Goal: Task Accomplishment & Management: Manage account settings

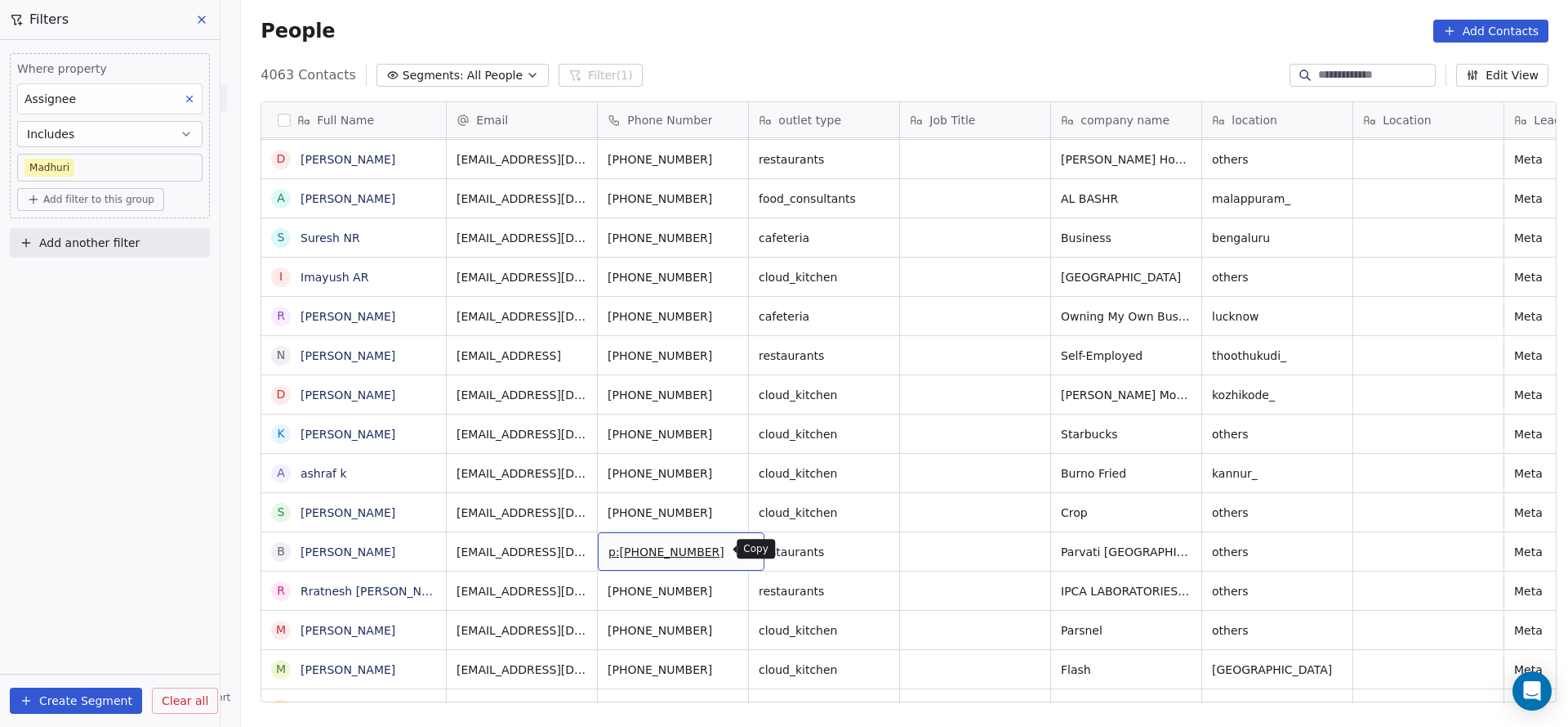
click at [738, 550] on icon "grid" at bounding box center [745, 549] width 13 height 13
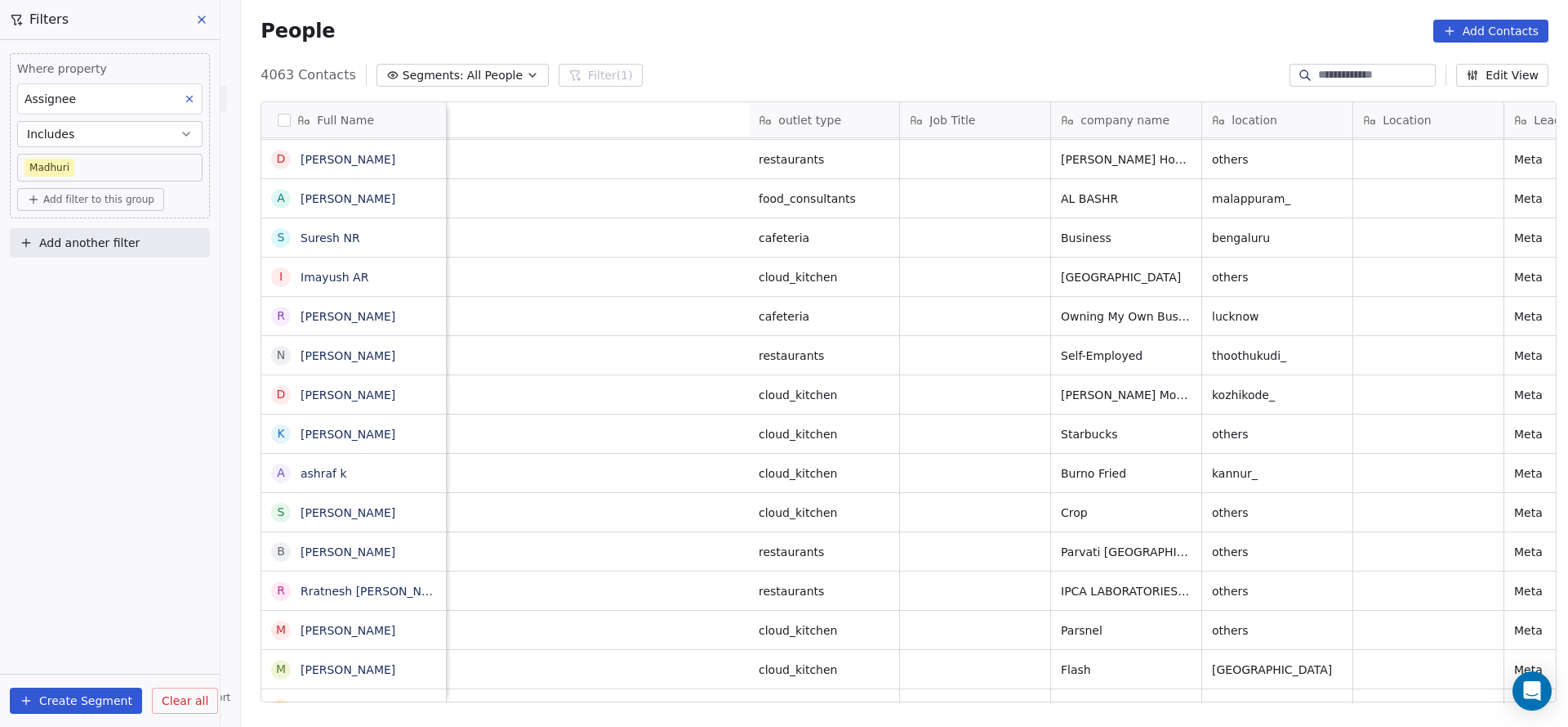
scroll to position [0, 1421]
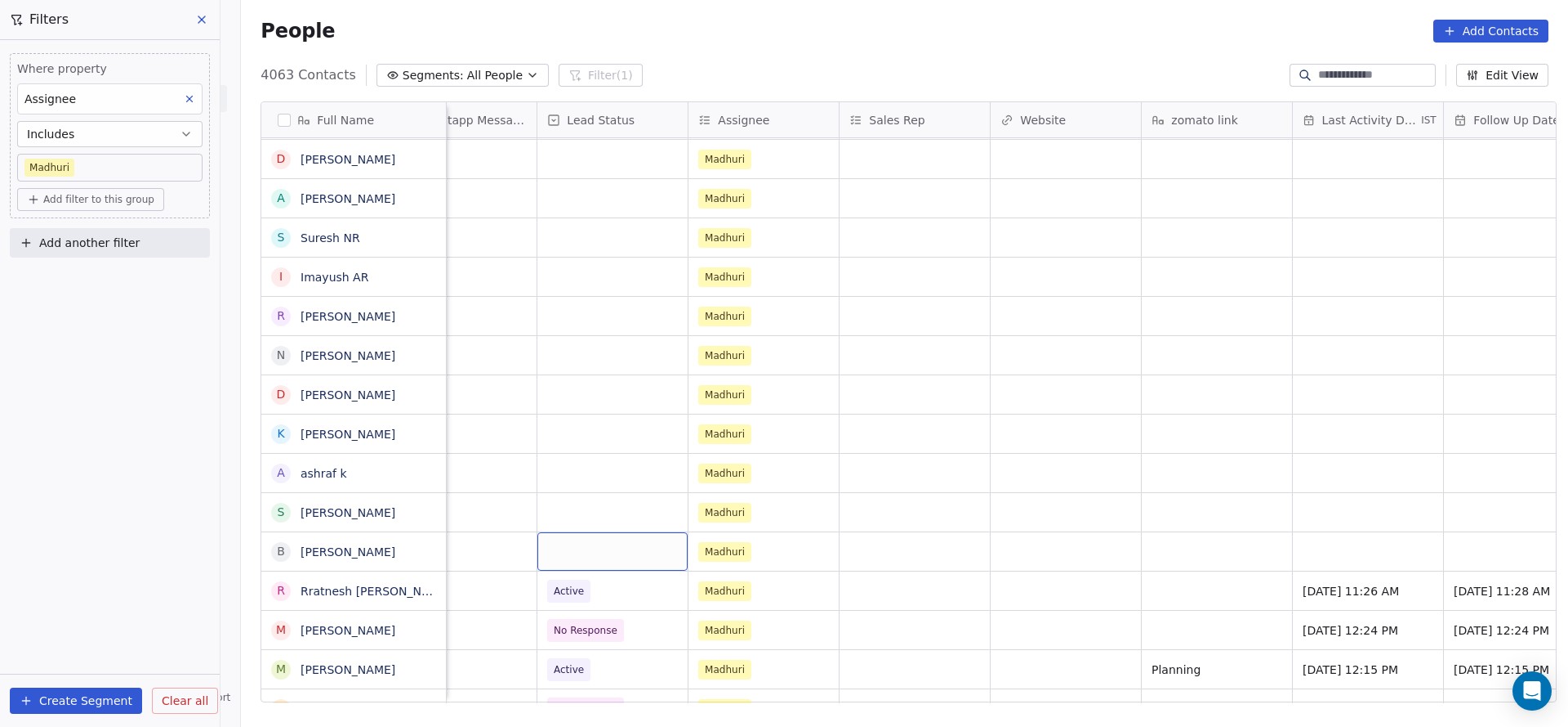
click at [571, 545] on div "grid" at bounding box center [613, 551] width 150 height 38
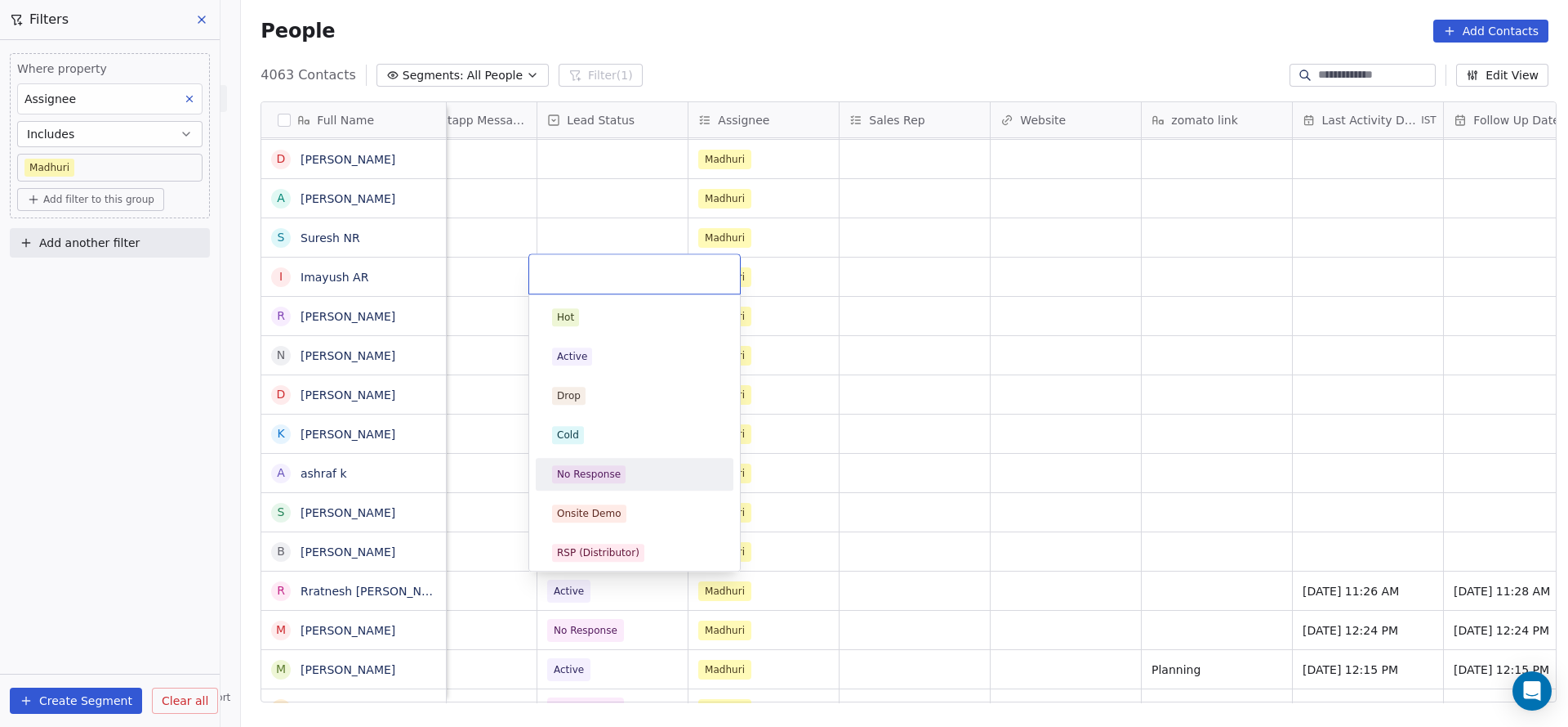
click at [625, 468] on div "No Response" at bounding box center [634, 473] width 165 height 18
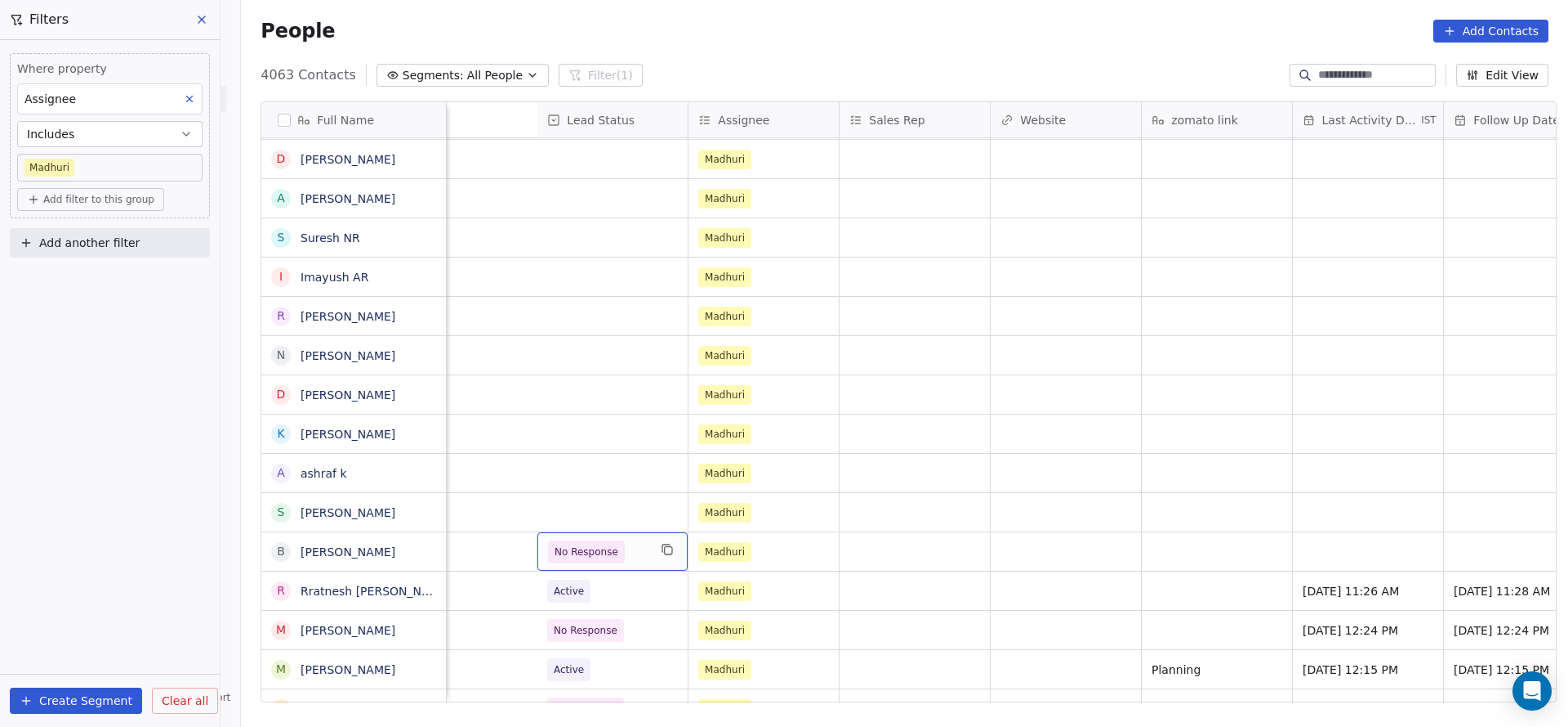
scroll to position [0, 1971]
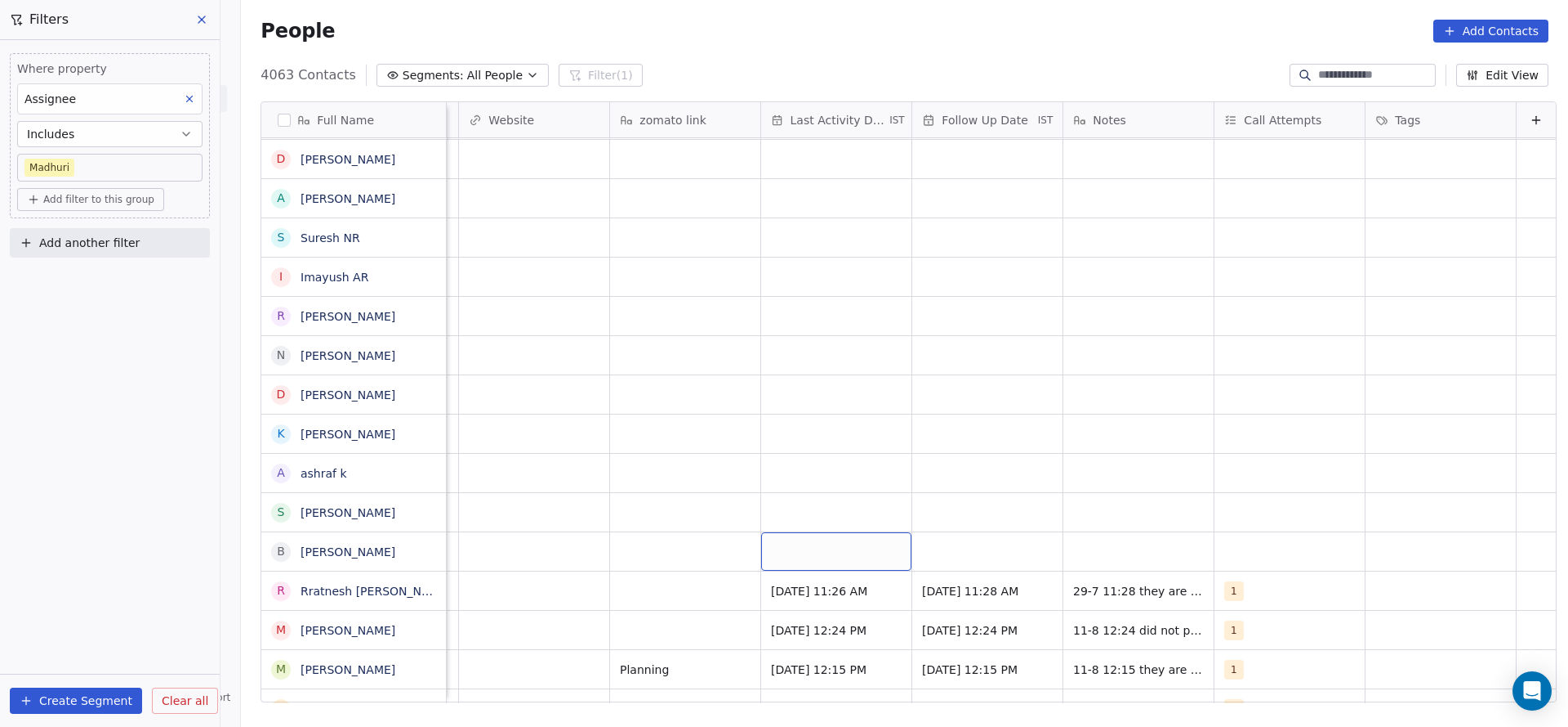
click at [806, 558] on div "grid" at bounding box center [837, 551] width 150 height 38
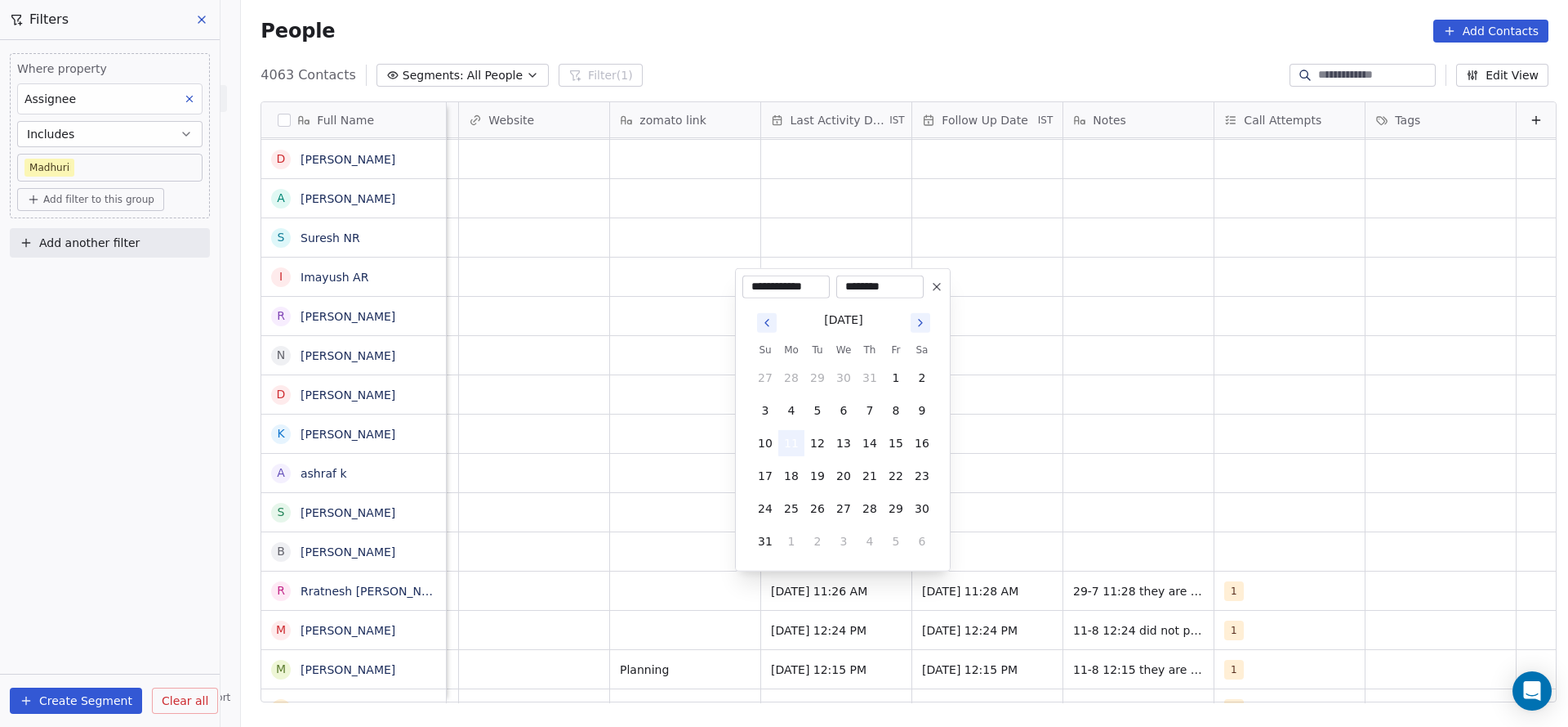
click at [791, 441] on button "11" at bounding box center [792, 443] width 27 height 27
click at [387, 534] on html "On2Cook India Pvt. Ltd. Contacts People Marketing Workflows Campaigns Sales Pip…" at bounding box center [784, 363] width 1568 height 727
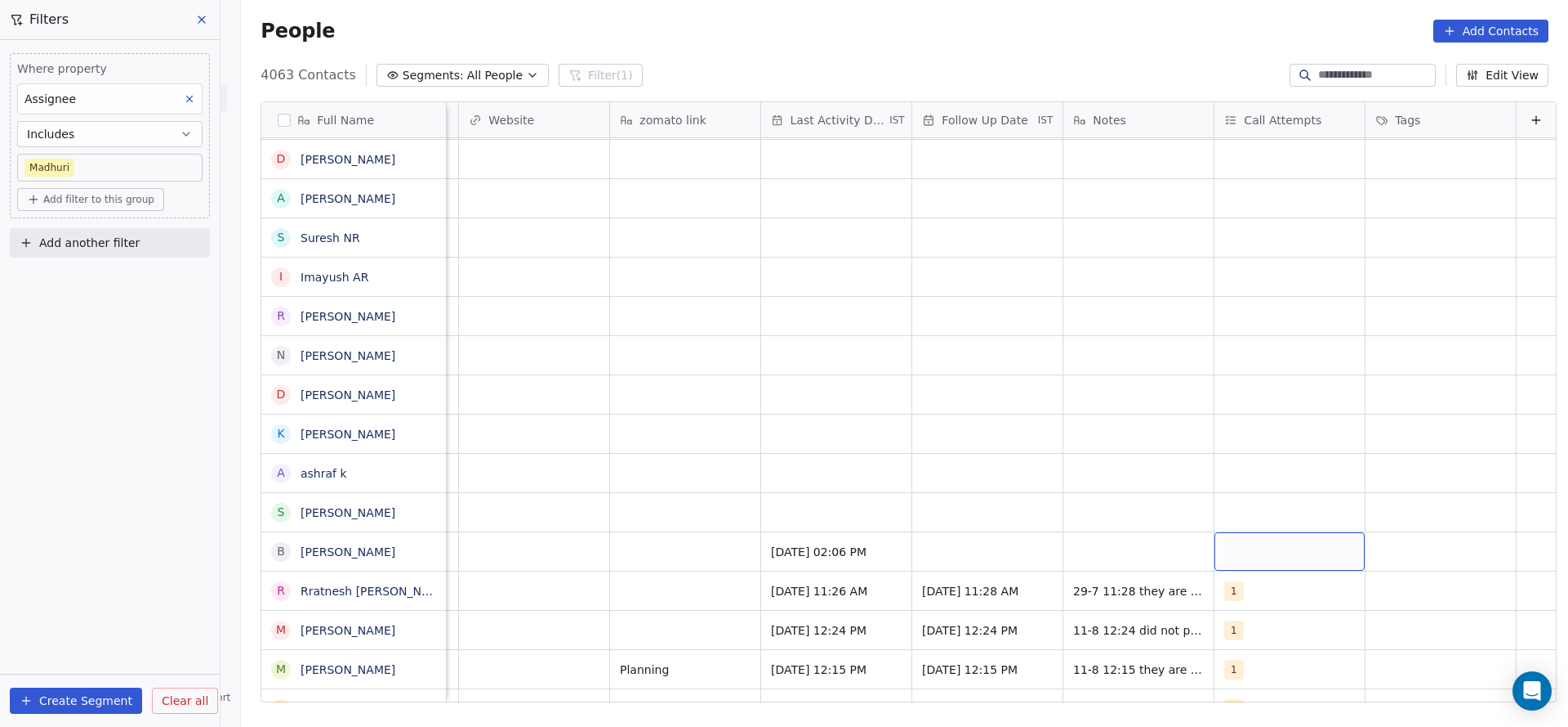
click at [1222, 552] on div "grid" at bounding box center [1290, 551] width 150 height 38
click at [1235, 328] on div "1" at bounding box center [1294, 317] width 184 height 27
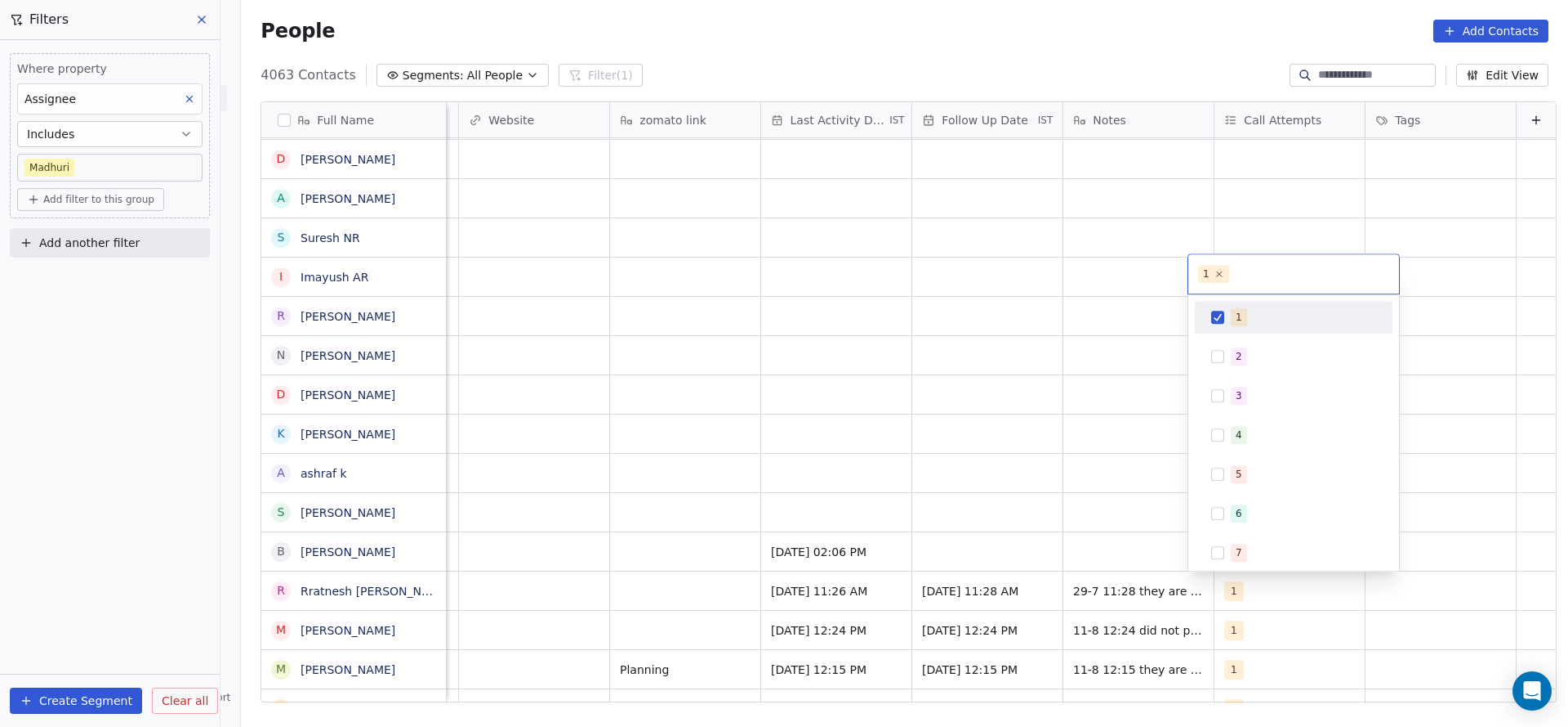
click at [925, 474] on html "On2Cook India Pvt. Ltd. Contacts People Marketing Workflows Campaigns Sales Pip…" at bounding box center [784, 363] width 1568 height 727
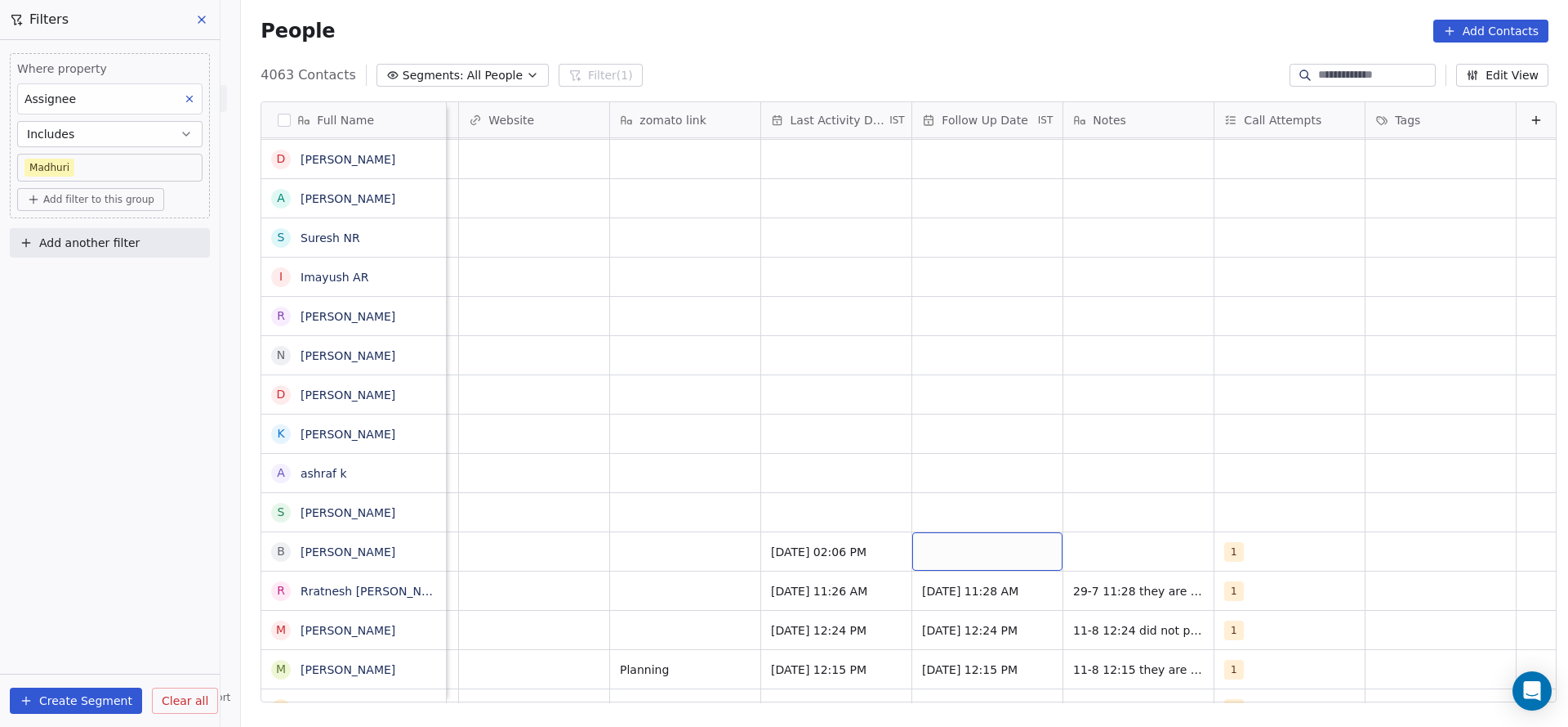
click at [916, 552] on div "grid" at bounding box center [988, 551] width 150 height 38
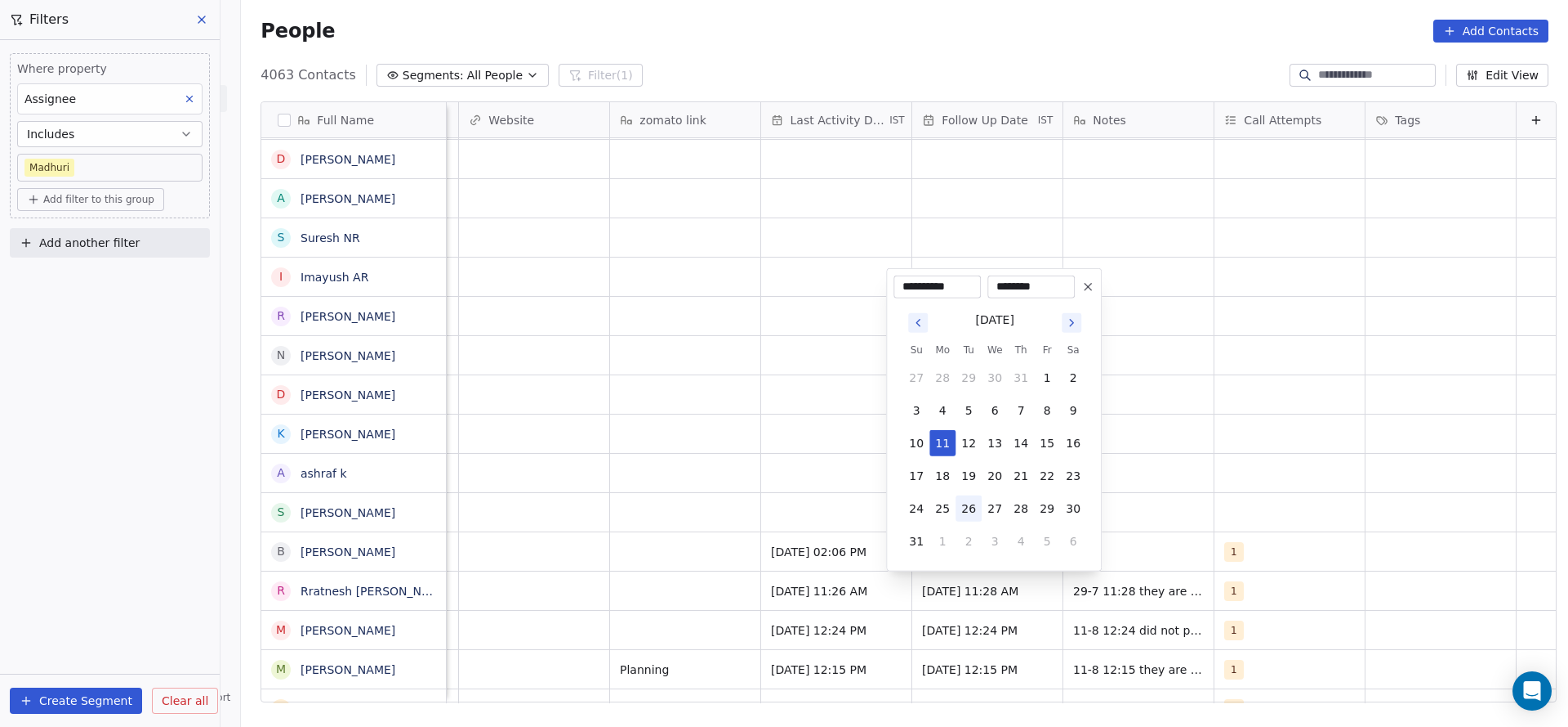
click at [976, 504] on button "26" at bounding box center [969, 508] width 27 height 27
type input "**********"
click at [1205, 473] on html "On2Cook India Pvt. Ltd. Contacts People Marketing Workflows Campaigns Sales Pip…" at bounding box center [784, 363] width 1568 height 727
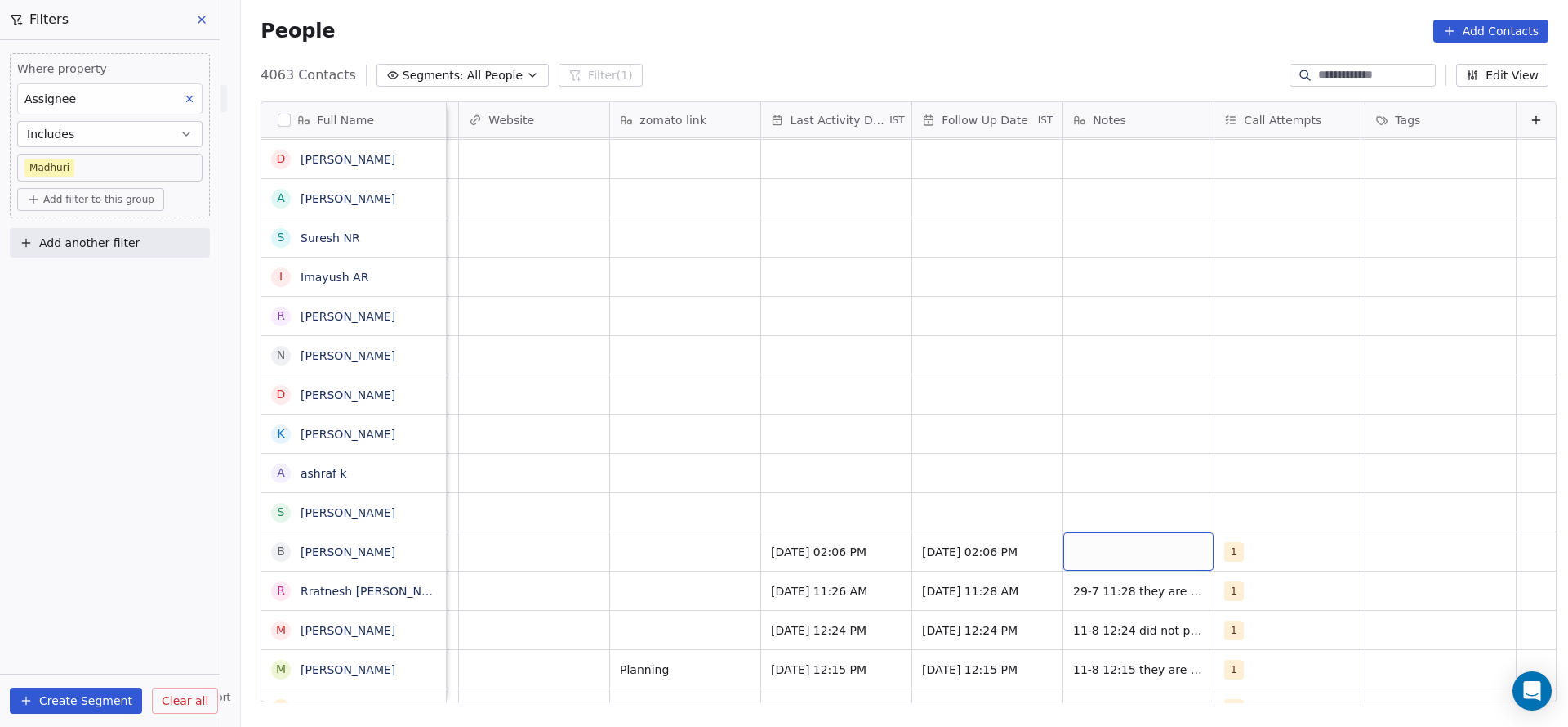
click at [1151, 541] on div "grid" at bounding box center [1139, 551] width 150 height 38
type textarea "**********"
click at [767, 525] on html "On2Cook India Pvt. Ltd. Contacts People Marketing Workflows Campaigns Sales Pip…" at bounding box center [784, 363] width 1568 height 727
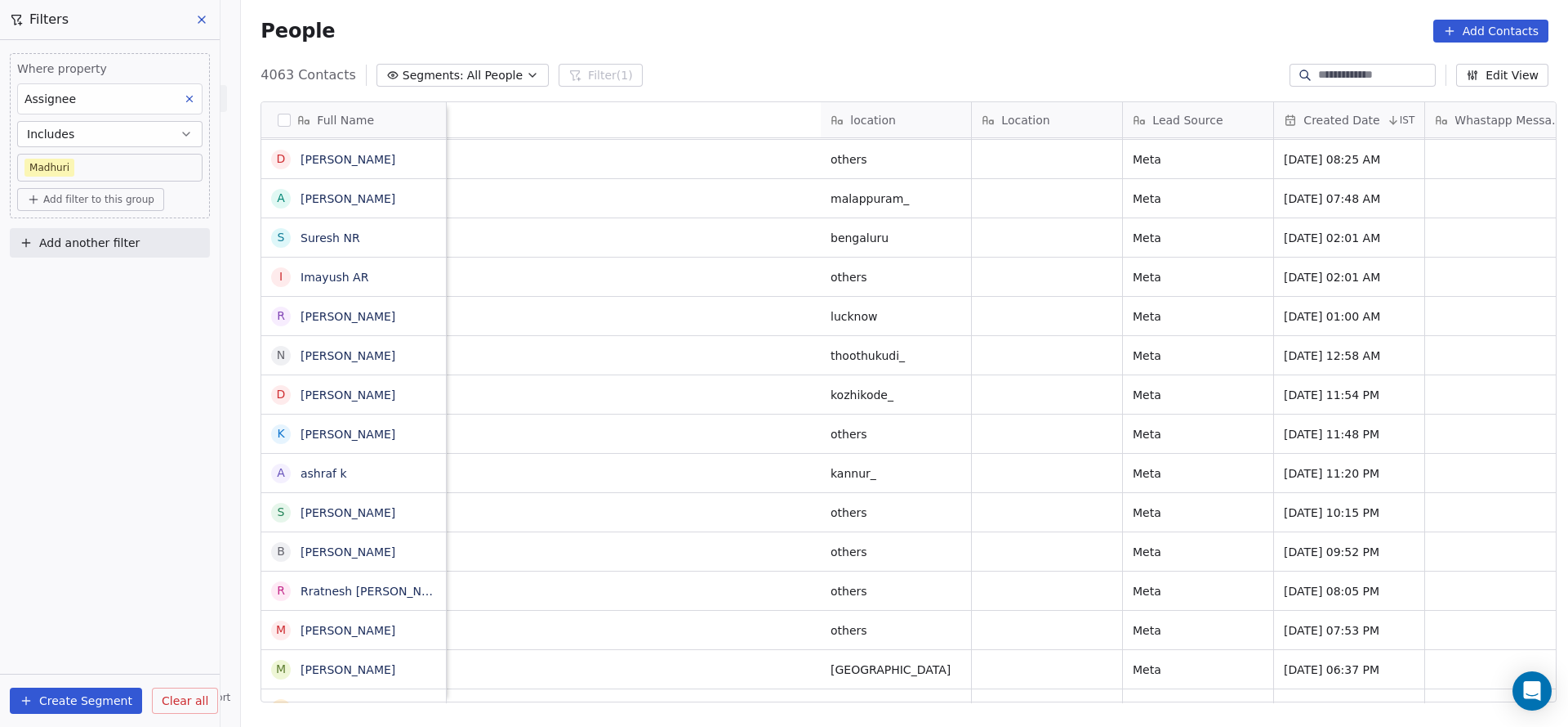
scroll to position [0, 1211]
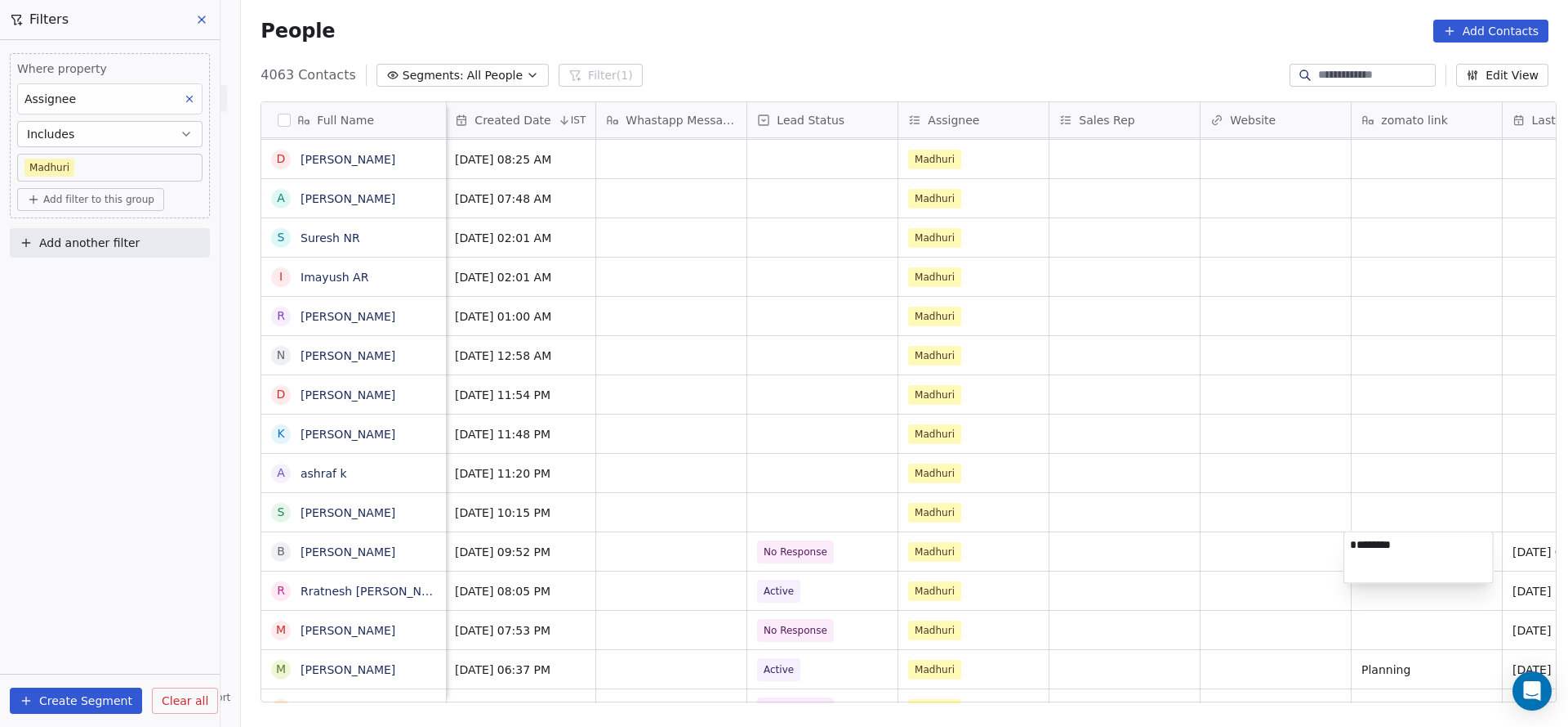
type textarea "*********"
click at [1083, 610] on html "On2Cook India Pvt. Ltd. Contacts People Marketing Workflows Campaigns Sales Pip…" at bounding box center [784, 363] width 1568 height 727
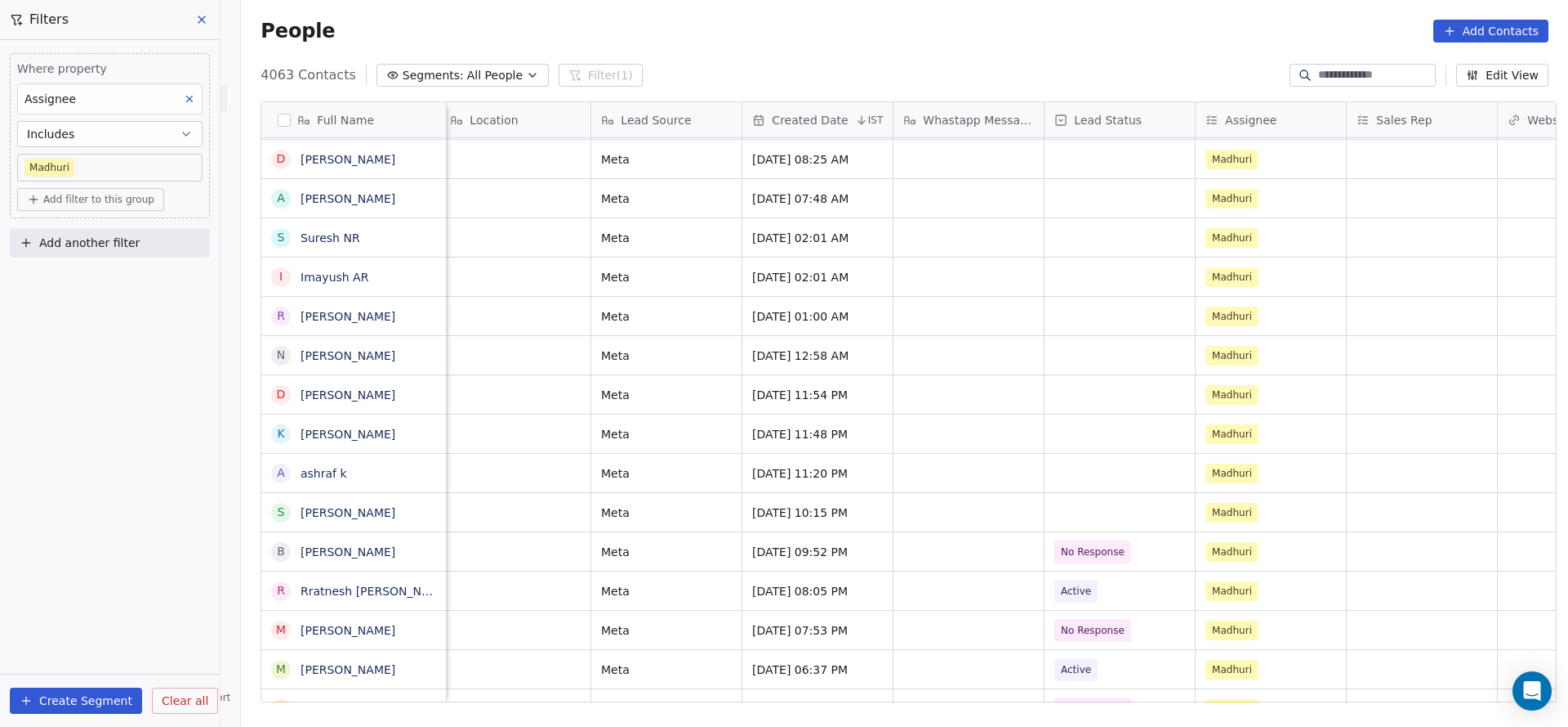
scroll to position [0, 635]
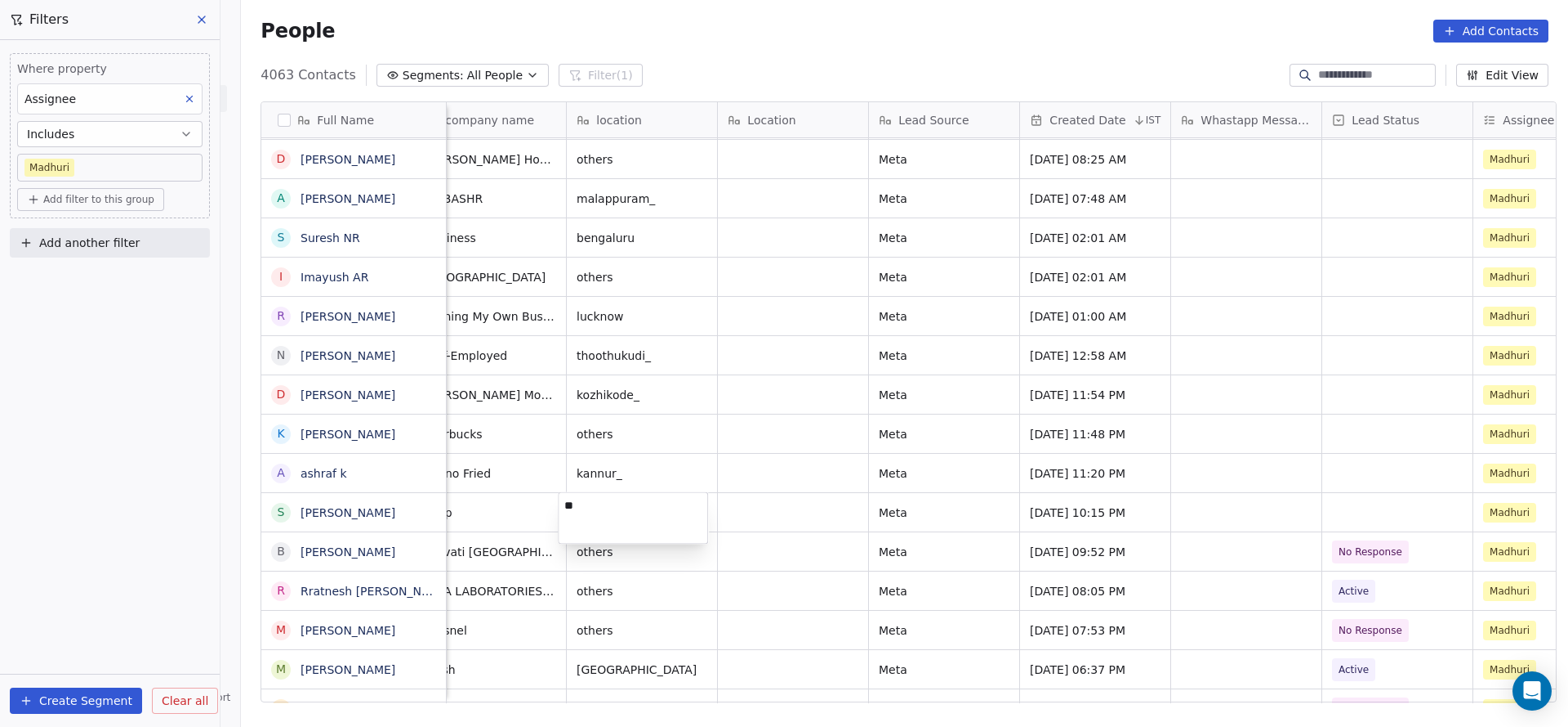
type textarea "*"
type textarea "********"
click at [506, 503] on html "On2Cook India Pvt. Ltd. Contacts People Marketing Workflows Campaigns Sales Pip…" at bounding box center [784, 363] width 1568 height 727
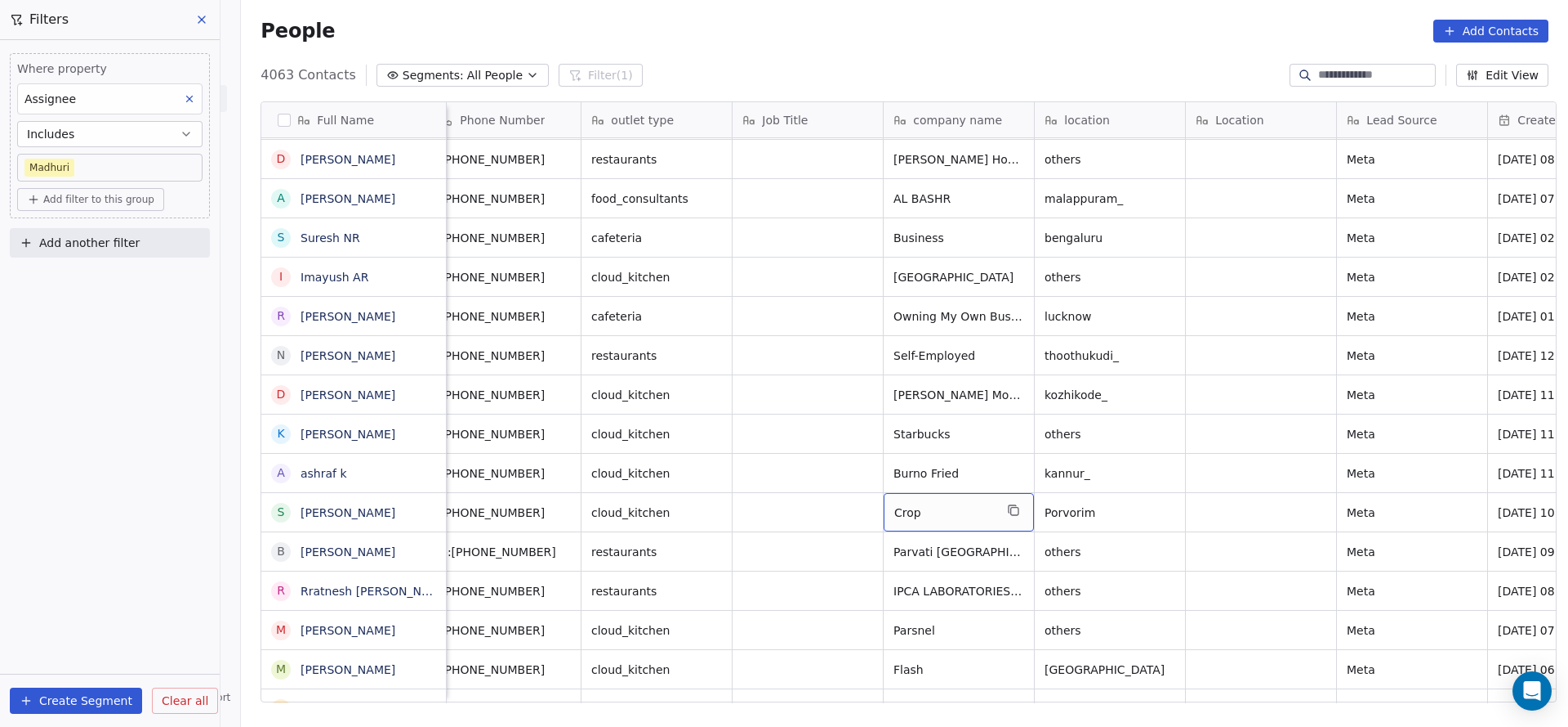
scroll to position [0, 0]
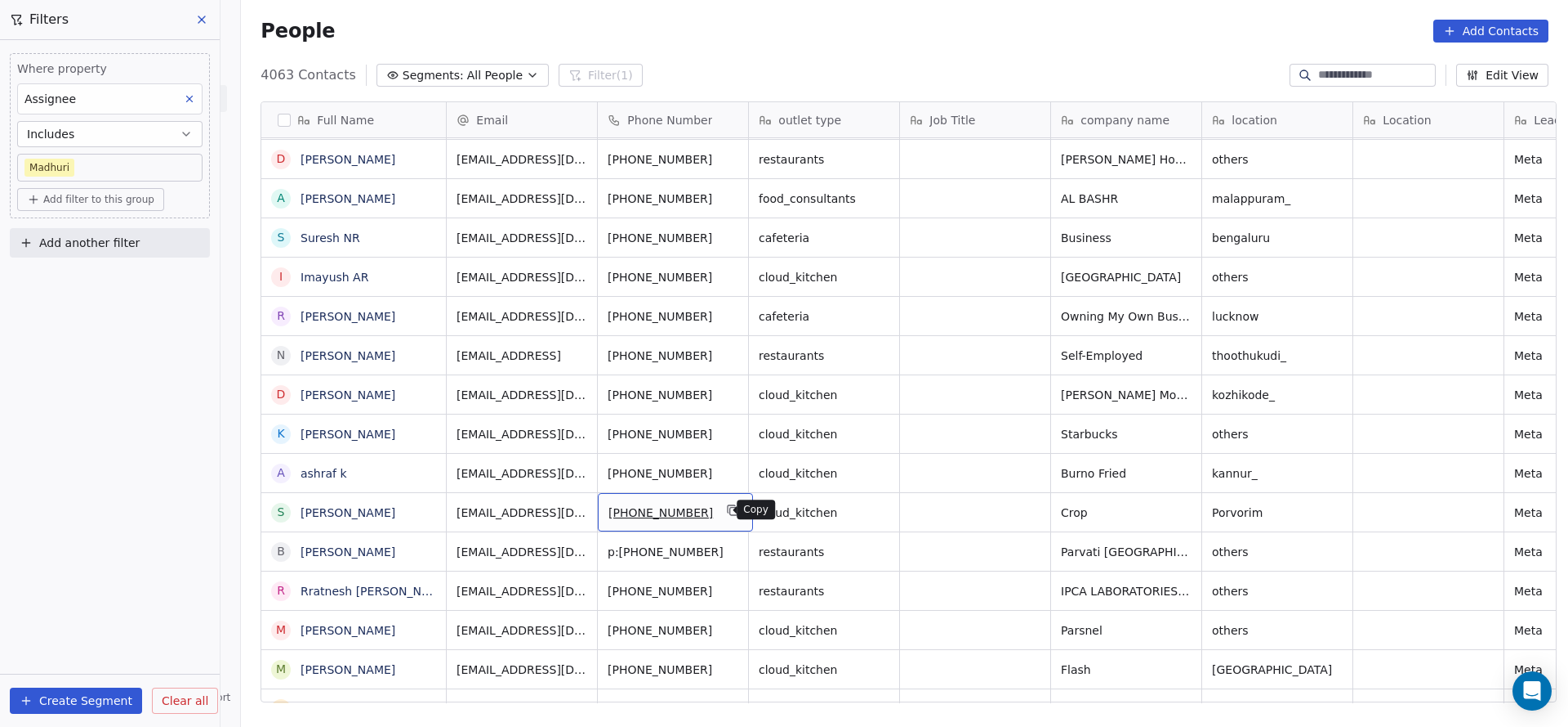
click at [727, 506] on button "grid" at bounding box center [733, 509] width 20 height 20
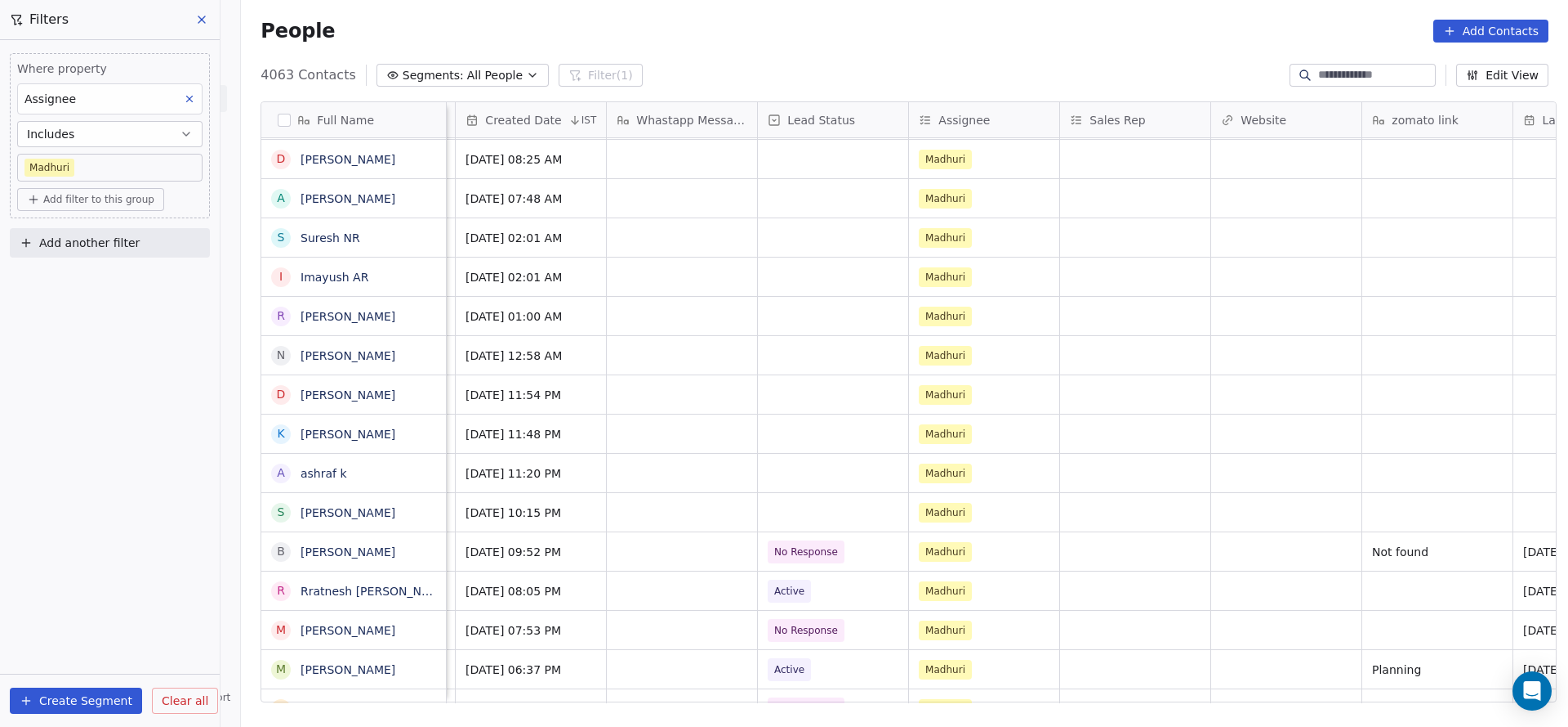
scroll to position [0, 1211]
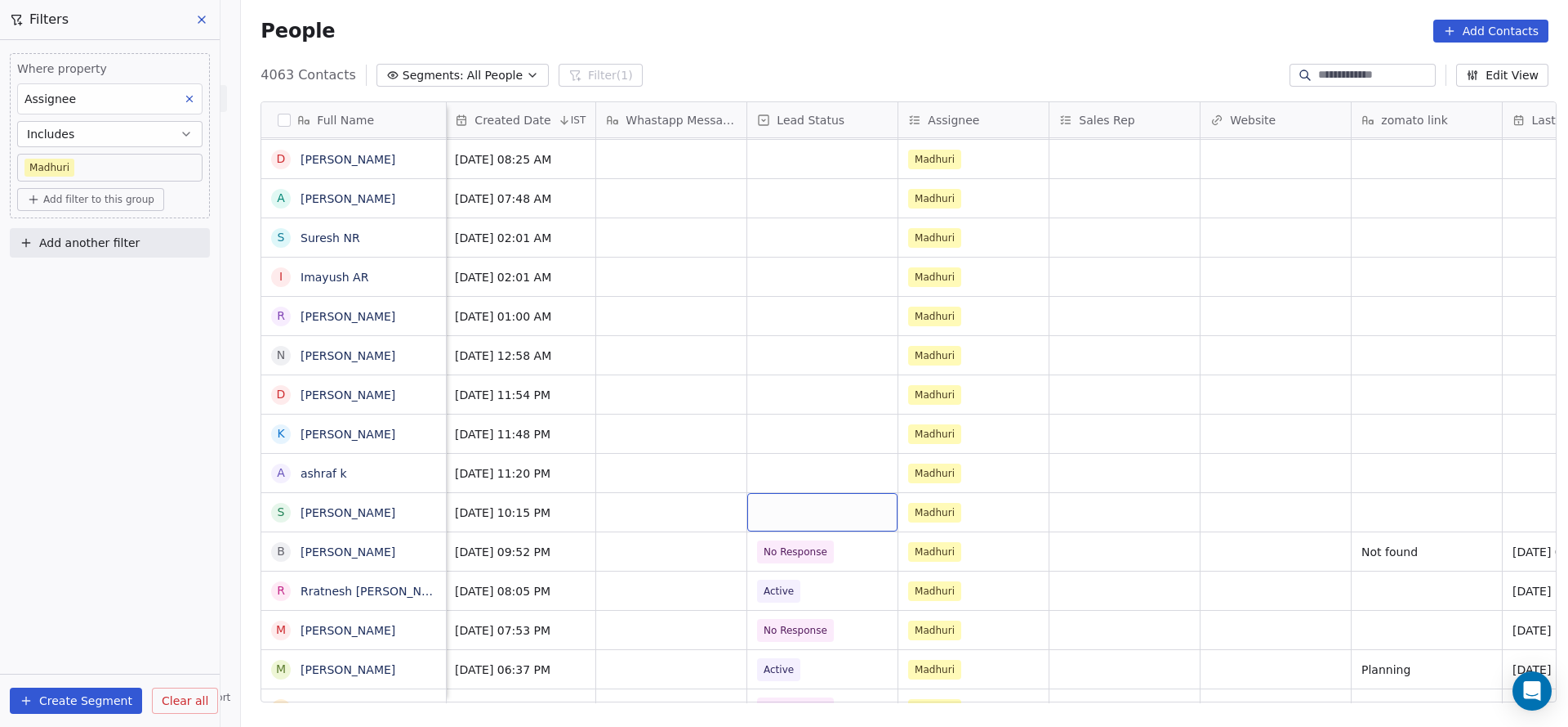
click at [779, 506] on div "grid" at bounding box center [822, 512] width 150 height 38
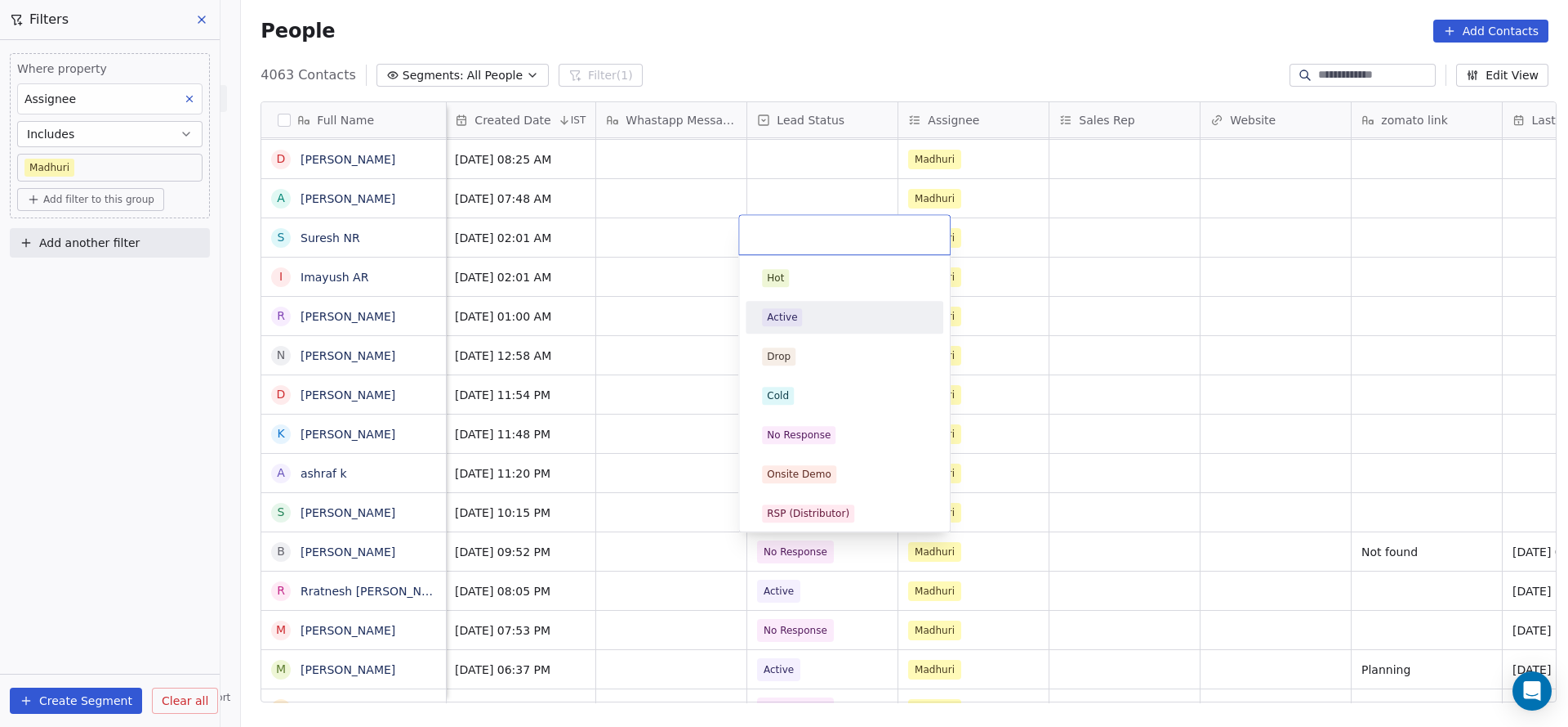
click at [828, 332] on div "Active" at bounding box center [844, 317] width 198 height 32
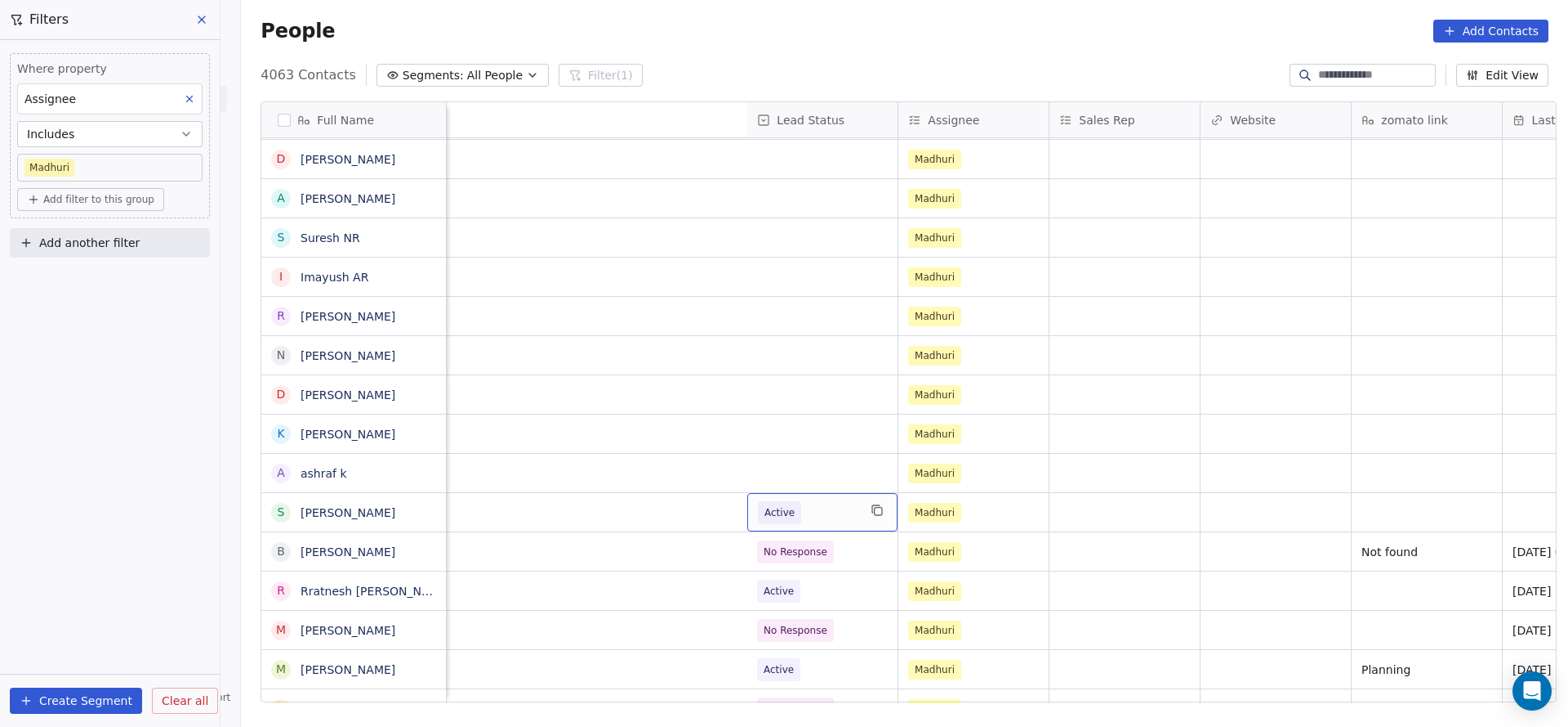
scroll to position [0, 1971]
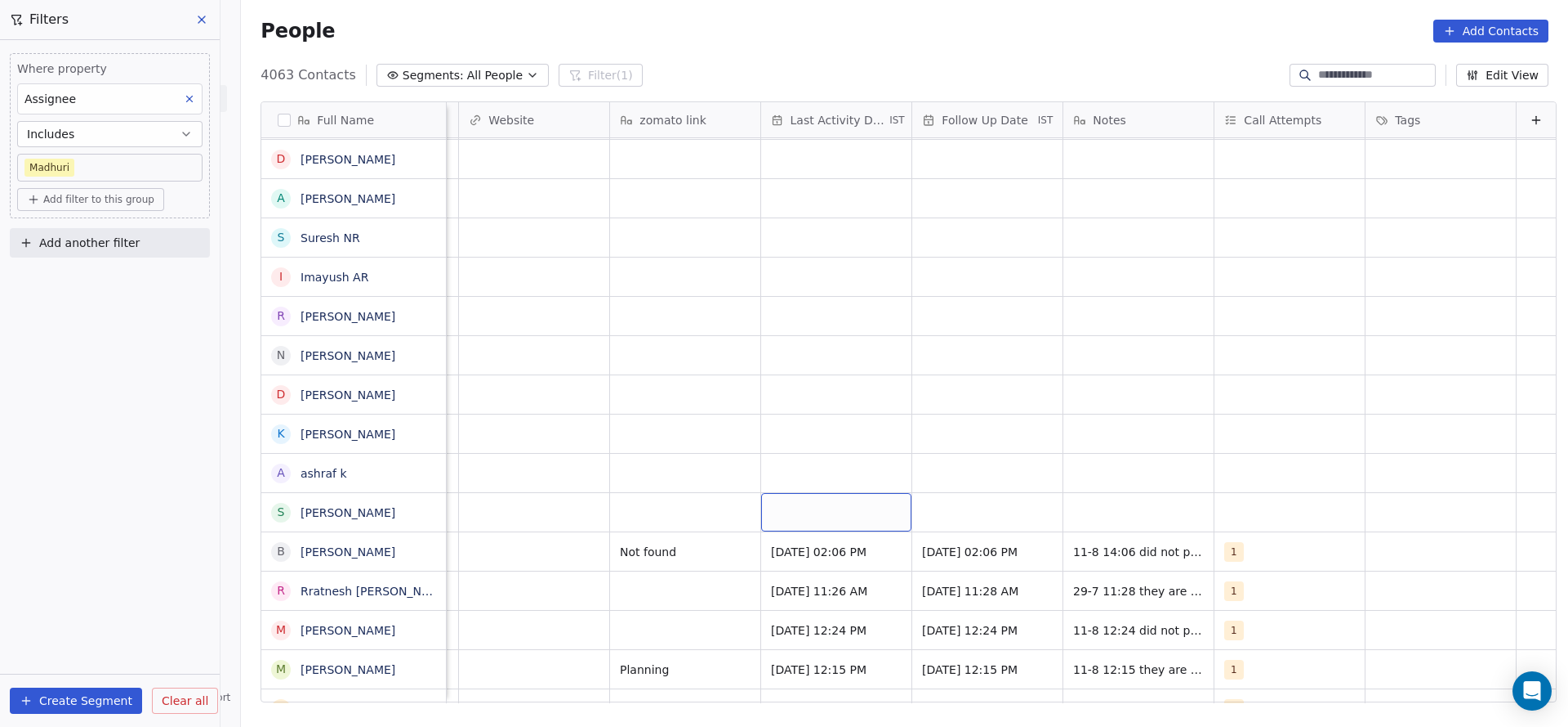
click at [805, 512] on div "grid" at bounding box center [837, 512] width 150 height 38
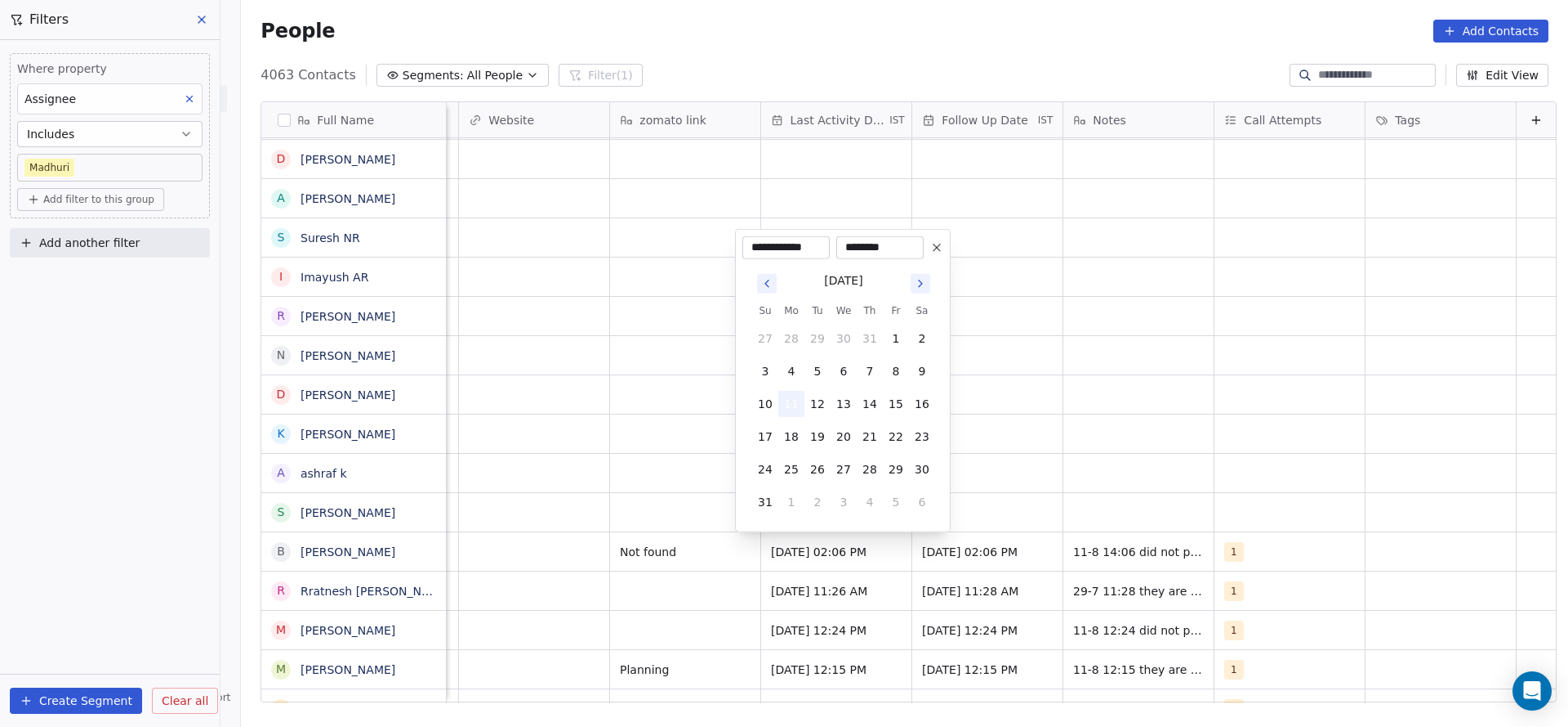
click at [794, 405] on button "11" at bounding box center [792, 404] width 27 height 27
click at [559, 469] on html "On2Cook India Pvt. Ltd. Contacts People Marketing Workflows Campaigns Sales Pip…" at bounding box center [784, 363] width 1568 height 727
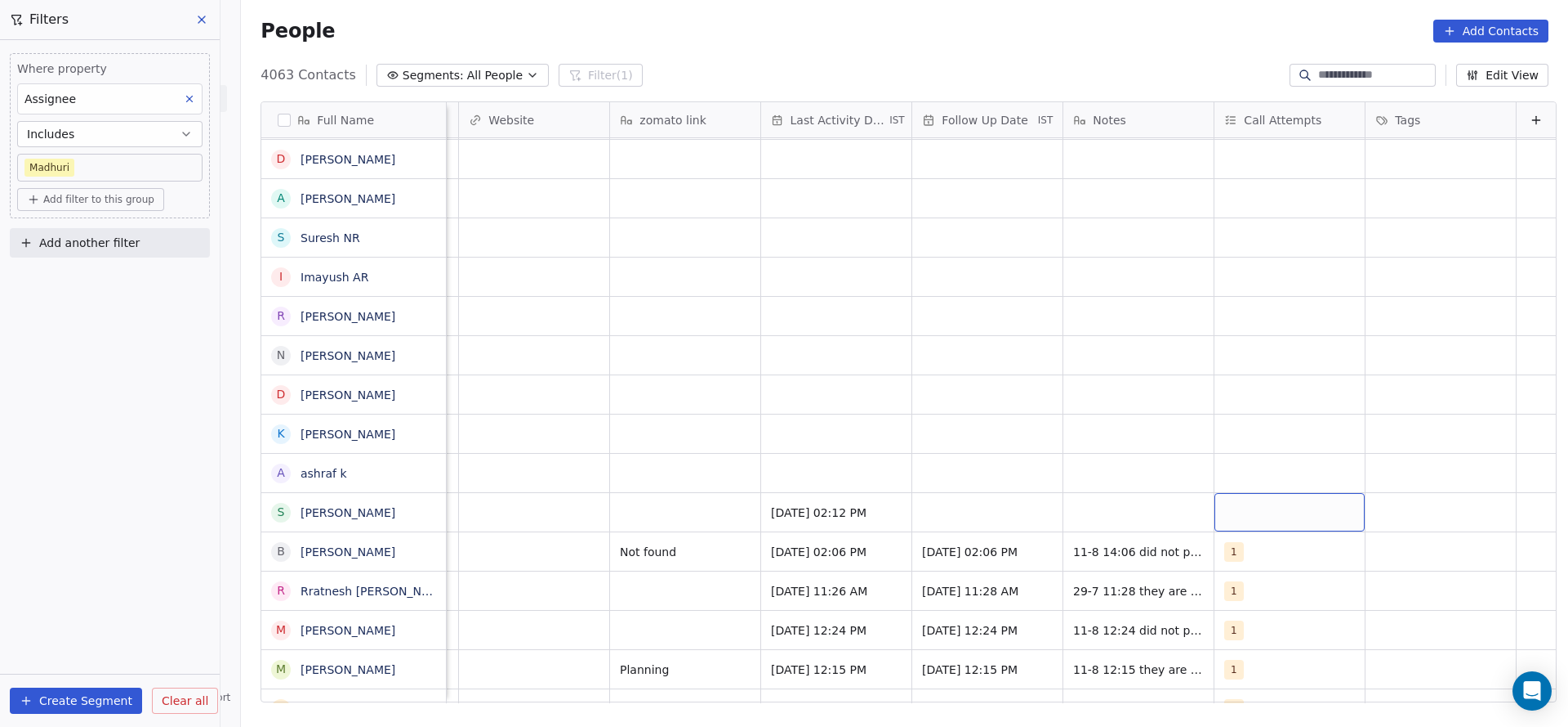
click at [1219, 510] on div "grid" at bounding box center [1290, 512] width 150 height 38
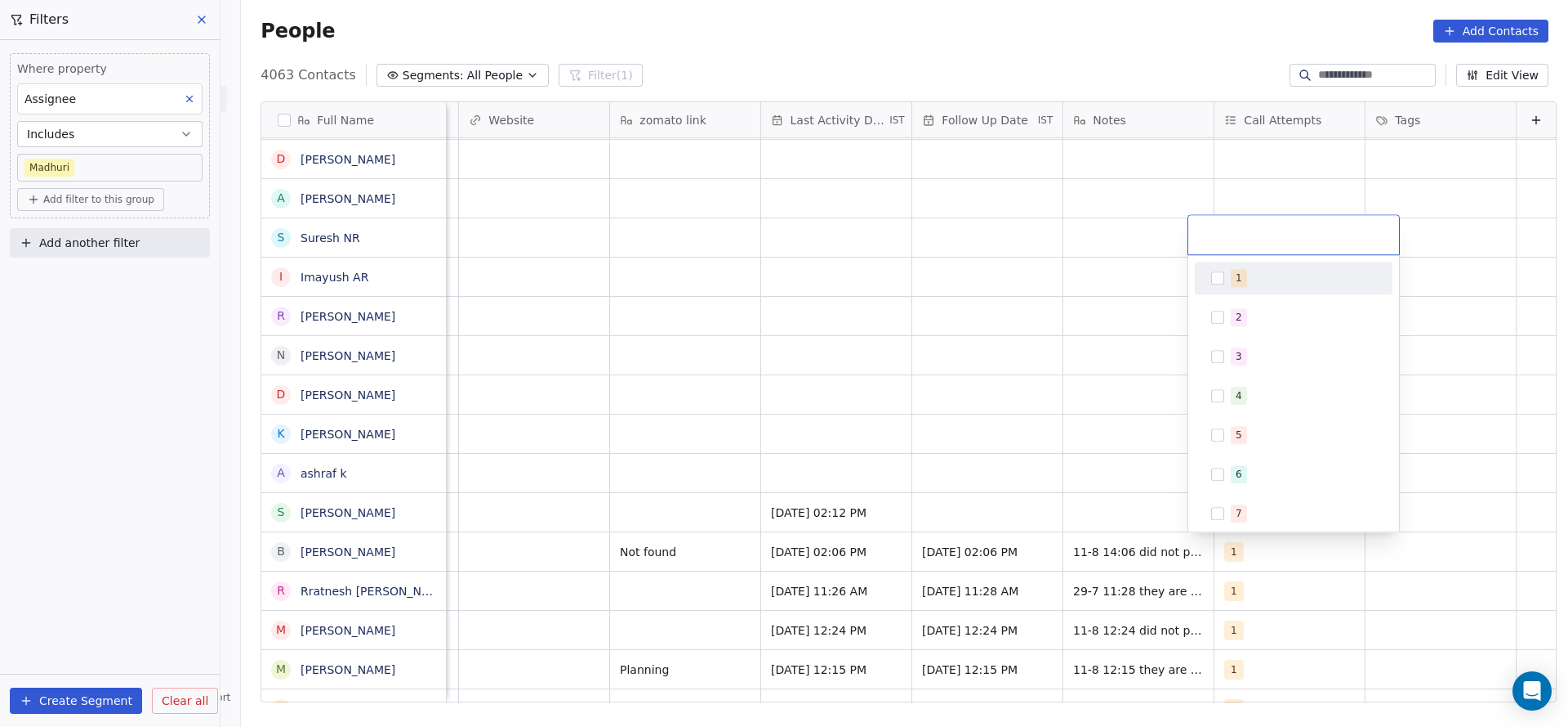
click at [1253, 292] on div "1" at bounding box center [1294, 277] width 198 height 32
drag, startPoint x: 857, startPoint y: 435, endPoint x: 940, endPoint y: 516, distance: 116.0
click at [858, 436] on html "On2Cook India Pvt. Ltd. Contacts People Marketing Workflows Campaigns Sales Pip…" at bounding box center [784, 363] width 1568 height 727
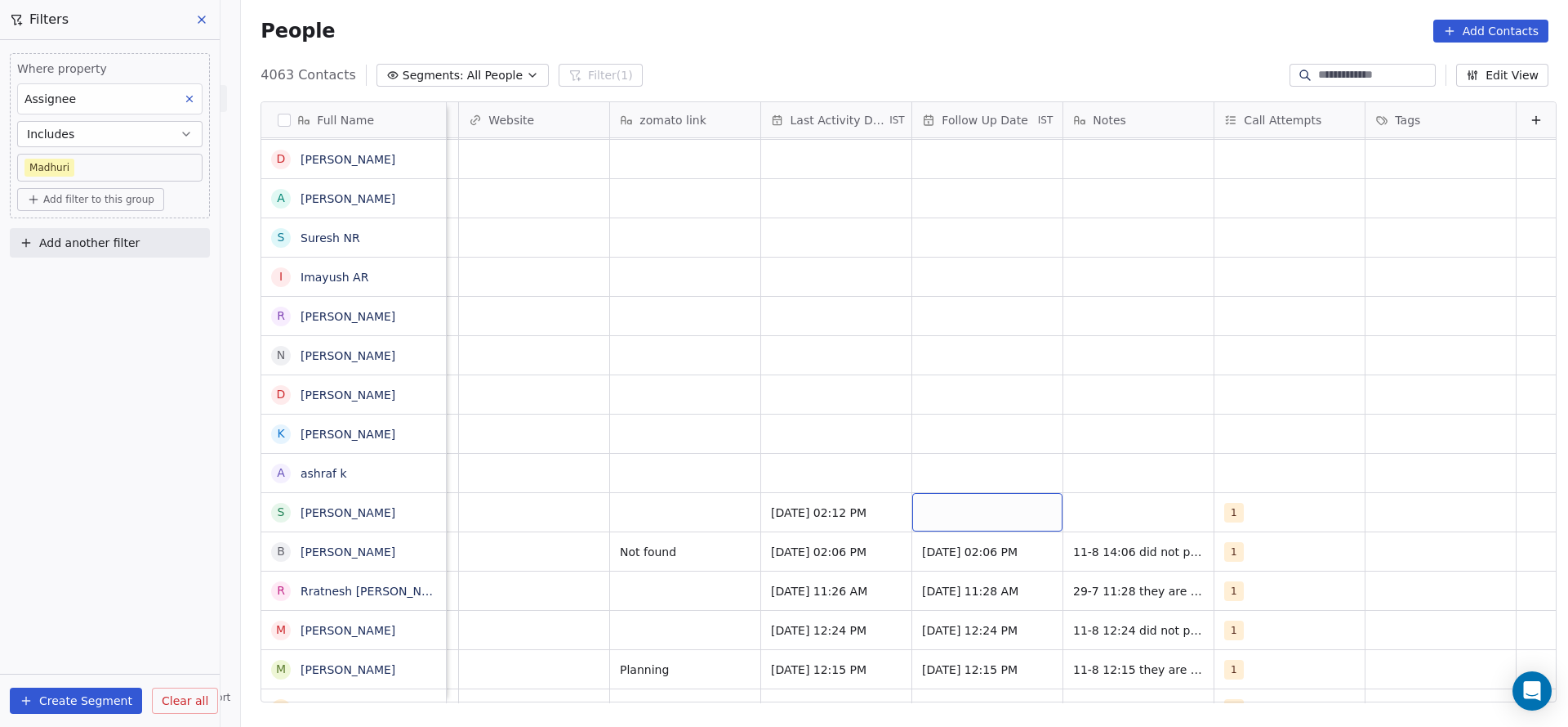
click at [941, 517] on div "grid" at bounding box center [988, 512] width 150 height 38
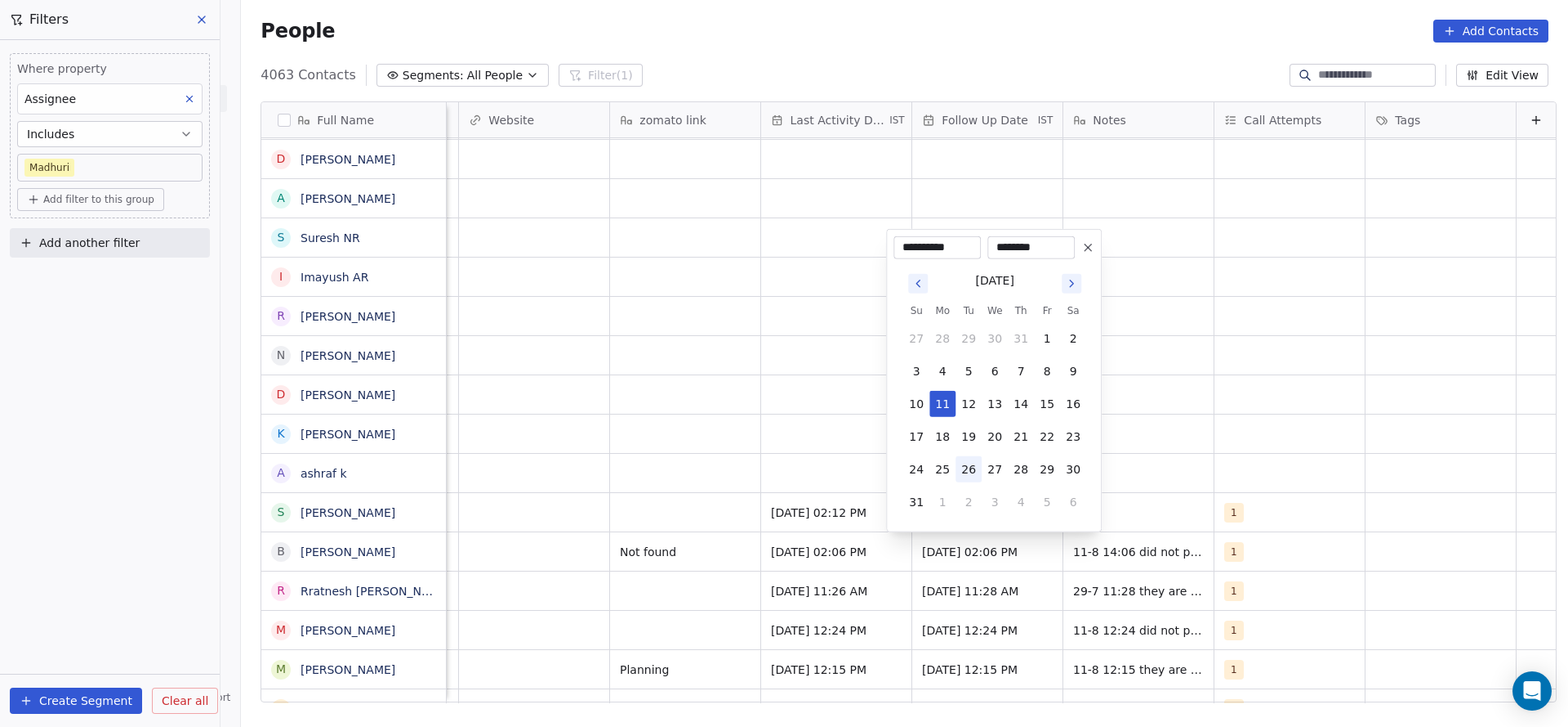
click at [964, 464] on button "26" at bounding box center [969, 469] width 27 height 27
type input "**********"
click at [727, 491] on html "On2Cook India Pvt. Ltd. Contacts People Marketing Workflows Campaigns Sales Pip…" at bounding box center [784, 363] width 1568 height 727
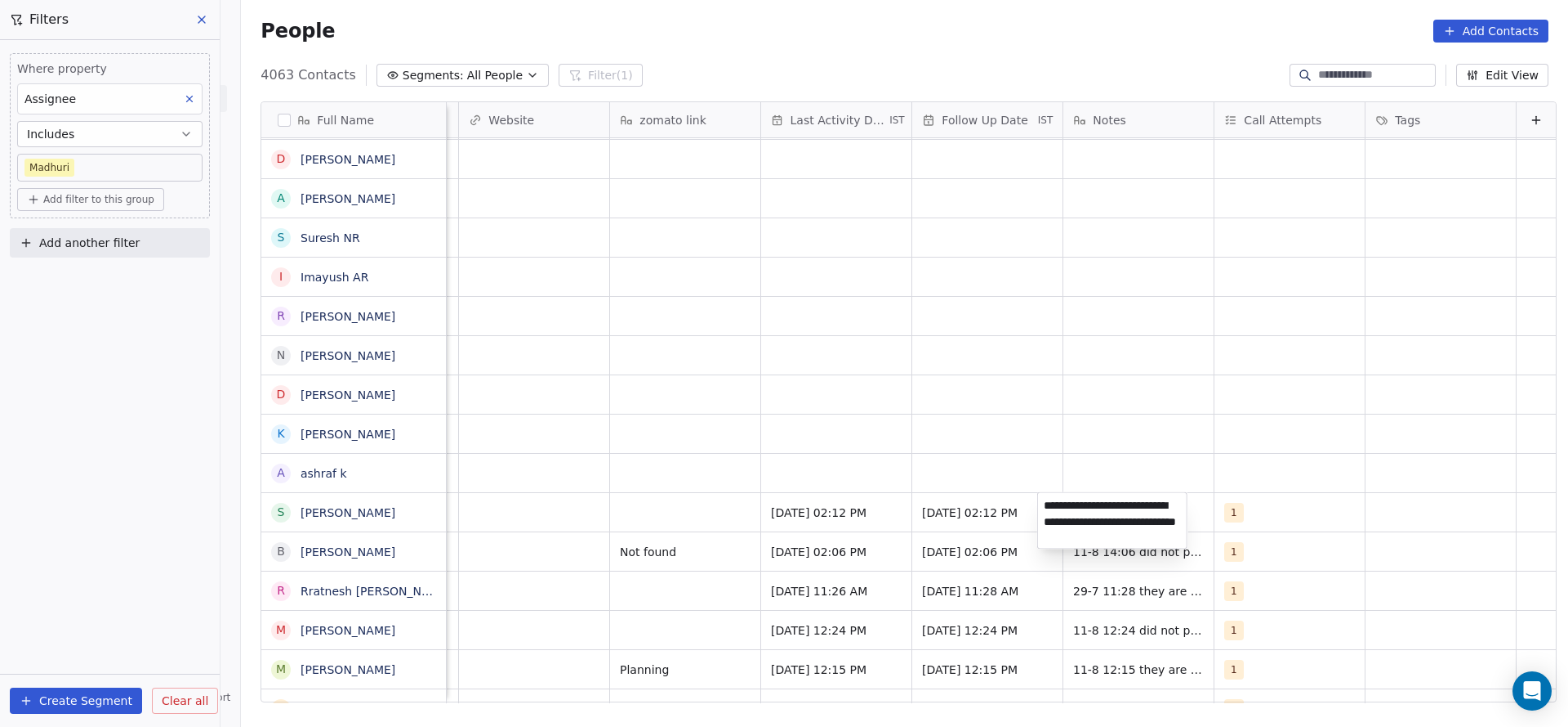
type textarea "**********"
click at [621, 526] on html "On2Cook India Pvt. Ltd. Contacts People Marketing Workflows Campaigns Sales Pip…" at bounding box center [784, 363] width 1568 height 727
click at [1182, 514] on span "11-8 14:12 asked to share details they are planning new outlet" at bounding box center [1171, 516] width 195 height 32
drag, startPoint x: 1194, startPoint y: 523, endPoint x: 1118, endPoint y: 527, distance: 76.1
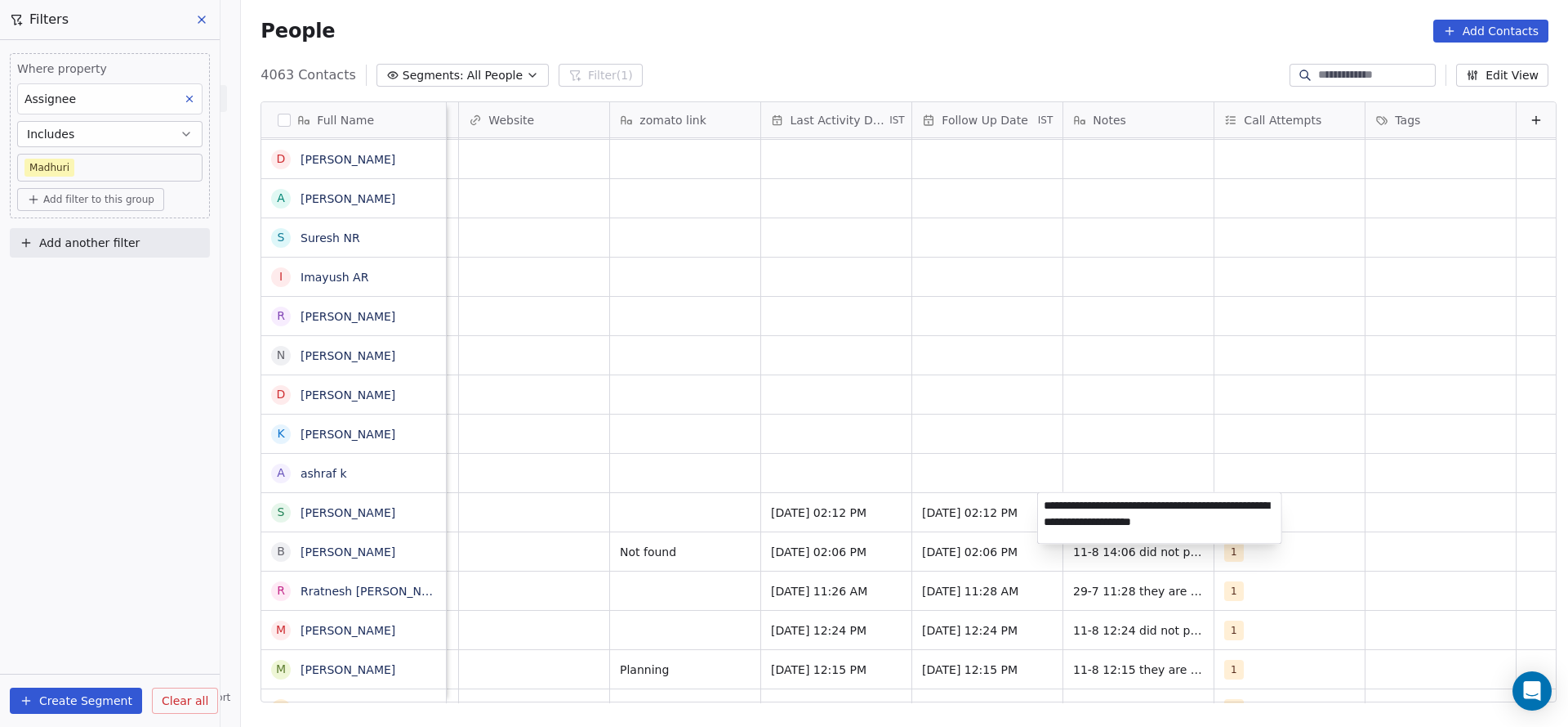
click at [1118, 527] on textarea "**********" at bounding box center [1160, 518] width 243 height 50
click at [1187, 523] on textarea "**********" at bounding box center [1160, 518] width 243 height 50
type textarea "**********"
click at [891, 596] on html "On2Cook India Pvt. Ltd. Contacts People Marketing Workflows Campaigns Sales Pip…" at bounding box center [784, 363] width 1568 height 727
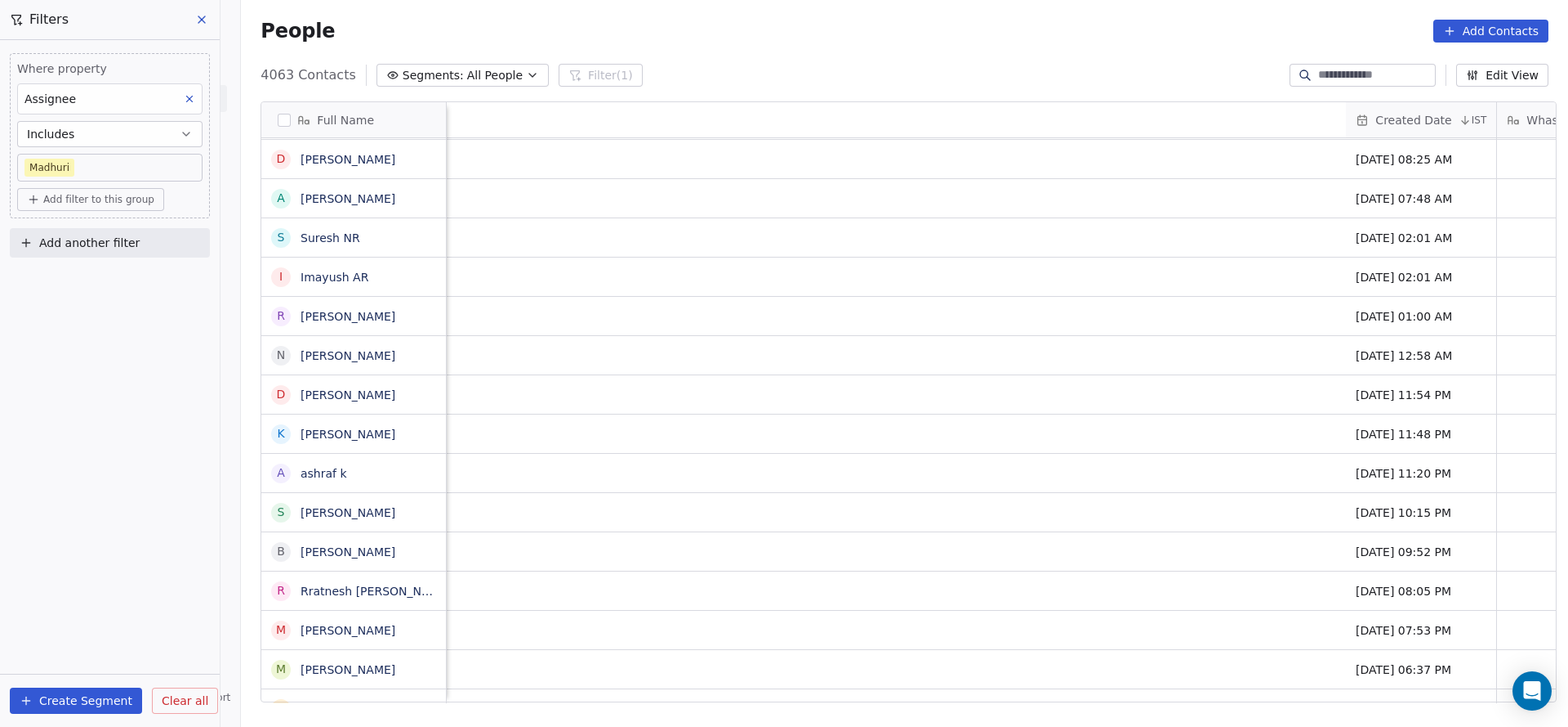
scroll to position [0, 1787]
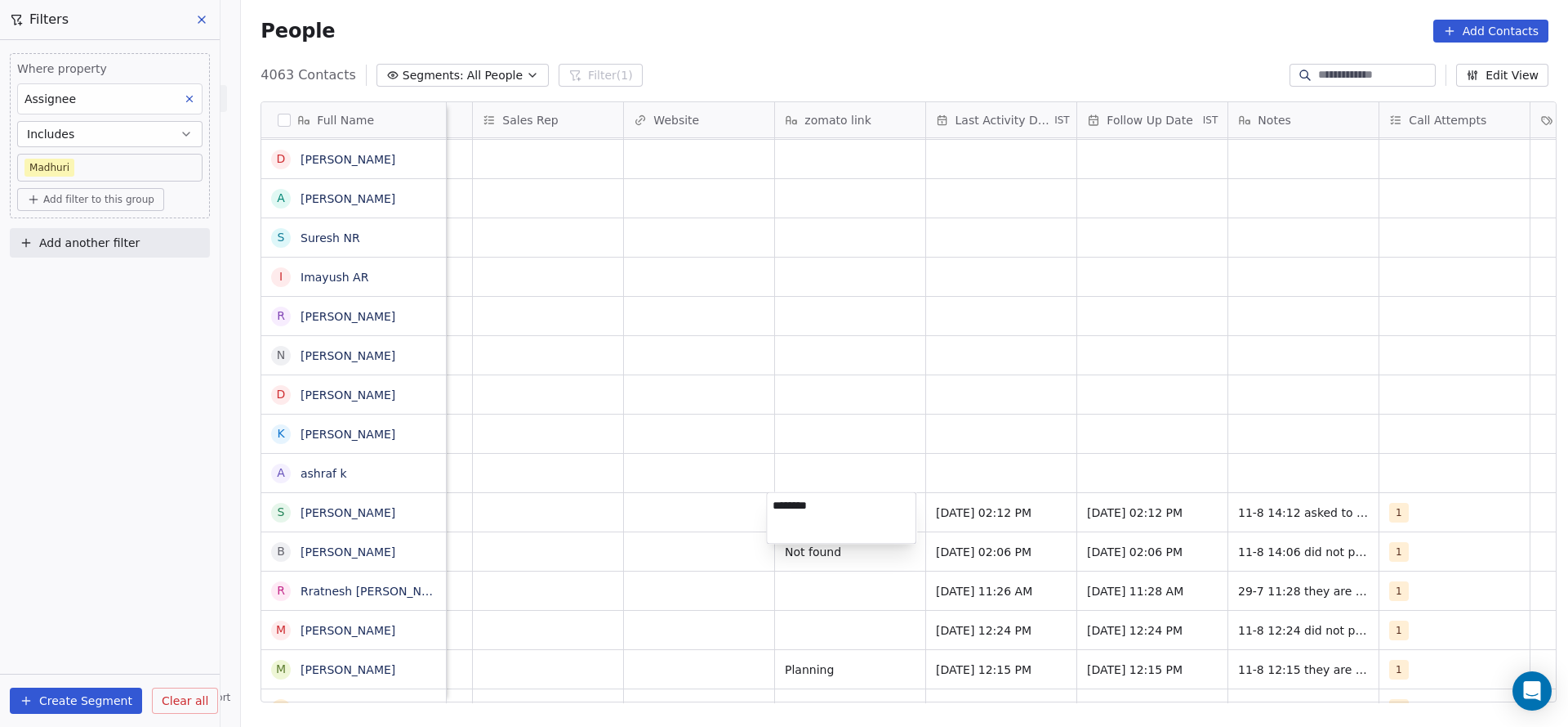
type textarea "*********"
click at [650, 561] on html "On2Cook India Pvt. Ltd. Contacts People Marketing Workflows Campaigns Sales Pip…" at bounding box center [784, 363] width 1568 height 727
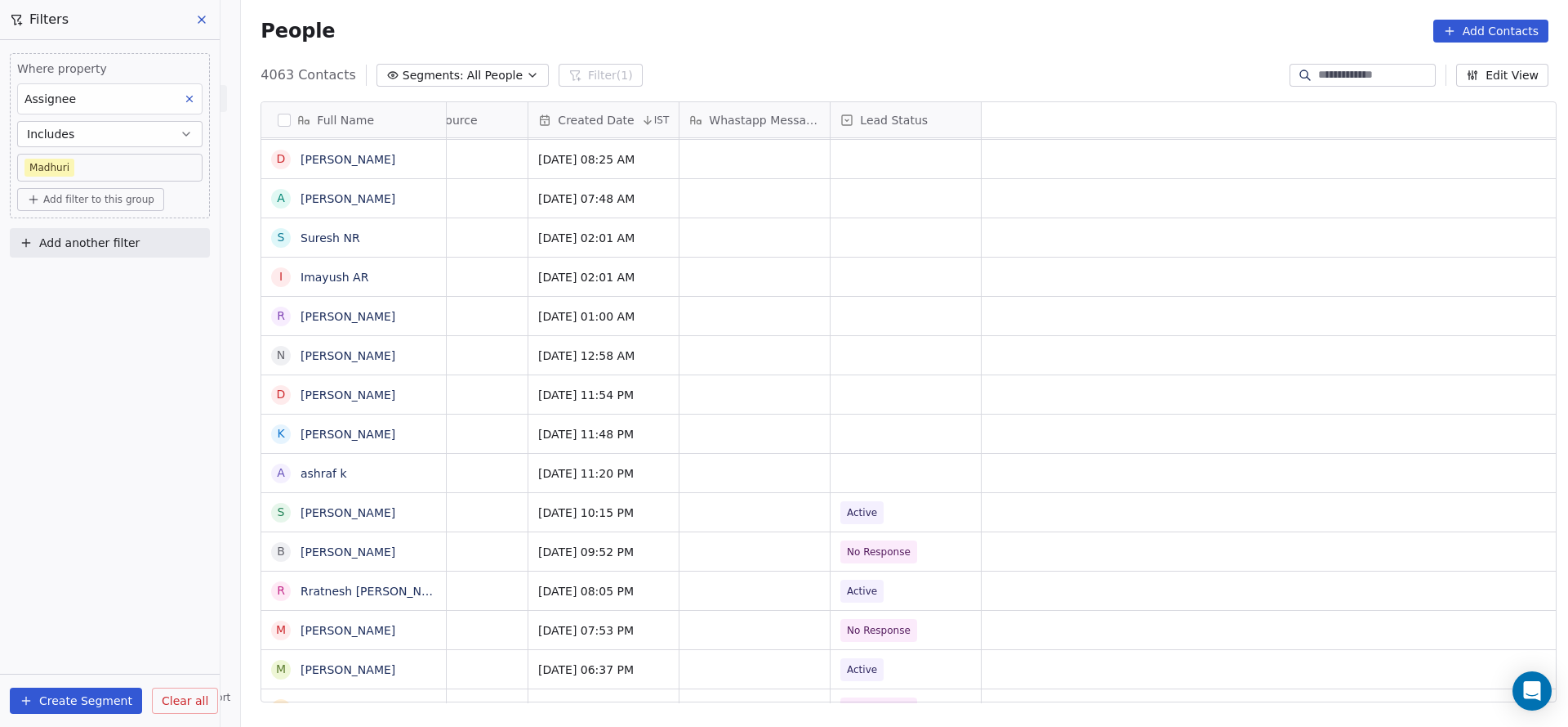
scroll to position [0, 0]
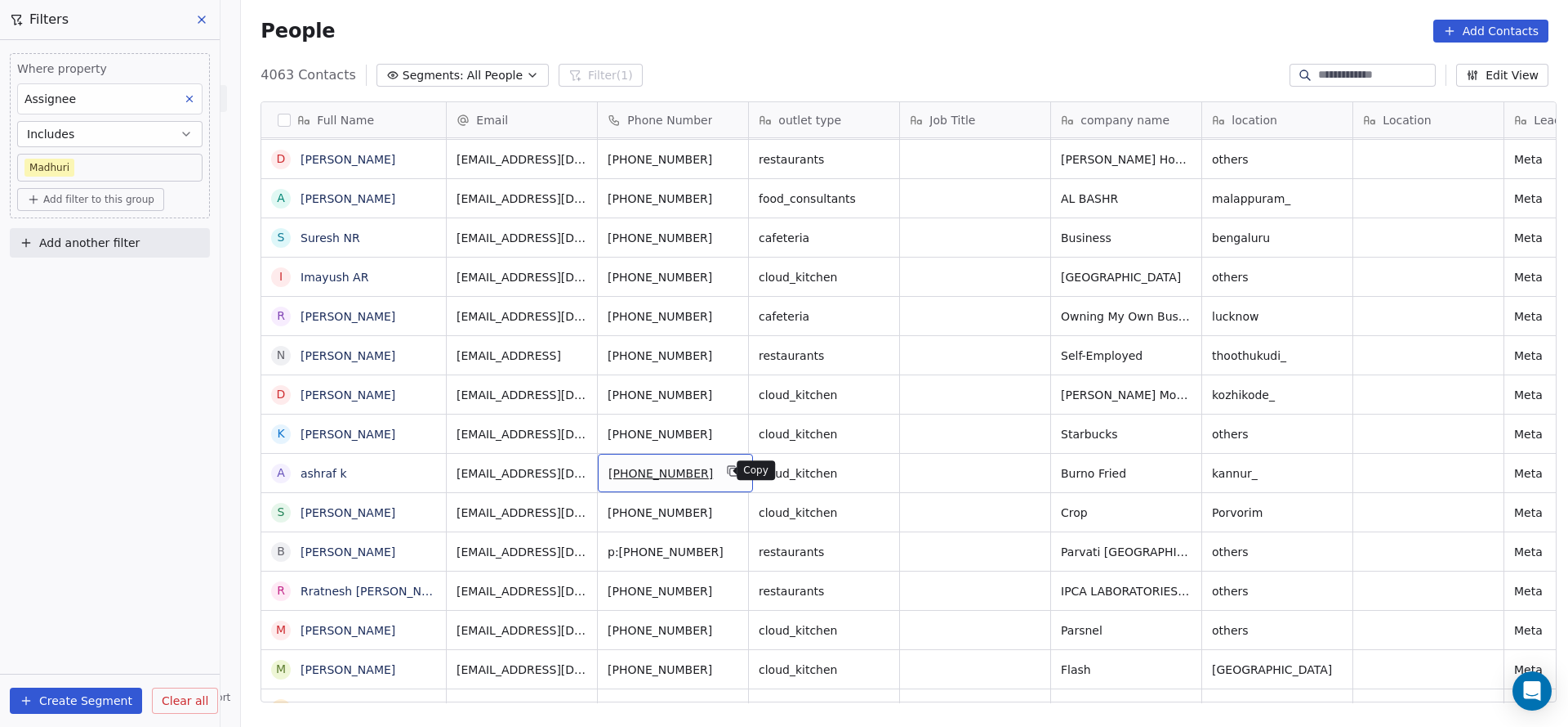
click at [727, 470] on icon "grid" at bounding box center [733, 471] width 13 height 13
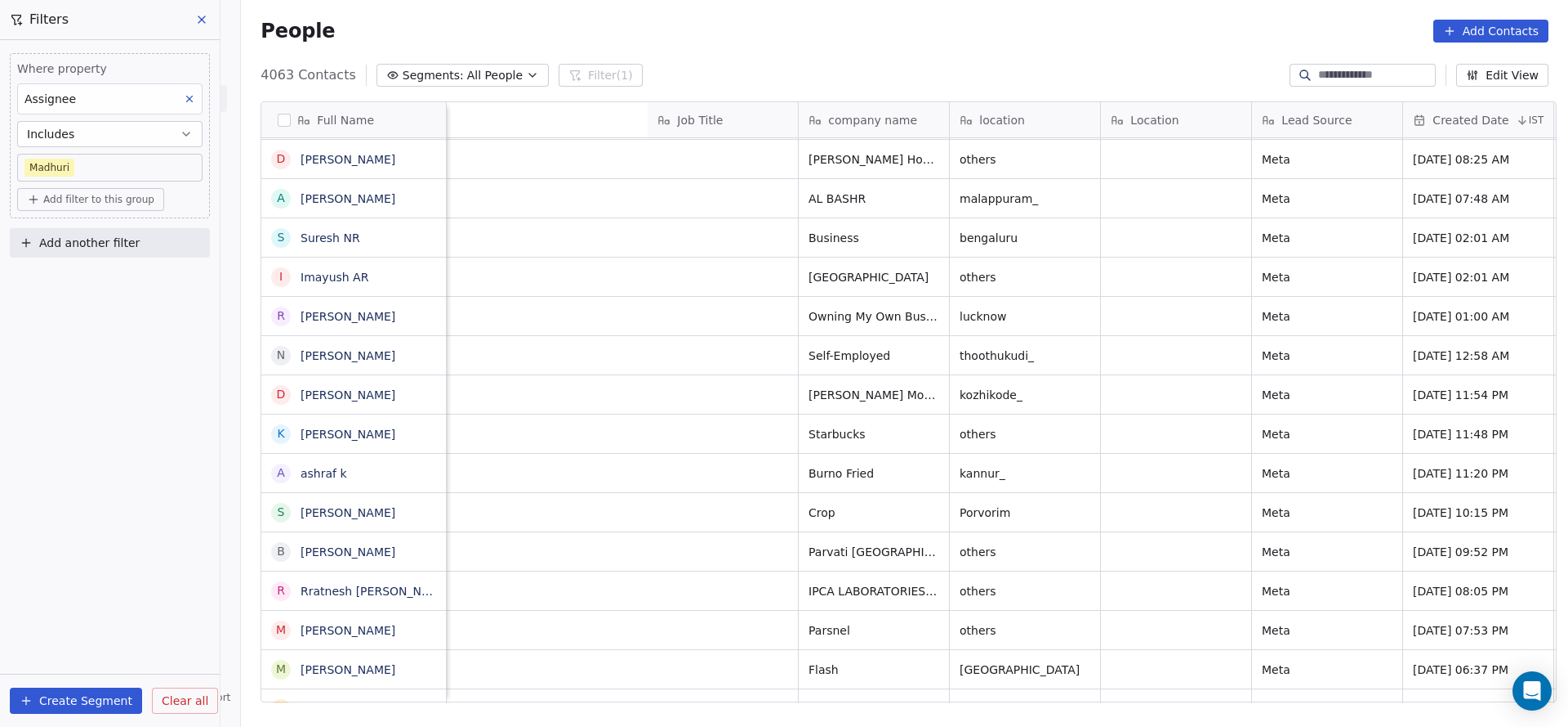
scroll to position [0, 1051]
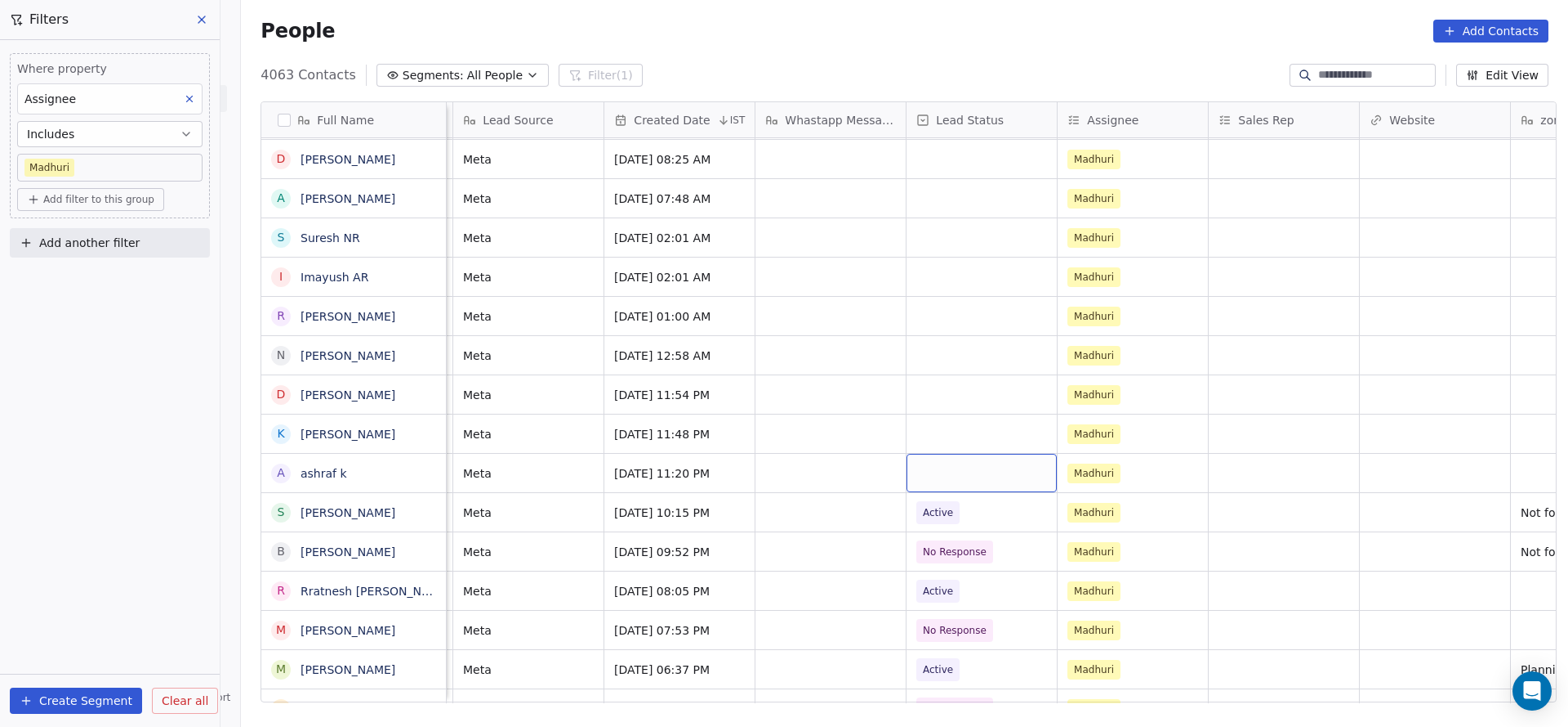
click at [937, 467] on div "grid" at bounding box center [982, 472] width 150 height 38
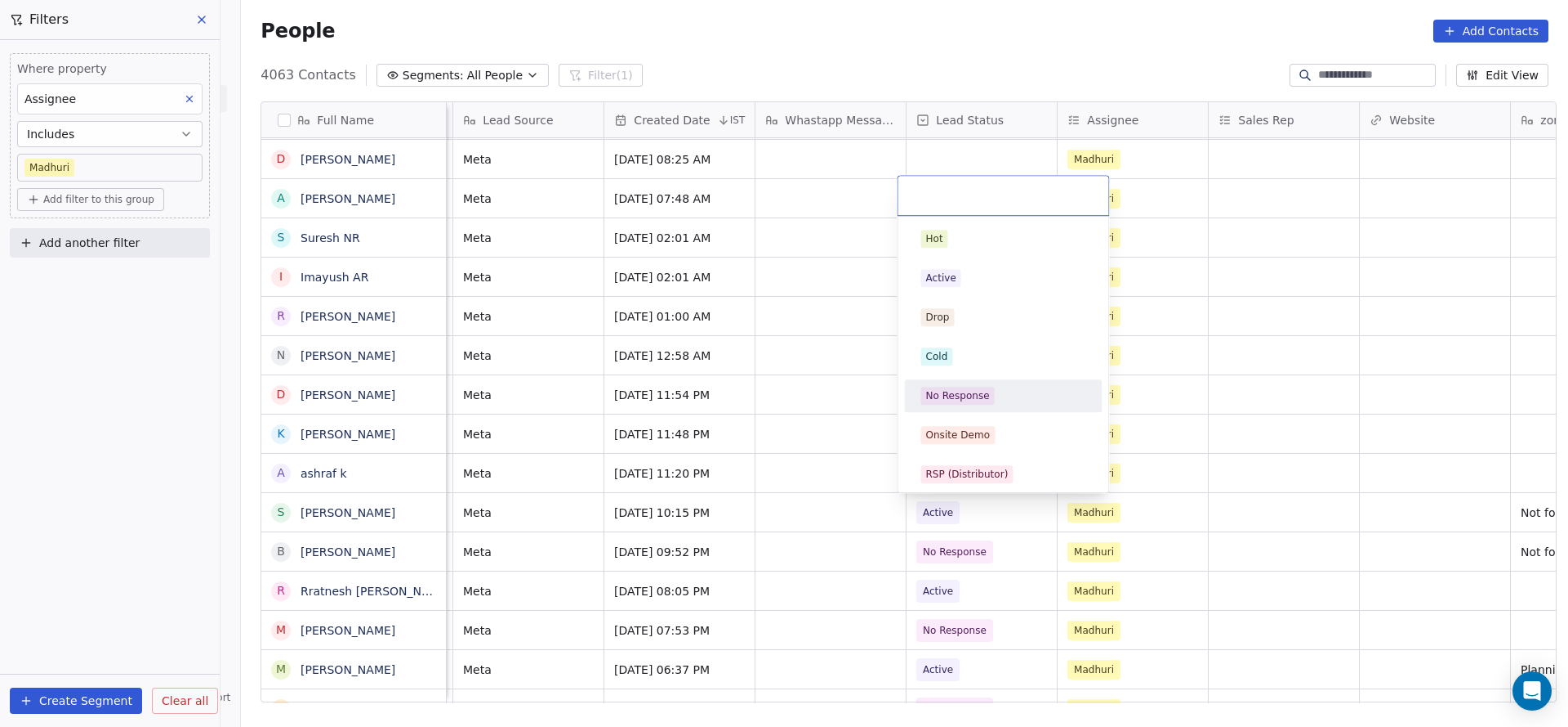
click at [968, 383] on div "No Response" at bounding box center [1004, 396] width 184 height 27
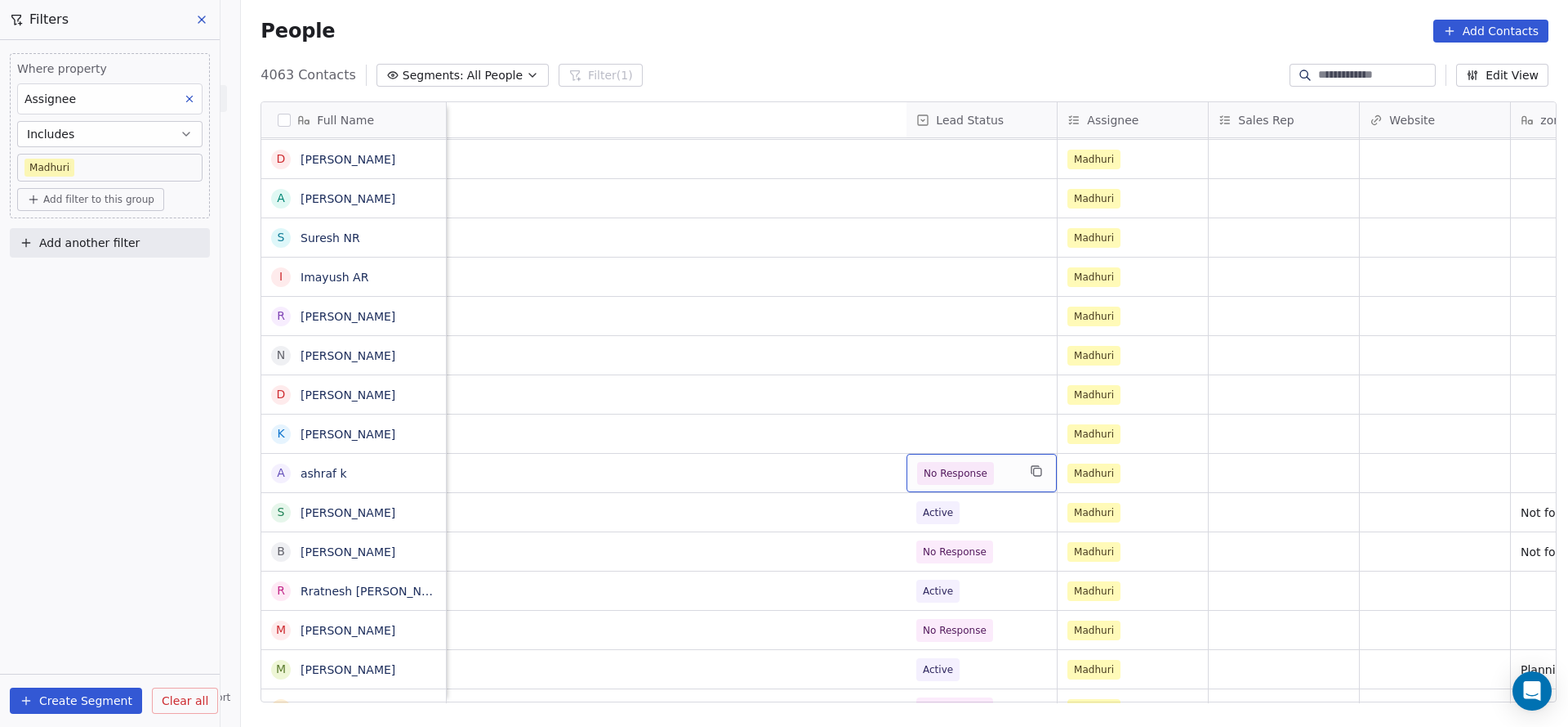
scroll to position [0, 1971]
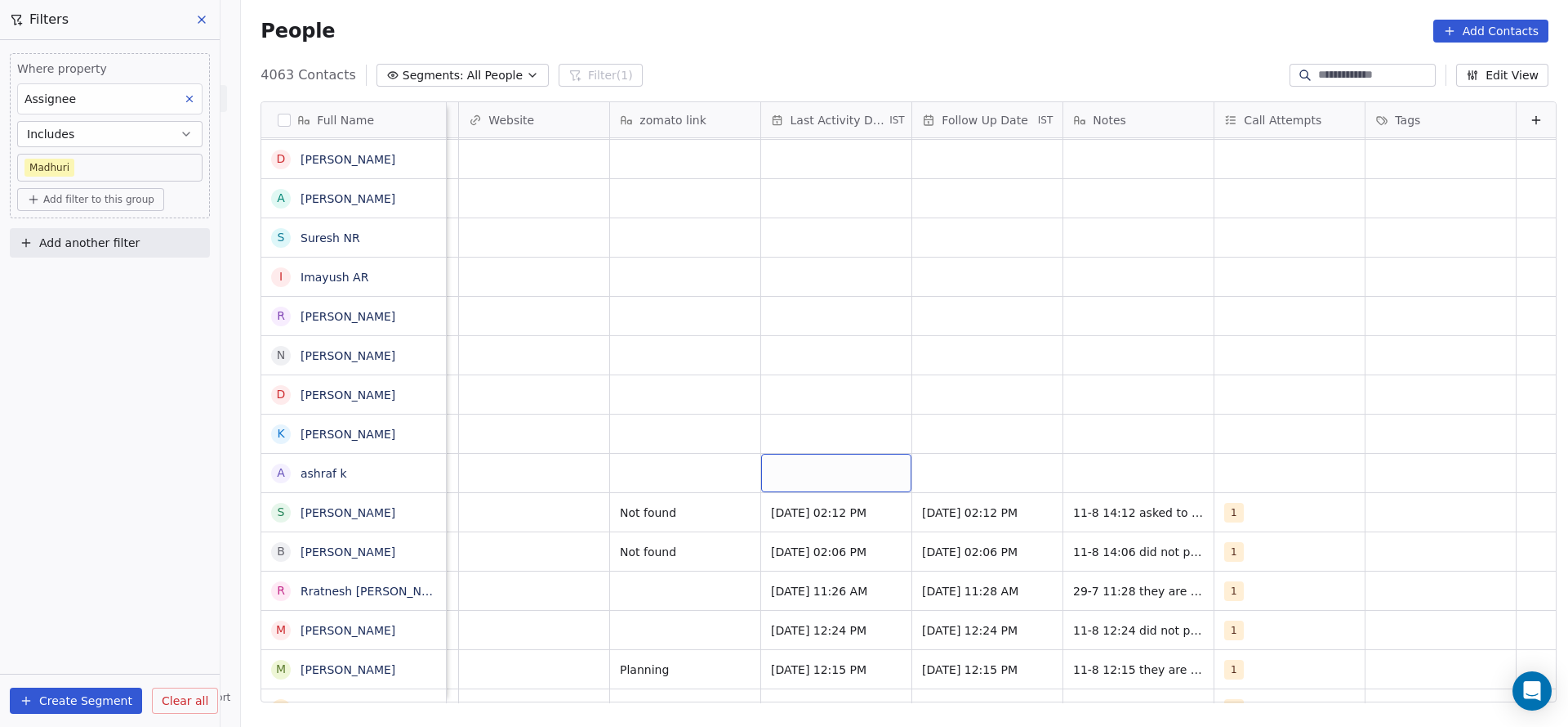
click at [814, 470] on div "grid" at bounding box center [837, 472] width 150 height 38
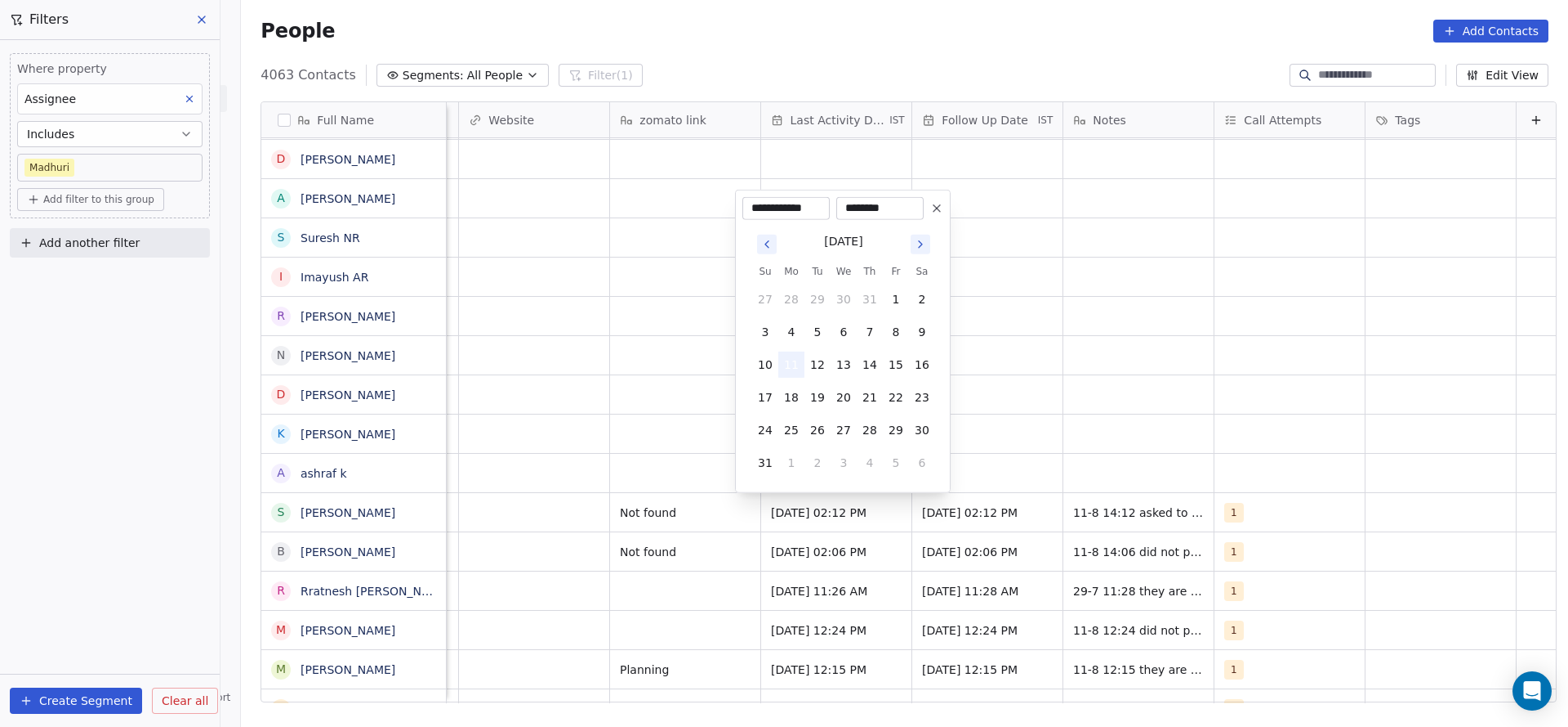
click at [789, 359] on button "11" at bounding box center [792, 365] width 27 height 27
click at [622, 453] on html "On2Cook India Pvt. Ltd. Contacts People Marketing Workflows Campaigns Sales Pip…" at bounding box center [784, 363] width 1568 height 727
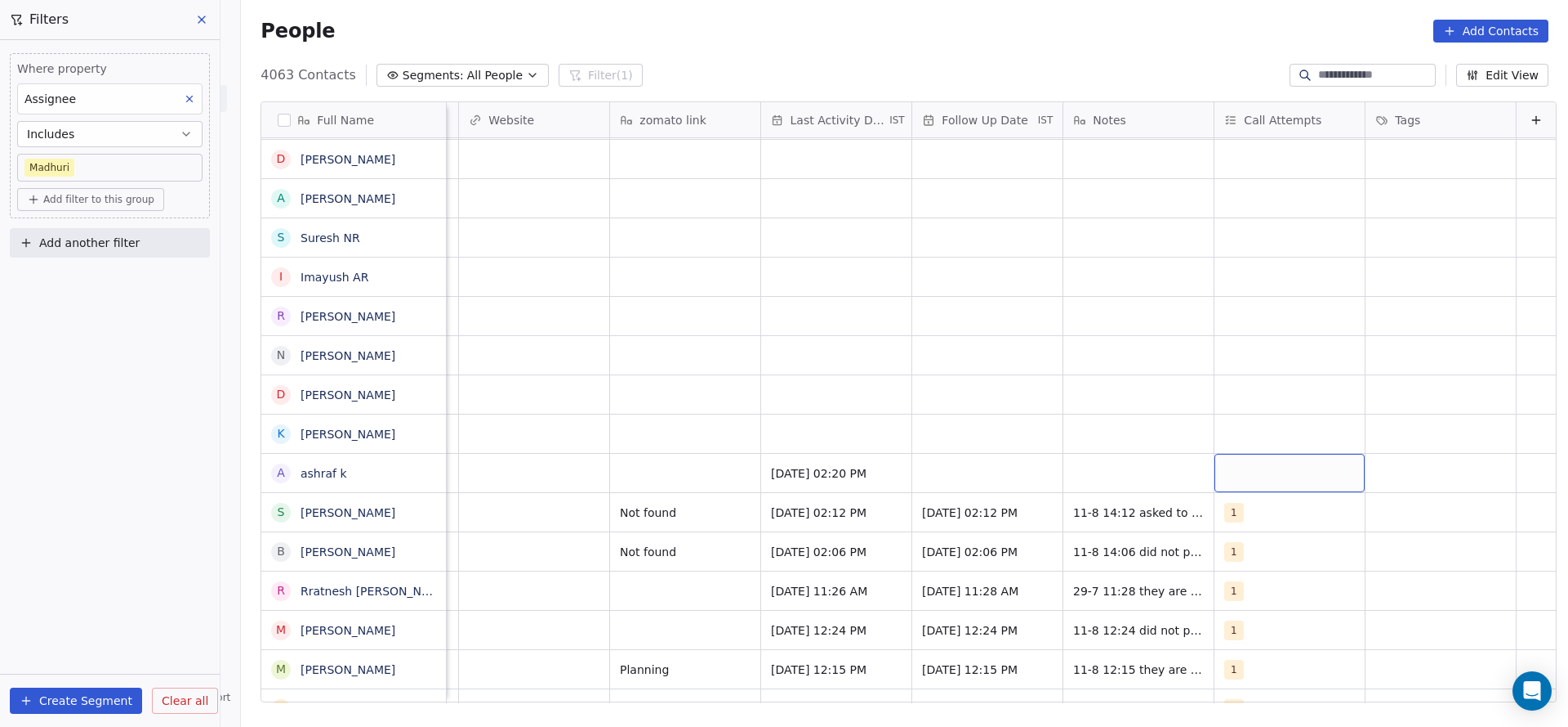
click at [1220, 483] on div "grid" at bounding box center [1290, 472] width 150 height 38
click at [1250, 233] on div "1" at bounding box center [1303, 239] width 145 height 18
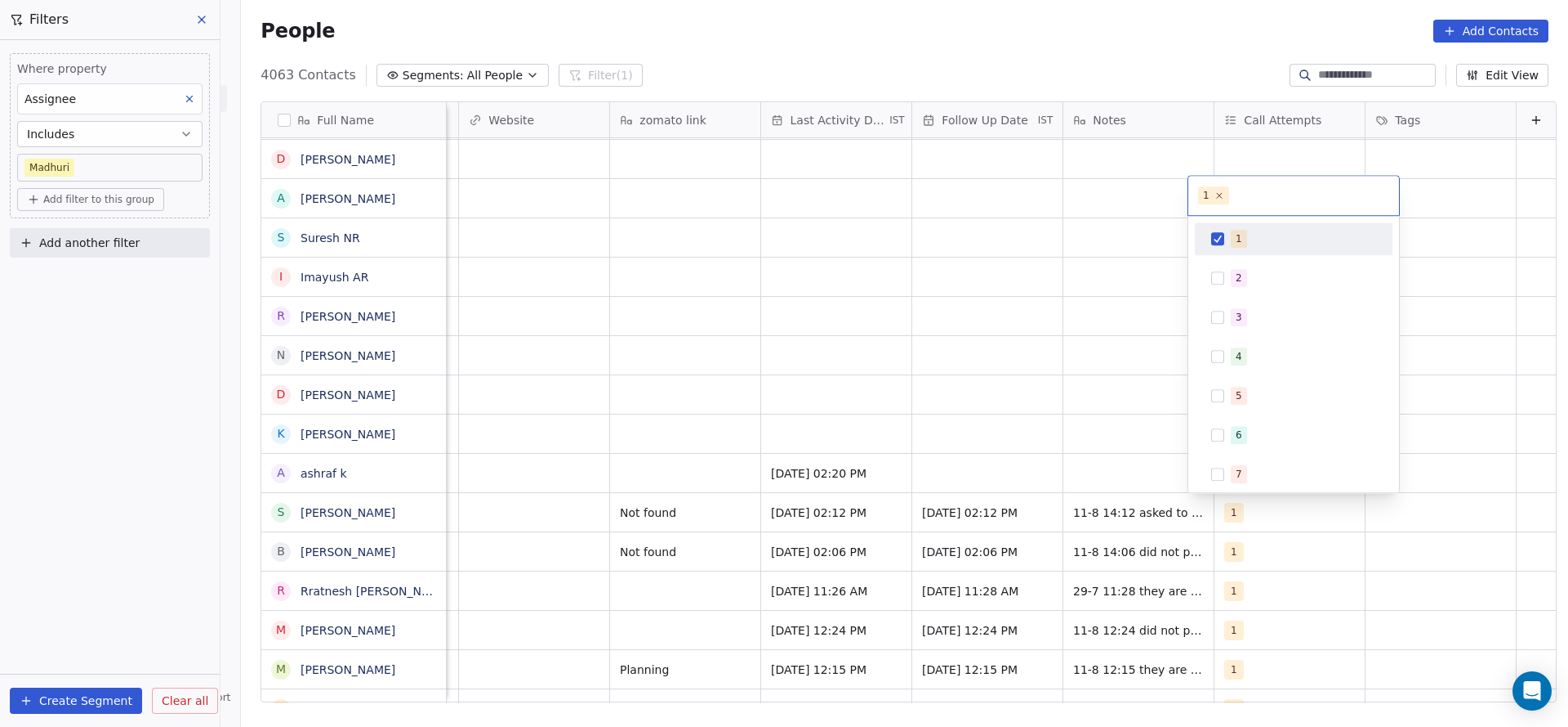
click at [1095, 383] on html "On2Cook India Pvt. Ltd. Contacts People Marketing Workflows Campaigns Sales Pip…" at bounding box center [784, 363] width 1568 height 727
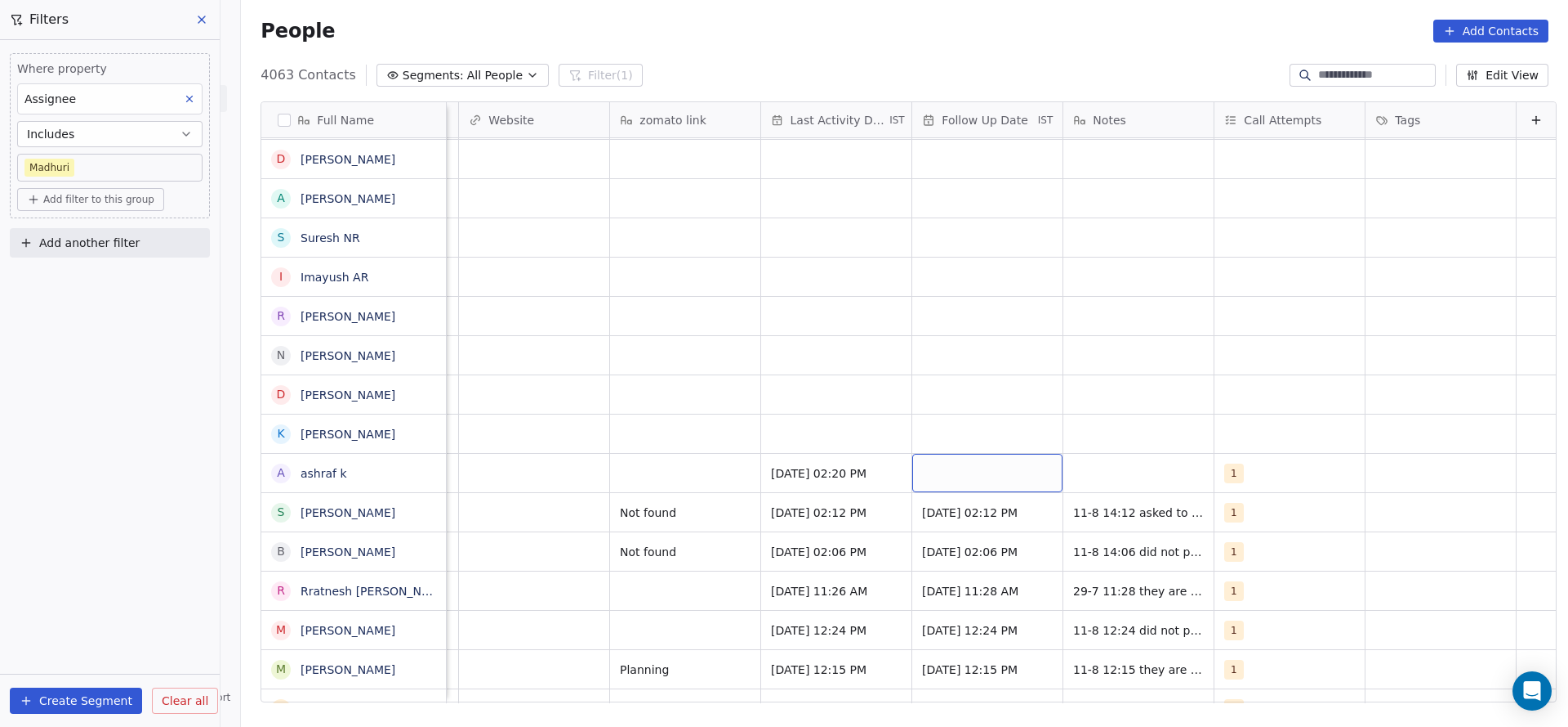
click at [952, 465] on div "grid" at bounding box center [988, 472] width 150 height 38
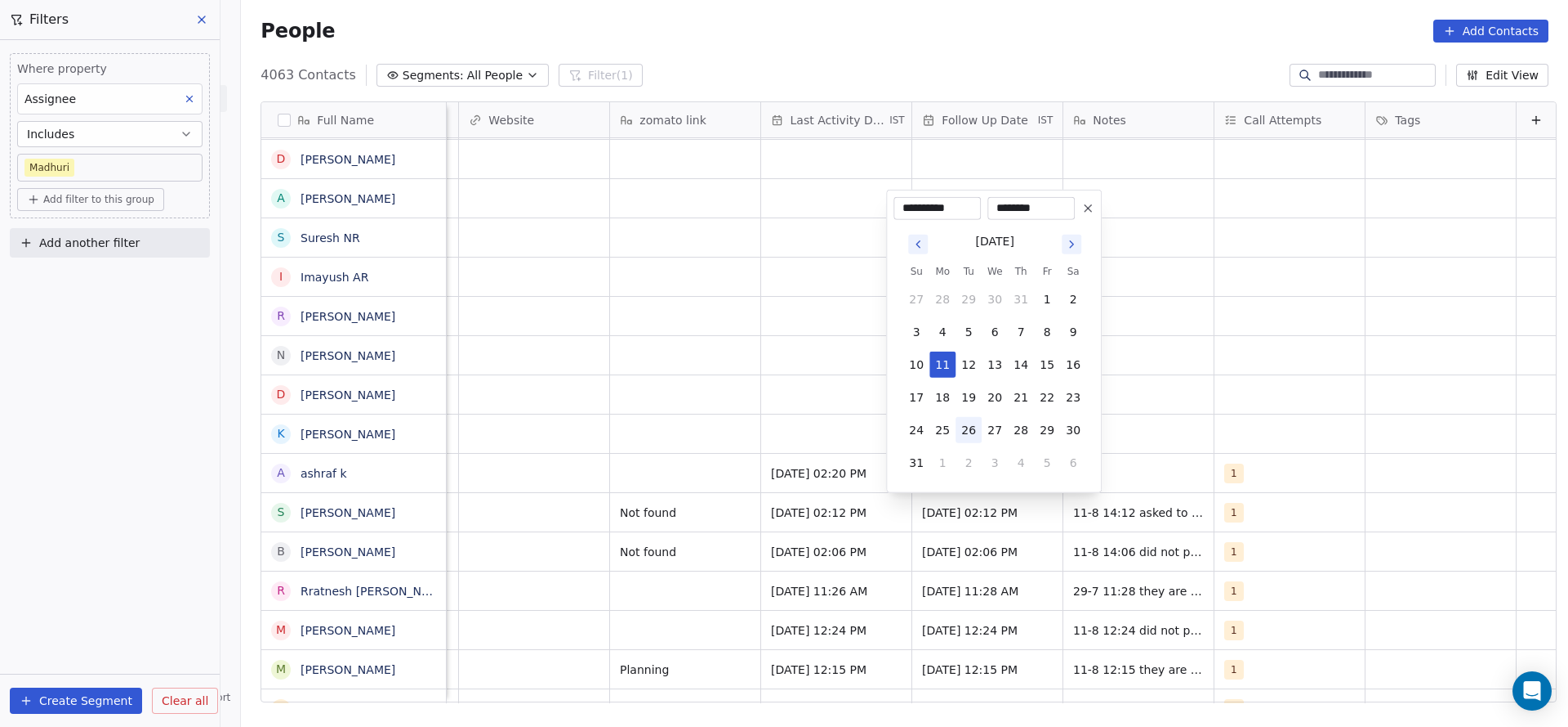
click at [970, 437] on button "26" at bounding box center [969, 430] width 27 height 27
type input "**********"
click at [1241, 452] on html "On2Cook India Pvt. Ltd. Contacts People Marketing Workflows Campaigns Sales Pip…" at bounding box center [784, 363] width 1568 height 727
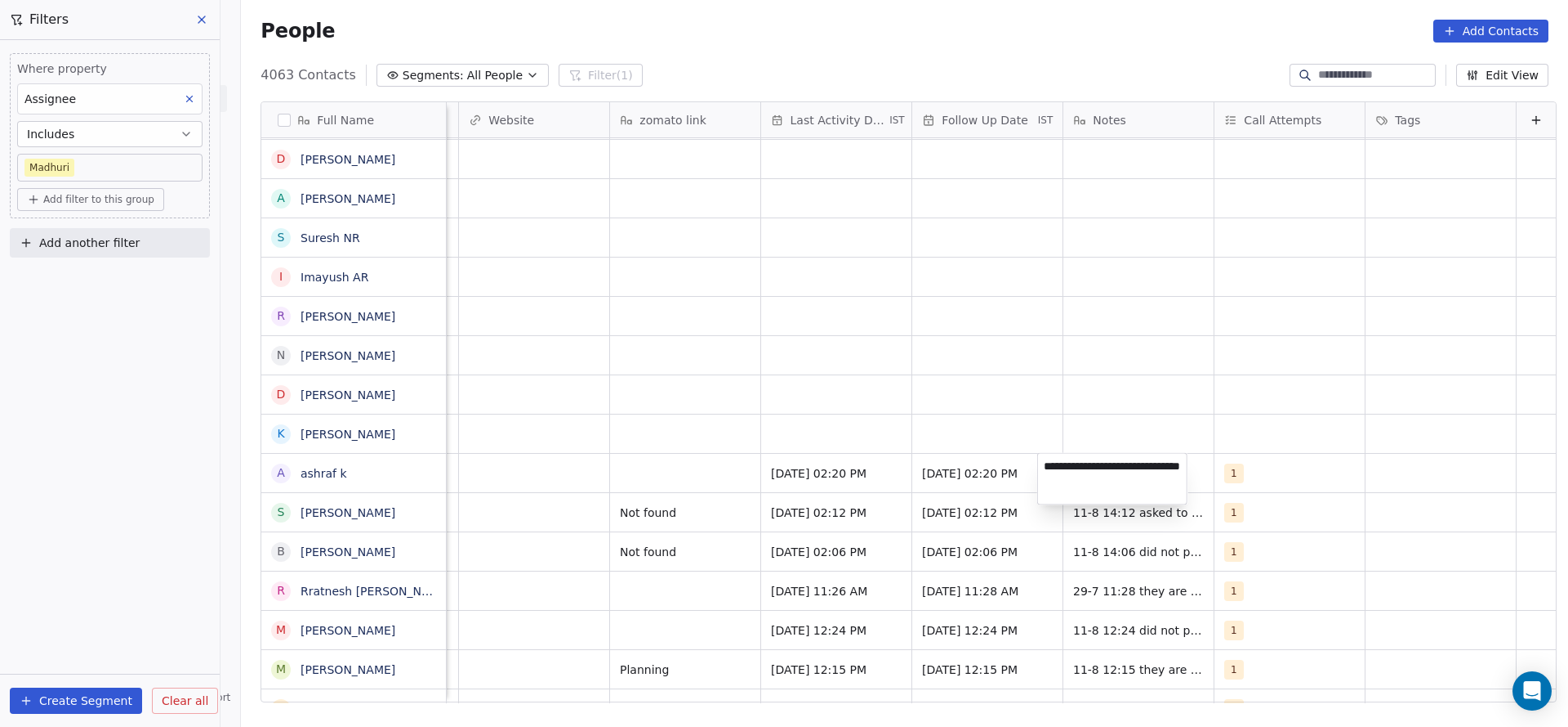
type textarea "**********"
click at [309, 491] on html "On2Cook India Pvt. Ltd. Contacts People Marketing Workflows Campaigns Sales Pip…" at bounding box center [784, 363] width 1568 height 727
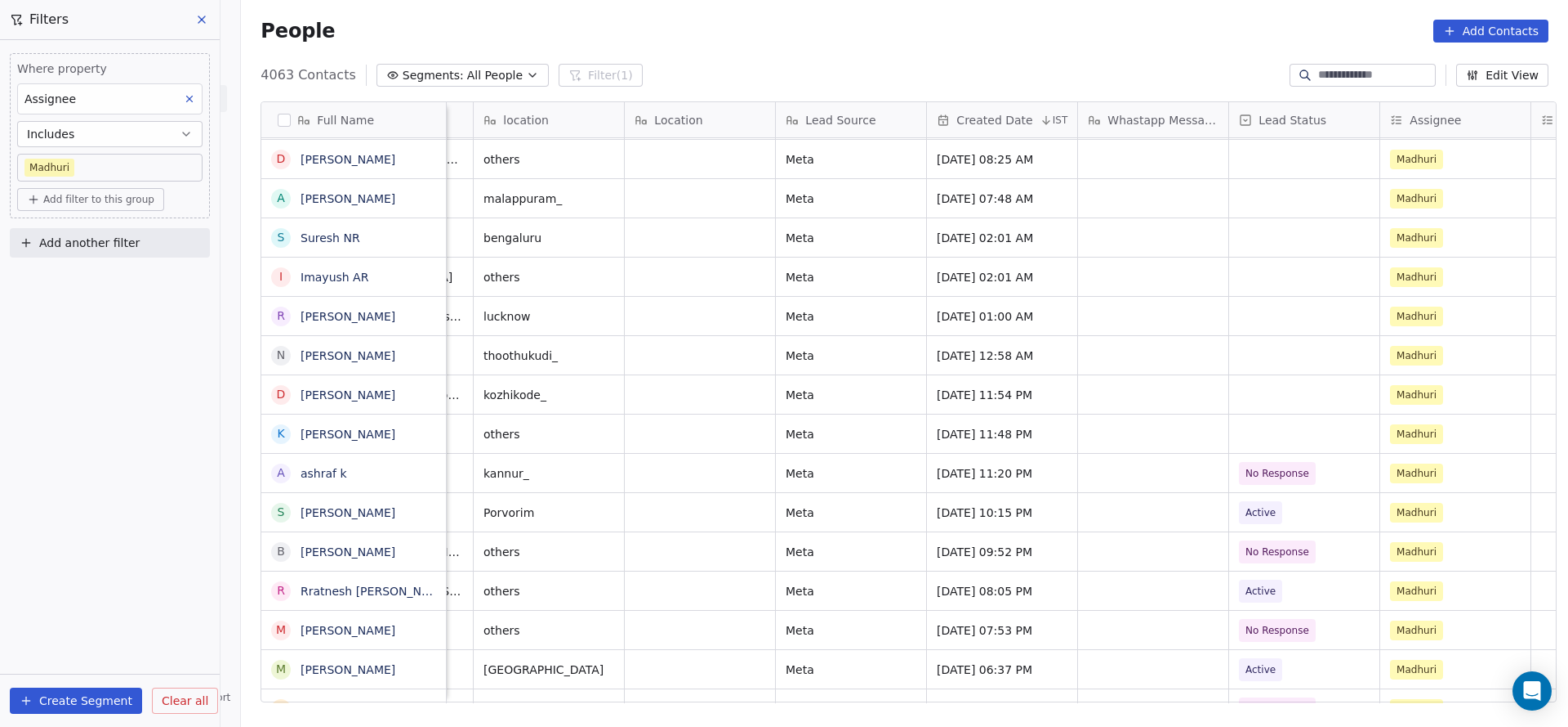
scroll to position [0, 529]
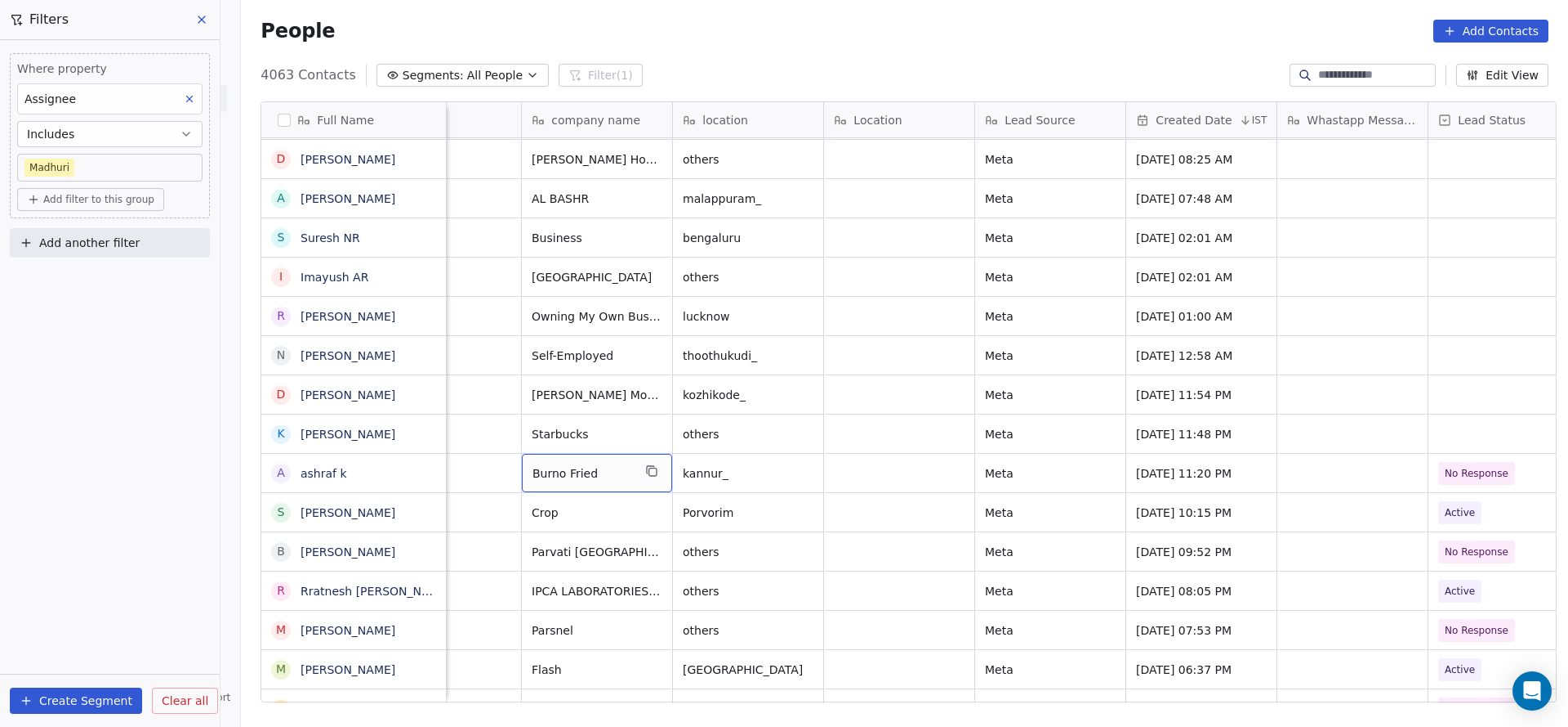
click at [642, 469] on button "grid" at bounding box center [652, 470] width 20 height 20
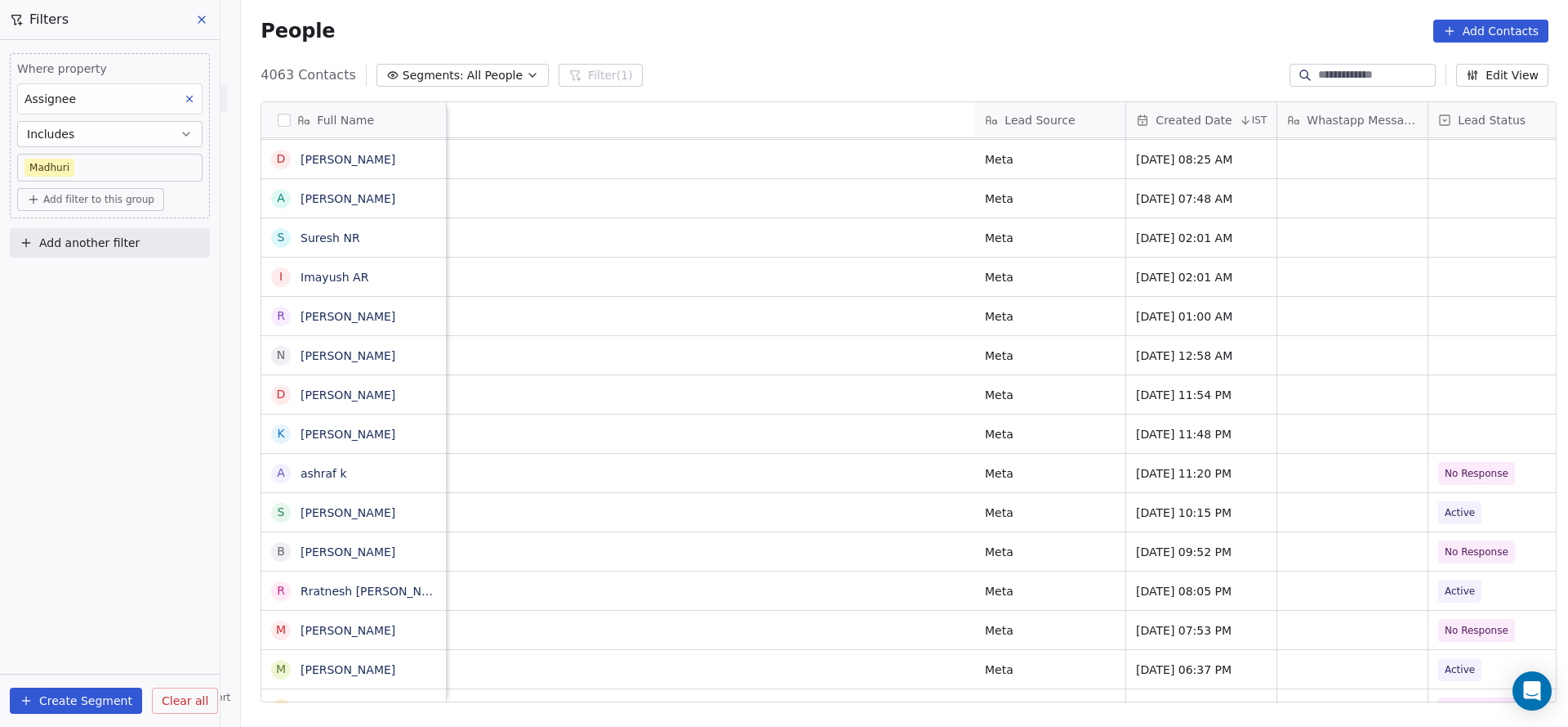
scroll to position [0, 1606]
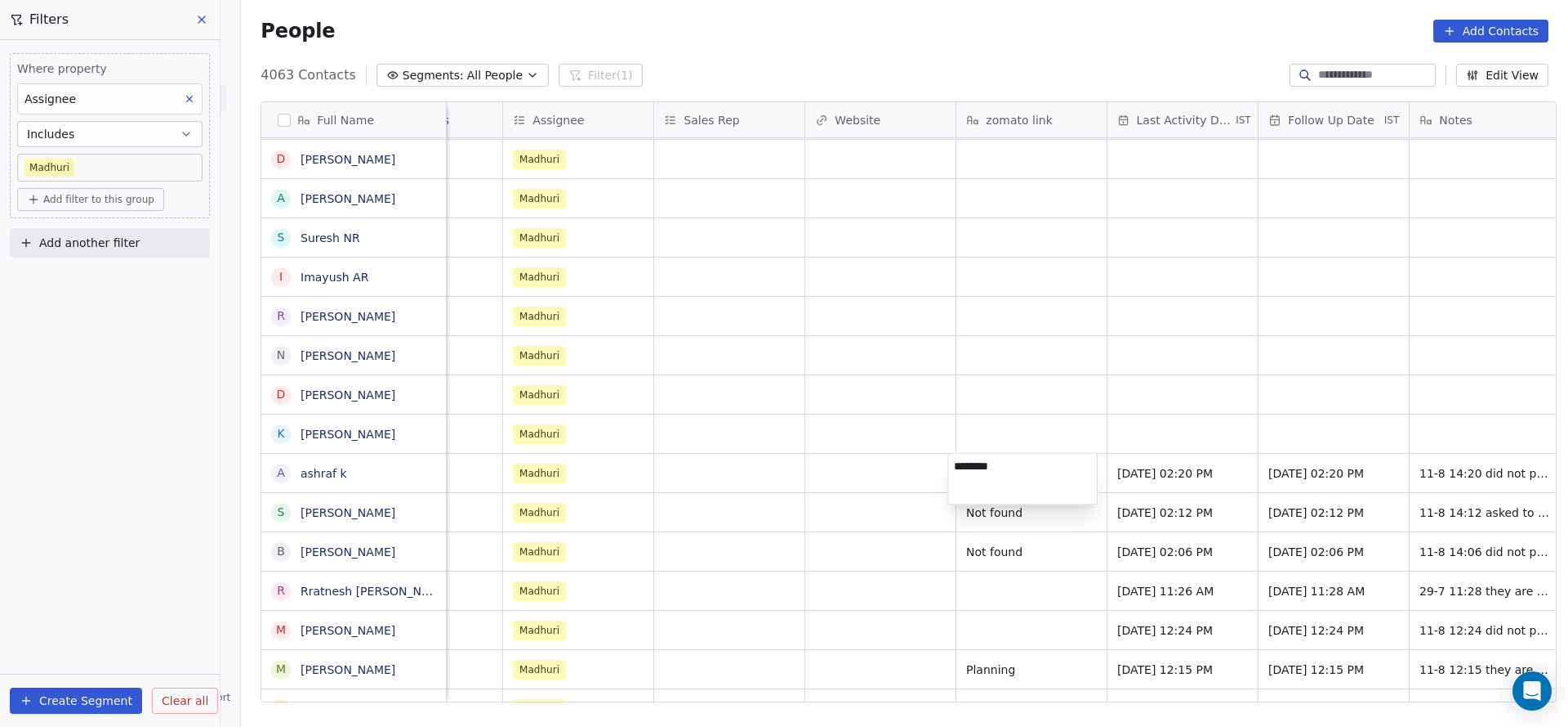
type textarea "*********"
click at [731, 441] on html "On2Cook India Pvt. Ltd. Contacts People Marketing Workflows Campaigns Sales Pip…" at bounding box center [784, 363] width 1568 height 727
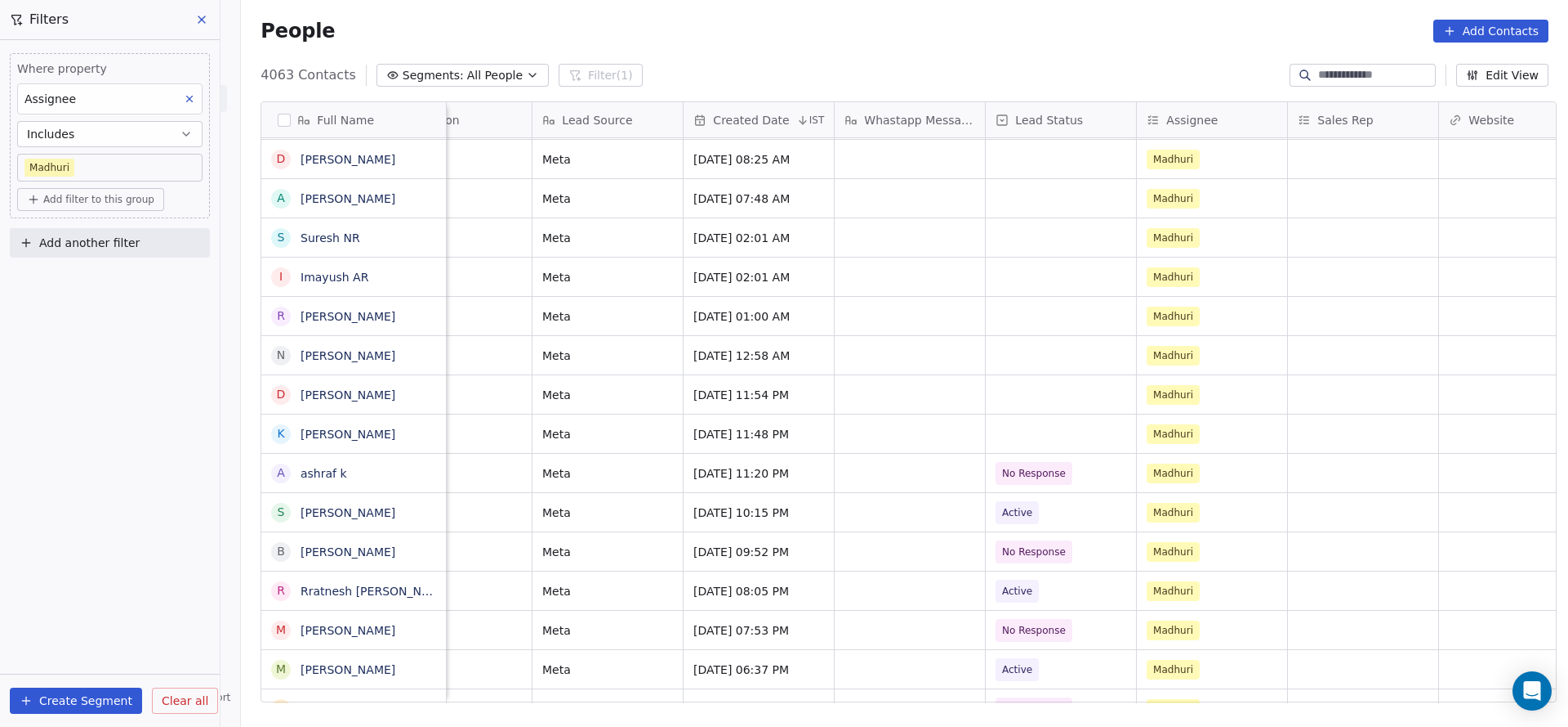
scroll to position [0, 0]
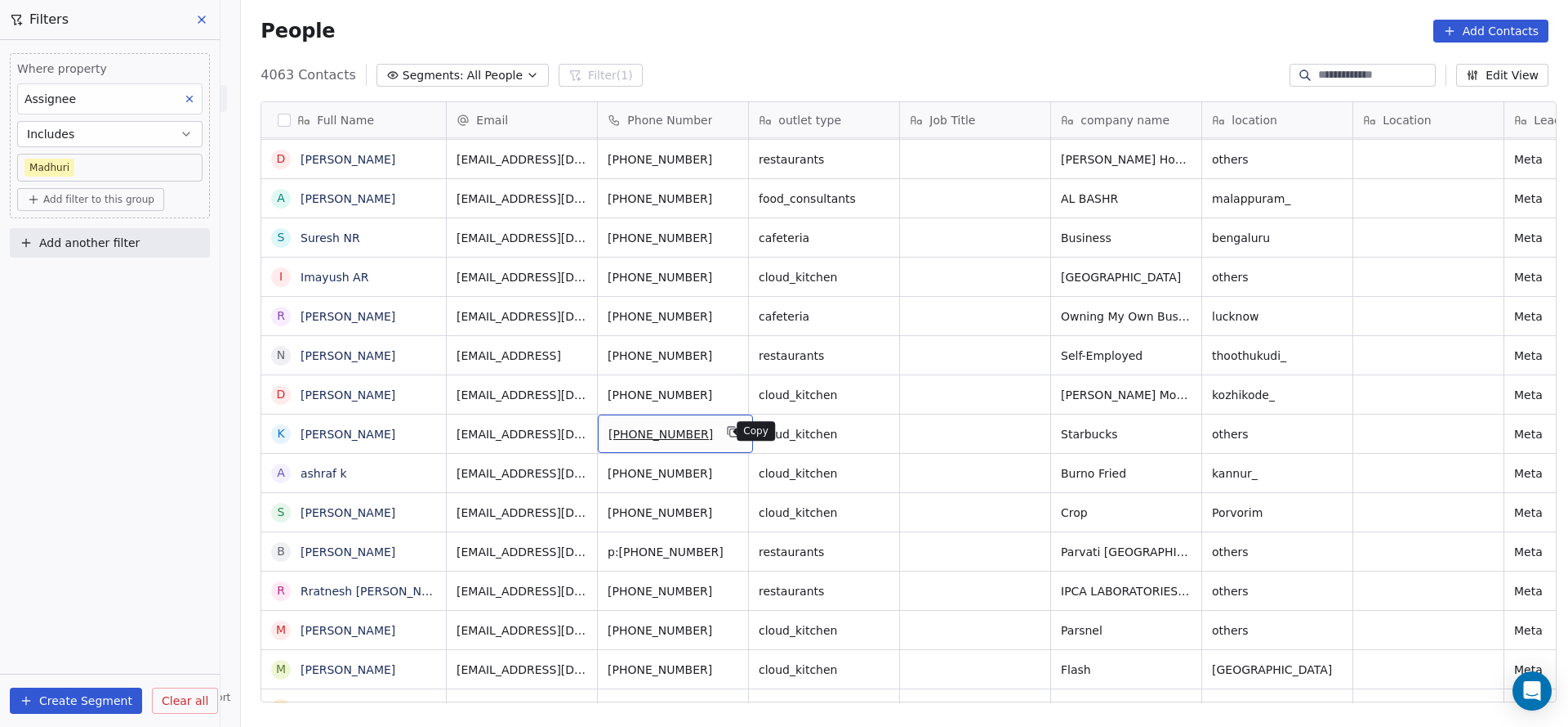
click at [727, 427] on icon "grid" at bounding box center [733, 431] width 13 height 13
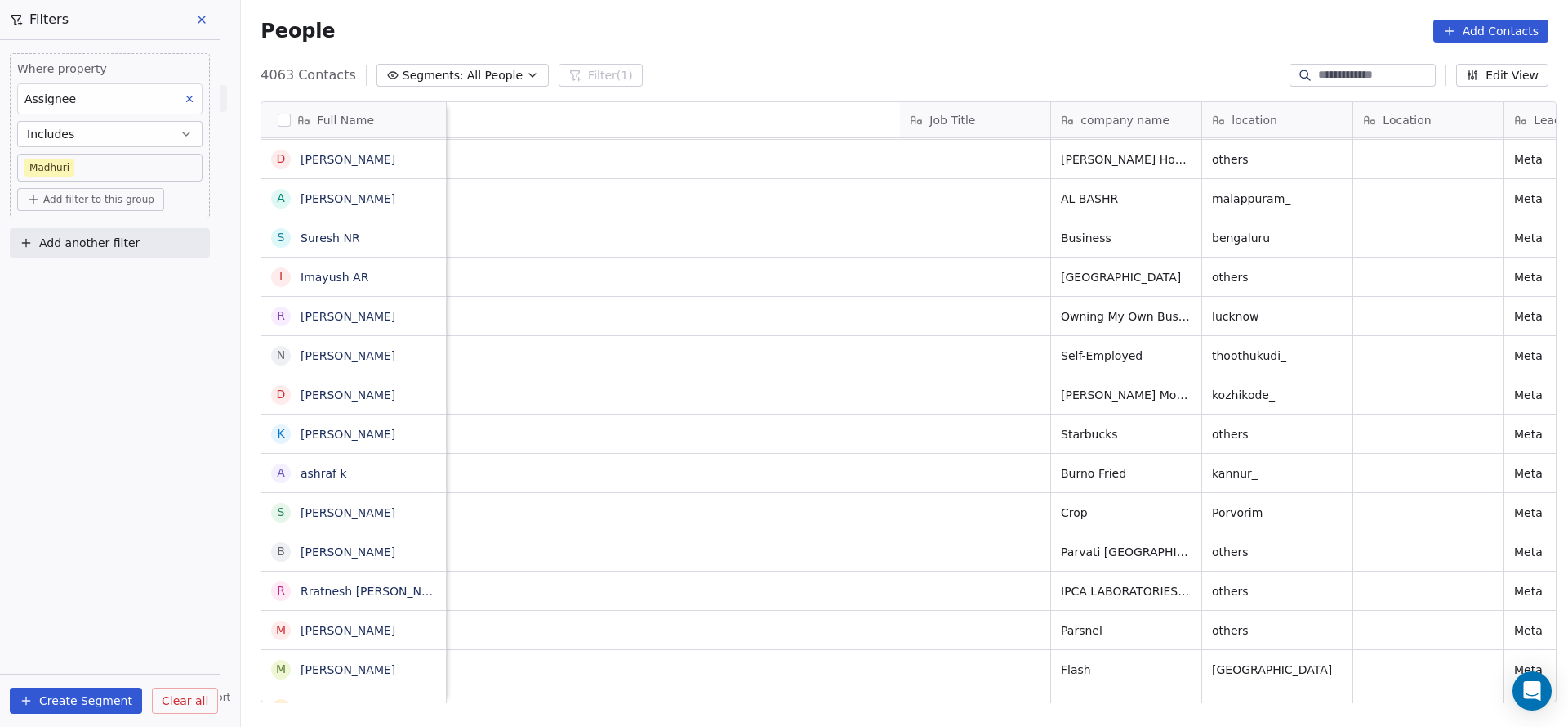
scroll to position [0, 1031]
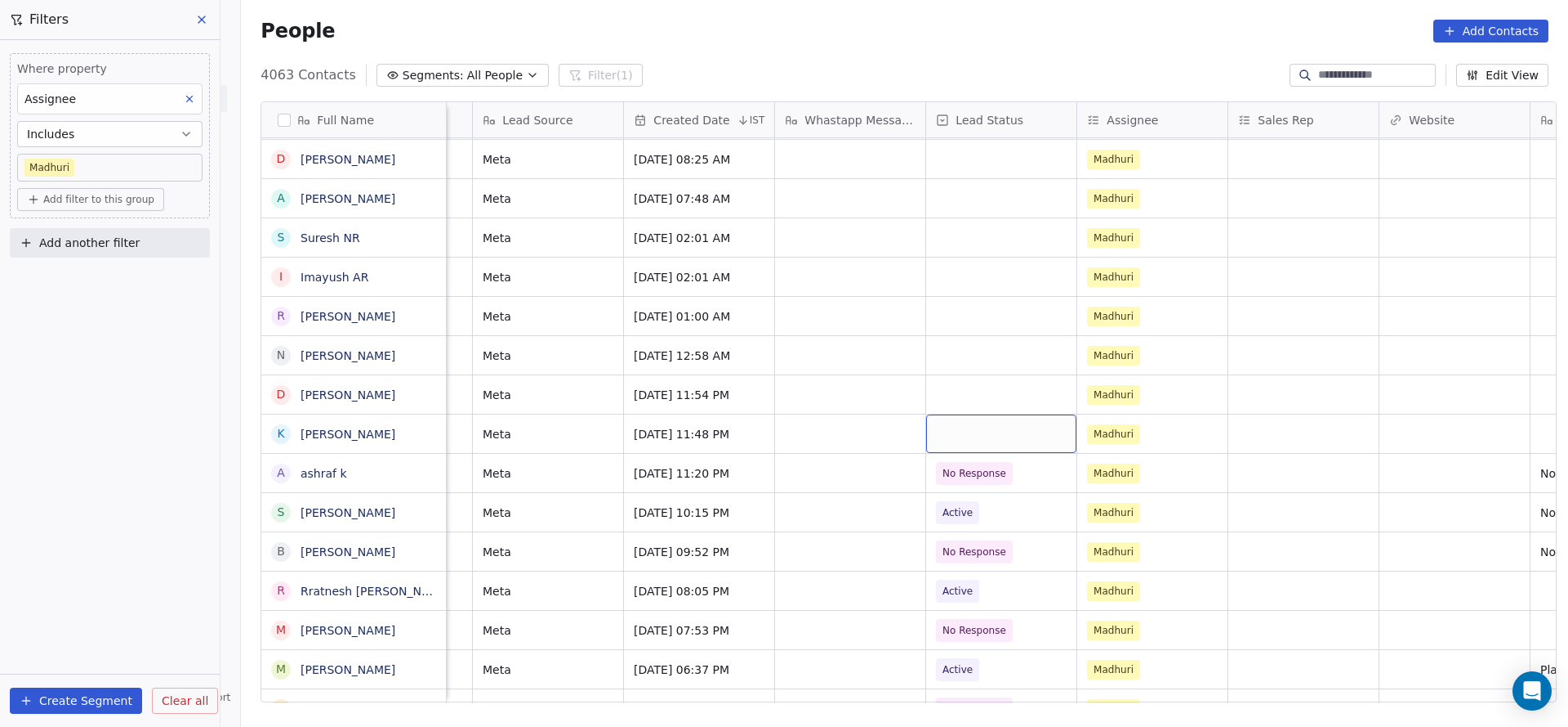
click at [963, 434] on div "grid" at bounding box center [1001, 433] width 150 height 38
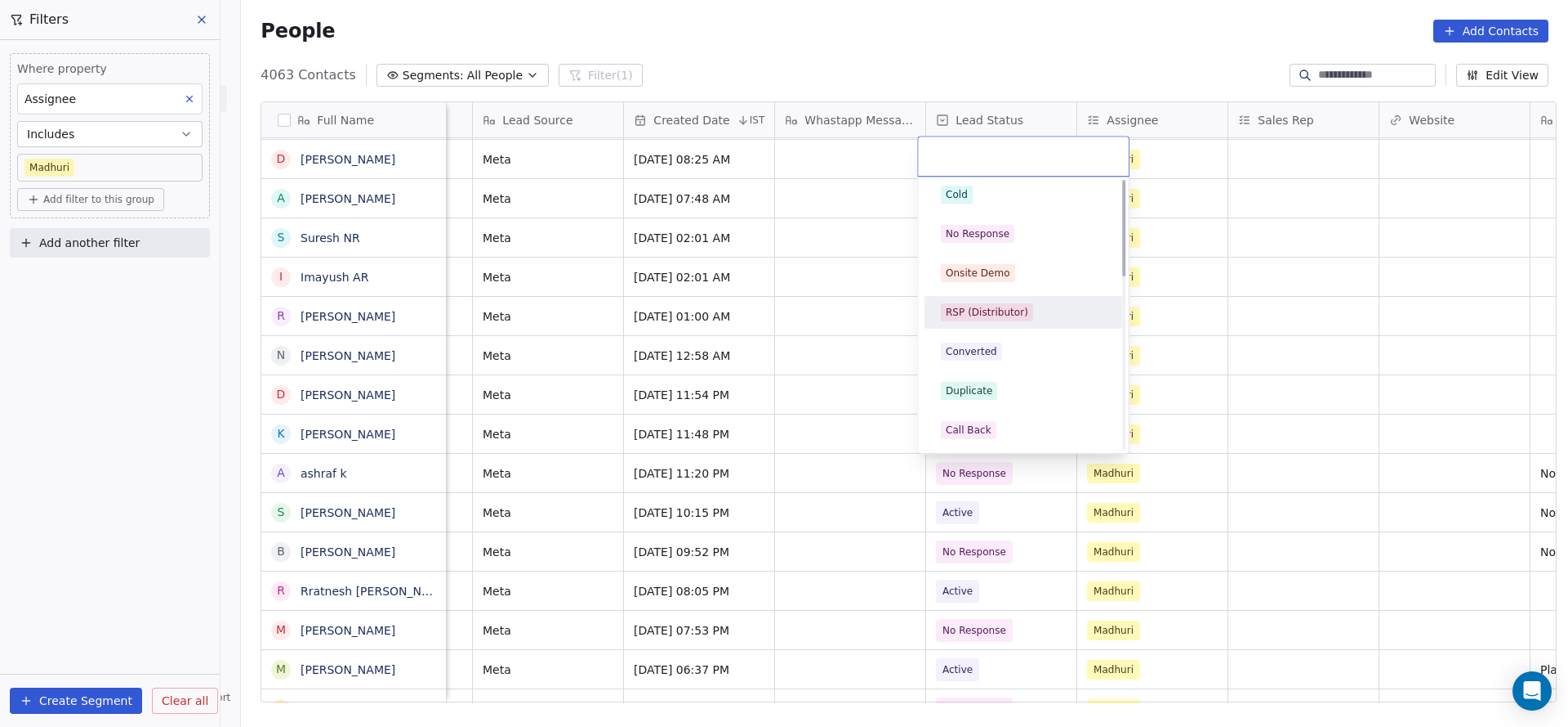
scroll to position [0, 0]
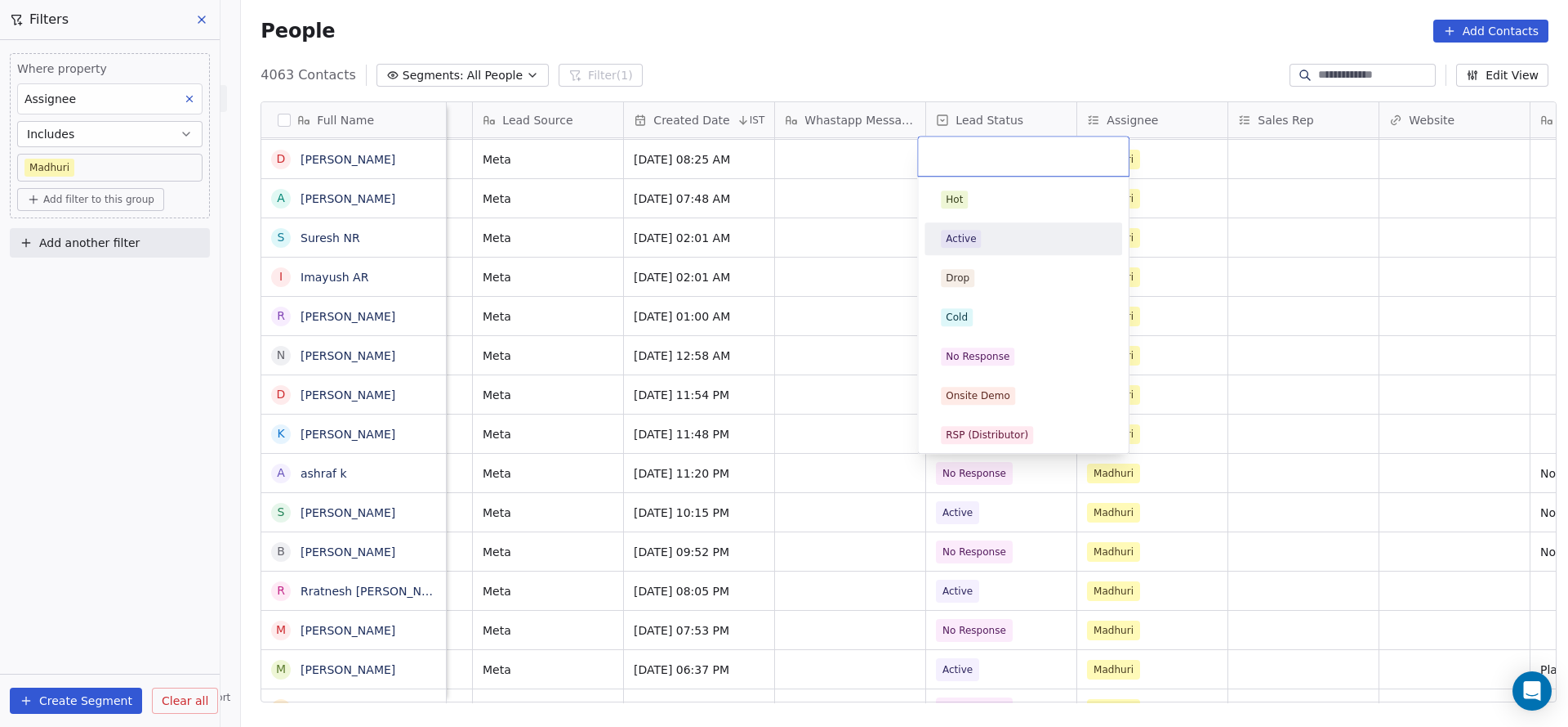
click at [1005, 254] on div "Active" at bounding box center [1024, 239] width 198 height 32
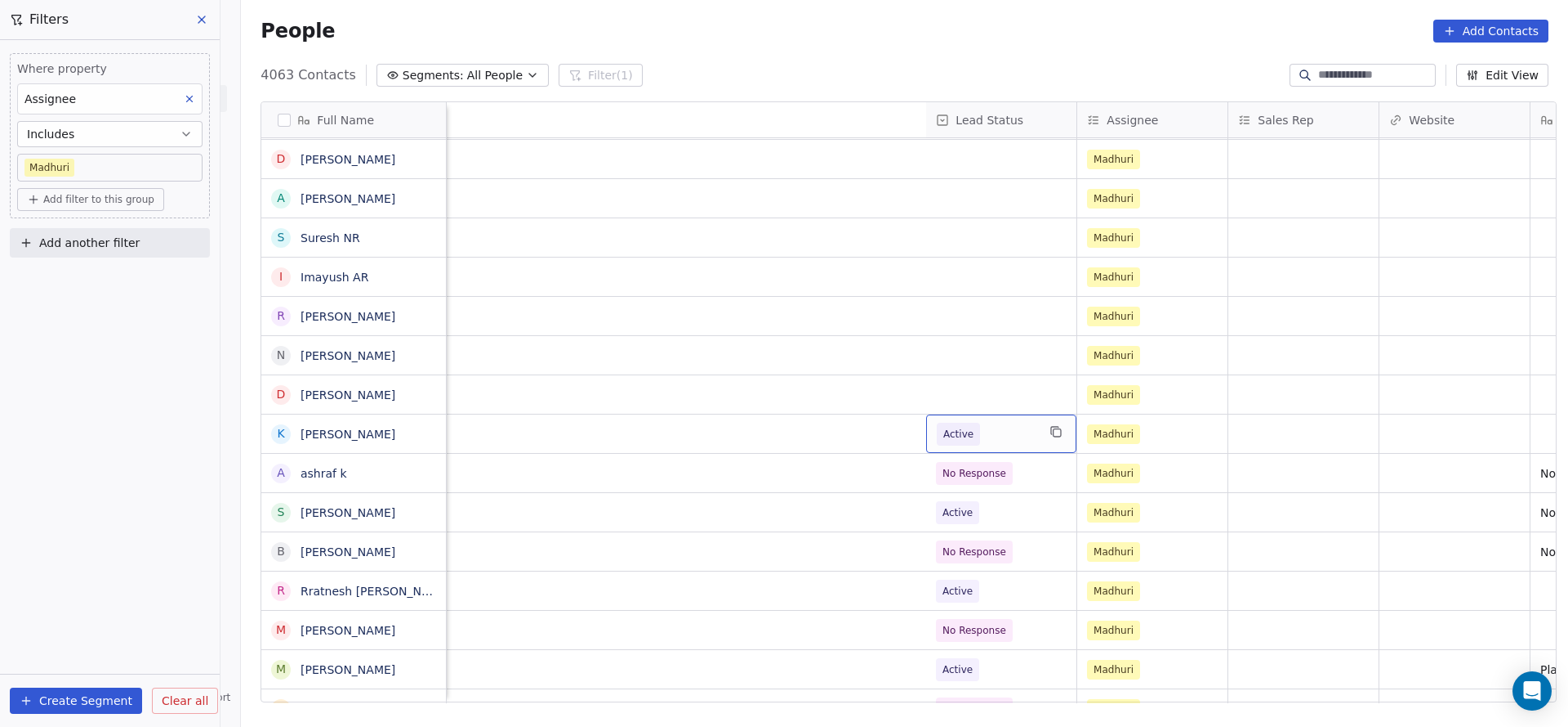
scroll to position [0, 1971]
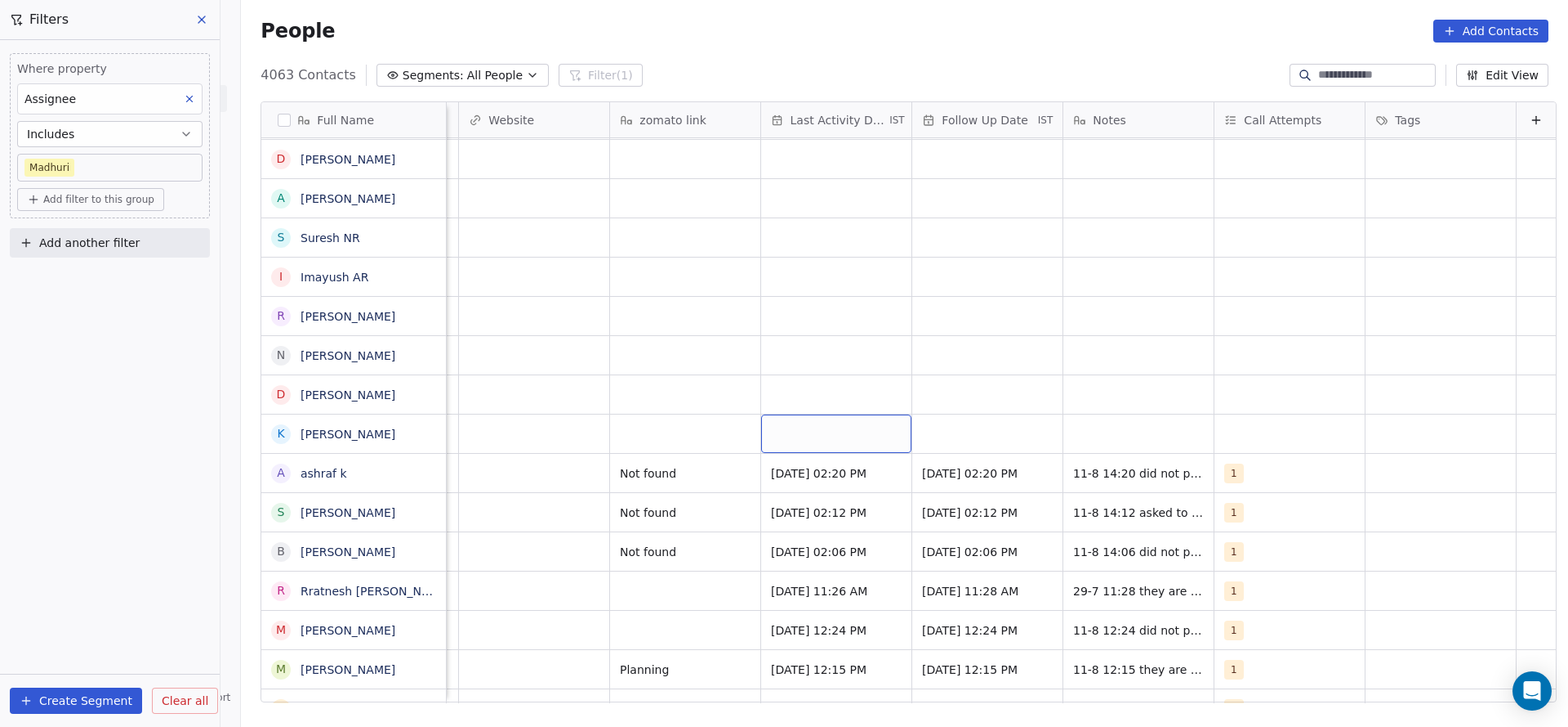
click at [794, 430] on div "grid" at bounding box center [837, 433] width 150 height 38
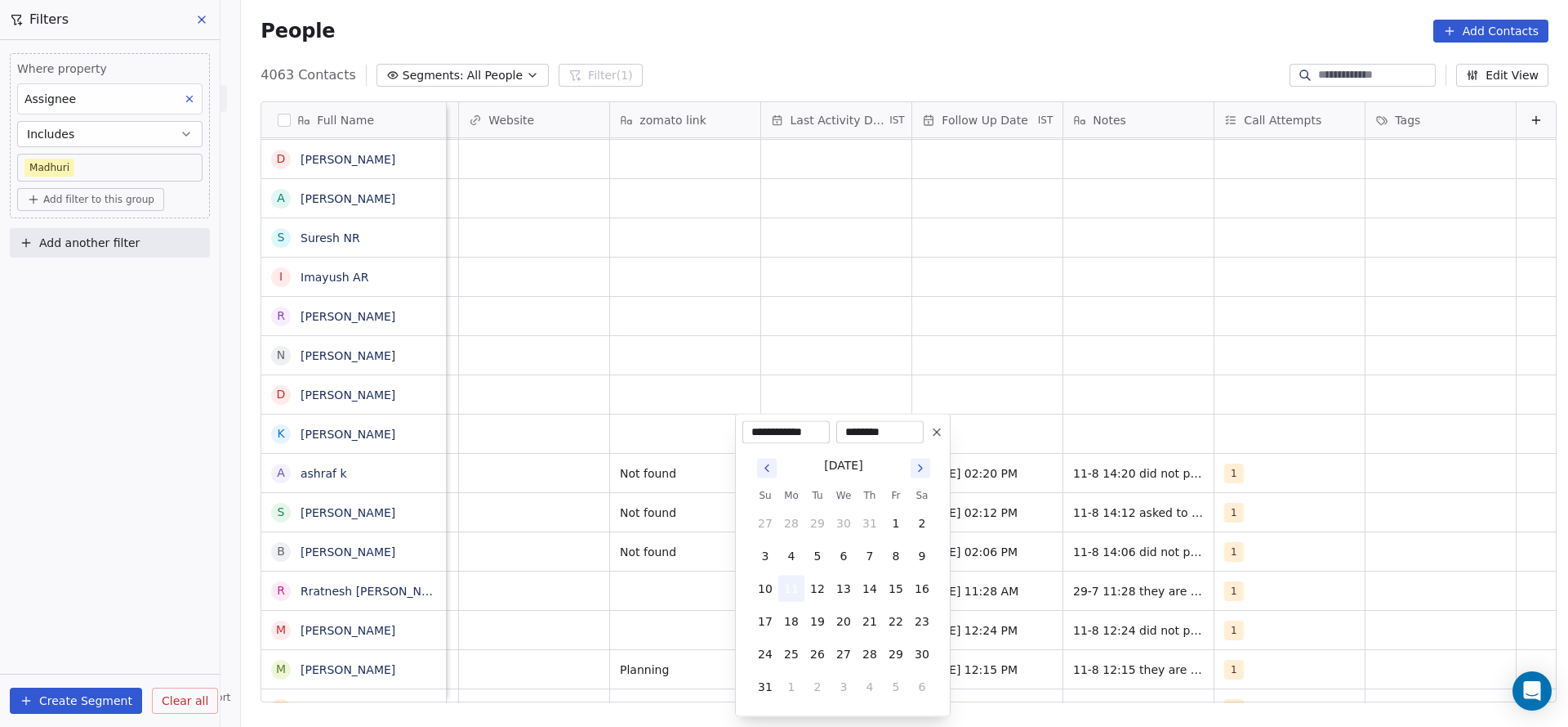
click at [791, 584] on button "11" at bounding box center [792, 588] width 27 height 27
click at [579, 441] on html "On2Cook India Pvt. Ltd. Contacts People Marketing Workflows Campaigns Sales Pip…" at bounding box center [784, 363] width 1568 height 727
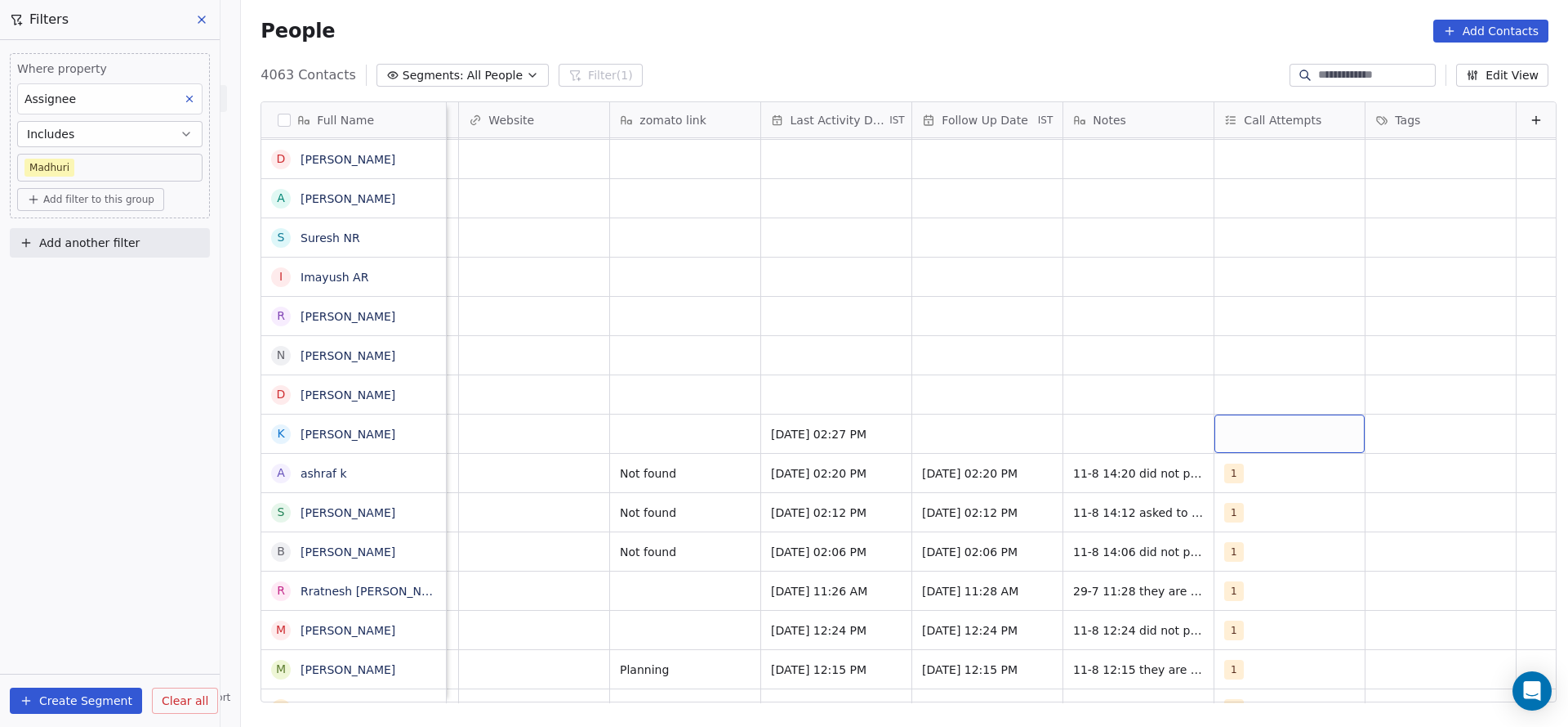
click at [1215, 430] on div "grid" at bounding box center [1290, 433] width 150 height 38
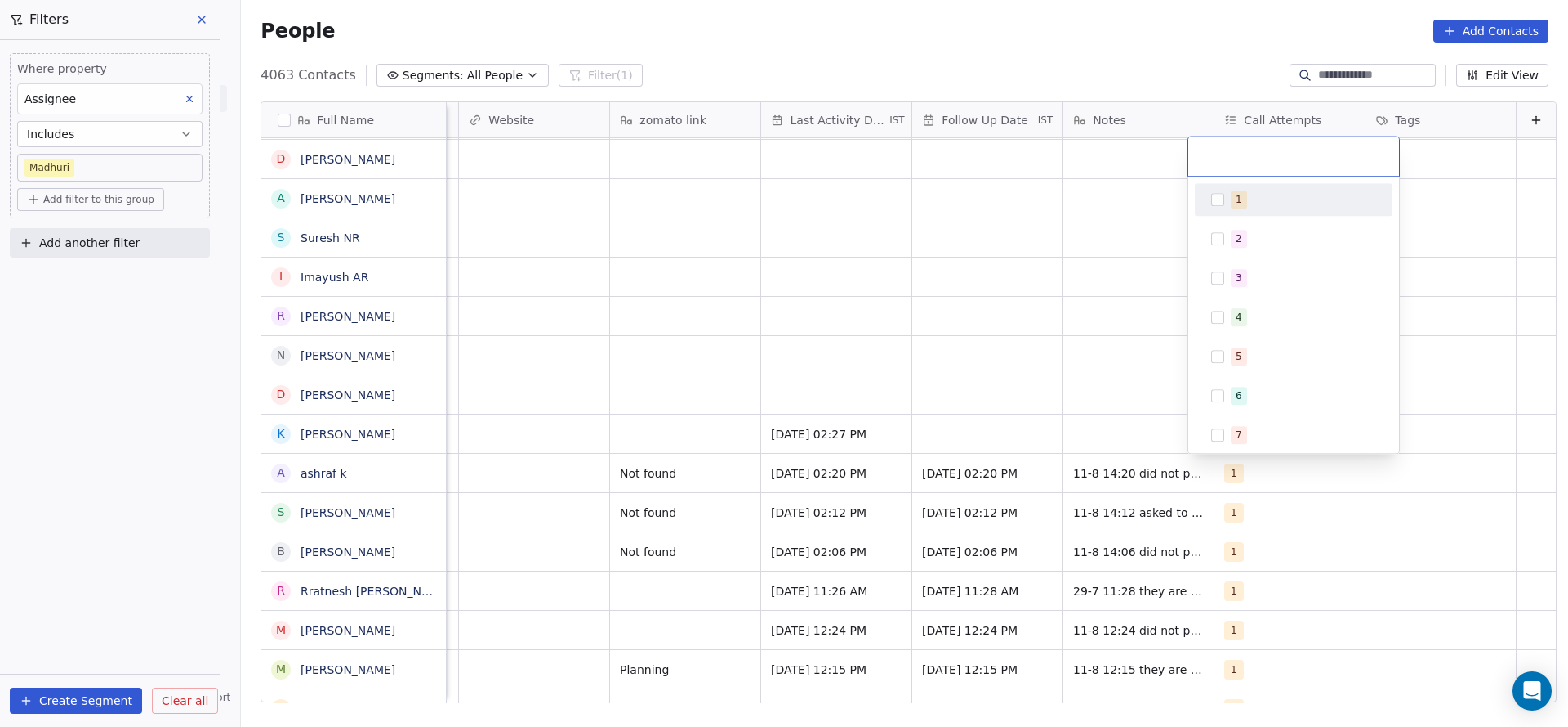
click at [1247, 194] on div "1" at bounding box center [1303, 199] width 145 height 18
click at [1025, 309] on html "On2Cook India Pvt. Ltd. Contacts People Marketing Workflows Campaigns Sales Pip…" at bounding box center [784, 363] width 1568 height 727
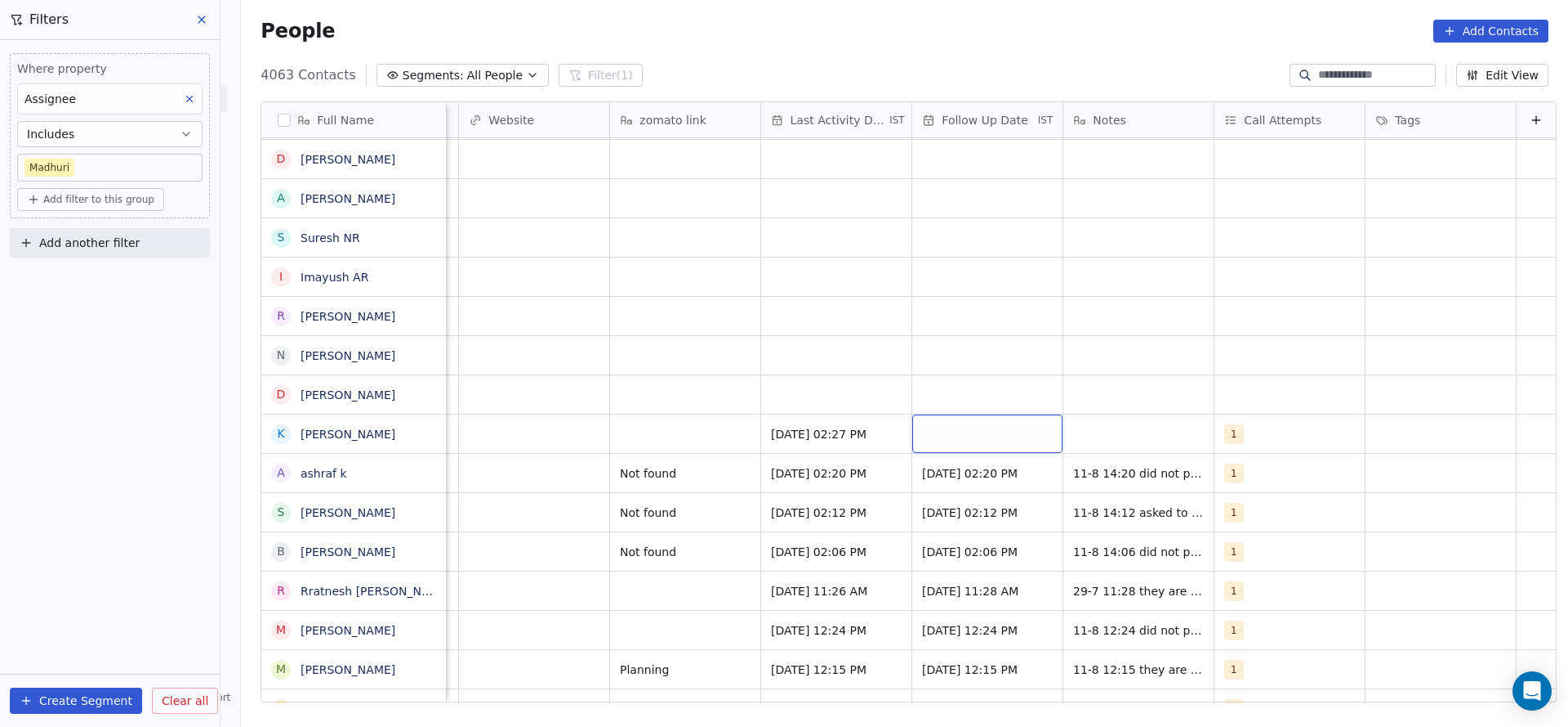
click at [916, 437] on div "grid" at bounding box center [988, 433] width 150 height 38
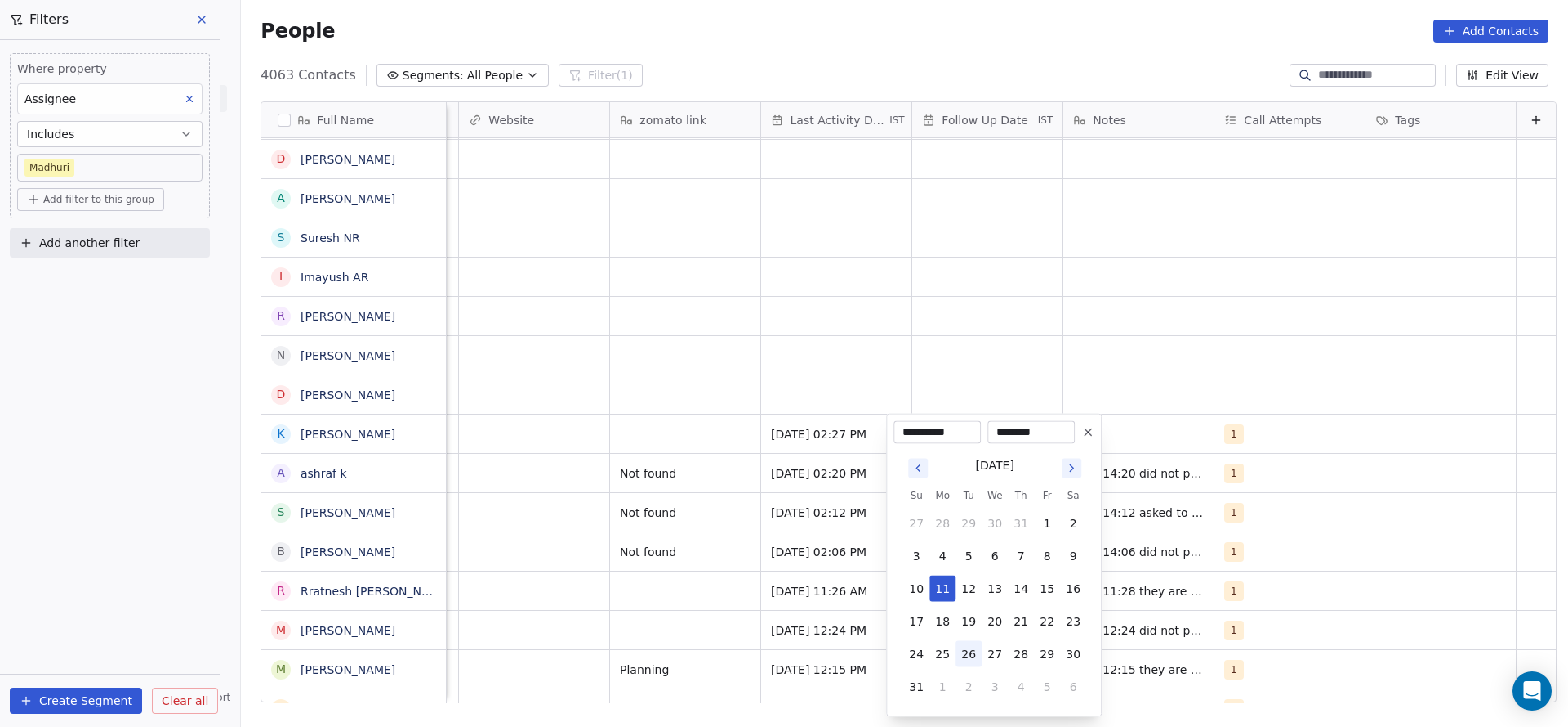
click at [974, 652] on button "26" at bounding box center [969, 654] width 27 height 27
type input "**********"
click at [1199, 258] on html "On2Cook India Pvt. Ltd. Contacts People Marketing Workflows Campaigns Sales Pip…" at bounding box center [784, 363] width 1568 height 727
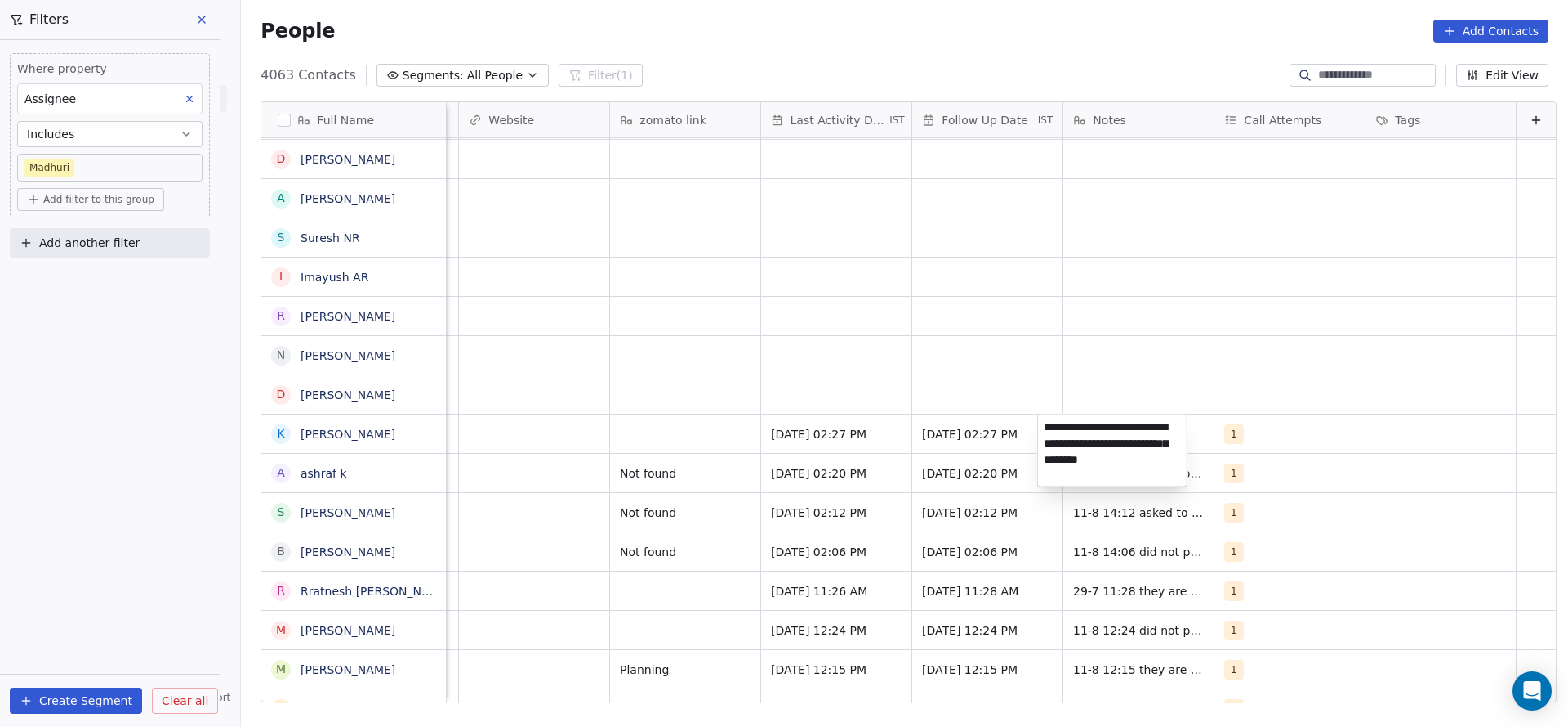
type textarea "**********"
drag, startPoint x: 752, startPoint y: 492, endPoint x: 650, endPoint y: 424, distance: 122.6
click at [752, 492] on html "On2Cook India Pvt. Ltd. Contacts People Marketing Workflows Campaigns Sales Pip…" at bounding box center [784, 363] width 1568 height 727
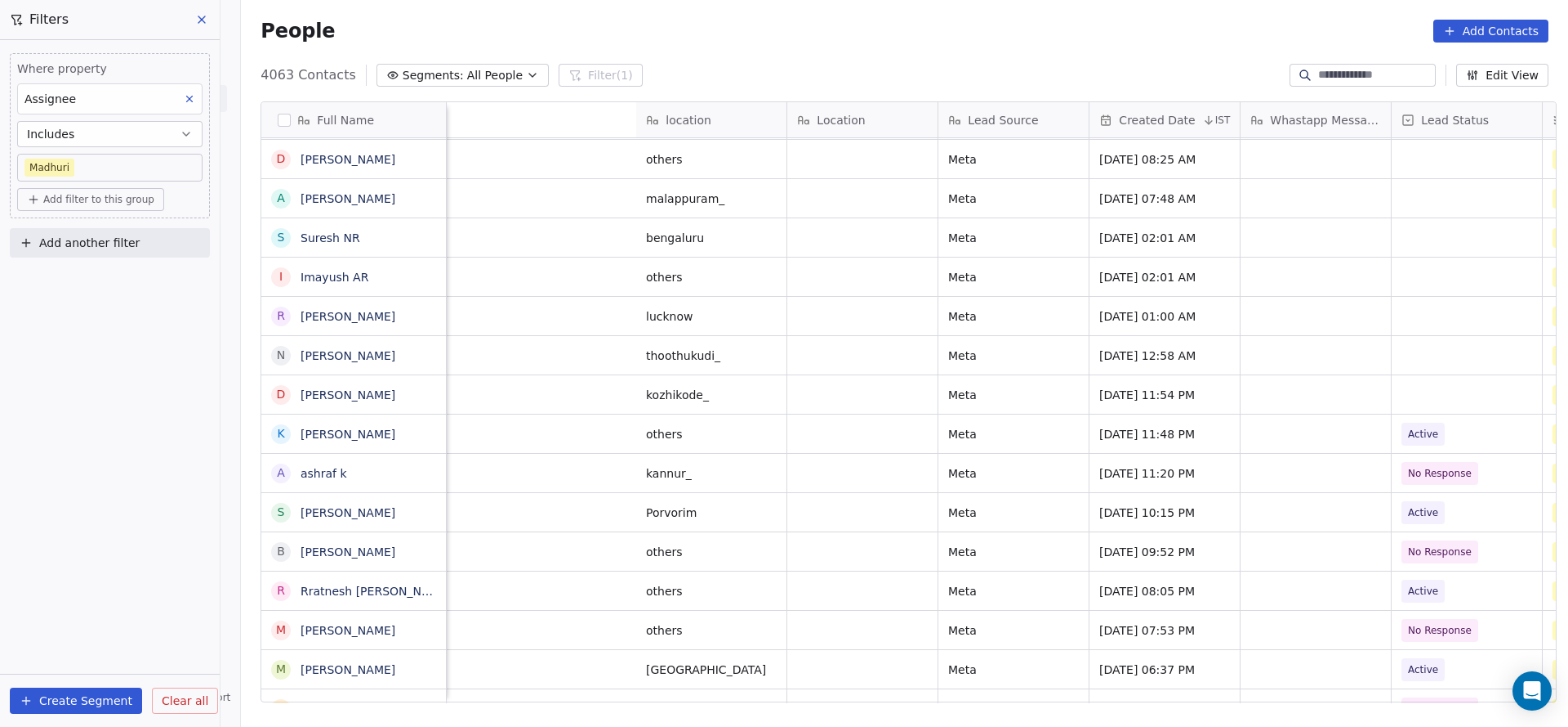
scroll to position [0, 1301]
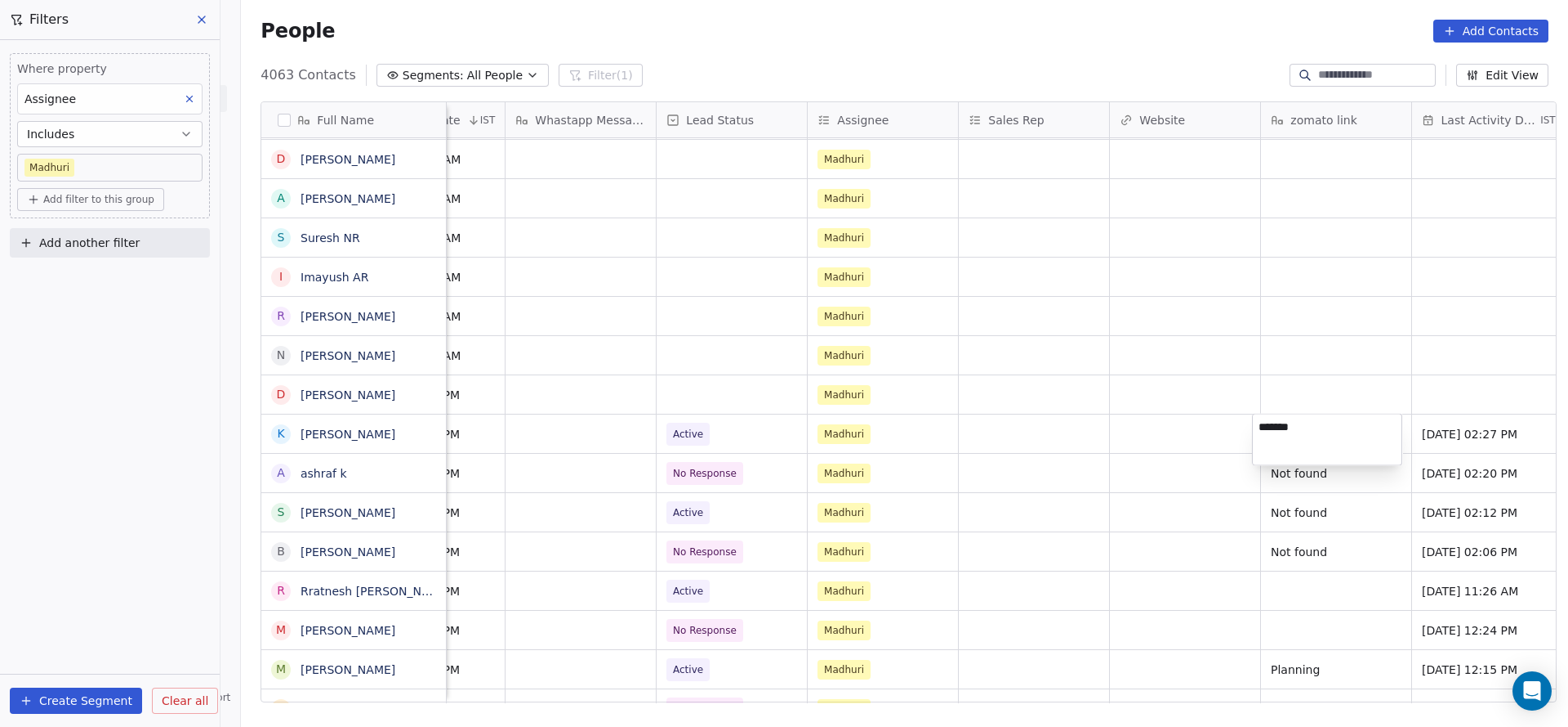
type textarea "********"
click at [786, 443] on html "On2Cook India Pvt. Ltd. Contacts People Marketing Workflows Campaigns Sales Pip…" at bounding box center [784, 363] width 1568 height 727
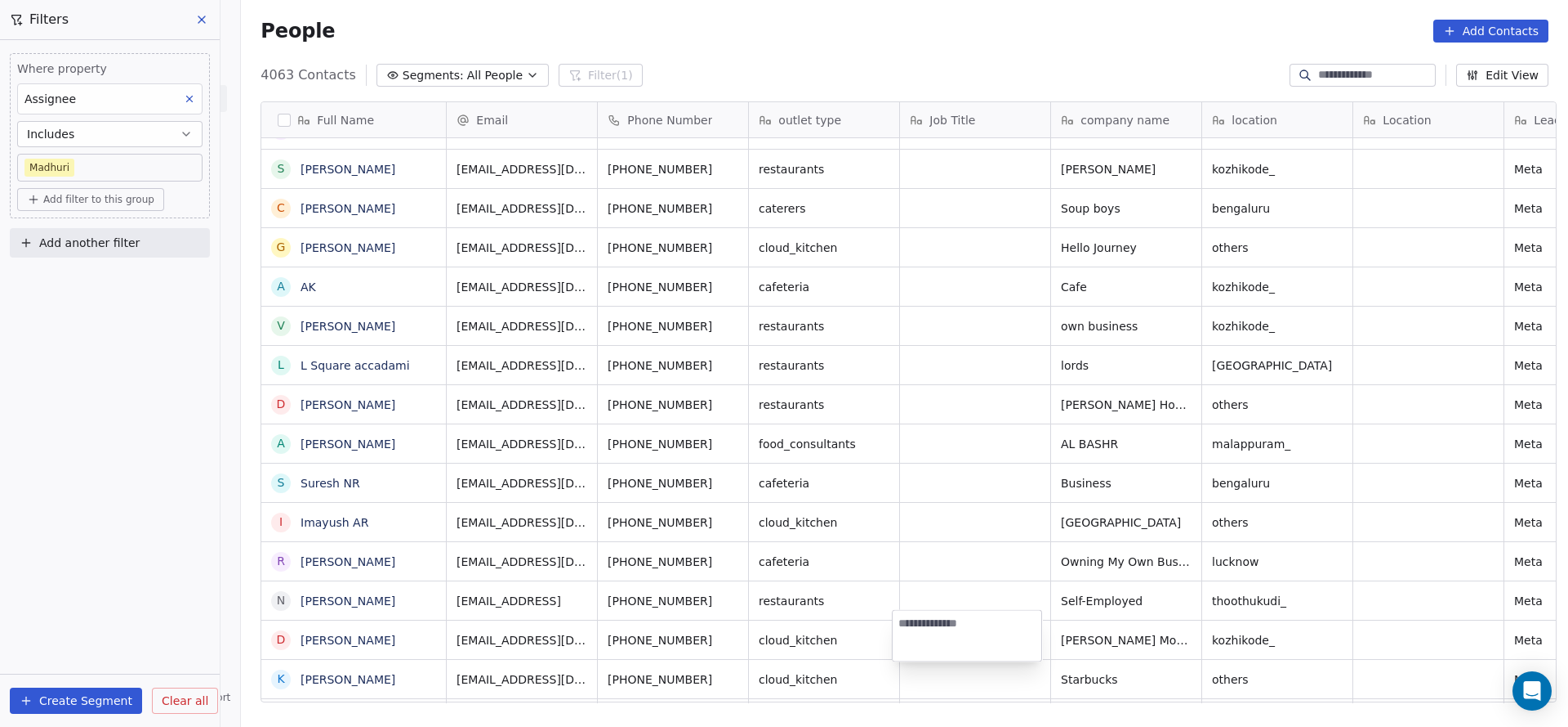
scroll to position [4198, 0]
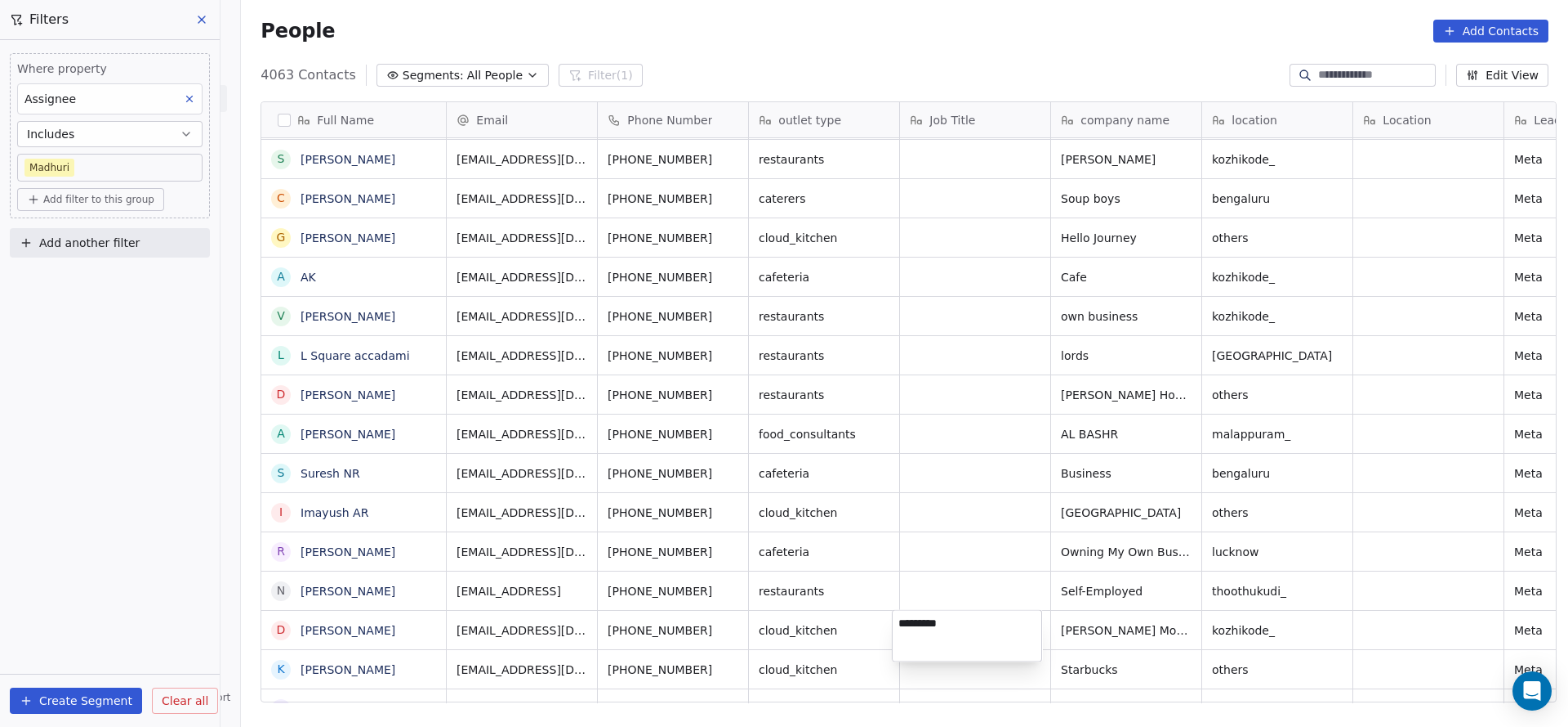
type textarea "**********"
click at [971, 579] on html "On2Cook India Pvt. Ltd. Contacts People Marketing Workflows Campaigns Sales Pip…" at bounding box center [784, 363] width 1568 height 727
click at [1024, 622] on icon "grid" at bounding box center [1030, 628] width 13 height 13
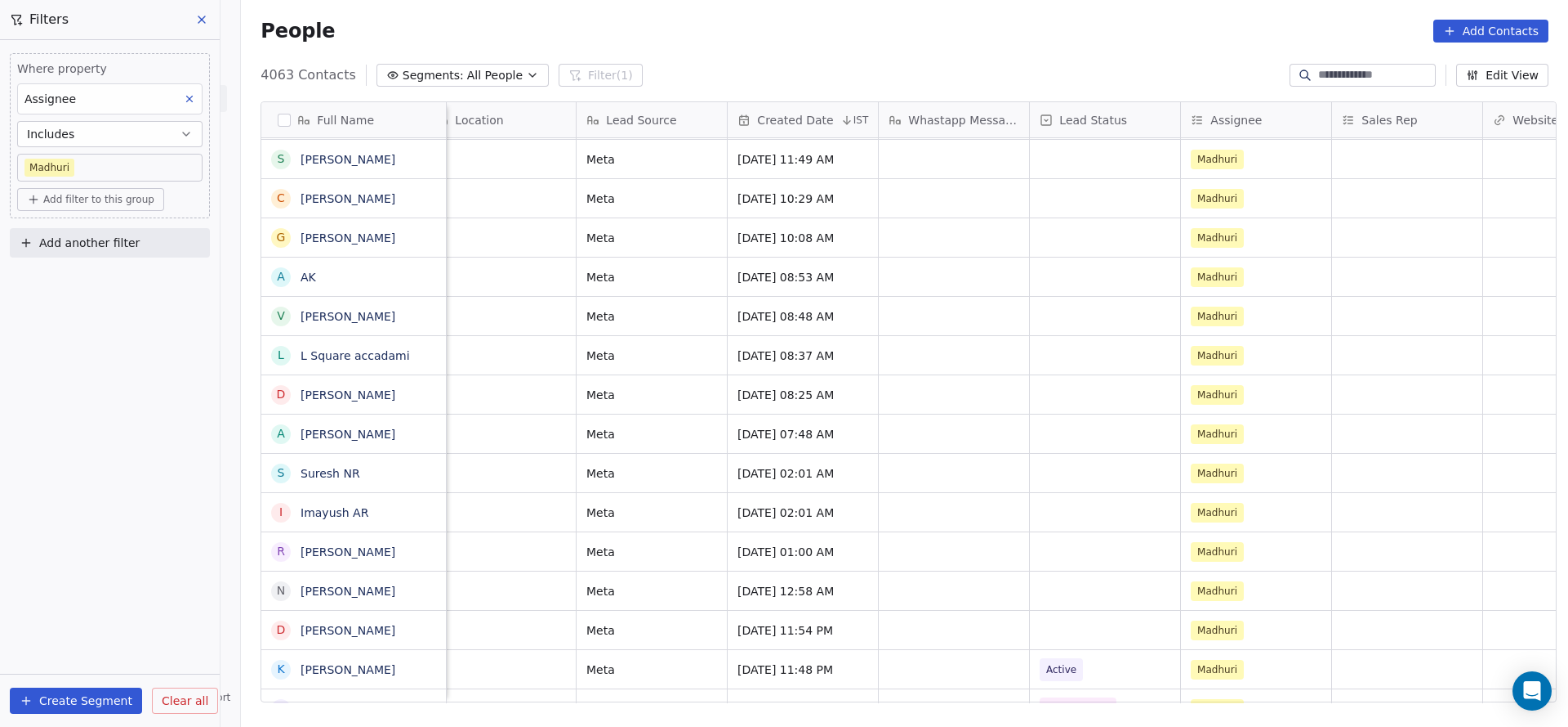
scroll to position [0, 1030]
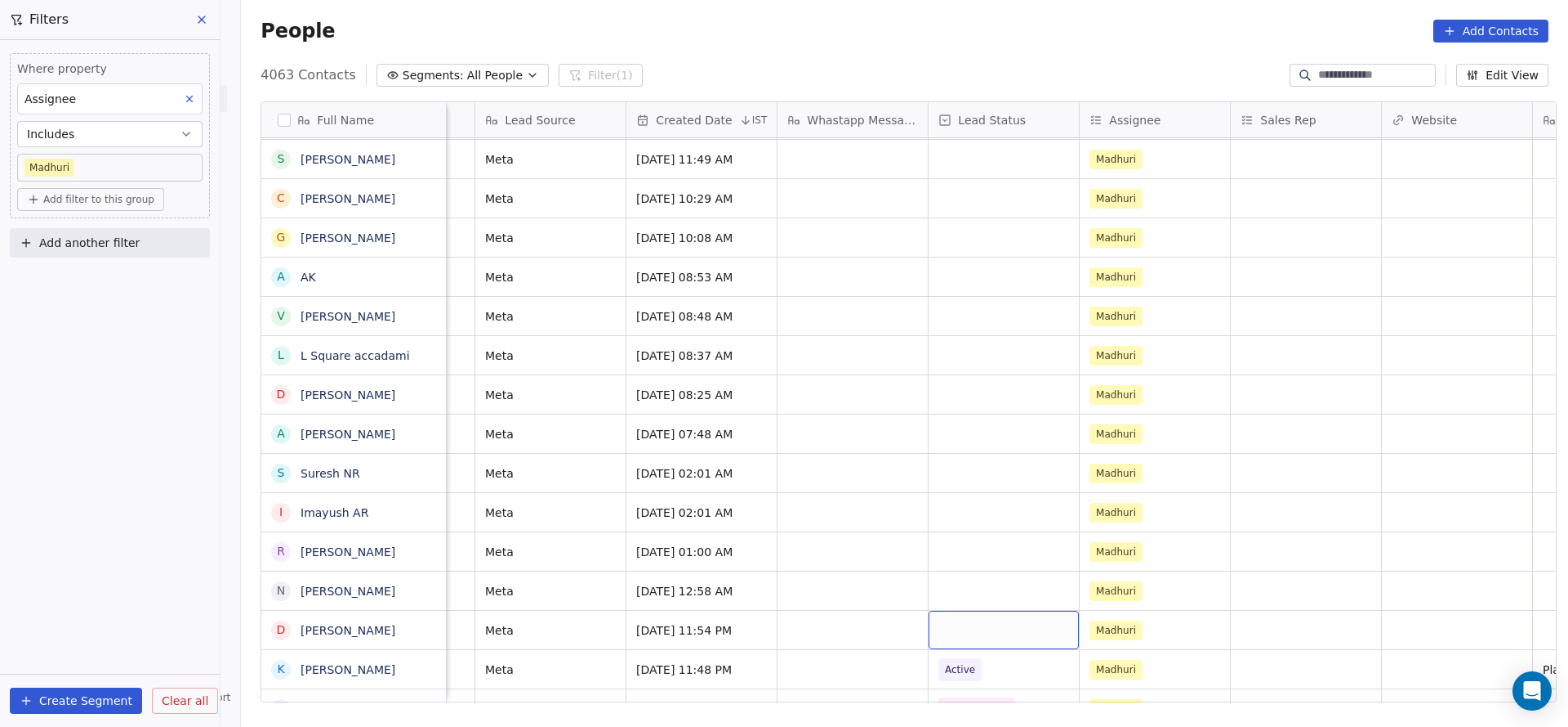
click at [992, 633] on div "grid" at bounding box center [1004, 629] width 150 height 38
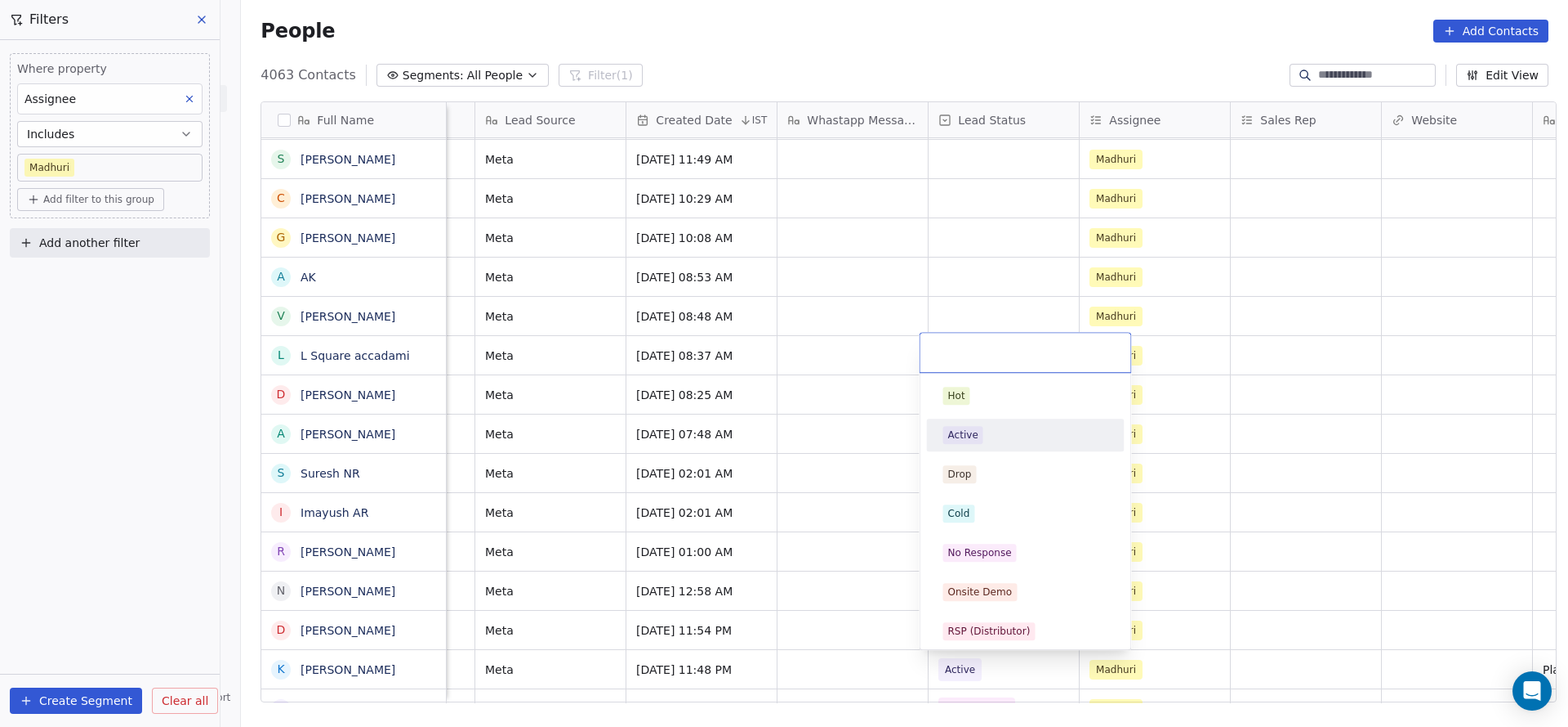
click at [984, 440] on div "Active" at bounding box center [1026, 434] width 165 height 18
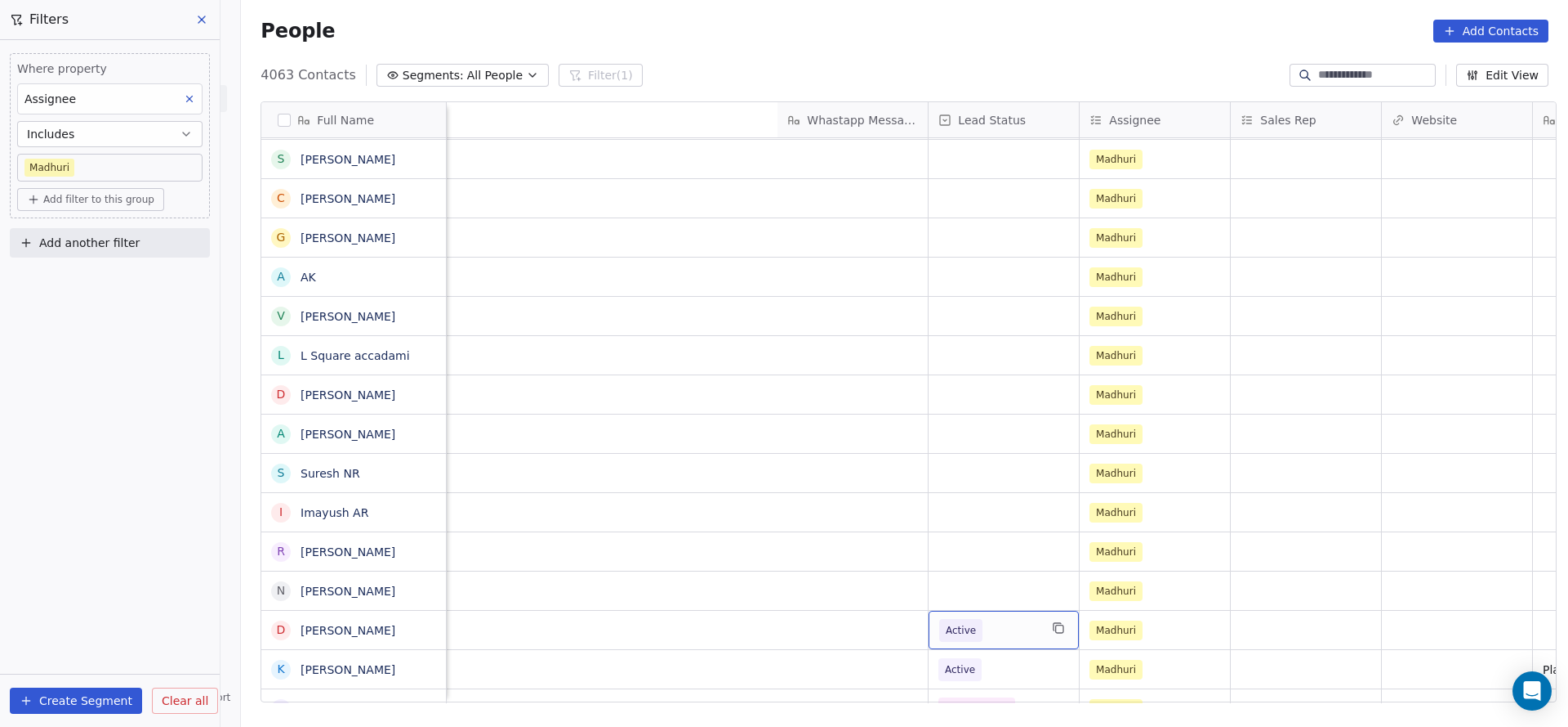
scroll to position [0, 1958]
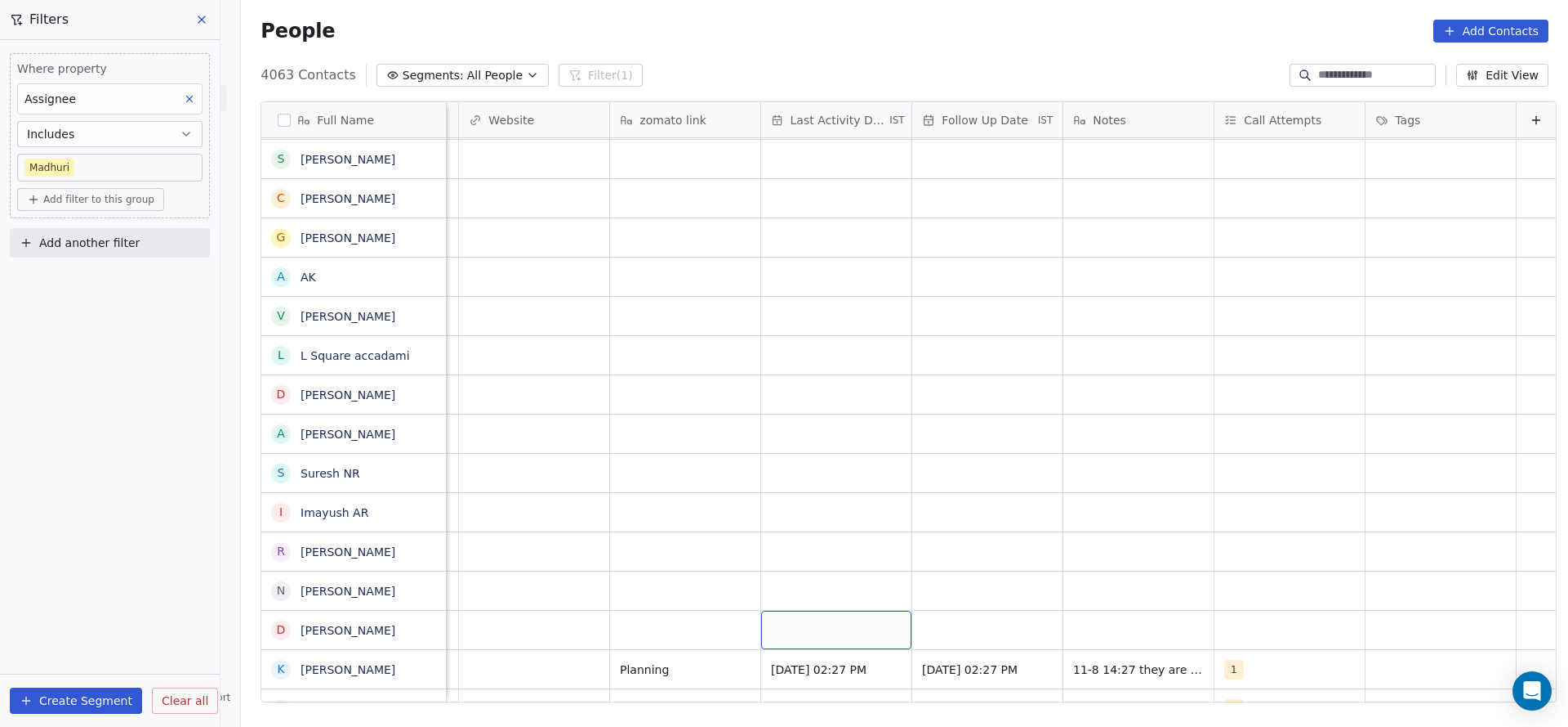
click at [806, 634] on div "grid" at bounding box center [837, 629] width 150 height 38
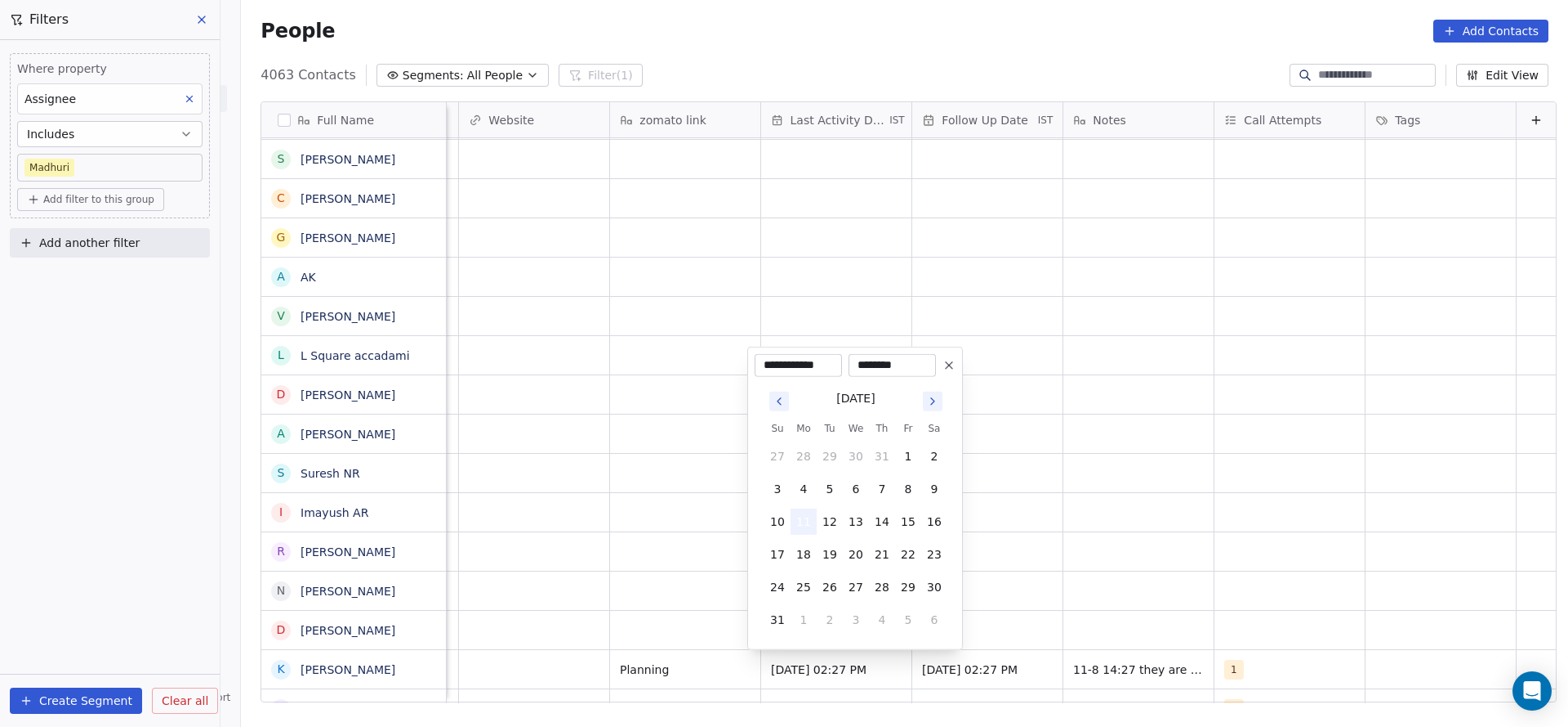
click at [798, 520] on button "11" at bounding box center [804, 522] width 27 height 27
click at [590, 647] on html "On2Cook India Pvt. Ltd. Contacts People Marketing Workflows Campaigns Sales Pip…" at bounding box center [784, 363] width 1568 height 727
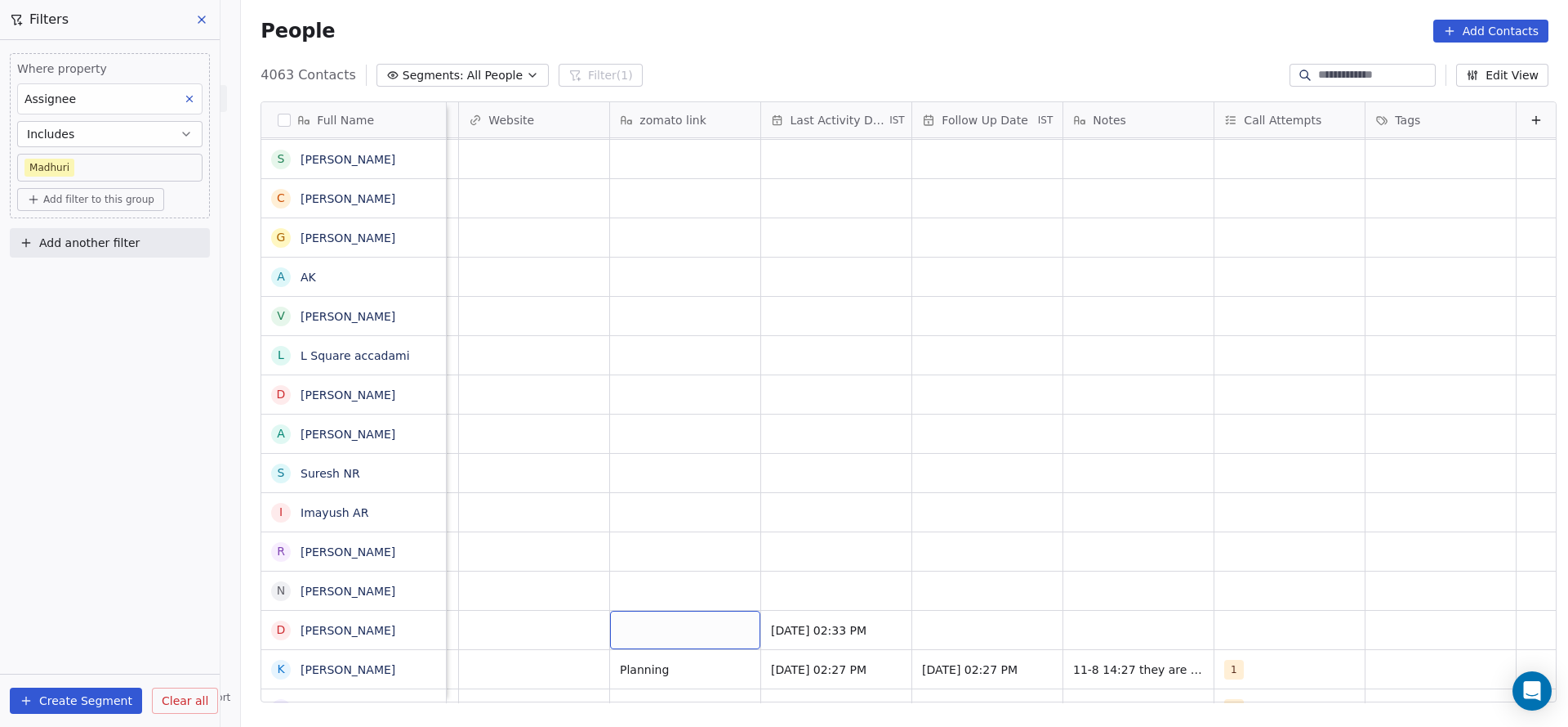
click at [633, 641] on div "grid" at bounding box center [685, 629] width 150 height 38
type textarea "********"
click at [1146, 516] on html "On2Cook India Pvt. Ltd. Contacts People Marketing Workflows Campaigns Sales Pip…" at bounding box center [784, 363] width 1568 height 727
click at [1250, 631] on div "grid" at bounding box center [1290, 629] width 150 height 38
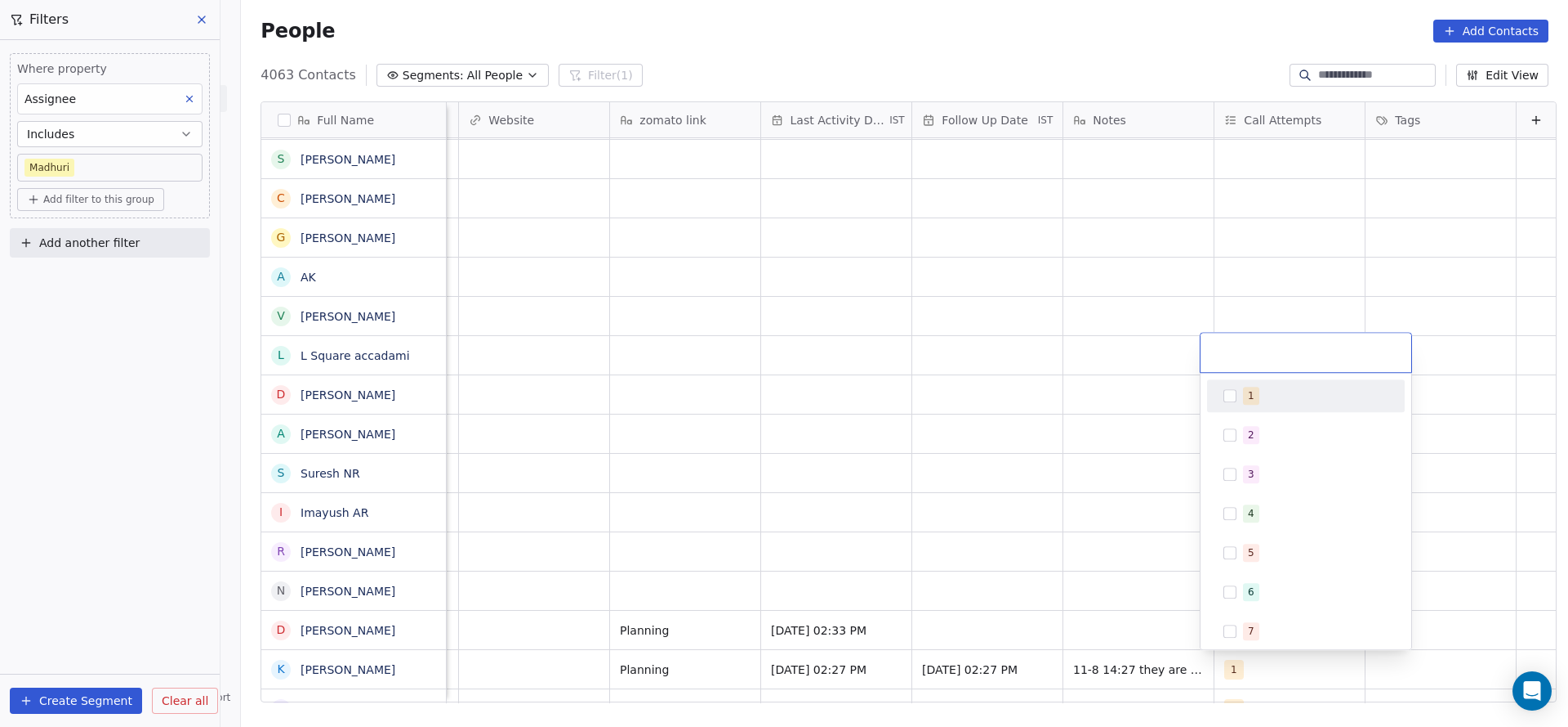
click at [1275, 400] on div "1" at bounding box center [1315, 395] width 145 height 18
click at [935, 594] on html "On2Cook India Pvt. Ltd. Contacts People Marketing Workflows Campaigns Sales Pip…" at bounding box center [784, 363] width 1568 height 727
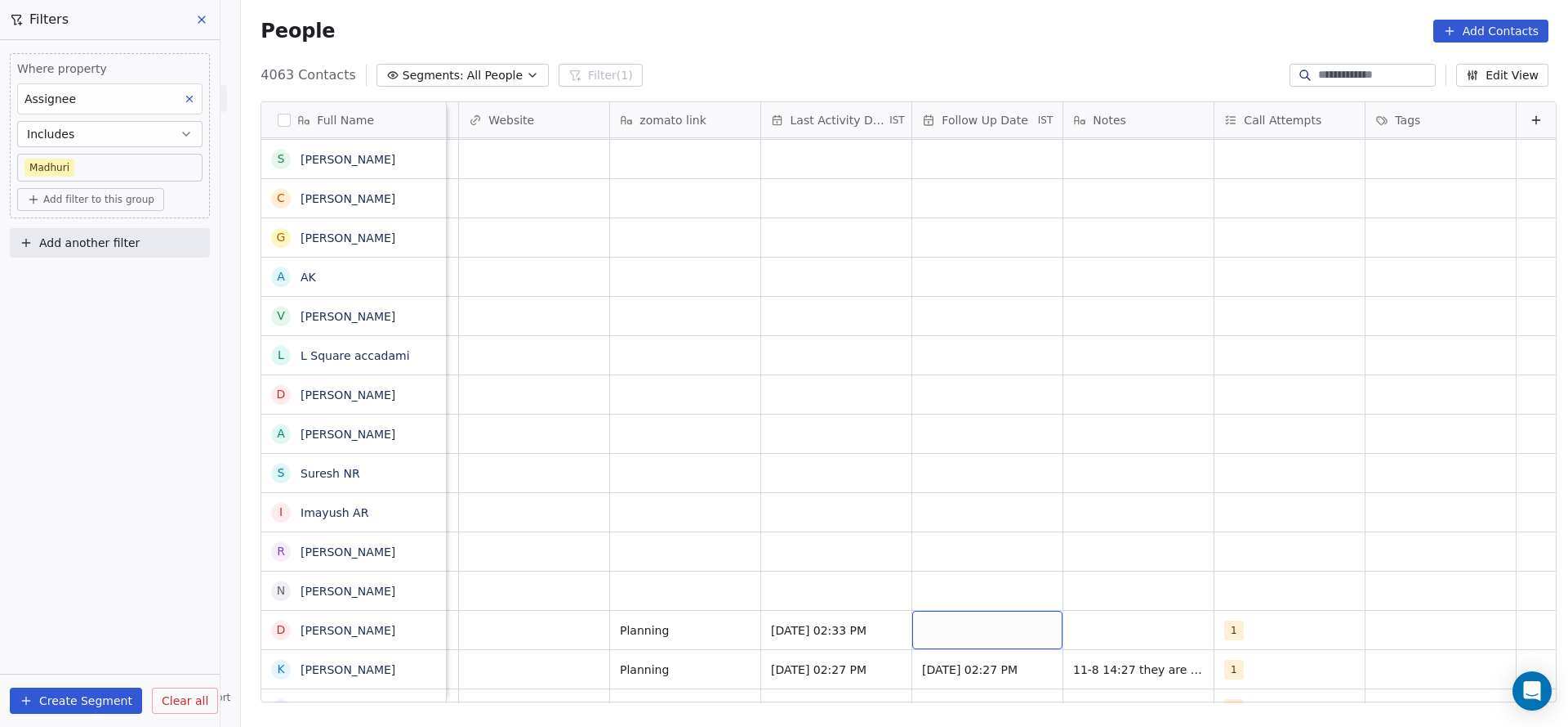
click at [948, 644] on div "grid" at bounding box center [988, 629] width 150 height 38
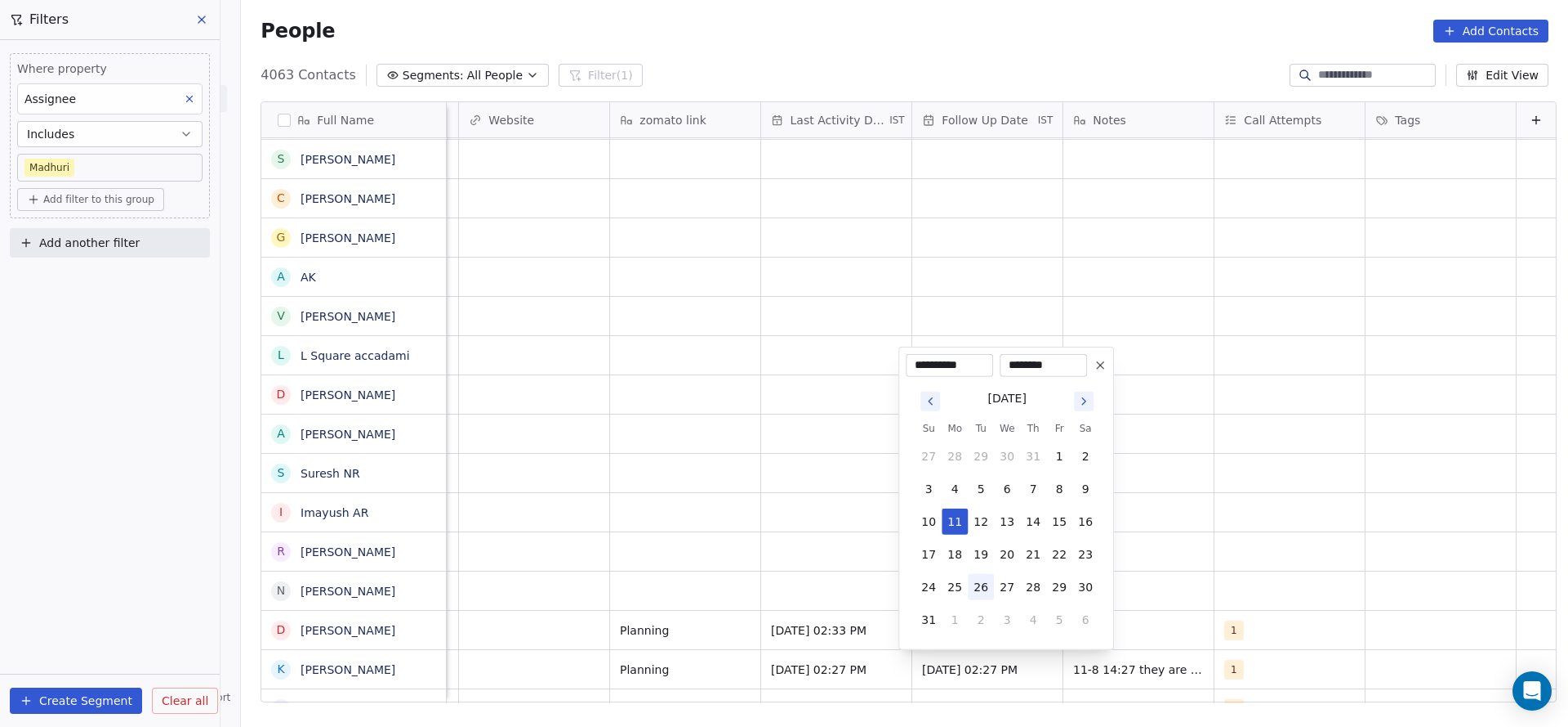
click at [987, 589] on button "26" at bounding box center [981, 587] width 27 height 27
type input "**********"
click at [727, 557] on html "On2Cook India Pvt. Ltd. Contacts People Marketing Workflows Campaigns Sales Pip…" at bounding box center [784, 363] width 1568 height 727
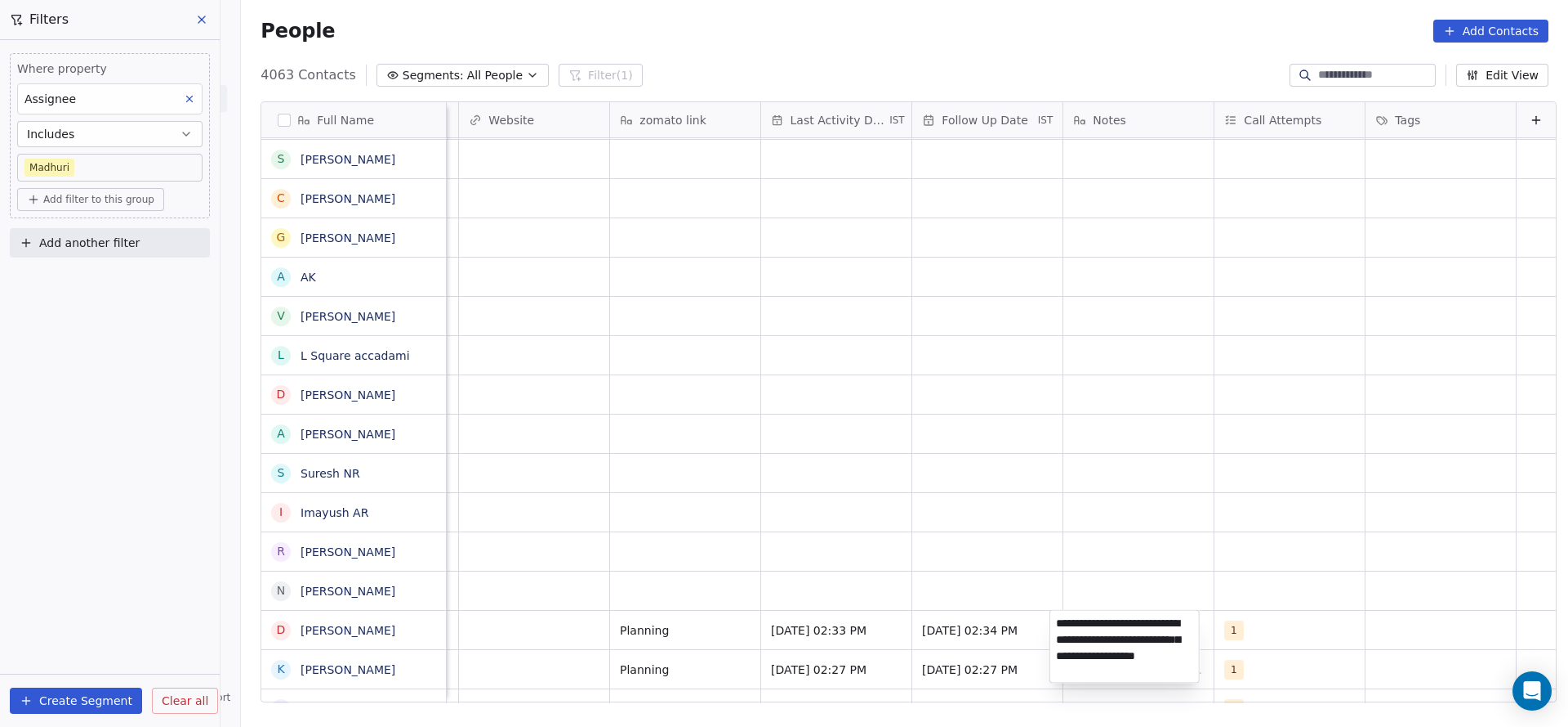
type textarea "**********"
click at [570, 629] on html "On2Cook India Pvt. Ltd. Contacts People Marketing Workflows Campaigns Sales Pip…" at bounding box center [784, 363] width 1568 height 727
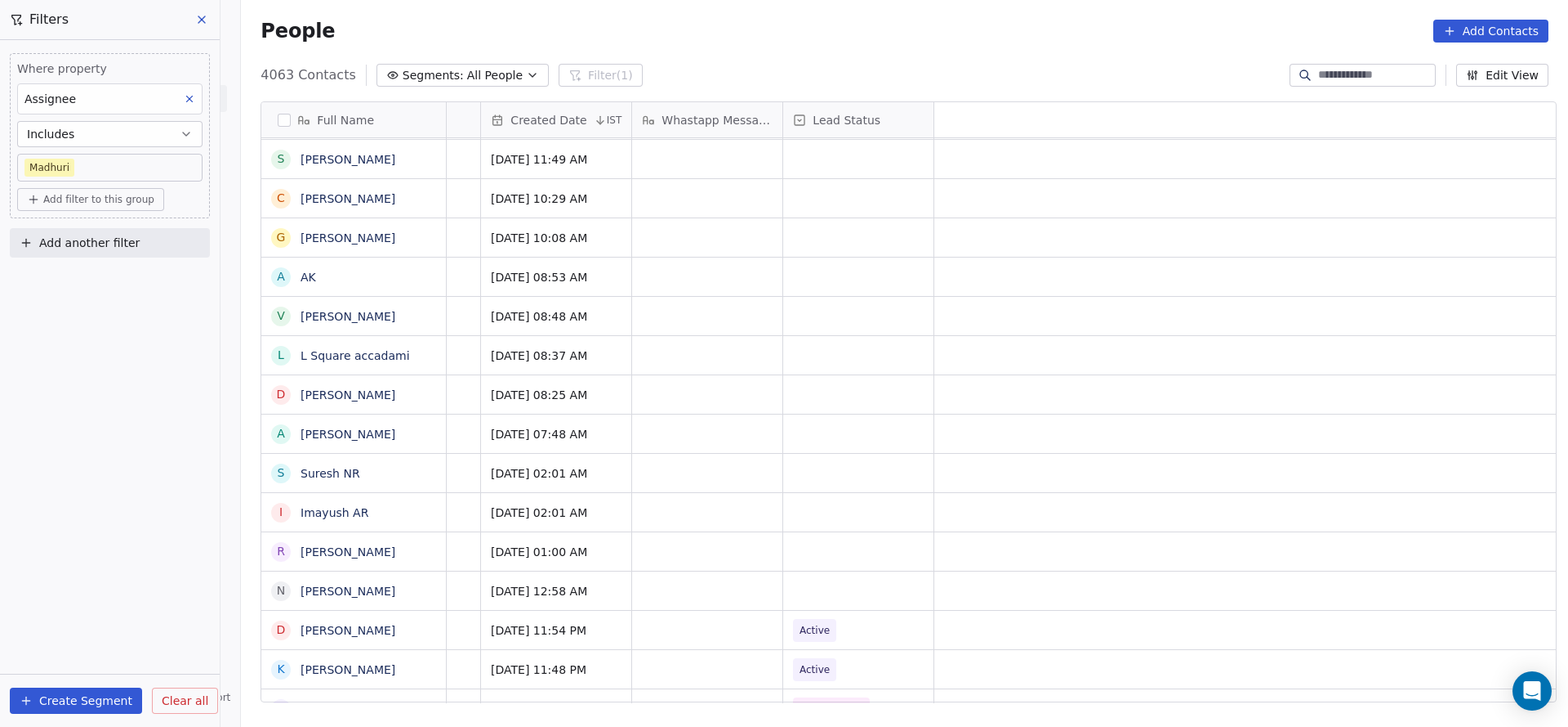
scroll to position [0, 0]
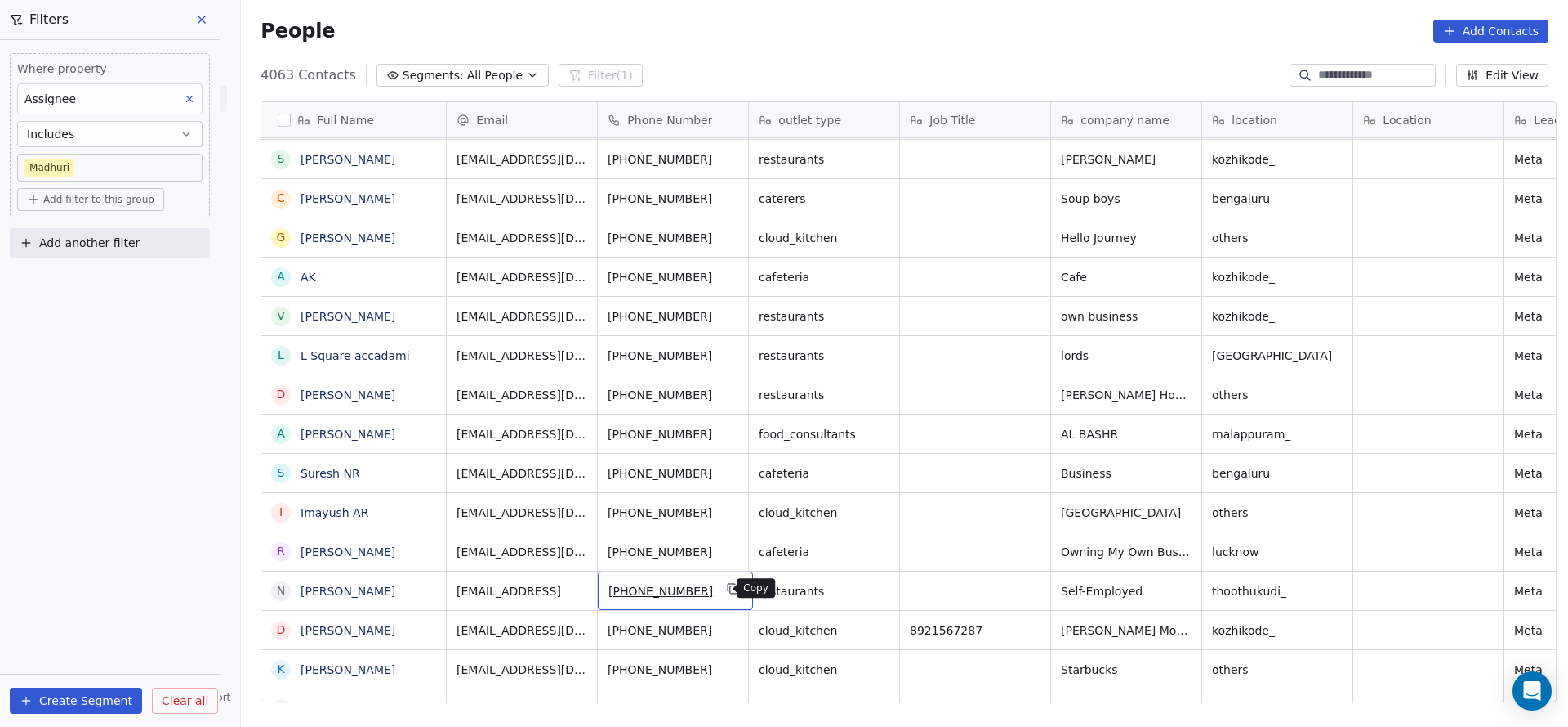
click at [727, 583] on button "grid" at bounding box center [733, 588] width 20 height 20
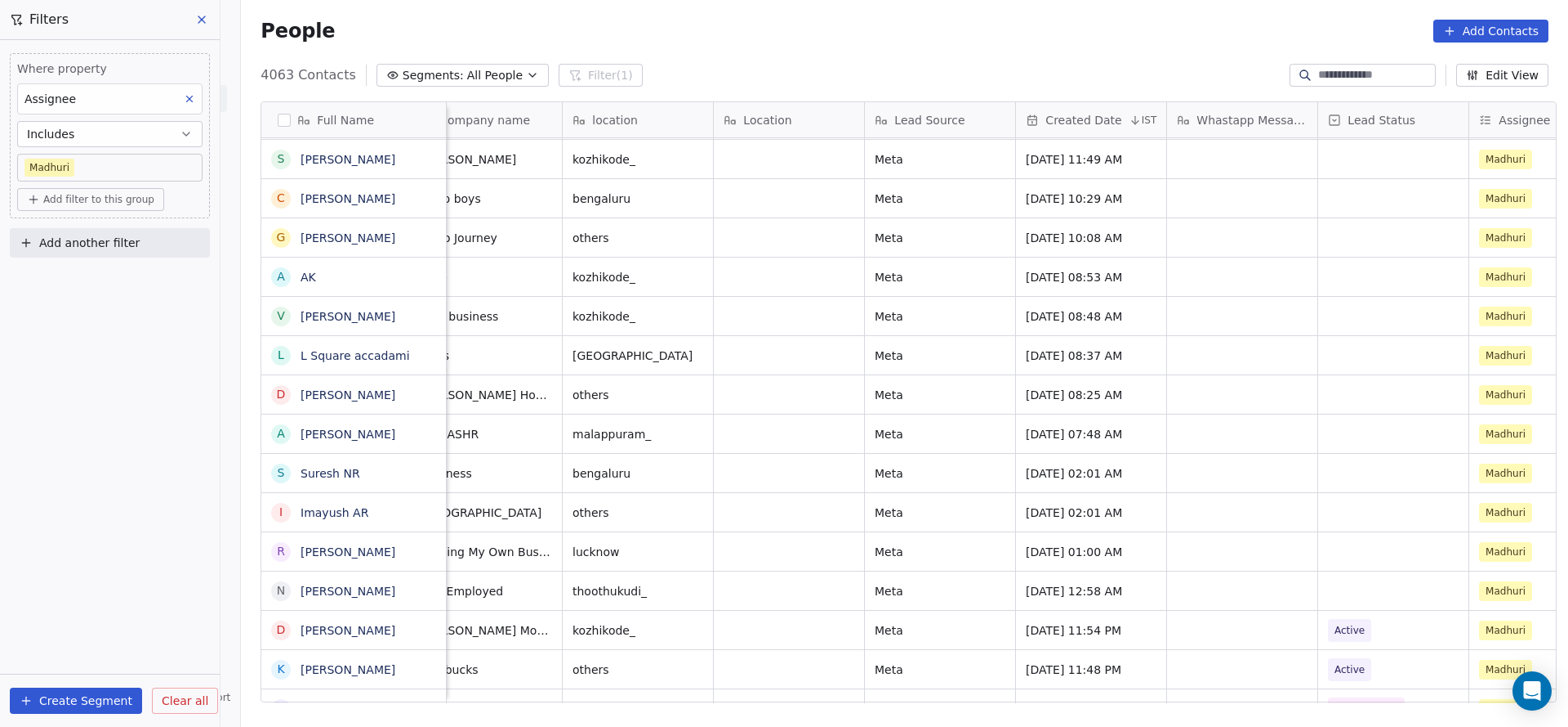
scroll to position [0, 1118]
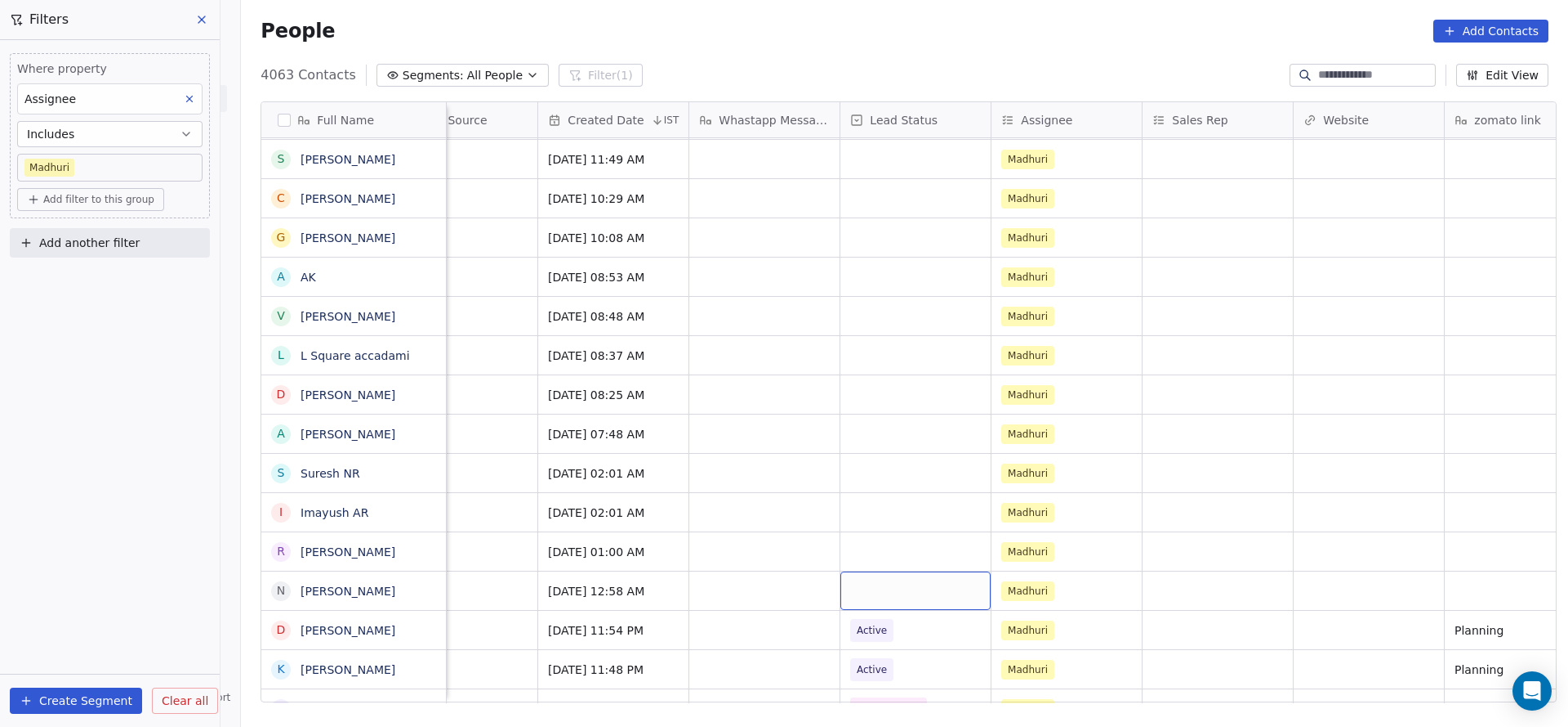
click at [870, 579] on div "grid" at bounding box center [916, 590] width 150 height 38
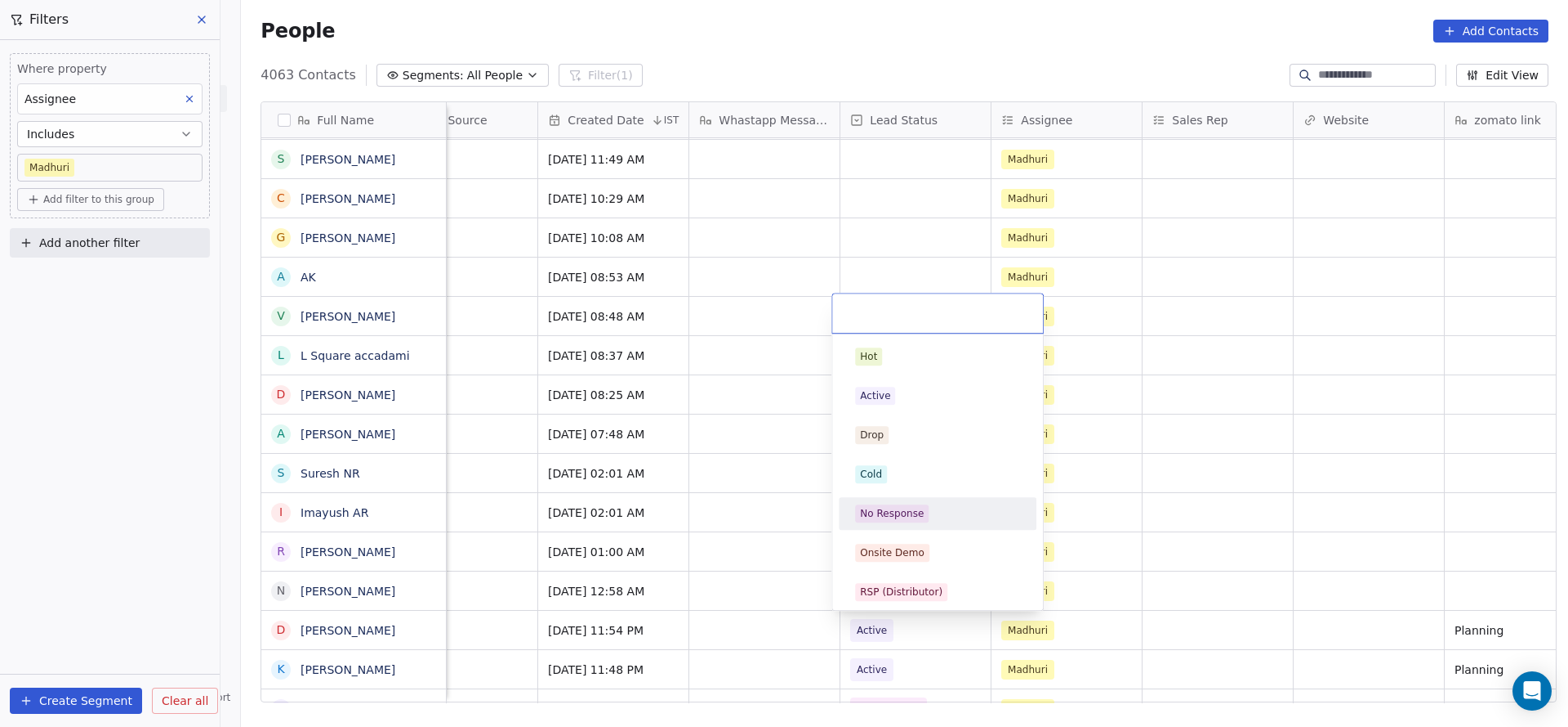
click at [887, 507] on div "No Response" at bounding box center [892, 512] width 64 height 14
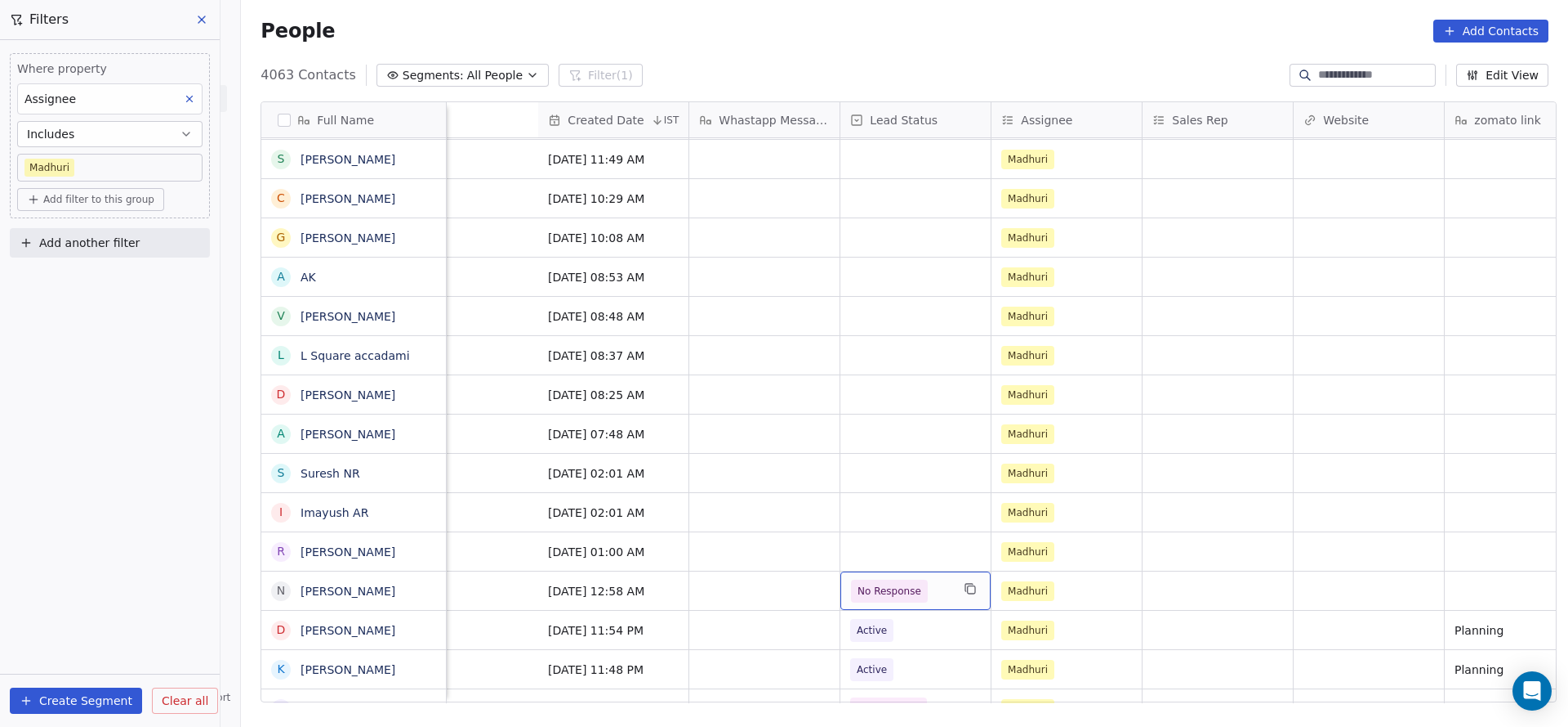
scroll to position [0, 1759]
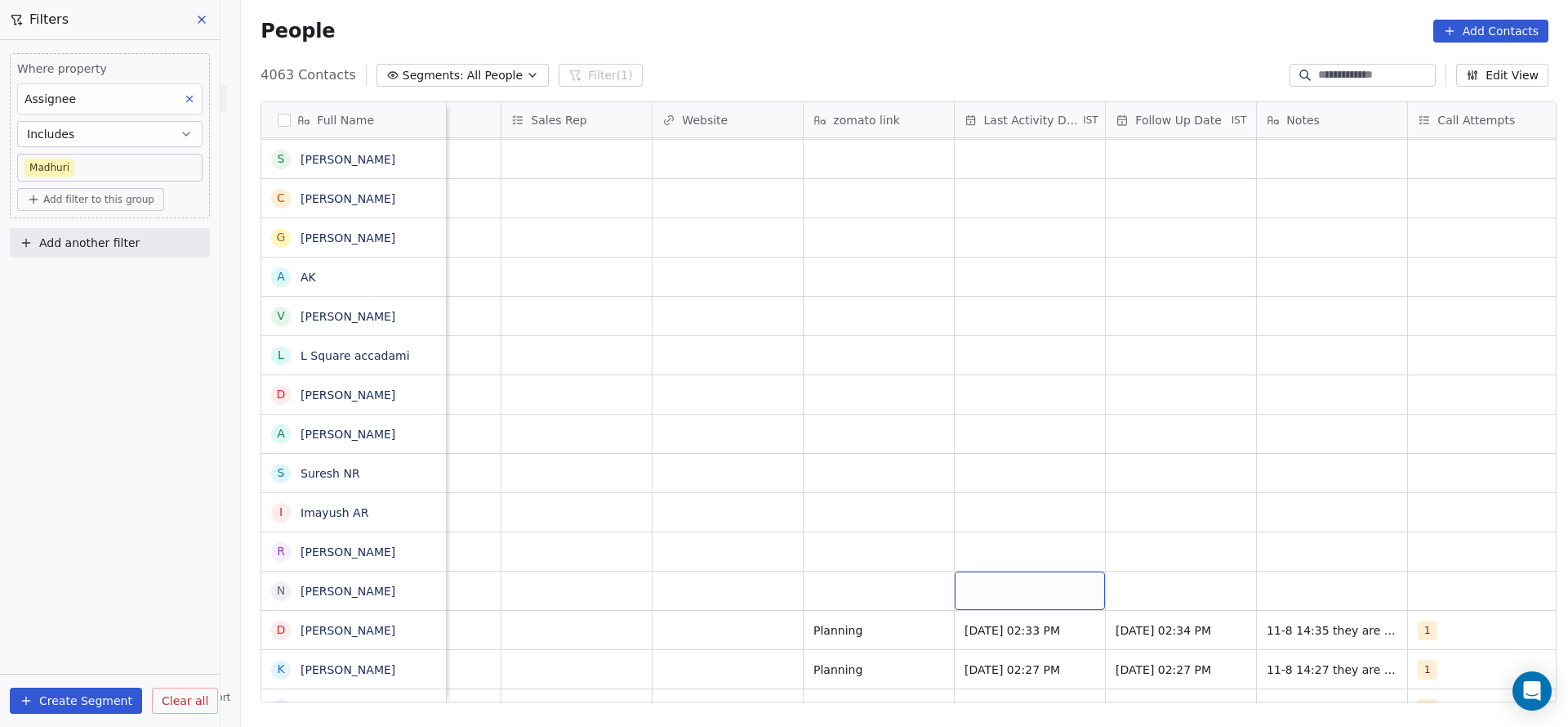
click at [989, 588] on div "grid" at bounding box center [1030, 590] width 150 height 38
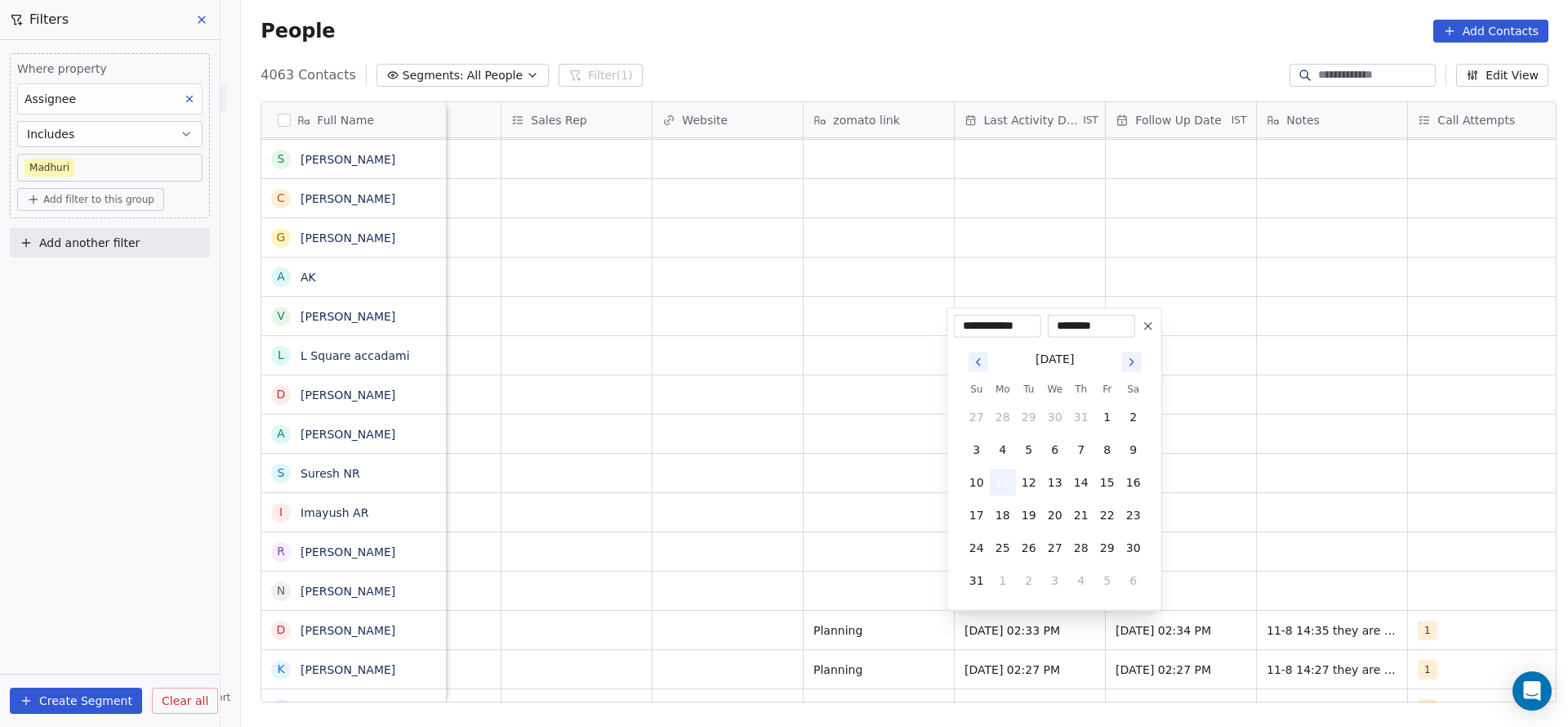
click at [995, 490] on button "11" at bounding box center [1003, 483] width 27 height 27
click at [846, 539] on html "On2Cook India Pvt. Ltd. Contacts People Marketing Workflows Campaigns Sales Pip…" at bounding box center [784, 363] width 1568 height 727
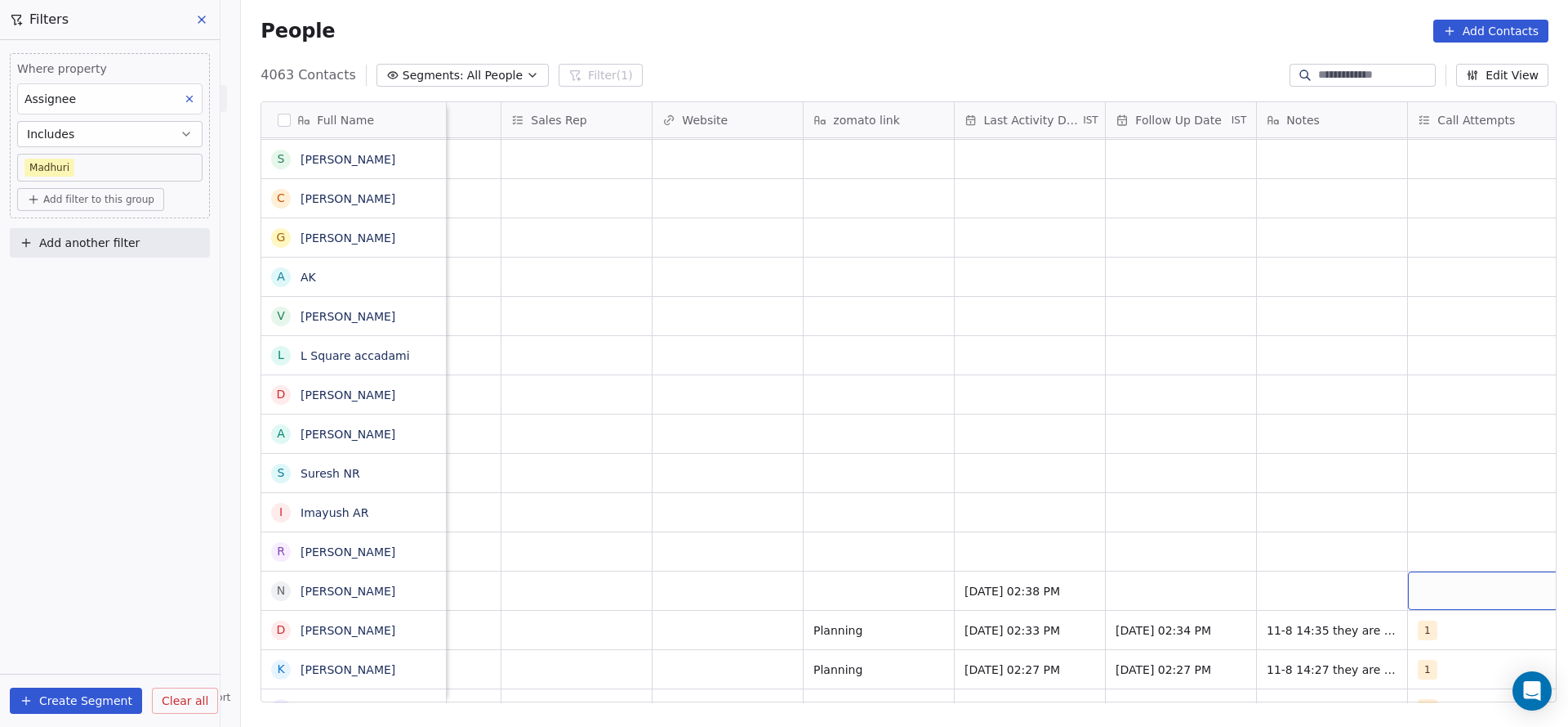
scroll to position [0, 1779]
click at [1413, 580] on div "grid" at bounding box center [1463, 590] width 150 height 38
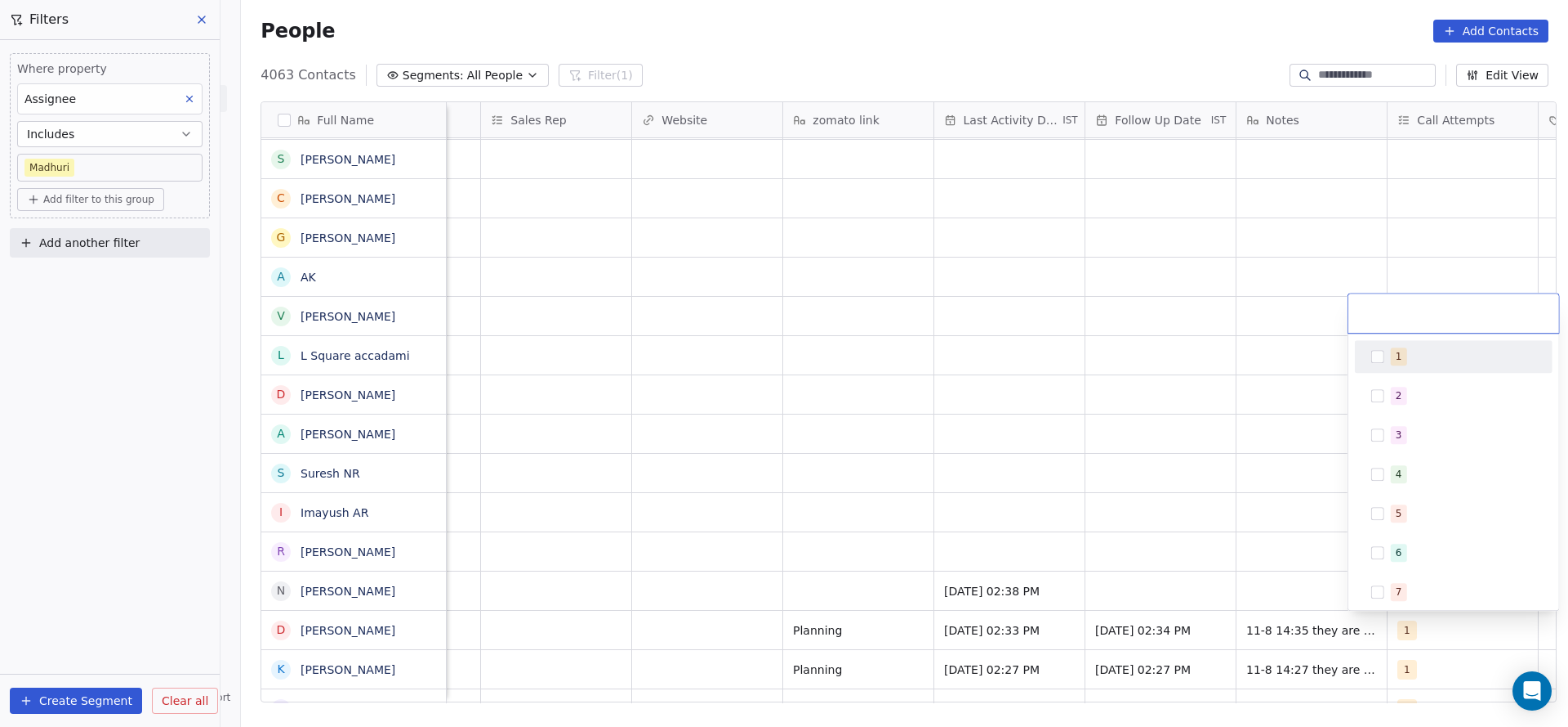
click at [1404, 365] on div "1" at bounding box center [1464, 356] width 145 height 18
click at [1118, 544] on html "On2Cook India Pvt. Ltd. Contacts People Marketing Workflows Campaigns Sales Pip…" at bounding box center [784, 363] width 1568 height 727
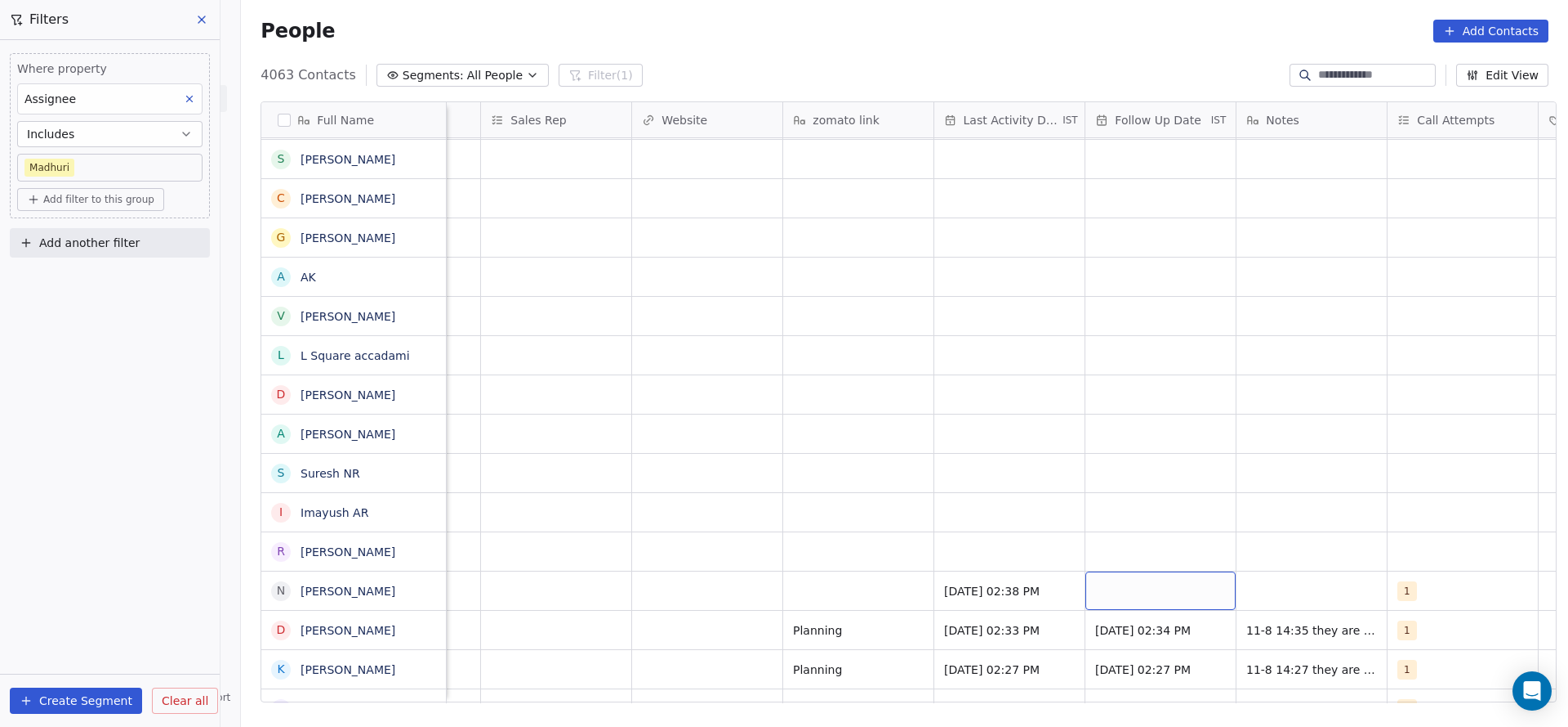
click at [1114, 599] on div "grid" at bounding box center [1161, 590] width 150 height 38
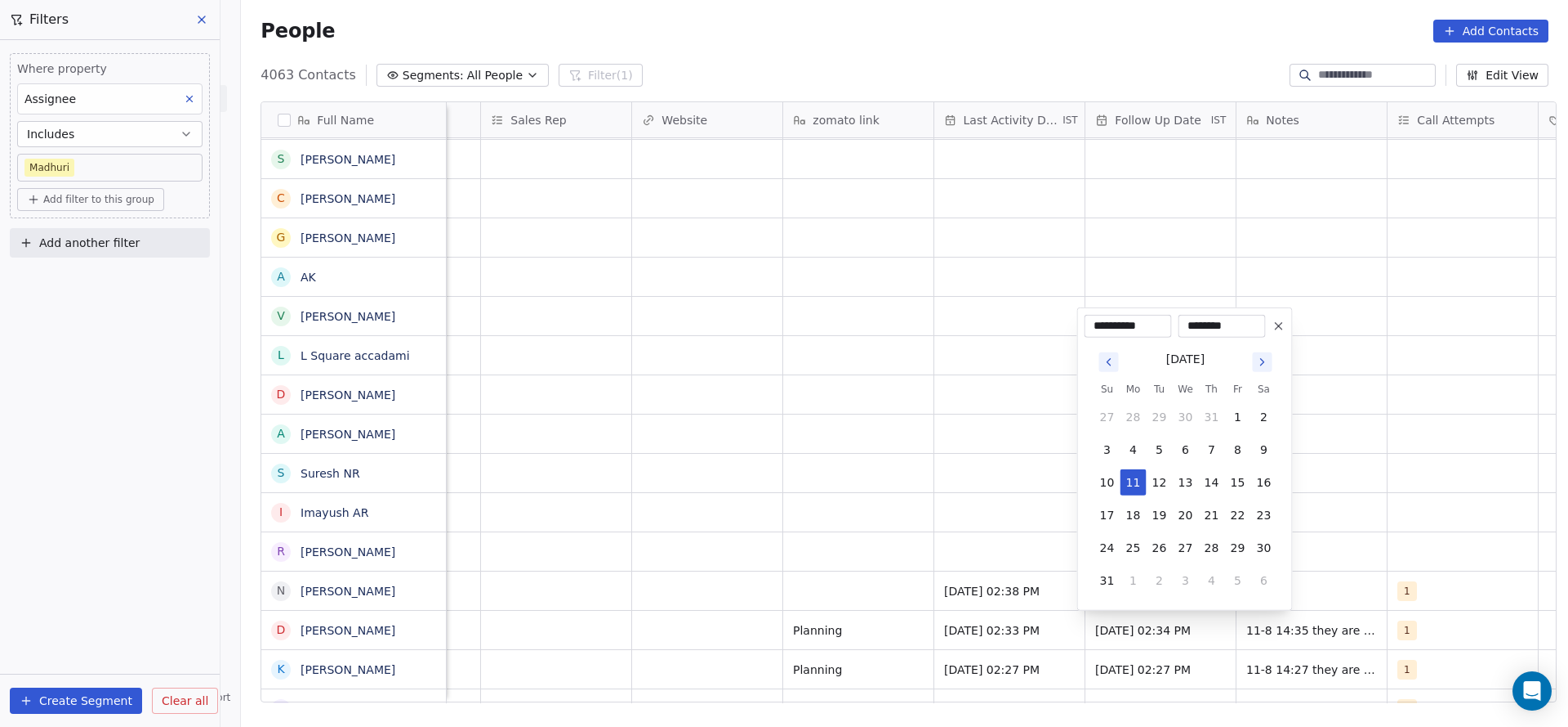
click at [1159, 560] on tbody "27 28 29 30 31 1 2 3 4 5 6 7 8 9 10 11 12 13 14 15 16 17 18 19 20 21 22 23 24 2…" at bounding box center [1186, 495] width 183 height 196
click at [1159, 541] on button "26" at bounding box center [1161, 547] width 27 height 27
type input "**********"
click at [708, 559] on html "On2Cook India Pvt. Ltd. Contacts People Marketing Workflows Campaigns Sales Pip…" at bounding box center [784, 363] width 1568 height 727
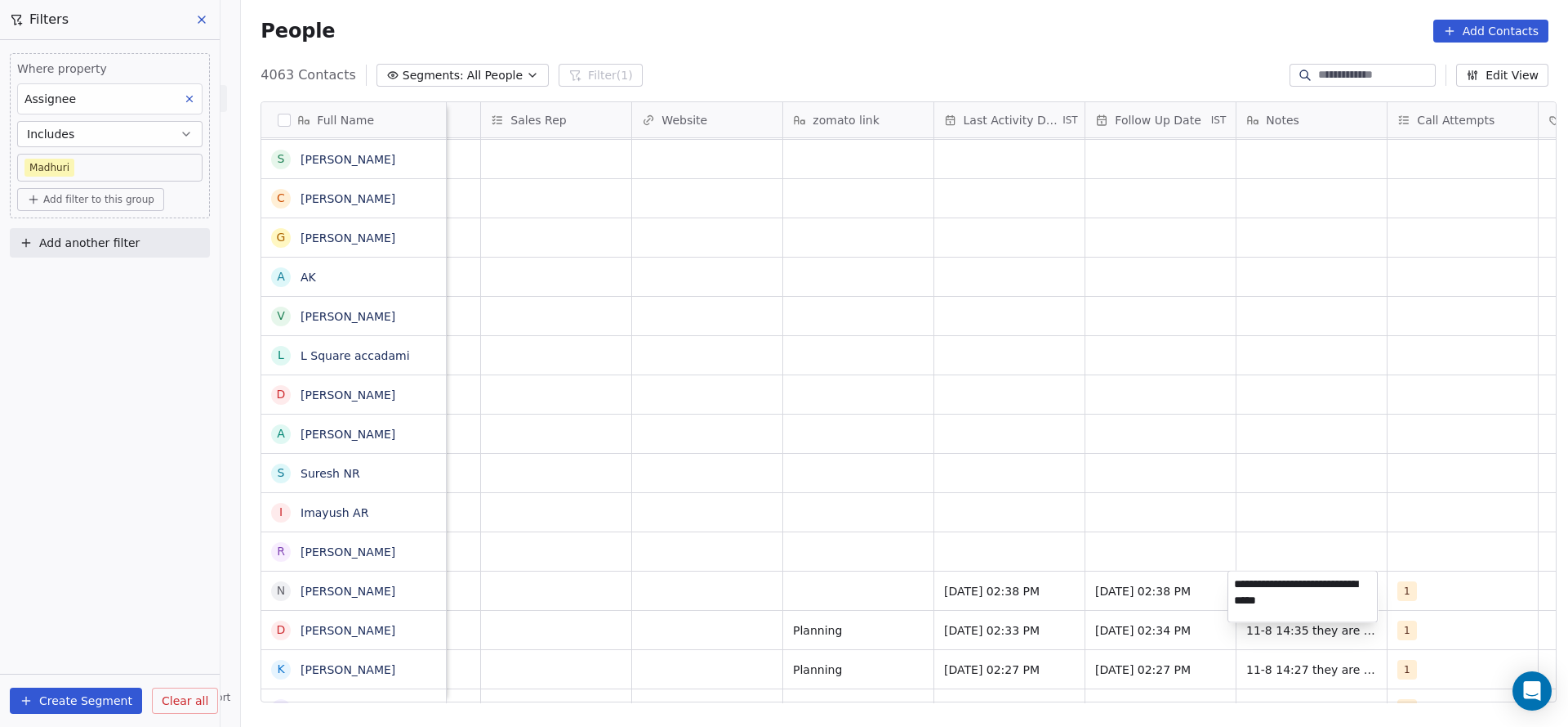
type textarea "**********"
click at [648, 587] on html "On2Cook India Pvt. Ltd. Contacts People Marketing Workflows Campaigns Sales Pip…" at bounding box center [784, 363] width 1568 height 727
drag, startPoint x: 1198, startPoint y: 703, endPoint x: 951, endPoint y: 700, distance: 247.0
click at [951, 700] on div "Full Name A Anil B. Kharate P PALO'S BIRYANI k kapil kumar R Rahmathulla Serif …" at bounding box center [905, 408] width 1328 height 640
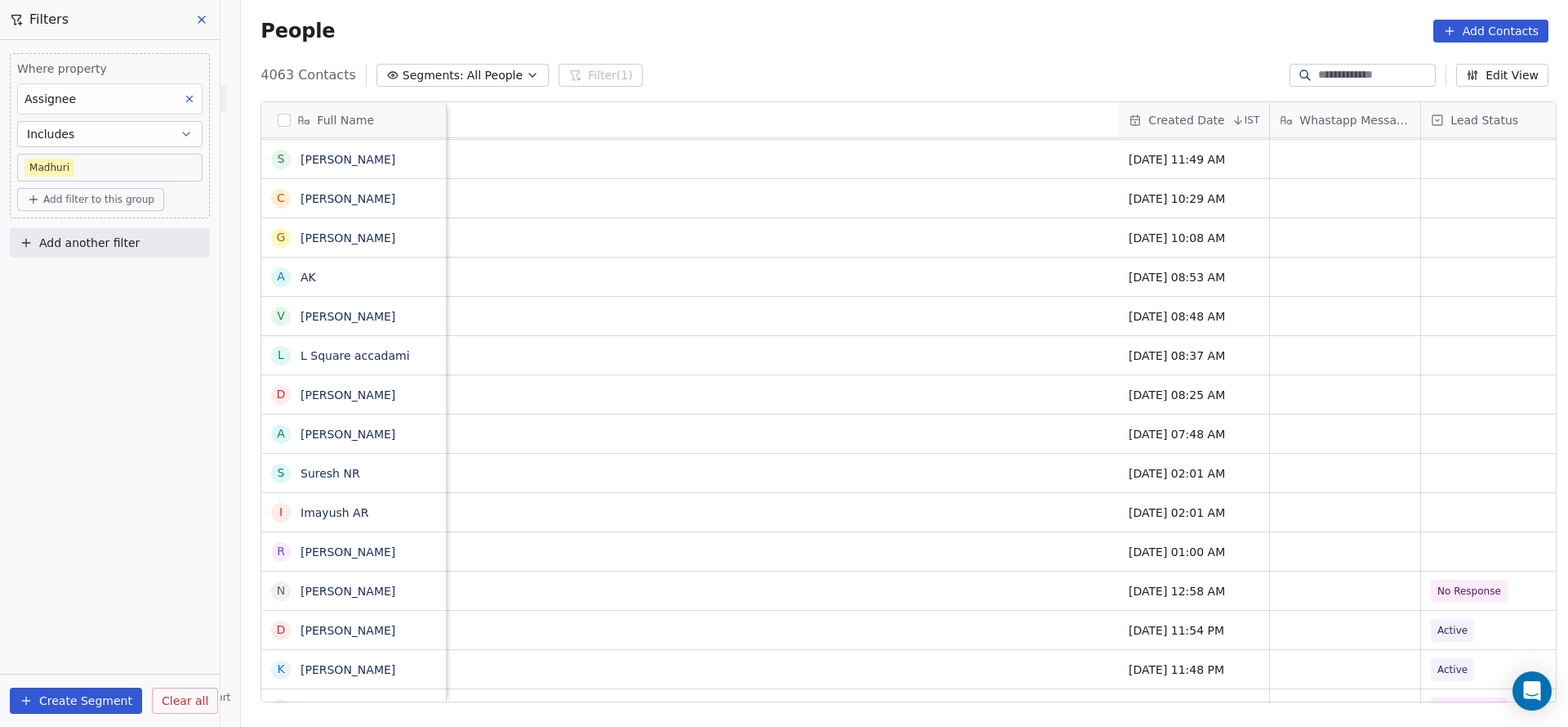
scroll to position [0, 1766]
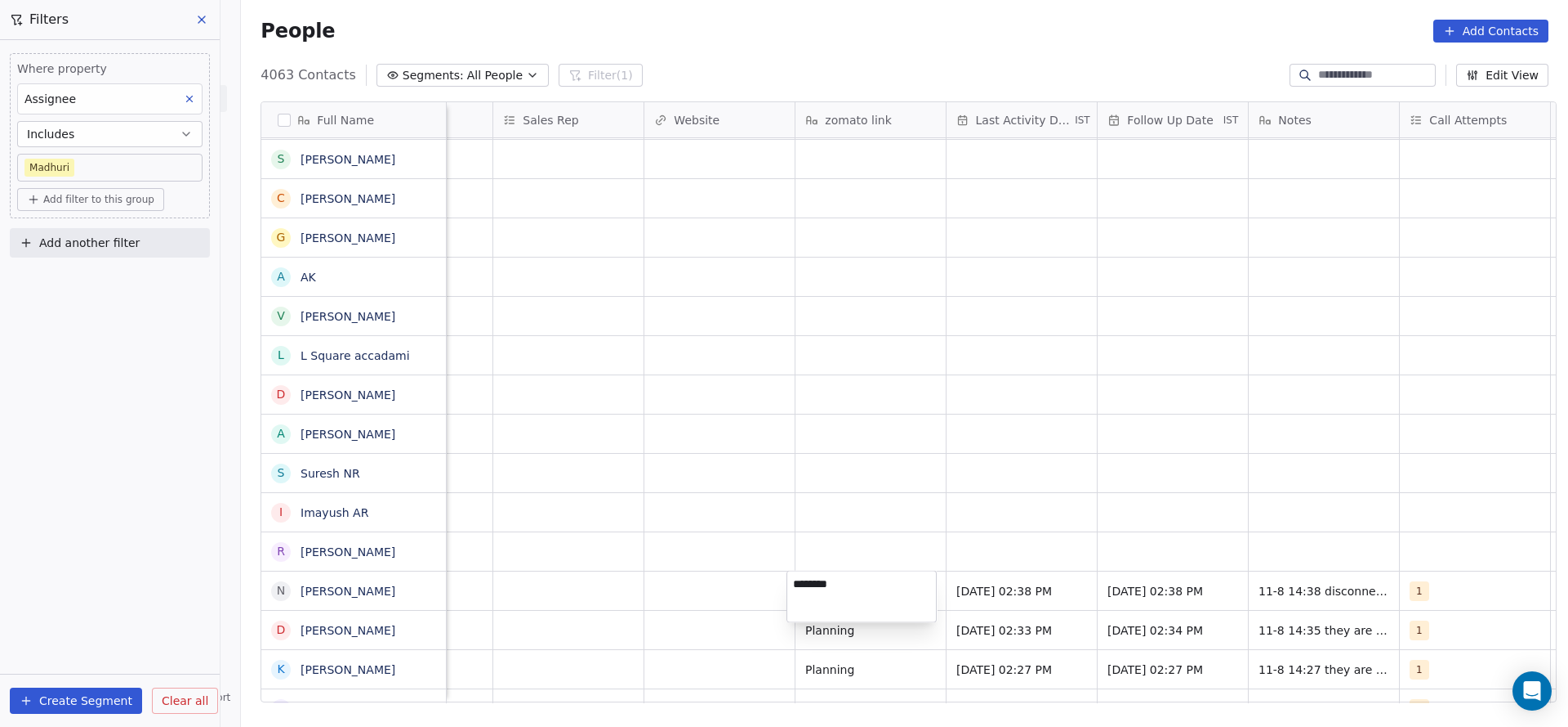
type textarea "*********"
click at [638, 578] on html "On2Cook India Pvt. Ltd. Contacts People Marketing Workflows Campaigns Sales Pip…" at bounding box center [784, 363] width 1568 height 727
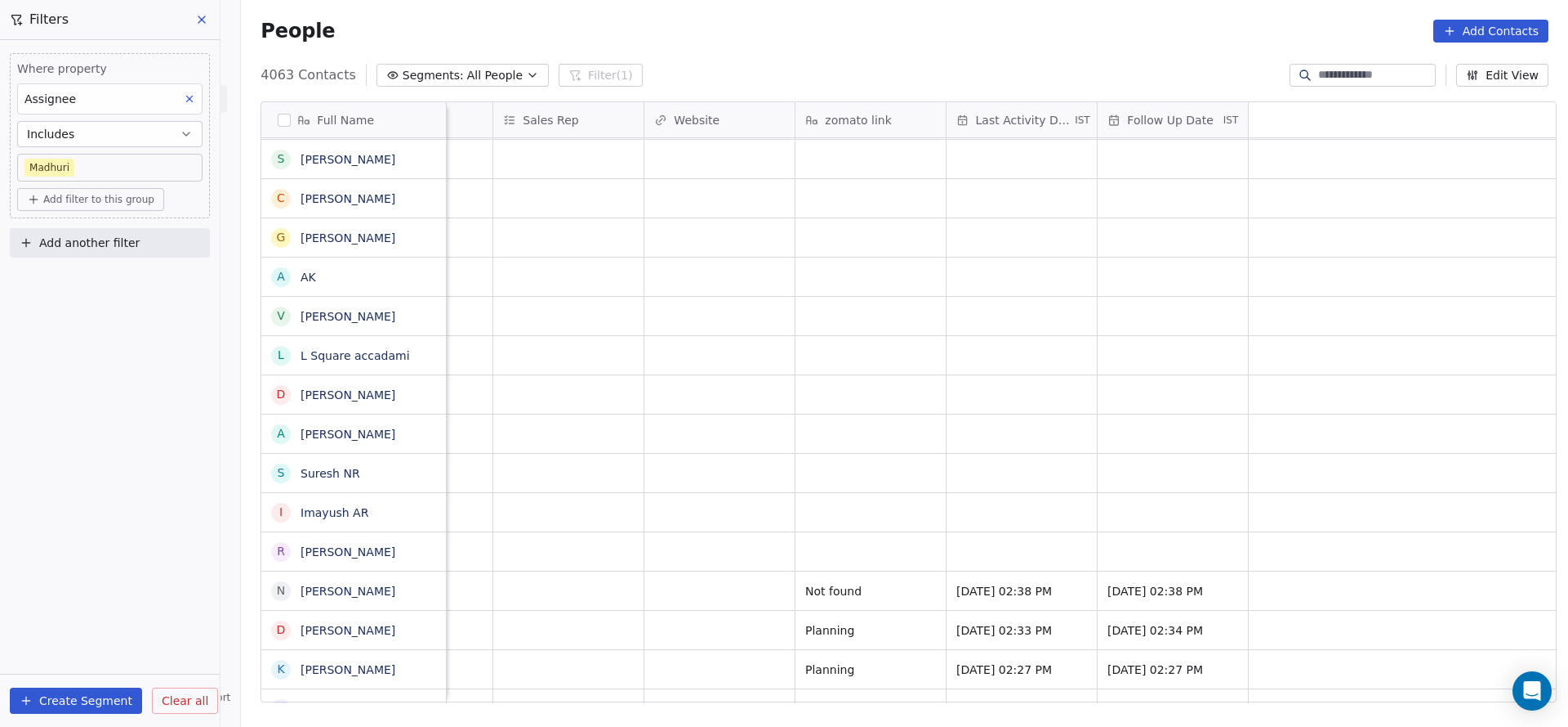
scroll to position [0, 983]
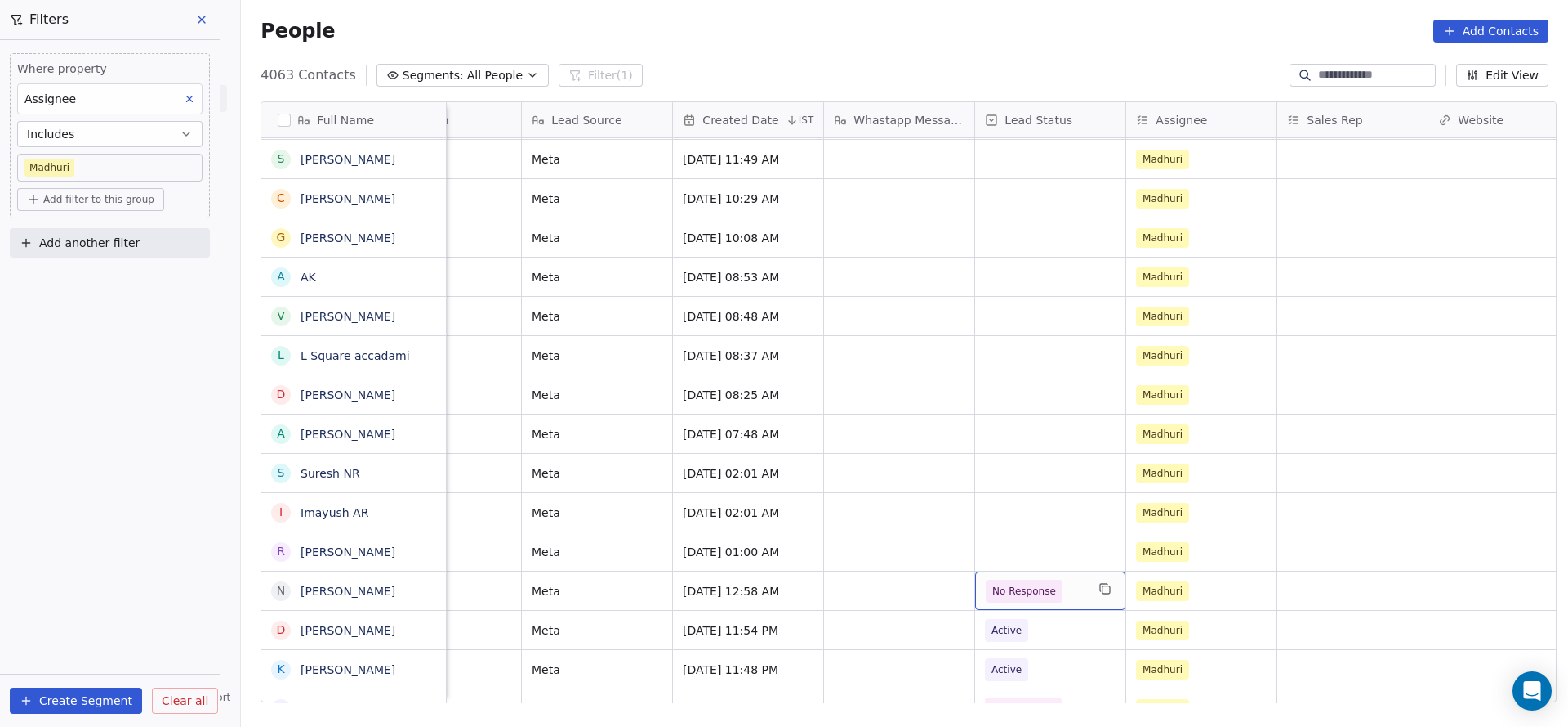
click at [1048, 591] on span "No Response" at bounding box center [1024, 591] width 77 height 23
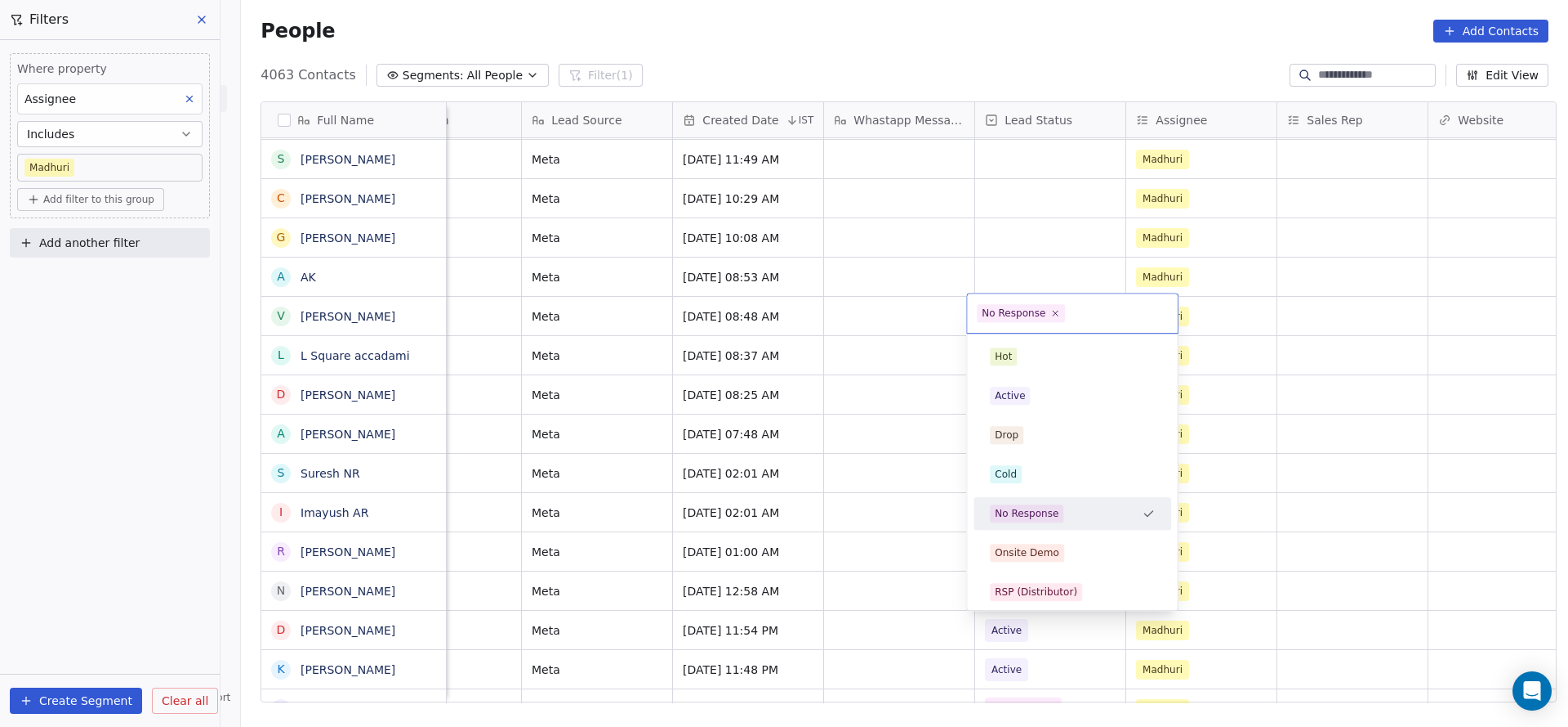
scroll to position [123, 0]
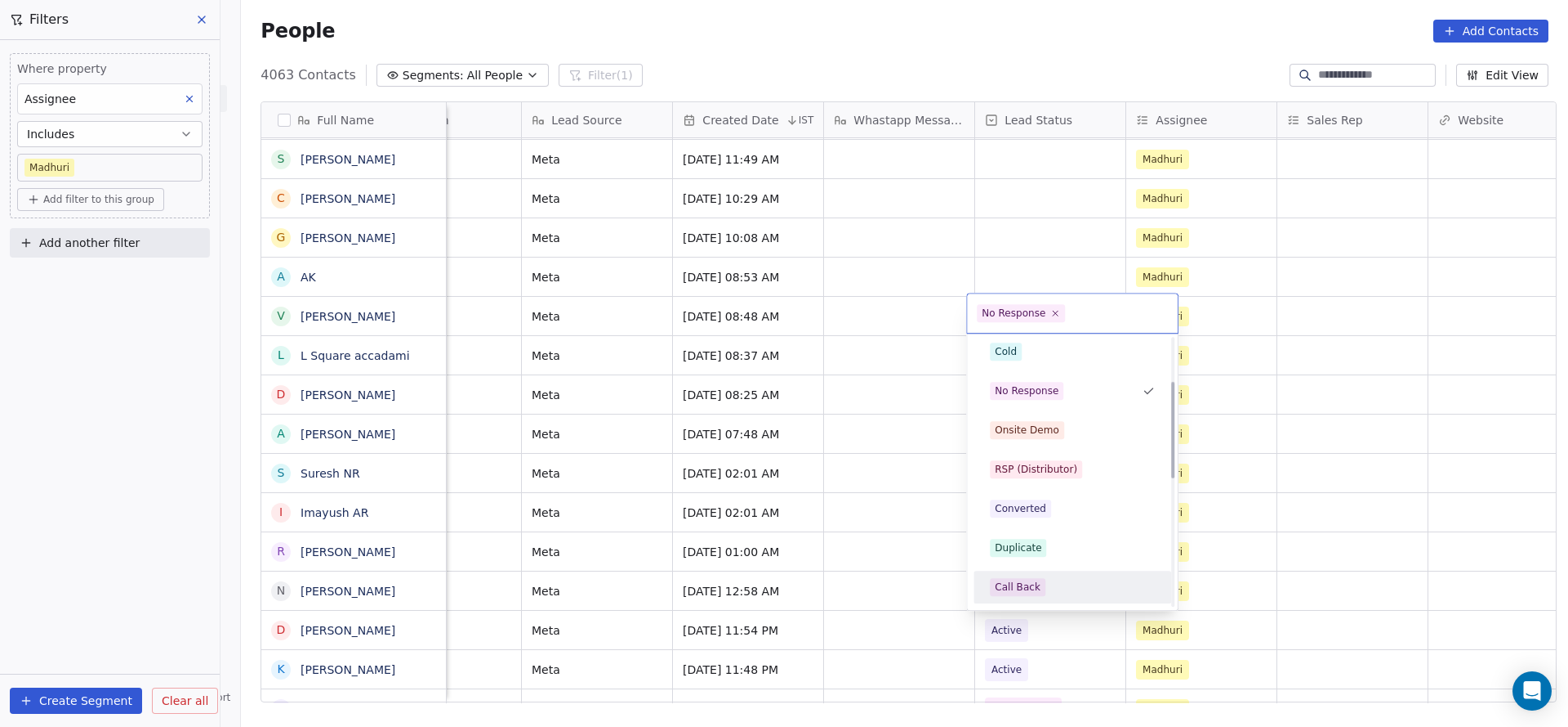
click at [1027, 583] on div "Call Back" at bounding box center [1018, 586] width 46 height 14
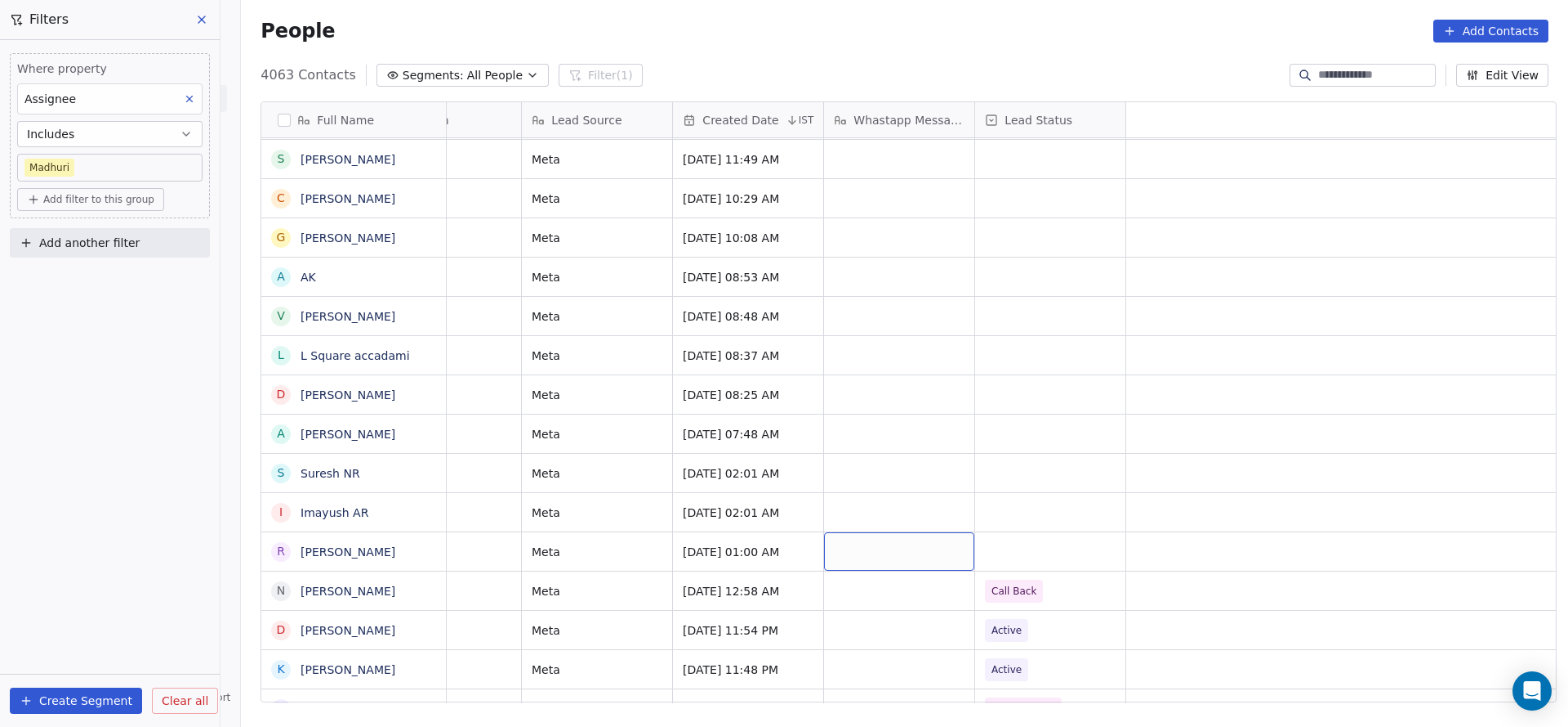
scroll to position [0, 0]
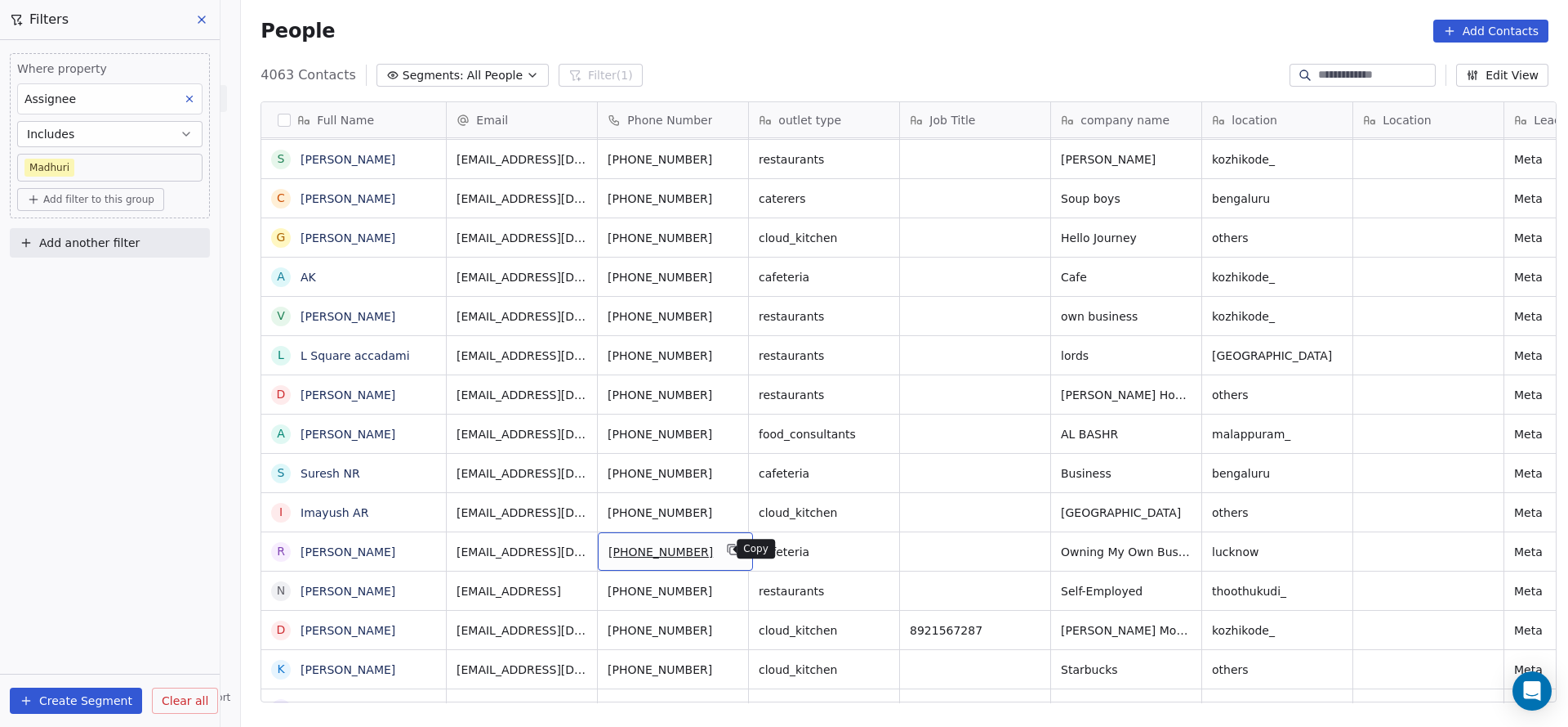
click at [727, 548] on icon "grid" at bounding box center [733, 549] width 13 height 13
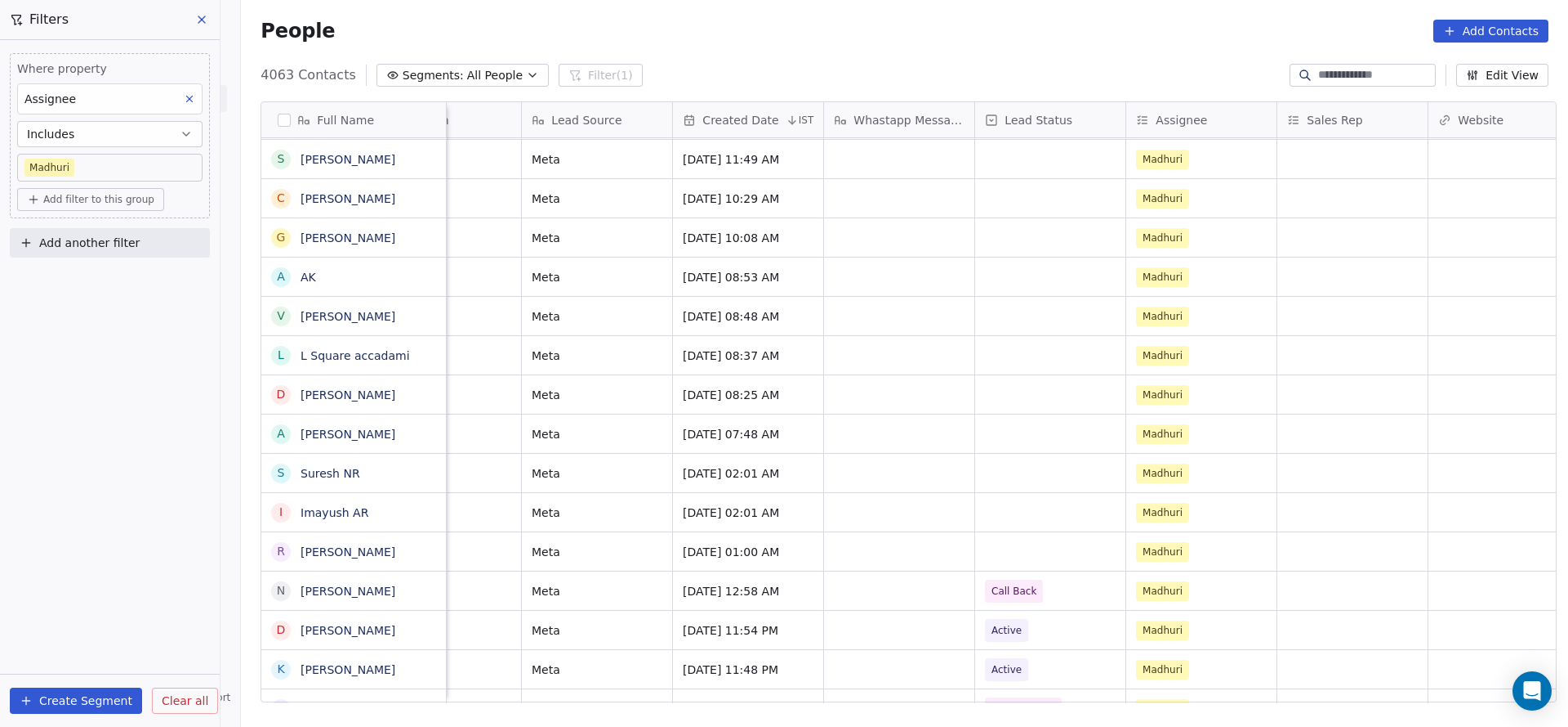
scroll to position [0, 1025]
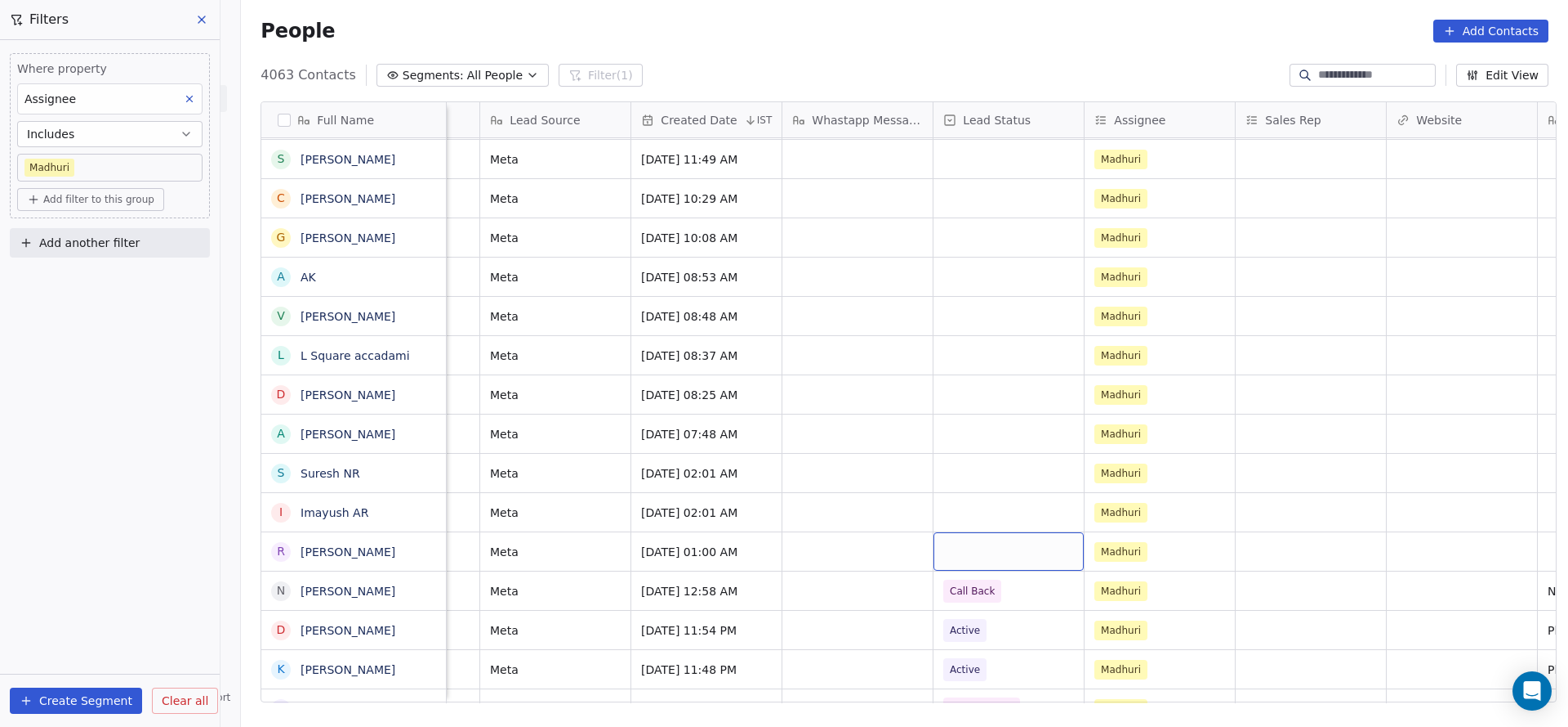
click at [953, 546] on div "grid" at bounding box center [1009, 551] width 150 height 38
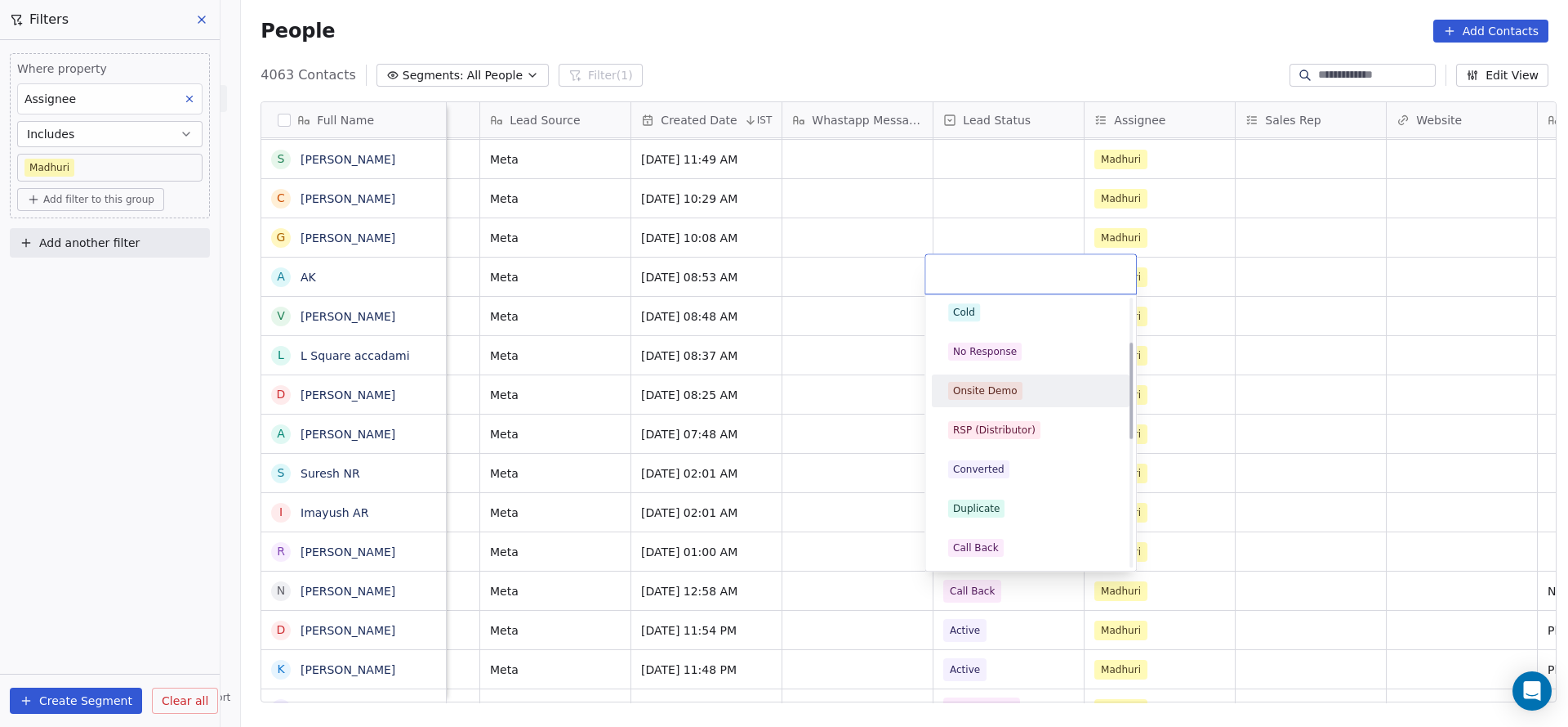
scroll to position [245, 0]
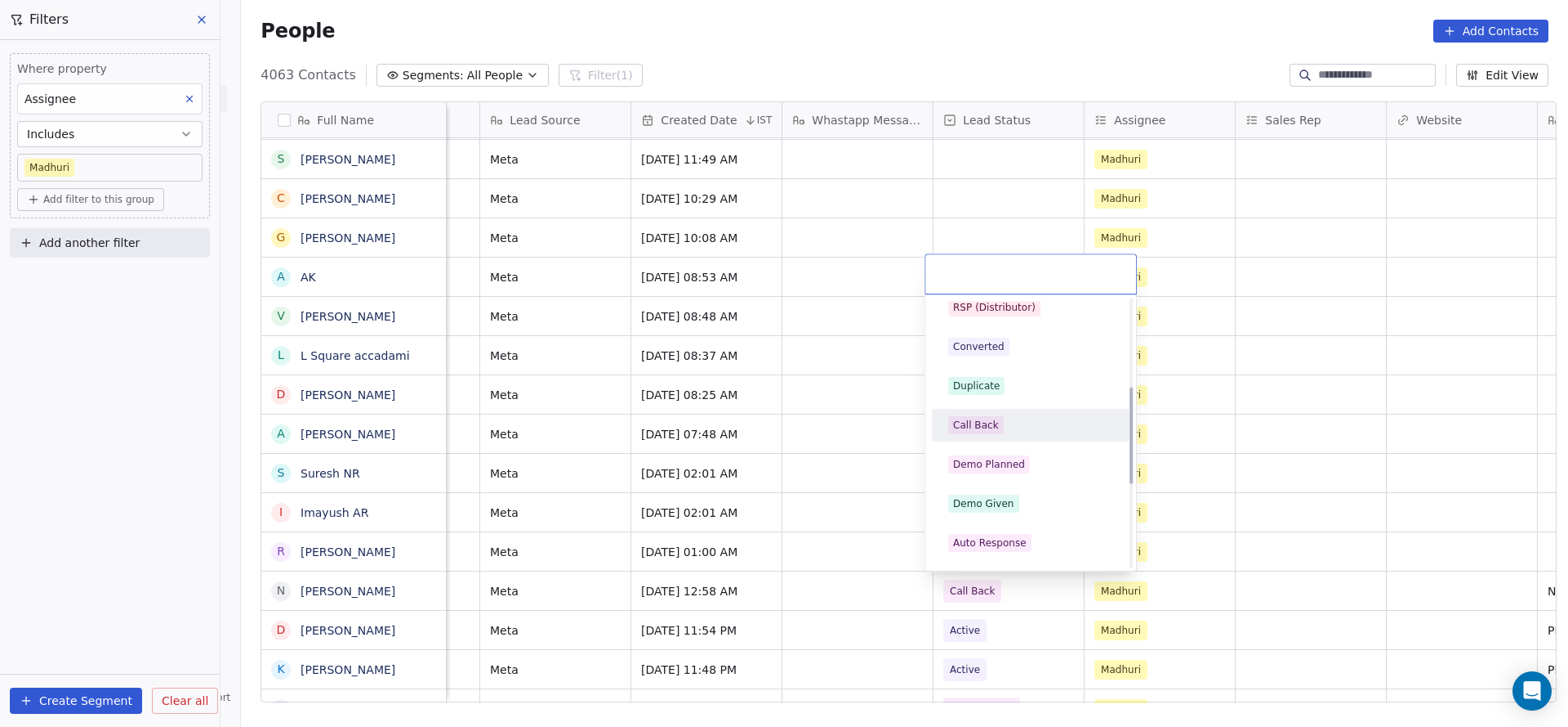
click at [1012, 429] on div "Call Back" at bounding box center [1031, 425] width 165 height 18
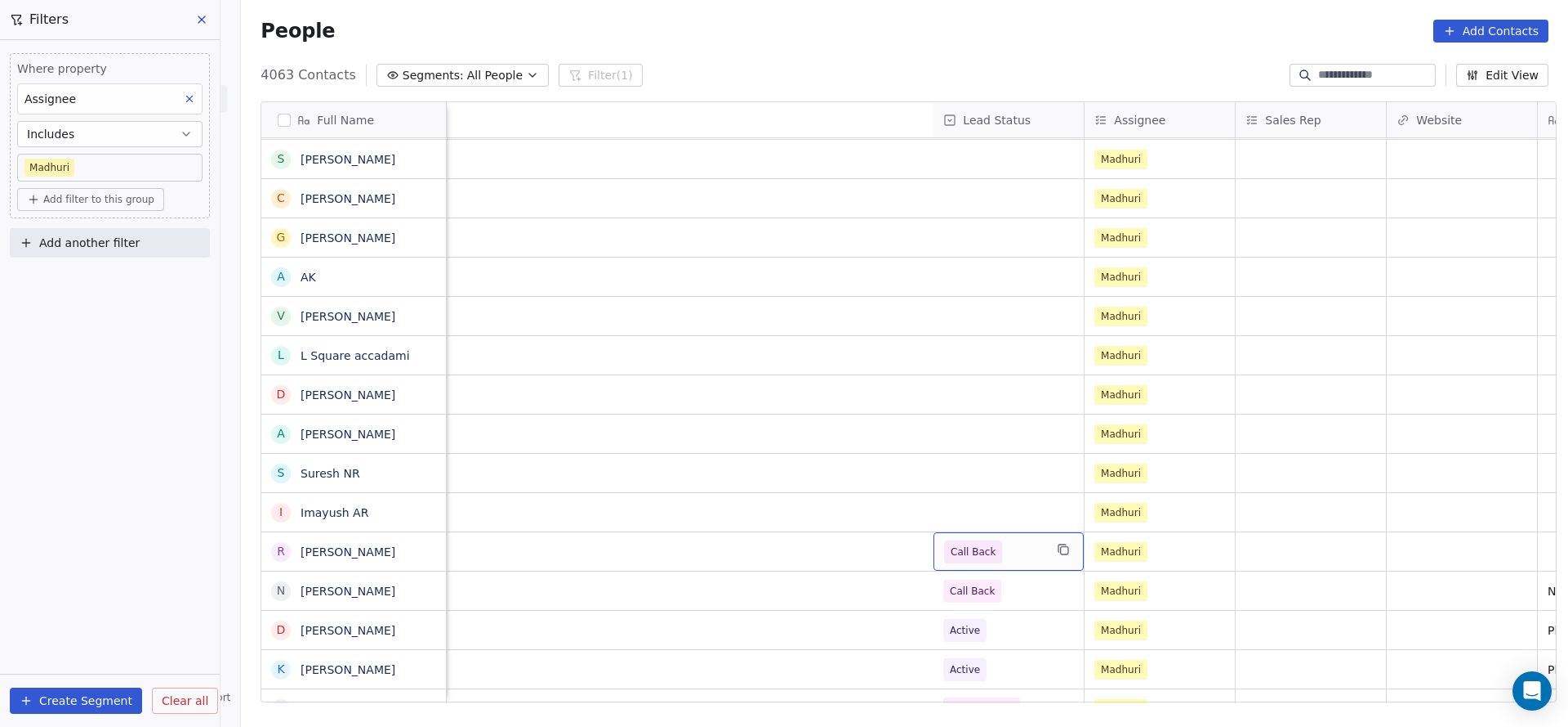
scroll to position [0, 1971]
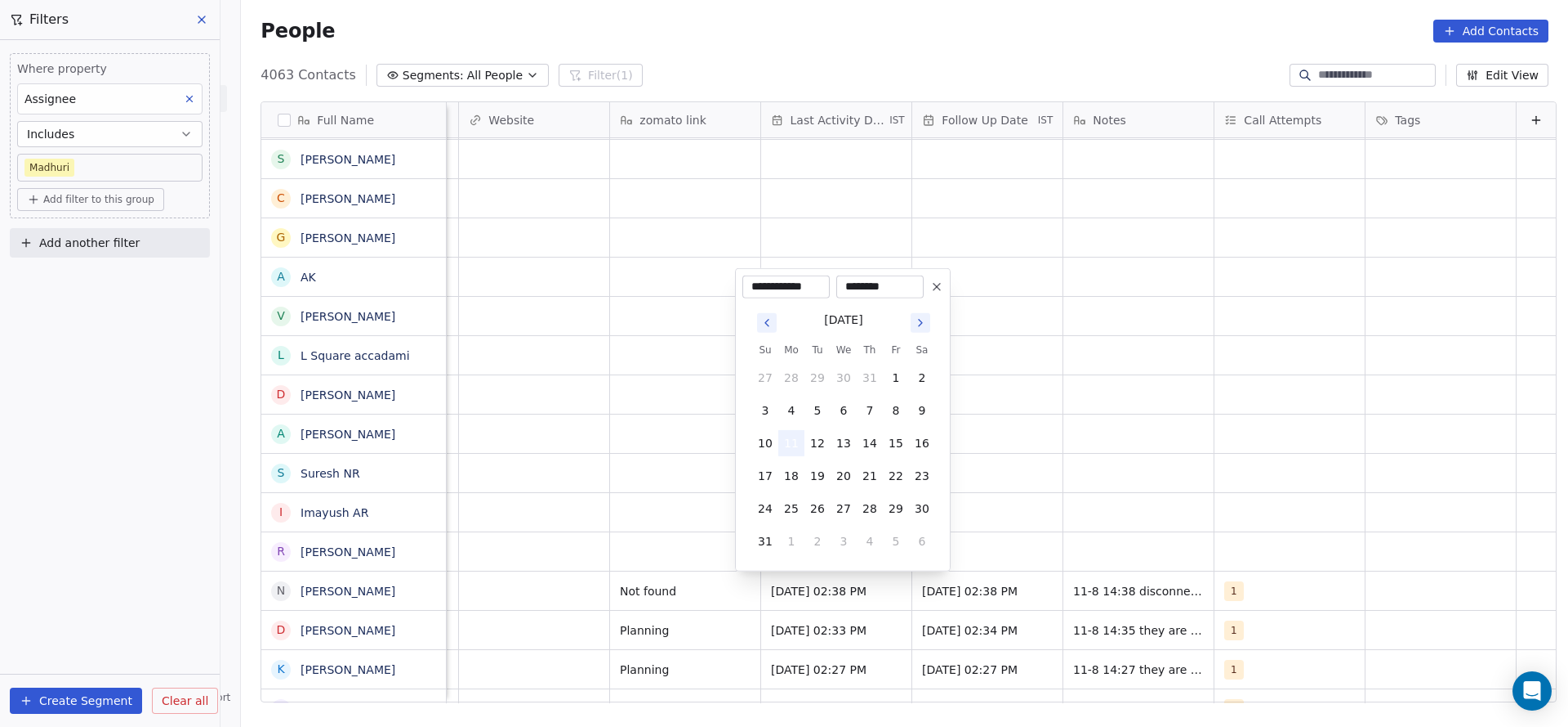
click at [785, 447] on button "11" at bounding box center [792, 443] width 27 height 27
click at [586, 560] on html "On2Cook India Pvt. Ltd. Contacts People Marketing Workflows Campaigns Sales Pip…" at bounding box center [784, 363] width 1568 height 727
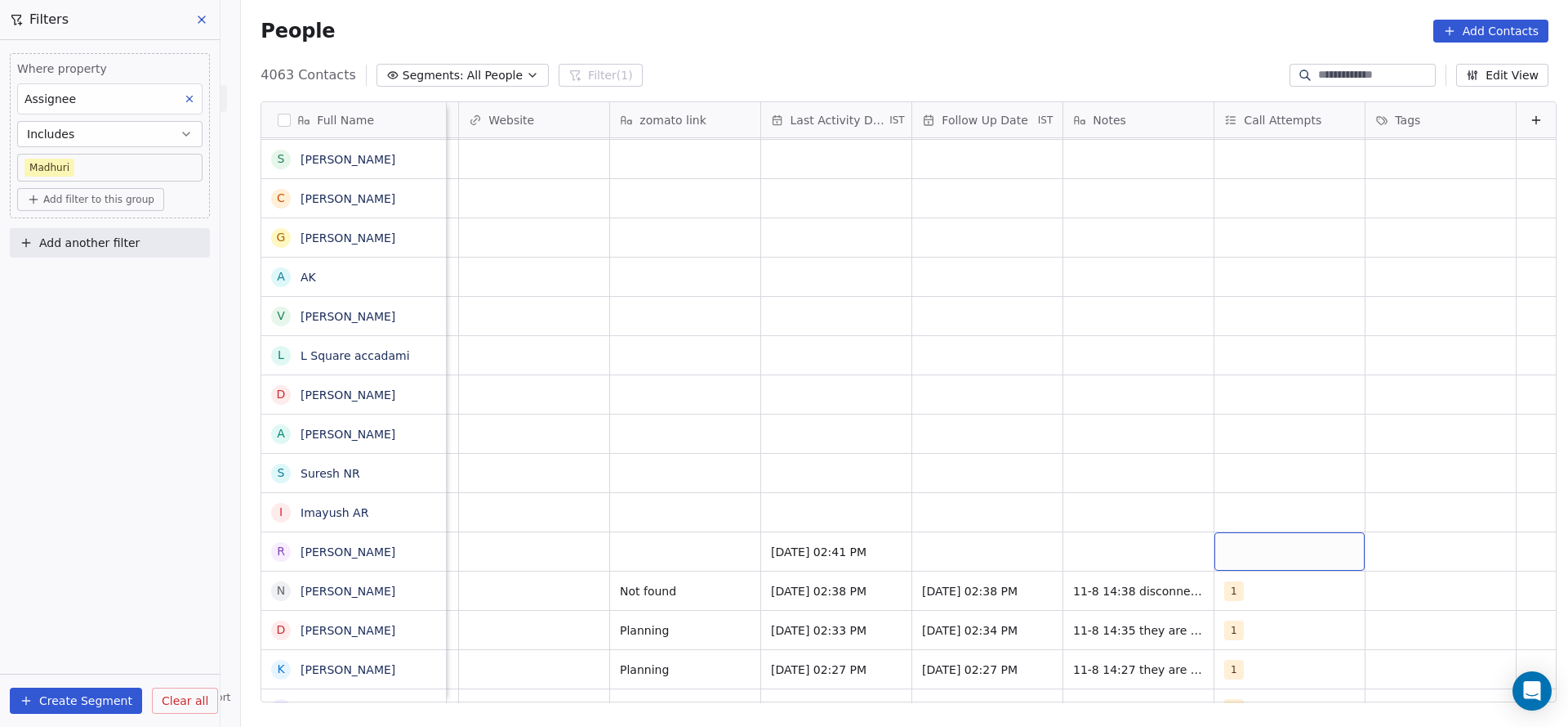
click at [1215, 550] on div "grid" at bounding box center [1290, 551] width 150 height 38
click at [1237, 316] on div "1" at bounding box center [1238, 316] width 7 height 14
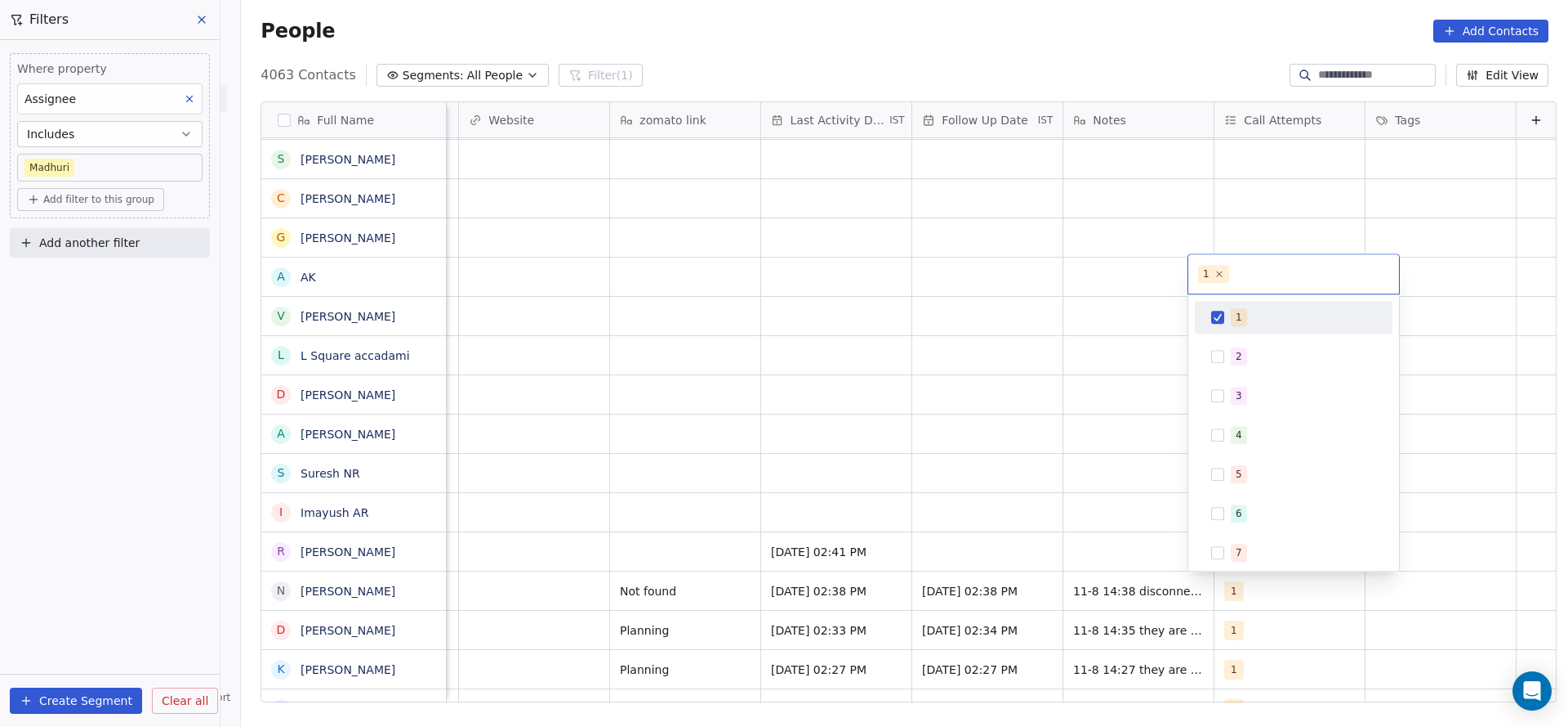
click at [841, 505] on html "On2Cook India Pvt. Ltd. Contacts People Marketing Workflows Campaigns Sales Pip…" at bounding box center [784, 363] width 1568 height 727
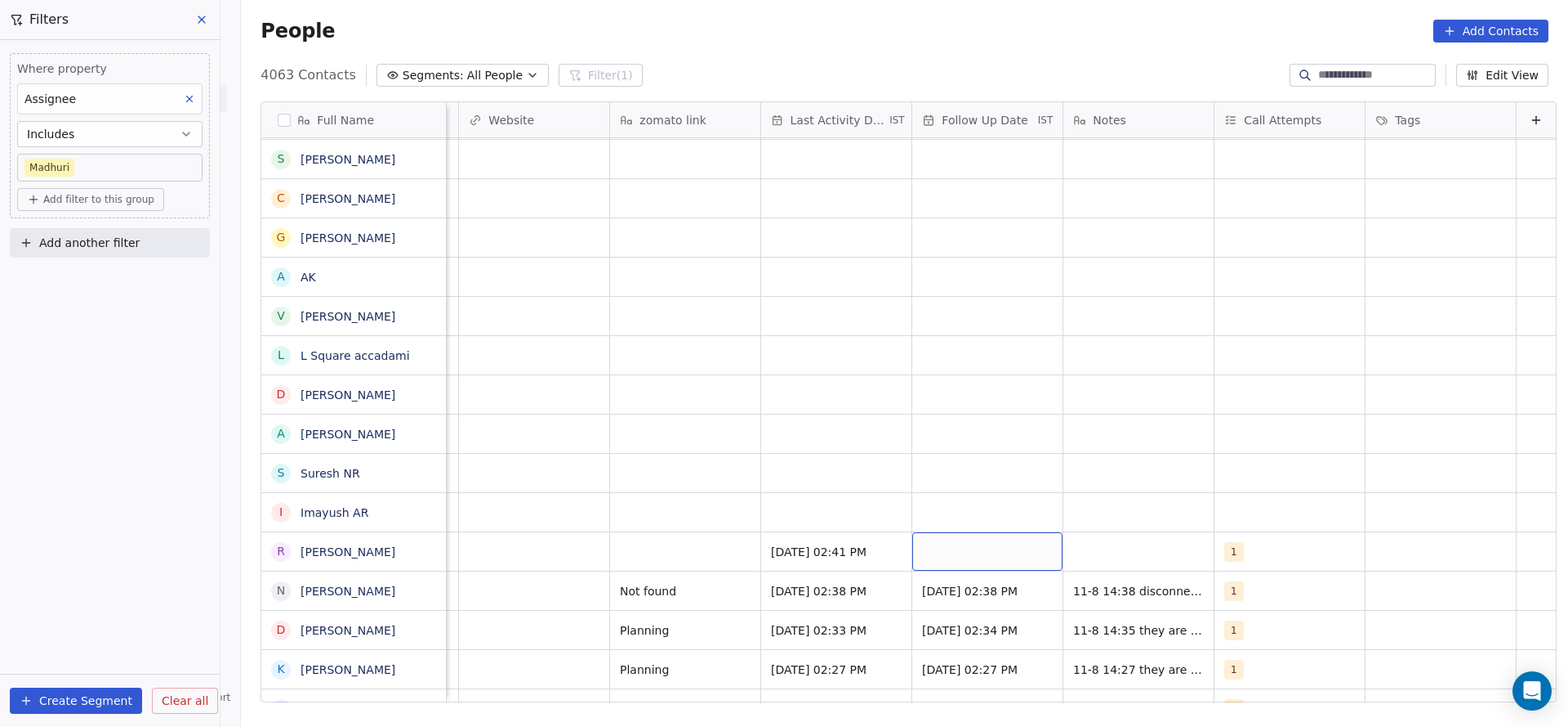
click at [943, 554] on div "grid" at bounding box center [988, 551] width 150 height 38
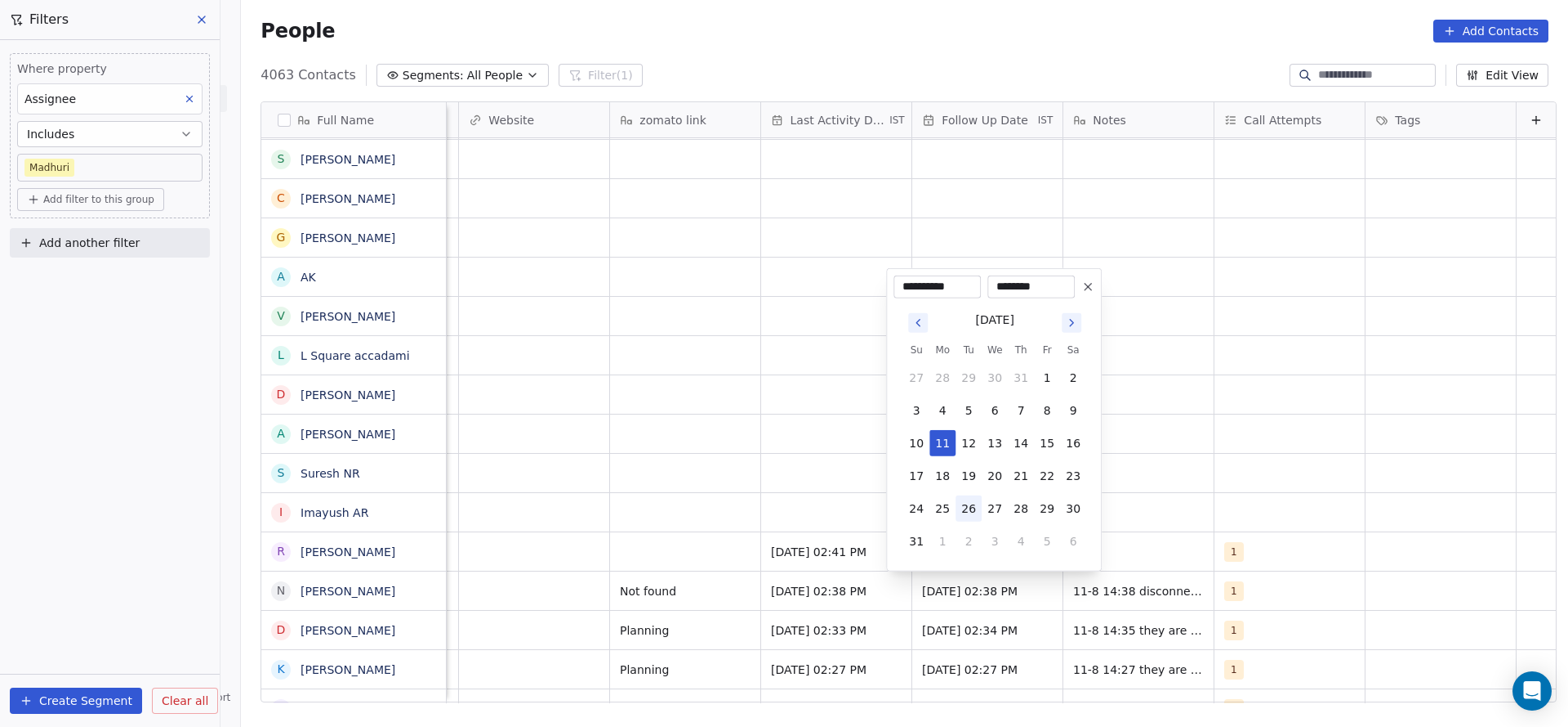
click at [971, 508] on button "26" at bounding box center [969, 508] width 27 height 27
type input "**********"
click at [1258, 447] on html "On2Cook India Pvt. Ltd. Contacts People Marketing Workflows Campaigns Sales Pip…" at bounding box center [784, 363] width 1568 height 727
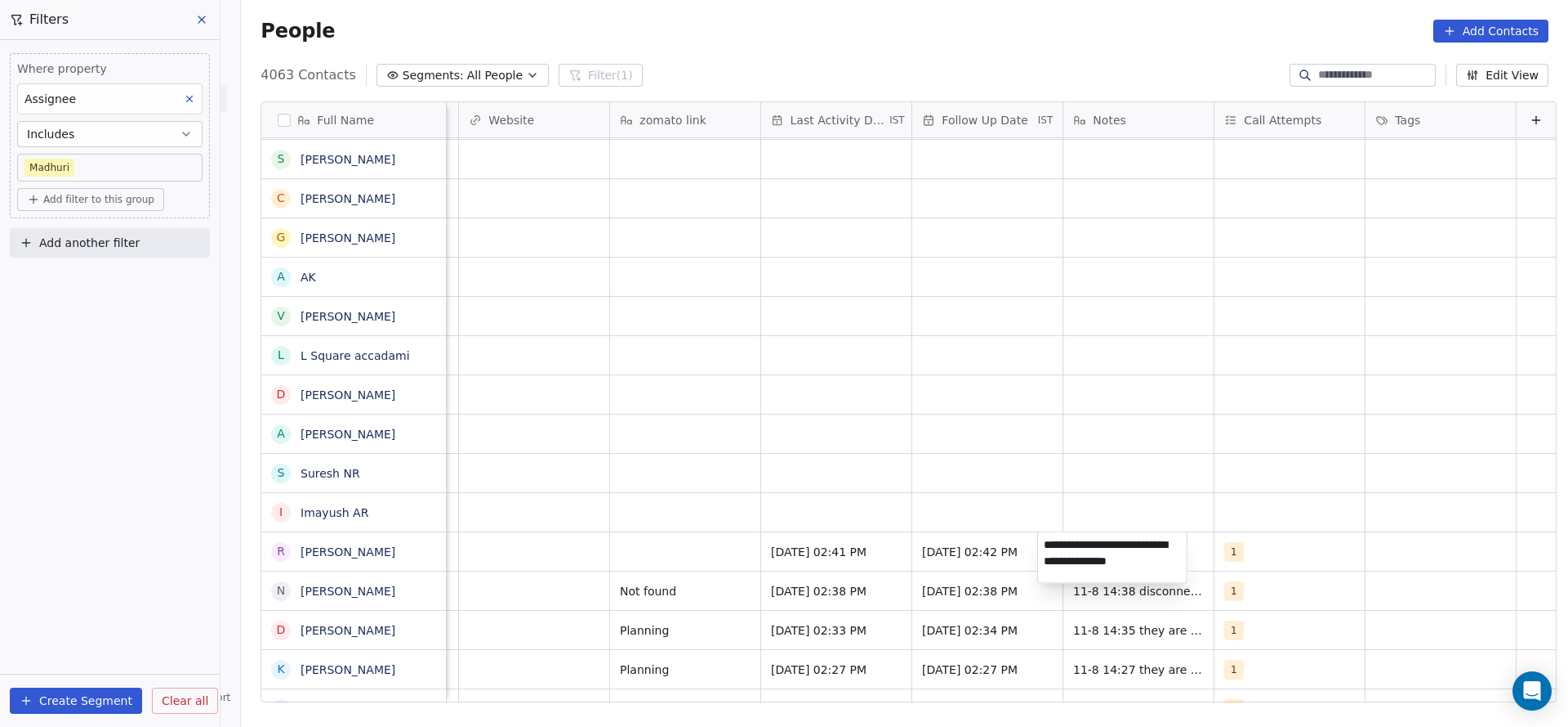
click at [1073, 565] on textarea "**********" at bounding box center [1112, 557] width 149 height 50
type textarea "**********"
click at [885, 517] on html "On2Cook India Pvt. Ltd. Contacts People Marketing Workflows Campaigns Sales Pip…" at bounding box center [784, 363] width 1568 height 727
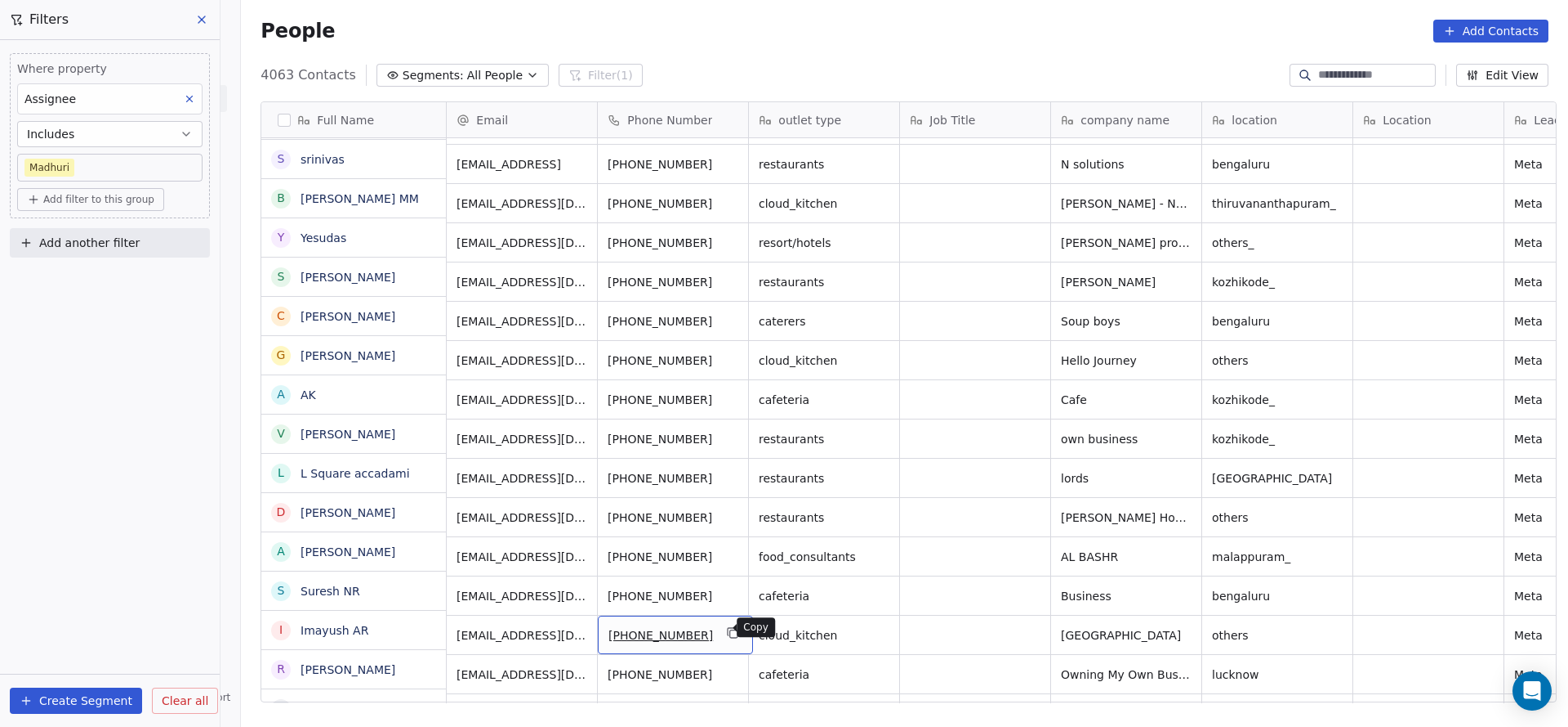
scroll to position [4080, 0]
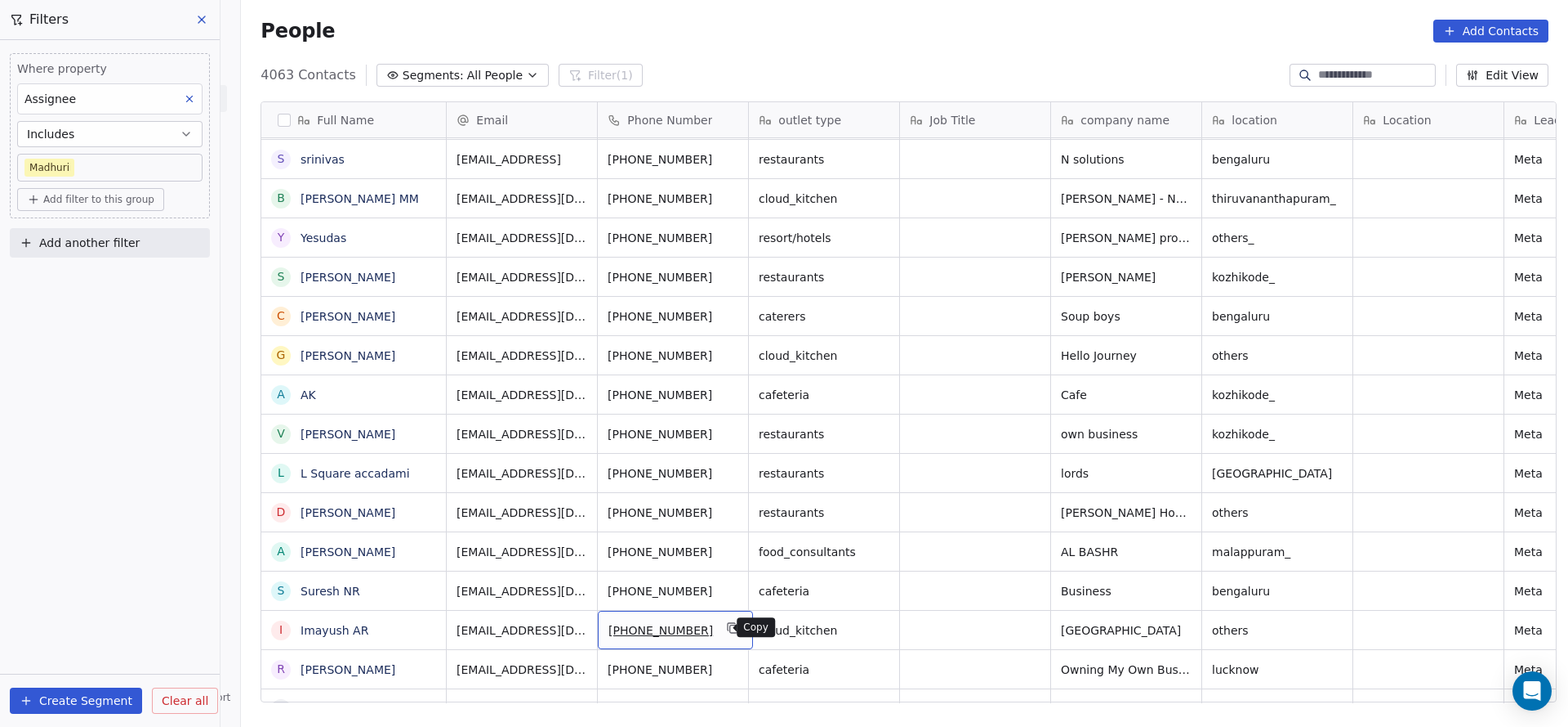
click at [727, 626] on icon "grid" at bounding box center [733, 628] width 13 height 13
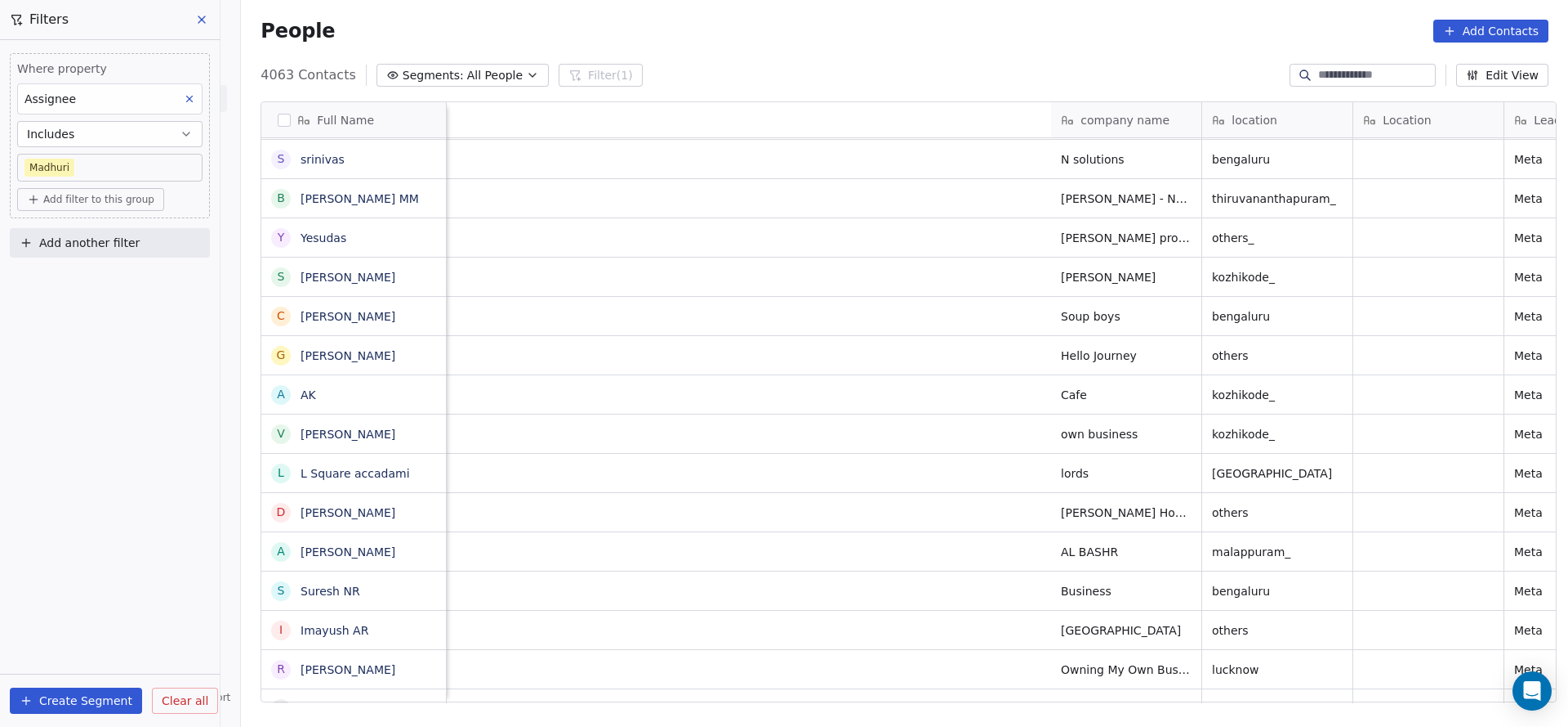
scroll to position [0, 1199]
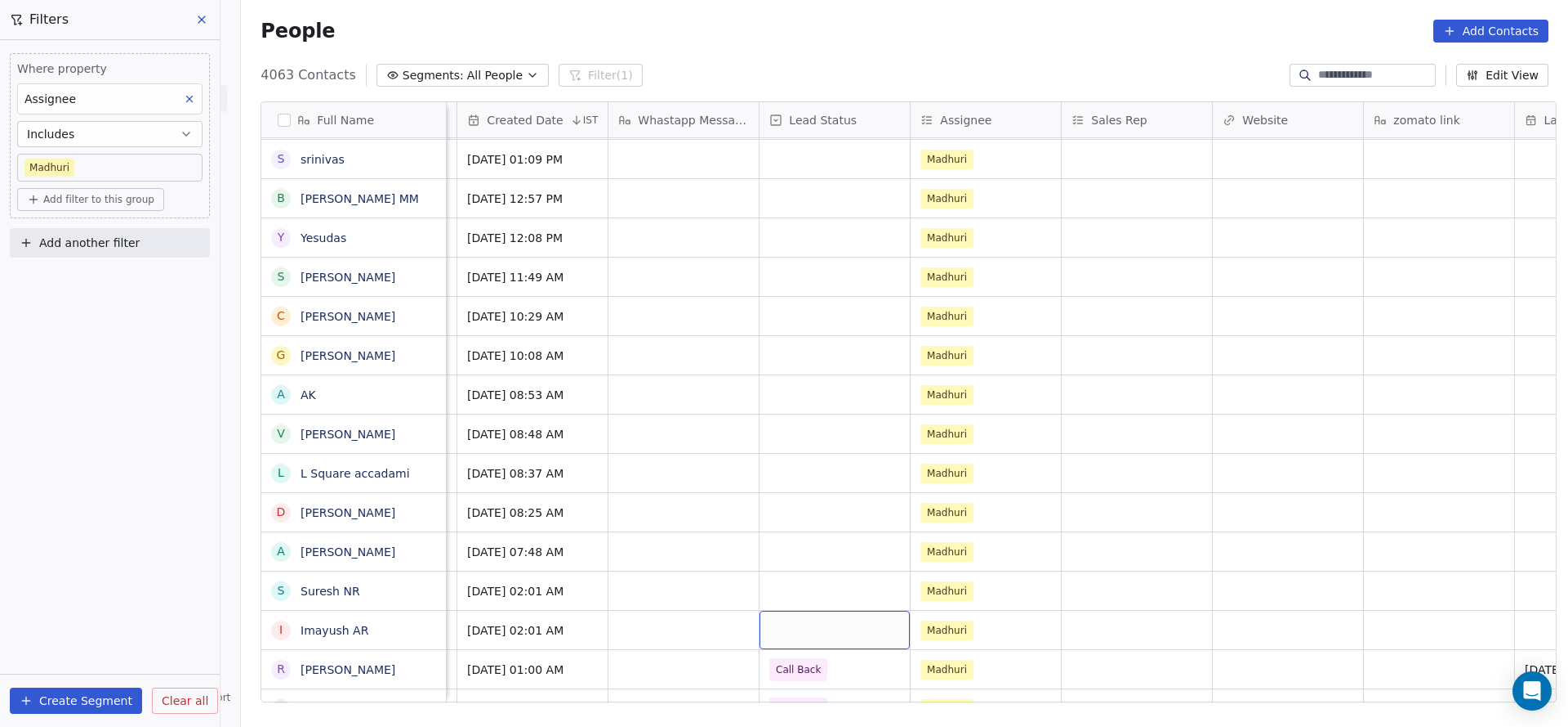
click at [774, 621] on div "grid" at bounding box center [835, 629] width 150 height 38
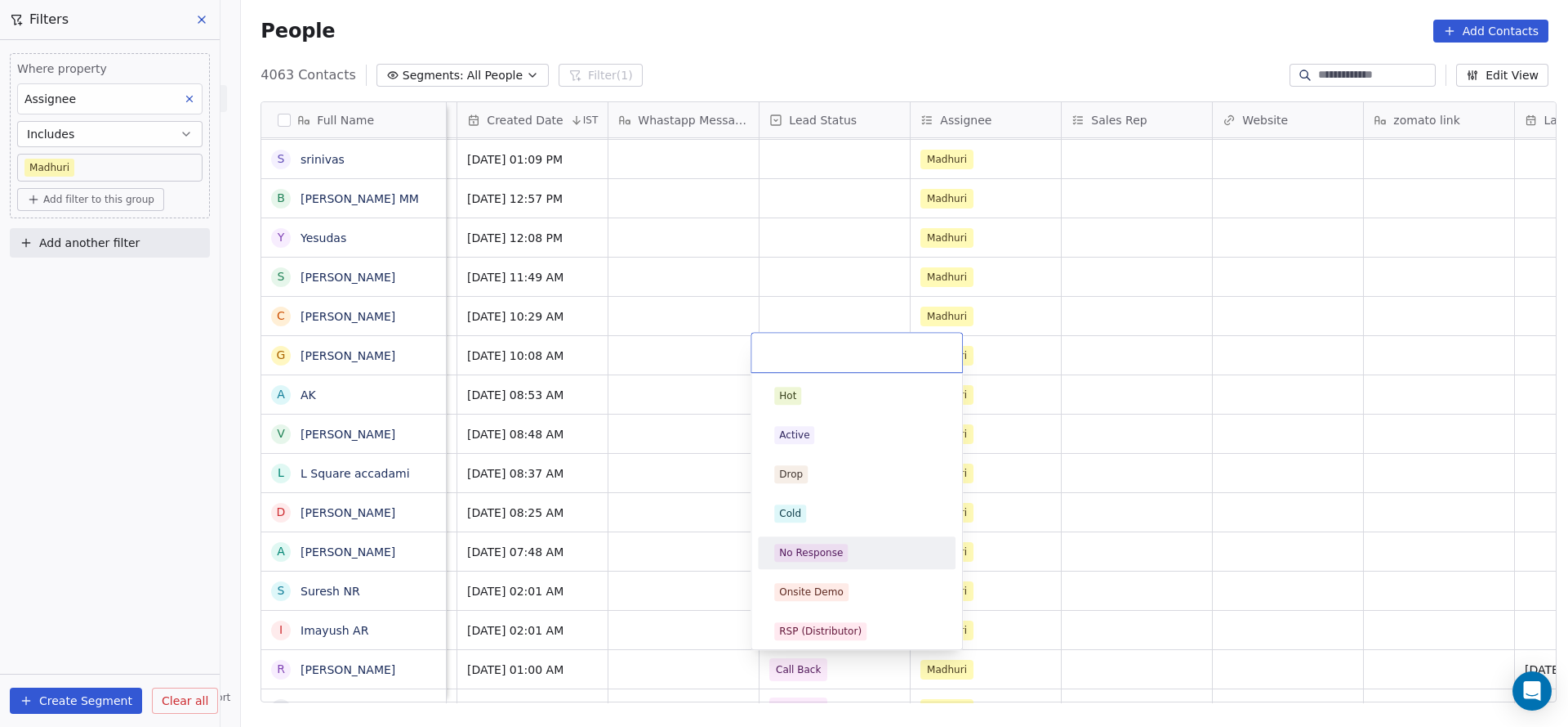
click at [797, 546] on div "No Response" at bounding box center [811, 552] width 64 height 14
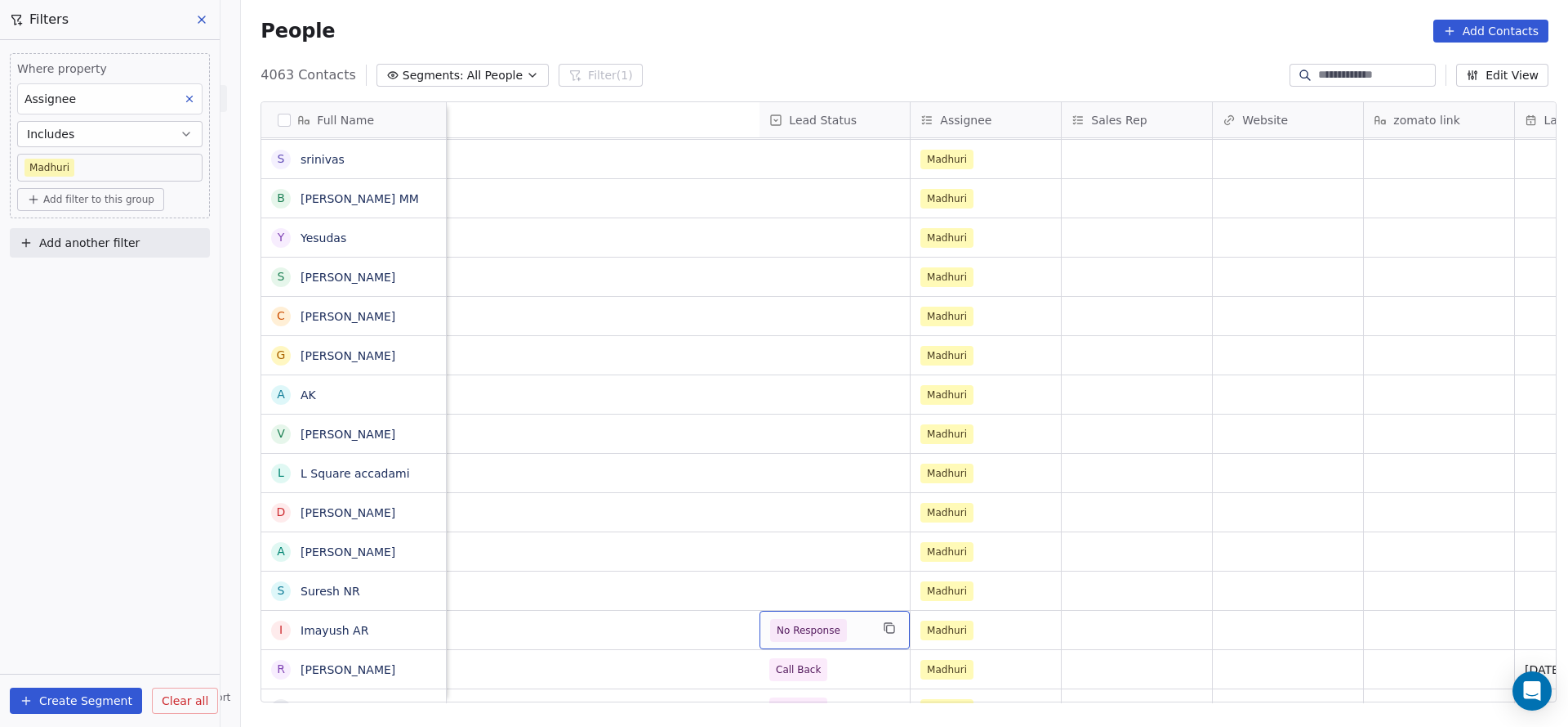
scroll to position [0, 1971]
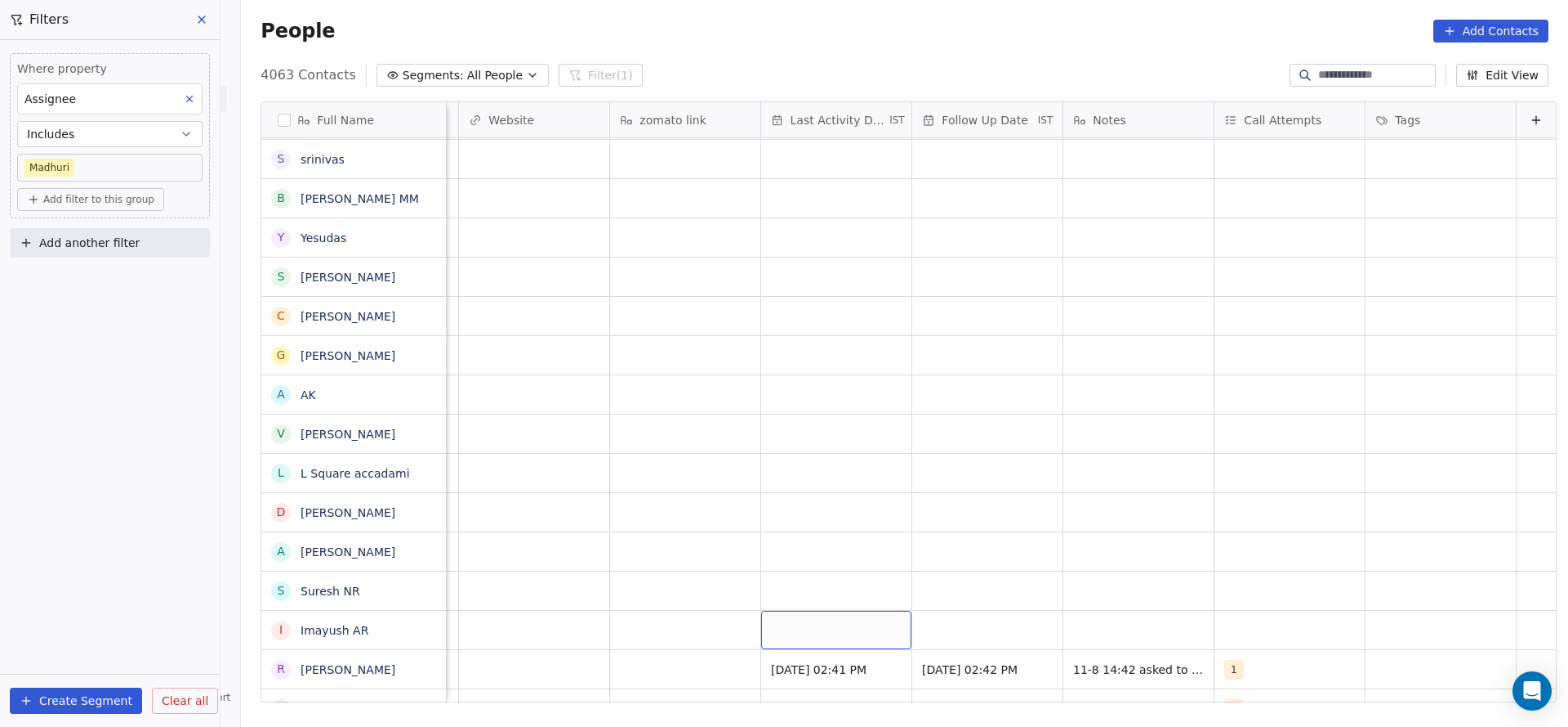
click at [762, 628] on div "grid" at bounding box center [837, 629] width 150 height 38
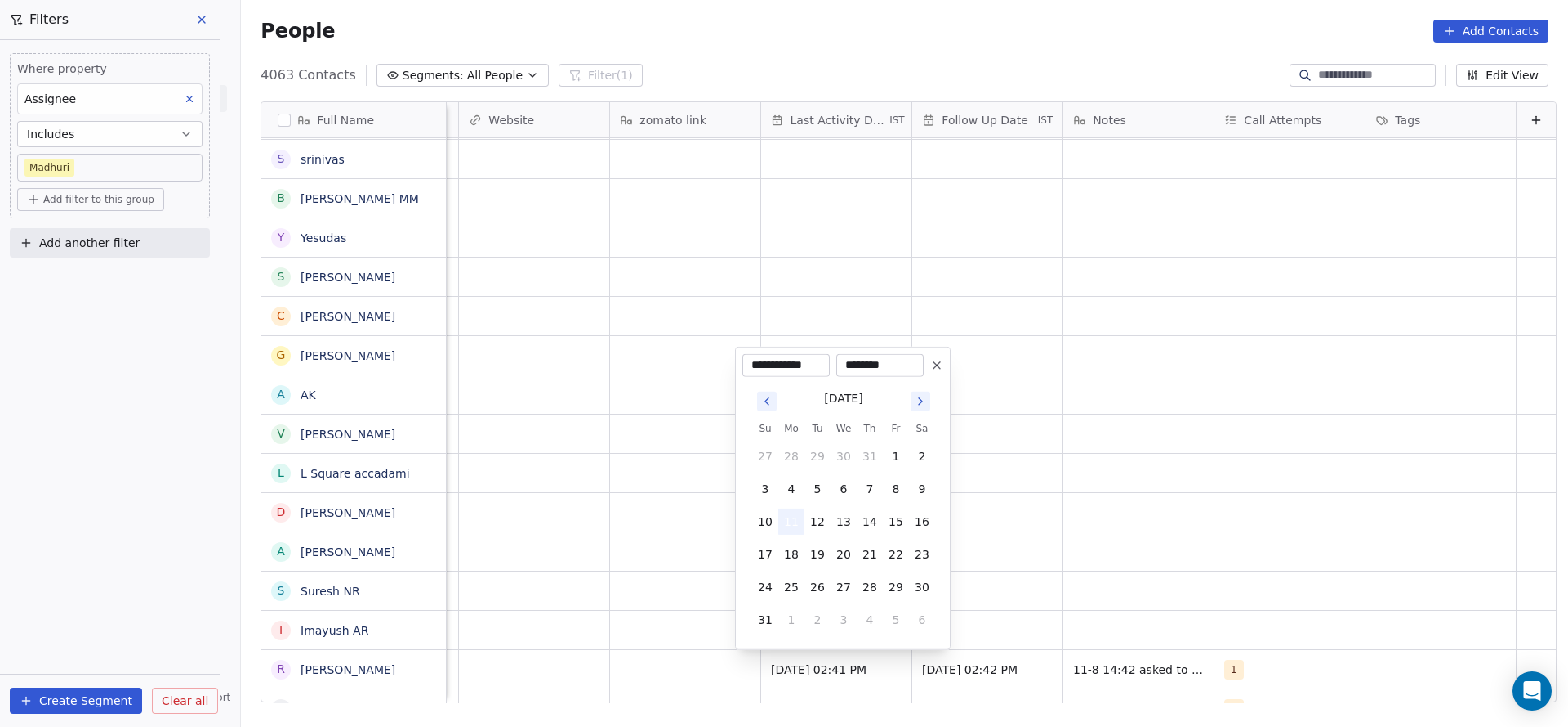
click at [785, 515] on button "11" at bounding box center [792, 522] width 27 height 27
drag, startPoint x: 682, startPoint y: 578, endPoint x: 1230, endPoint y: 604, distance: 548.6
click at [681, 579] on html "On2Cook India Pvt. Ltd. Contacts People Marketing Workflows Campaigns Sales Pip…" at bounding box center [784, 363] width 1568 height 727
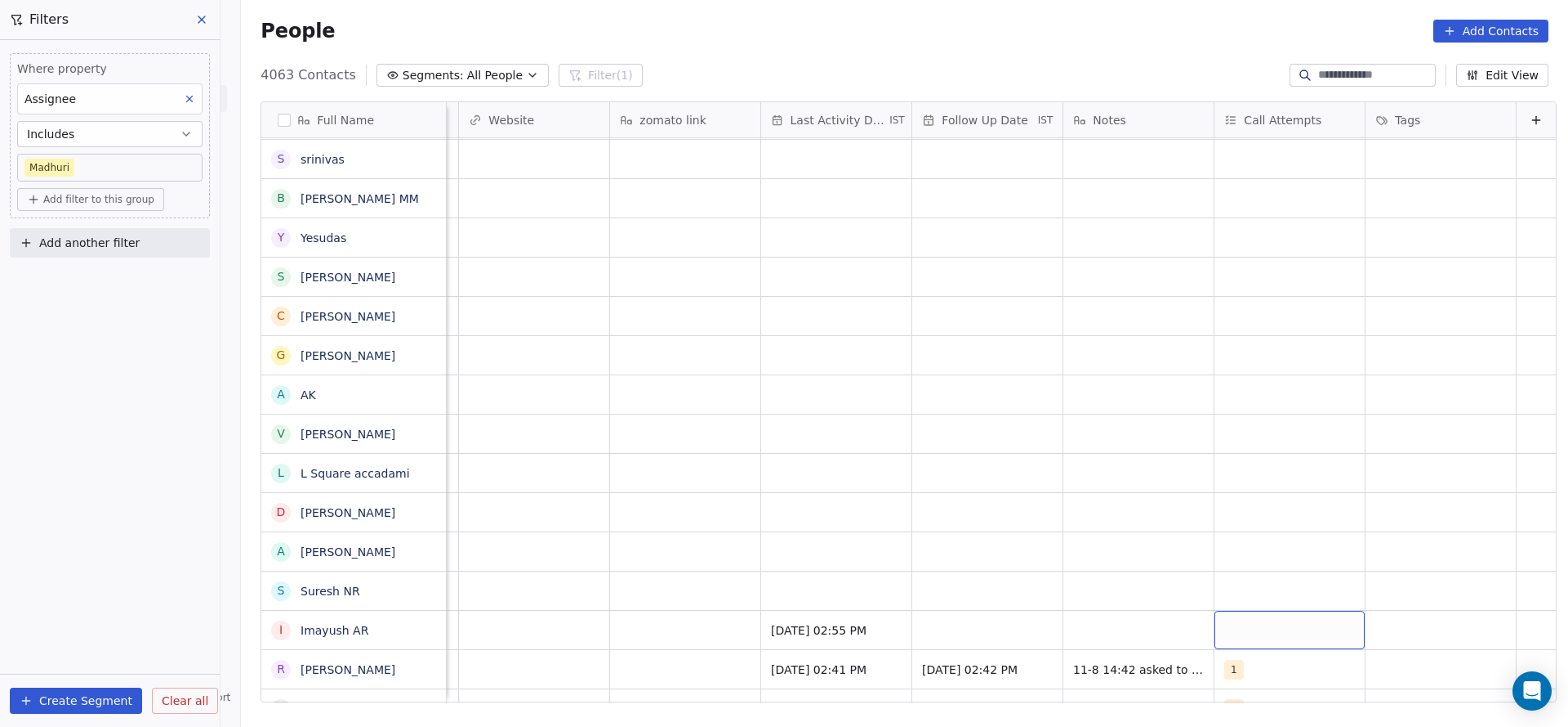
click at [1235, 635] on div "grid" at bounding box center [1290, 629] width 150 height 38
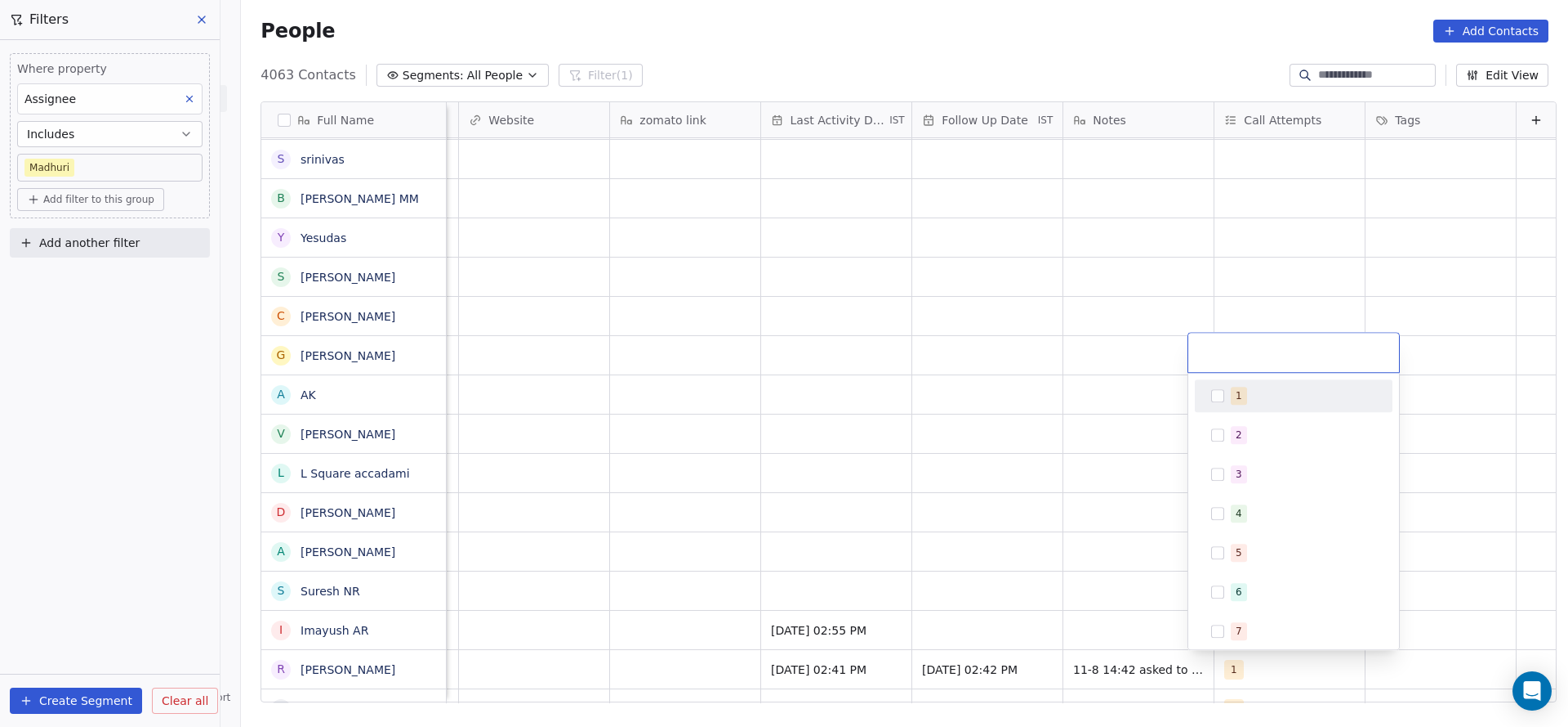
drag, startPoint x: 1250, startPoint y: 406, endPoint x: 1169, endPoint y: 451, distance: 92.7
click at [1251, 404] on div "1" at bounding box center [1294, 396] width 184 height 27
click at [972, 592] on html "On2Cook India Pvt. Ltd. Contacts People Marketing Workflows Campaigns Sales Pip…" at bounding box center [784, 363] width 1568 height 727
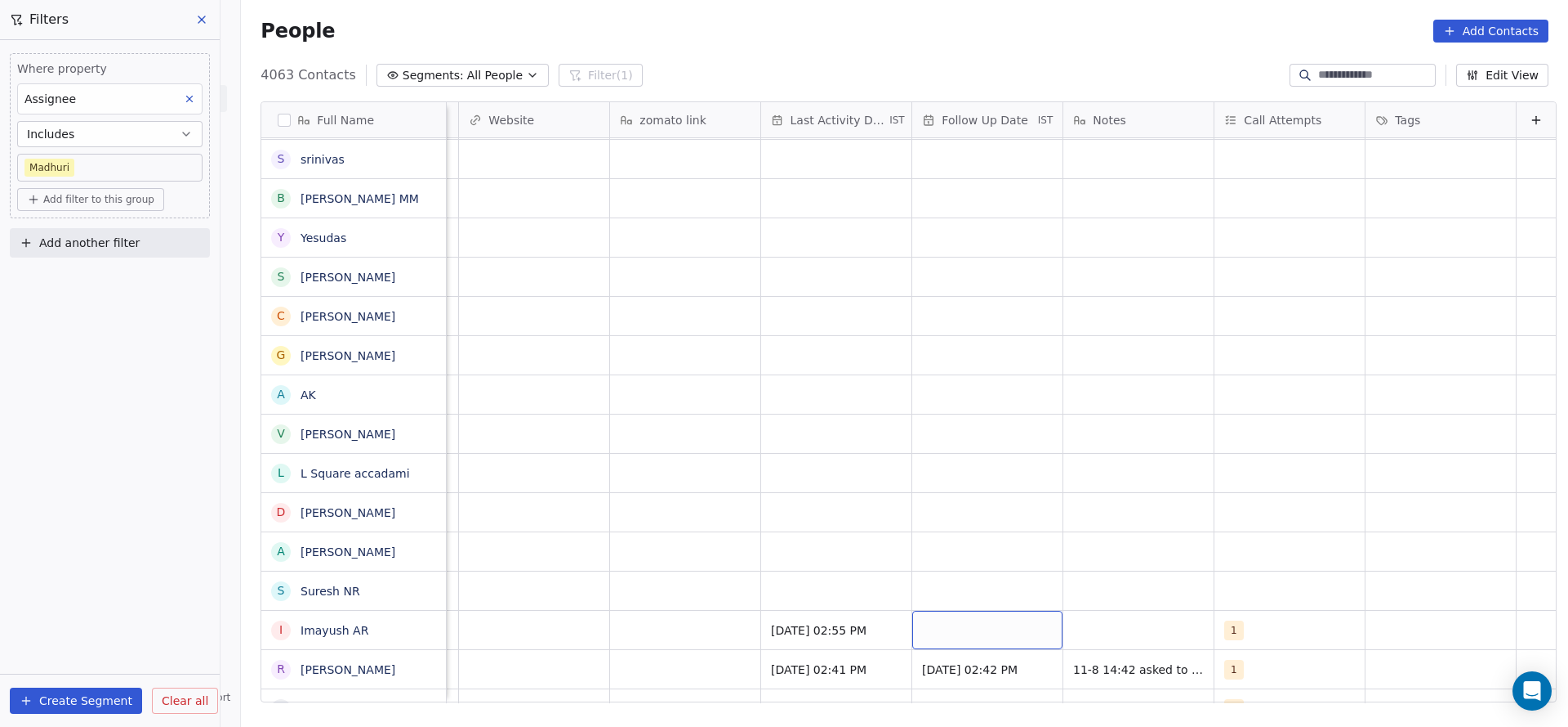
click at [973, 626] on div "grid" at bounding box center [988, 629] width 150 height 38
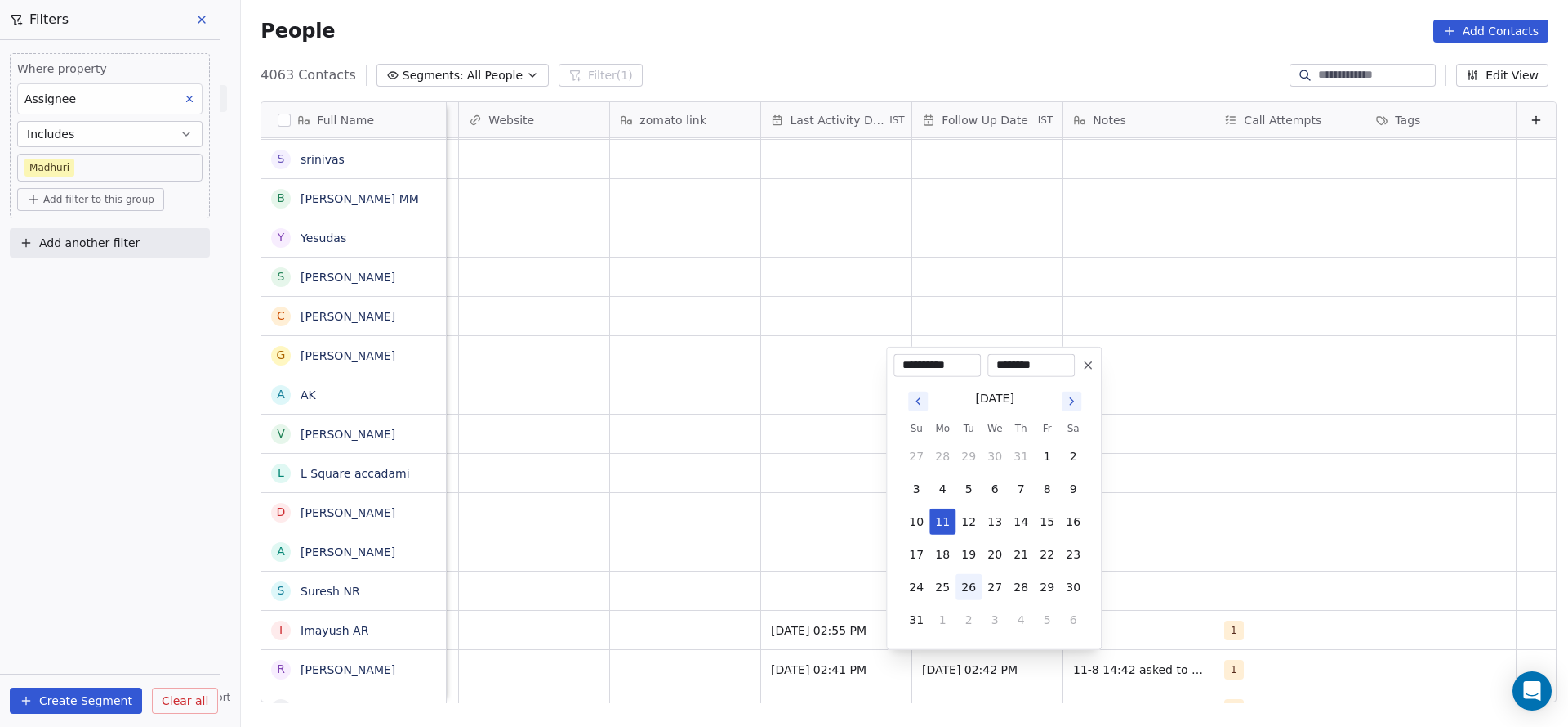
click at [970, 580] on button "26" at bounding box center [969, 587] width 27 height 27
type input "**********"
click at [1258, 575] on html "On2Cook India Pvt. Ltd. Contacts People Marketing Workflows Campaigns Sales Pip…" at bounding box center [784, 363] width 1568 height 727
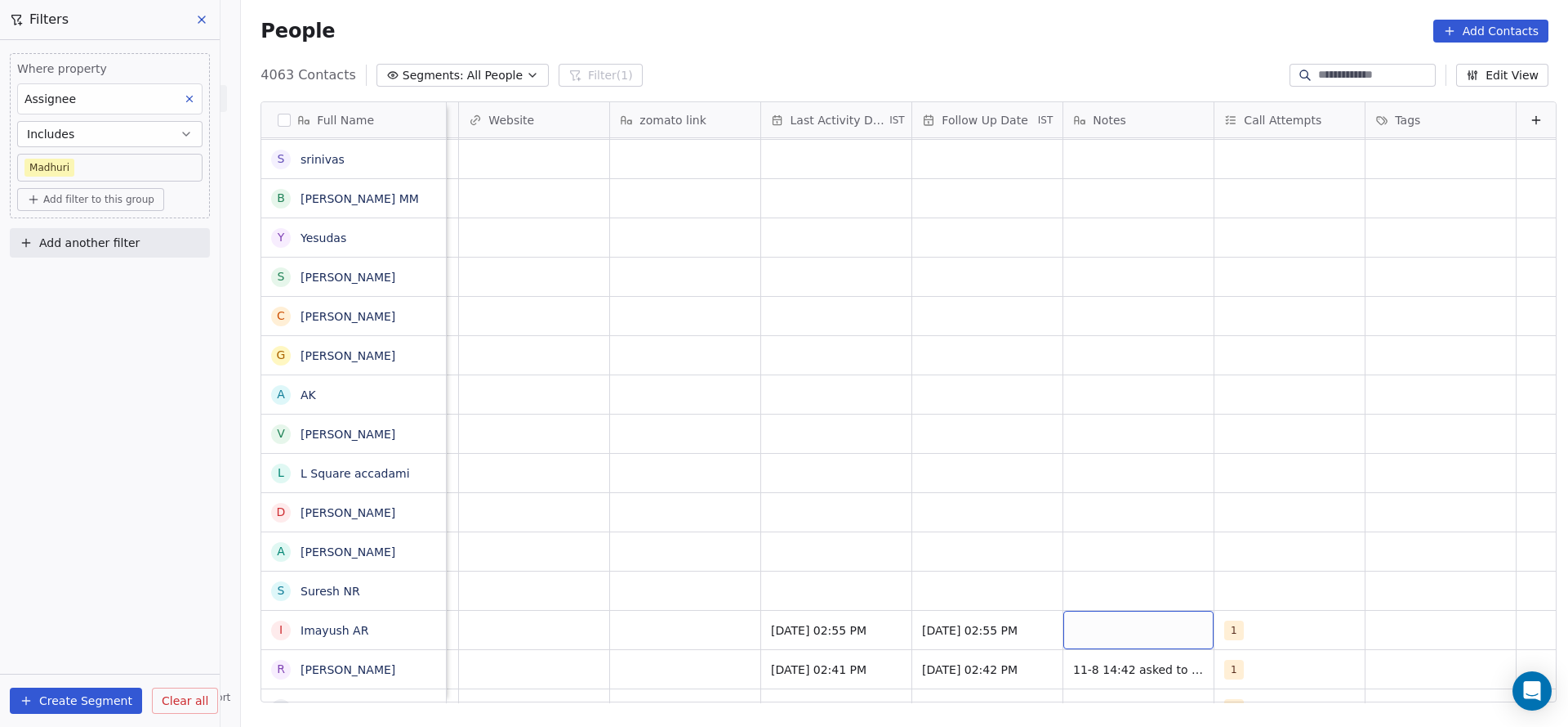
click at [1112, 636] on div "grid" at bounding box center [1139, 629] width 150 height 38
type textarea "**********"
click at [792, 618] on html "On2Cook India Pvt. Ltd. Contacts People Marketing Workflows Campaigns Sales Pip…" at bounding box center [784, 363] width 1568 height 727
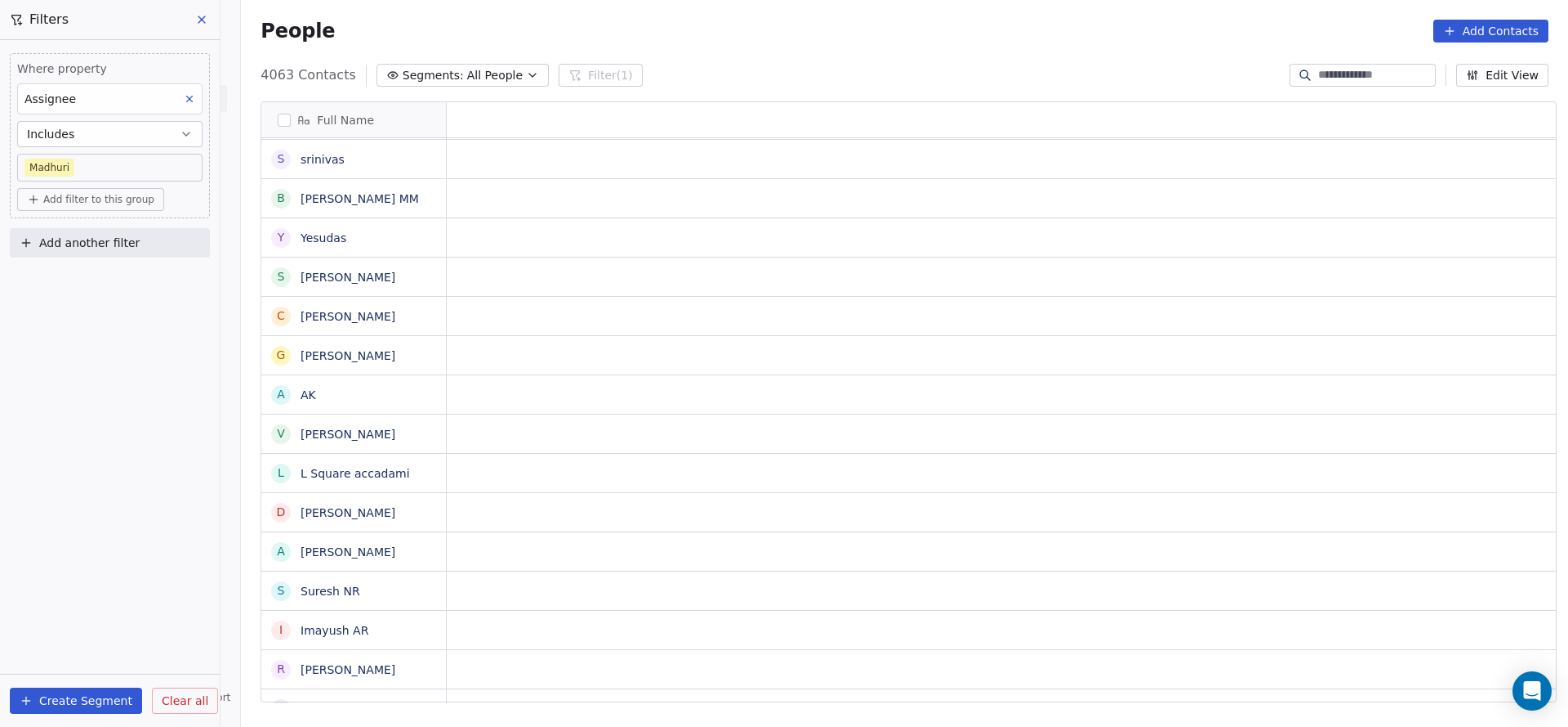
scroll to position [0, 0]
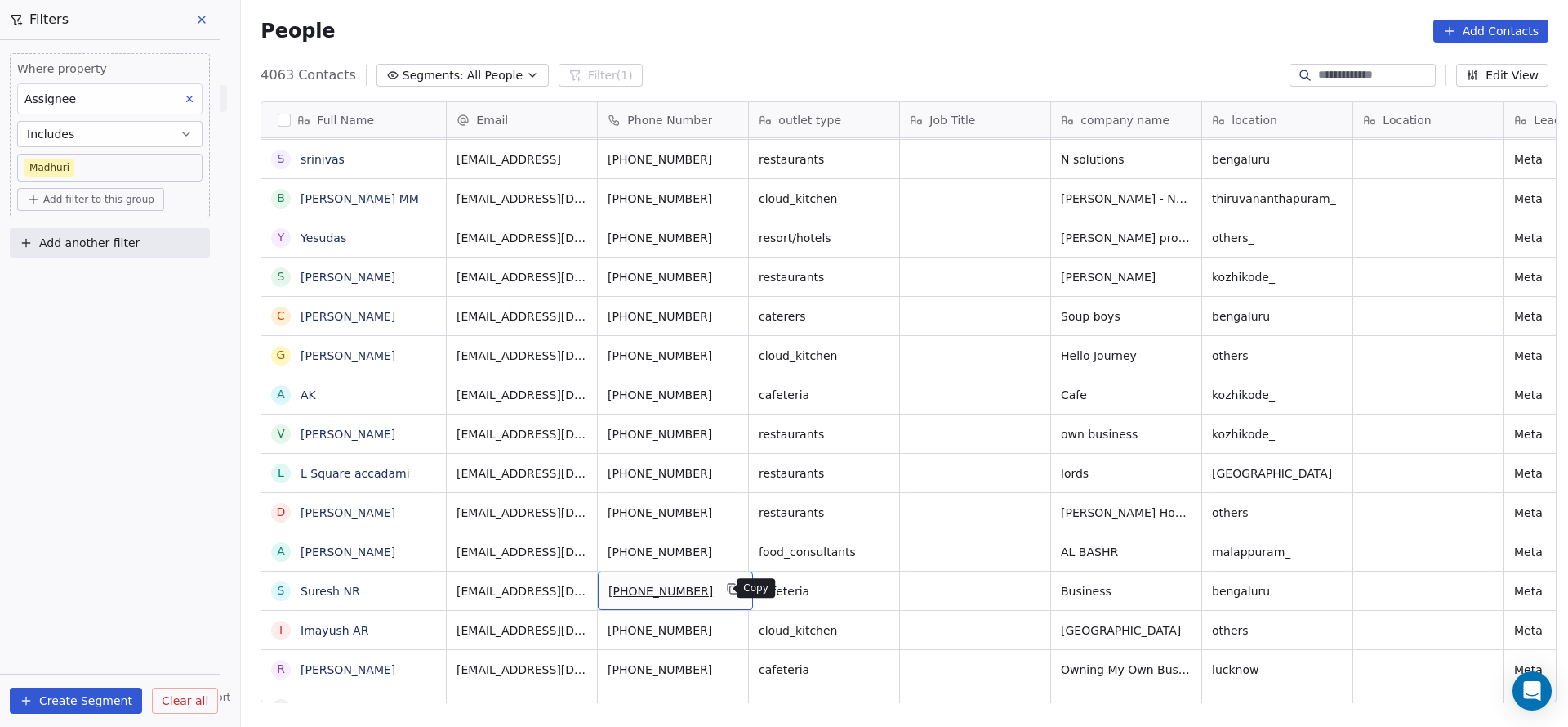
click at [727, 586] on icon "grid" at bounding box center [733, 588] width 13 height 13
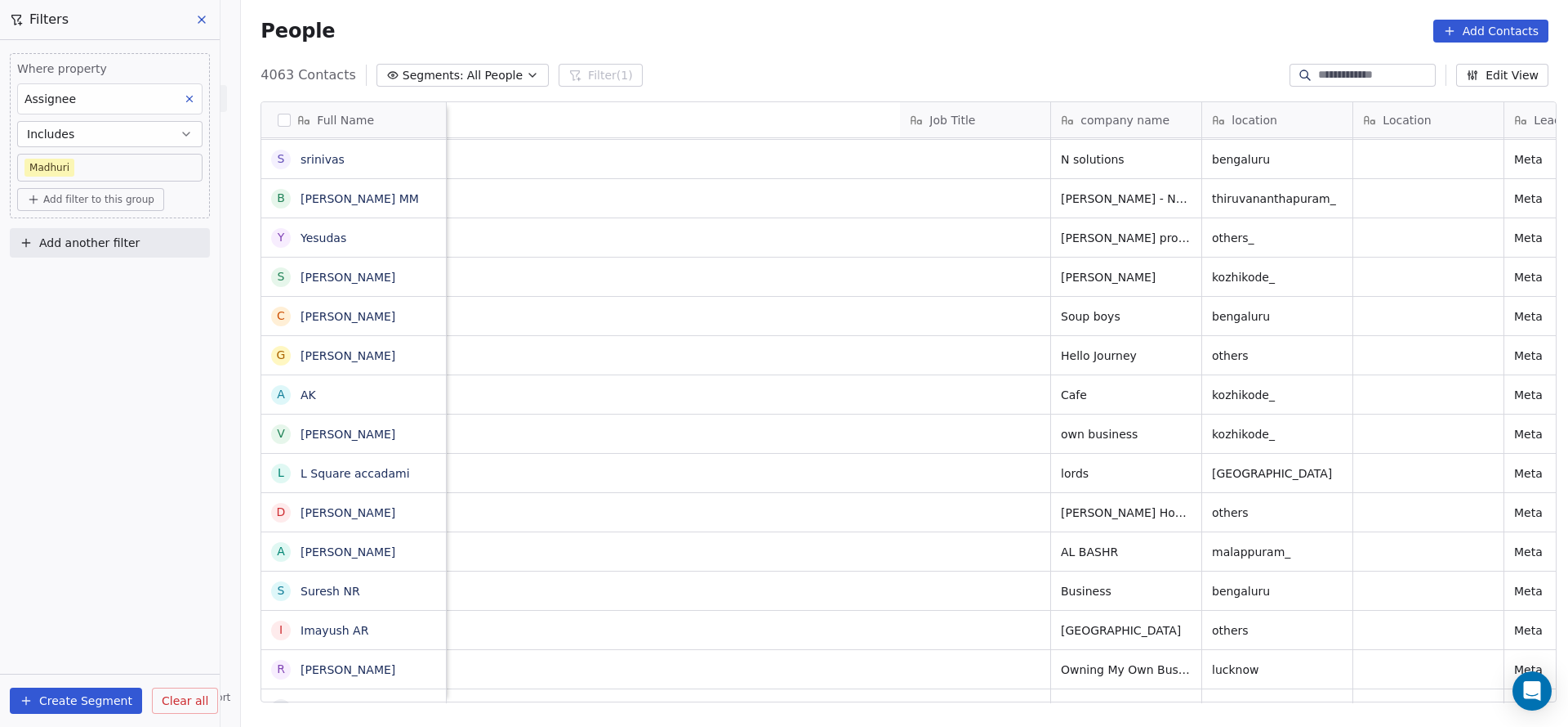
scroll to position [0, 1044]
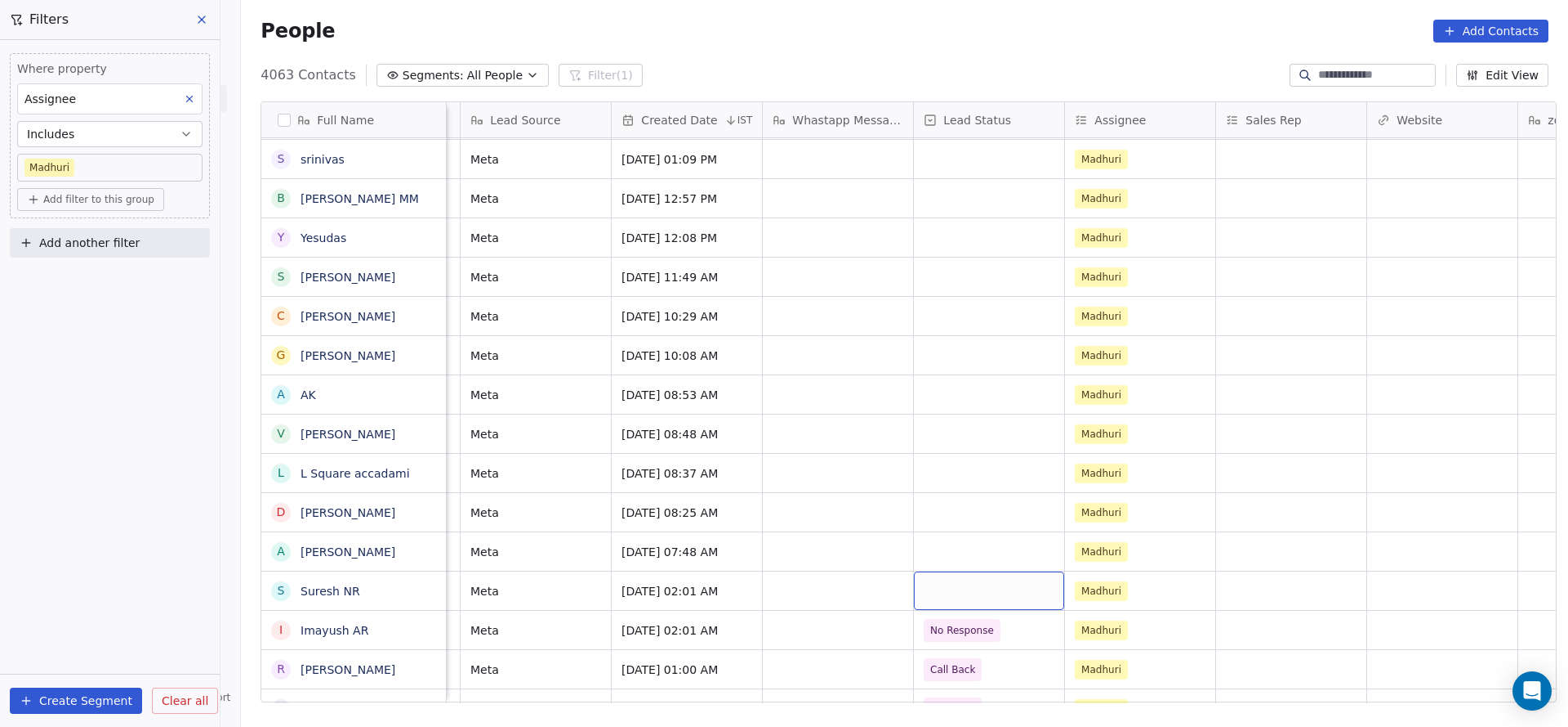
click at [978, 596] on div "grid" at bounding box center [989, 590] width 150 height 38
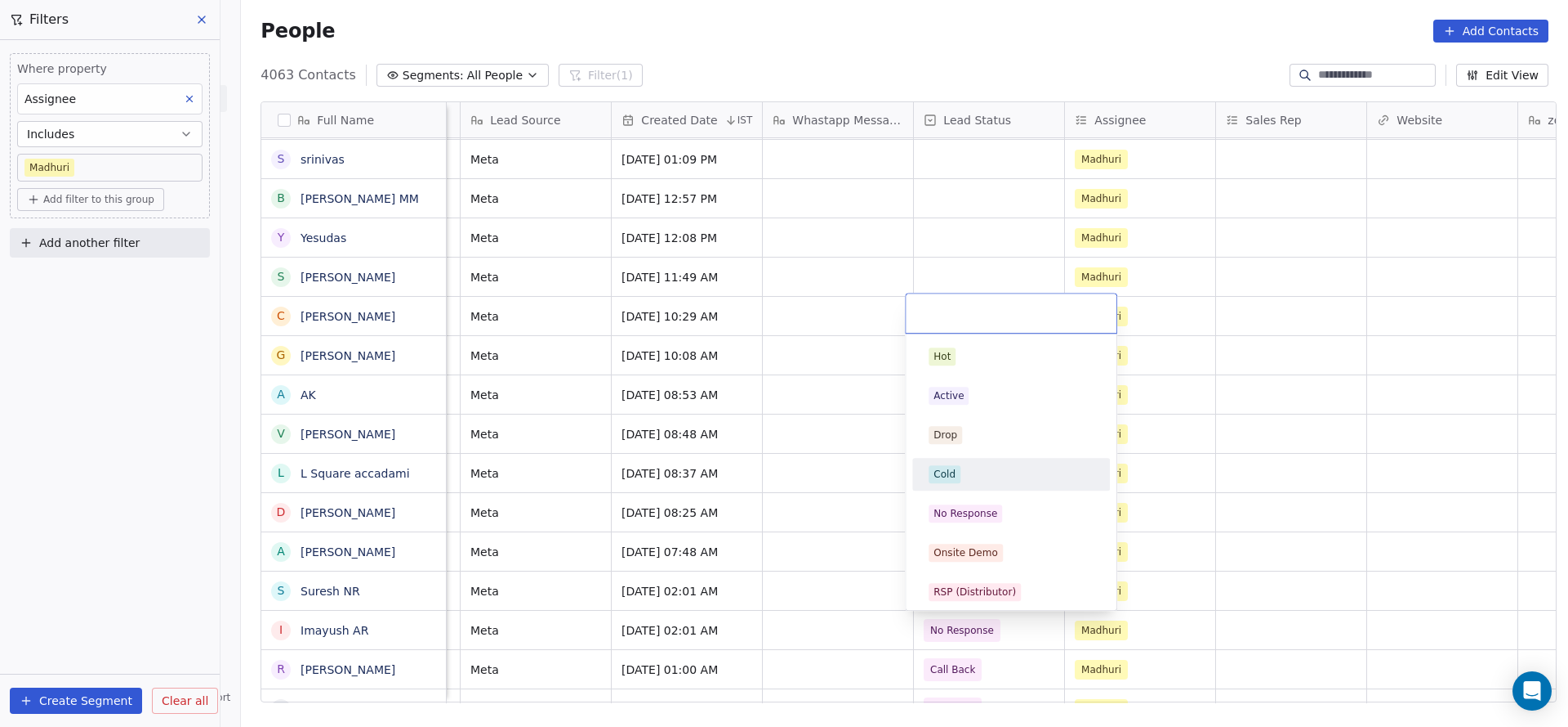
click at [936, 467] on div "Cold" at bounding box center [944, 473] width 22 height 14
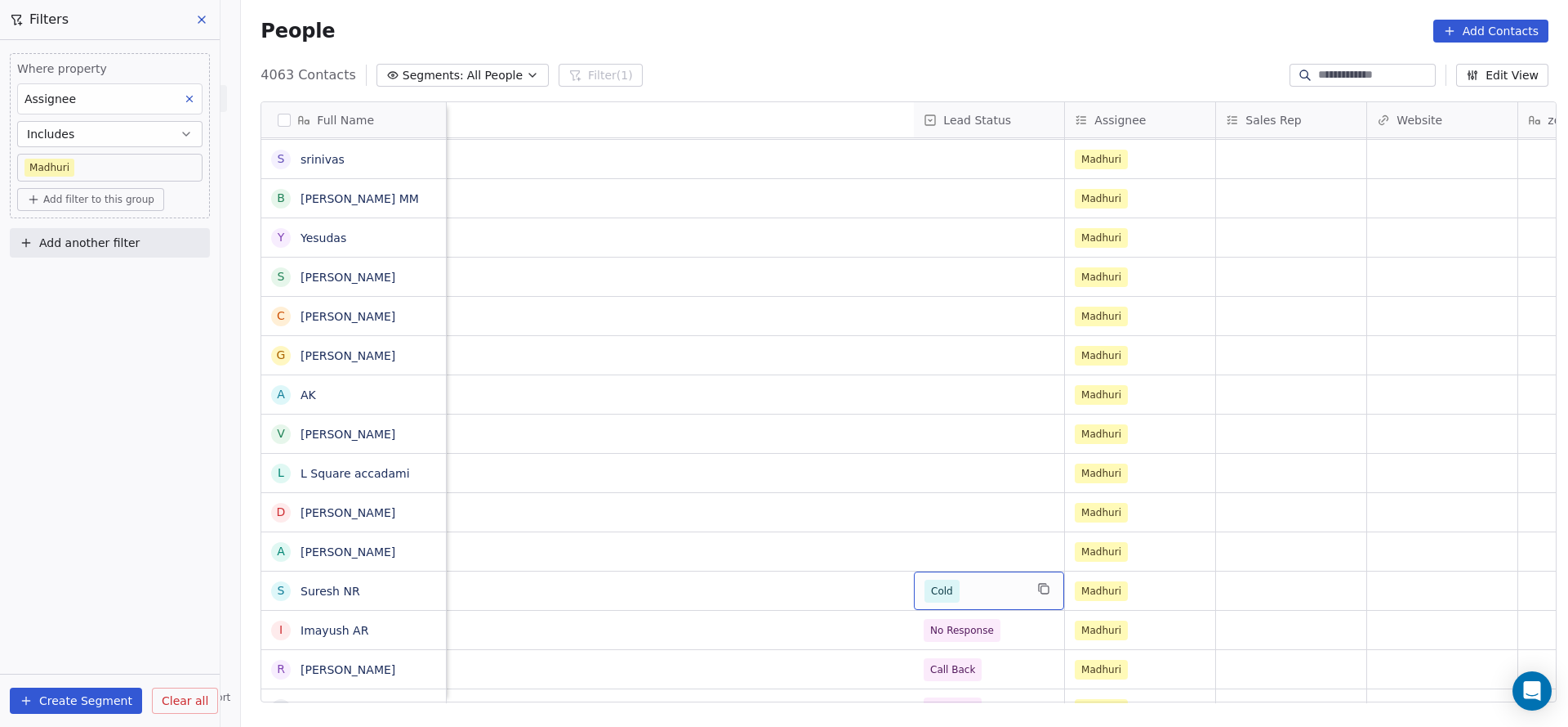
scroll to position [0, 1971]
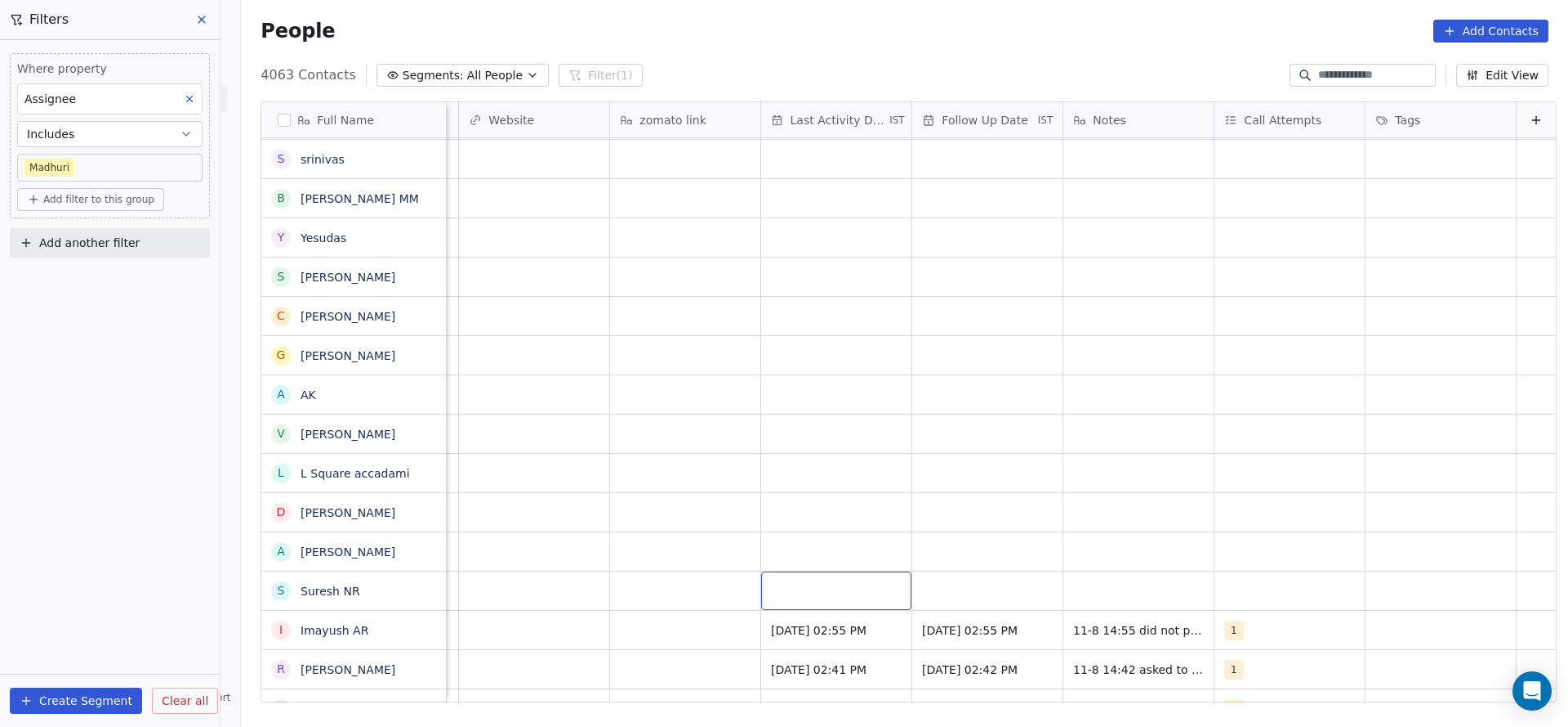
click at [797, 582] on div "grid" at bounding box center [837, 590] width 150 height 38
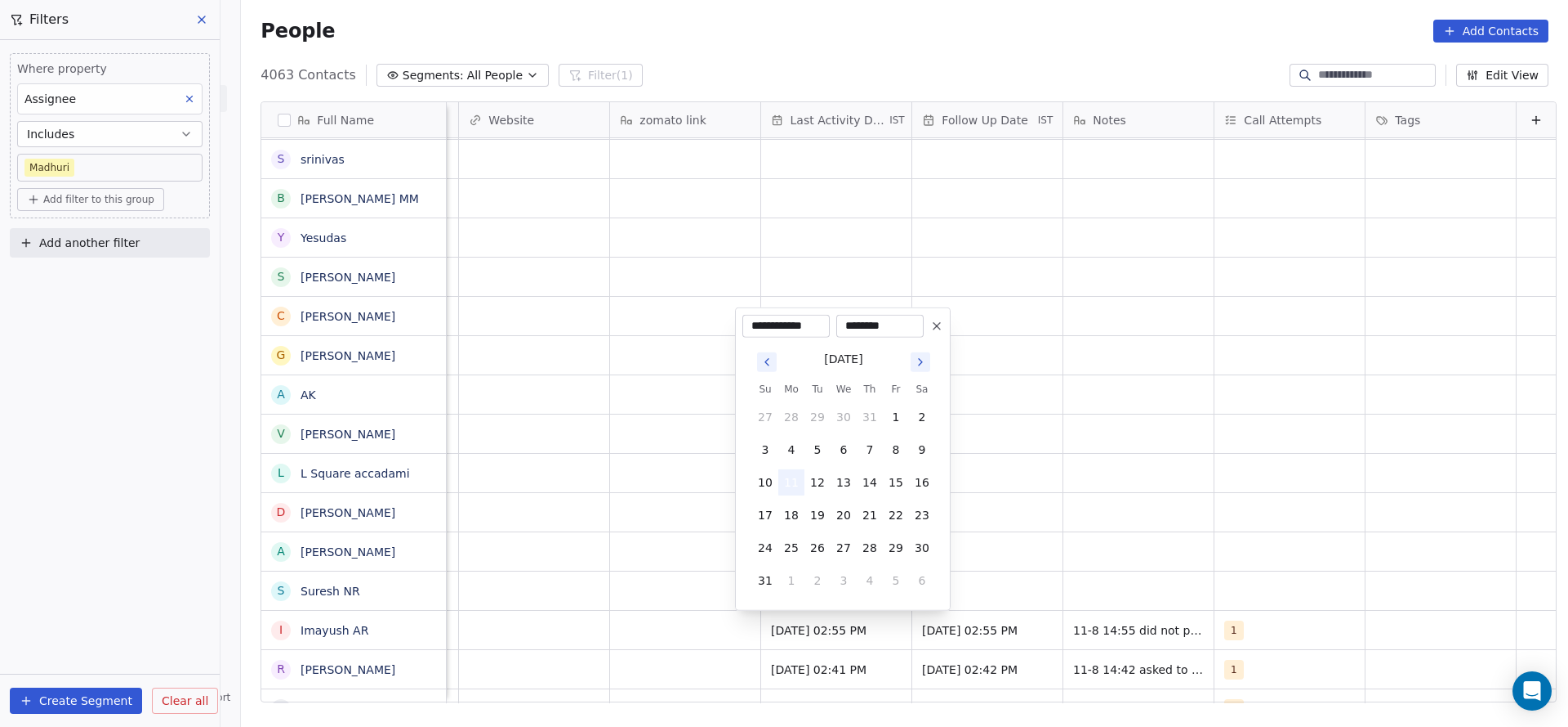
click at [789, 482] on button "11" at bounding box center [792, 483] width 27 height 27
click at [669, 550] on html "On2Cook India Pvt. Ltd. Contacts People Marketing Workflows Campaigns Sales Pip…" at bounding box center [784, 363] width 1568 height 727
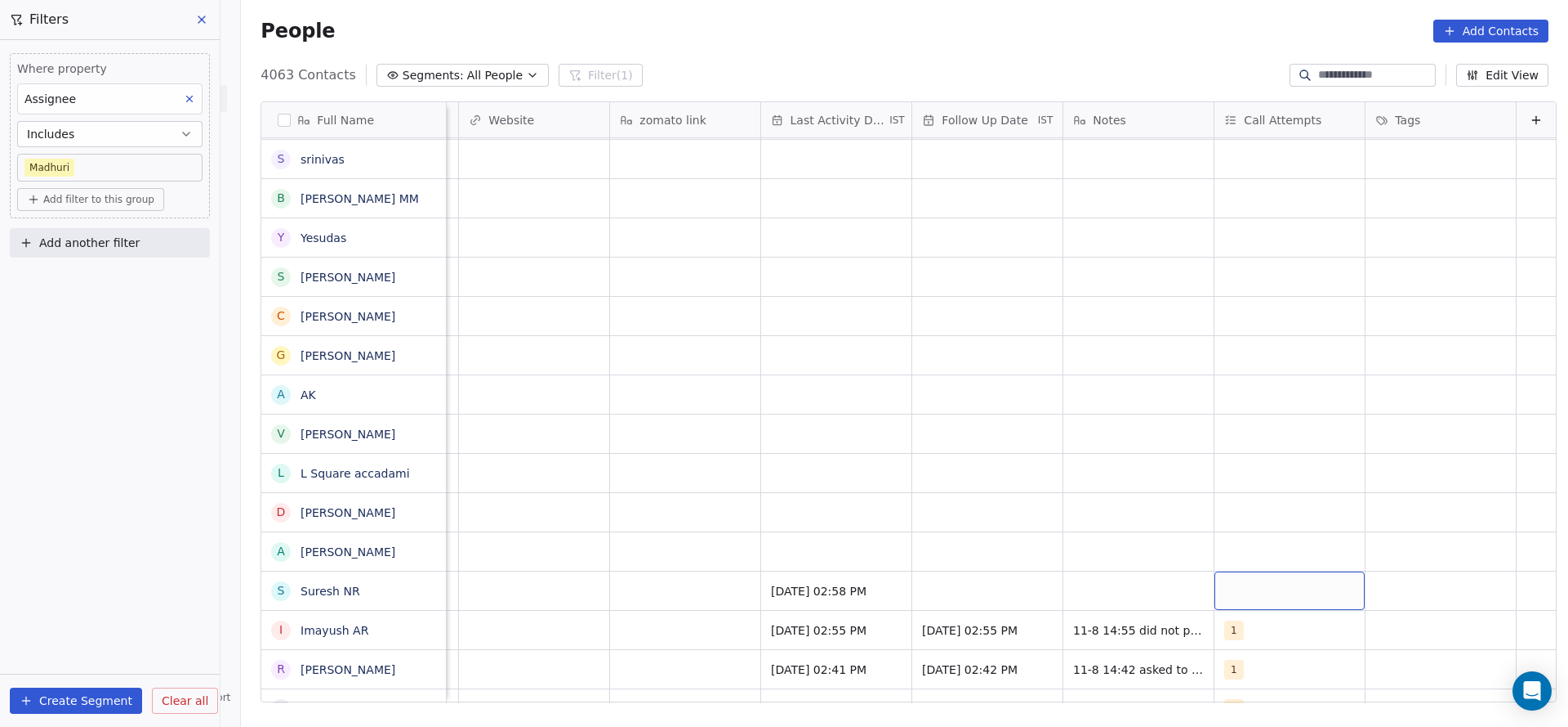
click at [1215, 598] on div "grid" at bounding box center [1290, 590] width 150 height 38
click at [1218, 359] on button "Suggestions" at bounding box center [1218, 356] width 13 height 13
click at [916, 506] on html "On2Cook India Pvt. Ltd. Contacts People Marketing Workflows Campaigns Sales Pip…" at bounding box center [784, 363] width 1568 height 727
click at [940, 594] on div "grid" at bounding box center [988, 590] width 150 height 38
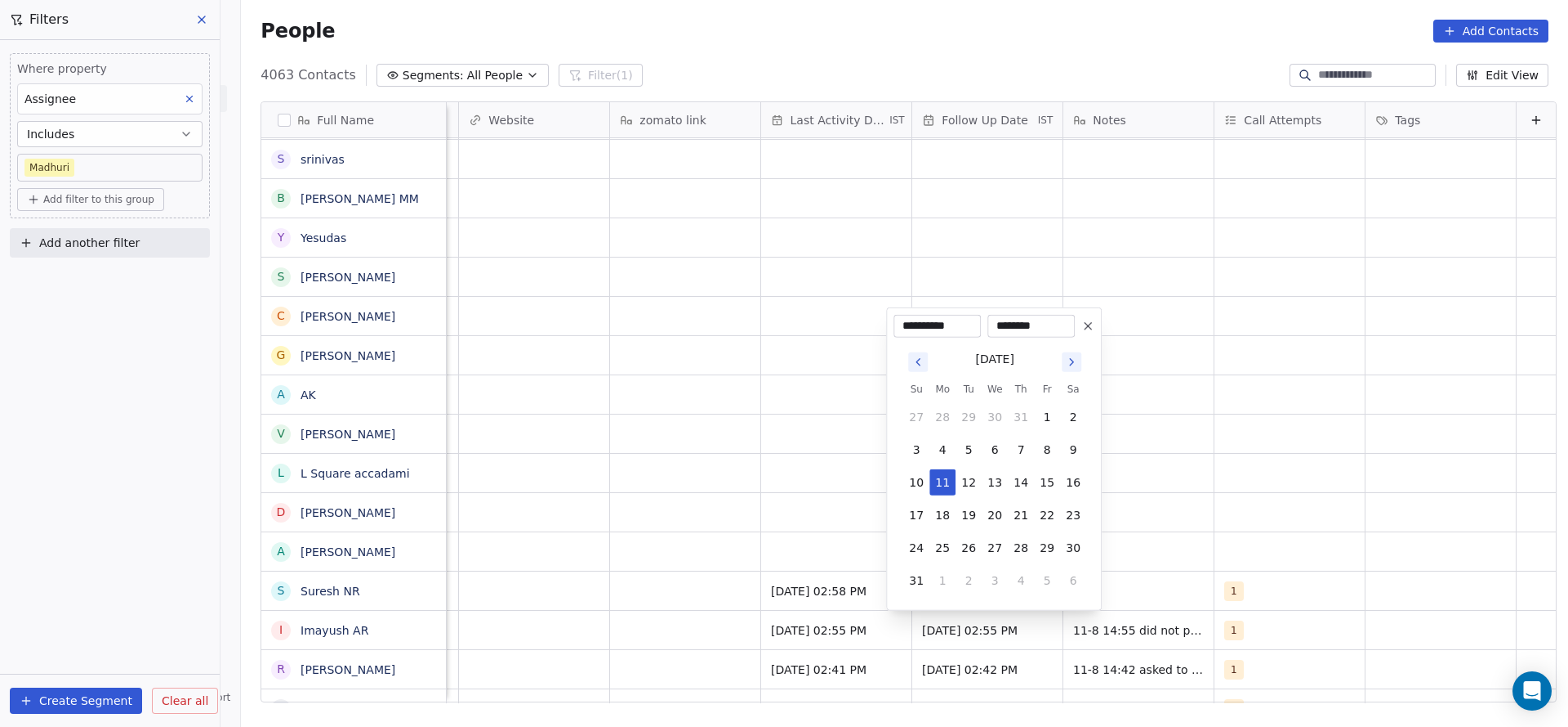
click at [1124, 469] on html "On2Cook India Pvt. Ltd. Contacts People Marketing Workflows Campaigns Sales Pip…" at bounding box center [784, 363] width 1568 height 727
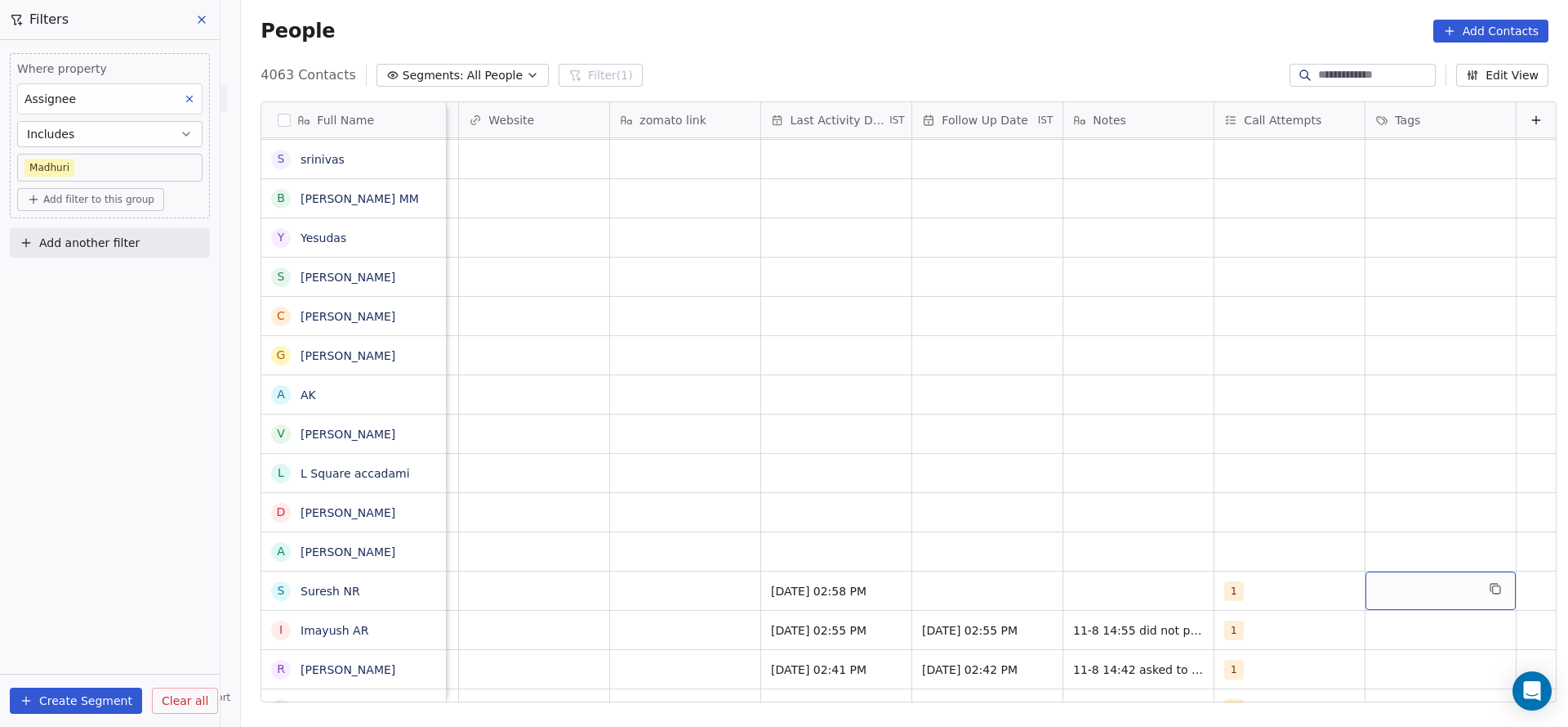
click at [1386, 590] on div "grid" at bounding box center [1441, 590] width 150 height 38
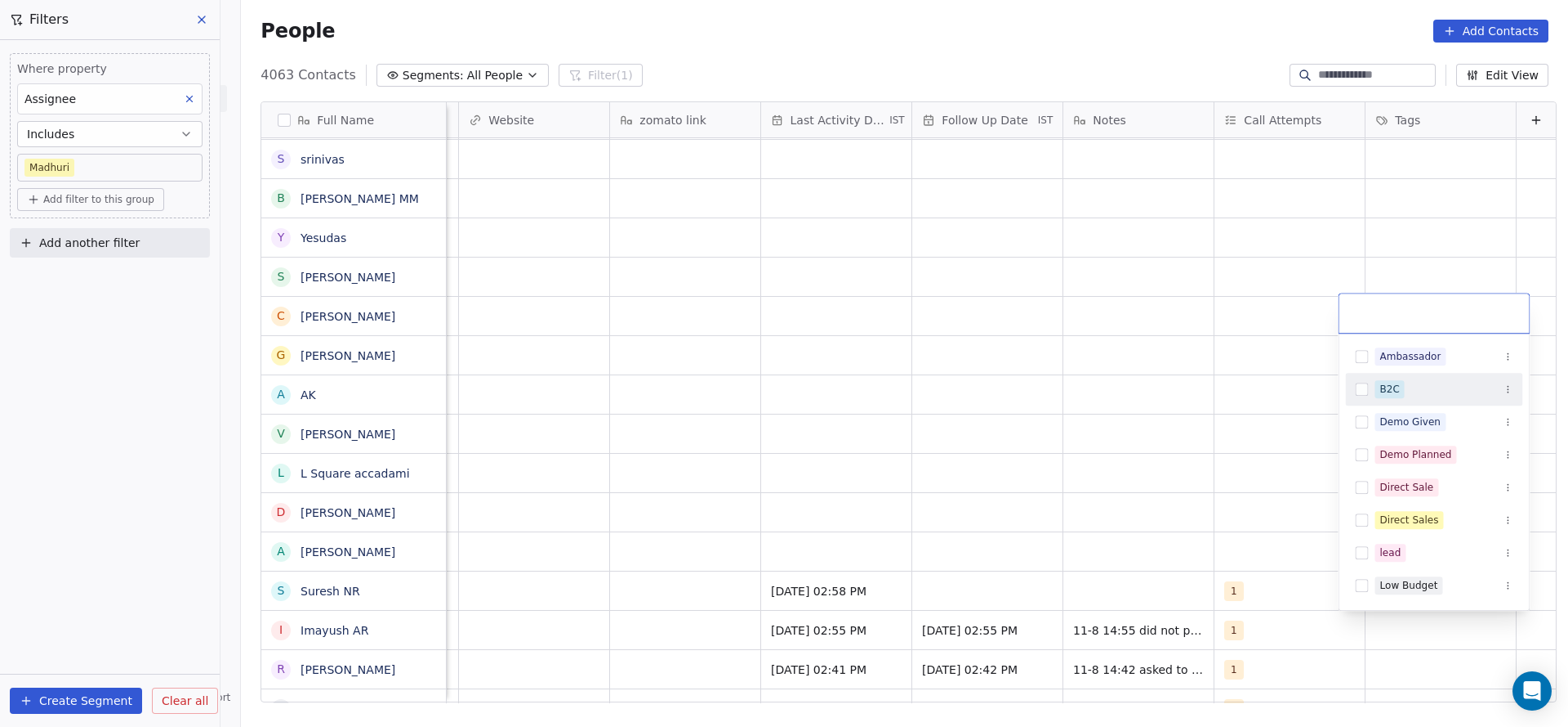
click at [1398, 384] on span "B2C" at bounding box center [1389, 389] width 29 height 18
click at [1095, 528] on html "On2Cook India Pvt. Ltd. Contacts People Marketing Workflows Campaigns Sales Pip…" at bounding box center [784, 363] width 1568 height 727
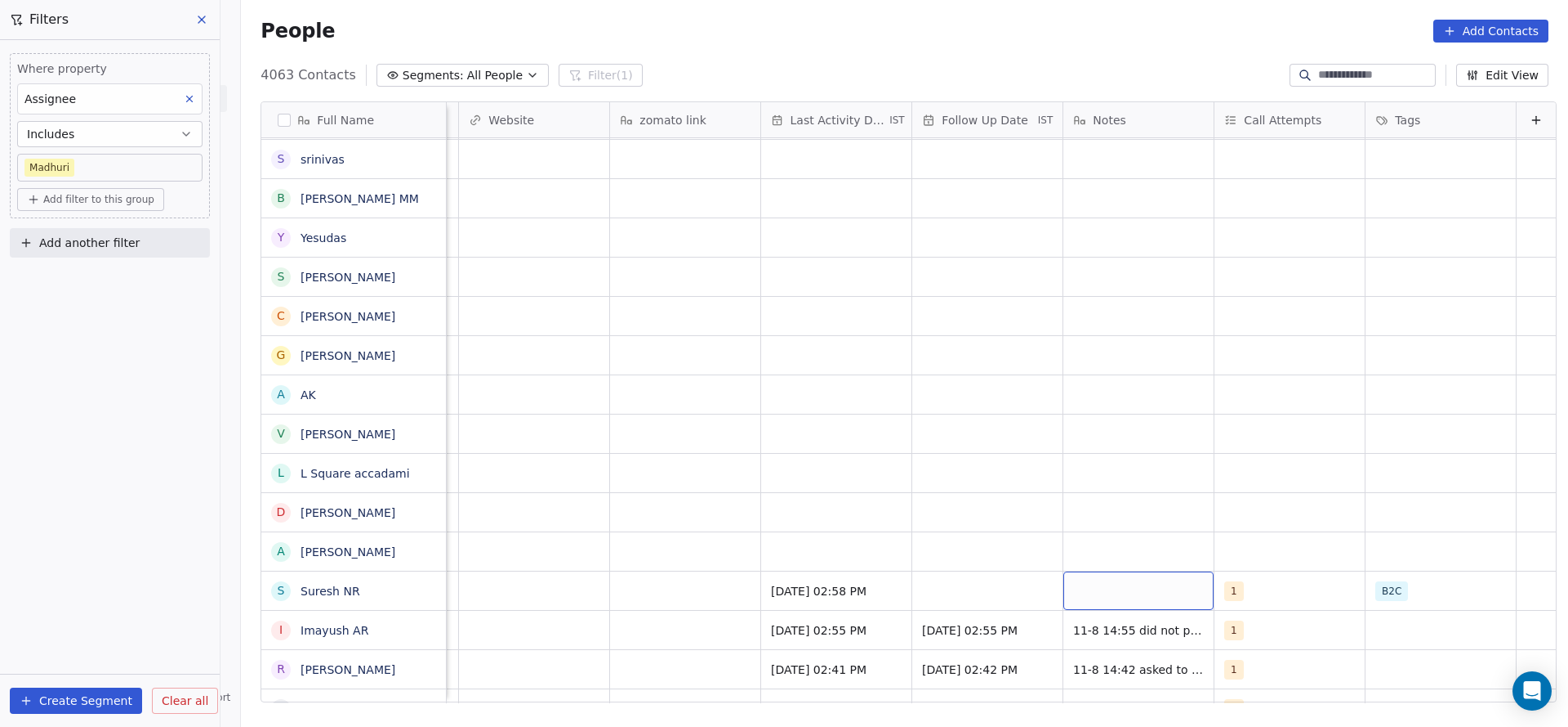
click at [1090, 604] on div "grid" at bounding box center [1139, 590] width 150 height 38
type textarea "**********"
click at [833, 424] on html "On2Cook India Pvt. Ltd. Contacts People Marketing Workflows Campaigns Sales Pip…" at bounding box center [784, 363] width 1568 height 727
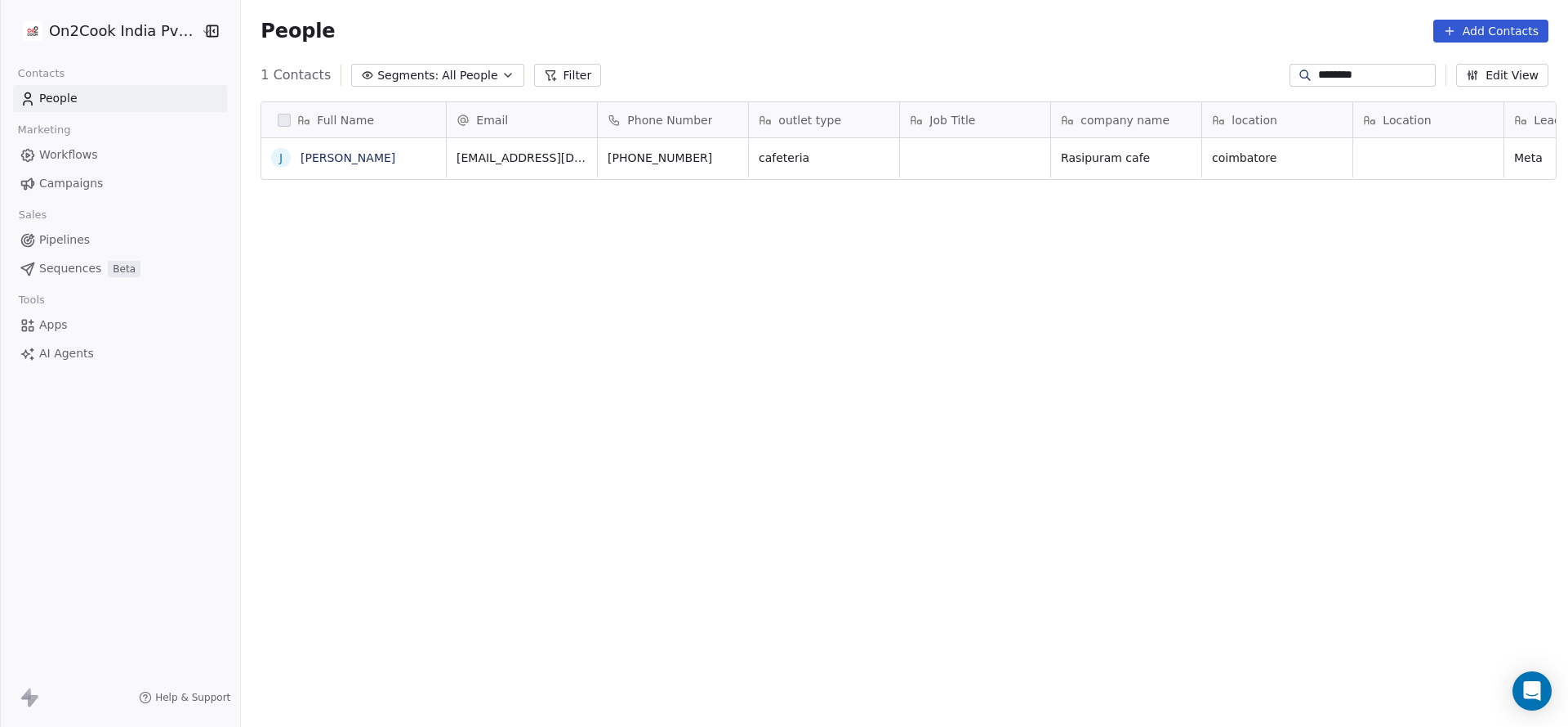
click at [1336, 64] on div "********" at bounding box center [1363, 75] width 146 height 23
click at [1331, 67] on input "********" at bounding box center [1375, 75] width 114 height 16
click at [727, 155] on icon "grid" at bounding box center [733, 156] width 13 height 13
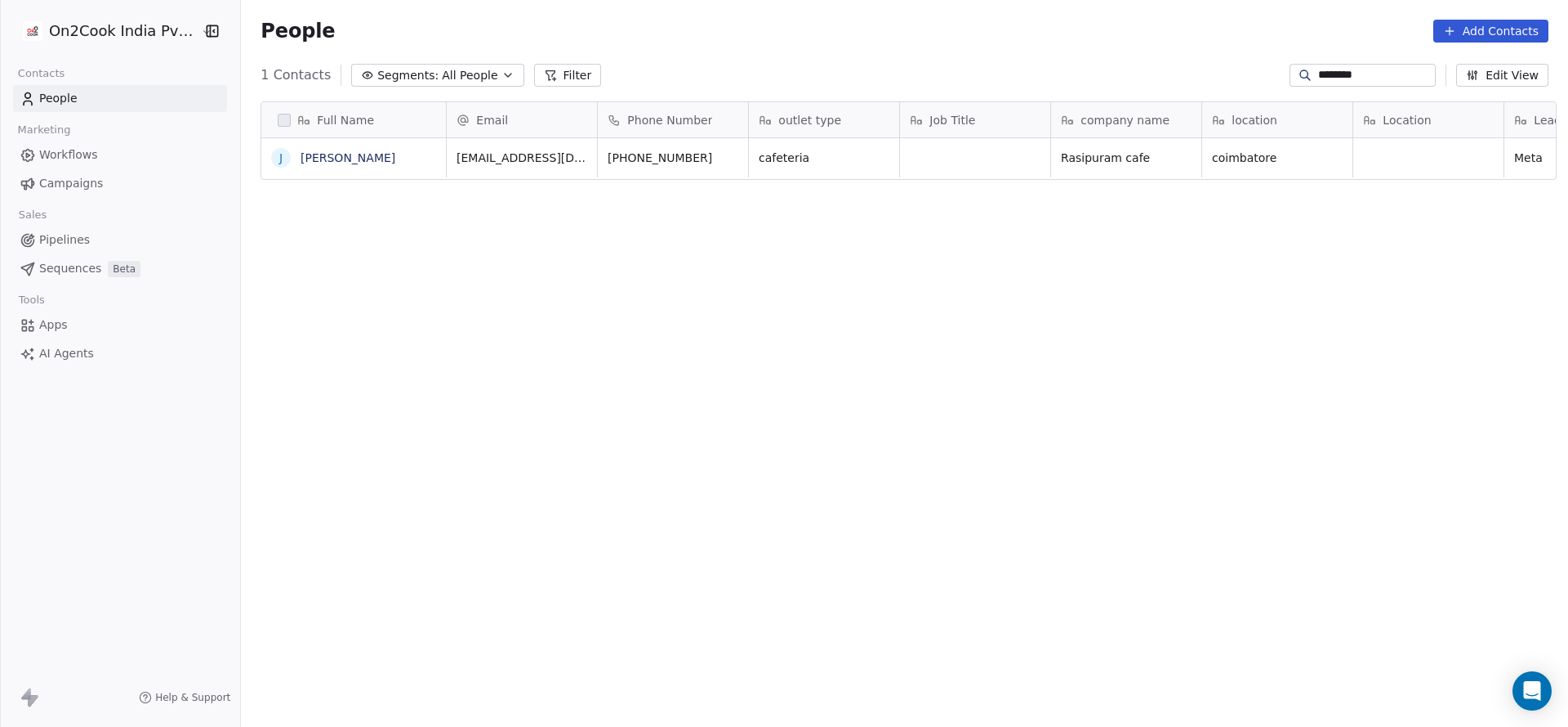
click at [1390, 79] on input "********" at bounding box center [1375, 75] width 114 height 16
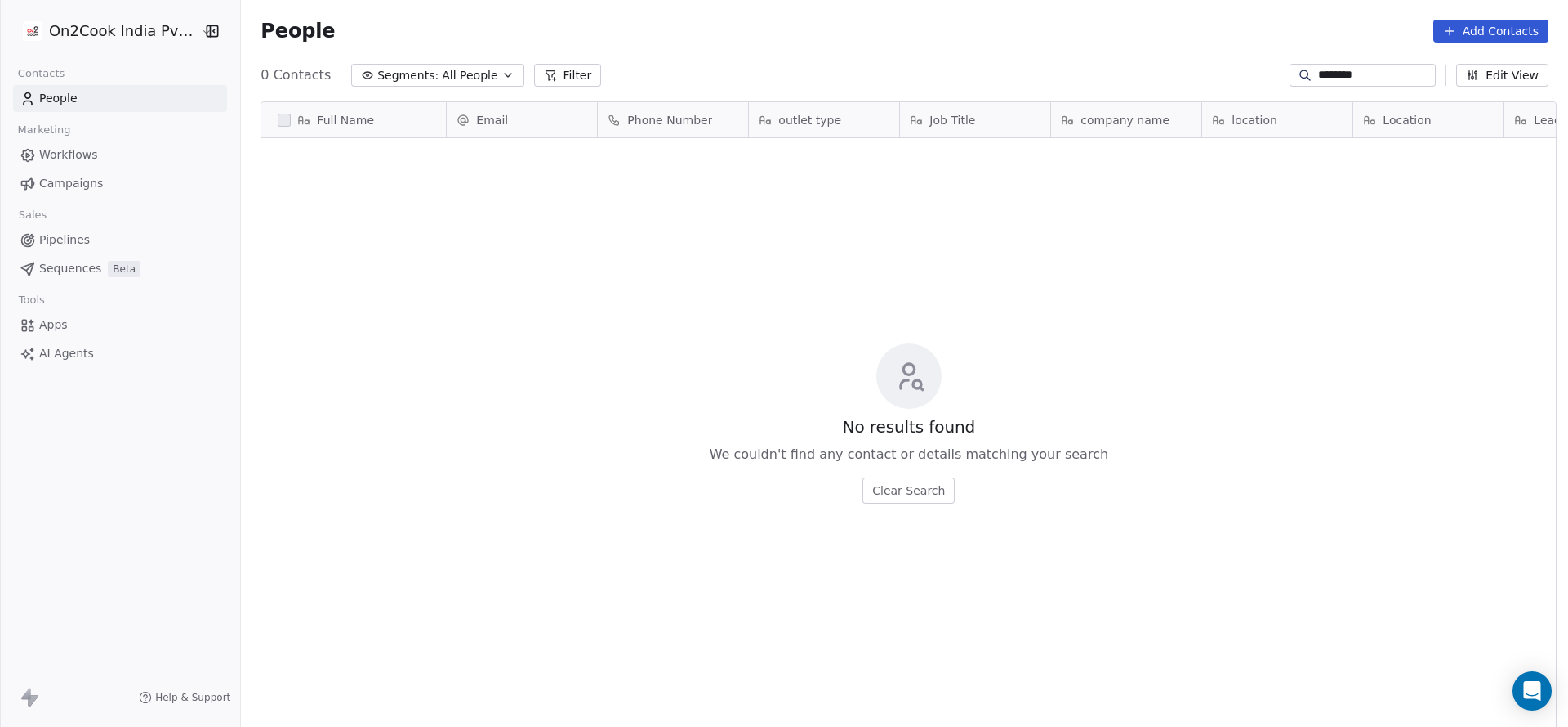
click at [1336, 73] on input "********" at bounding box center [1375, 75] width 114 height 16
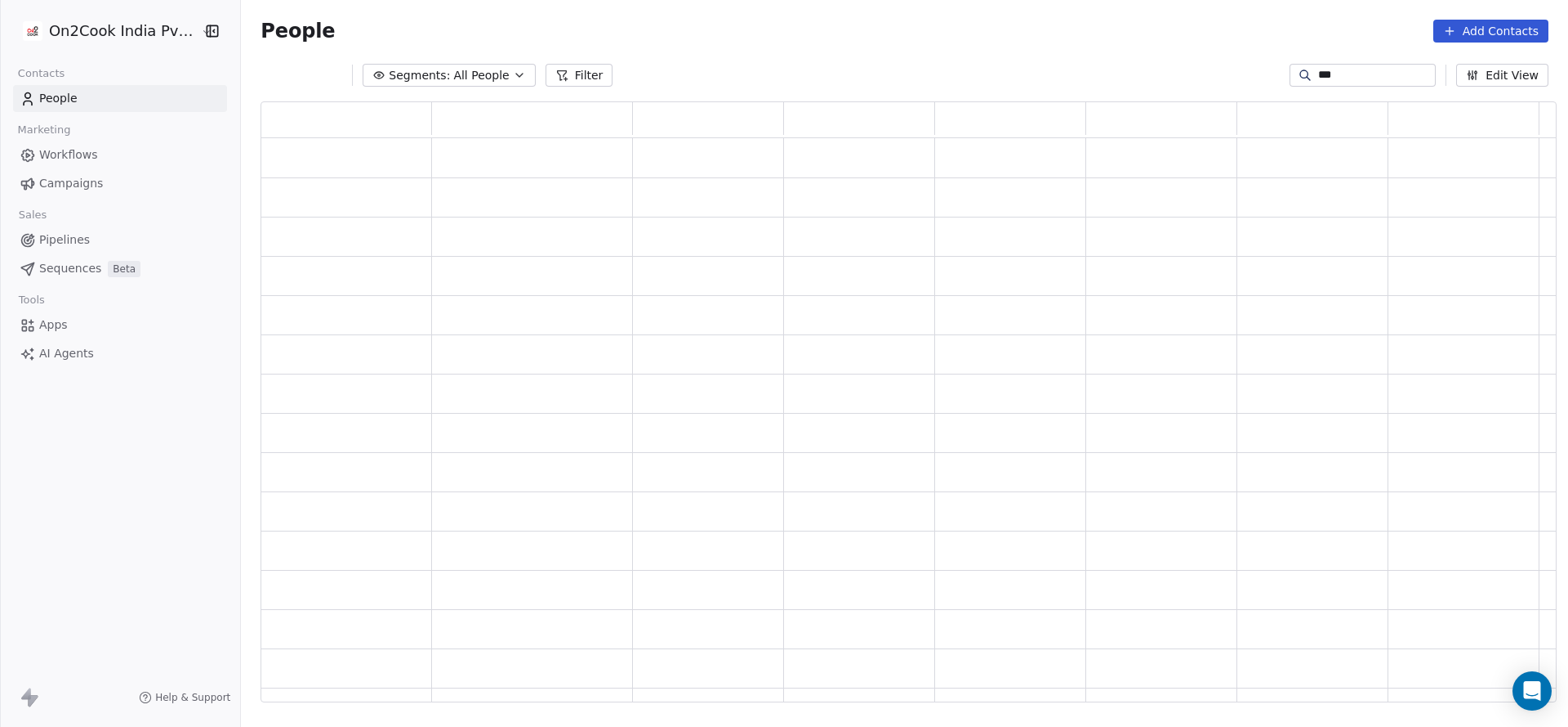
scroll to position [582, 1276]
type input "*"
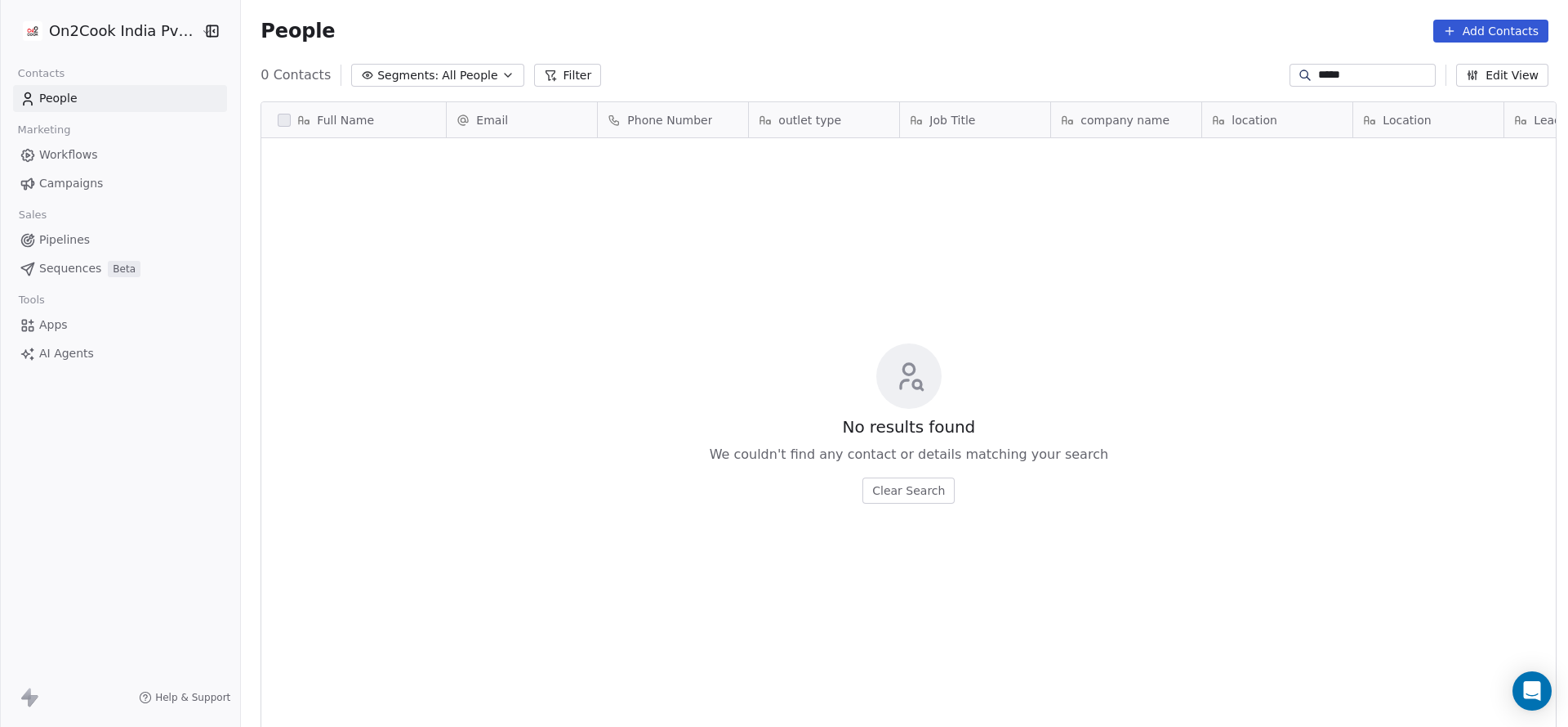
scroll to position [0, 0]
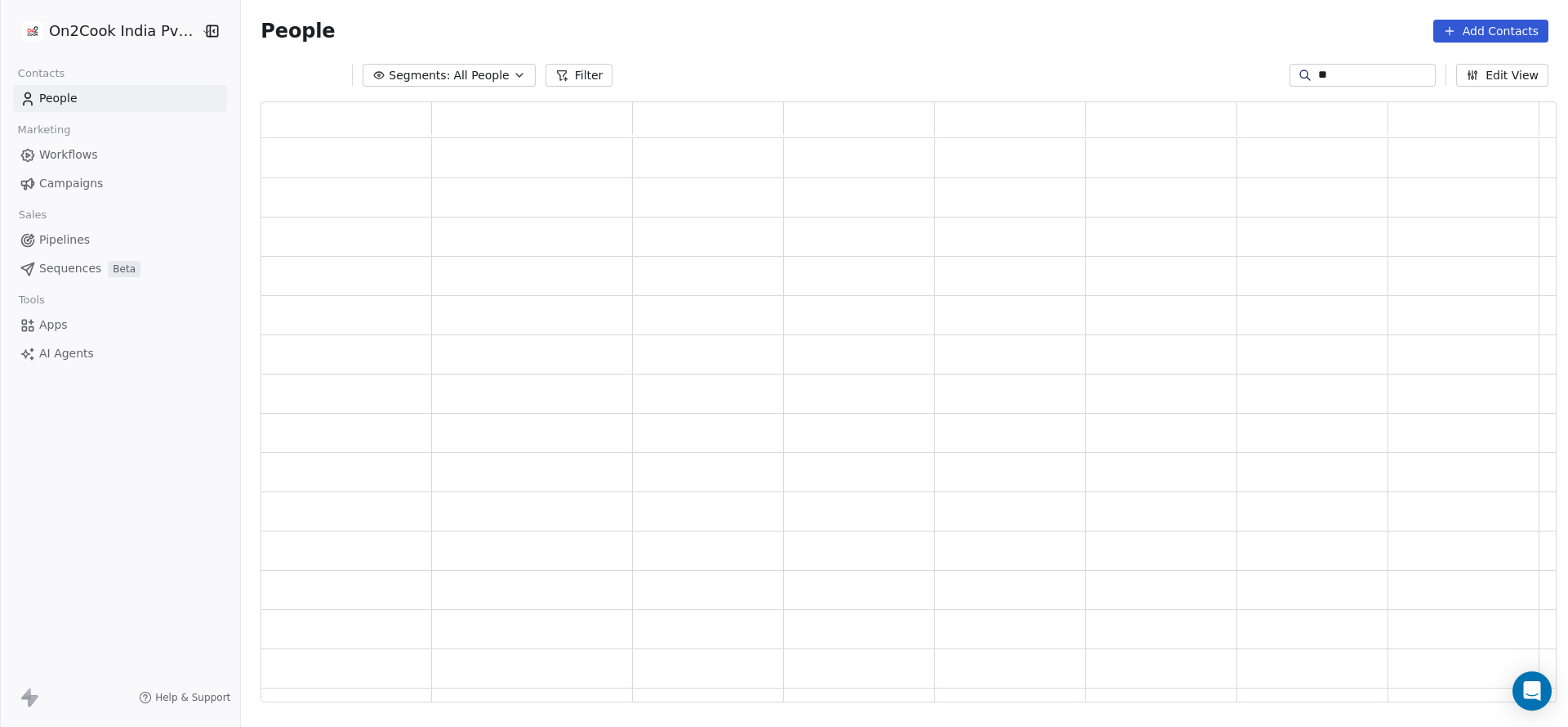
type input "*"
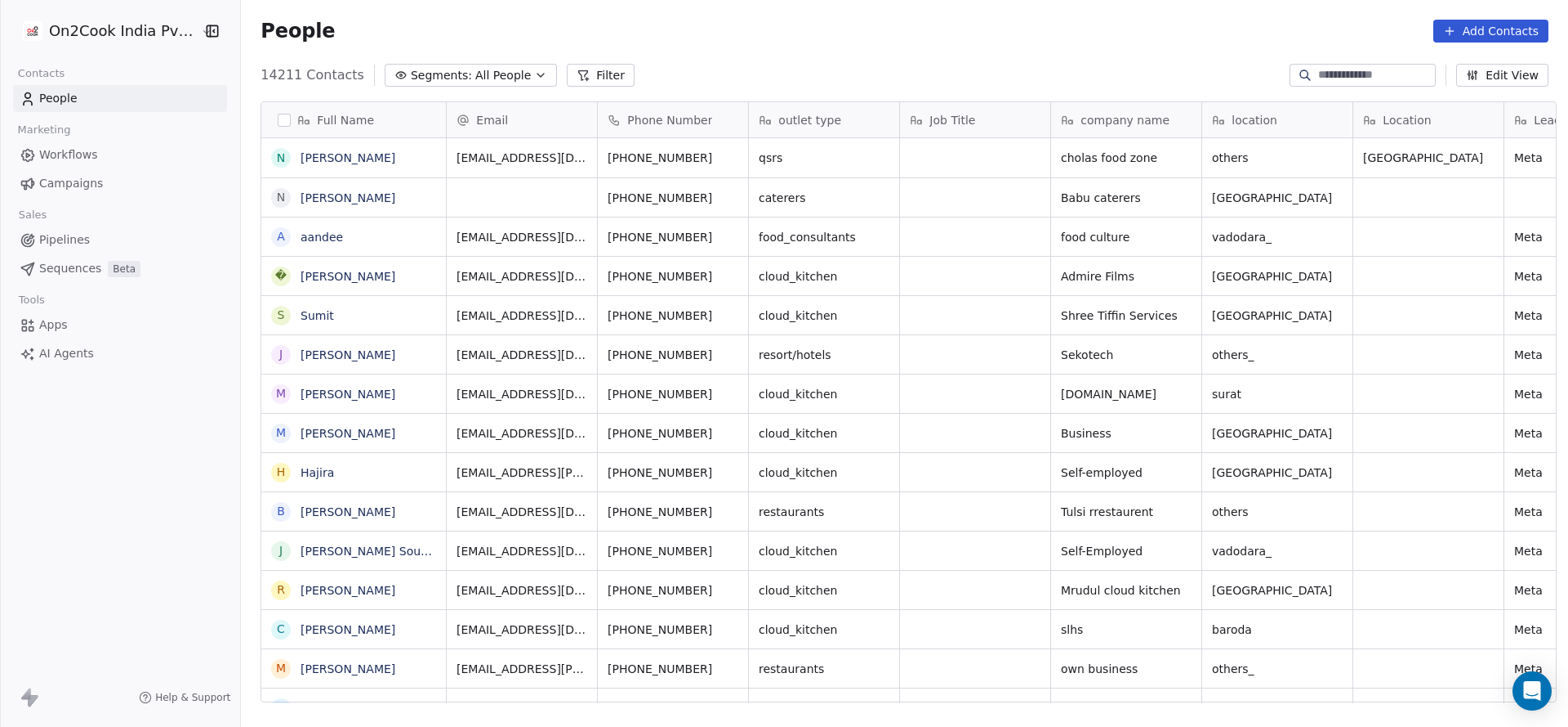
click at [567, 67] on button "Filter" at bounding box center [600, 75] width 67 height 23
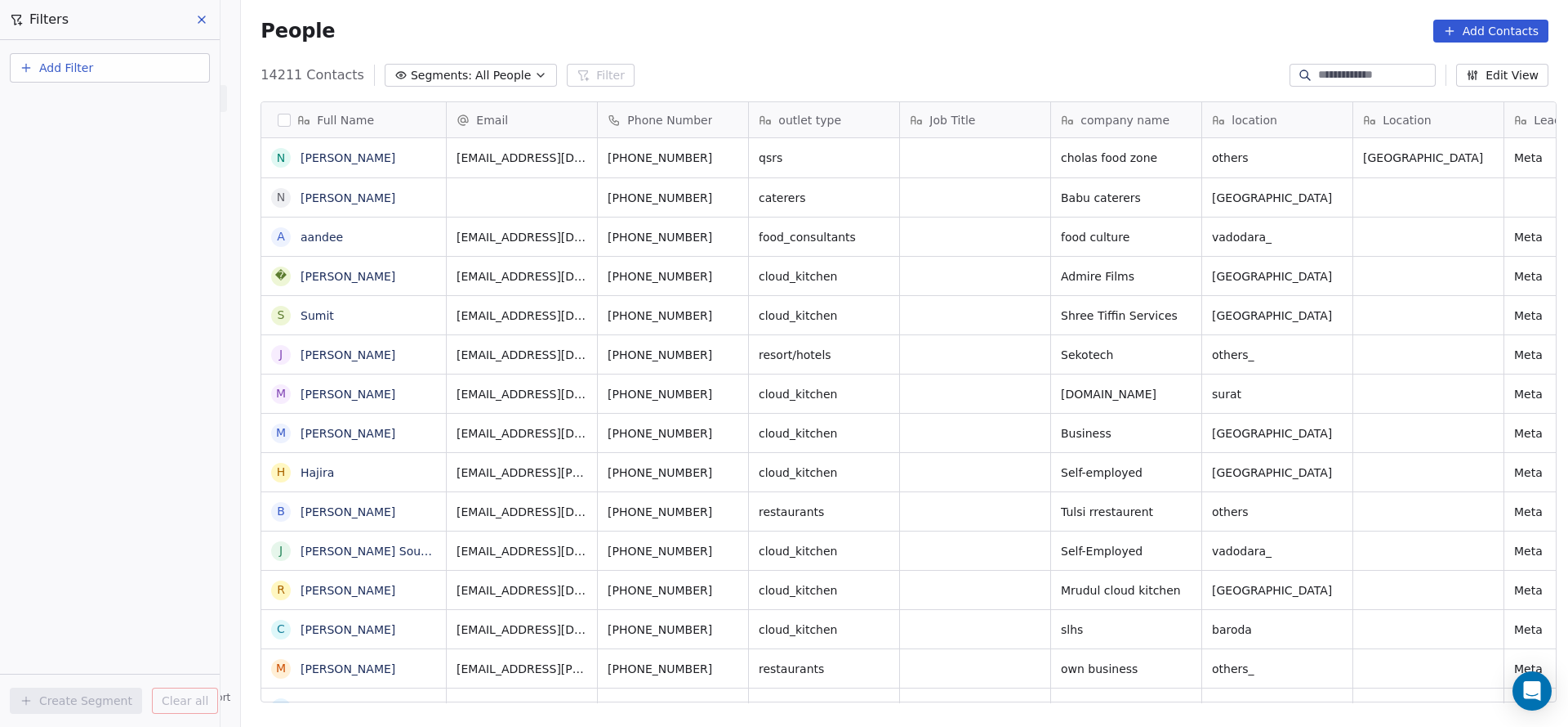
click at [181, 51] on div "Add Filter" at bounding box center [109, 65] width 219 height 49
click at [171, 60] on button "Add Filter" at bounding box center [109, 67] width 200 height 29
click at [149, 100] on div "Contact properties" at bounding box center [109, 106] width 166 height 17
type input "***"
click at [141, 157] on div "Assignee" at bounding box center [109, 164] width 166 height 16
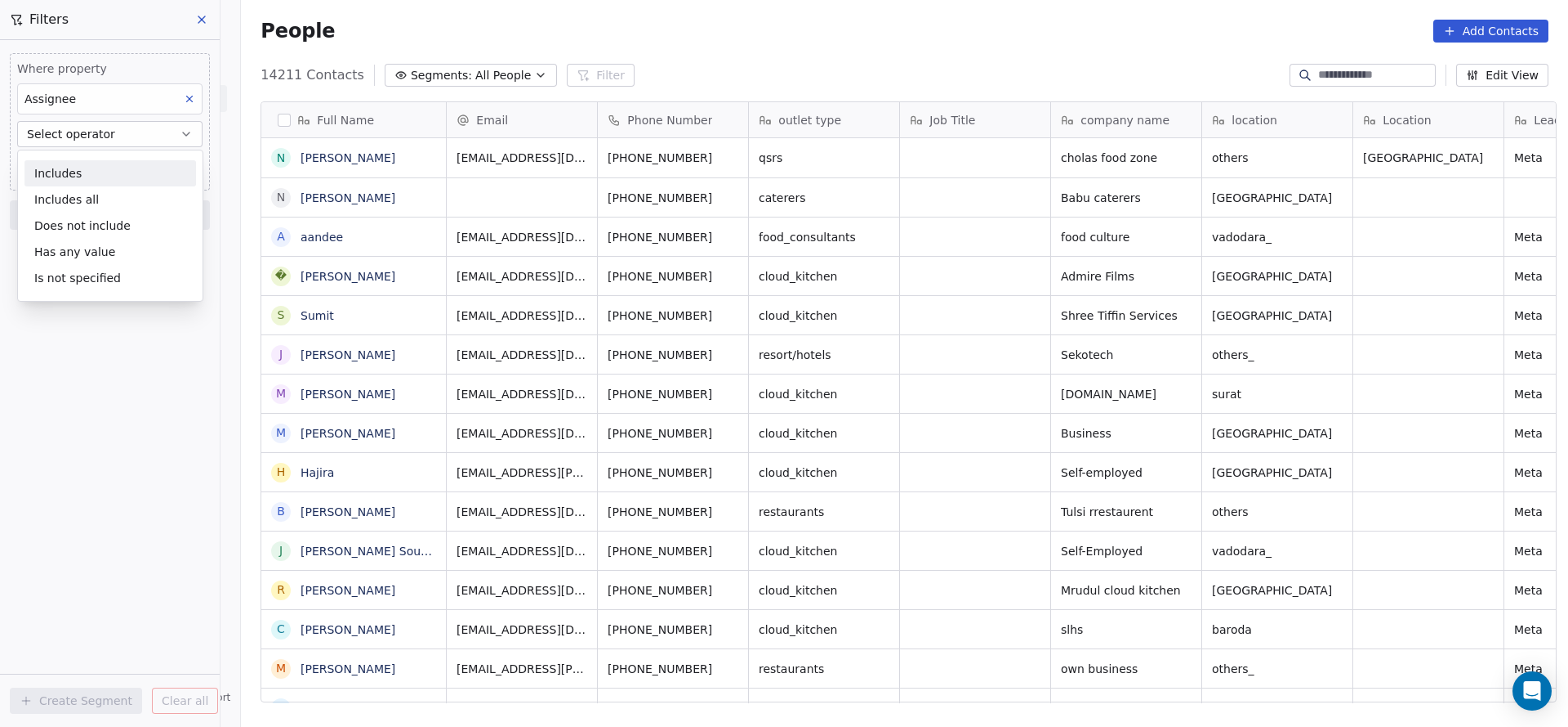
click at [142, 180] on div "Includes" at bounding box center [110, 174] width 172 height 27
click at [147, 174] on body "On2Cook India Pvt. Ltd. Contacts People Marketing Workflows Campaigns Sales Pip…" at bounding box center [784, 363] width 1568 height 727
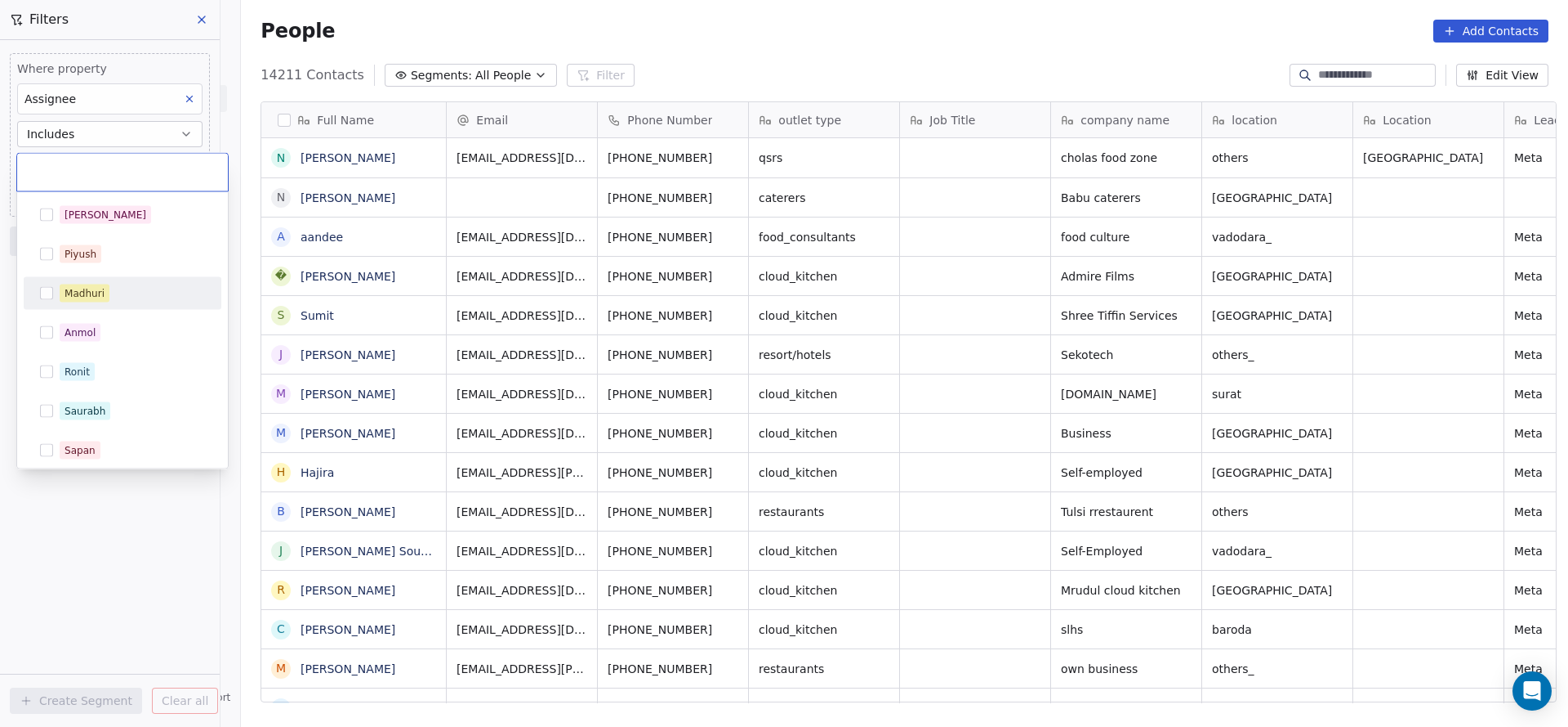
click at [149, 299] on div "Madhuri" at bounding box center [132, 293] width 145 height 18
click at [373, 255] on html "On2Cook India Pvt. Ltd. Contacts People Marketing Workflows Campaigns Sales Pip…" at bounding box center [784, 363] width 1568 height 727
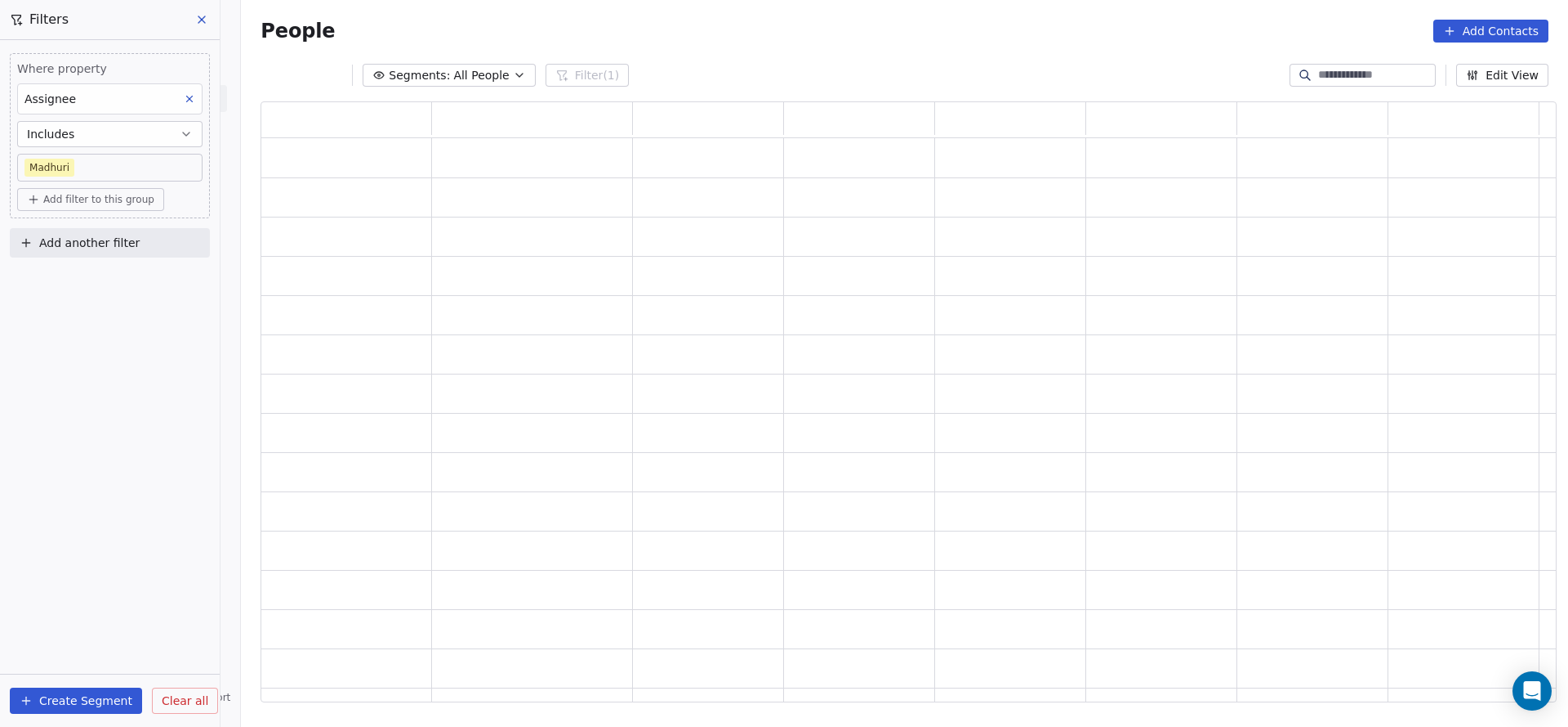
click at [196, 247] on button "Add another filter" at bounding box center [109, 242] width 200 height 29
click at [61, 280] on span "Contact properties" at bounding box center [80, 280] width 106 height 17
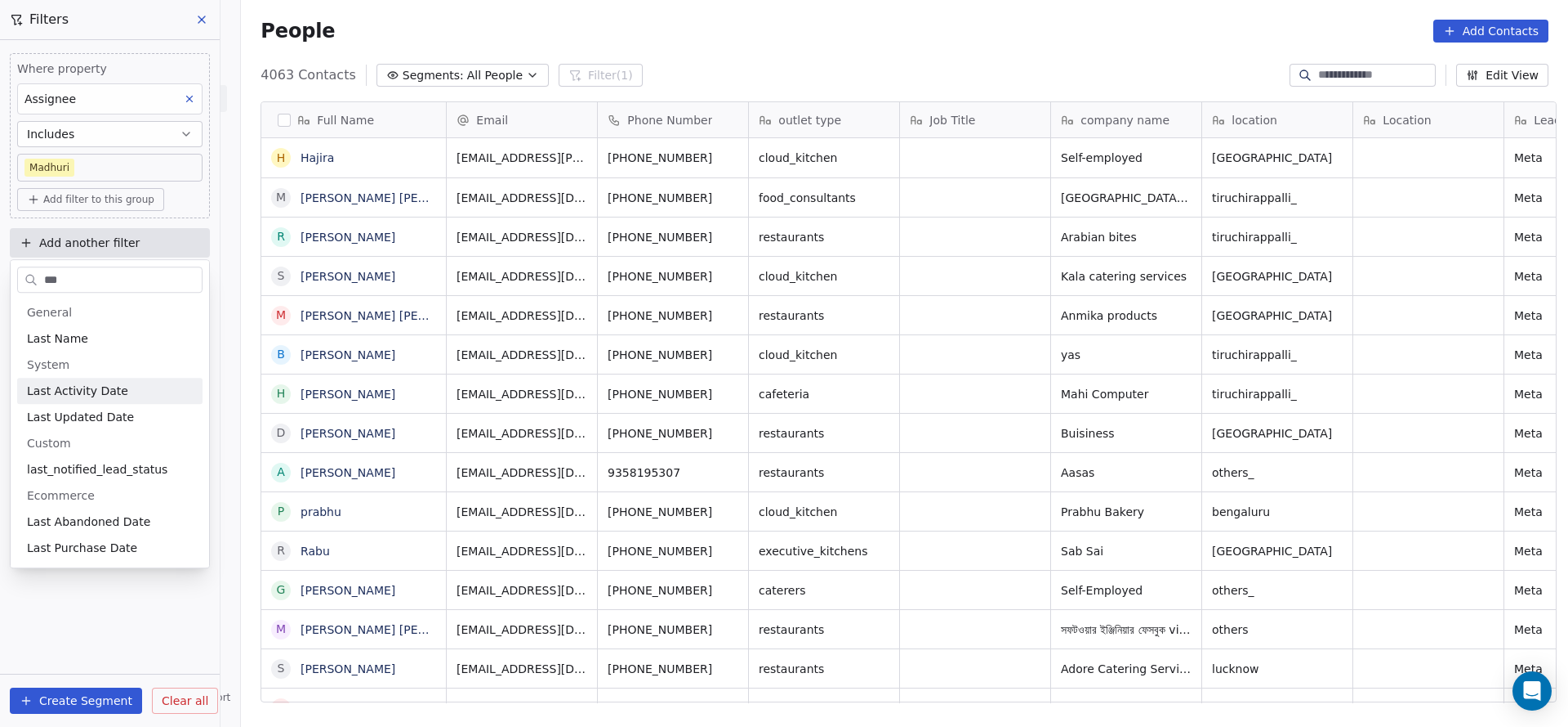
type input "***"
click at [90, 396] on span "Last Activity Date" at bounding box center [77, 391] width 102 height 16
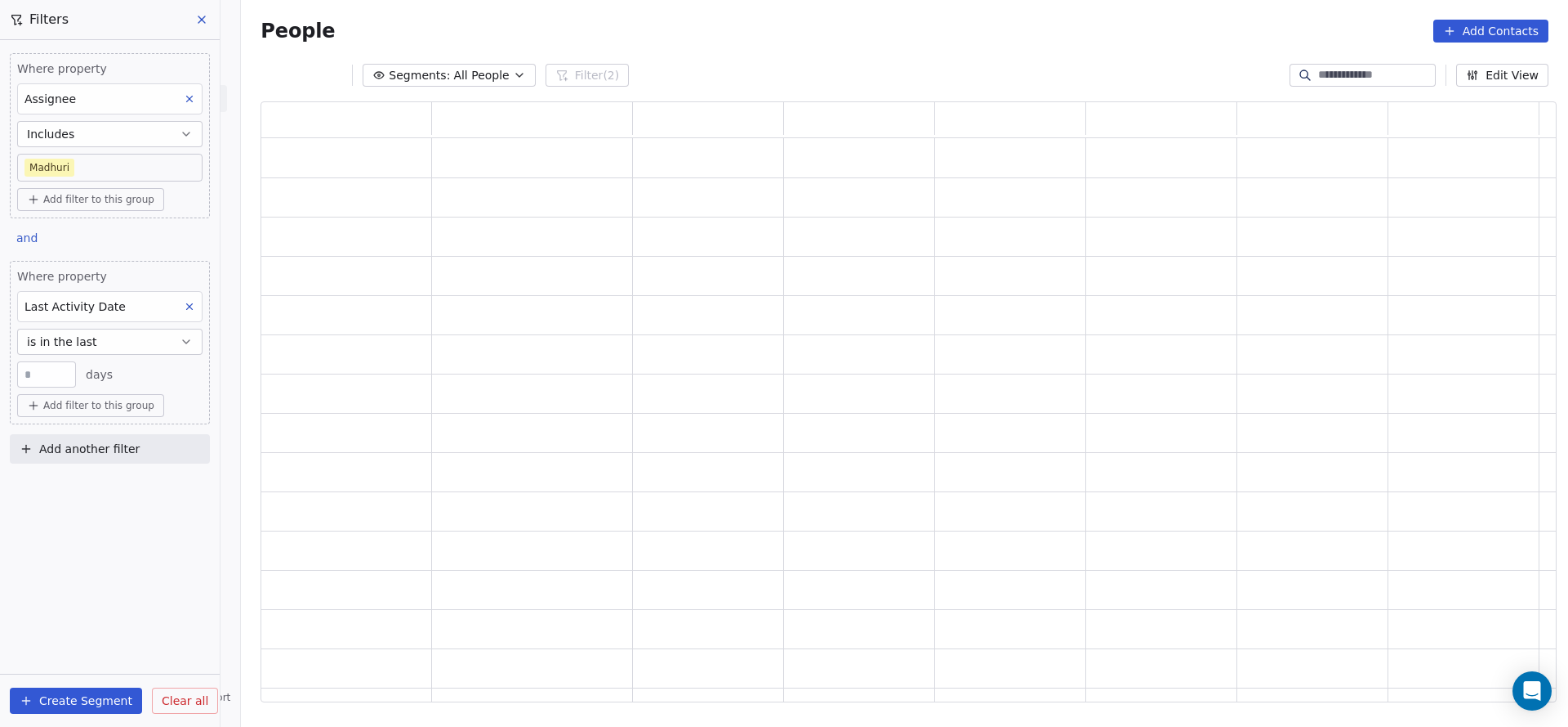
click at [132, 336] on button "is in the last" at bounding box center [109, 342] width 185 height 27
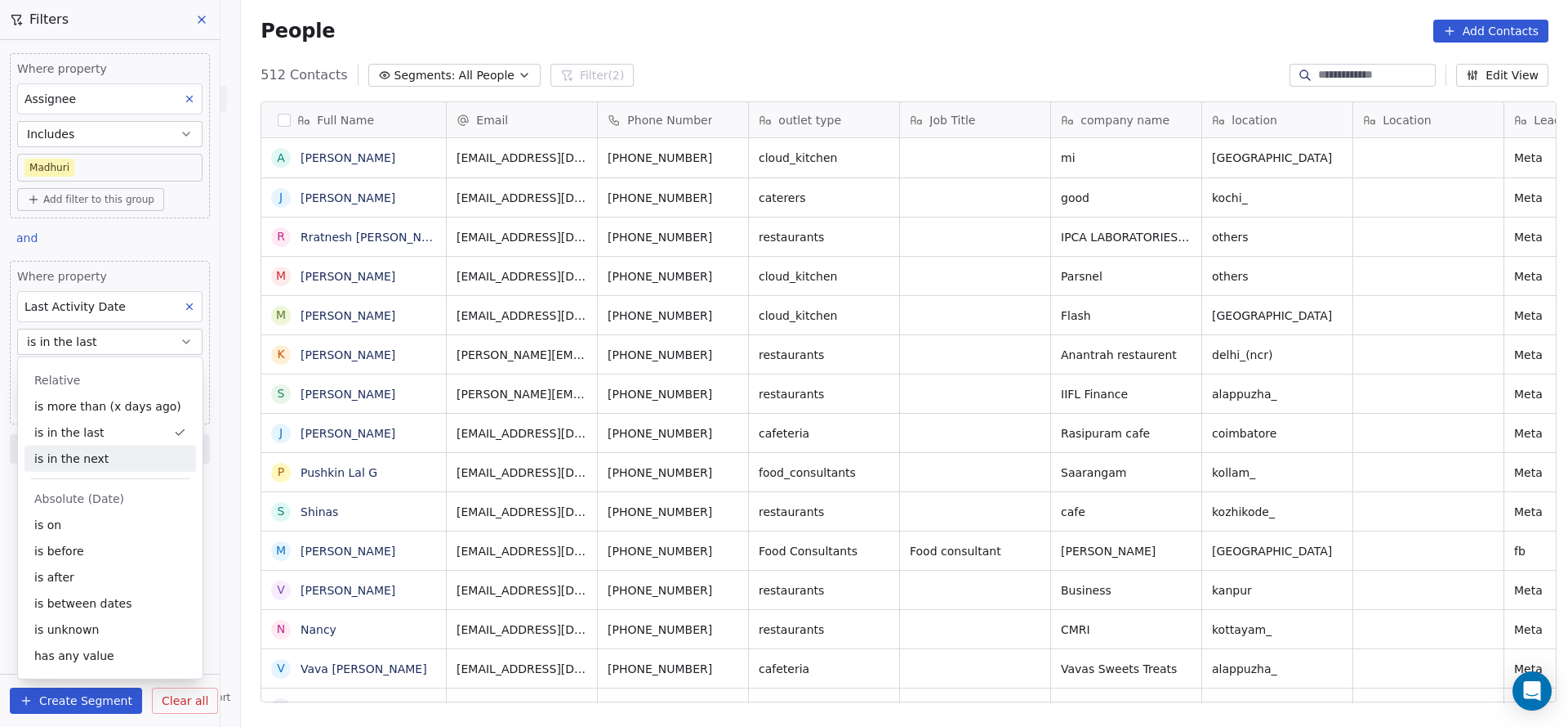
click at [150, 506] on div "Absolute (Date)" at bounding box center [110, 498] width 152 height 16
click at [149, 517] on div "is on" at bounding box center [110, 525] width 172 height 27
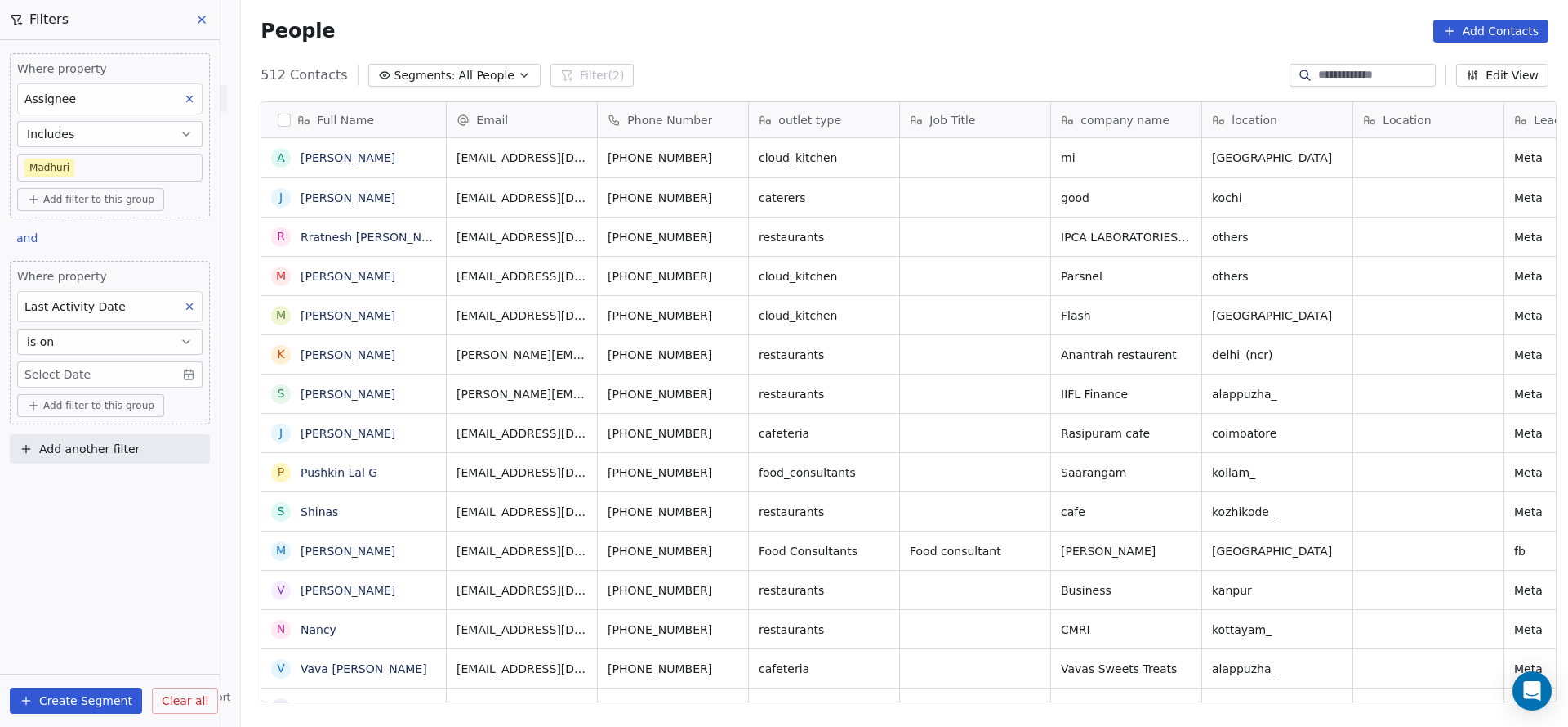
click at [149, 376] on body "On2Cook India Pvt. Ltd. Contacts People Marketing Workflows Campaigns Sales Pip…" at bounding box center [784, 363] width 1568 height 727
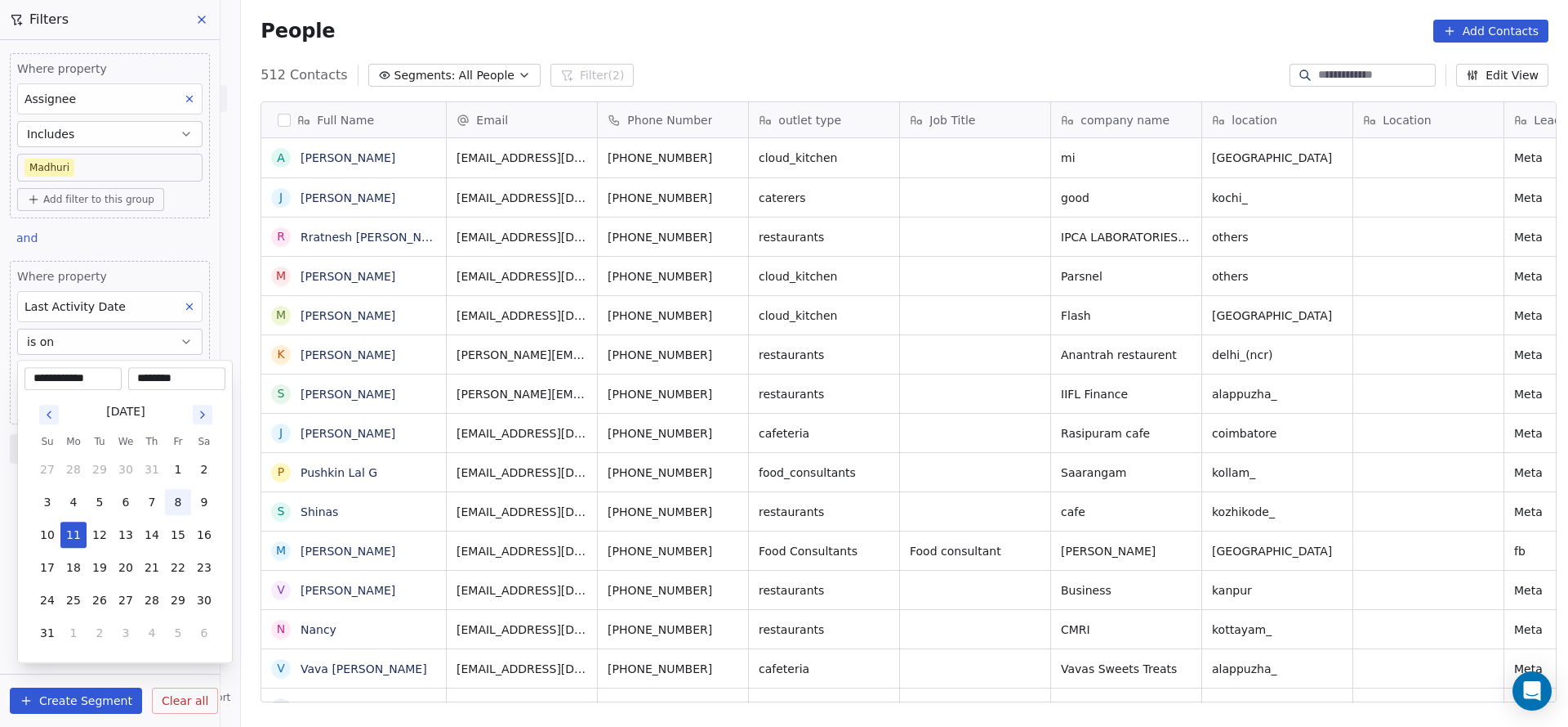
click at [179, 497] on button "8" at bounding box center [179, 502] width 27 height 27
type input "**********"
click at [713, 363] on html "On2Cook India Pvt. Ltd. Contacts People Marketing Workflows Campaigns Sales Pip…" at bounding box center [784, 363] width 1568 height 727
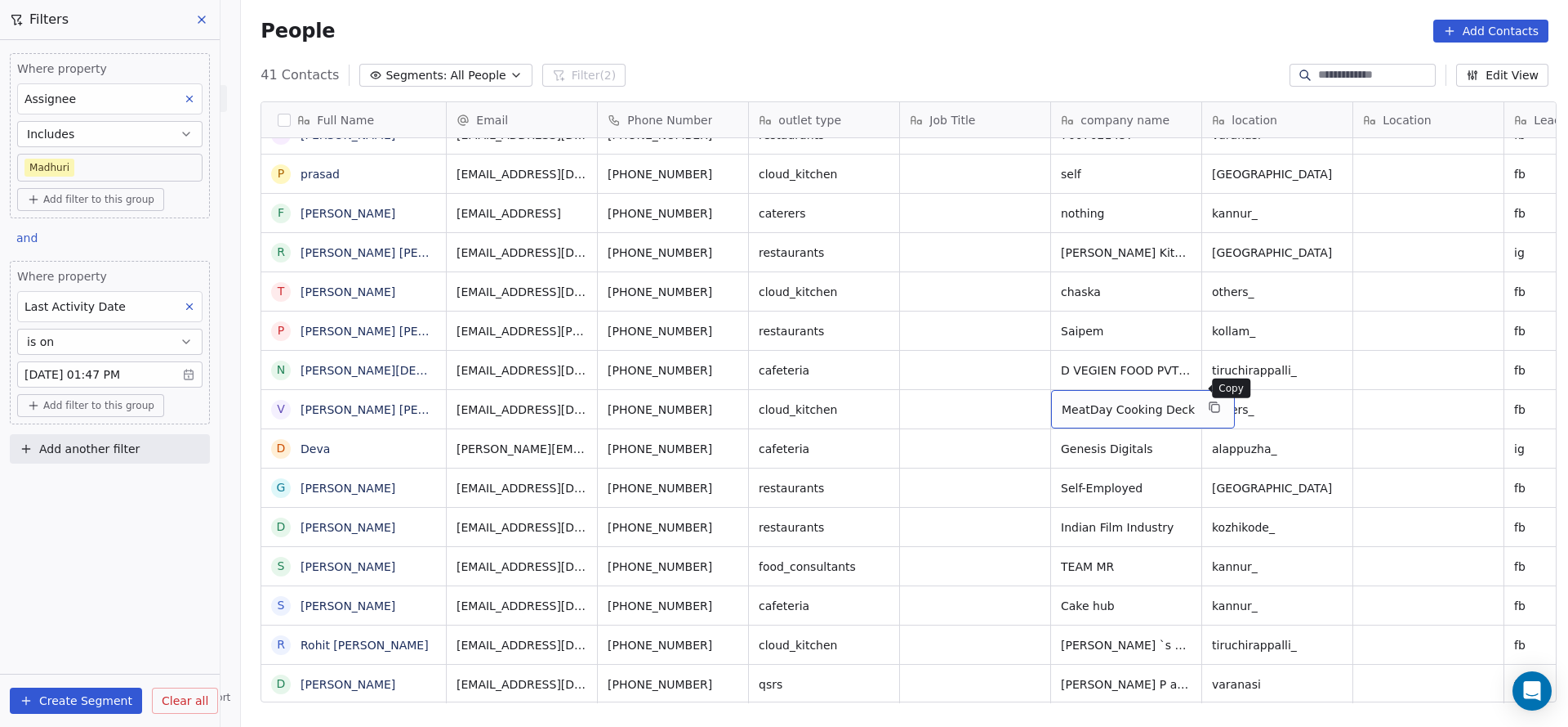
click at [1209, 400] on icon "grid" at bounding box center [1216, 407] width 13 height 13
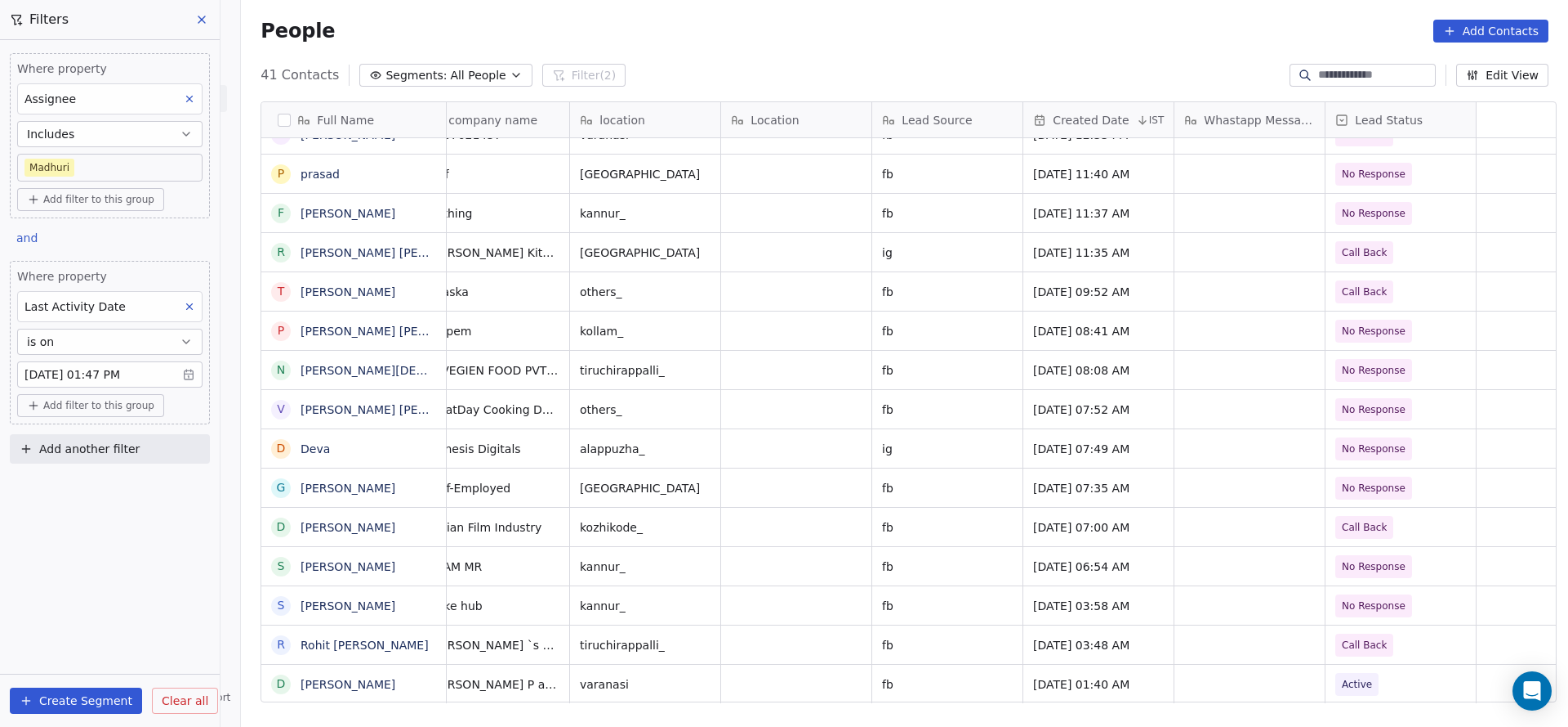
scroll to position [18, 0]
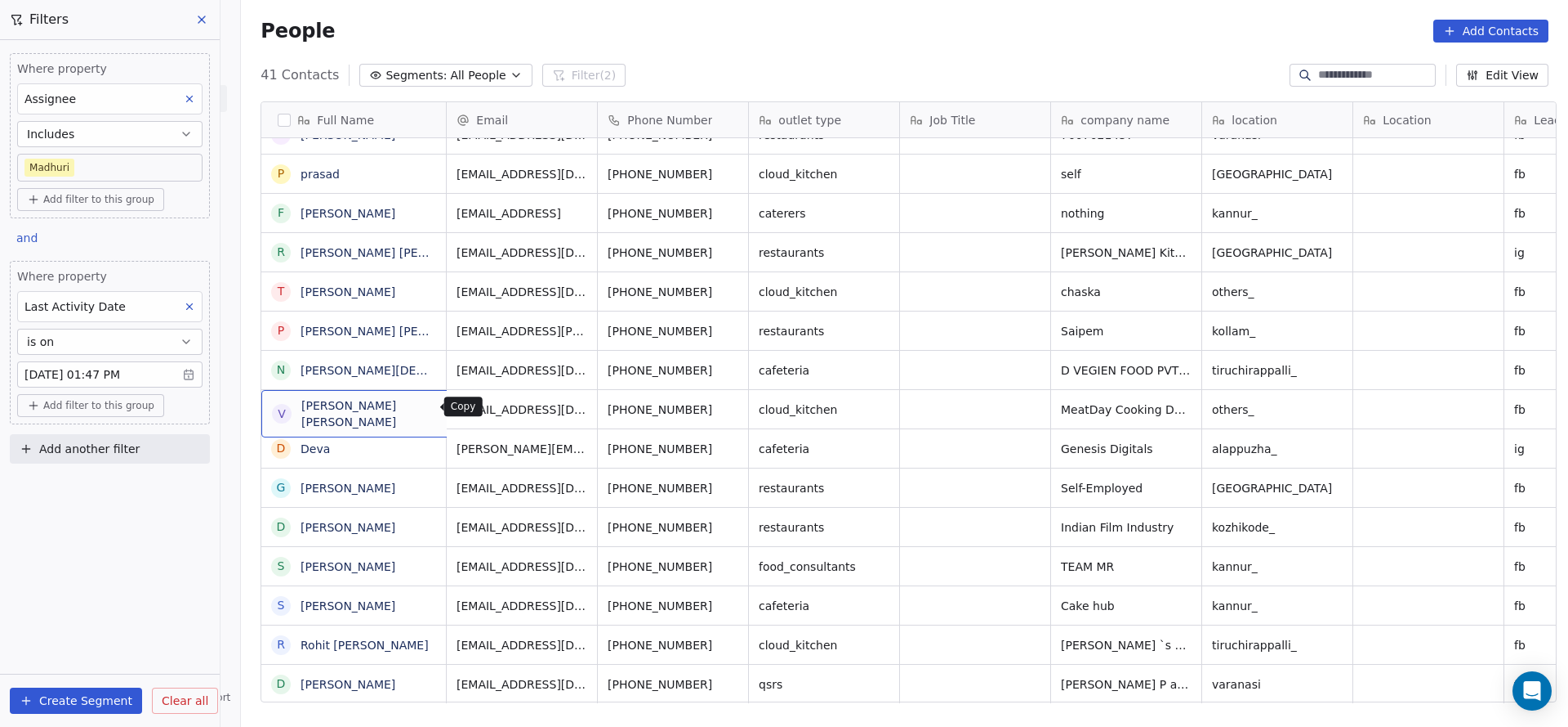
click at [480, 407] on icon "grid" at bounding box center [486, 407] width 13 height 13
click at [480, 409] on icon "grid" at bounding box center [486, 407] width 13 height 13
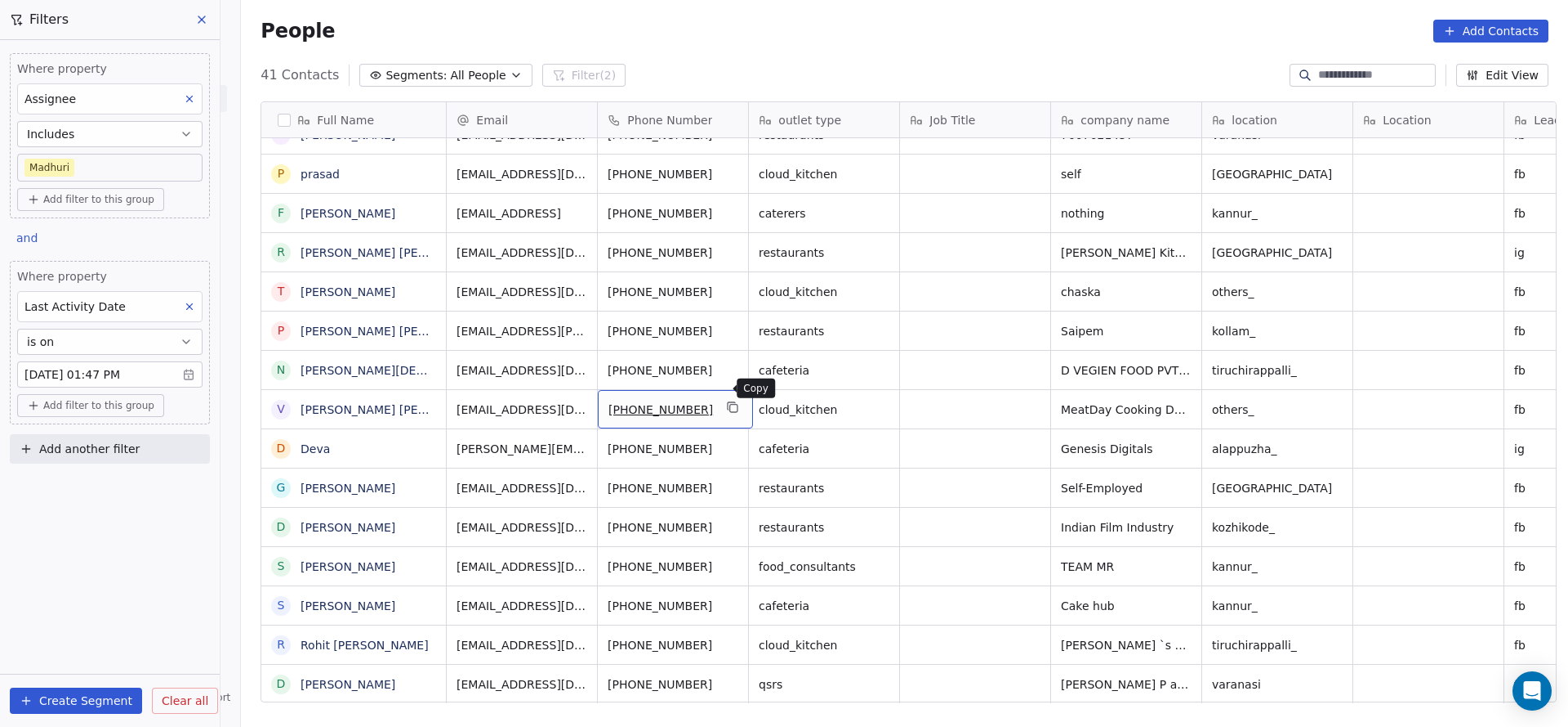
click at [727, 400] on icon "grid" at bounding box center [733, 407] width 13 height 13
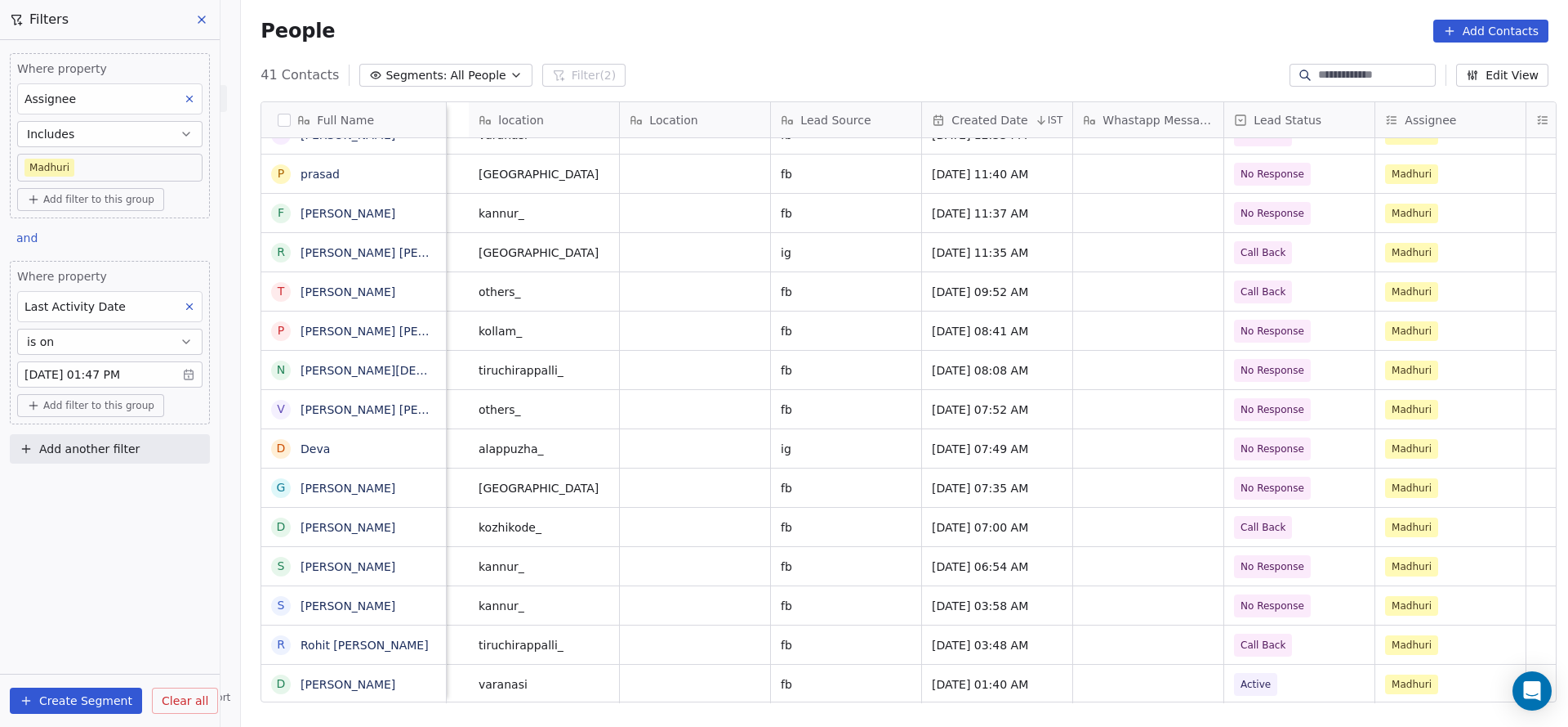
scroll to position [18, 1264]
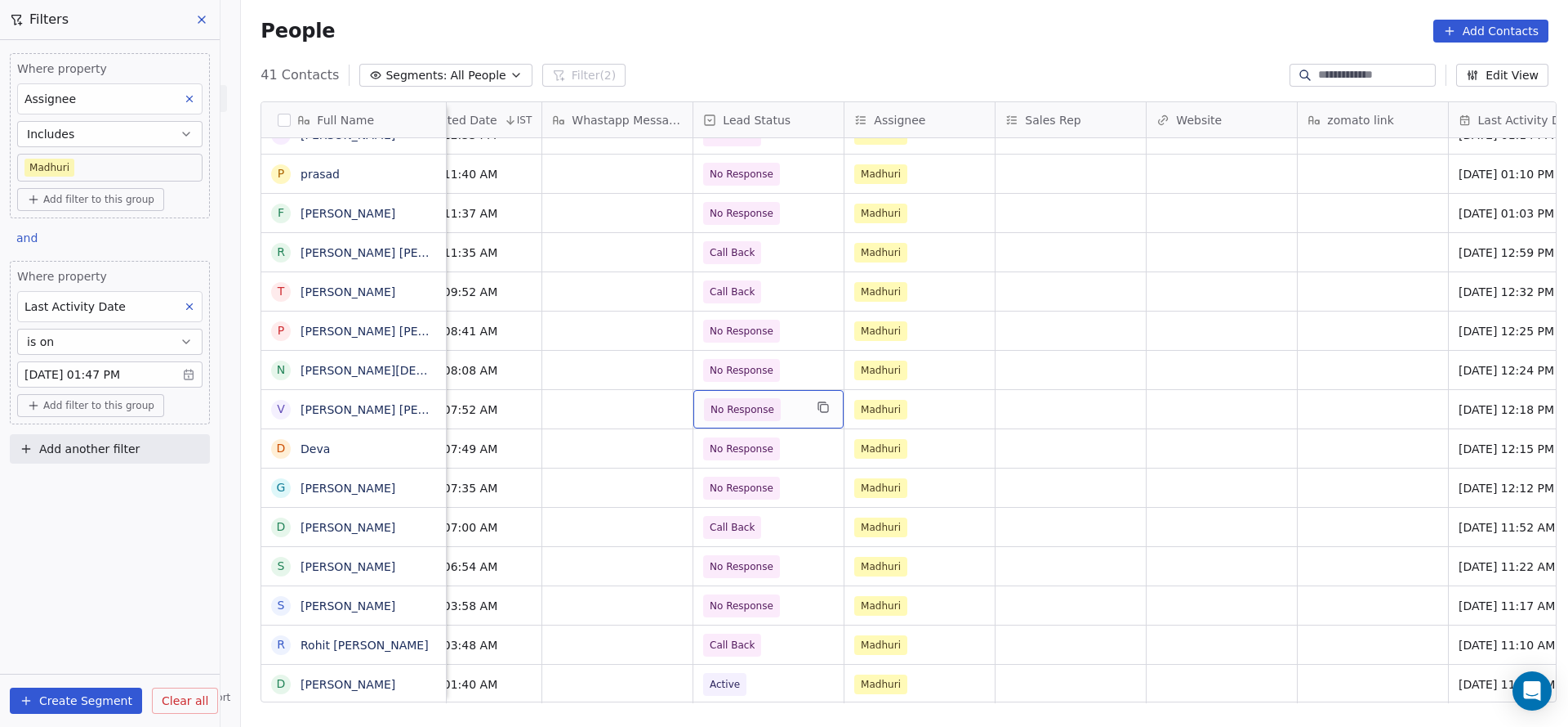
click at [762, 401] on span "No Response" at bounding box center [742, 409] width 64 height 16
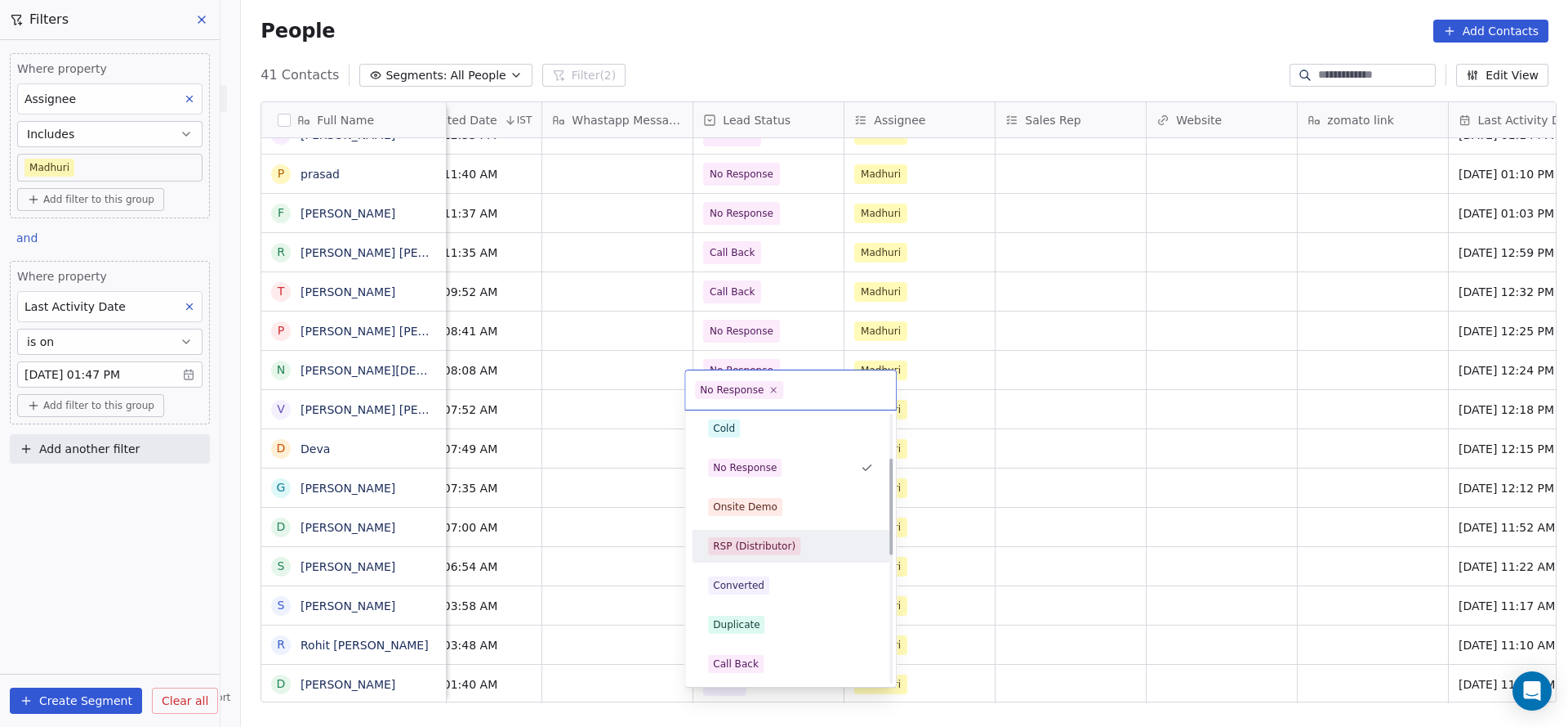
scroll to position [245, 0]
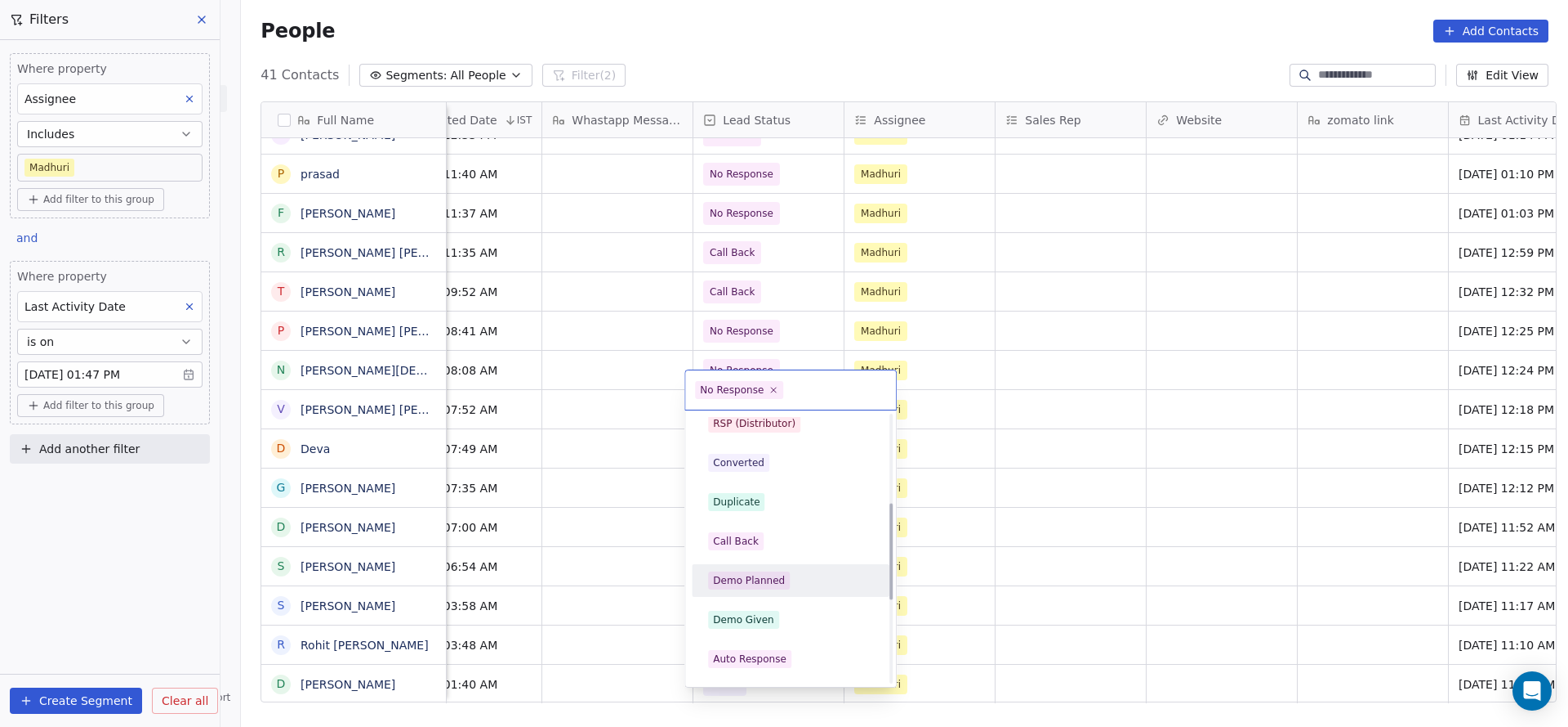
click at [782, 576] on span "Demo Planned" at bounding box center [749, 580] width 82 height 18
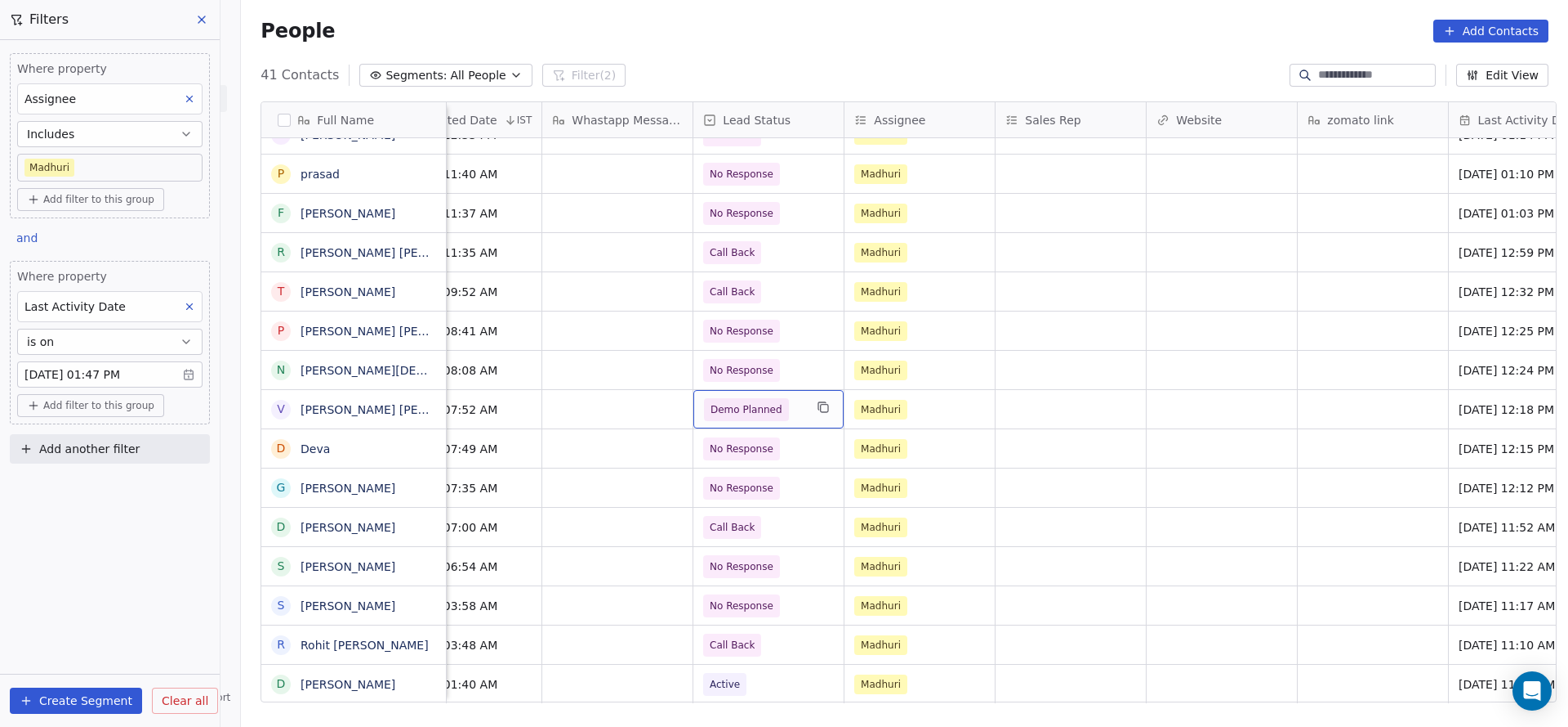
scroll to position [18, 1446]
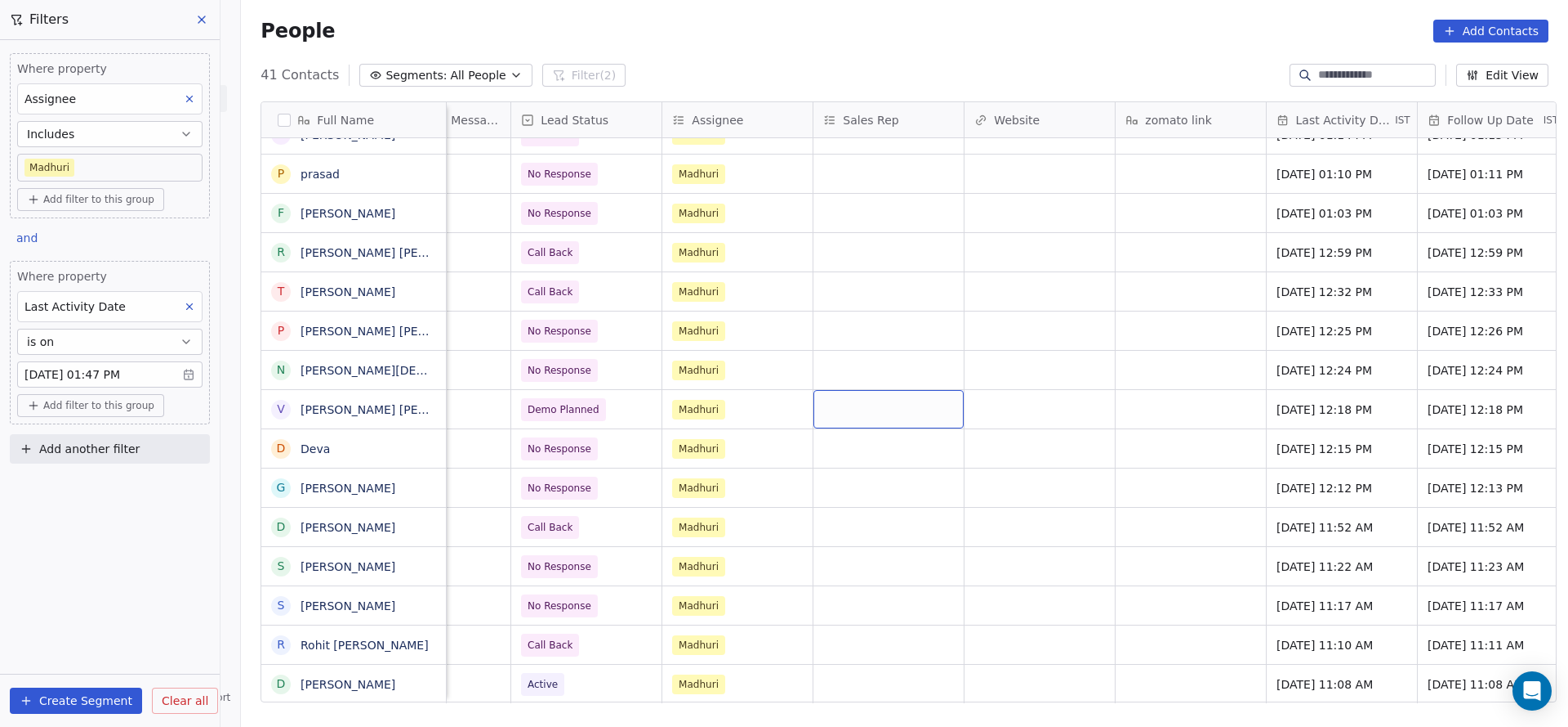
click at [831, 390] on div "grid" at bounding box center [889, 409] width 150 height 38
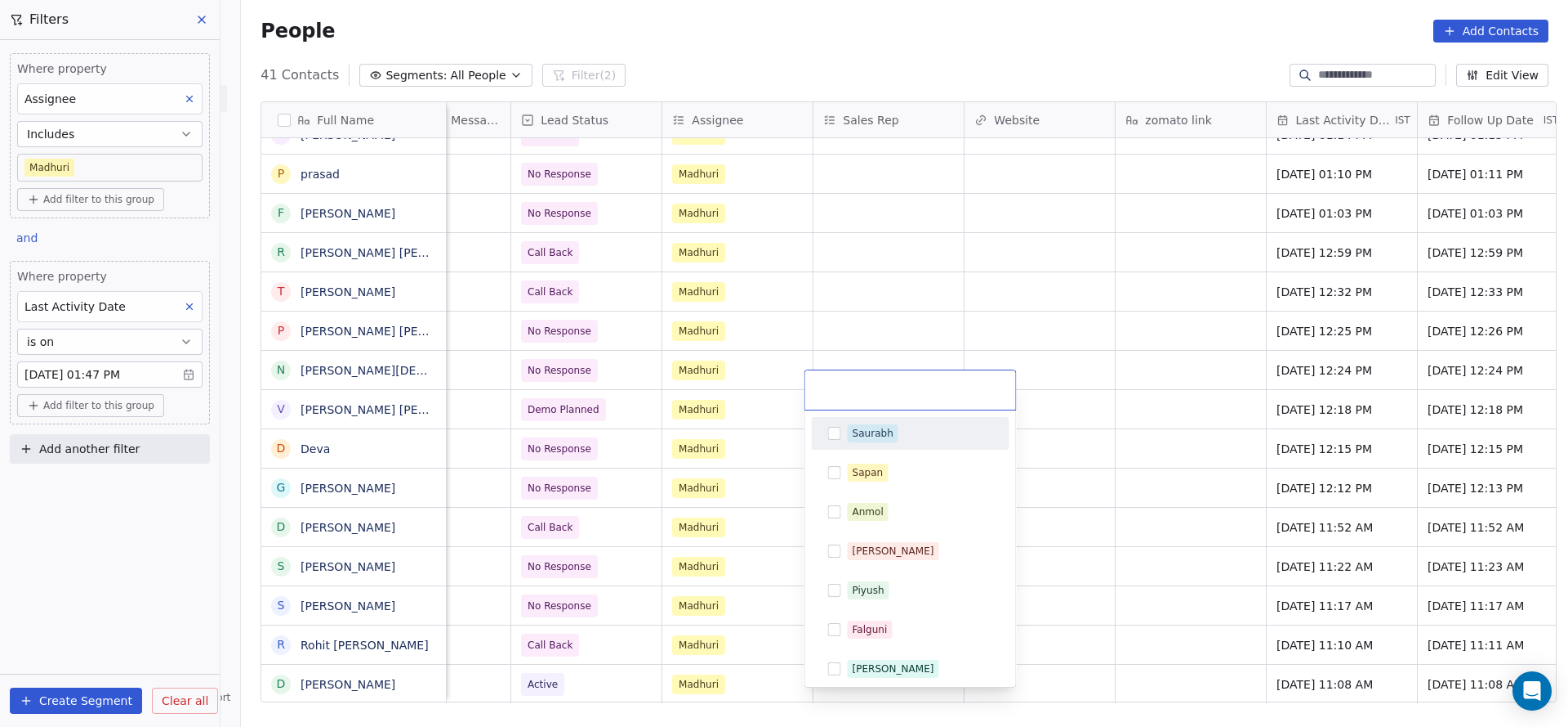
click at [870, 447] on div "Saurabh" at bounding box center [911, 433] width 198 height 32
click at [1060, 654] on html "On2Cook India Pvt. Ltd. Contacts People Marketing Workflows Campaigns Sales Pip…" at bounding box center [784, 363] width 1568 height 727
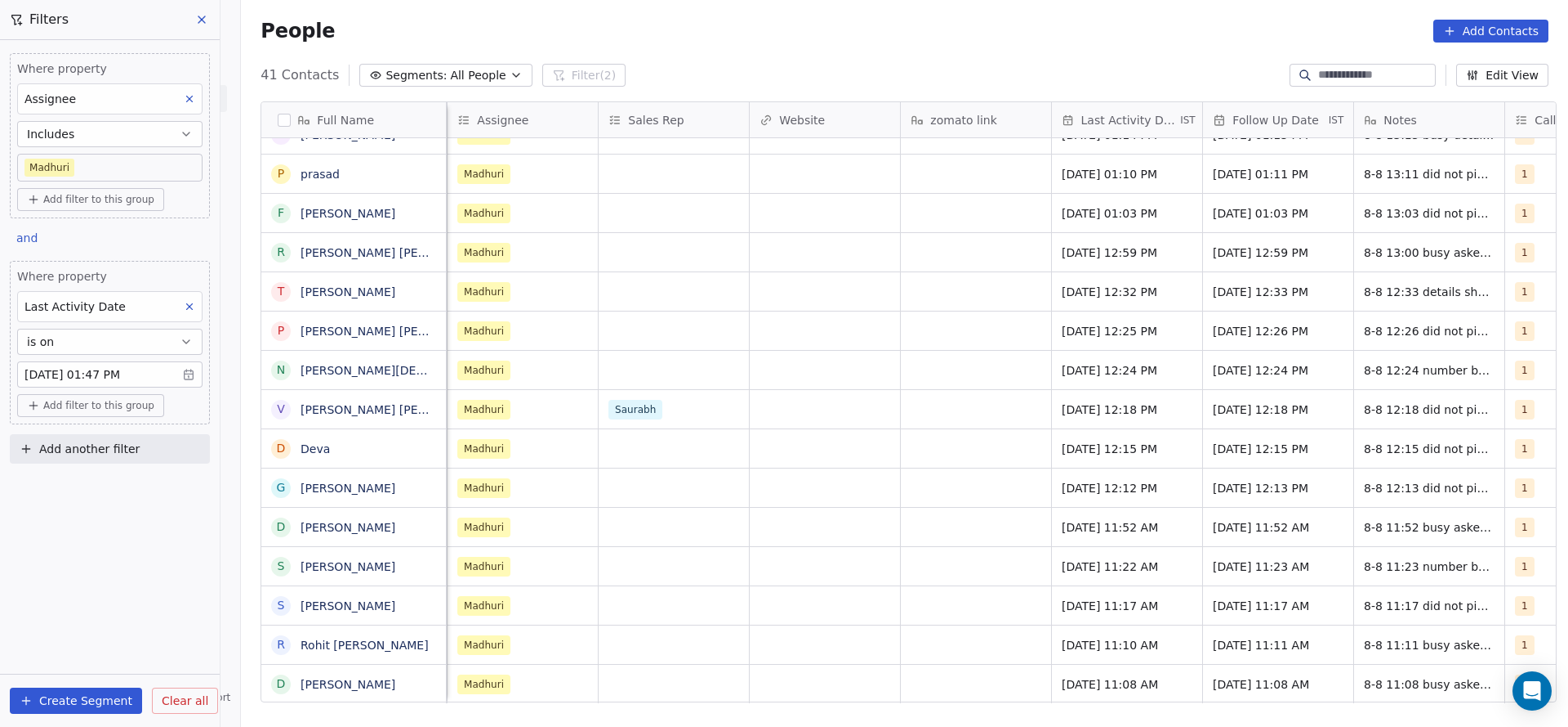
scroll to position [18, 1754]
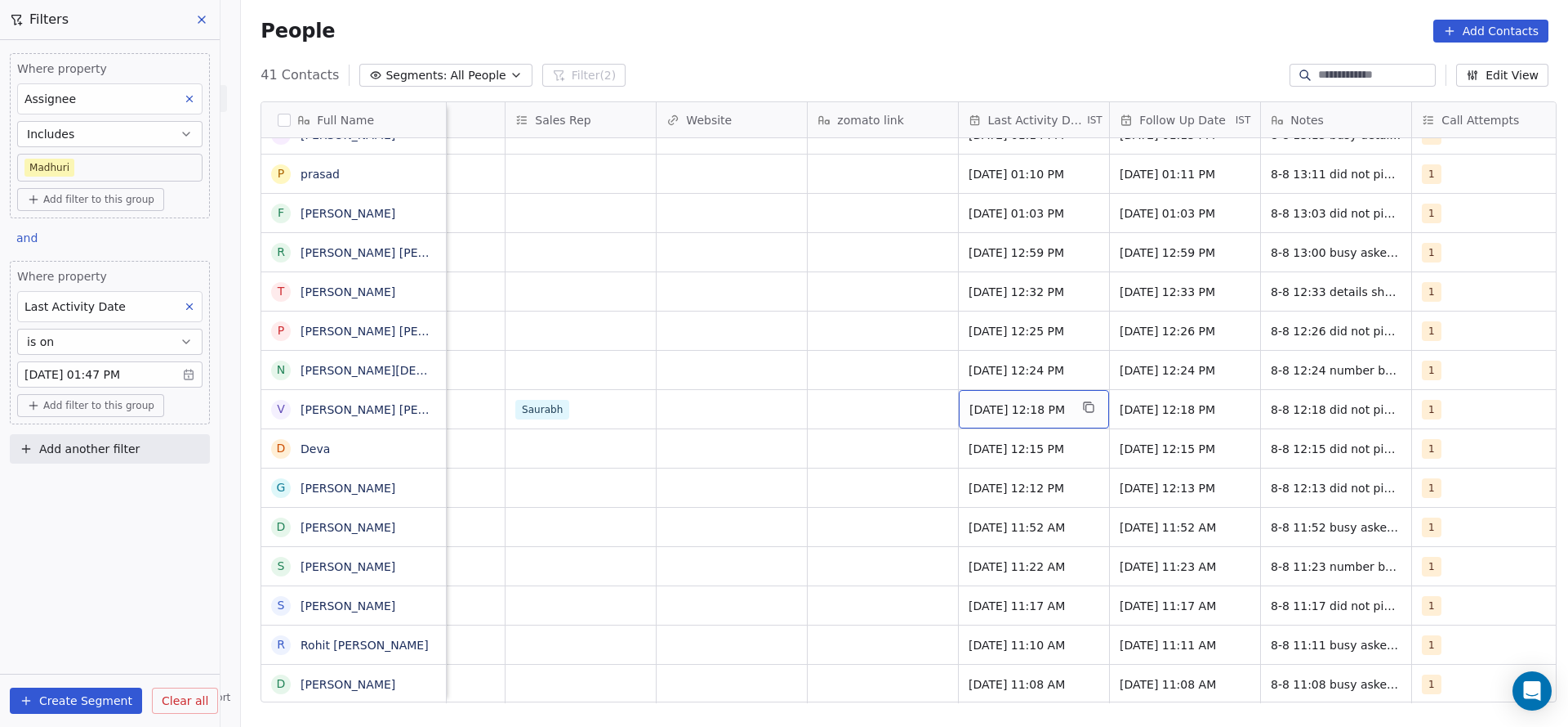
click at [997, 401] on span "Aug 08, 2025 12:18 PM" at bounding box center [1019, 409] width 100 height 16
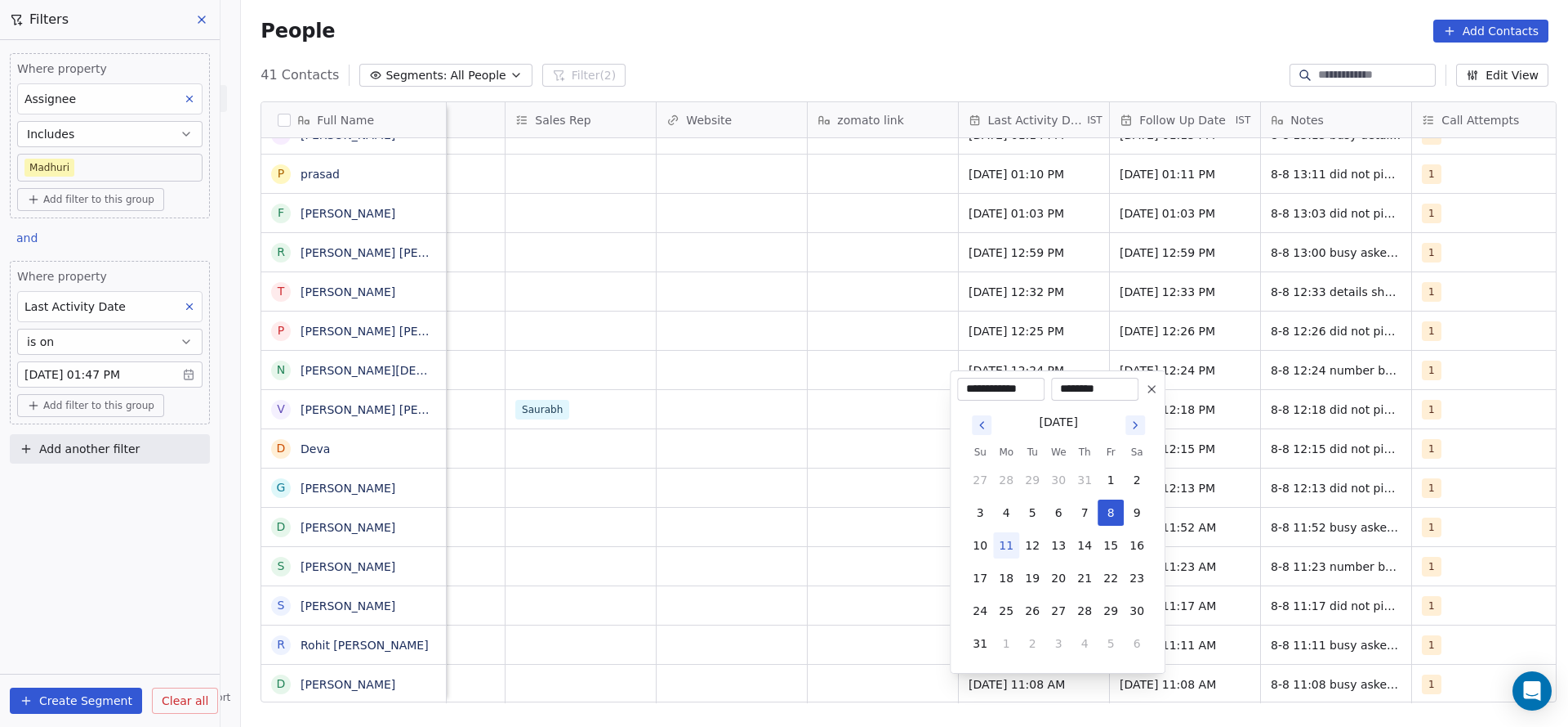
click at [1010, 541] on button "11" at bounding box center [1007, 545] width 27 height 27
type input "**********"
click at [668, 489] on html "On2Cook India Pvt. Ltd. Contacts People Marketing Workflows Campaigns Sales Pip…" at bounding box center [784, 363] width 1568 height 727
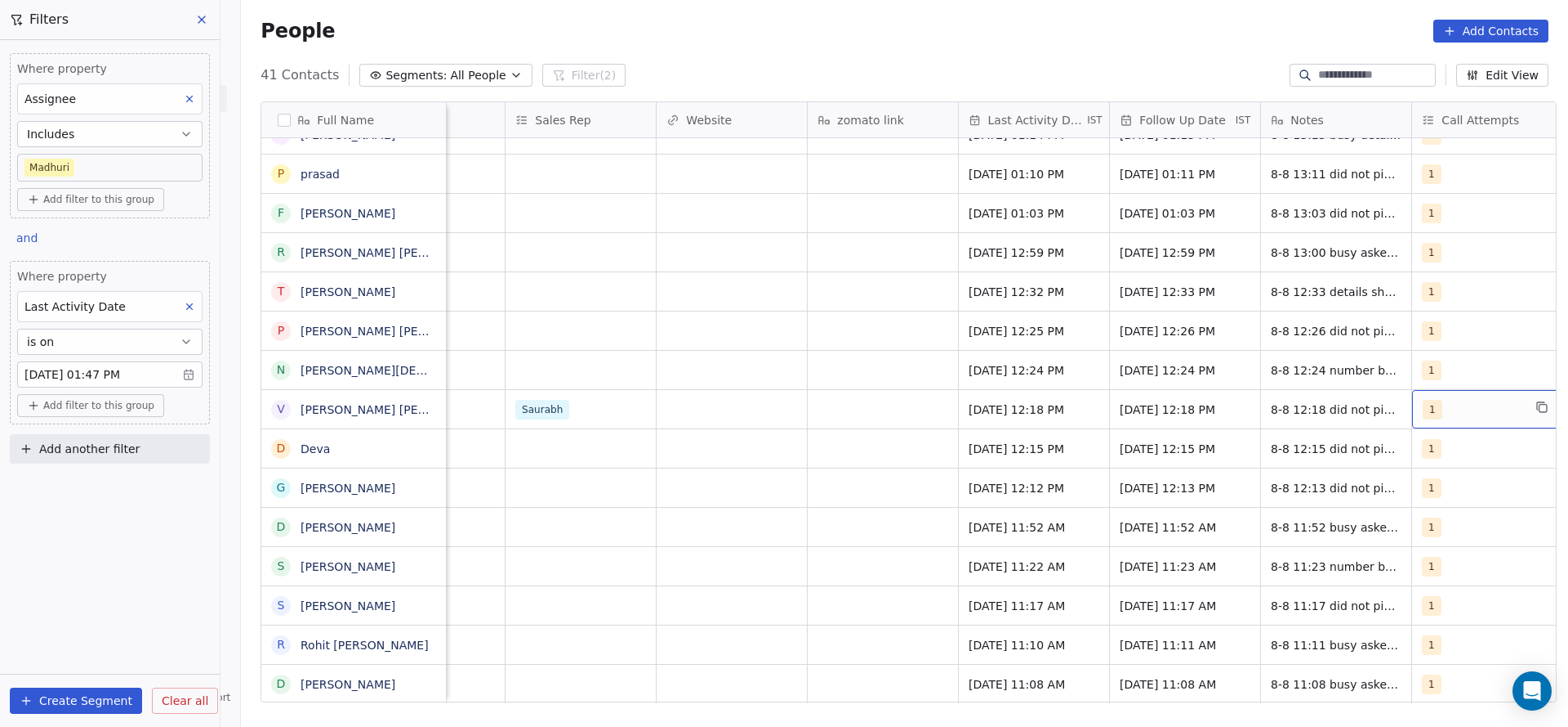
scroll to position [18, 1779]
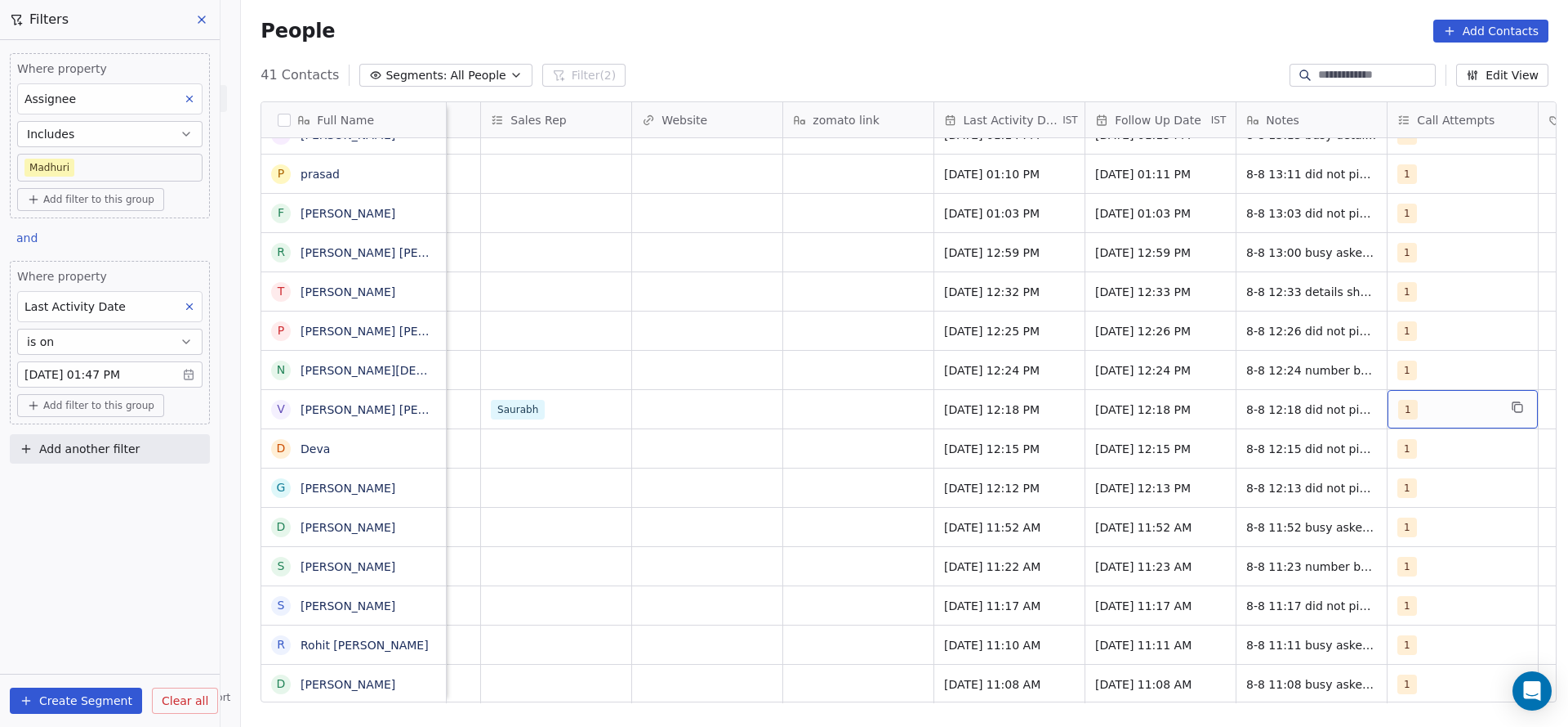
click at [1464, 400] on div "1" at bounding box center [1463, 409] width 150 height 38
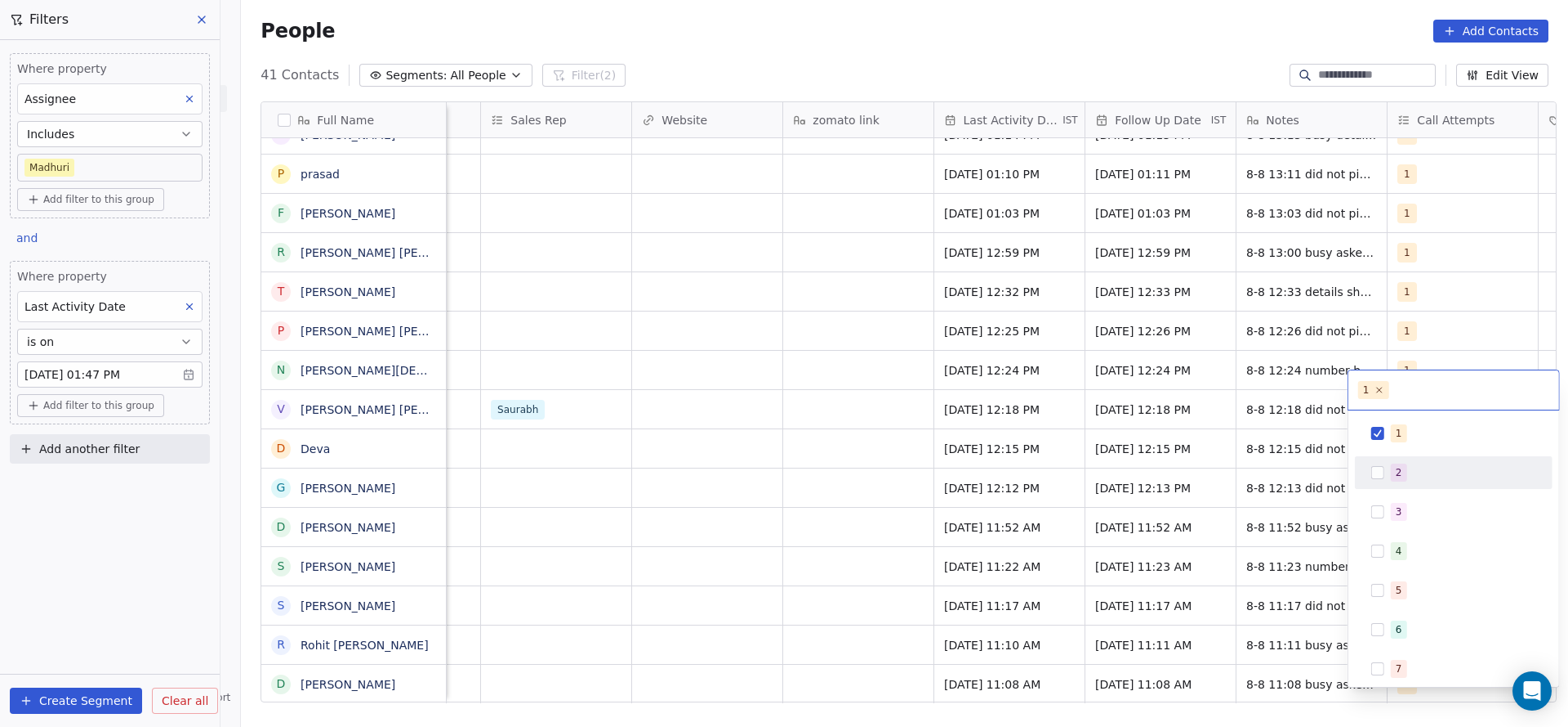
click at [1399, 480] on span "2" at bounding box center [1399, 472] width 16 height 18
click at [1404, 434] on div "1" at bounding box center [1464, 432] width 145 height 18
click at [1210, 377] on html "On2Cook India Pvt. Ltd. Contacts People Marketing Workflows Campaigns Sales Pip…" at bounding box center [784, 363] width 1568 height 727
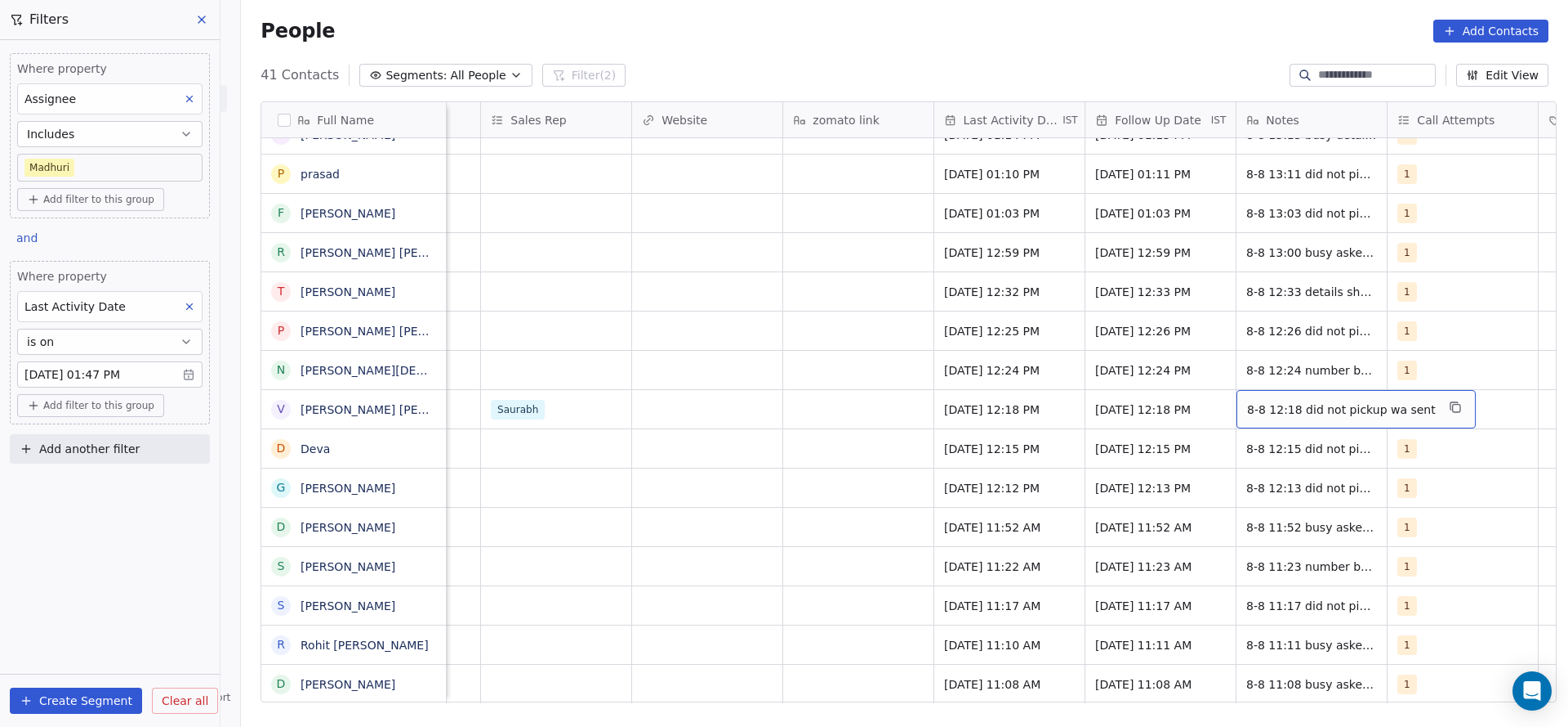
click at [1257, 401] on span "8-8 12:18 did not pickup wa sent" at bounding box center [1341, 409] width 189 height 16
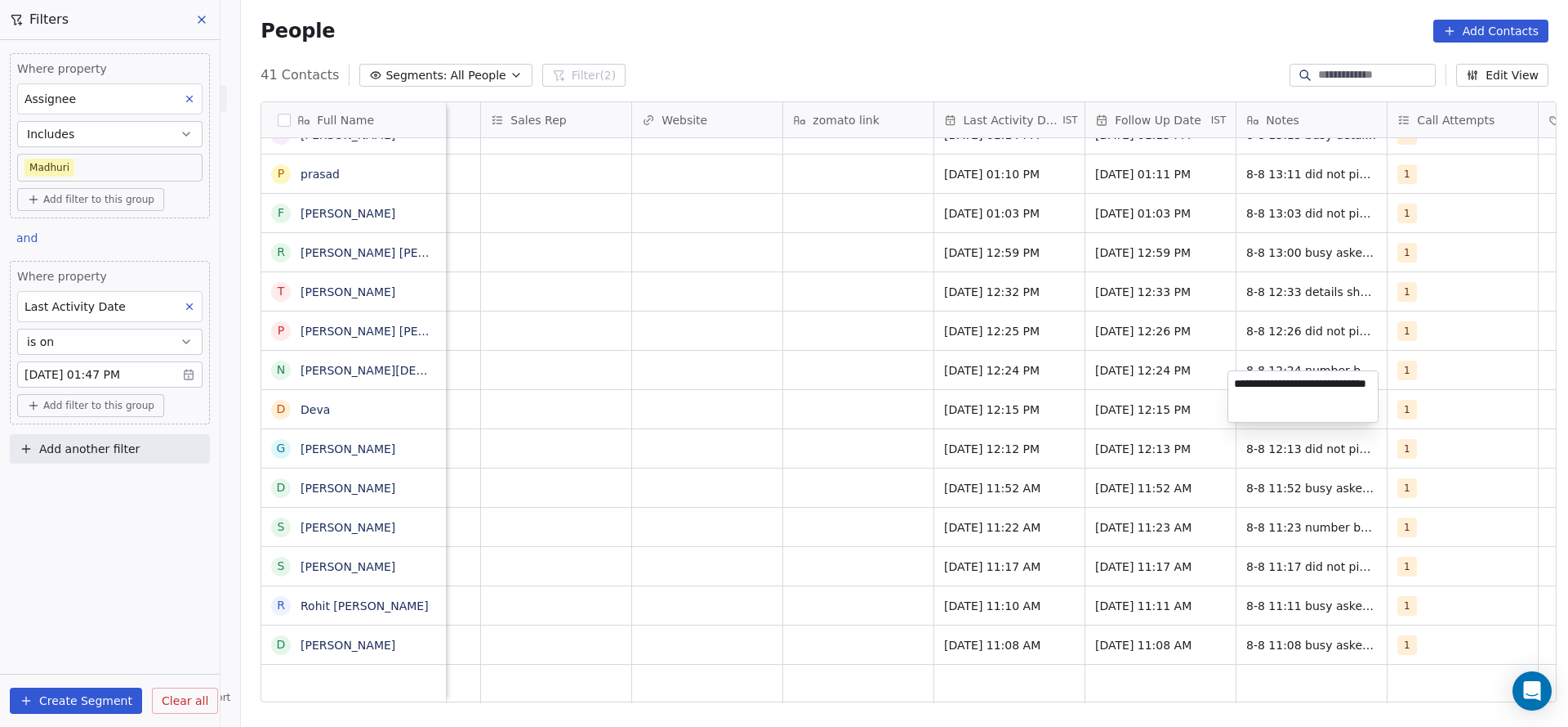
click at [1237, 379] on textarea "**********" at bounding box center [1303, 395] width 149 height 50
click at [769, 468] on html "On2Cook India Pvt. Ltd. Contacts People Marketing Workflows Campaigns Sales Pip…" at bounding box center [784, 363] width 1568 height 727
click at [188, 301] on icon at bounding box center [190, 307] width 11 height 11
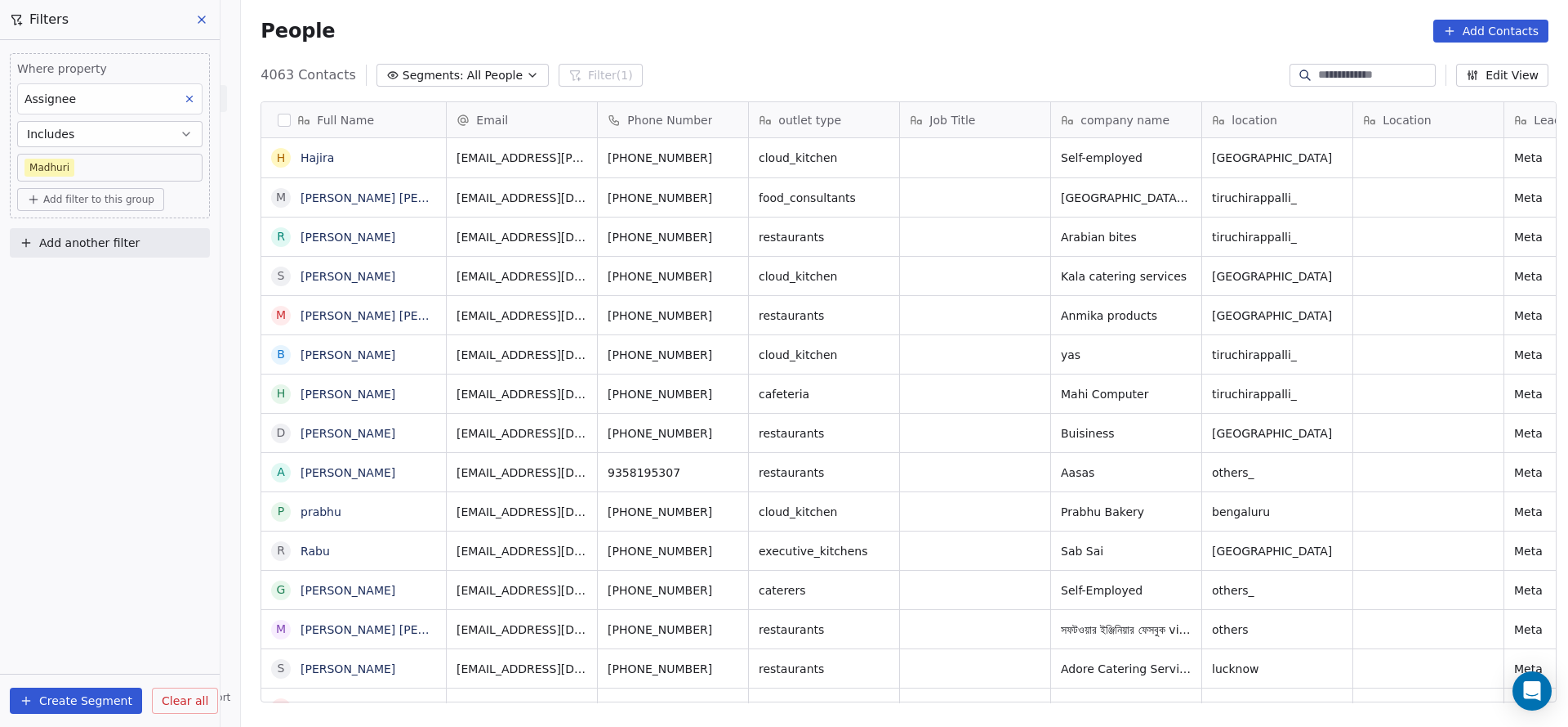
scroll to position [621, 1316]
click at [1334, 79] on input at bounding box center [1375, 75] width 114 height 16
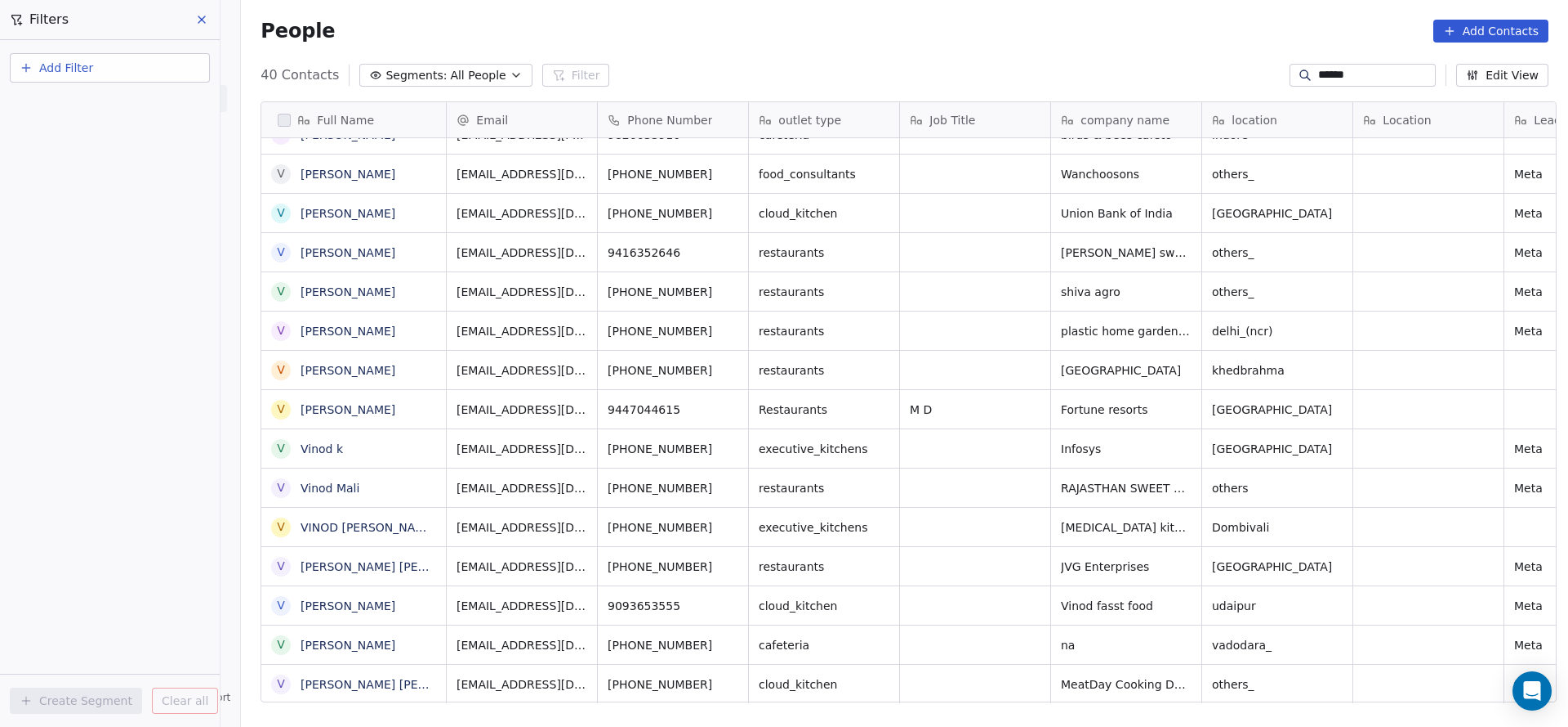
scroll to position [18, 0]
type input "*****"
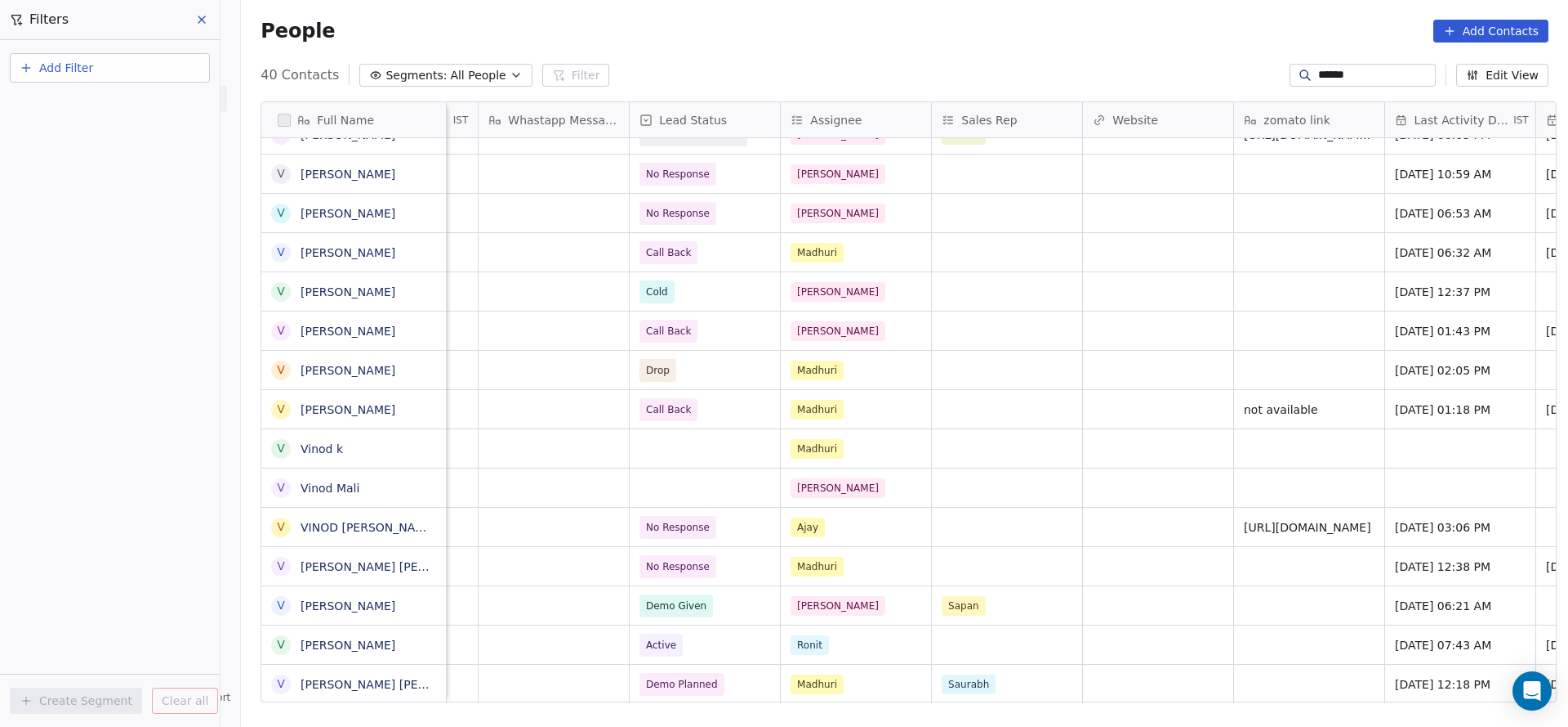
scroll to position [18, 1971]
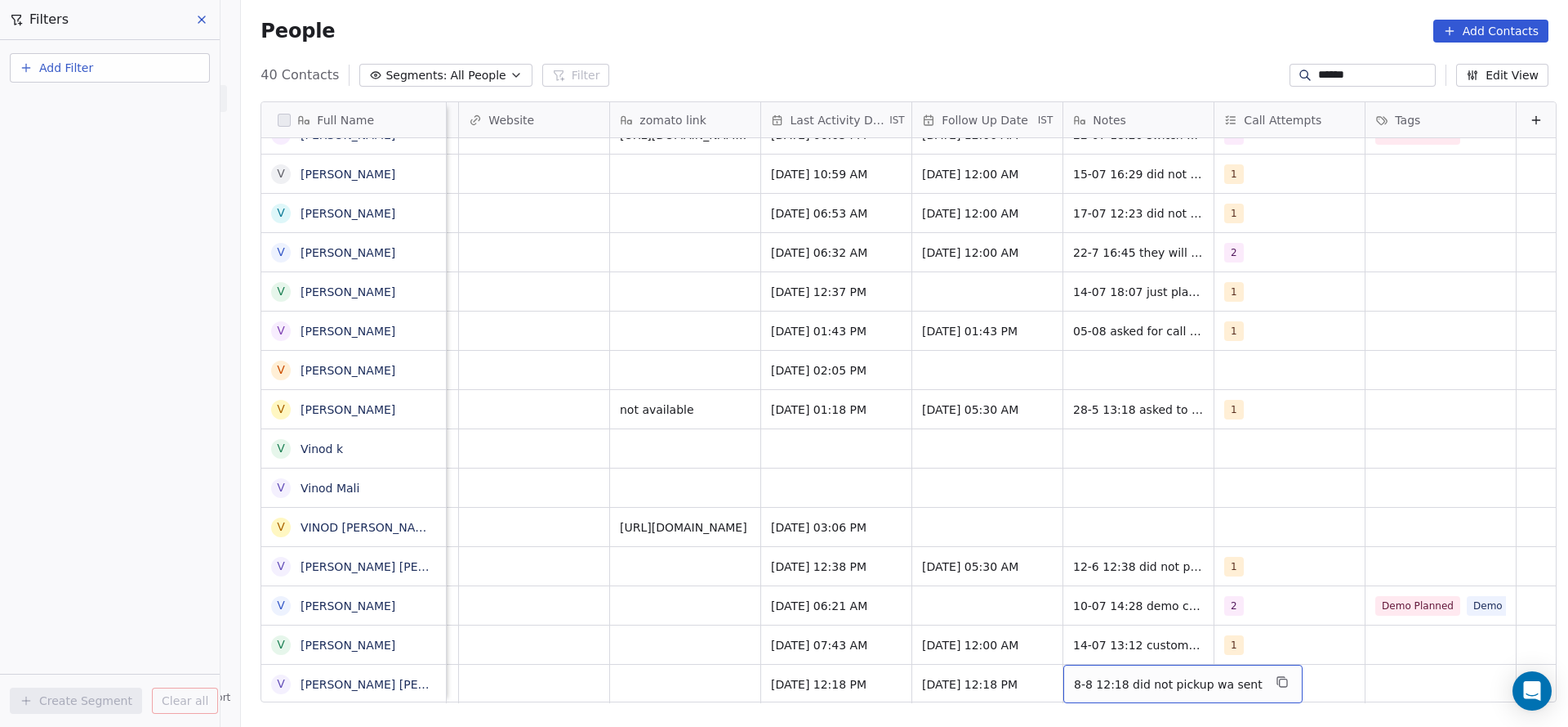
click at [1074, 676] on span "8-8 12:18 did not pickup wa sent" at bounding box center [1168, 683] width 189 height 16
click at [1046, 660] on textarea "**********" at bounding box center [1147, 670] width 219 height 50
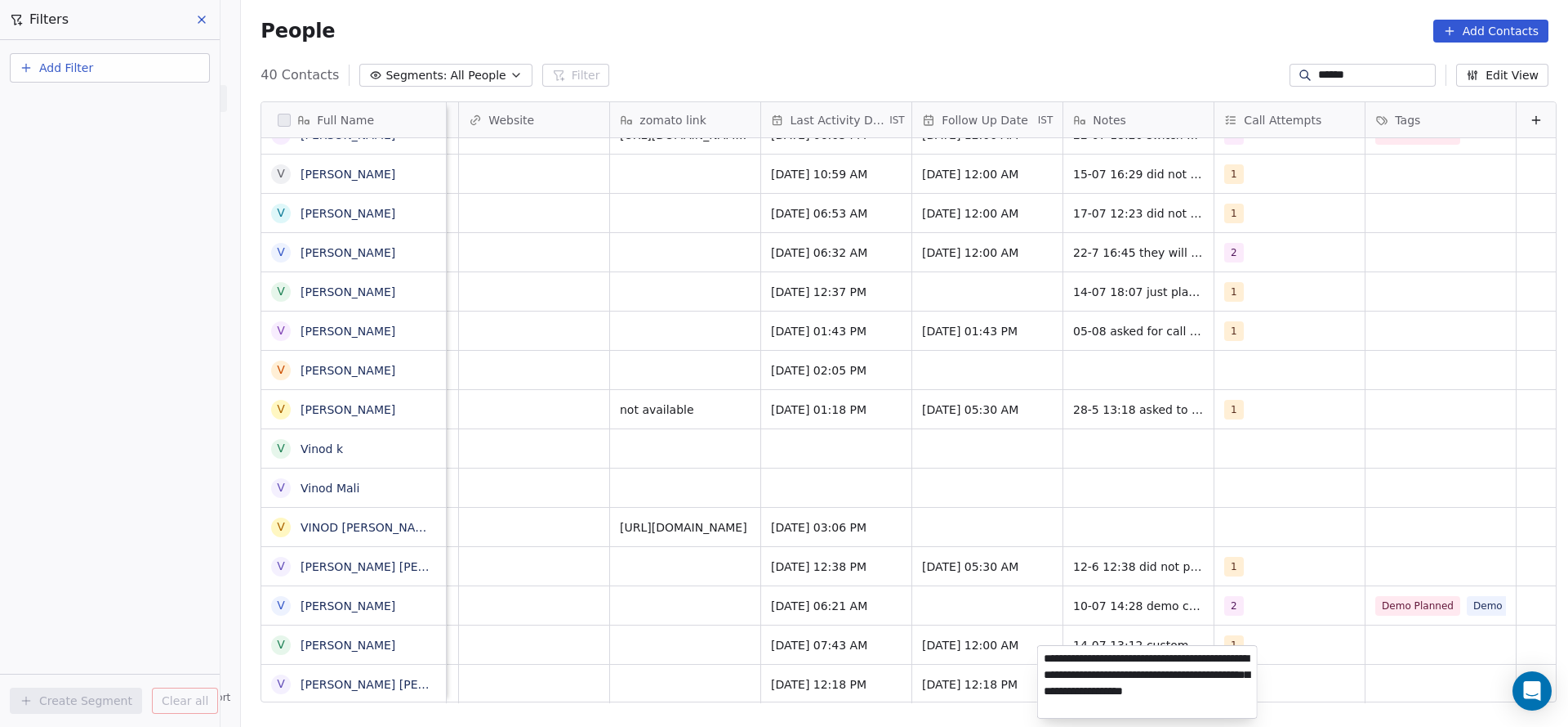
click at [1095, 684] on textarea "**********" at bounding box center [1147, 681] width 219 height 72
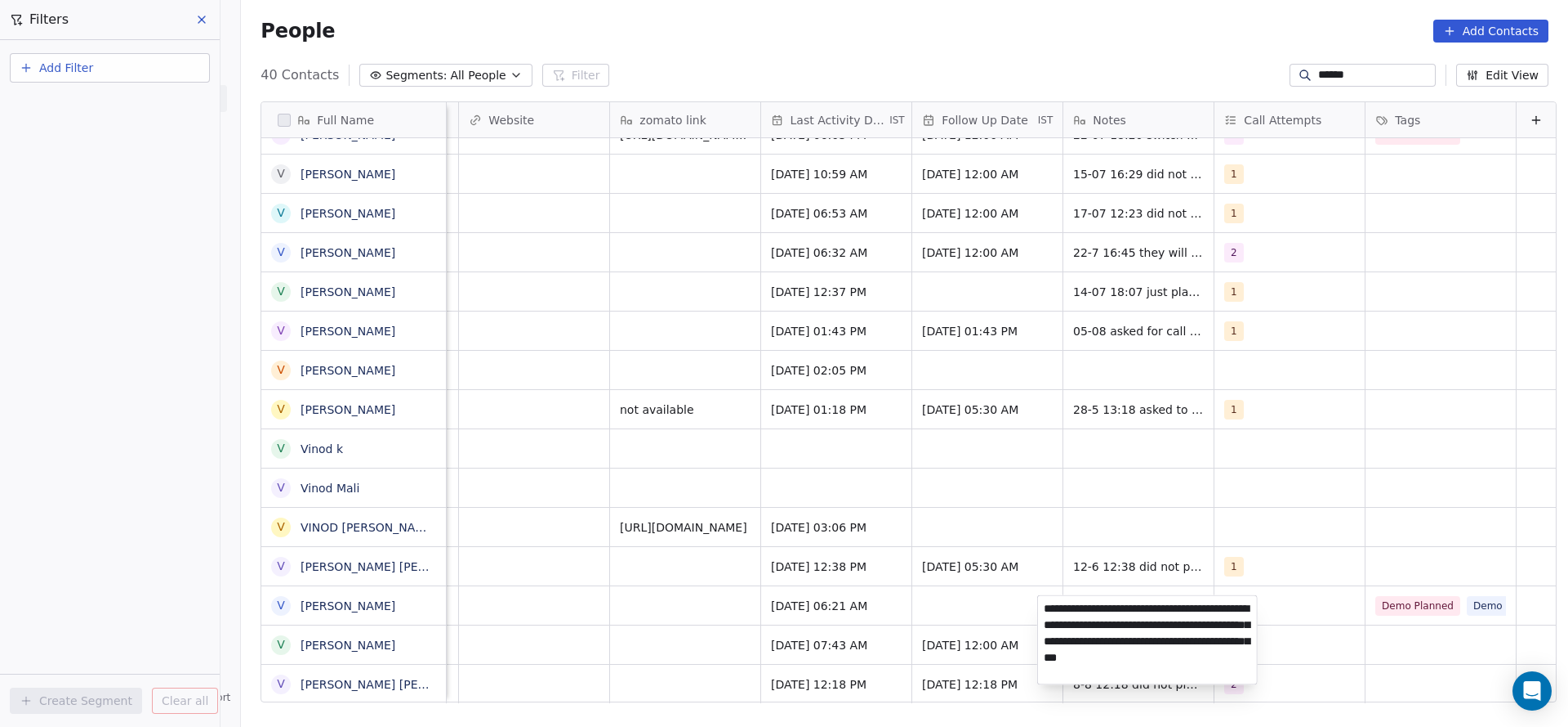
type textarea "**********"
click at [633, 628] on html "On2Cook India Pvt. Ltd. Contacts People Marketing Workflows Campaigns Sales Pip…" at bounding box center [784, 363] width 1568 height 727
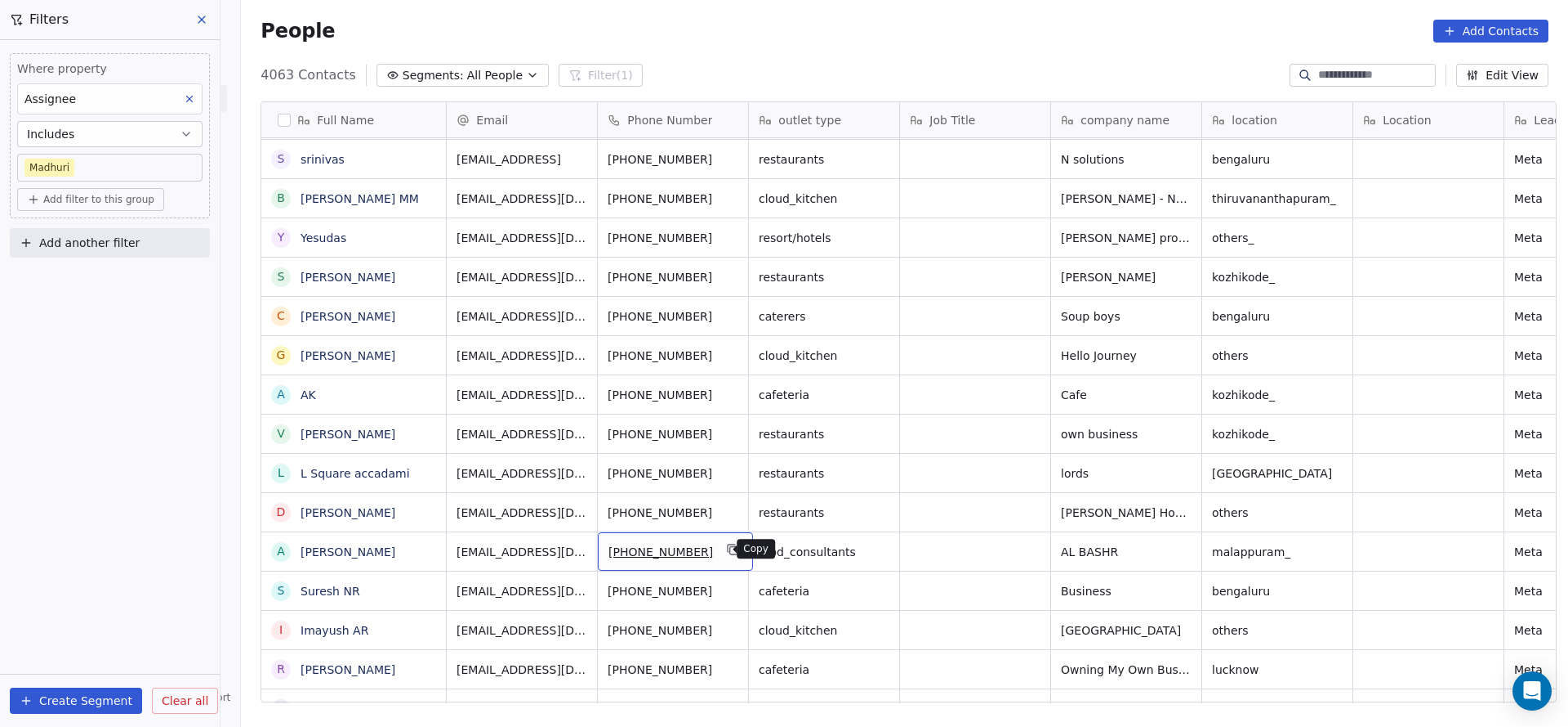
click at [727, 545] on icon "grid" at bounding box center [733, 549] width 13 height 13
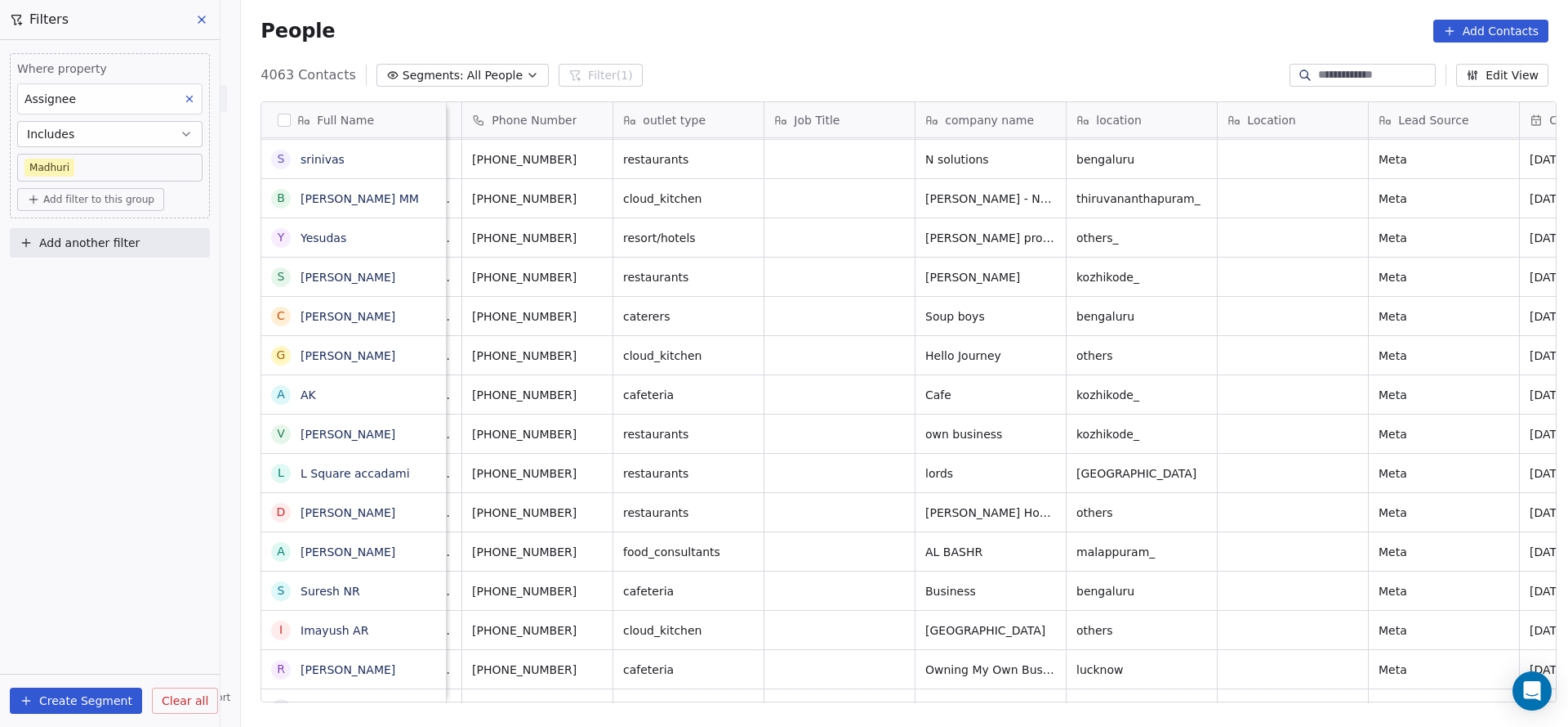
scroll to position [0, 823]
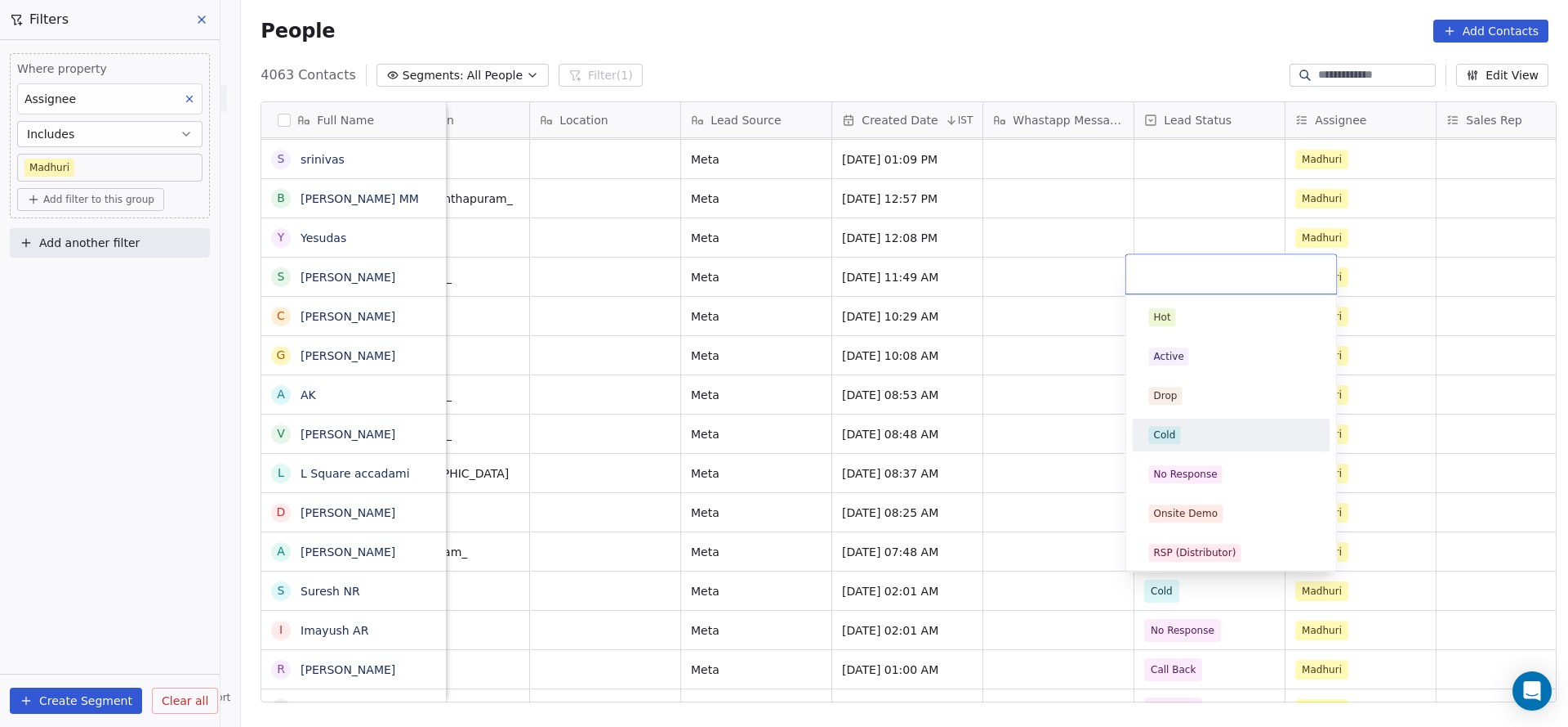
click at [1162, 443] on span "Cold" at bounding box center [1165, 434] width 32 height 18
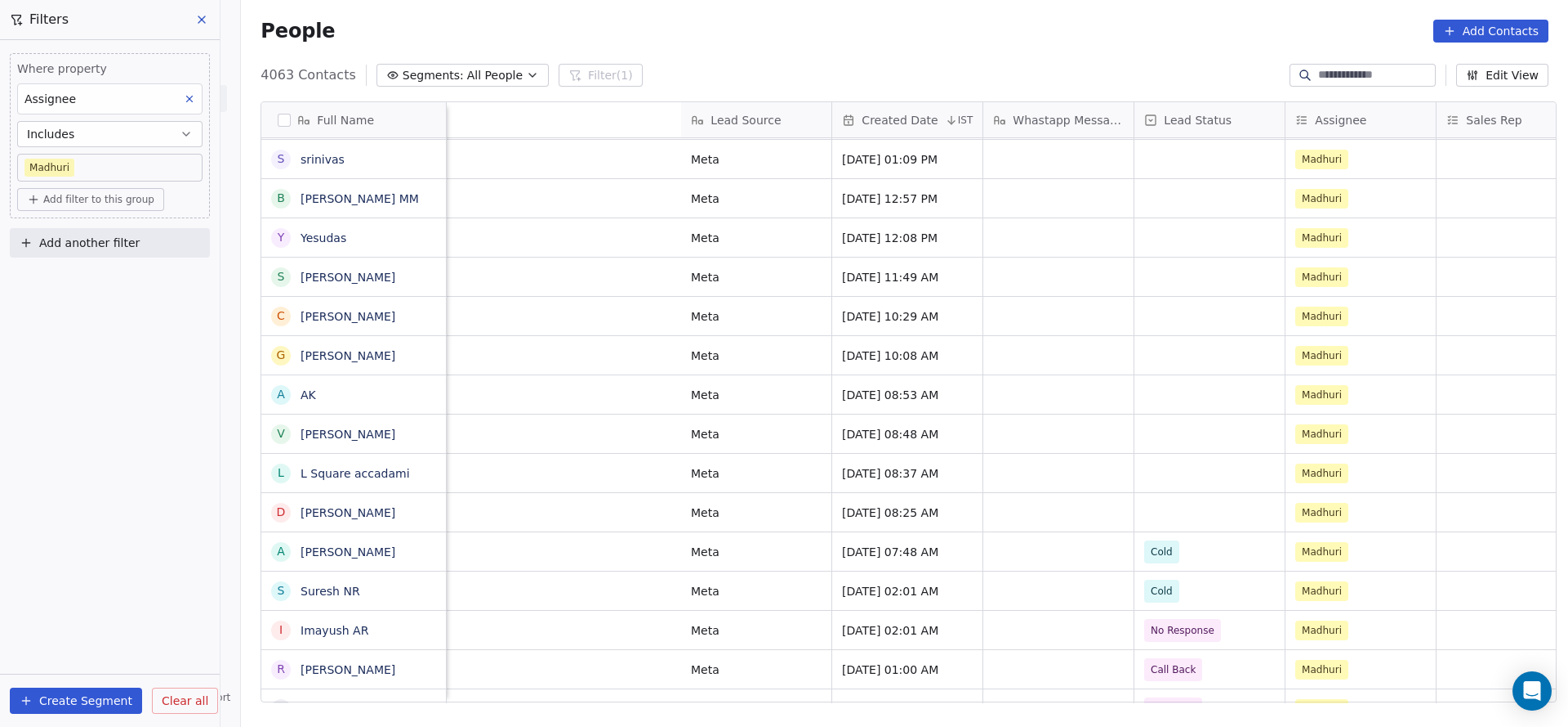
scroll to position [0, 1629]
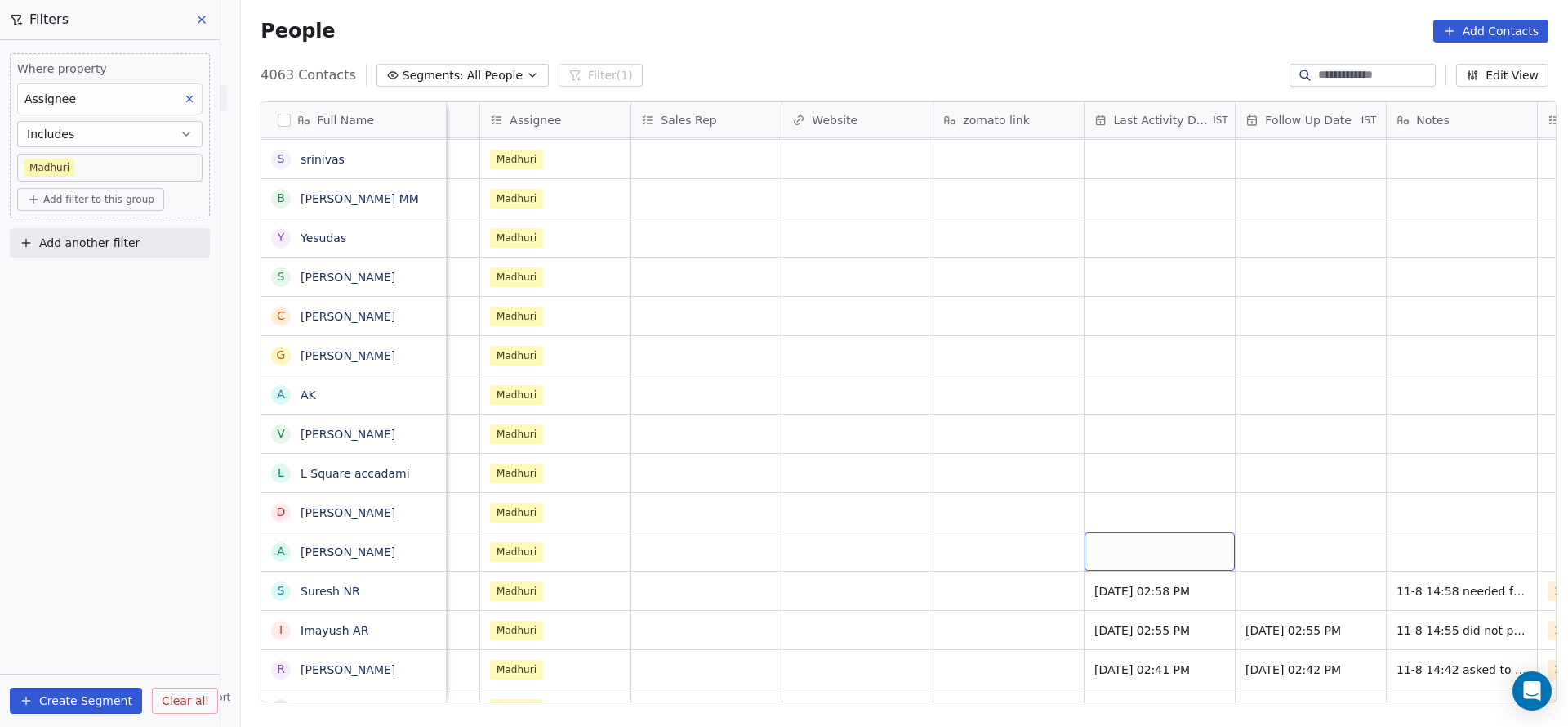
click at [1110, 541] on div "grid" at bounding box center [1160, 551] width 150 height 38
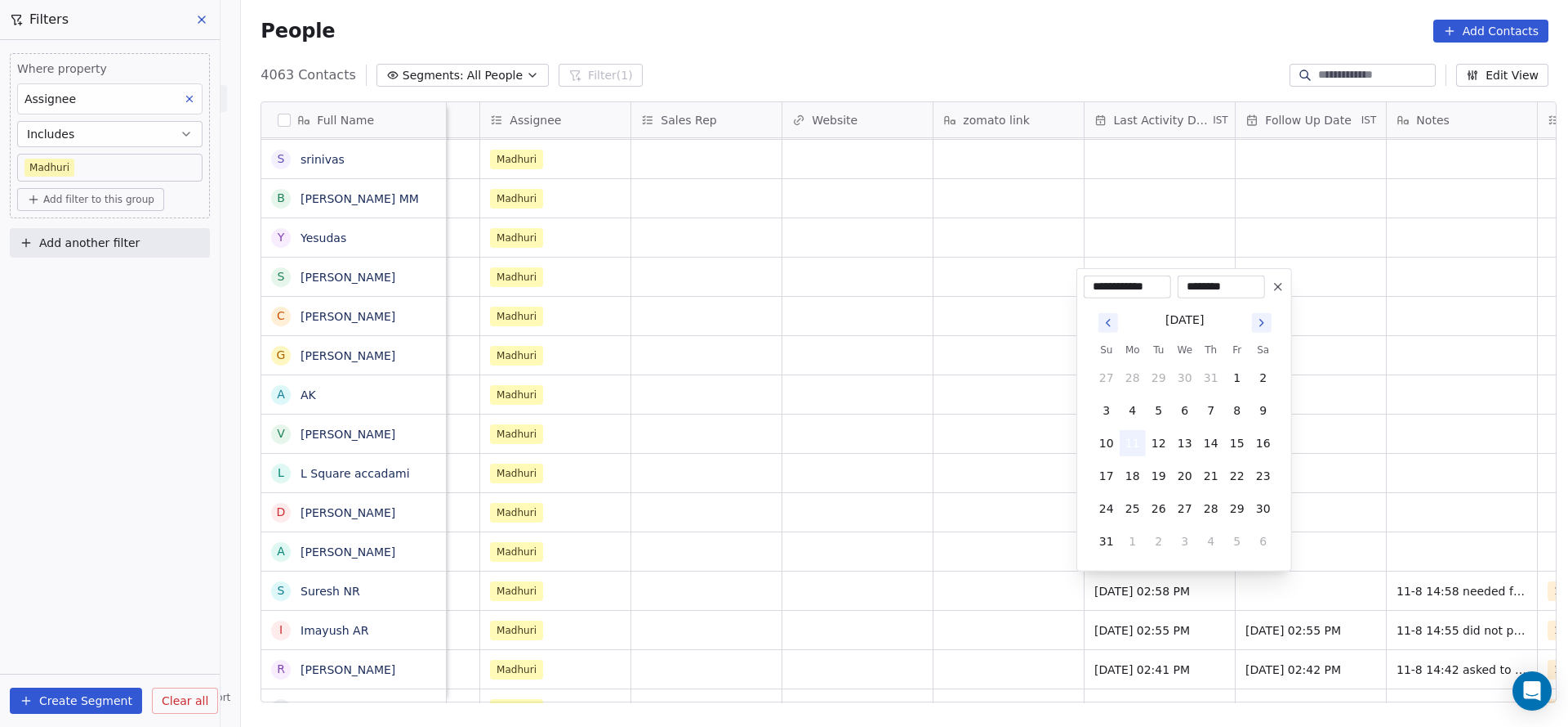
click at [1136, 435] on button "11" at bounding box center [1133, 443] width 27 height 27
click at [1012, 506] on html "On2Cook India Pvt. Ltd. Contacts People Marketing Workflows Campaigns Sales Pip…" at bounding box center [784, 363] width 1568 height 727
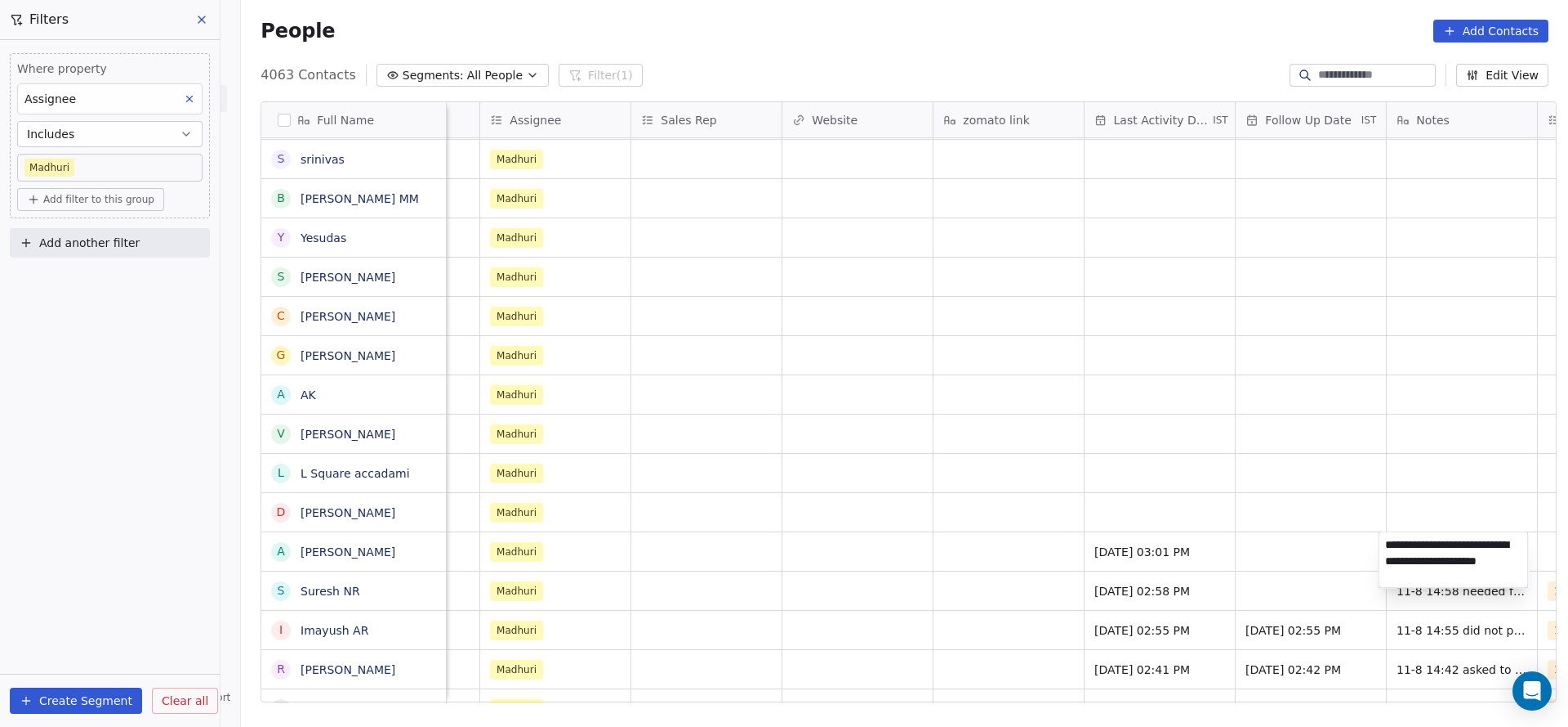
type textarea "**********"
click at [1370, 563] on html "On2Cook India Pvt. Ltd. Contacts People Marketing Workflows Campaigns Sales Pip…" at bounding box center [784, 363] width 1568 height 727
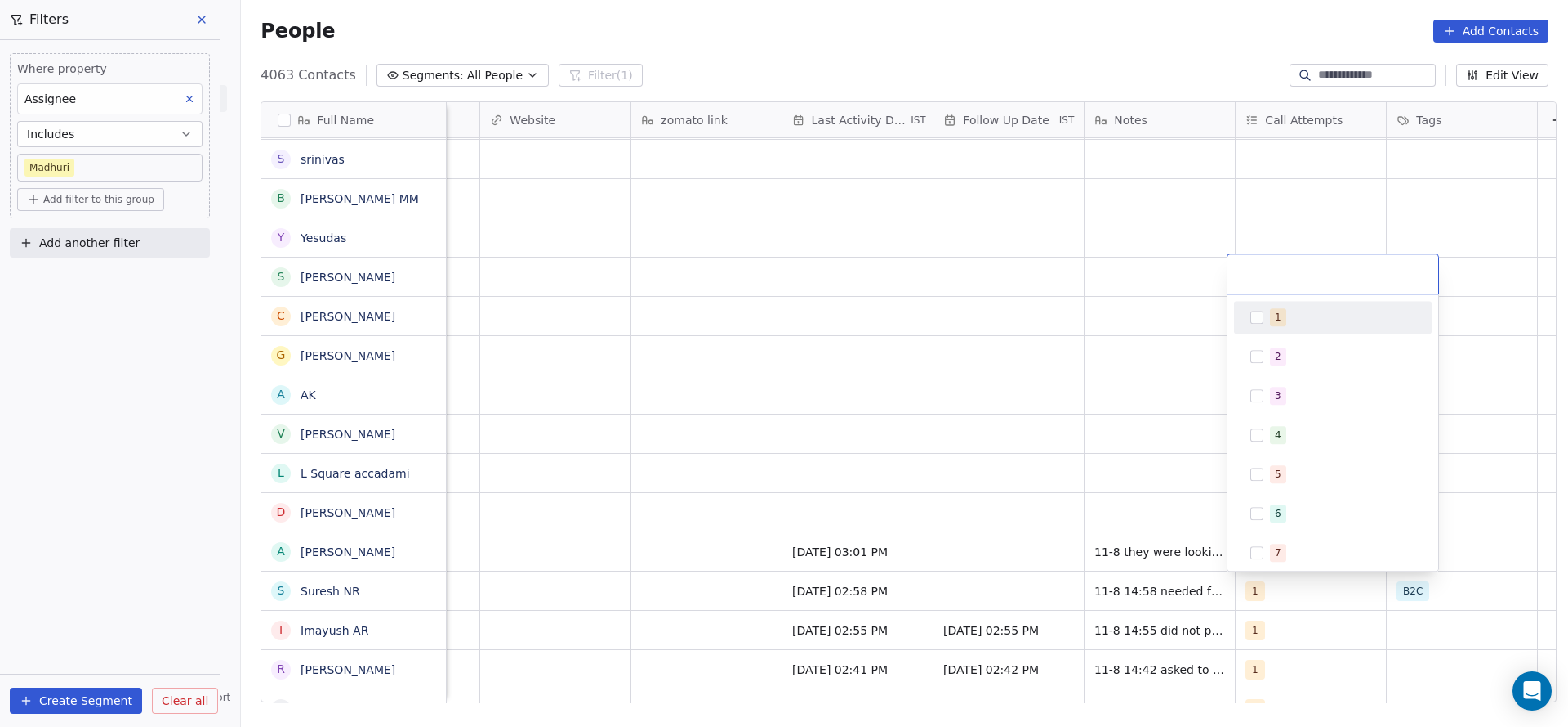
click at [1268, 302] on div "1" at bounding box center [1333, 317] width 198 height 32
click at [1098, 391] on html "On2Cook India Pvt. Ltd. Contacts People Marketing Workflows Campaigns Sales Pip…" at bounding box center [784, 363] width 1568 height 727
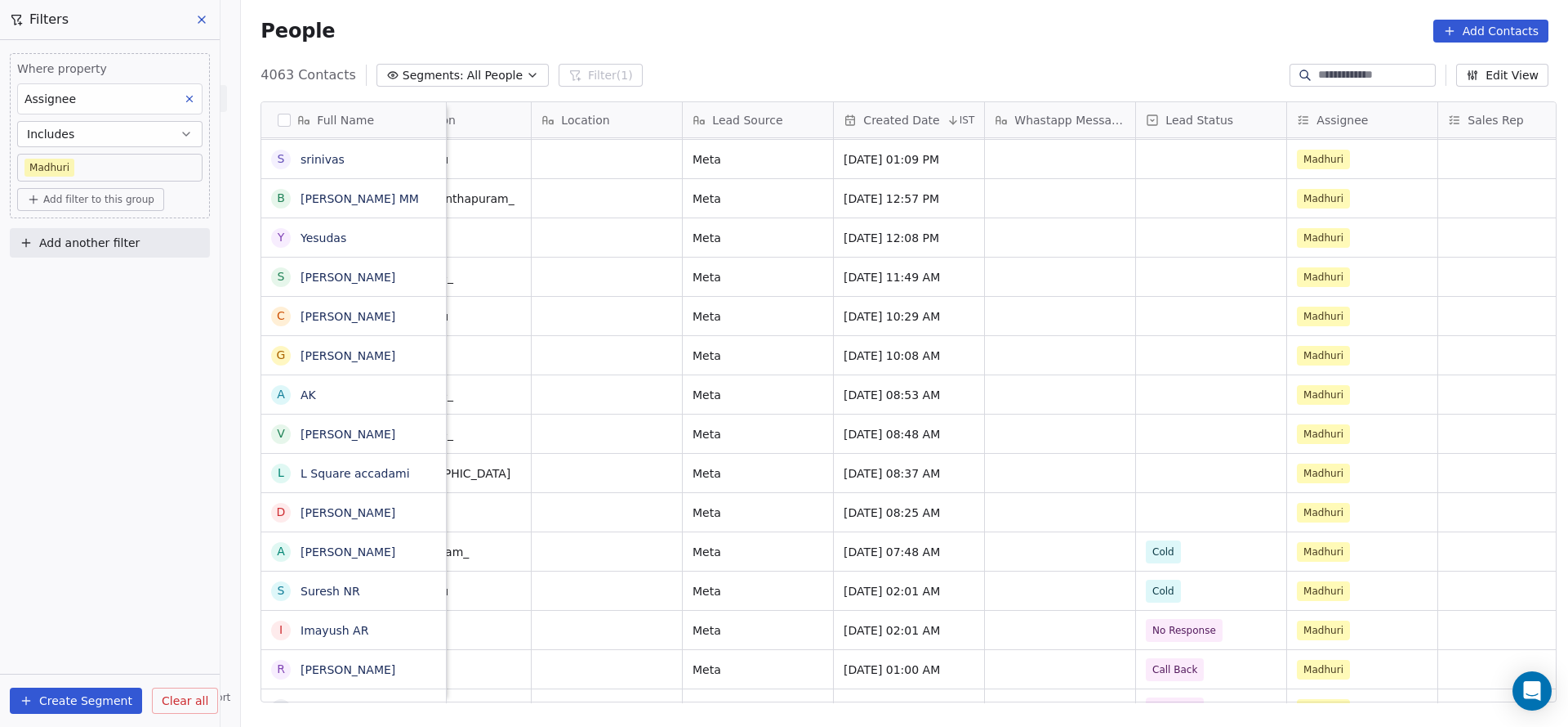
scroll to position [0, 0]
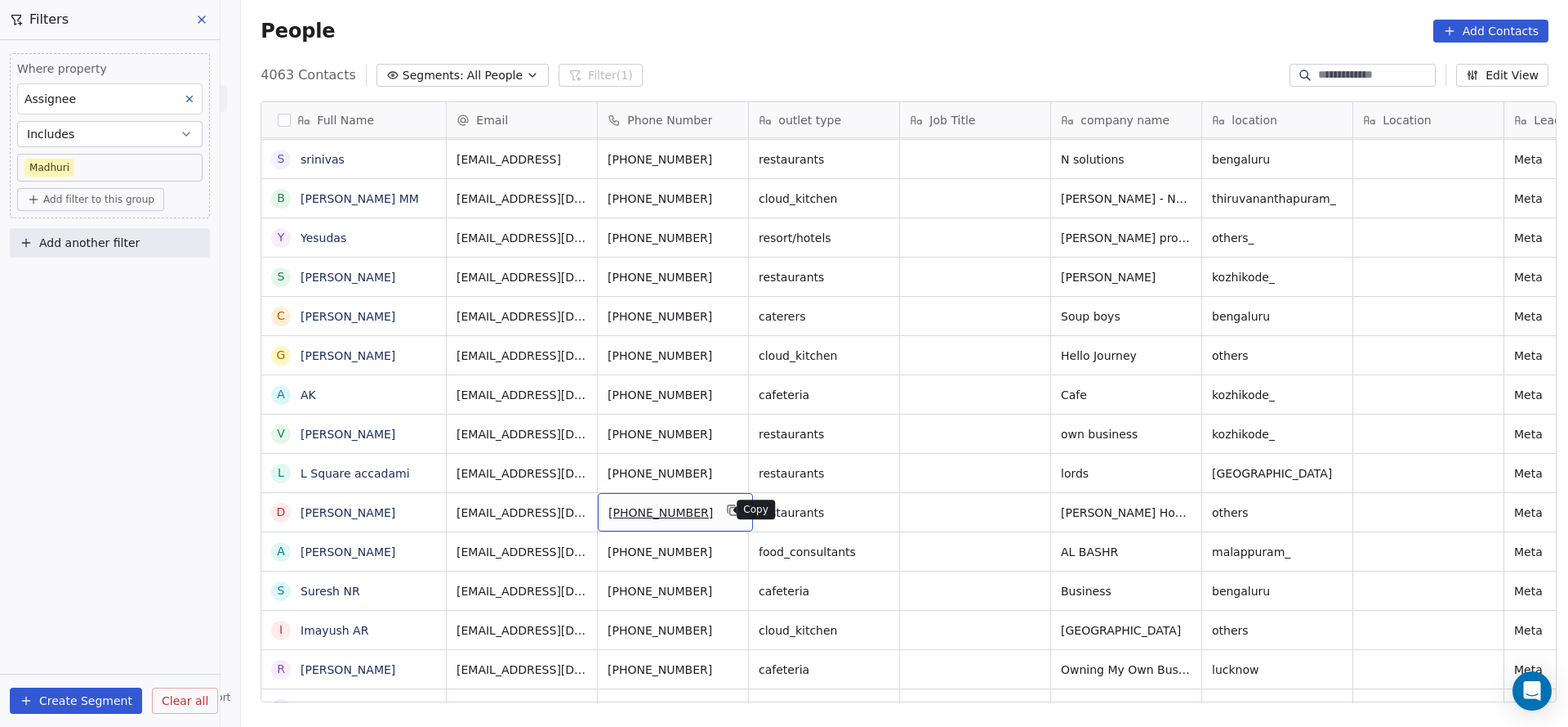
click at [727, 506] on icon "grid" at bounding box center [733, 510] width 13 height 13
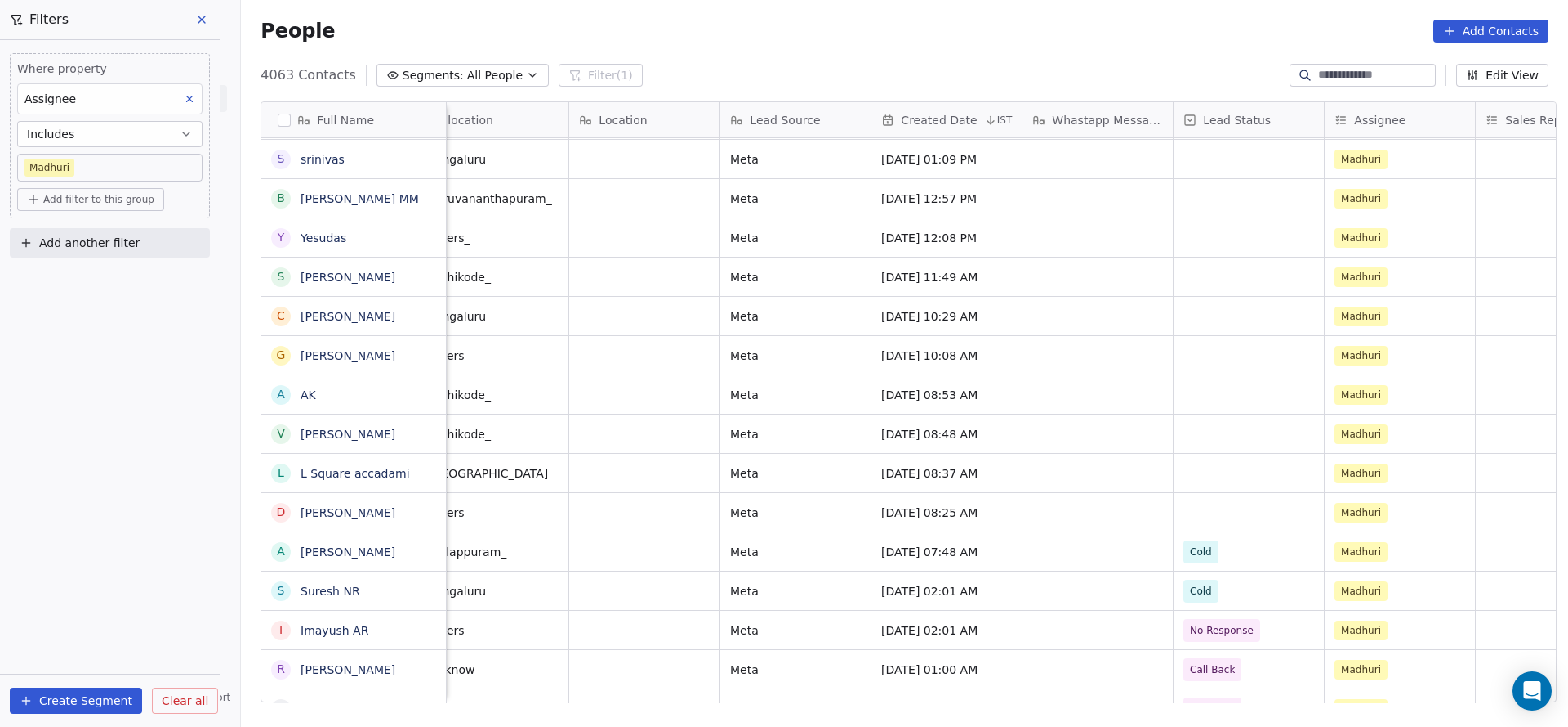
scroll to position [0, 1074]
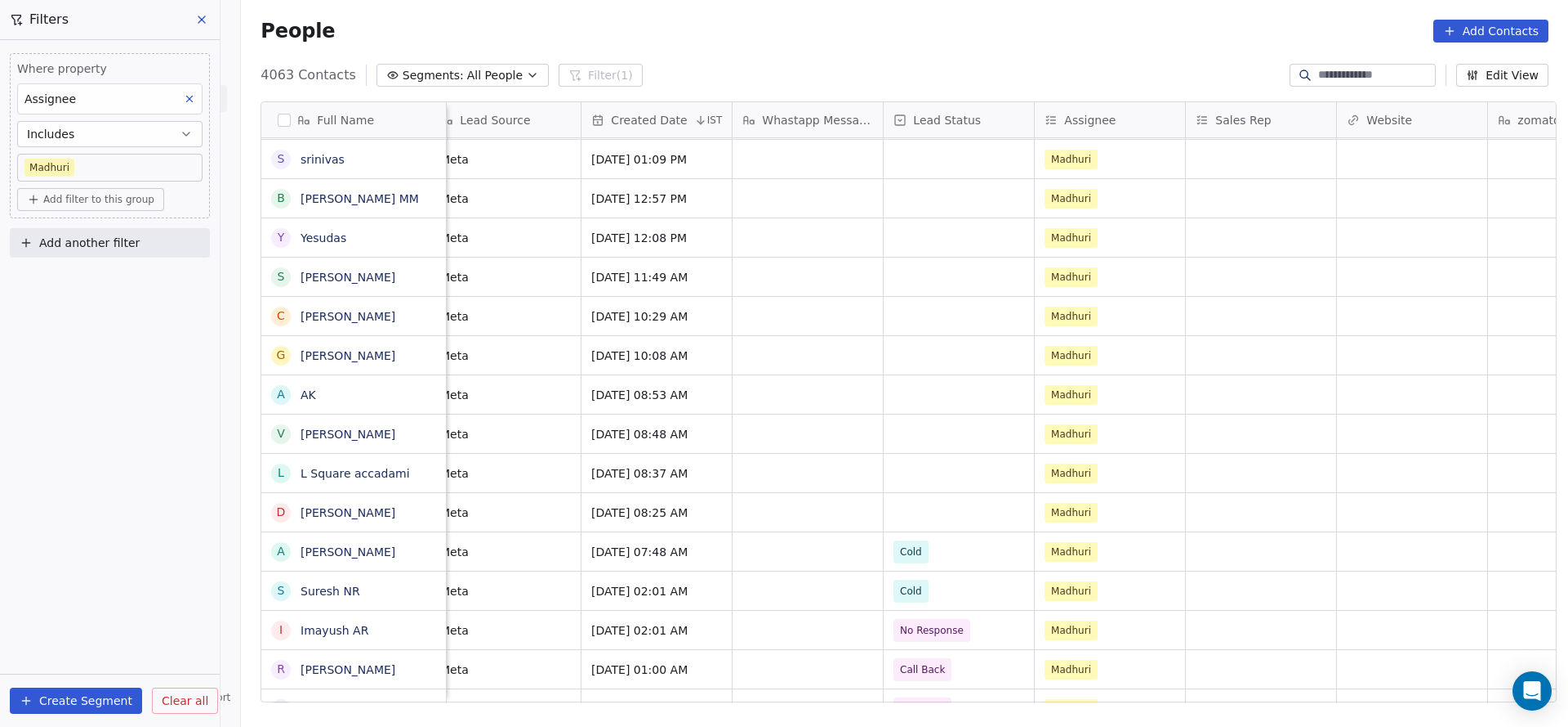
drag, startPoint x: 949, startPoint y: 704, endPoint x: 1069, endPoint y: 692, distance: 120.6
click at [1069, 692] on div "Full Name J [PERSON_NAME] K [PERSON_NAME] S [PERSON_NAME]. A [PERSON_NAME] P PA…" at bounding box center [905, 408] width 1328 height 640
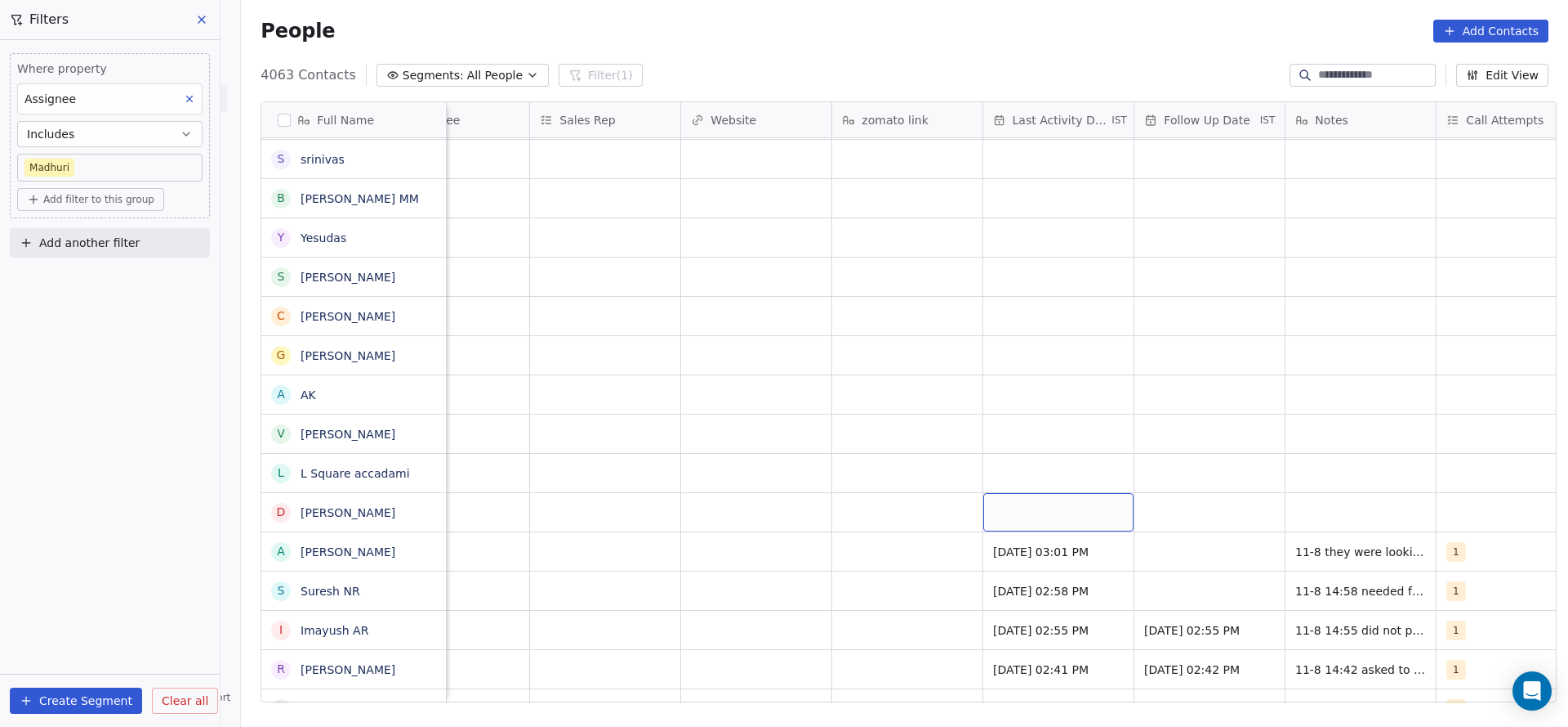
click at [1030, 499] on div "grid" at bounding box center [1059, 512] width 150 height 38
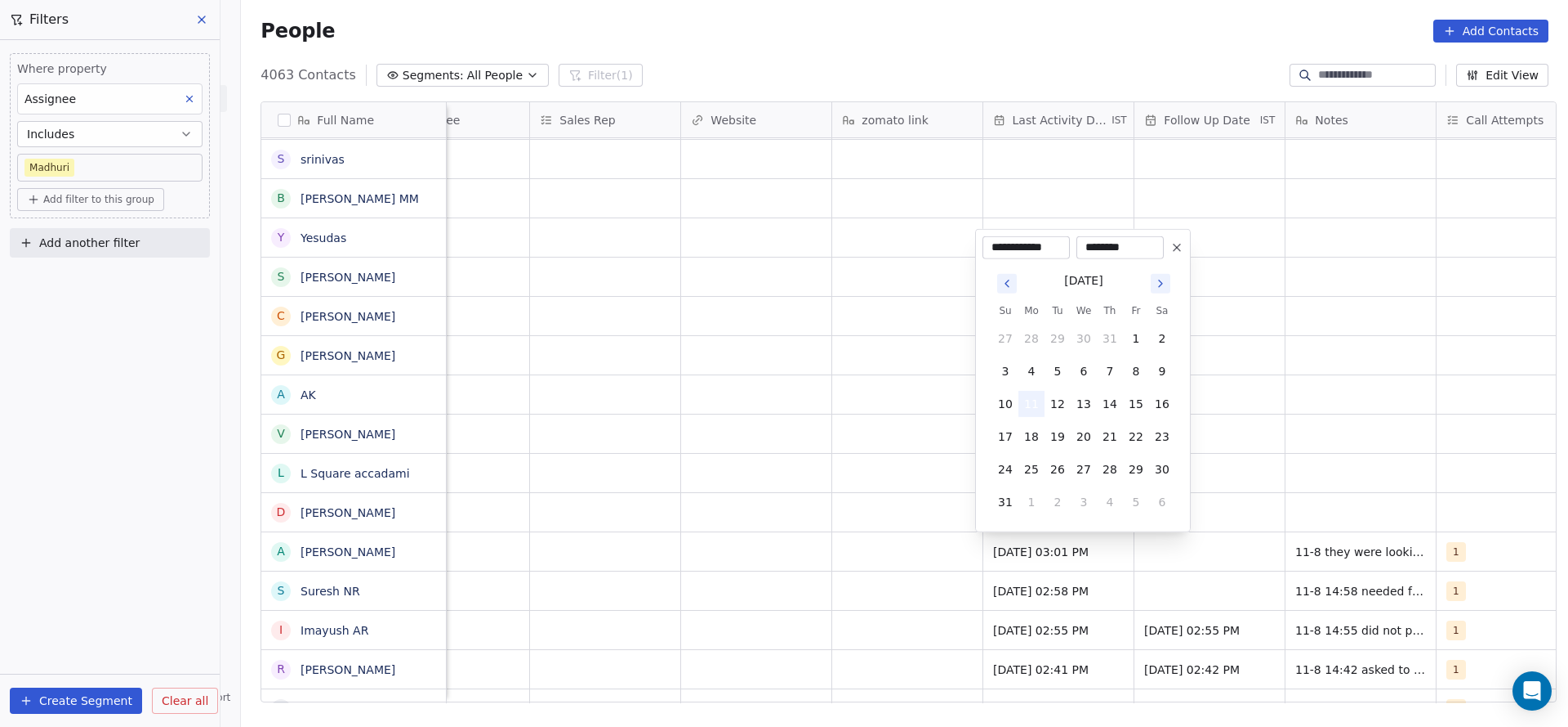
click at [1032, 405] on button "11" at bounding box center [1032, 404] width 27 height 27
click at [865, 520] on html "On2Cook India Pvt. Ltd. Contacts People Marketing Workflows Campaigns Sales Pip…" at bounding box center [784, 363] width 1568 height 727
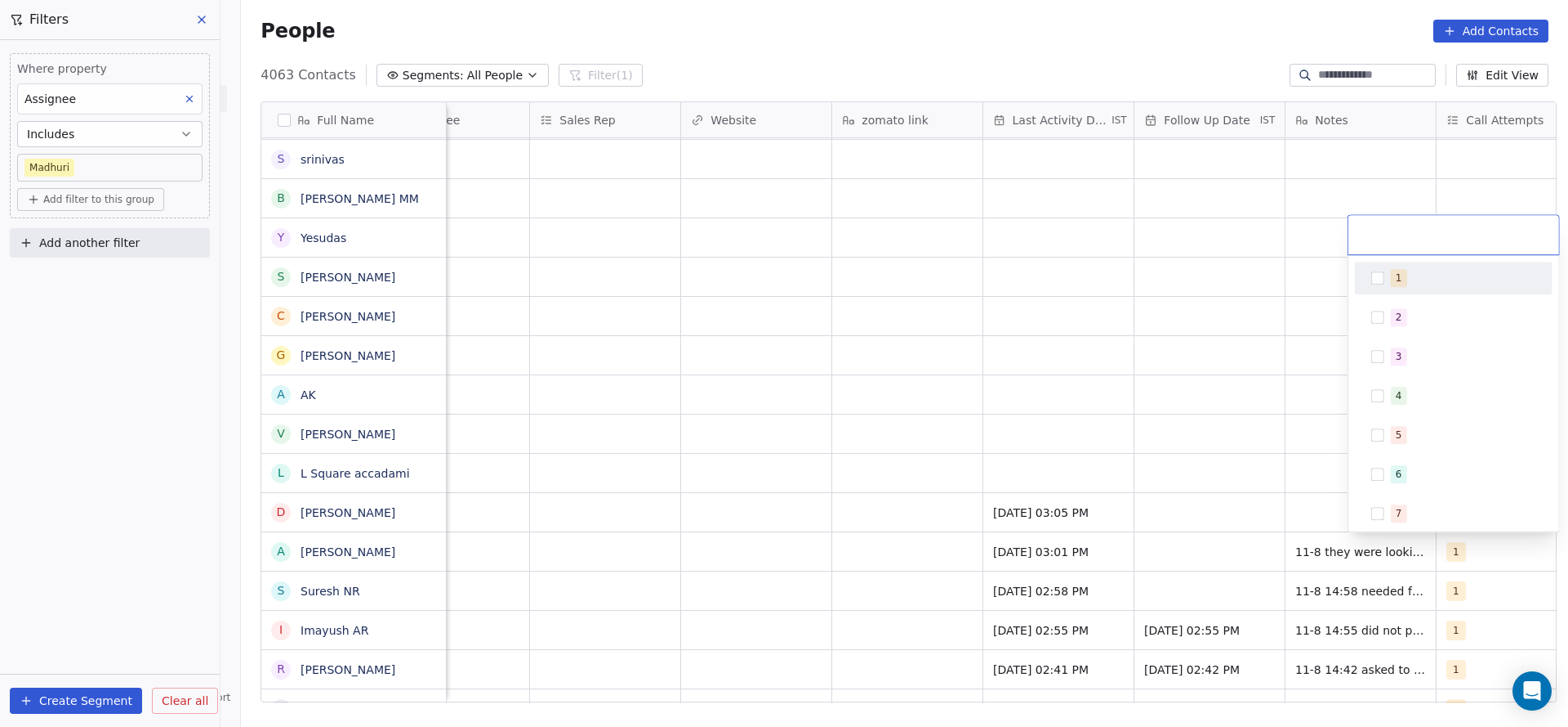
scroll to position [0, 1779]
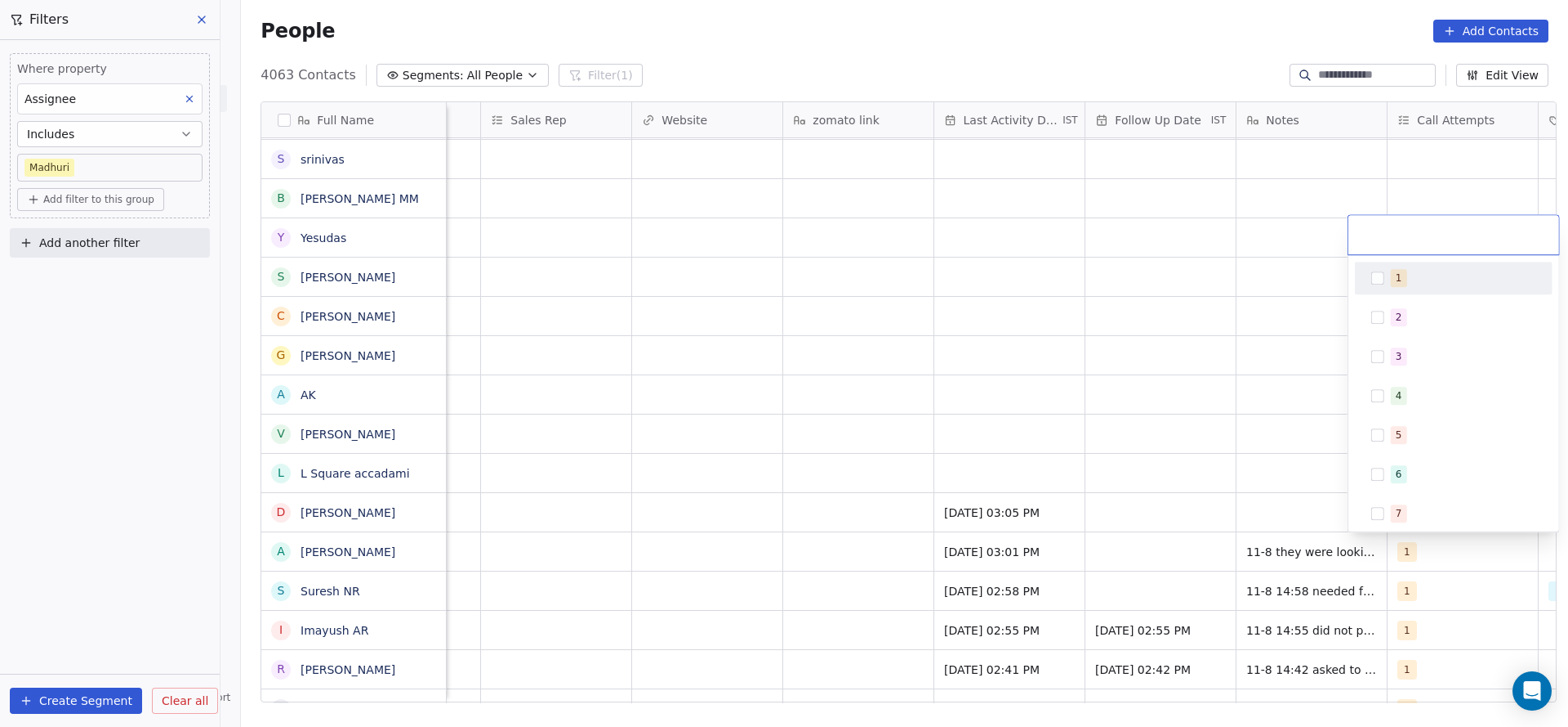
click at [1407, 284] on div "1" at bounding box center [1464, 277] width 145 height 18
click at [1229, 380] on html "On2Cook India Pvt. Ltd. Contacts People Marketing Workflows Campaigns Sales Pip…" at bounding box center [784, 363] width 1568 height 727
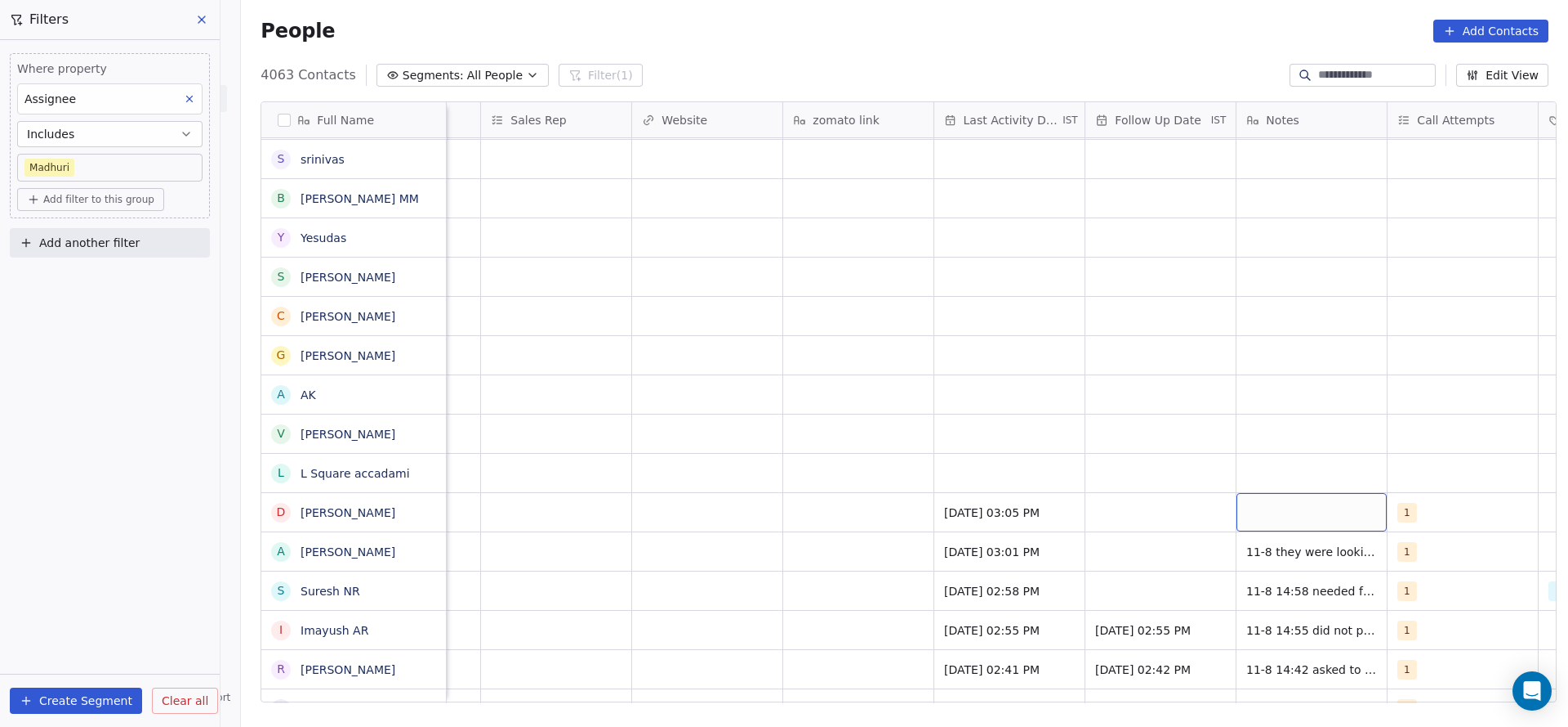
click at [1292, 515] on div "grid" at bounding box center [1312, 512] width 150 height 38
type textarea "**********"
click at [1036, 520] on html "On2Cook India Pvt. Ltd. Contacts People Marketing Workflows Campaigns Sales Pip…" at bounding box center [784, 363] width 1568 height 727
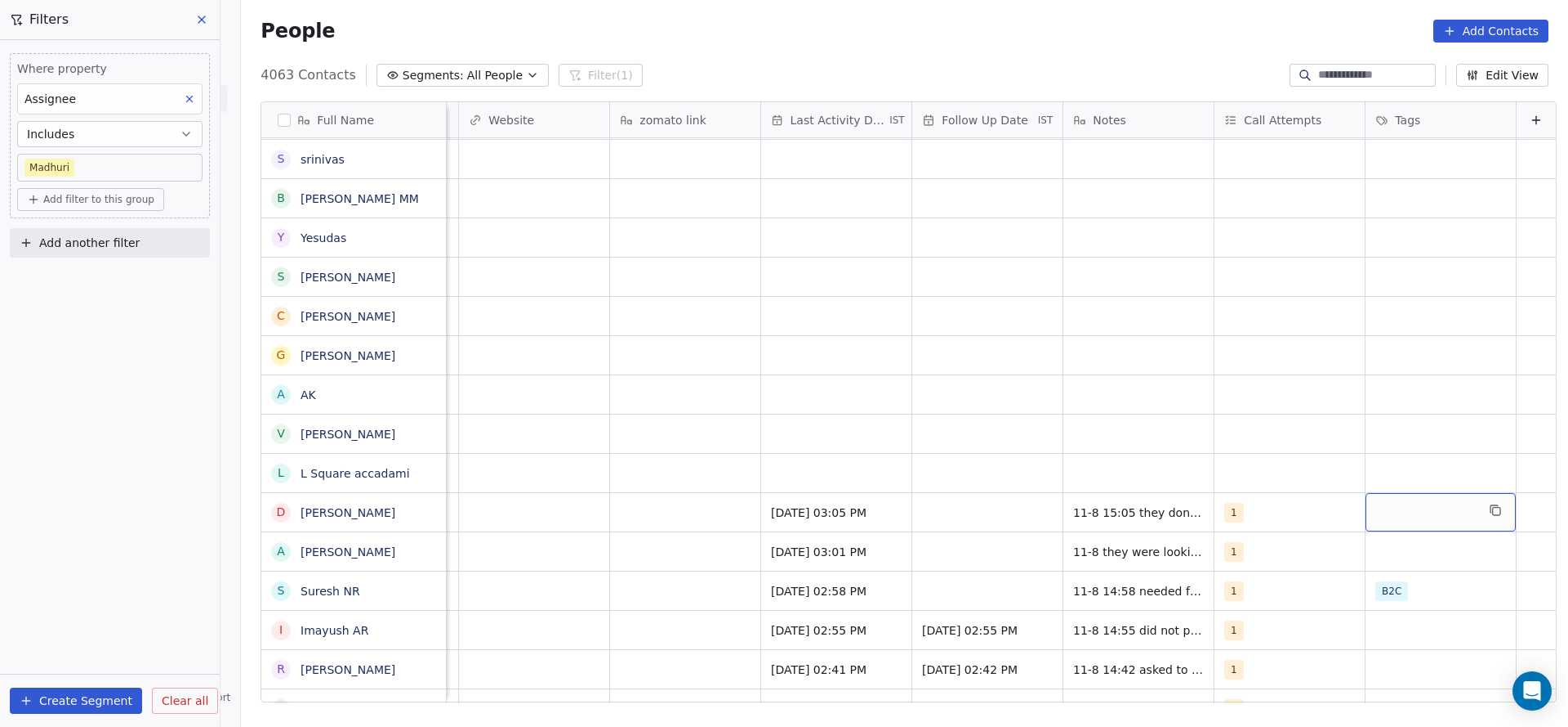
click at [1372, 510] on div "grid" at bounding box center [1441, 512] width 150 height 38
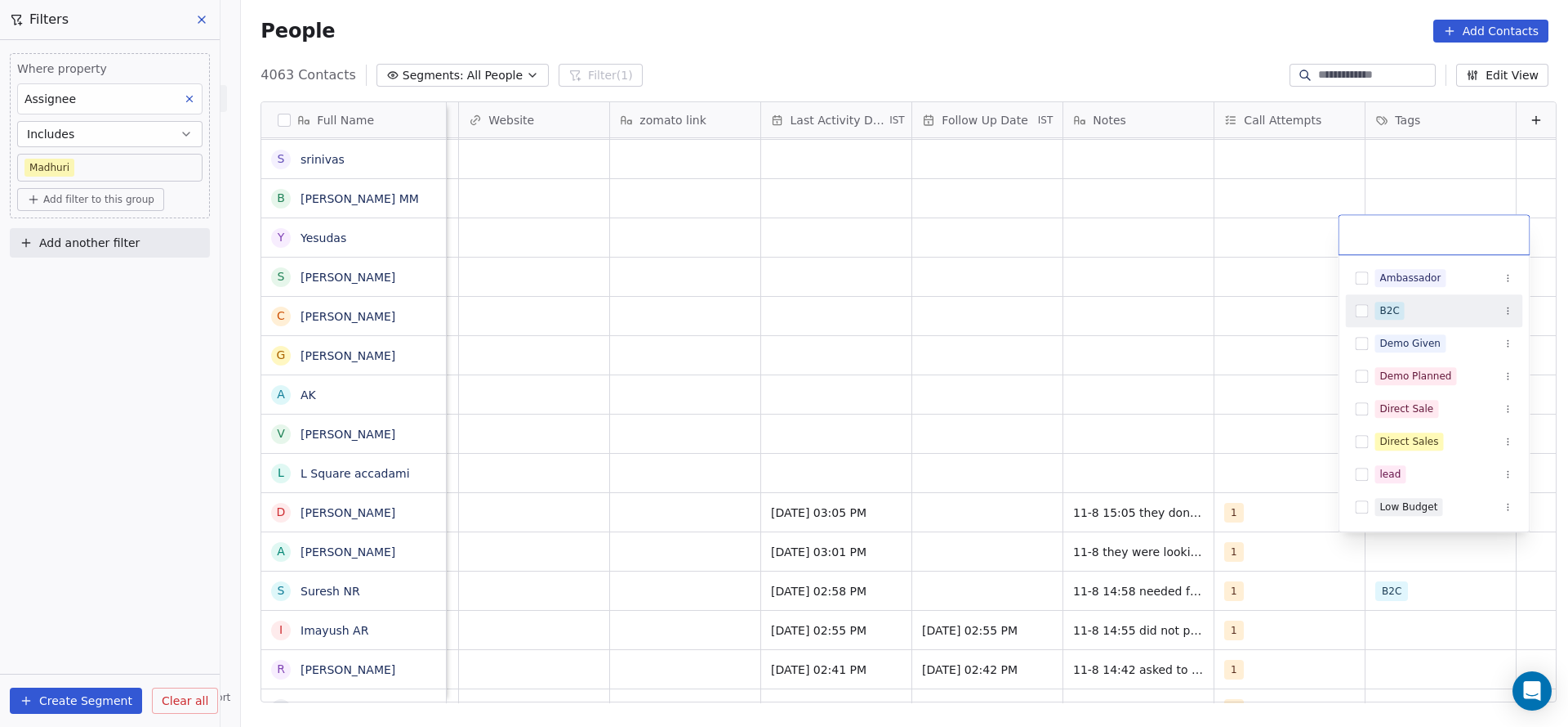
click at [1389, 301] on span "B2C" at bounding box center [1389, 310] width 29 height 18
click at [716, 472] on html "On2Cook India Pvt. Ltd. Contacts People Marketing Workflows Campaigns Sales Pip…" at bounding box center [784, 363] width 1568 height 727
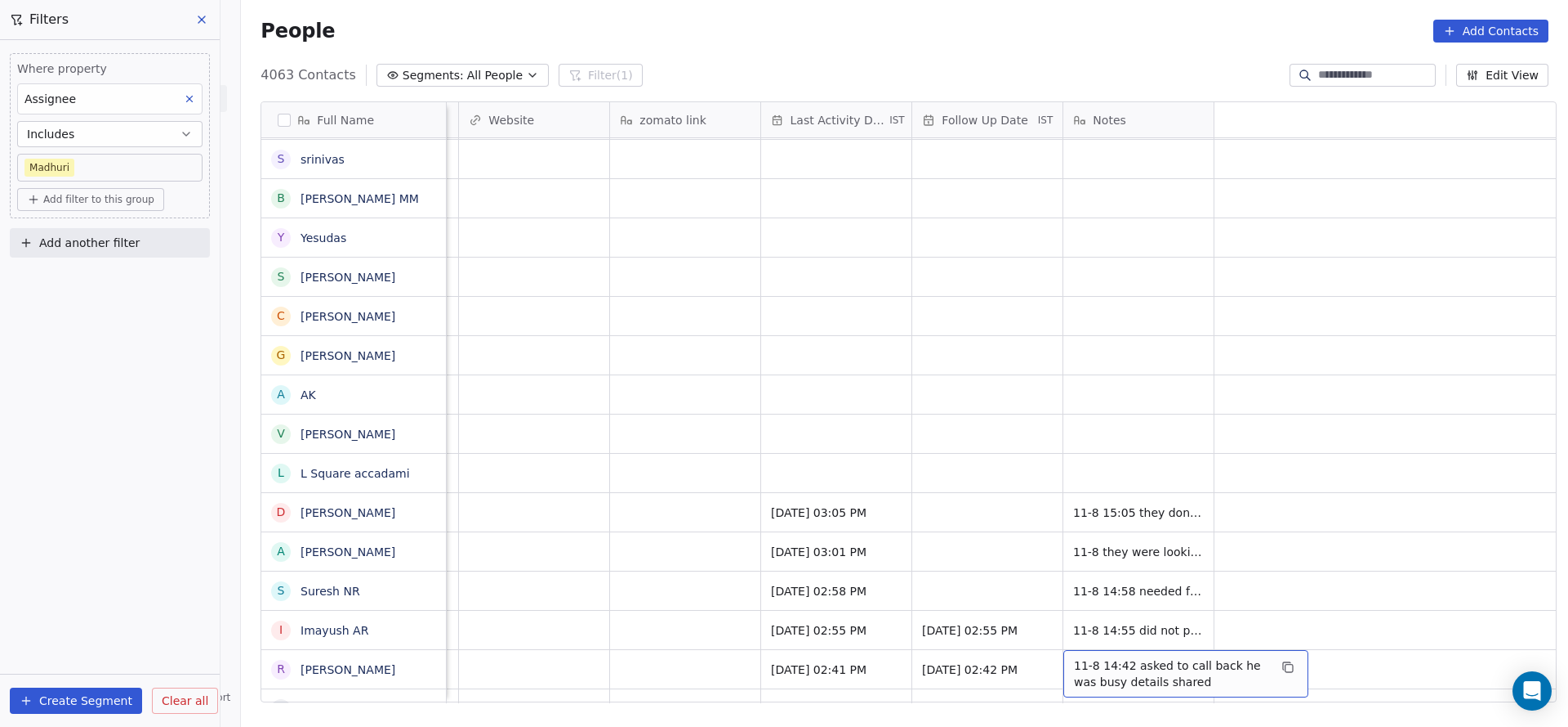
scroll to position [0, 1064]
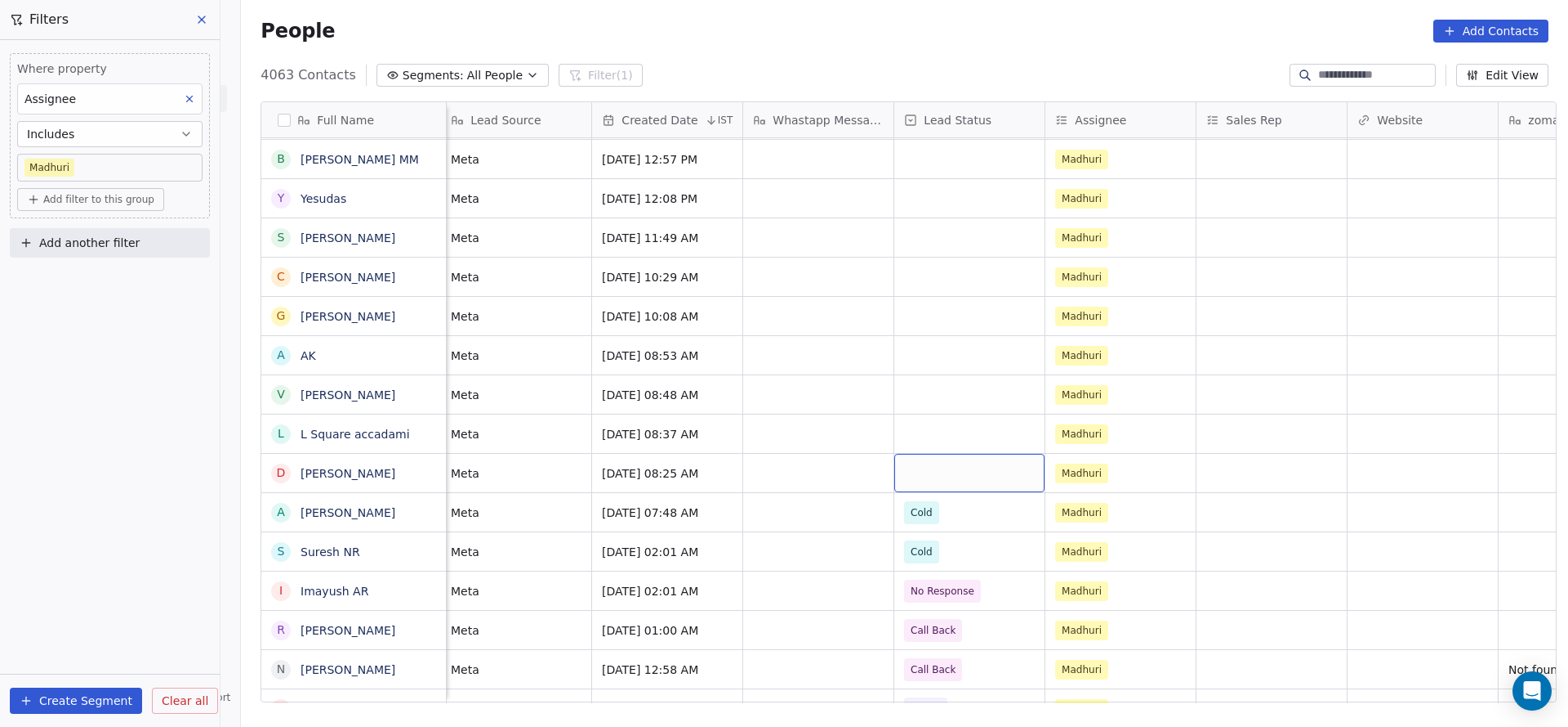
click at [946, 478] on div "grid" at bounding box center [970, 472] width 150 height 38
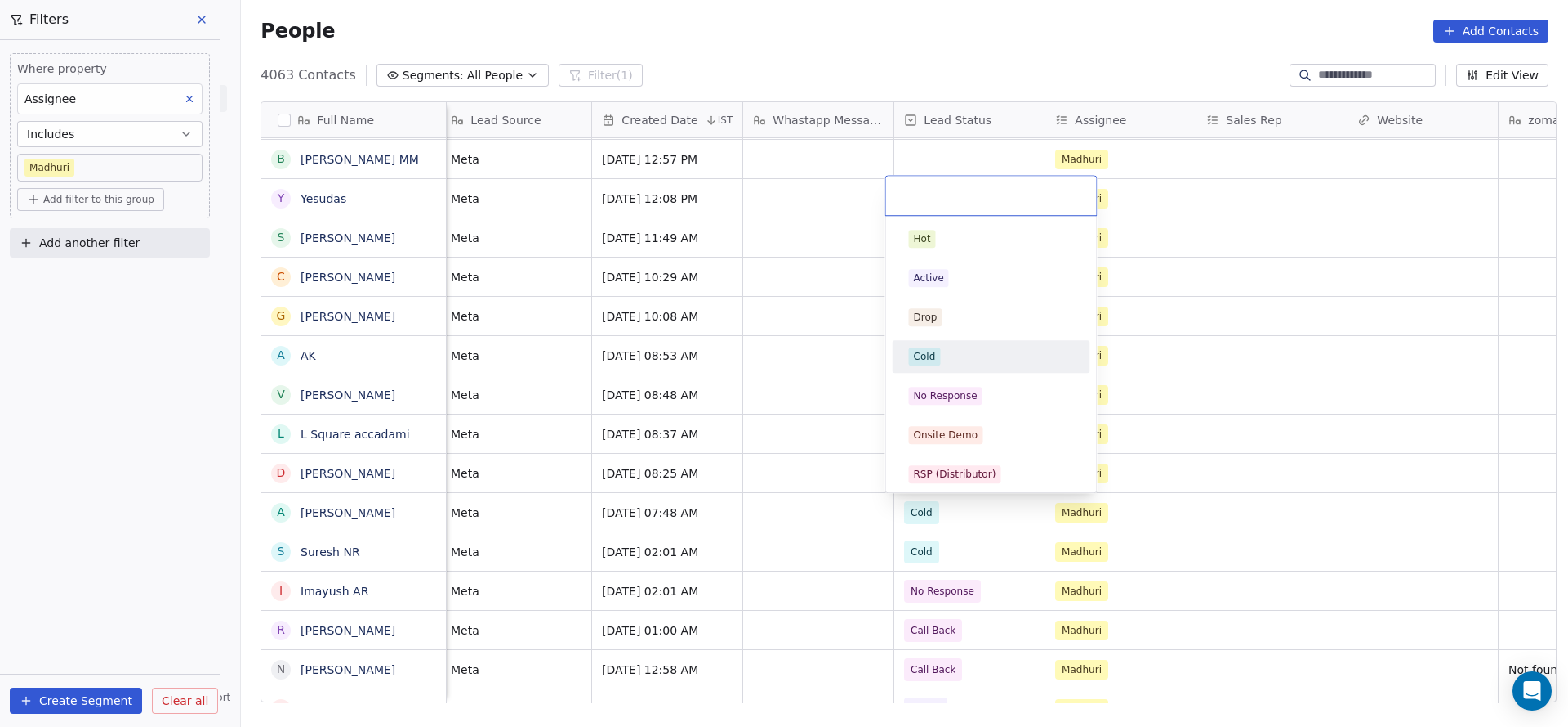
click at [951, 354] on div "Cold" at bounding box center [992, 356] width 165 height 18
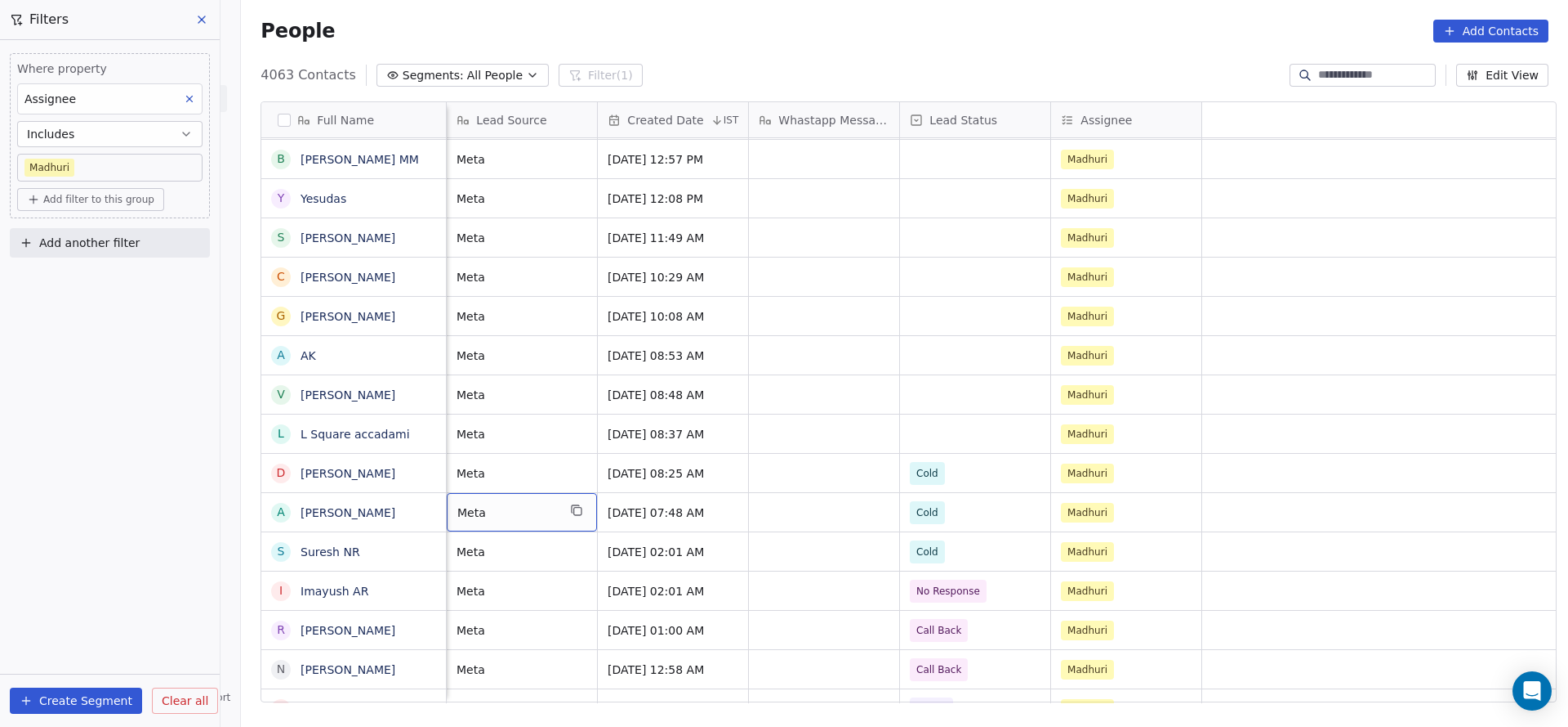
scroll to position [0, 120]
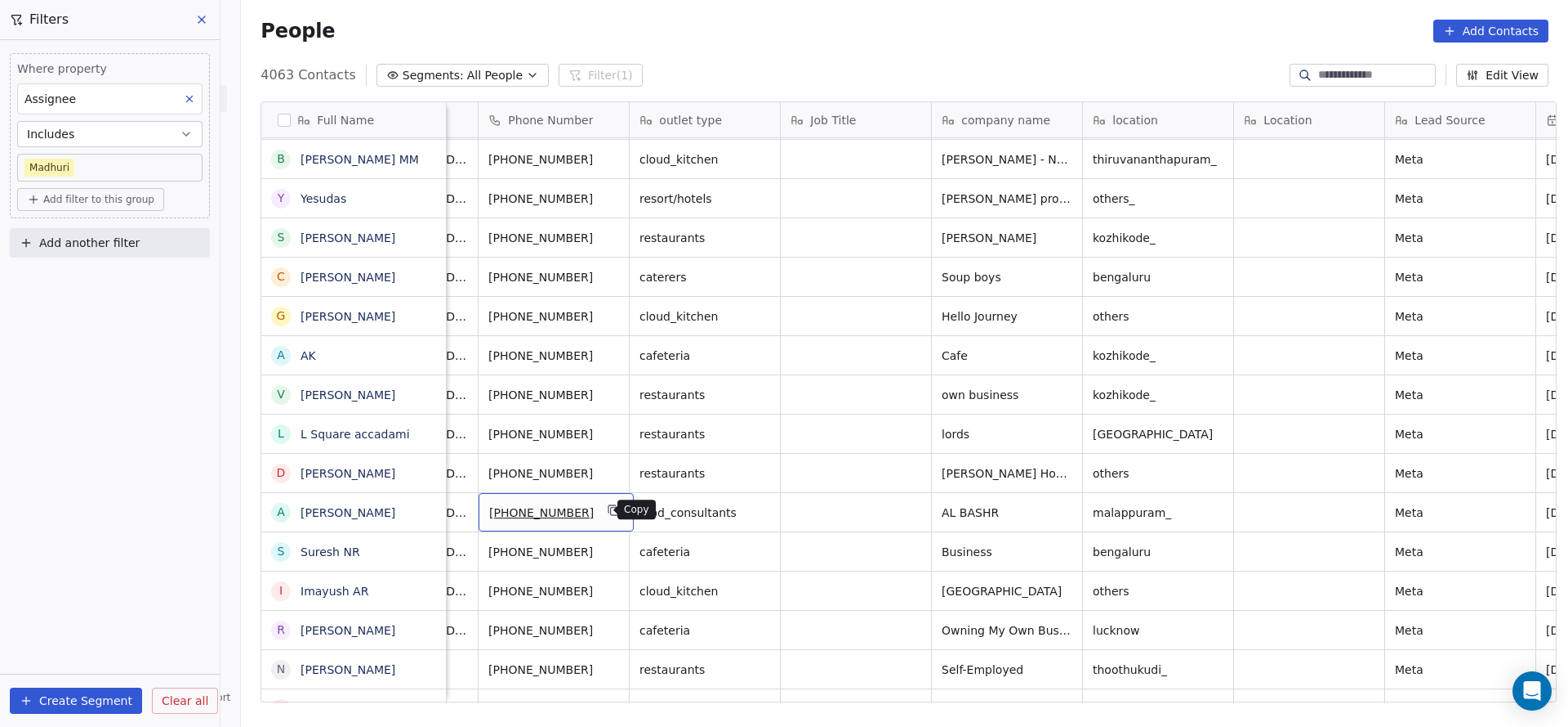
click at [608, 507] on icon "grid" at bounding box center [614, 510] width 13 height 13
click at [611, 474] on icon "grid" at bounding box center [614, 472] width 8 height 8
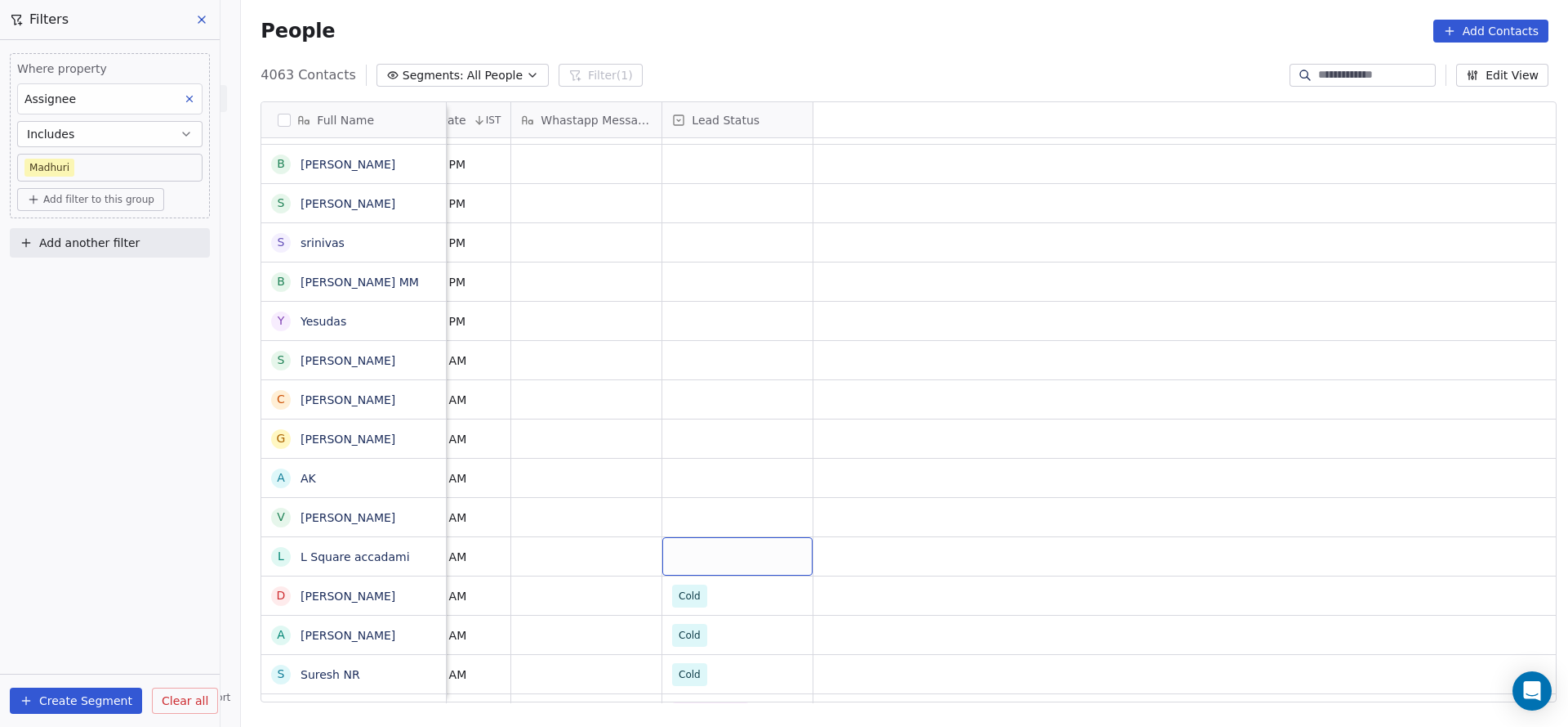
scroll to position [0, 0]
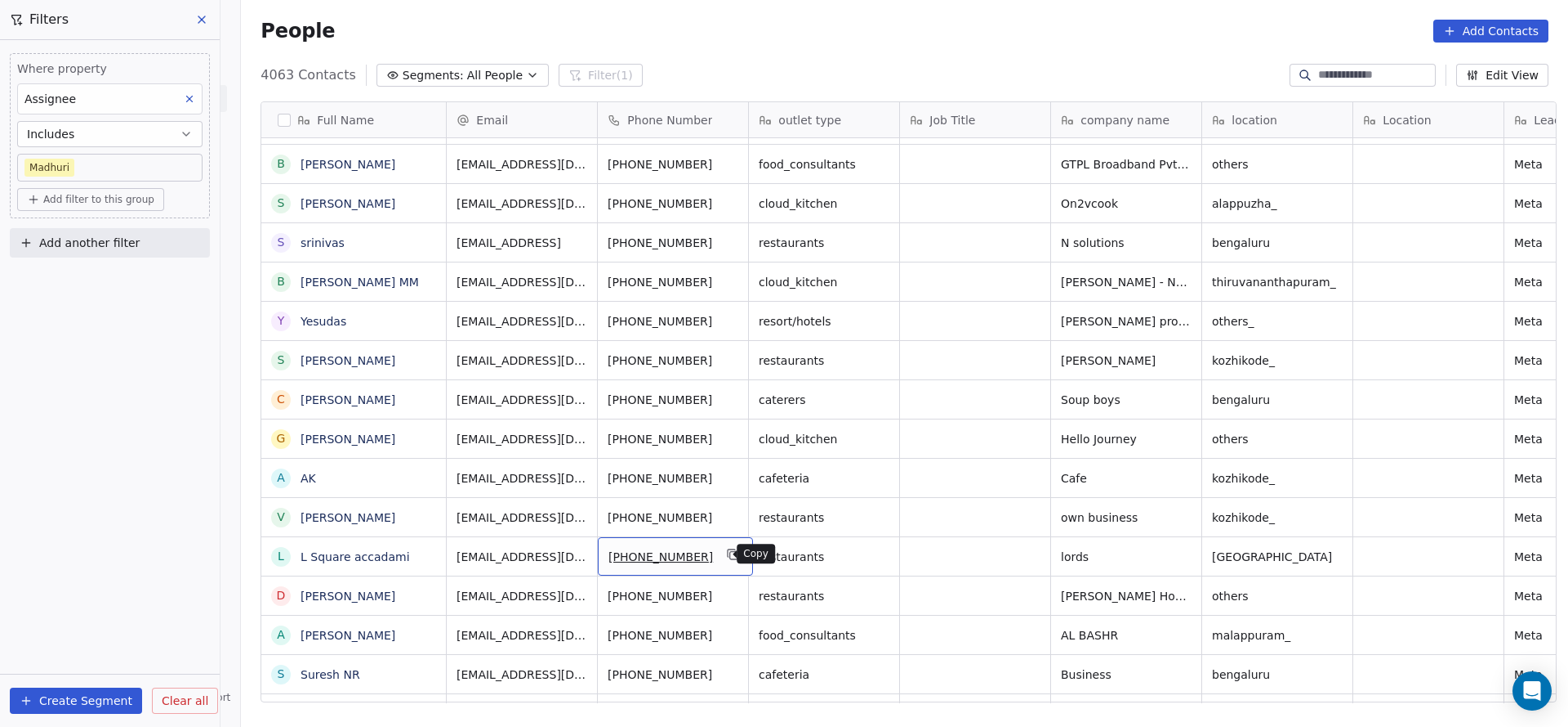
click at [727, 557] on icon "grid" at bounding box center [733, 554] width 13 height 13
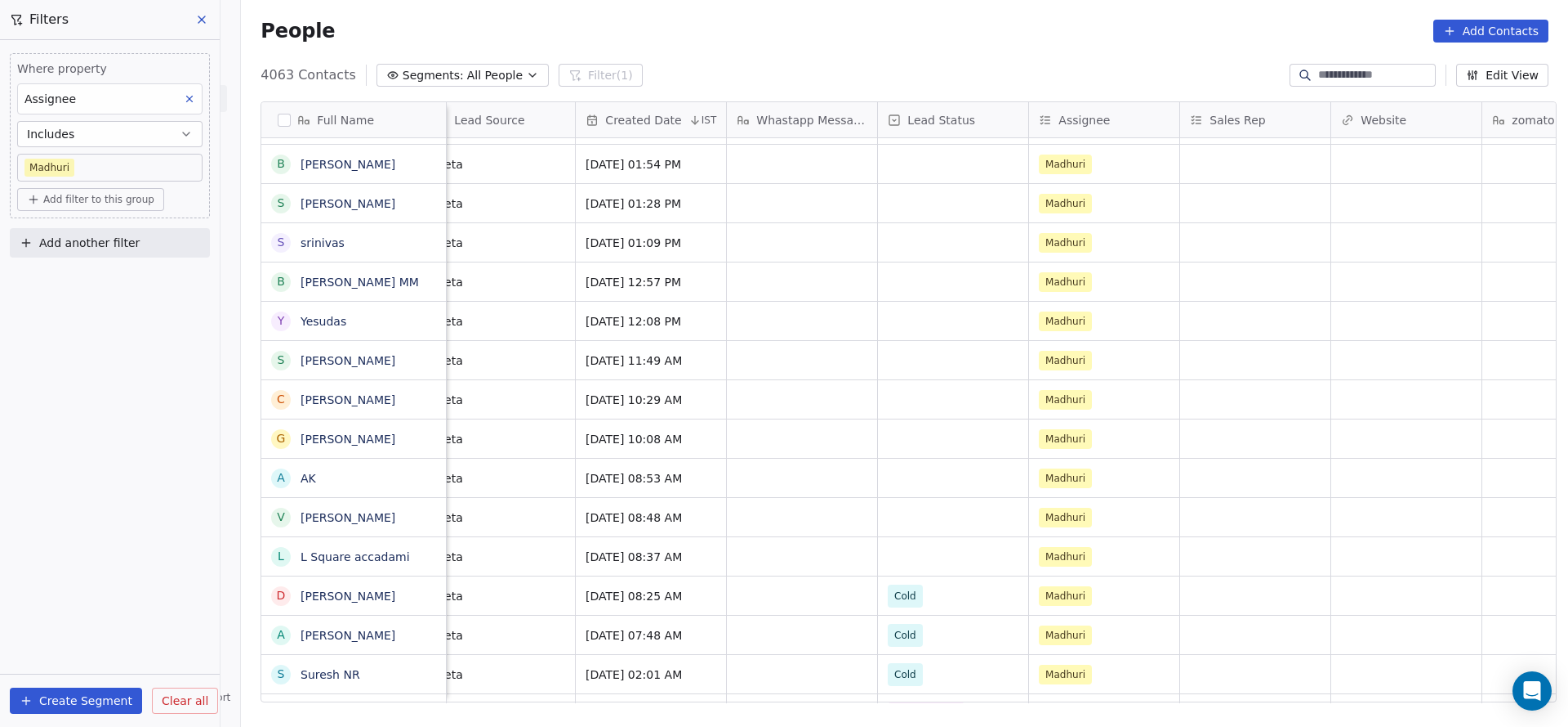
scroll to position [0, 1087]
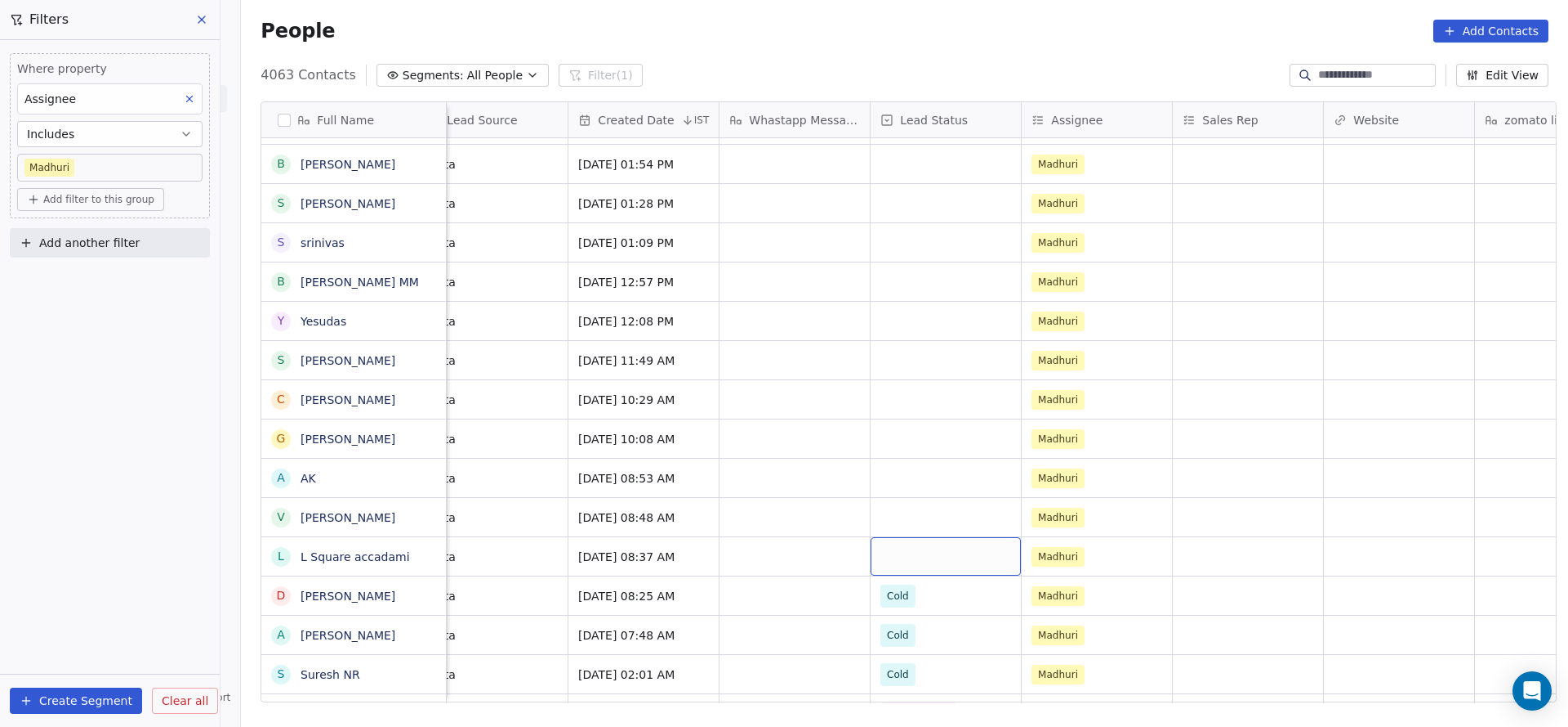
click at [916, 569] on div "grid" at bounding box center [946, 556] width 150 height 38
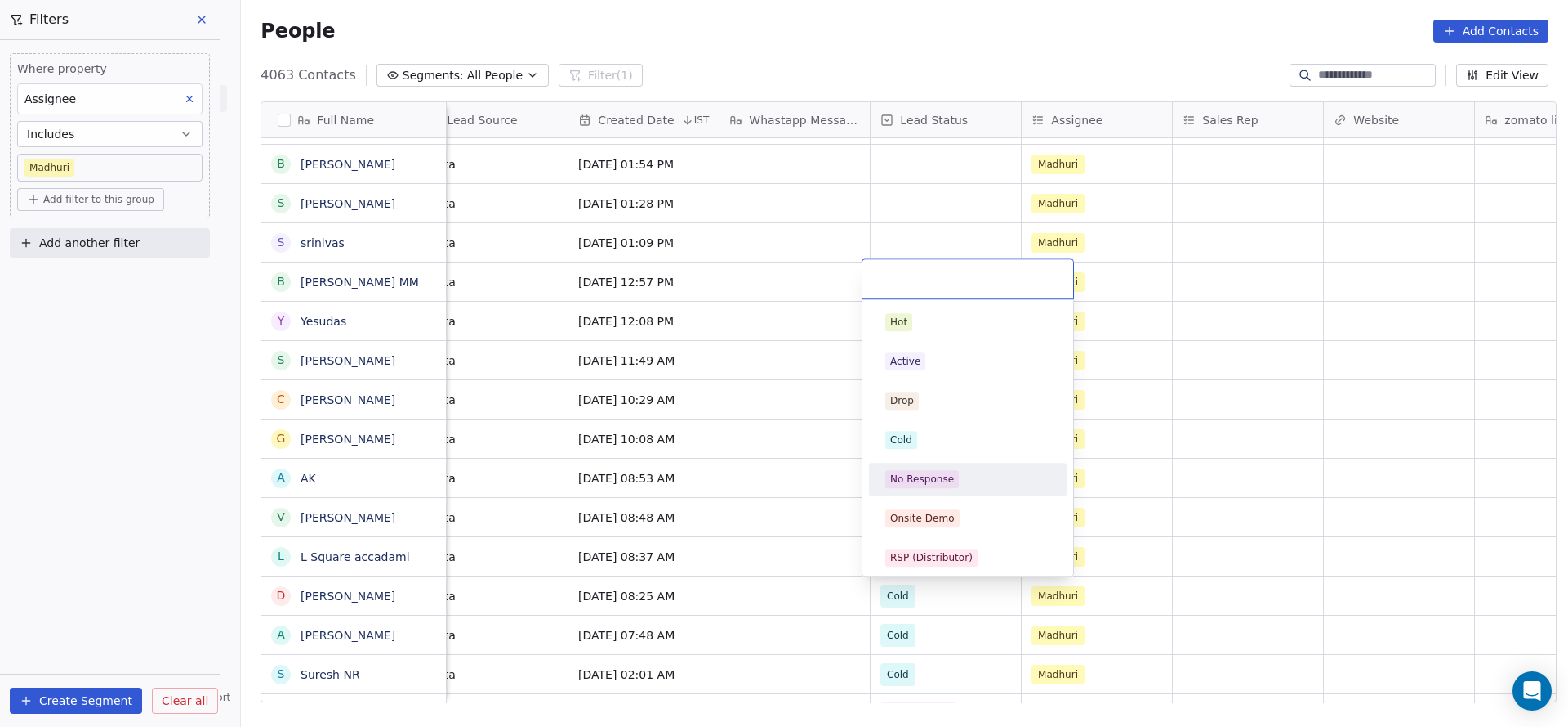
click at [935, 483] on div "No Response" at bounding box center [921, 478] width 64 height 14
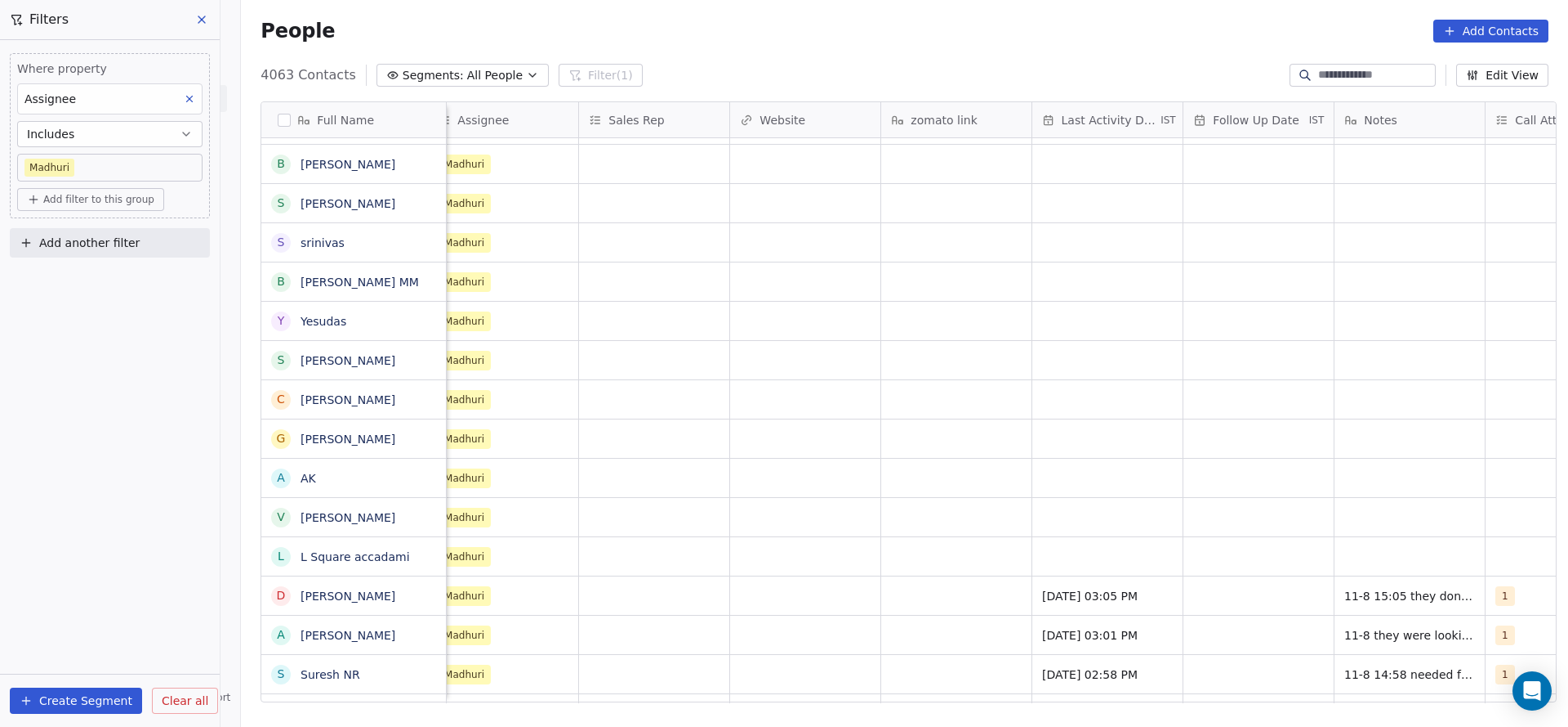
scroll to position [0, 1759]
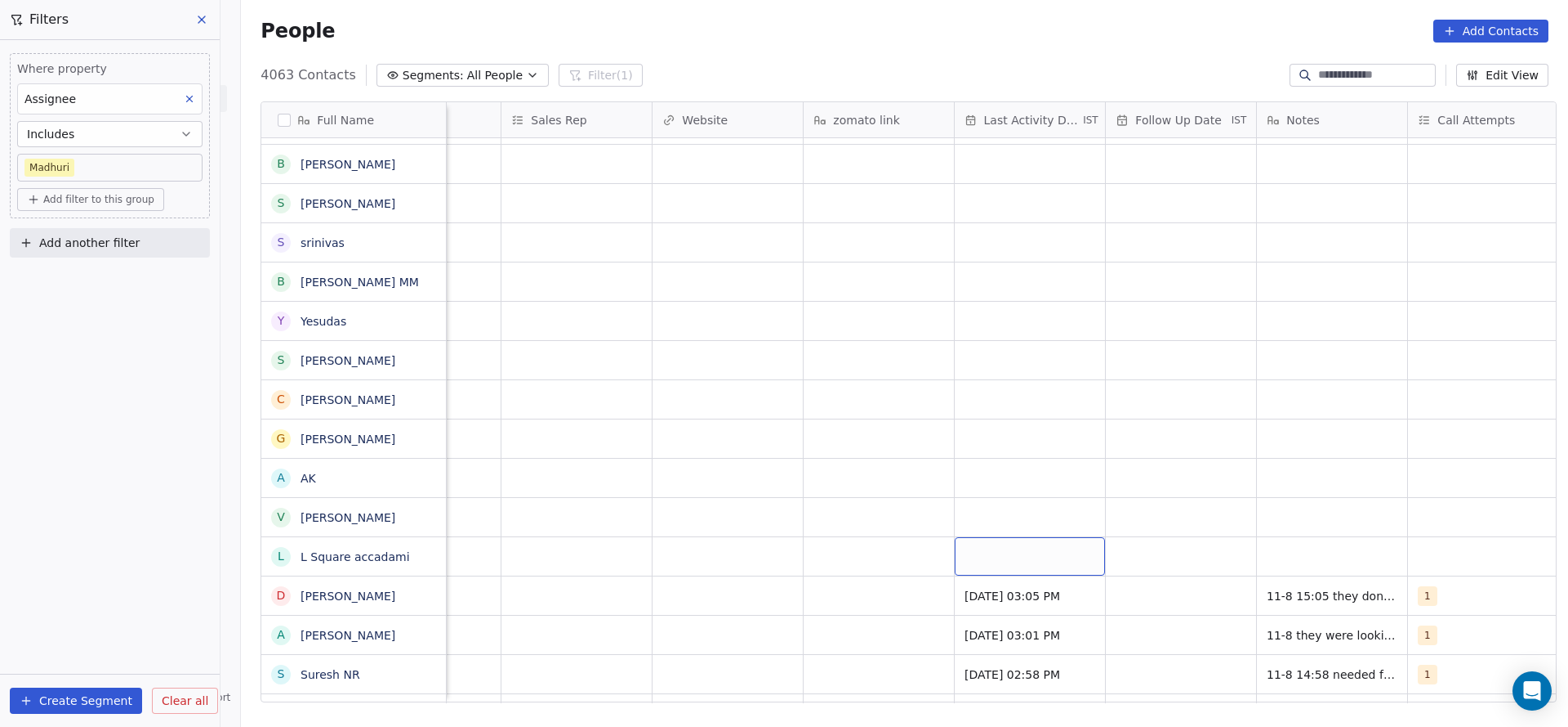
click at [971, 558] on div "grid" at bounding box center [1030, 556] width 150 height 38
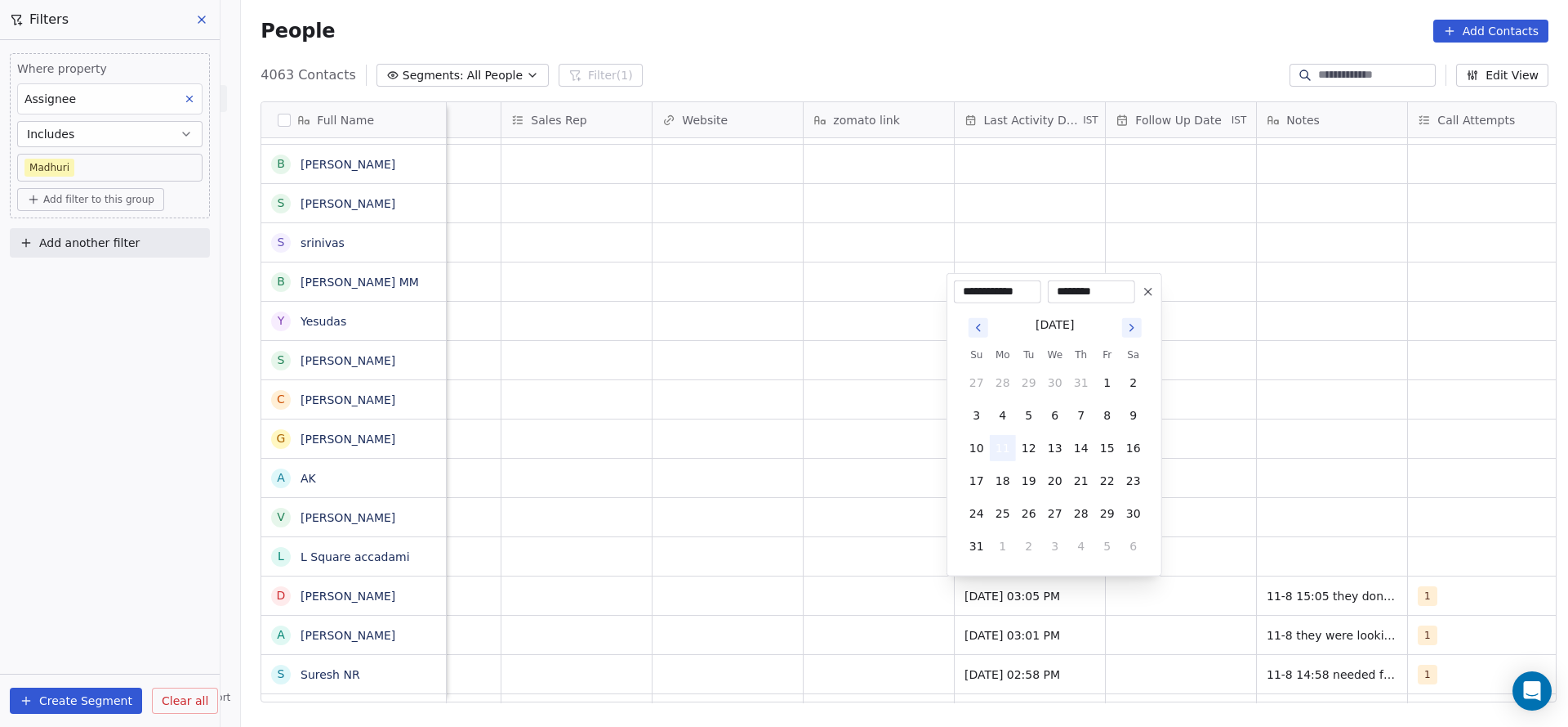
click at [1005, 453] on button "11" at bounding box center [1003, 449] width 27 height 27
click at [897, 527] on html "On2Cook India Pvt. Ltd. Contacts People Marketing Workflows Campaigns Sales Pip…" at bounding box center [784, 363] width 1568 height 727
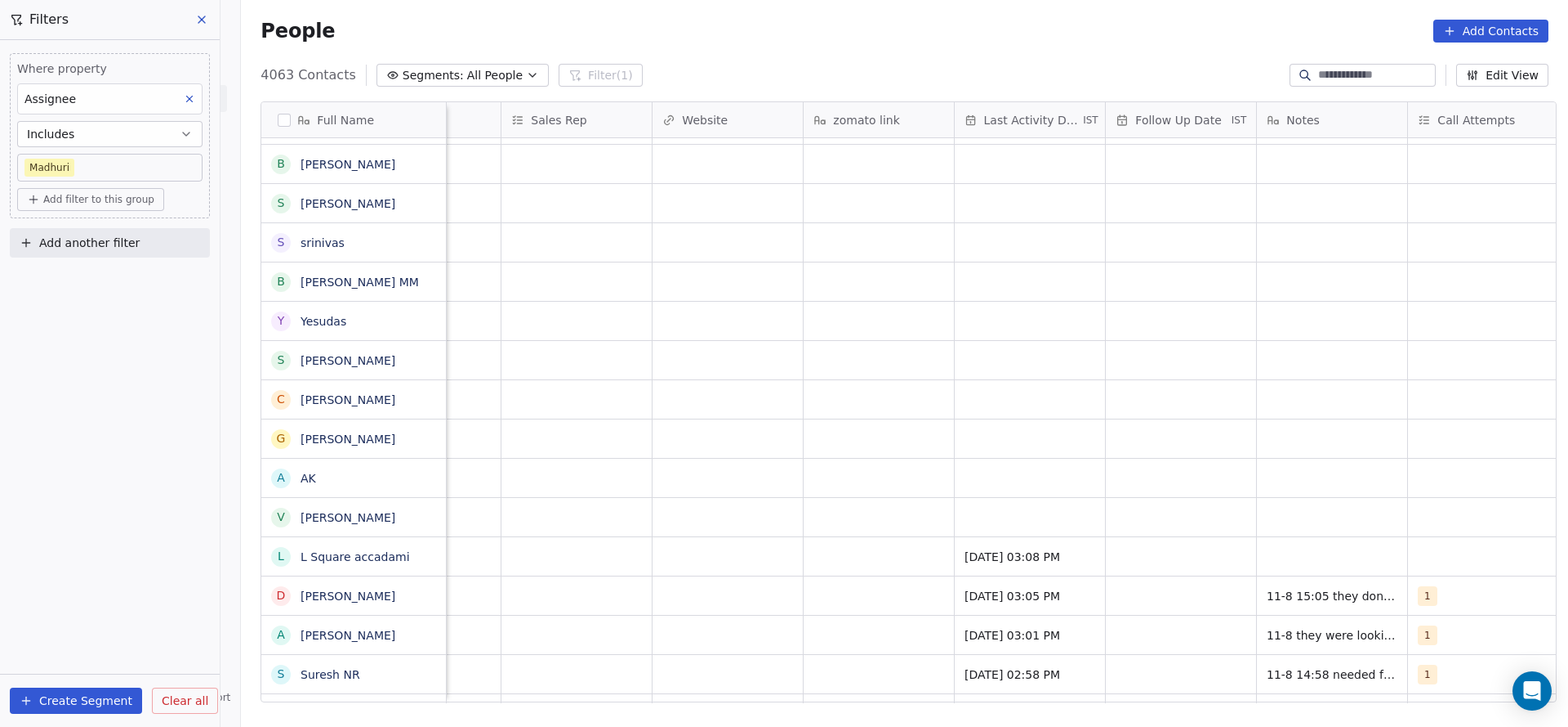
scroll to position [0, 1779]
click at [1437, 552] on div "grid" at bounding box center [1463, 556] width 150 height 38
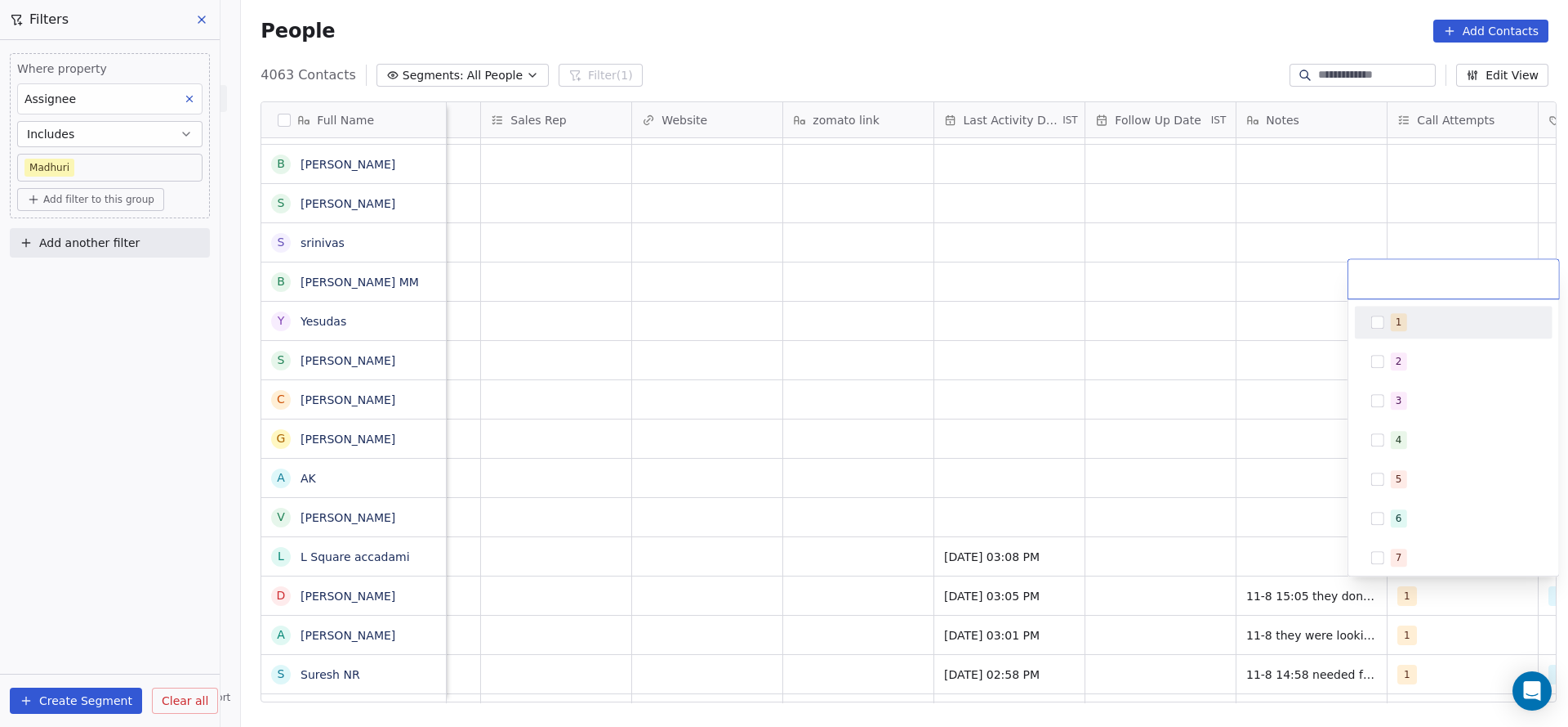
click at [1405, 316] on div "1" at bounding box center [1464, 321] width 145 height 18
click at [1158, 443] on html "On2Cook India Pvt. Ltd. Contacts People Marketing Workflows Campaigns Sales Pip…" at bounding box center [784, 363] width 1568 height 727
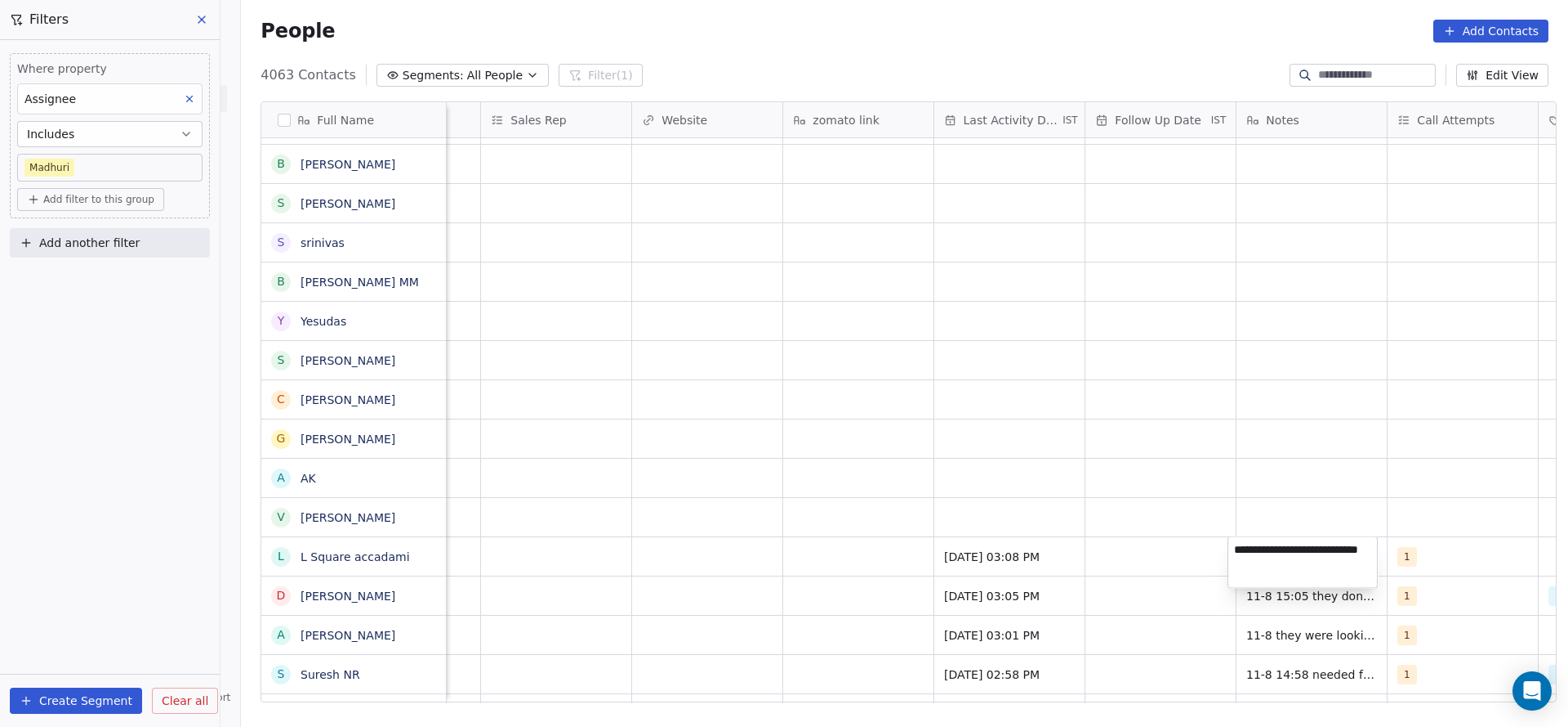
type textarea "**********"
click at [655, 485] on html "On2Cook India Pvt. Ltd. Contacts People Marketing Workflows Campaigns Sales Pip…" at bounding box center [784, 363] width 1568 height 727
click at [1171, 555] on div "grid" at bounding box center [1161, 556] width 150 height 38
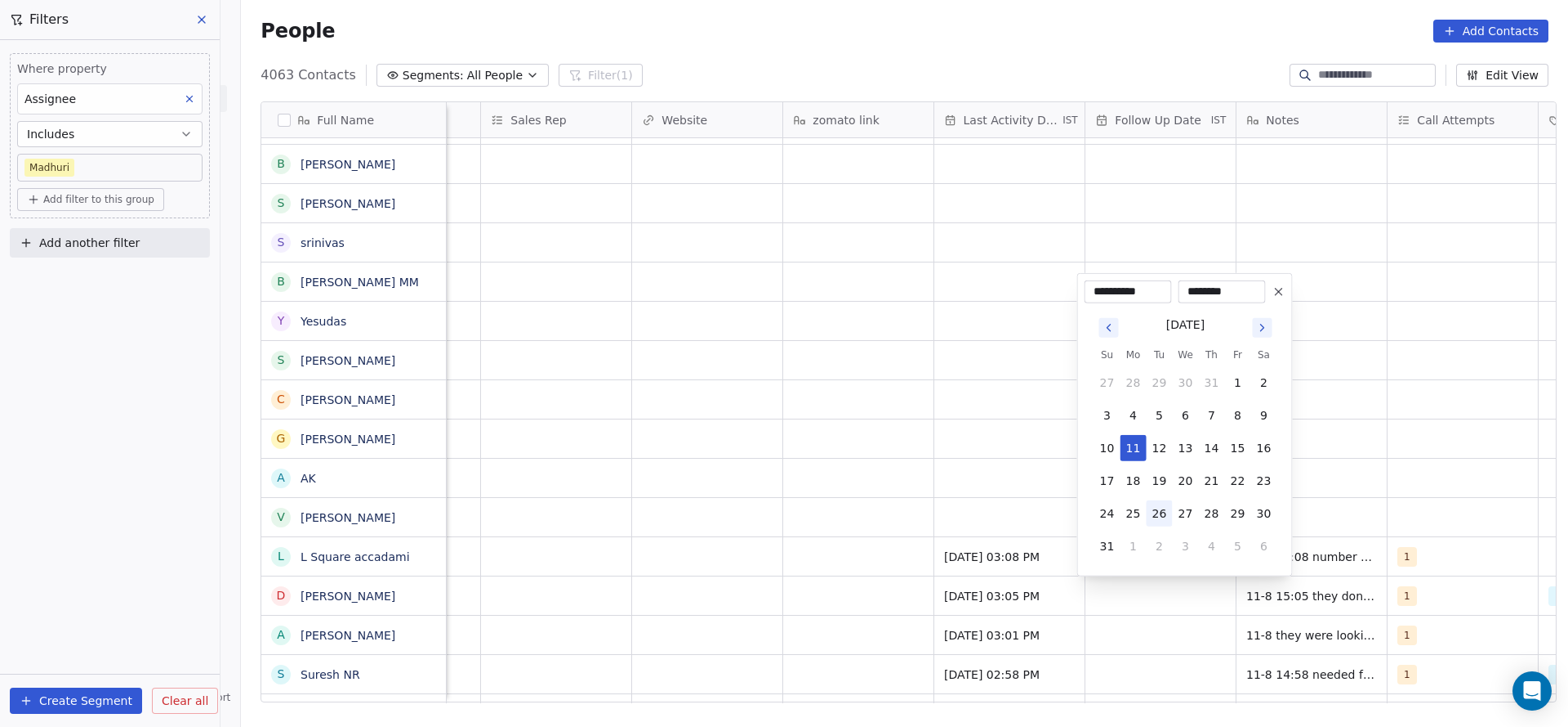
click at [1167, 518] on button "26" at bounding box center [1161, 513] width 27 height 27
type input "**********"
click at [784, 579] on html "On2Cook India Pvt. Ltd. Contacts People Marketing Workflows Campaigns Sales Pip…" at bounding box center [784, 363] width 1568 height 727
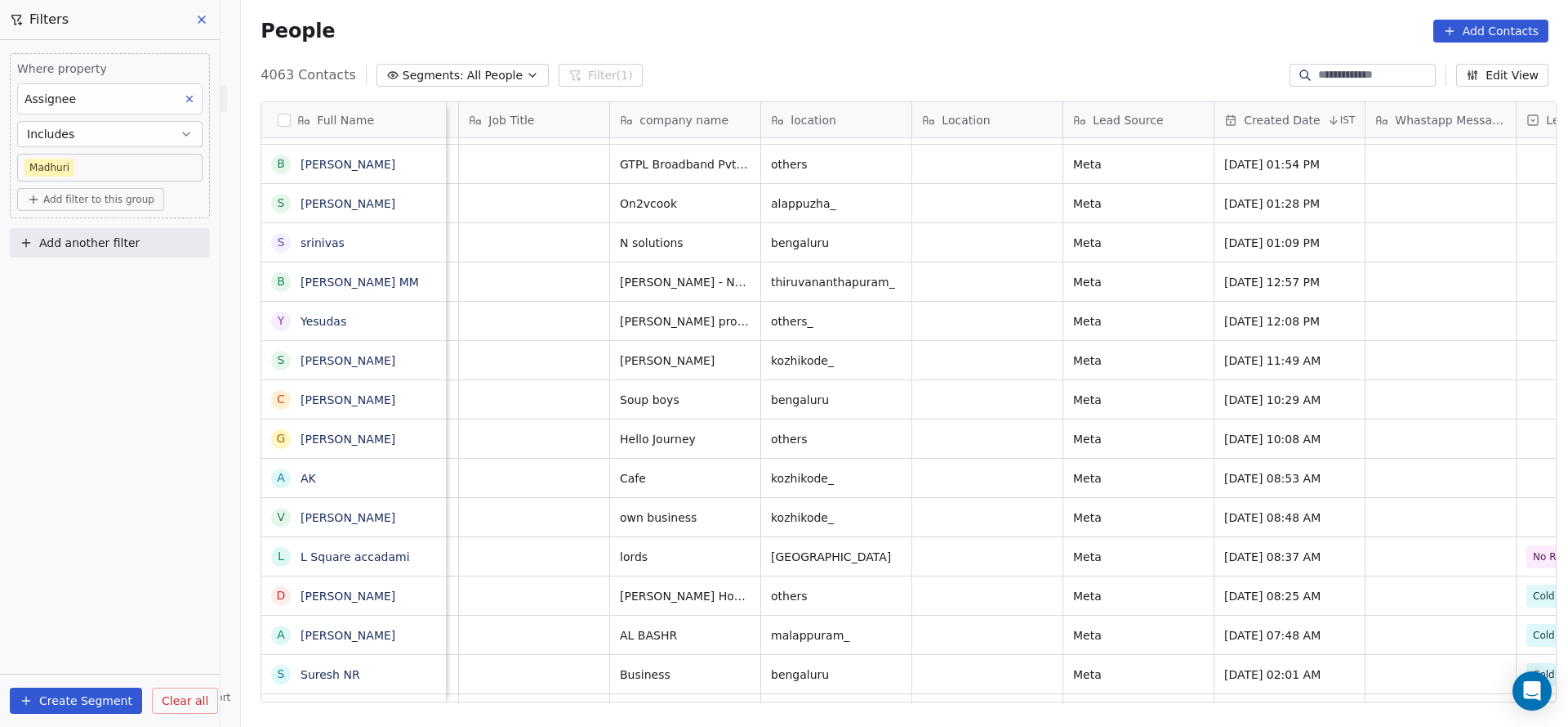
scroll to position [0, 451]
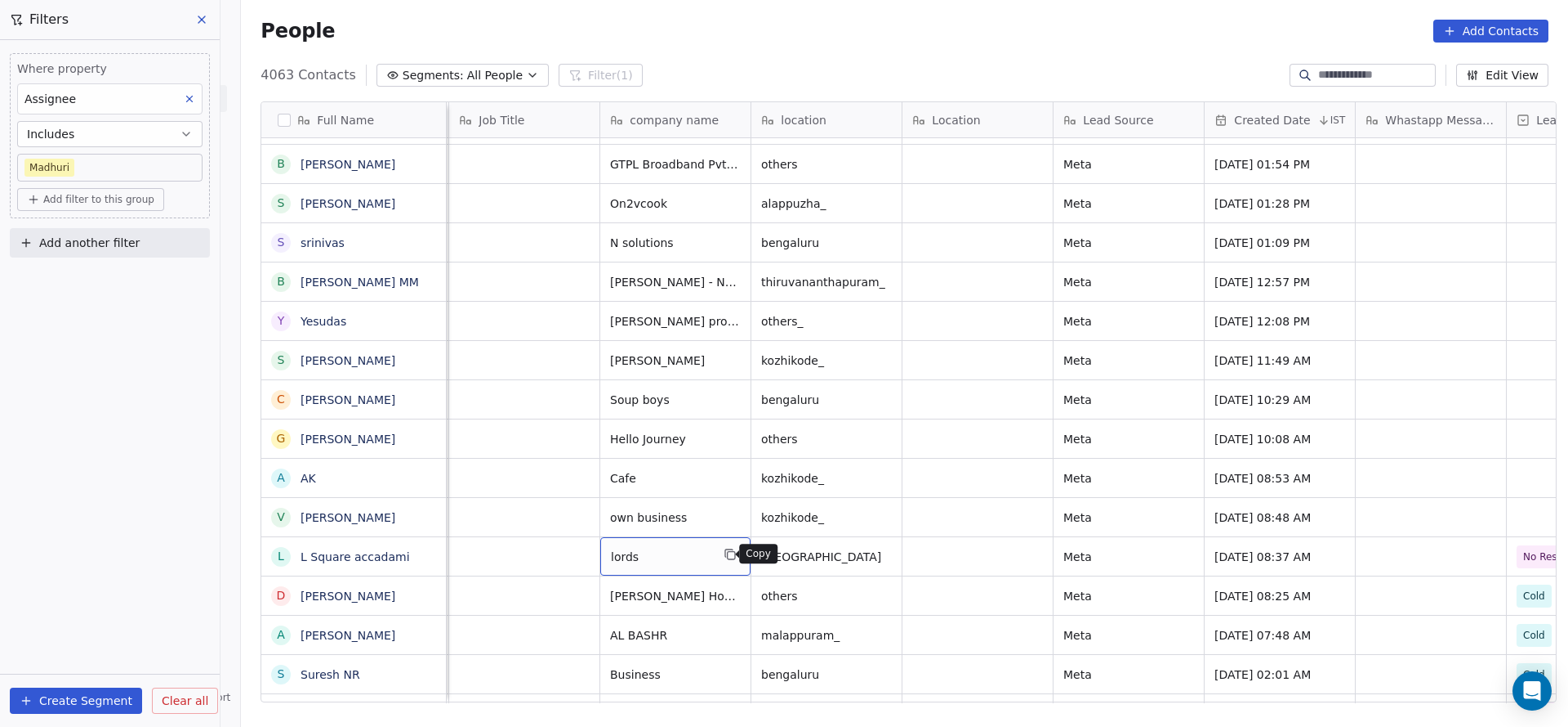
click at [727, 552] on icon "grid" at bounding box center [731, 556] width 8 height 8
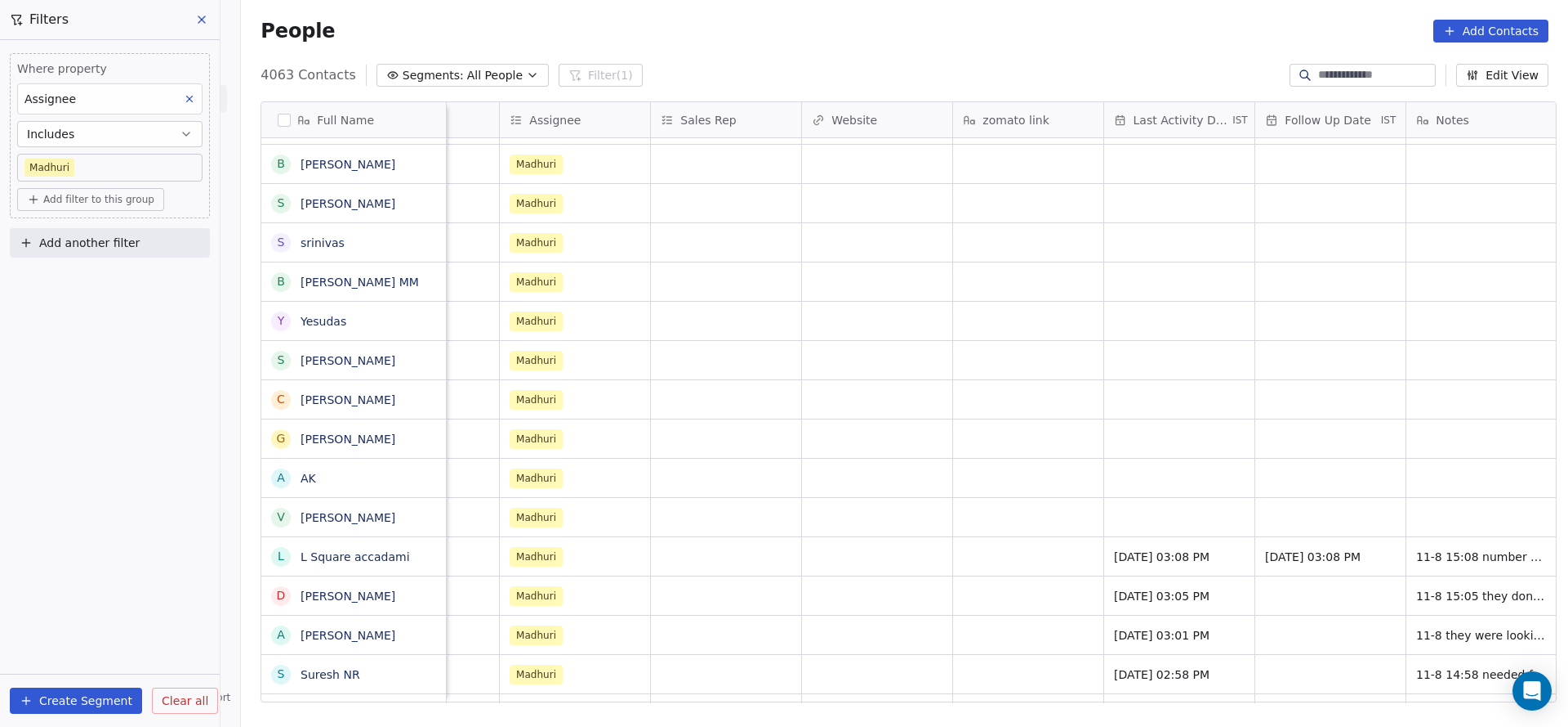
scroll to position [0, 1675]
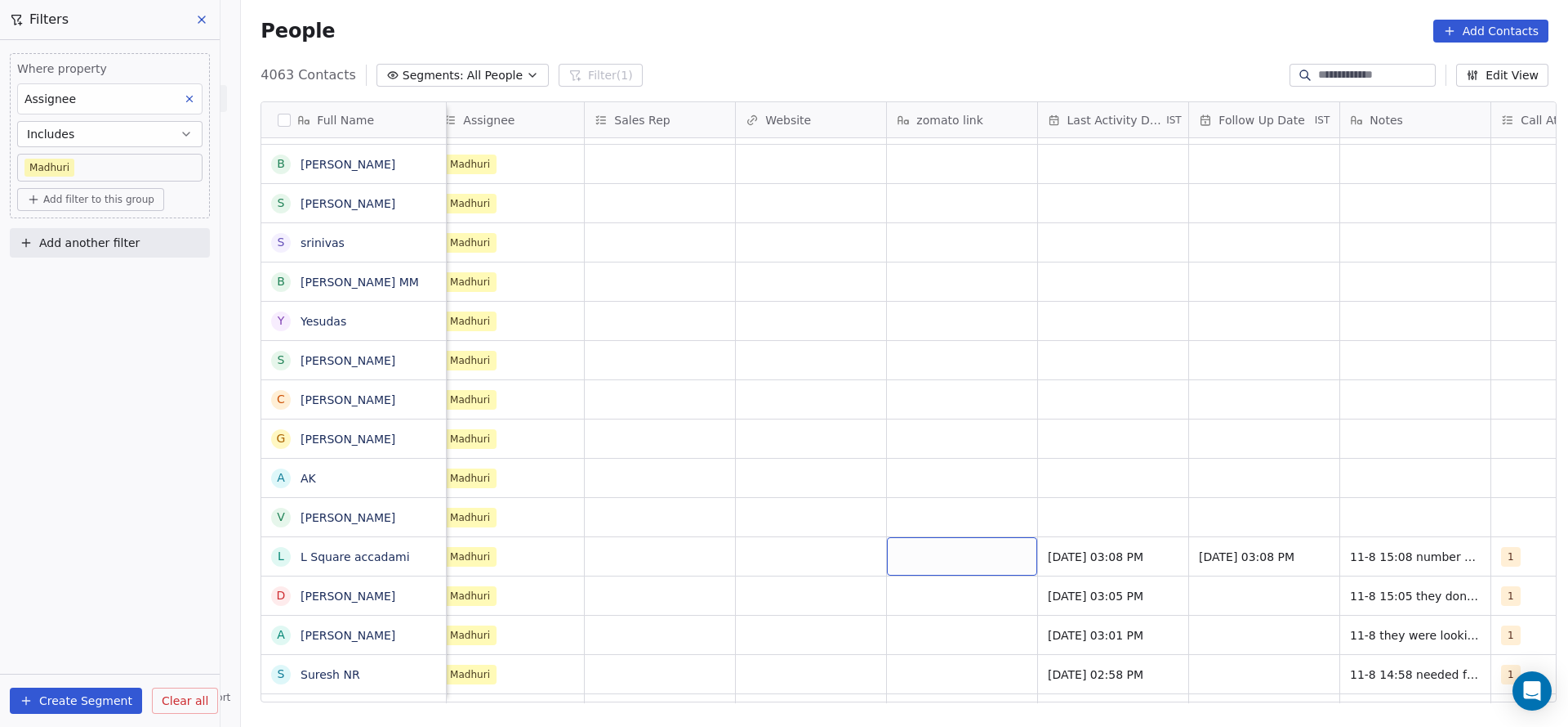
click at [915, 568] on div "grid" at bounding box center [962, 556] width 150 height 38
type textarea "**********"
click at [738, 576] on html "On2Cook India Pvt. Ltd. Contacts People Marketing Workflows Campaigns Sales Pip…" at bounding box center [784, 363] width 1568 height 727
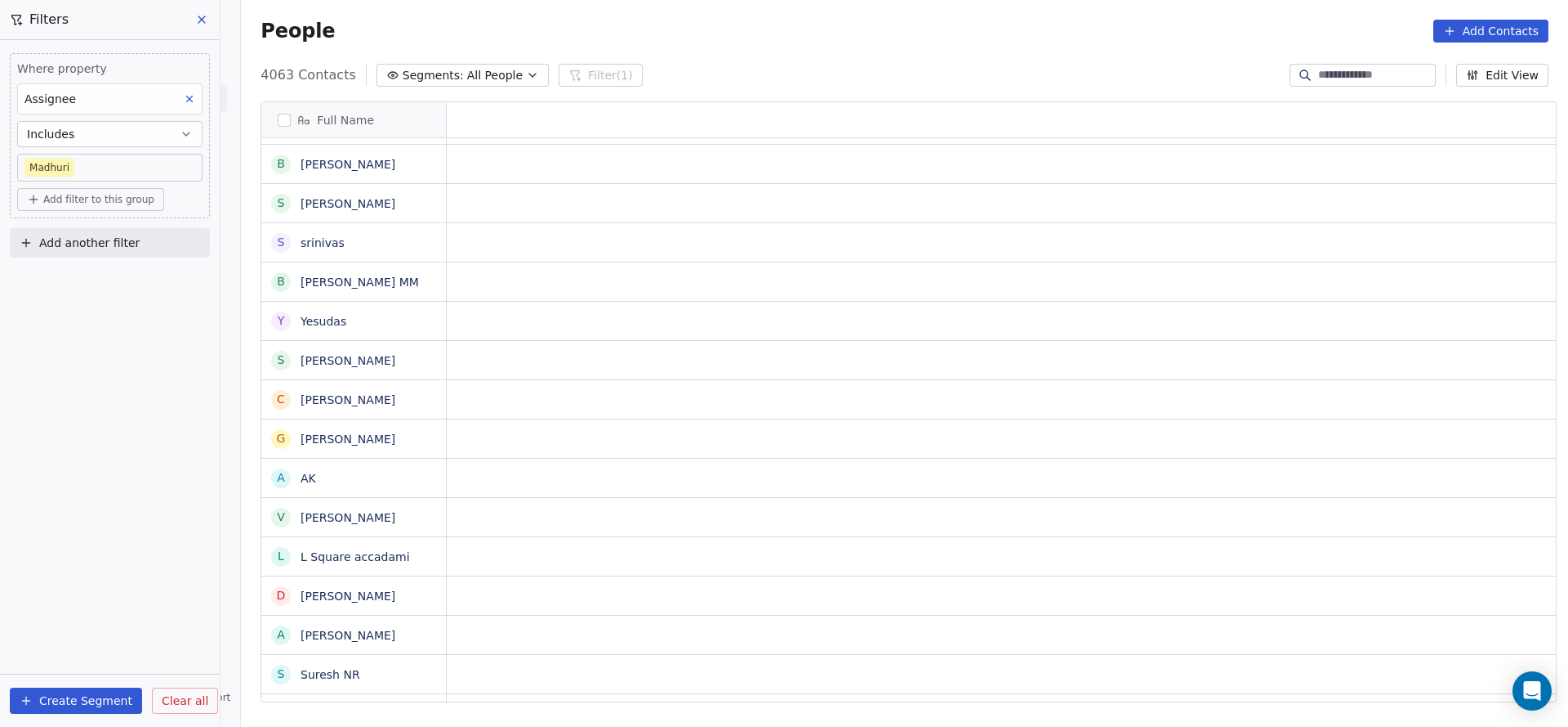
scroll to position [0, 0]
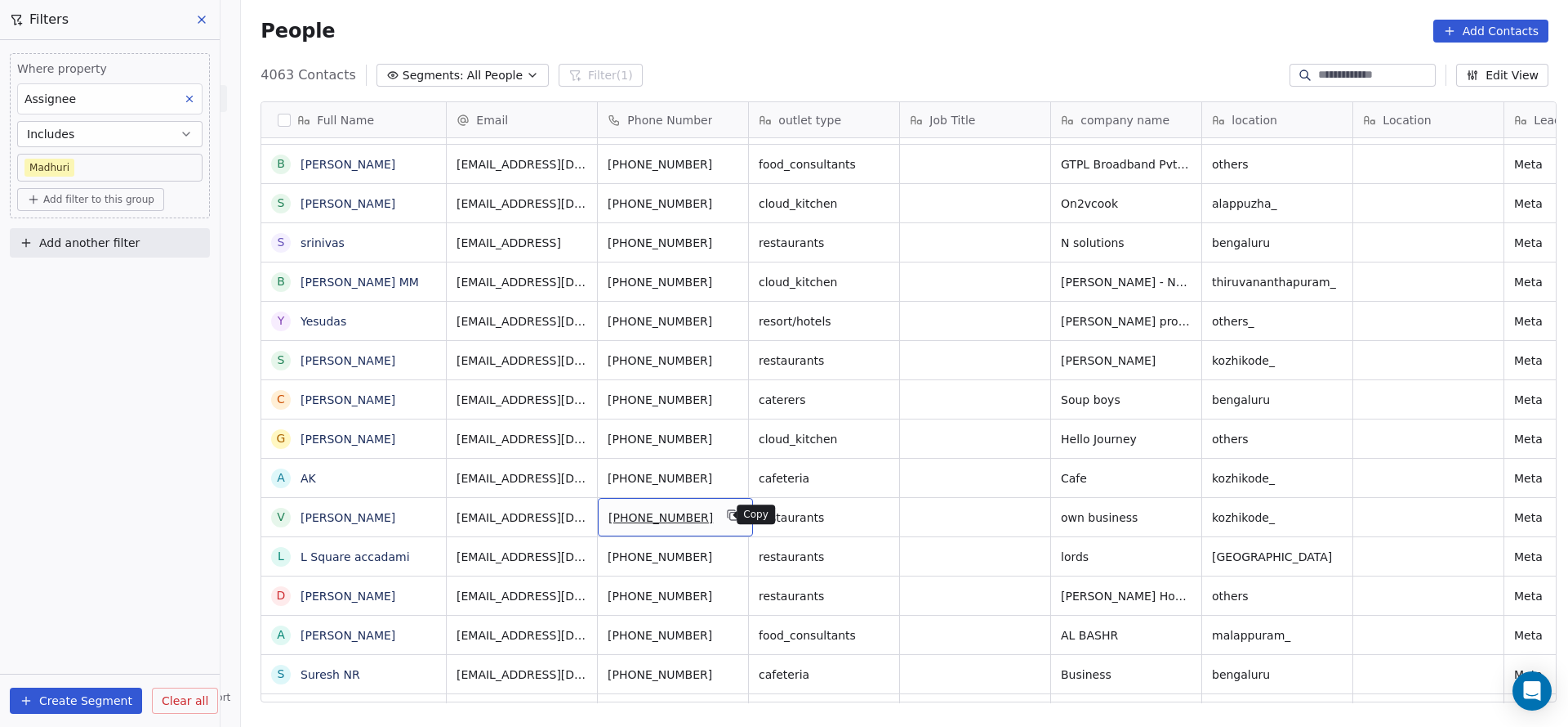
click at [727, 511] on icon "grid" at bounding box center [733, 515] width 13 height 13
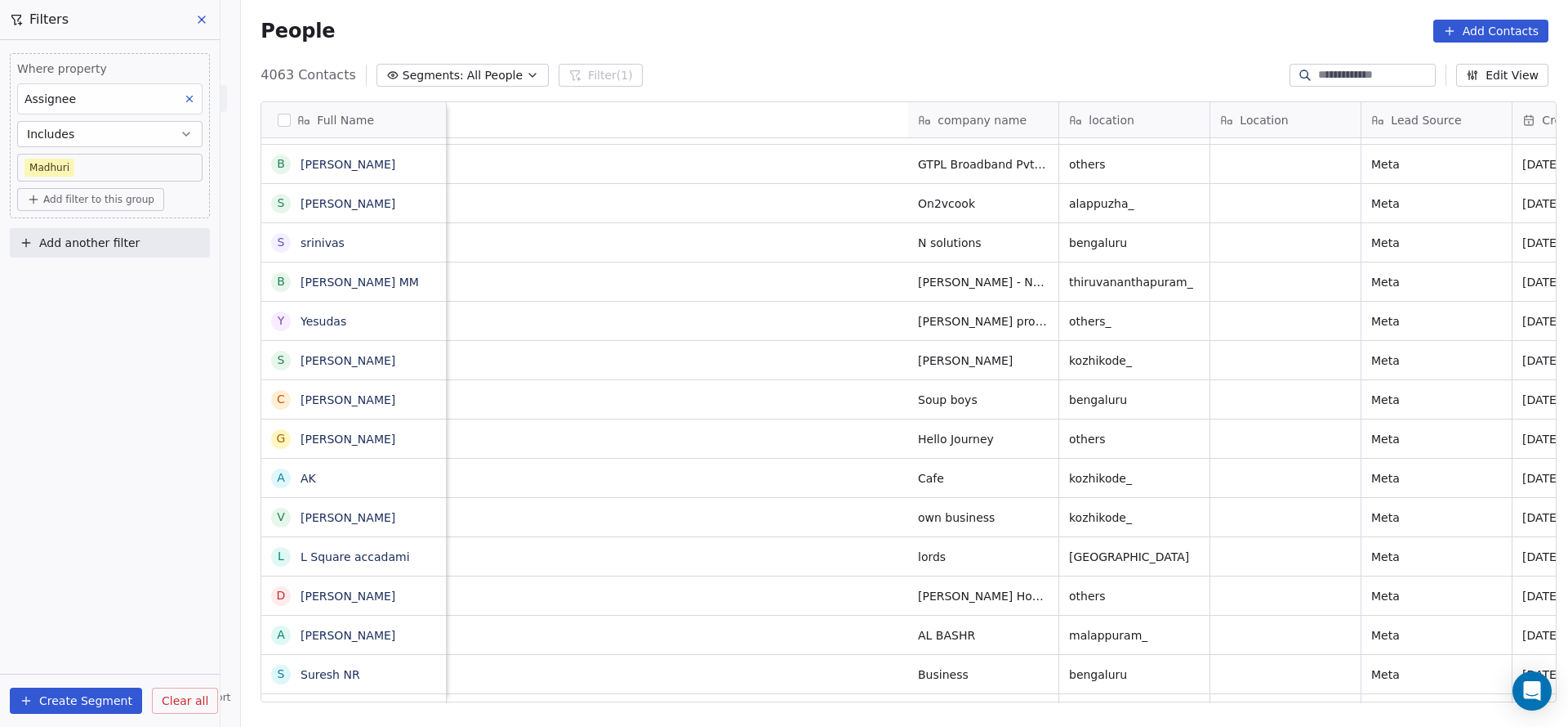
scroll to position [0, 1200]
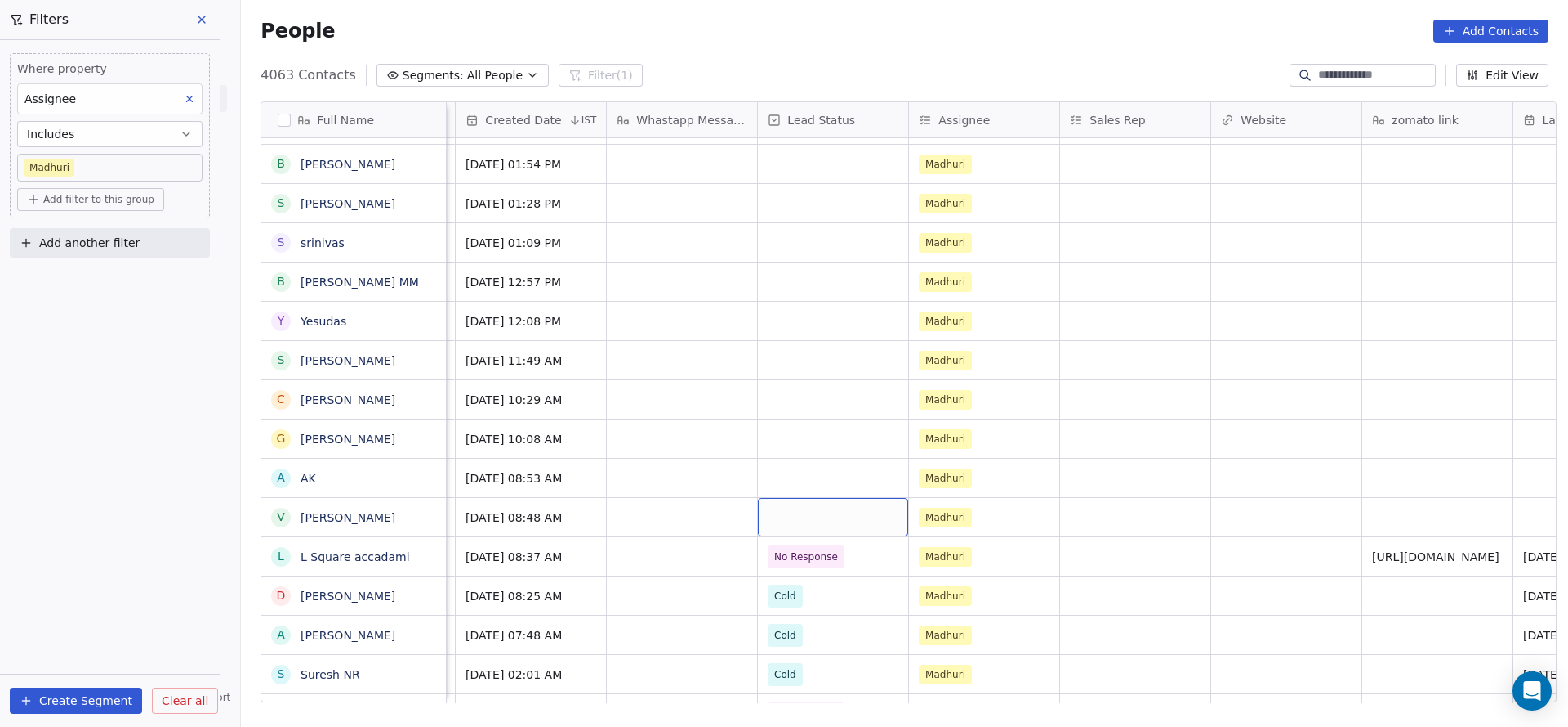
click at [758, 524] on div "grid" at bounding box center [833, 517] width 150 height 38
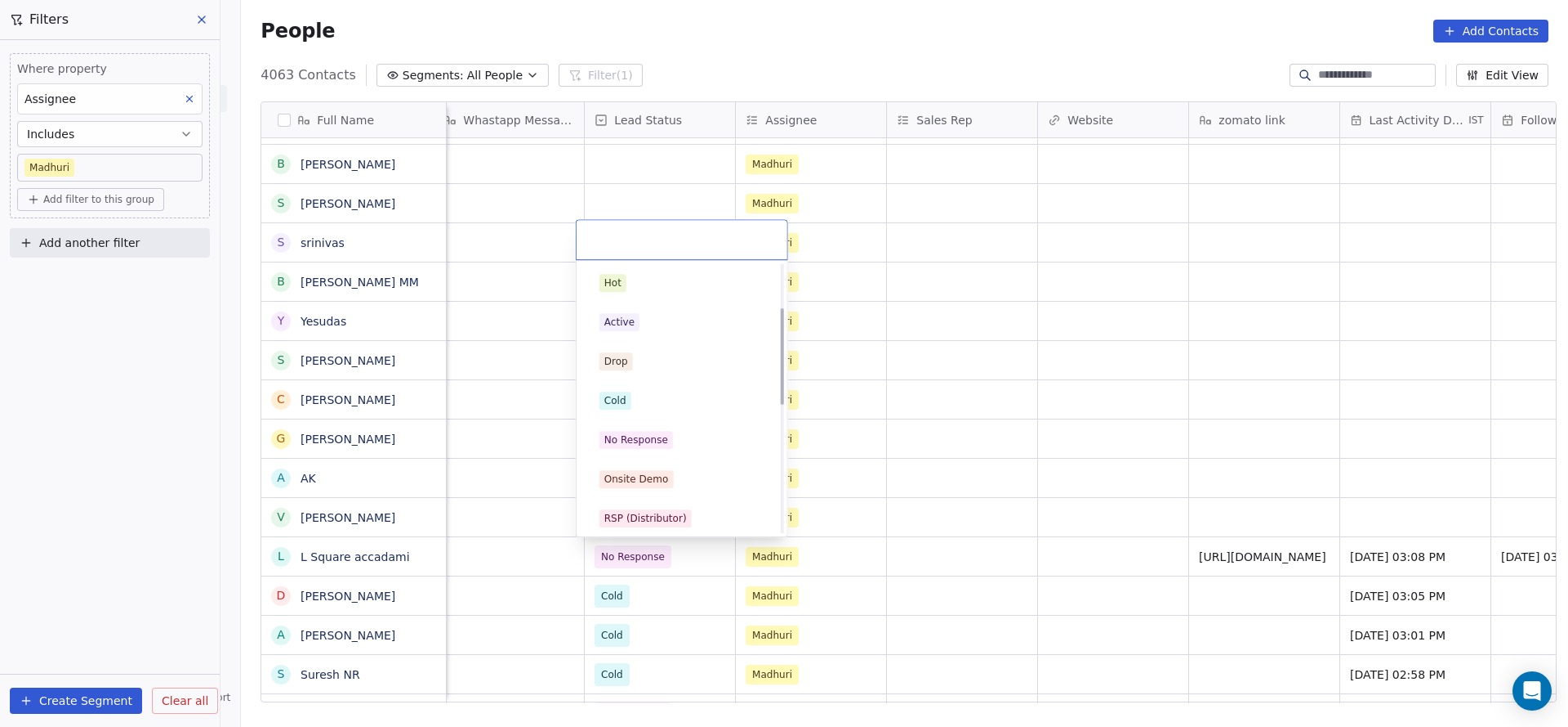
scroll to position [123, 0]
click at [621, 503] on div "Call Back" at bounding box center [682, 513] width 184 height 27
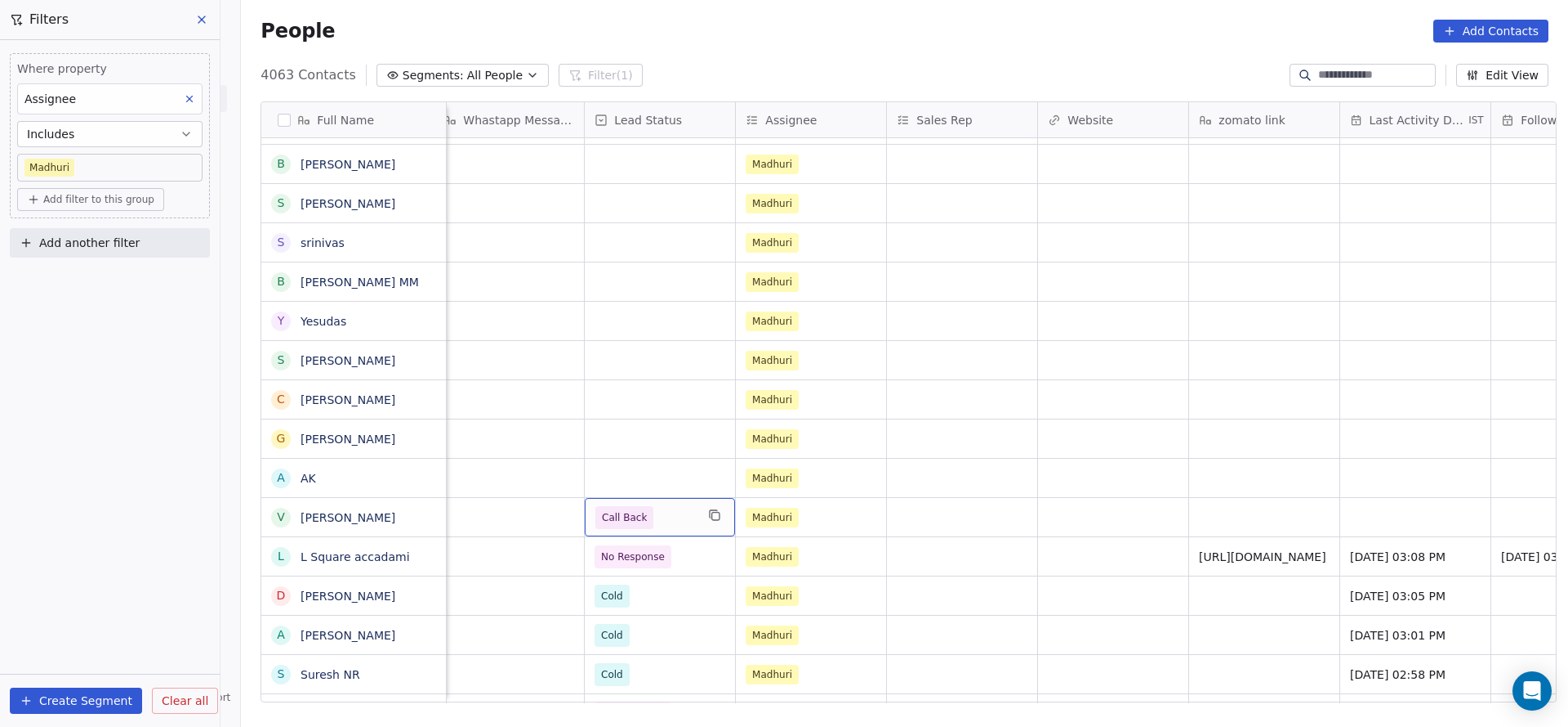
scroll to position [0, 1811]
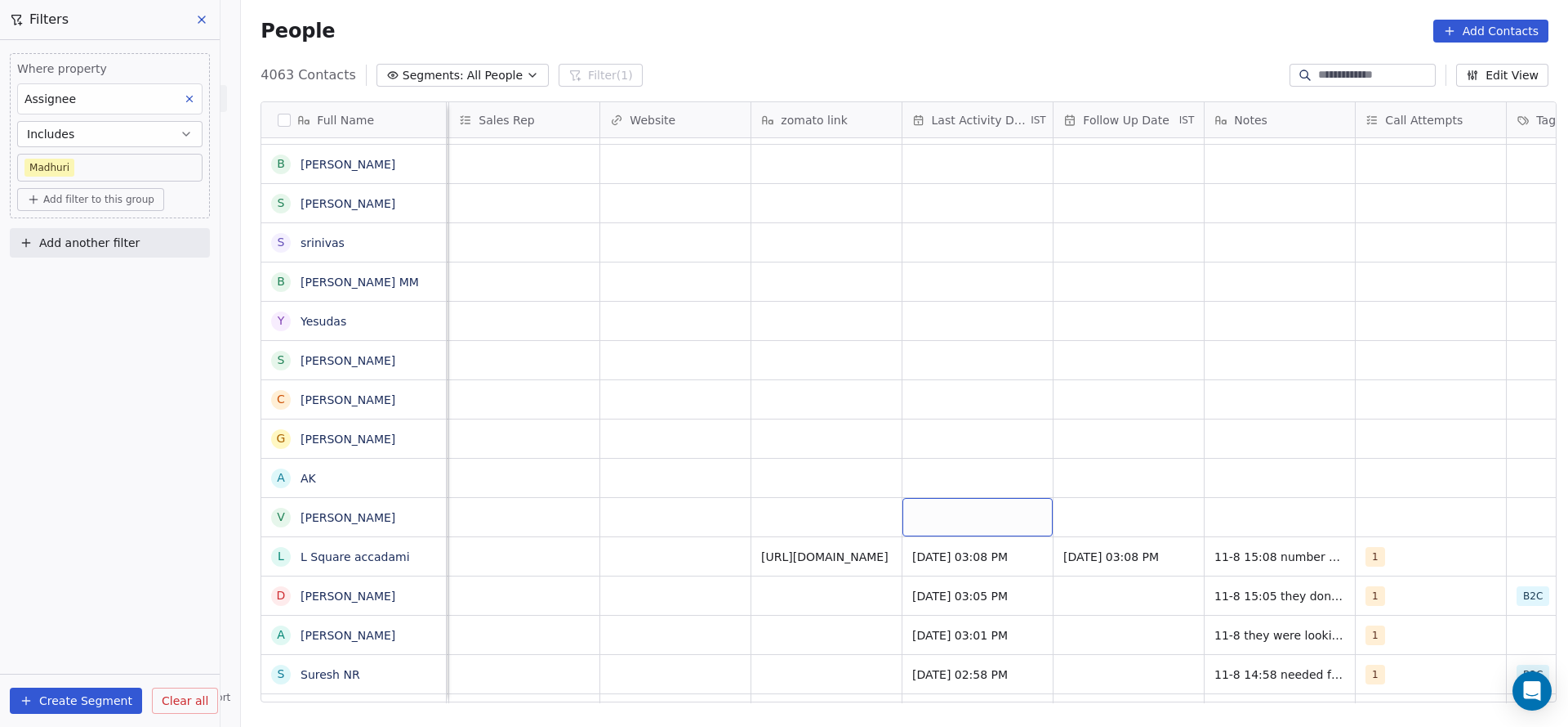
click at [931, 513] on div "grid" at bounding box center [977, 517] width 150 height 38
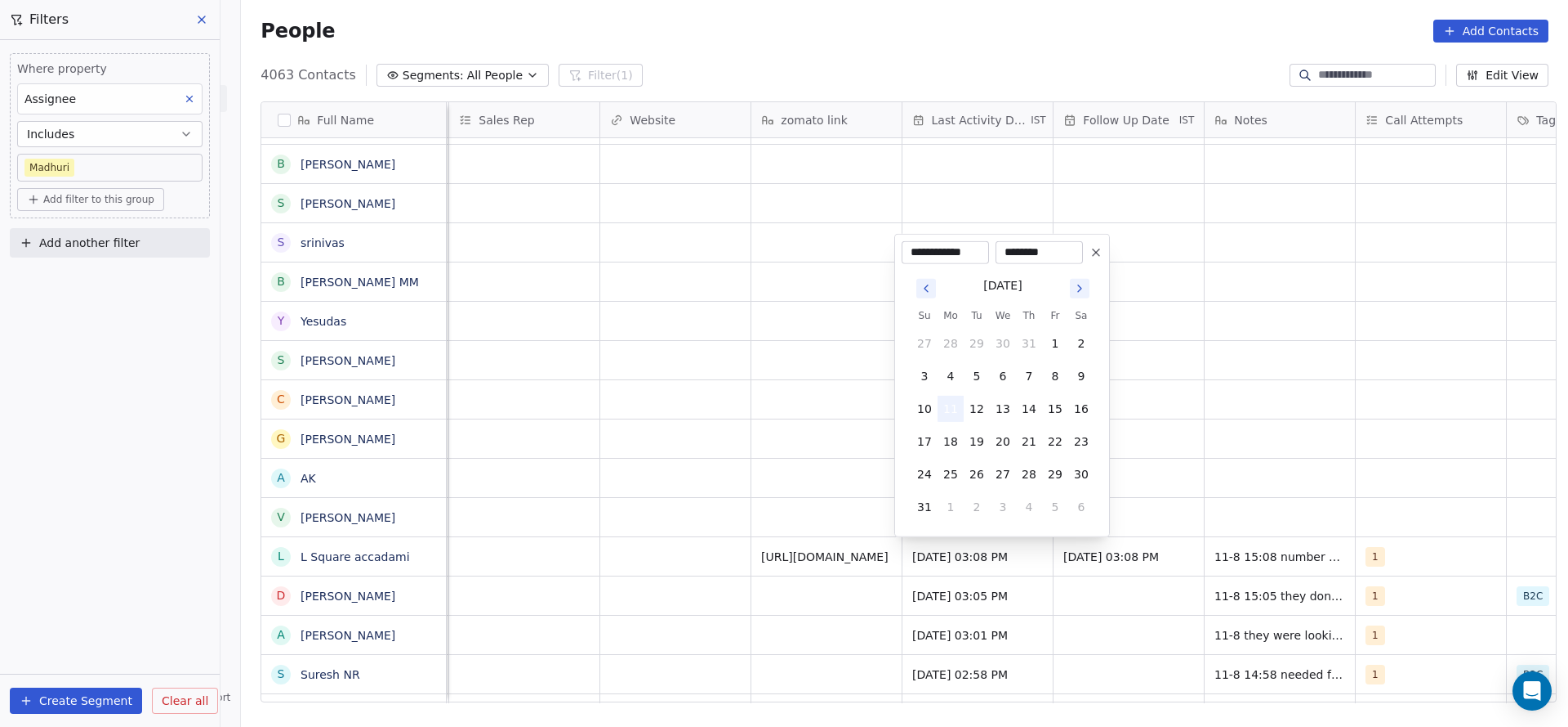
click at [946, 405] on button "11" at bounding box center [951, 409] width 27 height 27
click at [767, 503] on html "On2Cook India Pvt. Ltd. Contacts People Marketing Workflows Campaigns Sales Pip…" at bounding box center [784, 363] width 1568 height 727
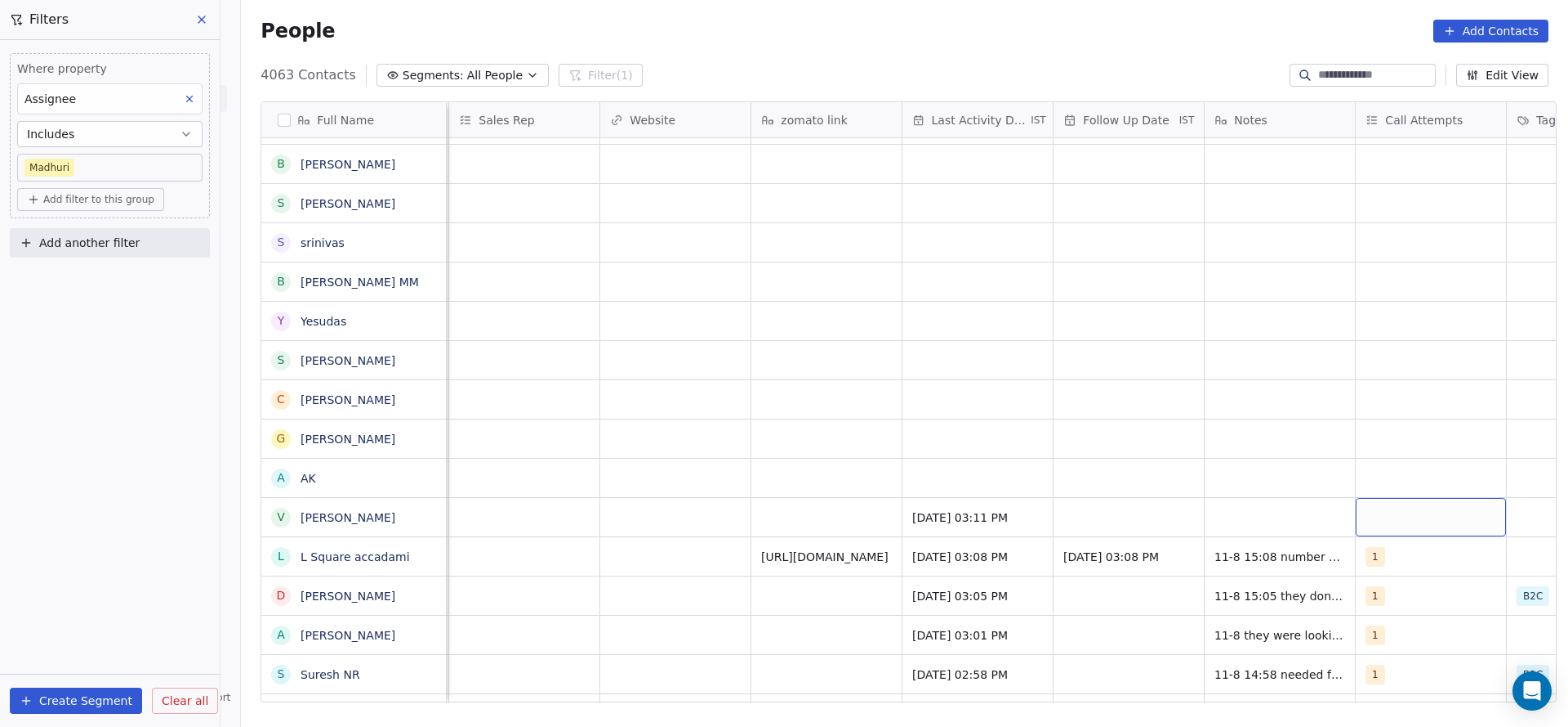
click at [1387, 523] on div "grid" at bounding box center [1431, 517] width 150 height 38
click at [1375, 280] on button "Suggestions" at bounding box center [1377, 283] width 13 height 13
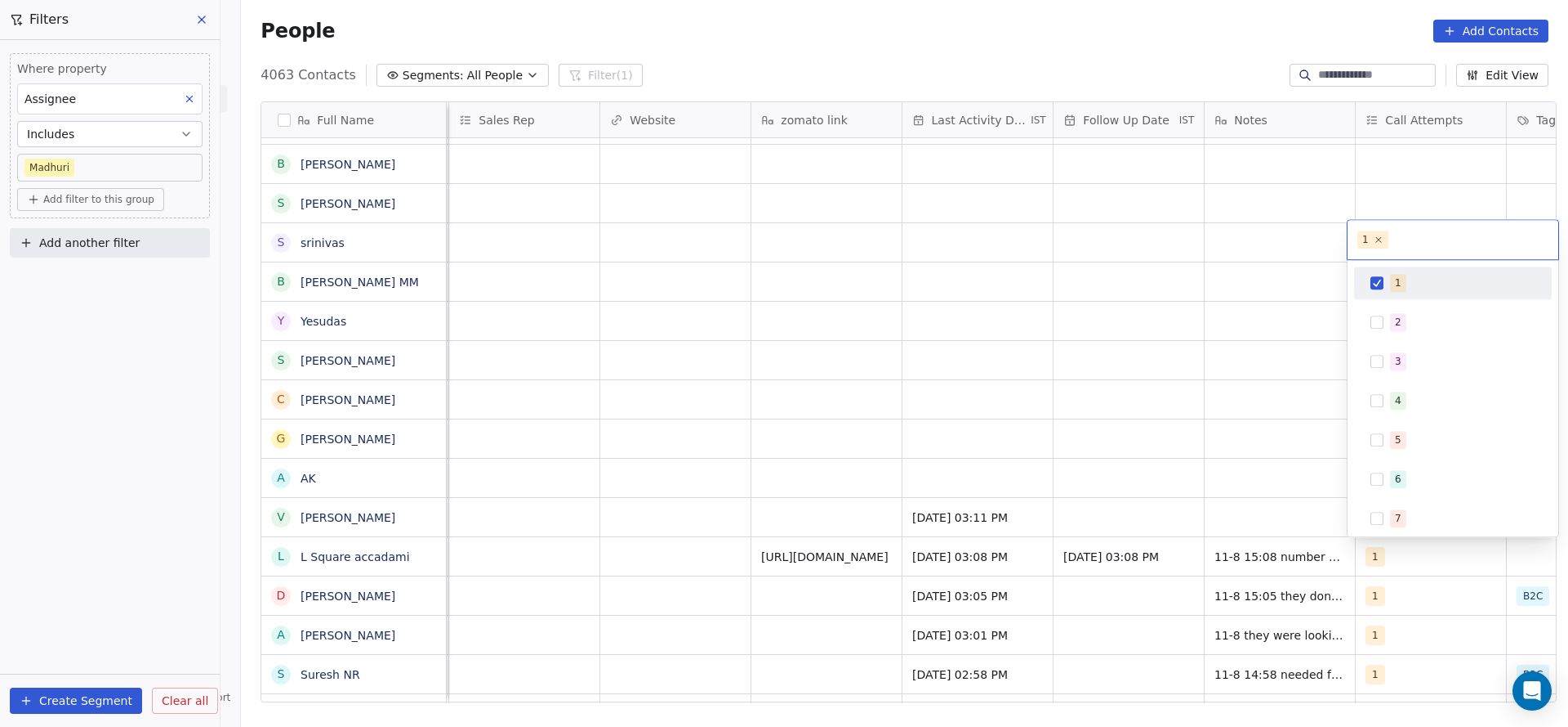
click at [1234, 401] on html "On2Cook India Pvt. Ltd. Contacts People Marketing Workflows Campaigns Sales Pip…" at bounding box center [784, 363] width 1568 height 727
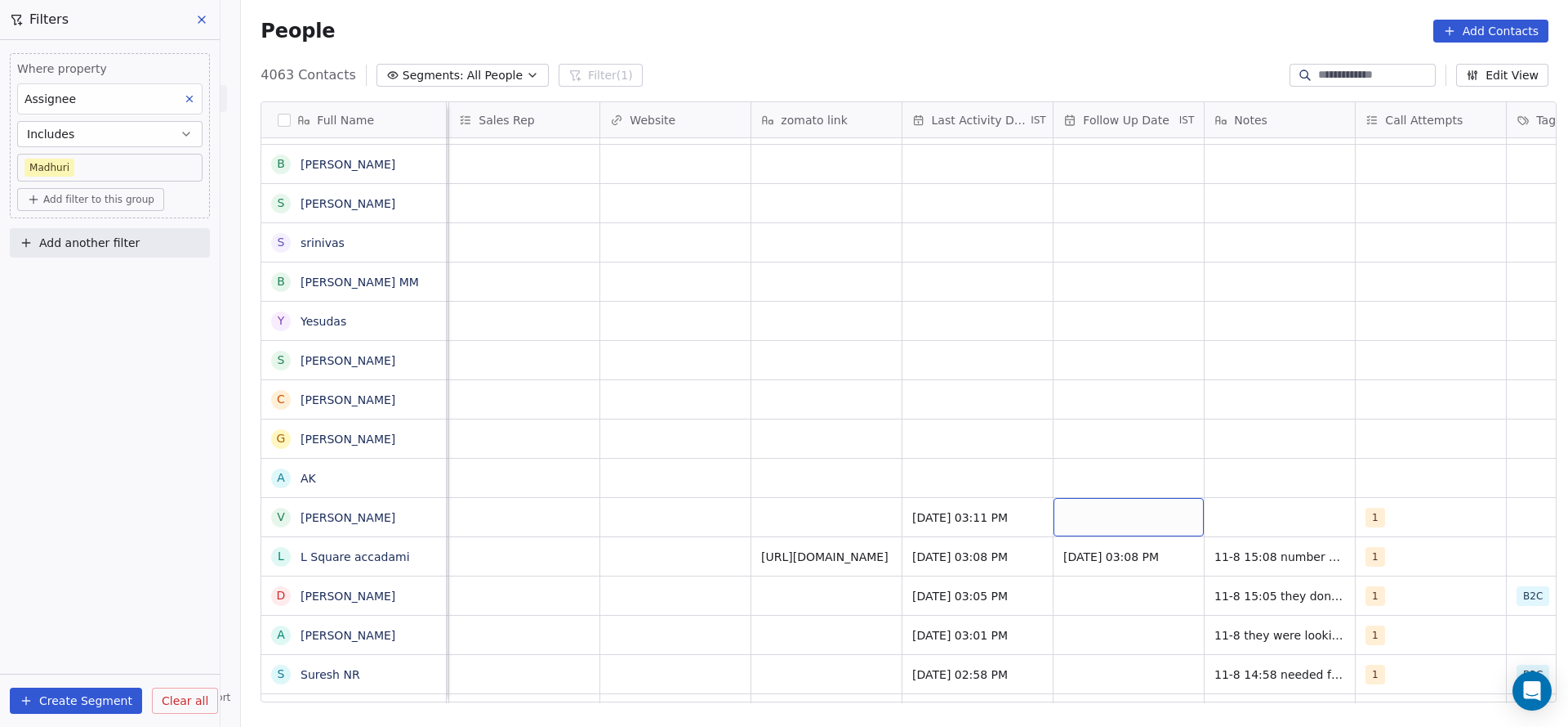
click at [1118, 517] on div "grid" at bounding box center [1129, 517] width 150 height 38
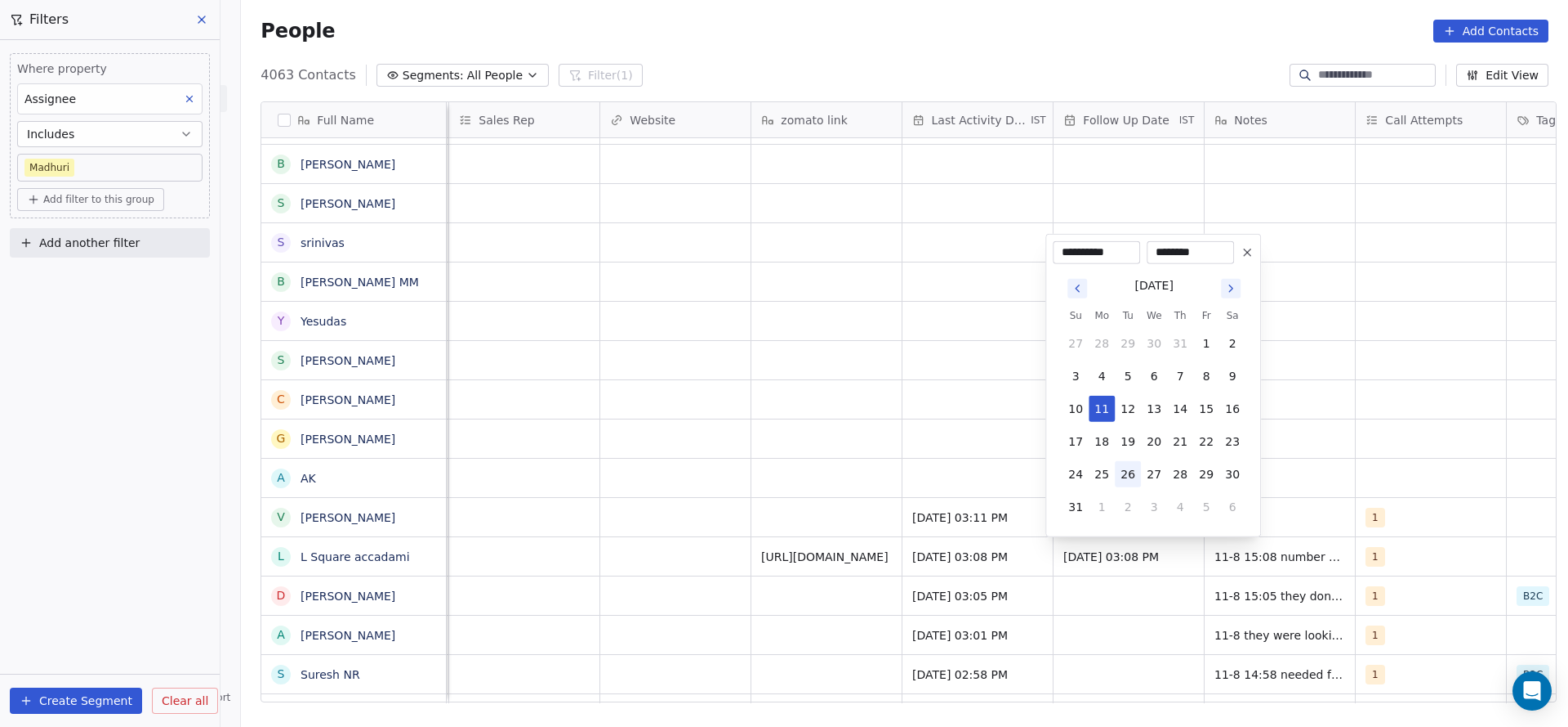
click at [1122, 476] on button "26" at bounding box center [1128, 474] width 27 height 27
type input "**********"
click at [1257, 487] on div "**********" at bounding box center [1153, 385] width 216 height 303
click at [1284, 517] on html "On2Cook India Pvt. Ltd. Contacts People Marketing Workflows Campaigns Sales Pip…" at bounding box center [784, 363] width 1568 height 727
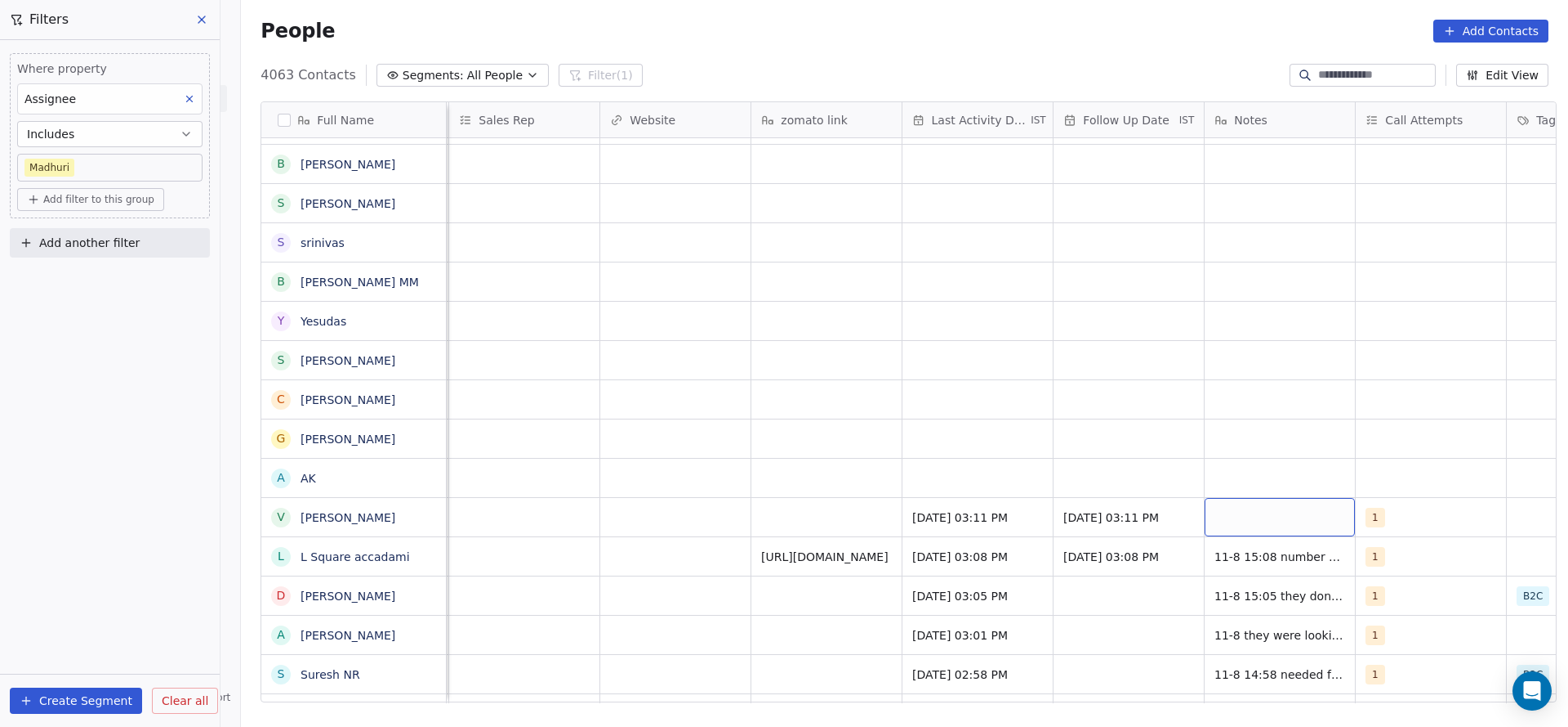
click at [1284, 517] on div "grid" at bounding box center [1280, 517] width 150 height 38
type textarea "**********"
click at [927, 552] on html "On2Cook India Pvt. Ltd. Contacts People Marketing Workflows Campaigns Sales Pip…" at bounding box center [784, 363] width 1568 height 727
drag, startPoint x: 1304, startPoint y: 702, endPoint x: 1059, endPoint y: 712, distance: 245.2
click at [1059, 712] on div "Full Name n nowshik R [PERSON_NAME] J [PERSON_NAME] K [PERSON_NAME] S [PERSON_N…" at bounding box center [905, 408] width 1328 height 640
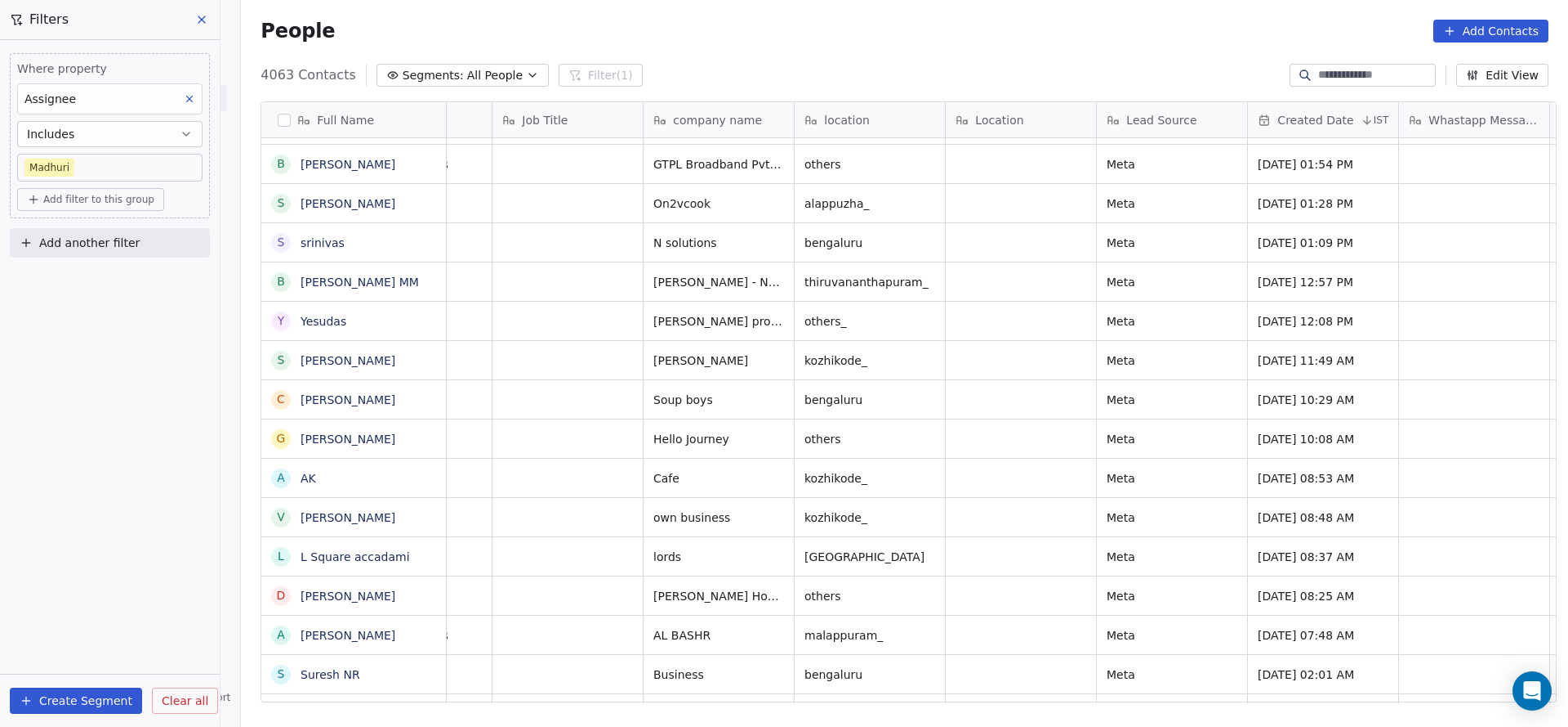
scroll to position [0, 0]
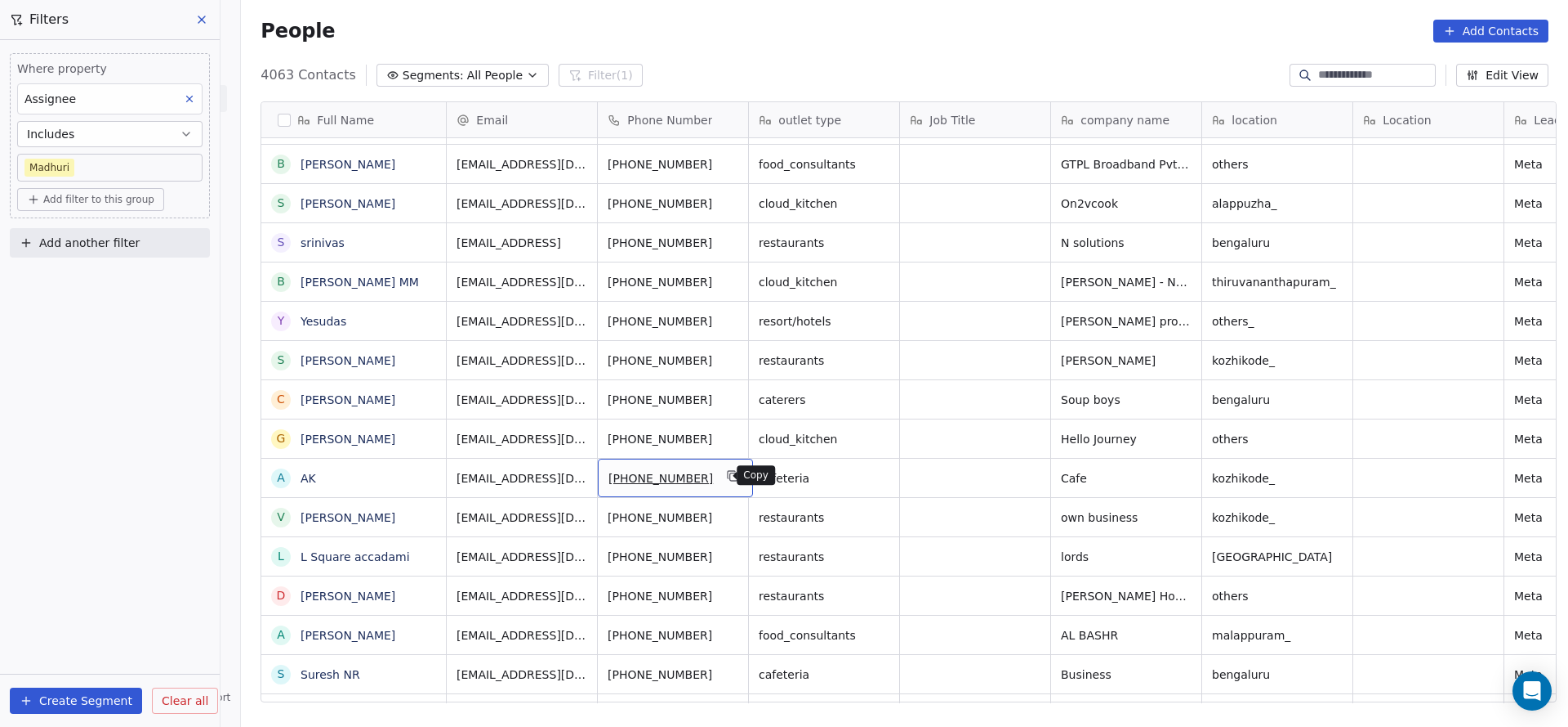
click at [727, 473] on icon "grid" at bounding box center [733, 476] width 13 height 13
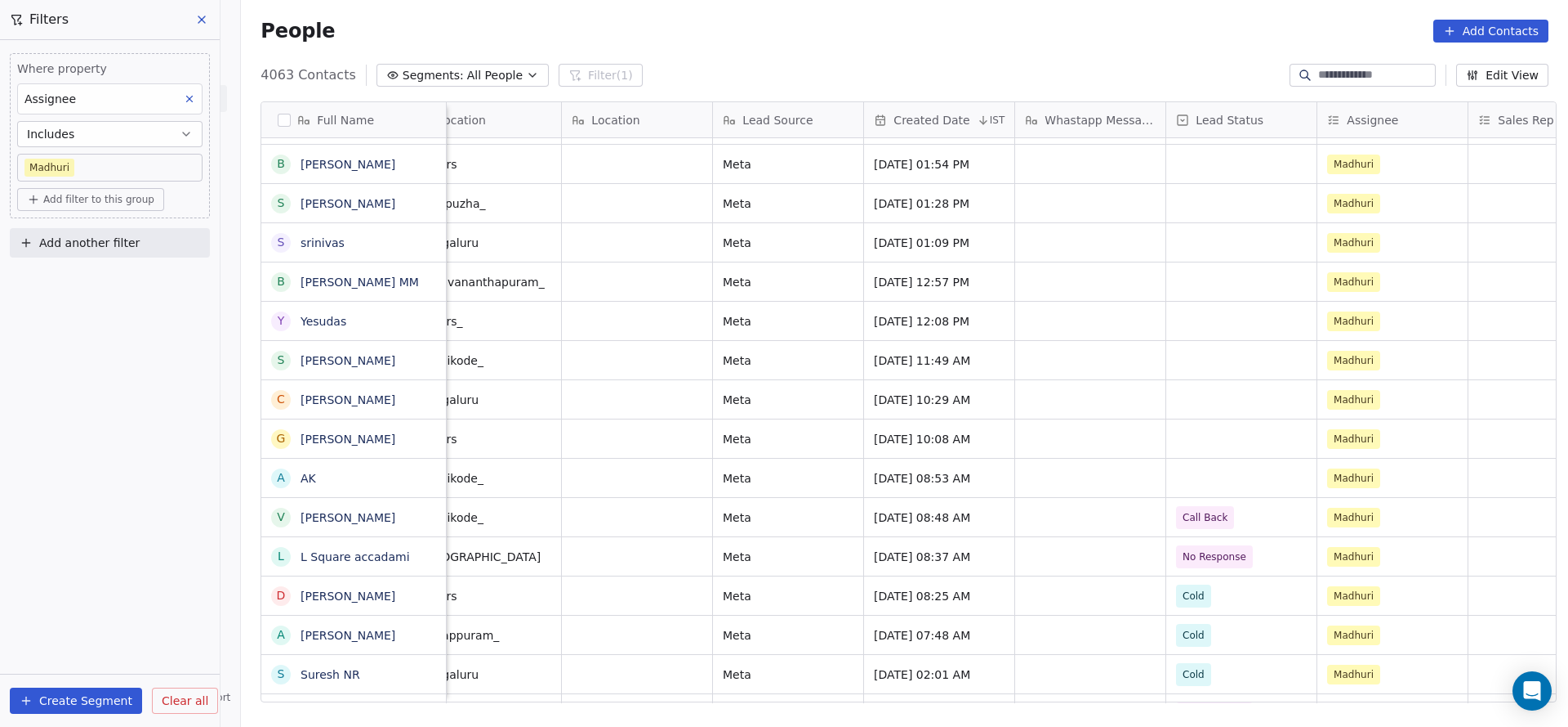
scroll to position [0, 793]
click at [1232, 470] on div "grid" at bounding box center [1239, 478] width 150 height 38
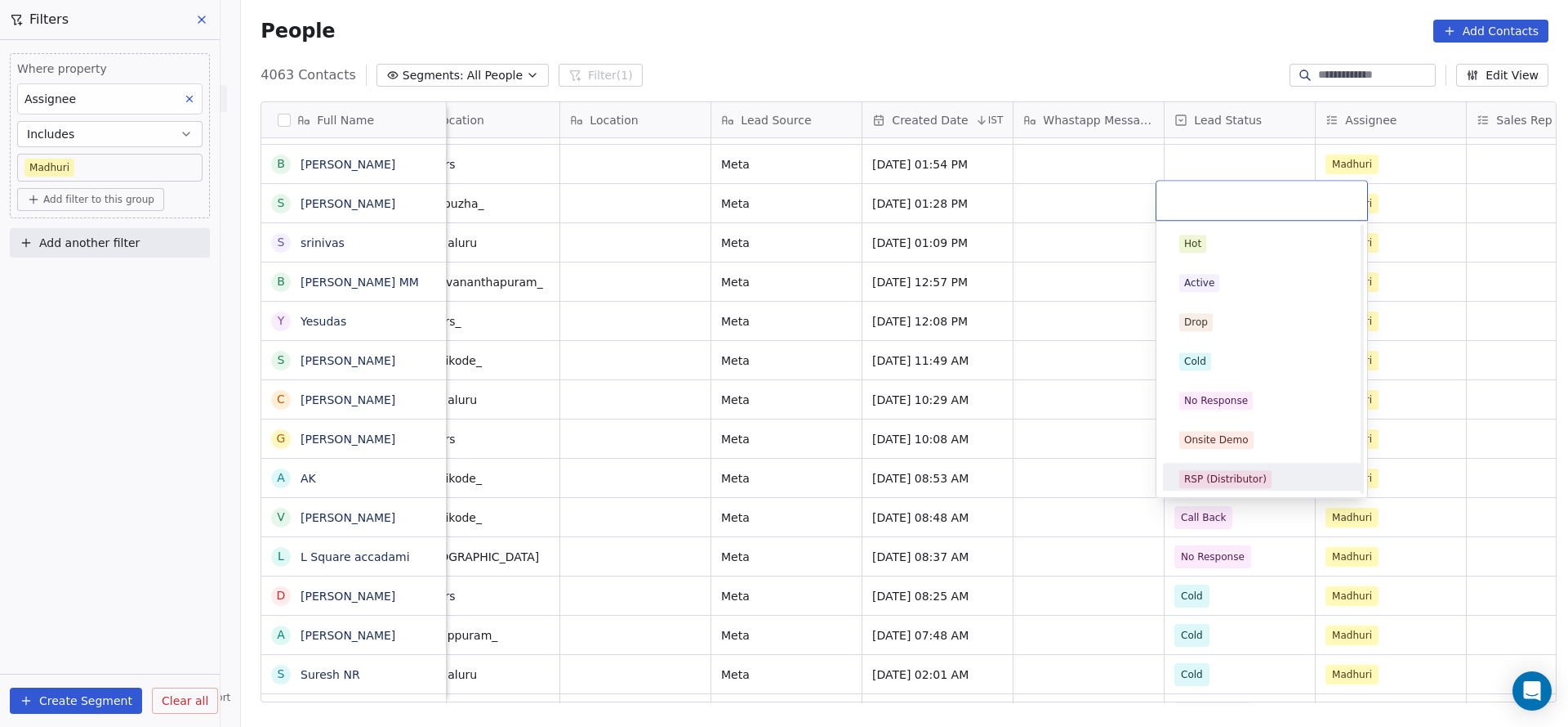
scroll to position [123, 0]
click at [1211, 481] on span "Call Back" at bounding box center [1207, 473] width 55 height 18
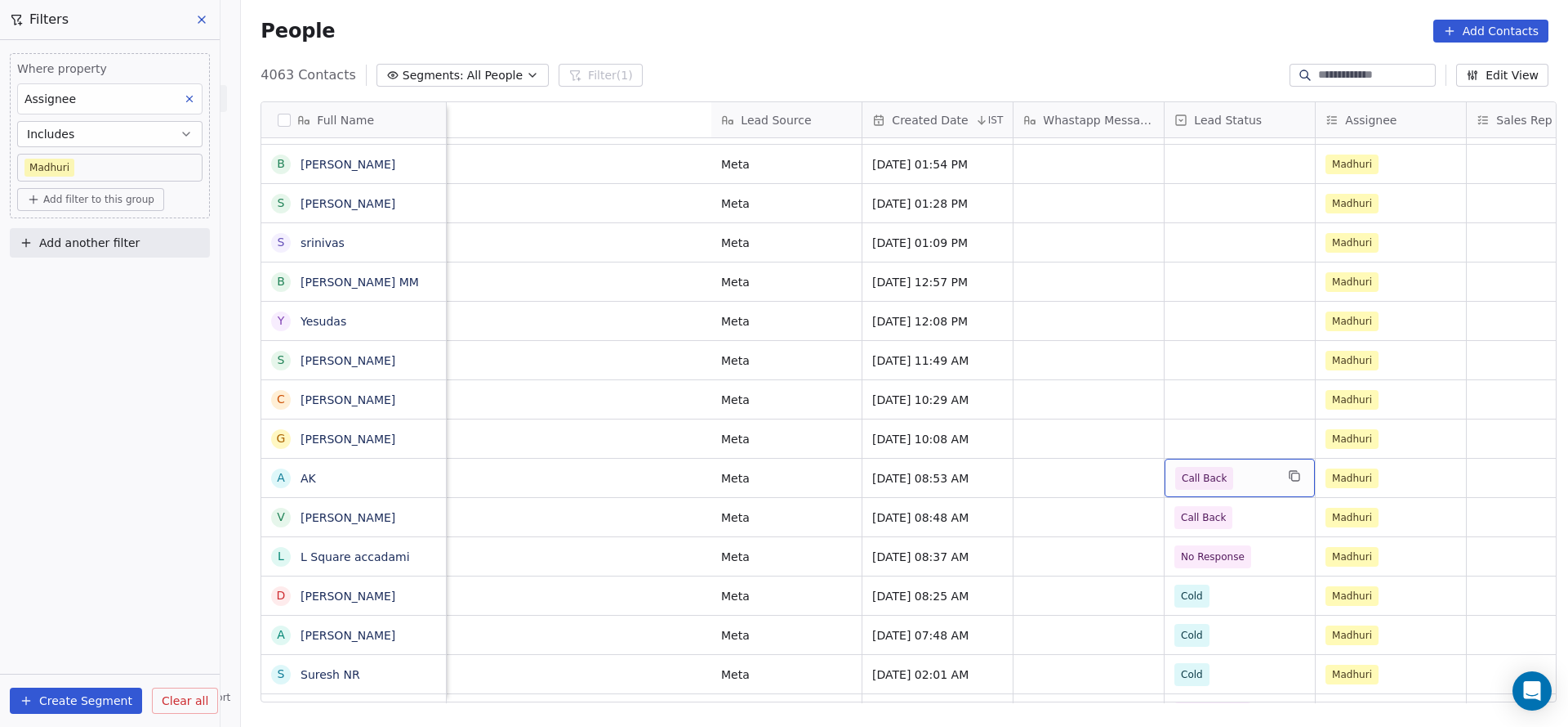
scroll to position [0, 1554]
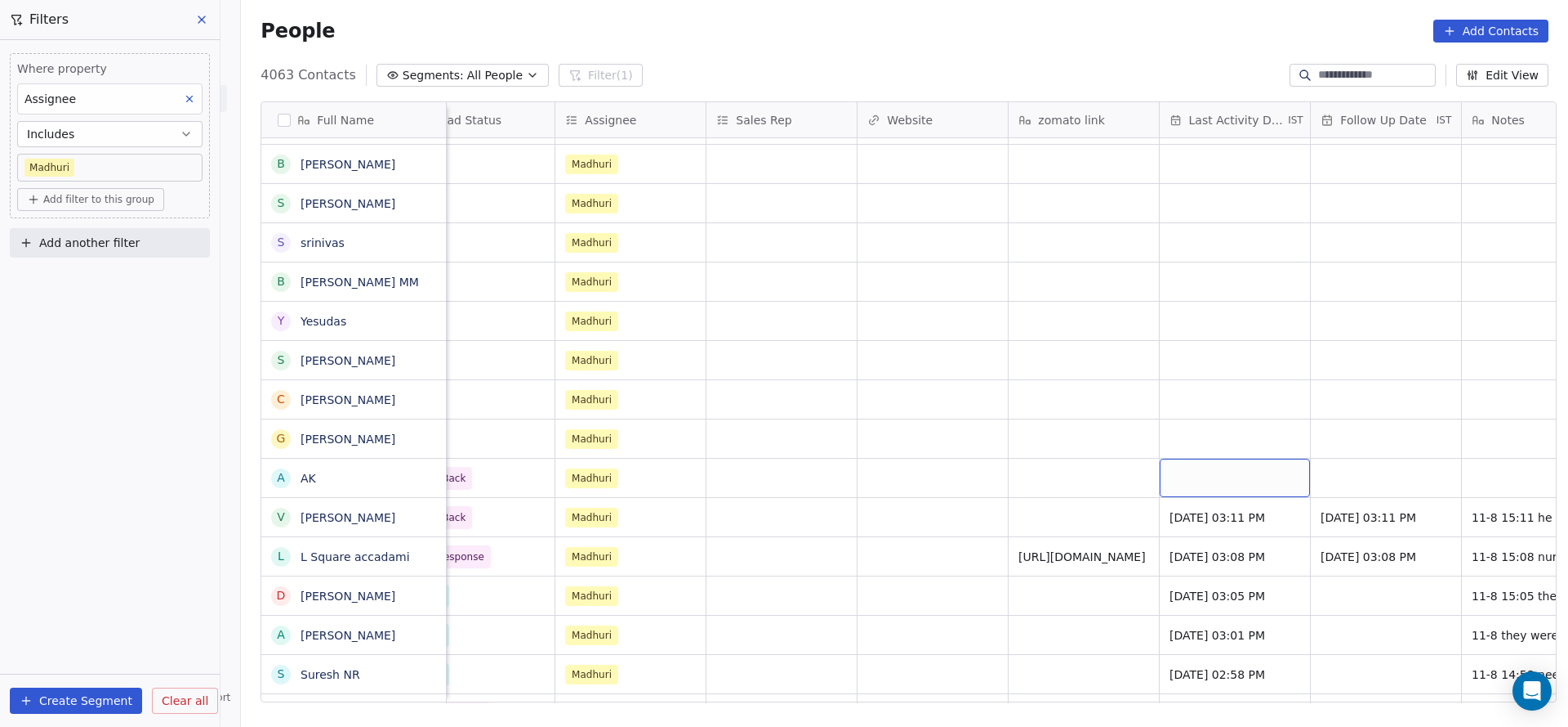
click at [1200, 487] on div "grid" at bounding box center [1235, 478] width 150 height 38
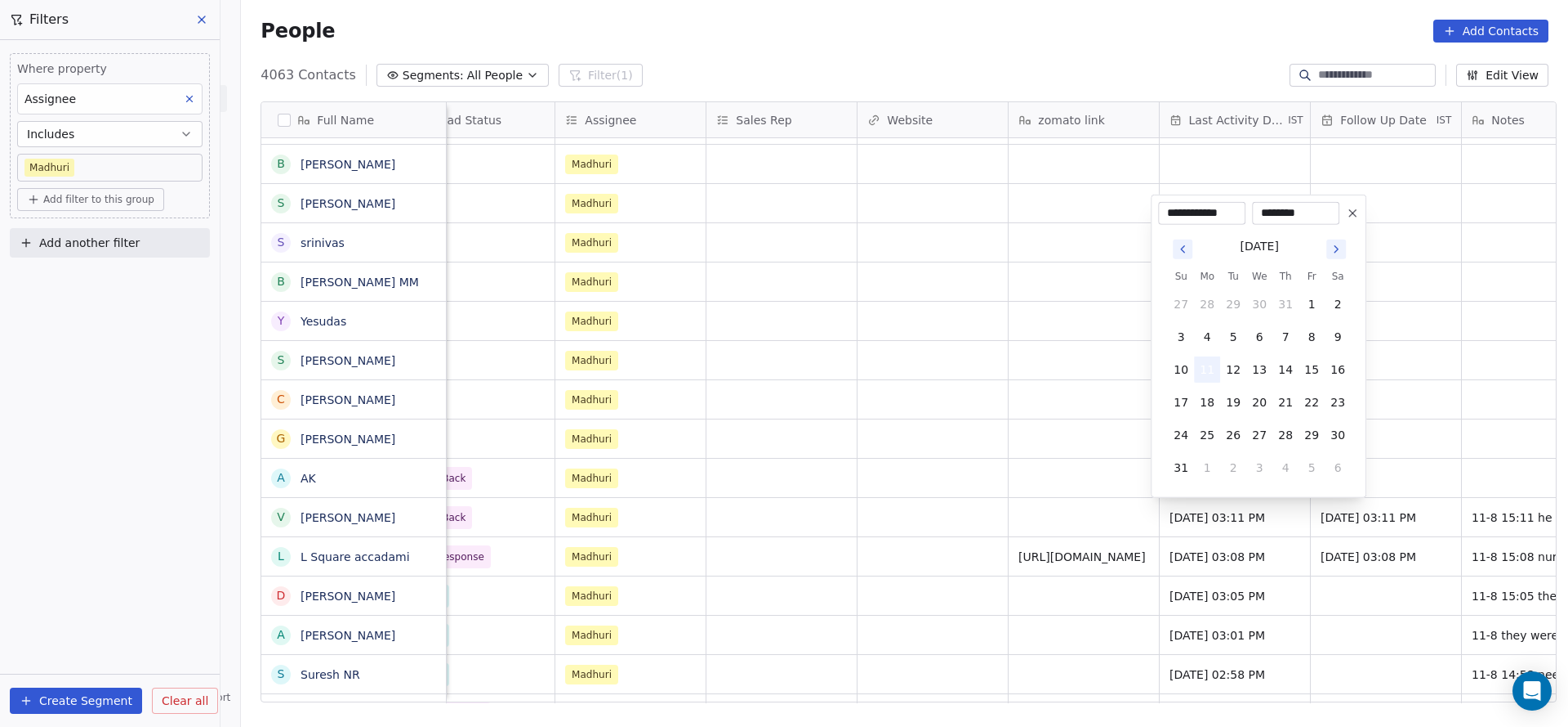
click at [1209, 365] on button "11" at bounding box center [1207, 370] width 27 height 27
click at [1130, 419] on html "On2Cook India Pvt. Ltd. Contacts People Marketing Workflows Campaigns Sales Pip…" at bounding box center [784, 363] width 1568 height 727
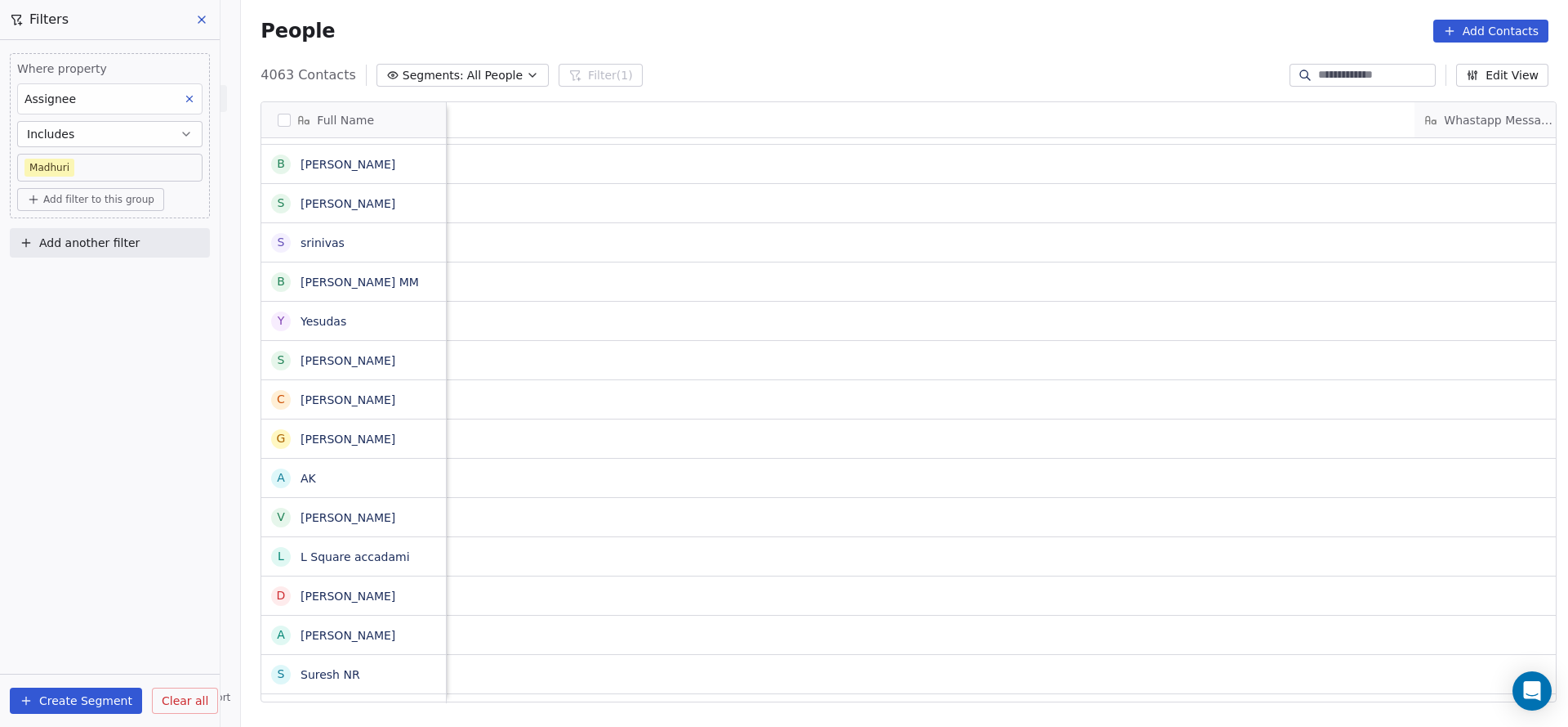
scroll to position [0, 1900]
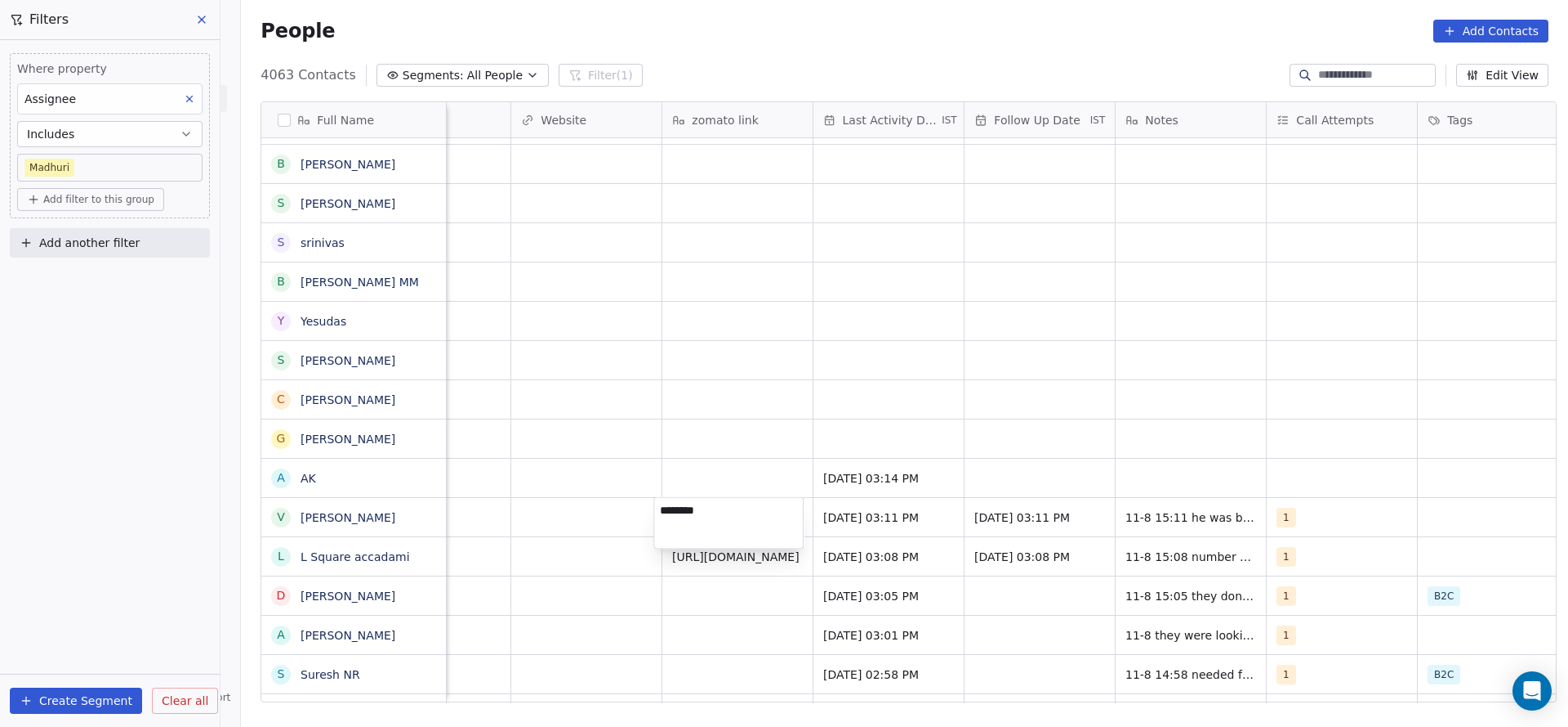
type textarea "*********"
click at [718, 465] on html "On2Cook India Pvt. Ltd. Contacts People Marketing Workflows Campaigns Sales Pip…" at bounding box center [784, 363] width 1568 height 727
click at [730, 488] on div "grid" at bounding box center [738, 478] width 150 height 38
type textarea "*********"
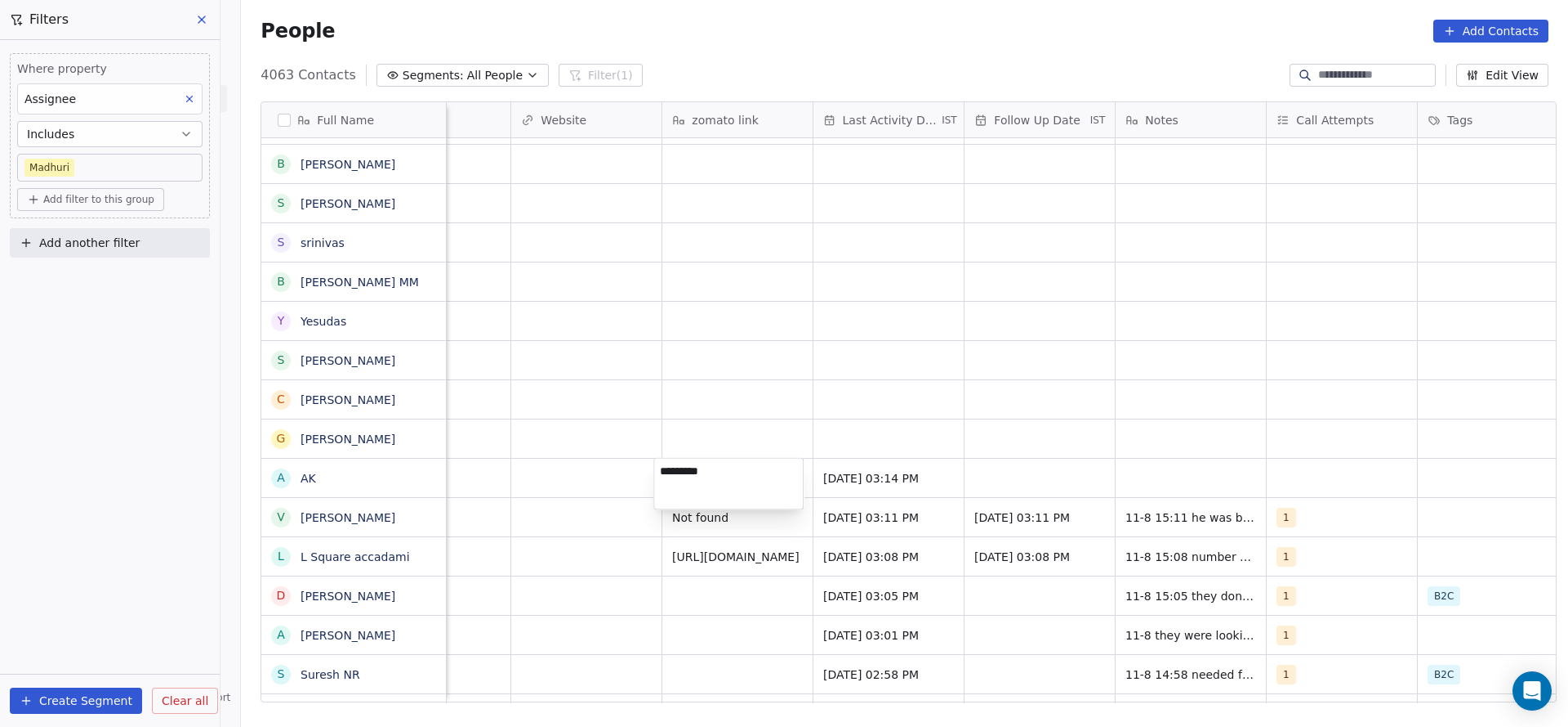
click at [956, 461] on html "On2Cook India Pvt. Ltd. Contacts People Marketing Workflows Campaigns Sales Pip…" at bounding box center [784, 363] width 1568 height 727
click at [1006, 490] on div "grid" at bounding box center [1040, 478] width 150 height 38
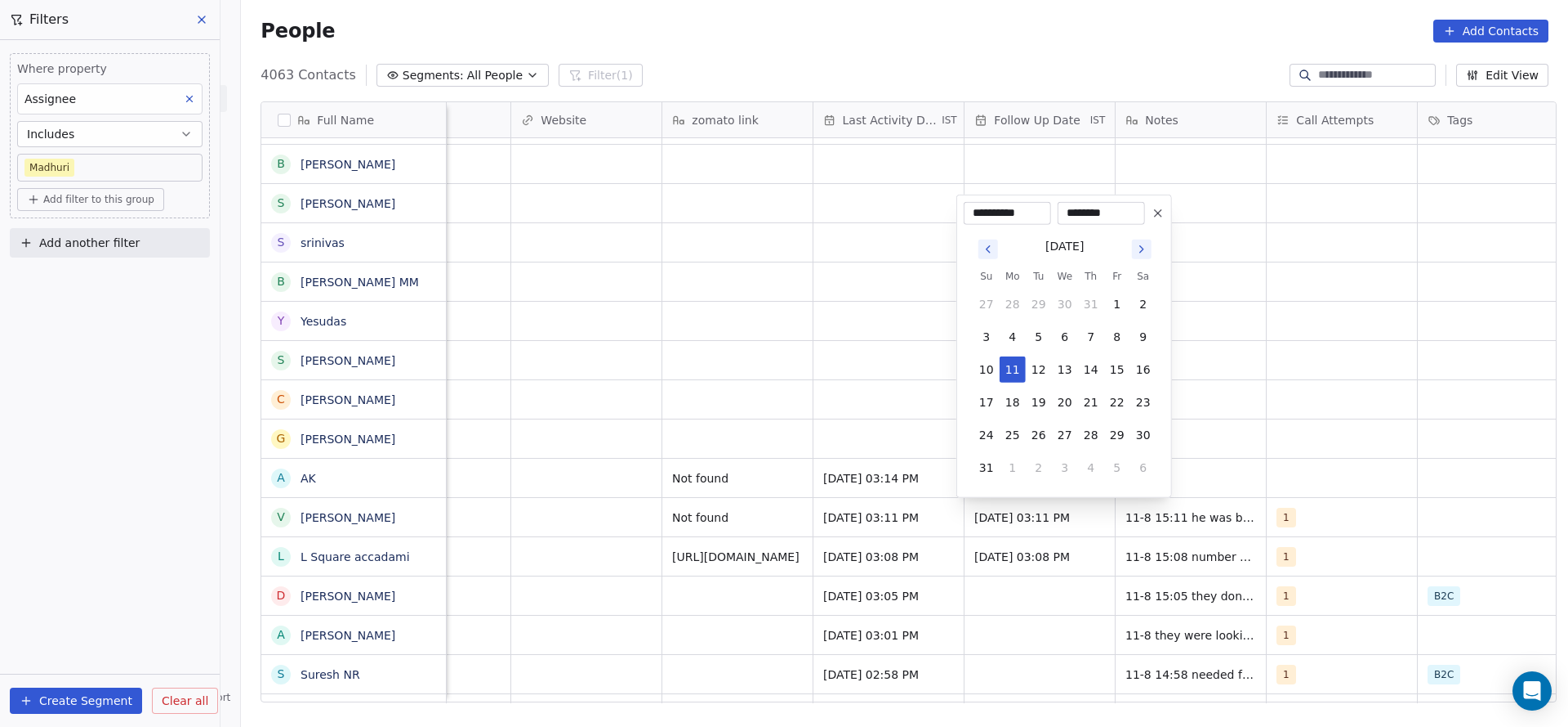
click at [1045, 435] on button "26" at bounding box center [1039, 435] width 27 height 27
type input "**********"
click at [804, 486] on html "On2Cook India Pvt. Ltd. Contacts People Marketing Workflows Campaigns Sales Pip…" at bounding box center [784, 363] width 1568 height 727
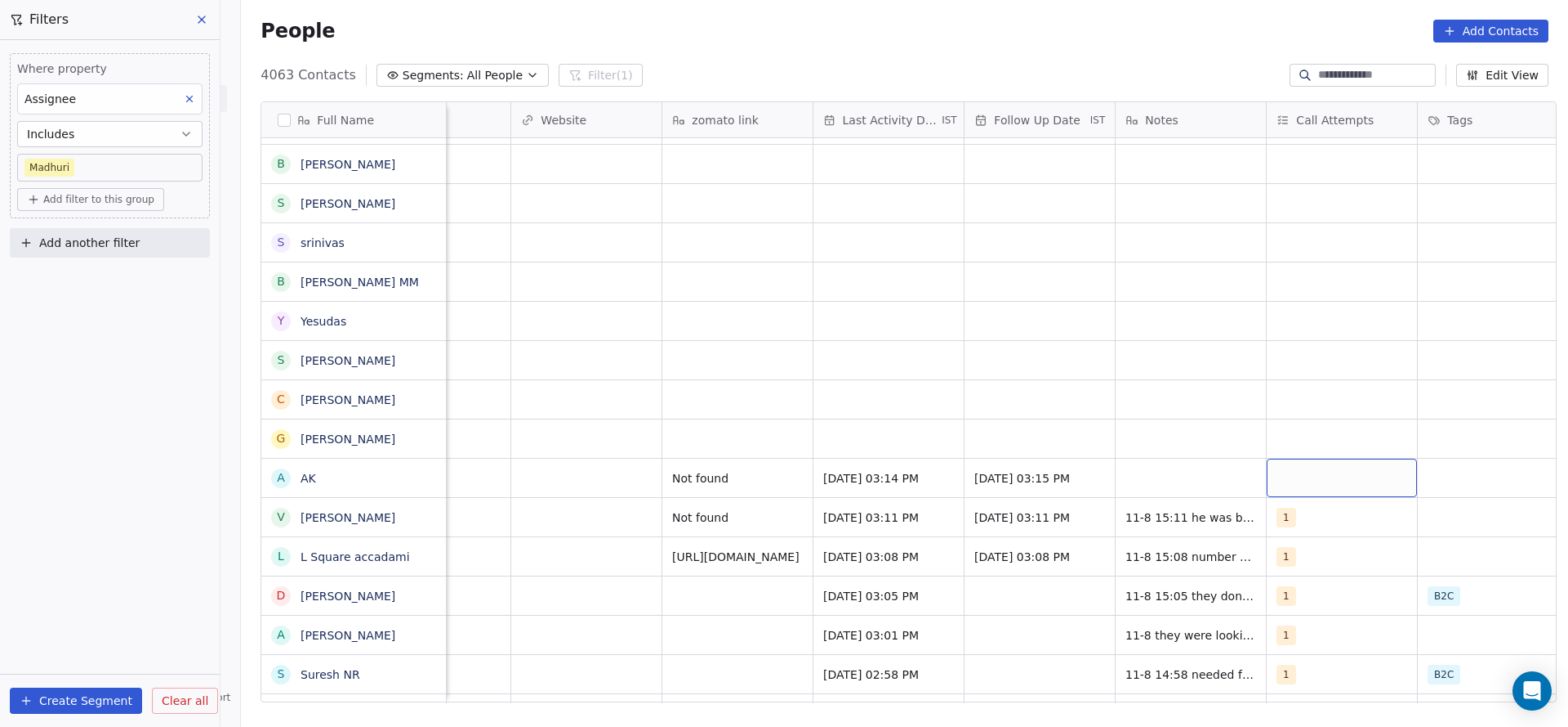
click at [1340, 470] on div "grid" at bounding box center [1342, 478] width 150 height 38
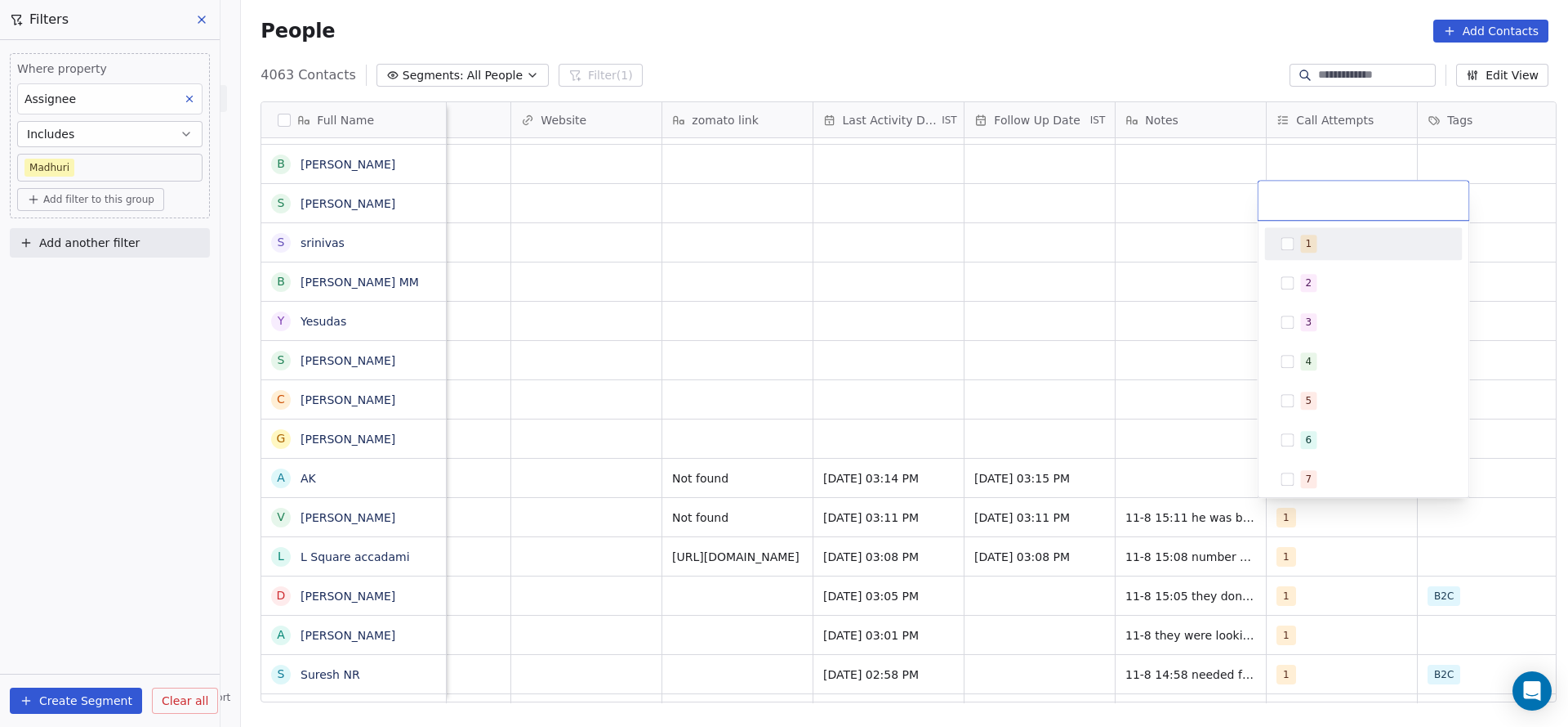
click at [1294, 248] on button "Suggestions" at bounding box center [1288, 243] width 13 height 13
click at [1146, 363] on html "On2Cook India Pvt. Ltd. Contacts People Marketing Workflows Campaigns Sales Pip…" at bounding box center [784, 363] width 1568 height 727
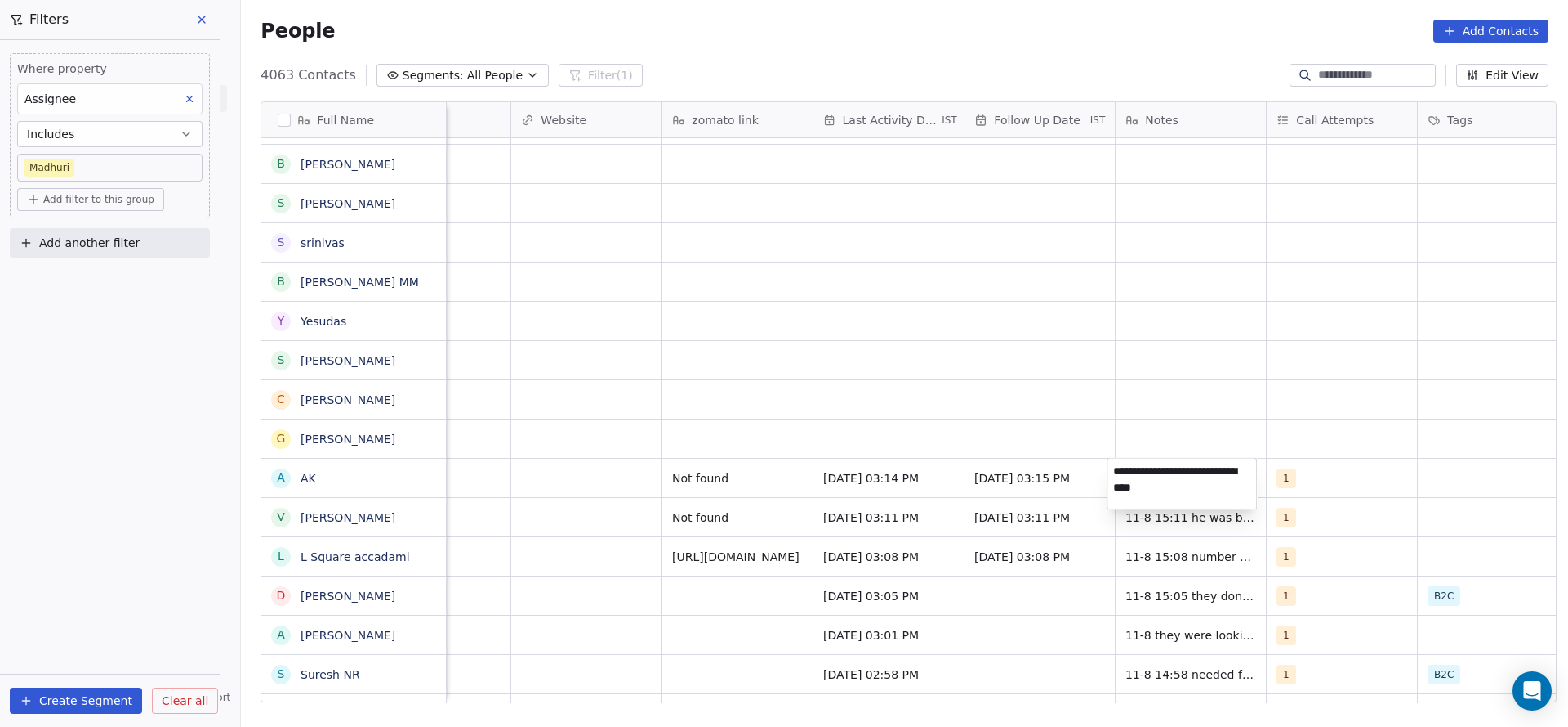
type textarea "**********"
click at [921, 436] on html "On2Cook India Pvt. Ltd. Contacts People Marketing Workflows Campaigns Sales Pip…" at bounding box center [784, 363] width 1568 height 727
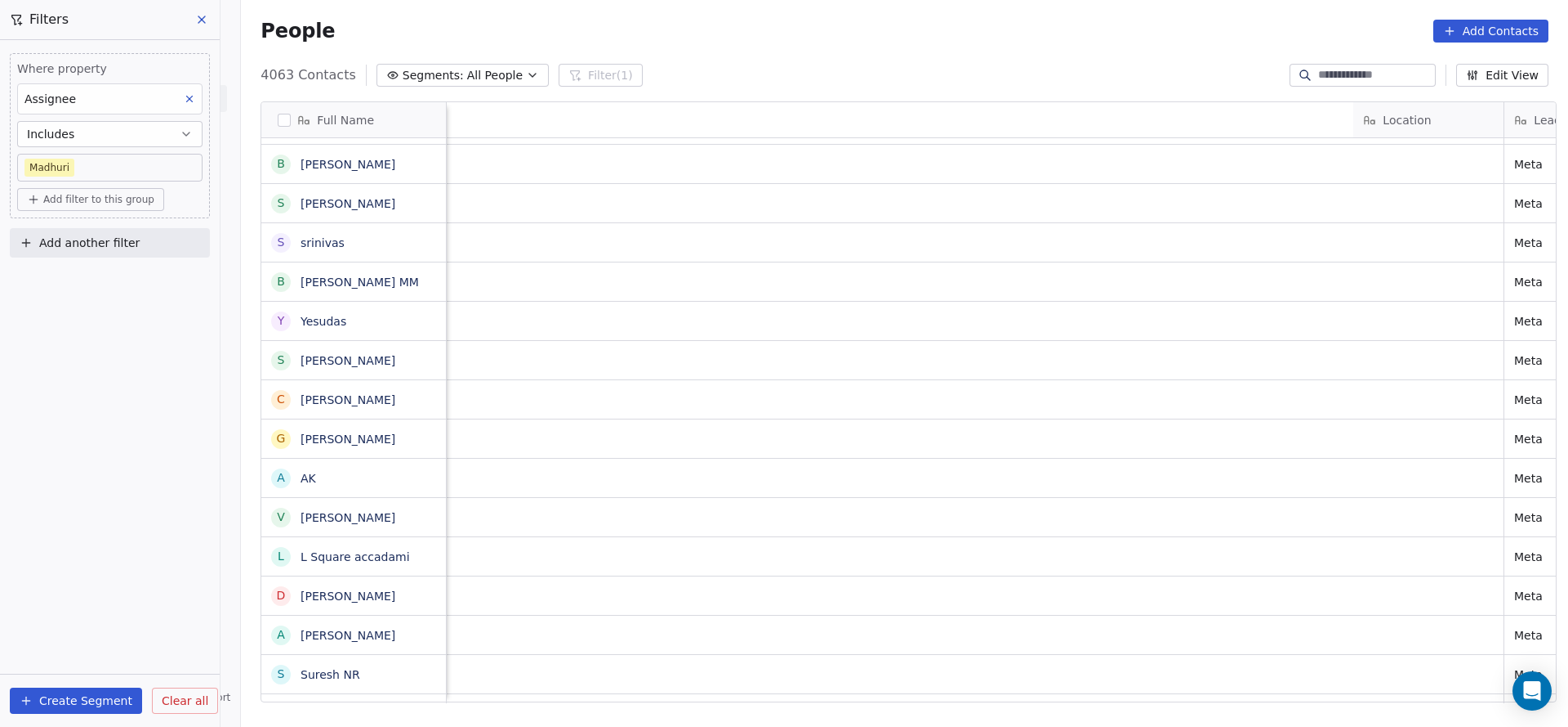
scroll to position [0, 1389]
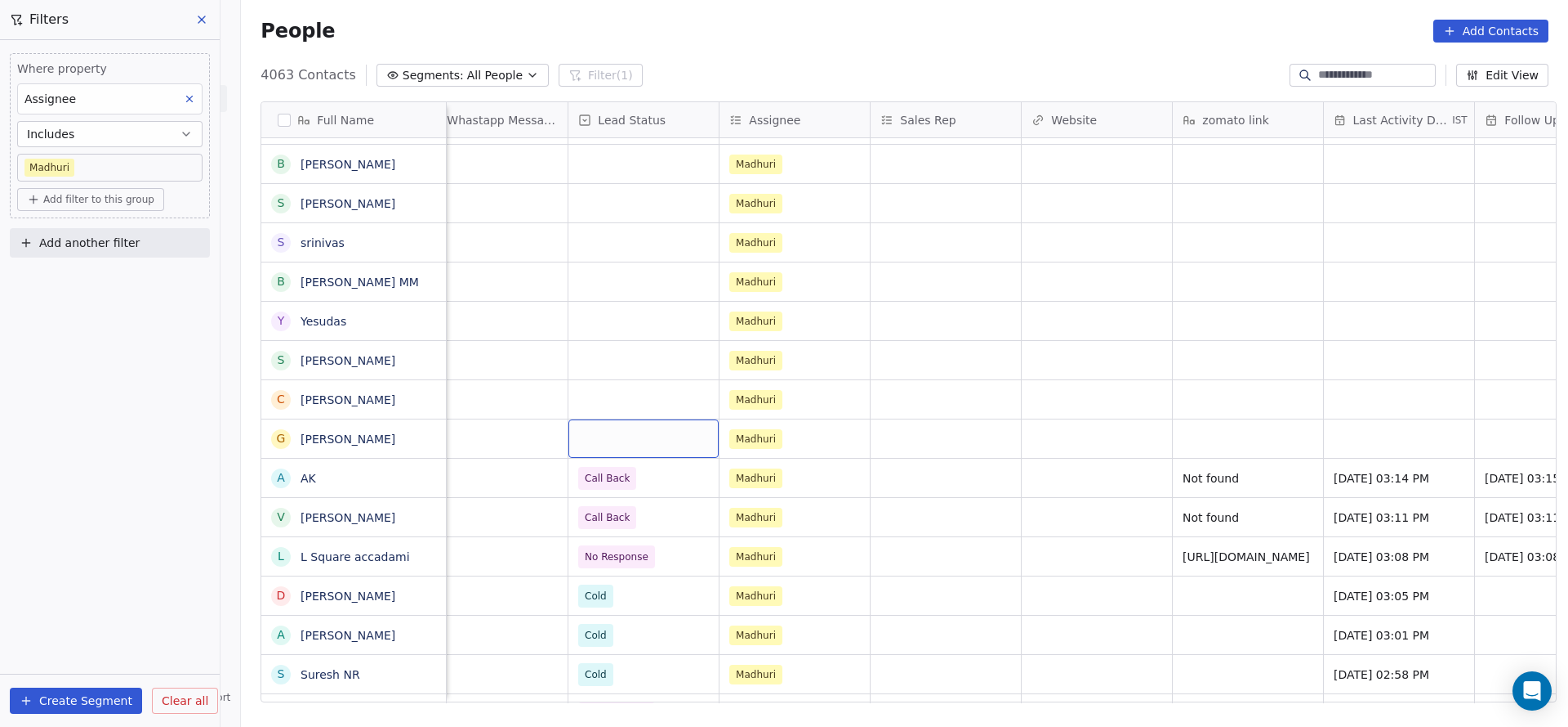
click at [622, 432] on div "grid" at bounding box center [644, 438] width 150 height 38
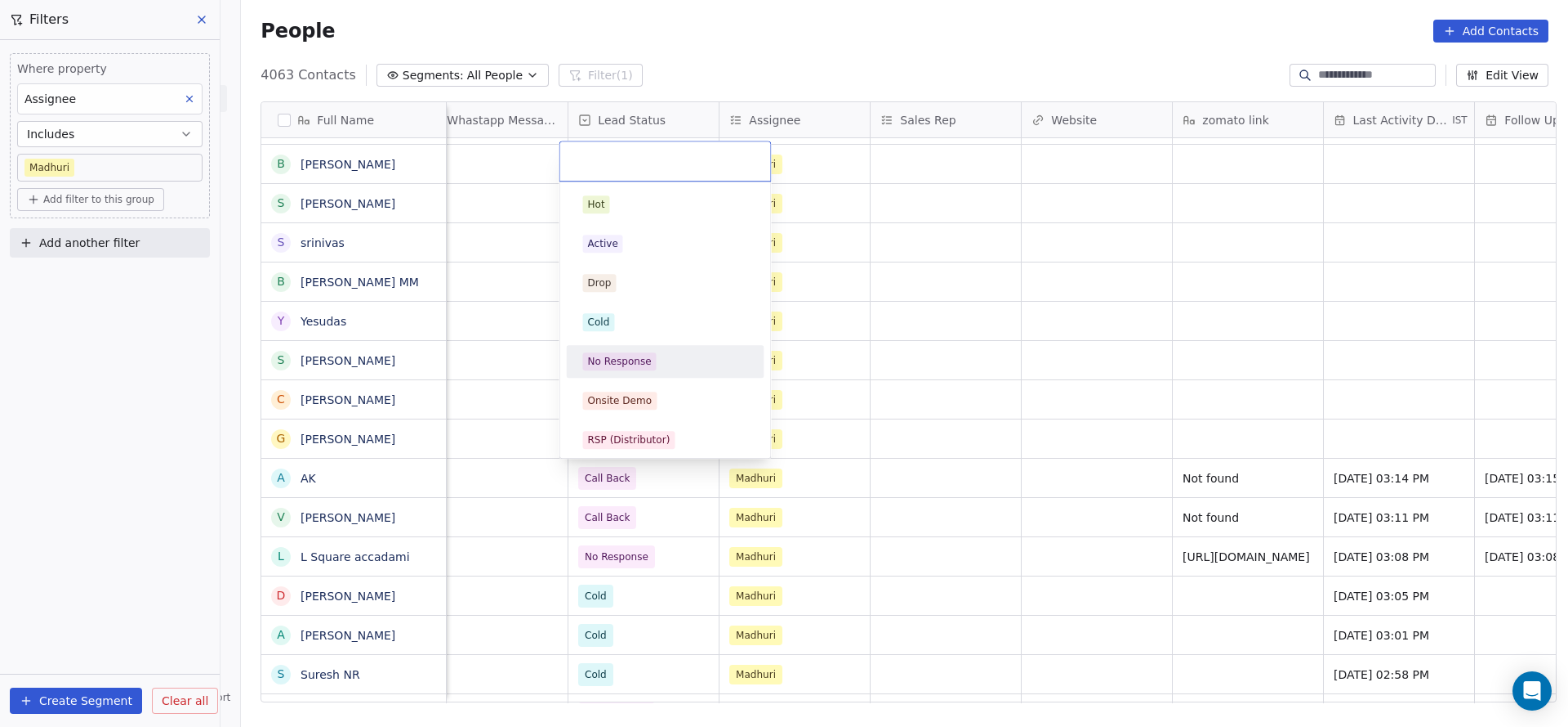
click at [622, 365] on div "No Response" at bounding box center [619, 360] width 64 height 14
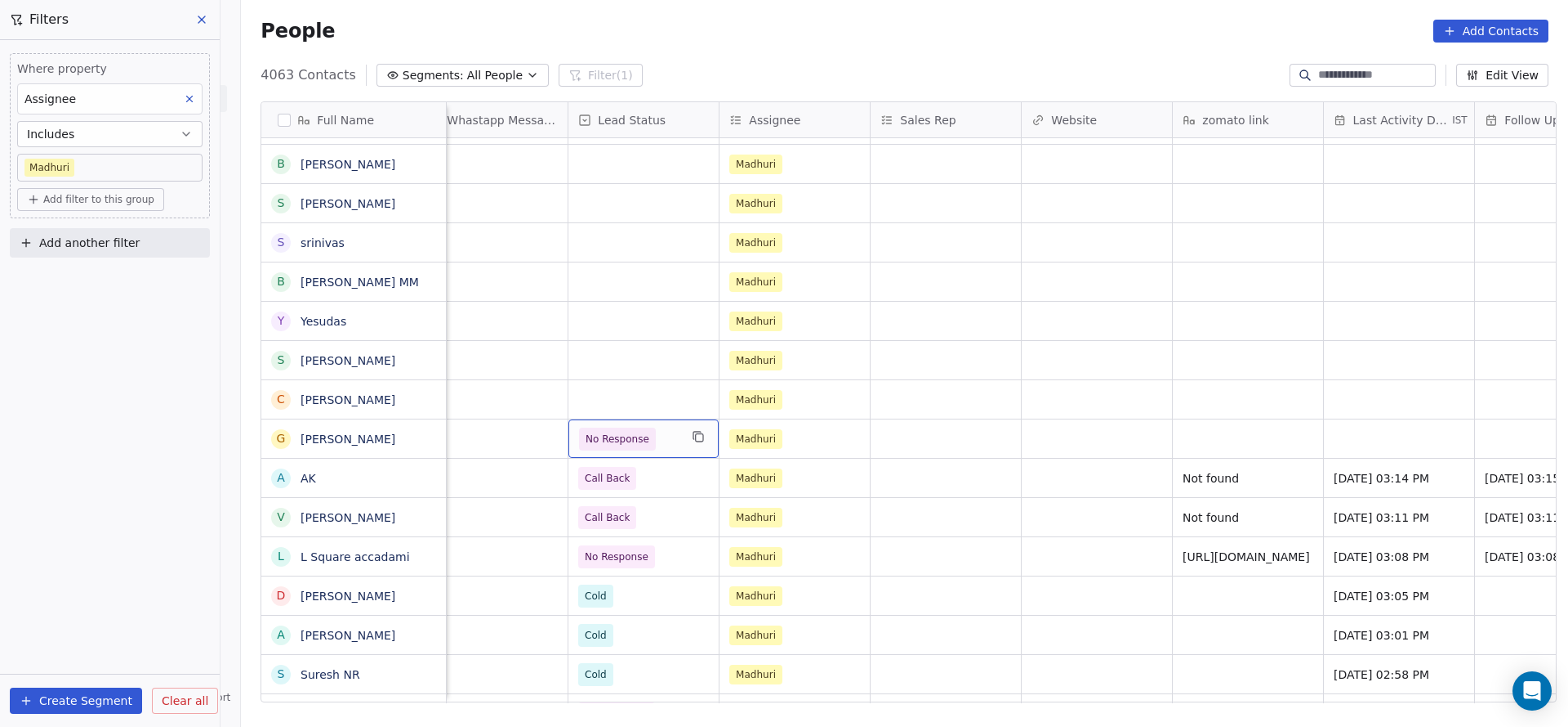
scroll to position [0, 1813]
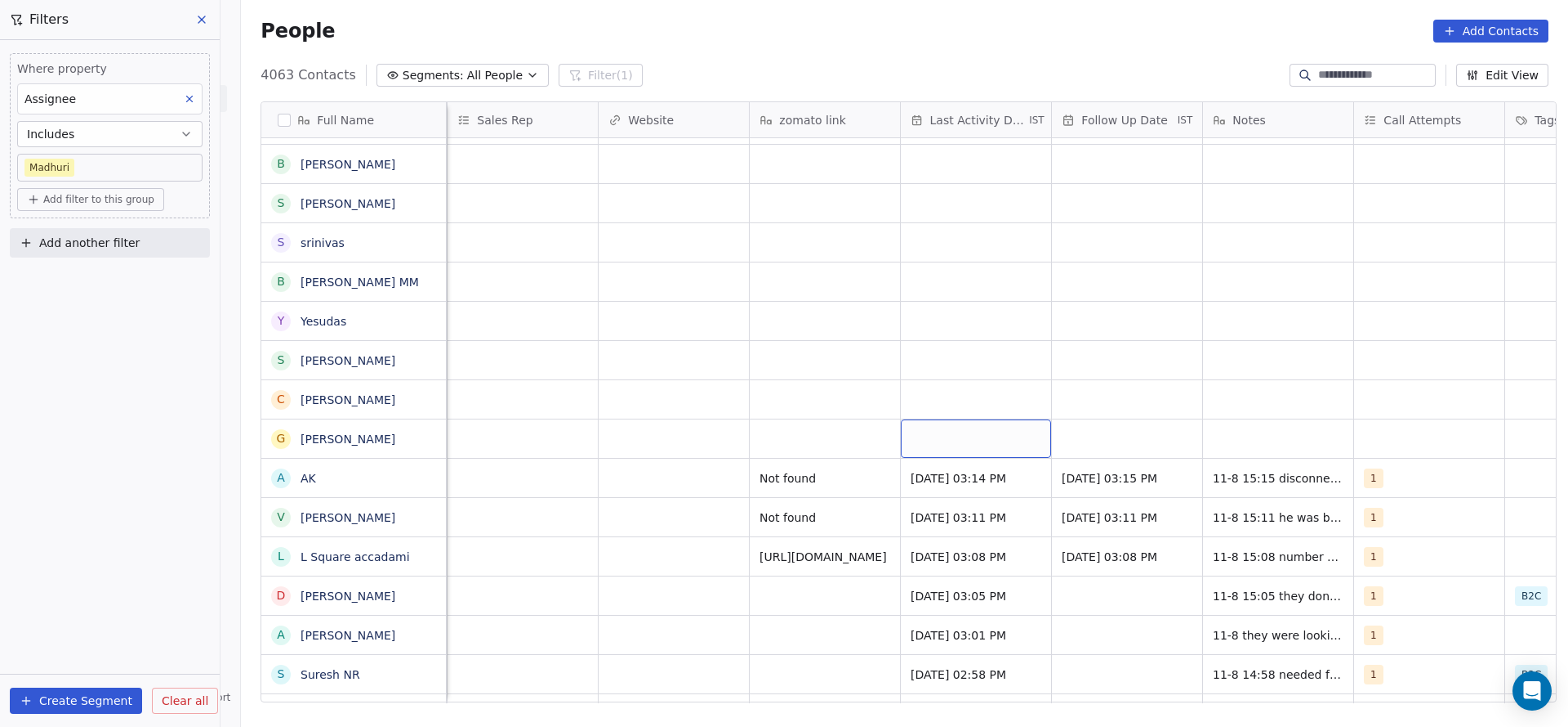
click at [949, 440] on div "grid" at bounding box center [976, 438] width 150 height 38
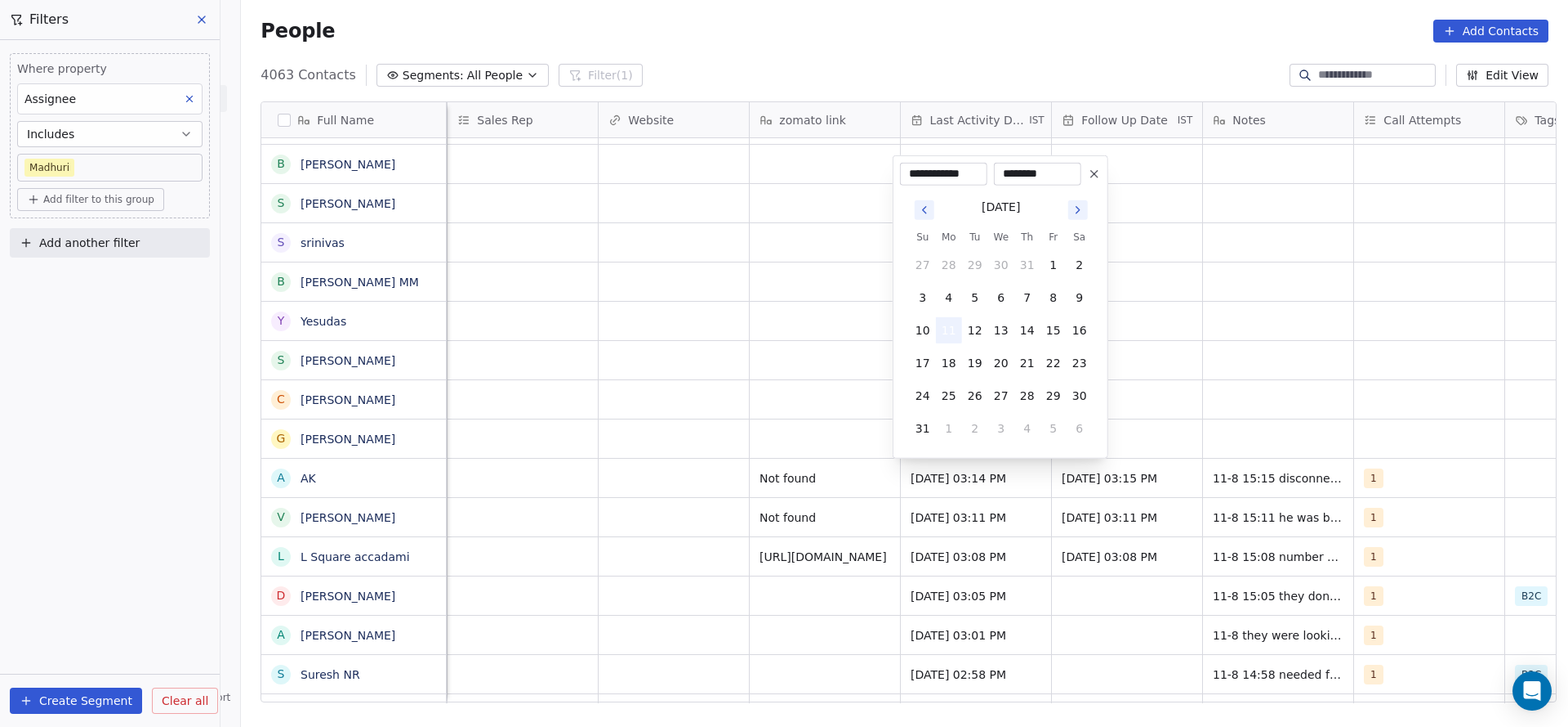
click at [949, 326] on button "11" at bounding box center [950, 331] width 27 height 27
click at [740, 408] on html "On2Cook India Pvt. Ltd. Contacts People Marketing Workflows Campaigns Sales Pip…" at bounding box center [784, 363] width 1568 height 727
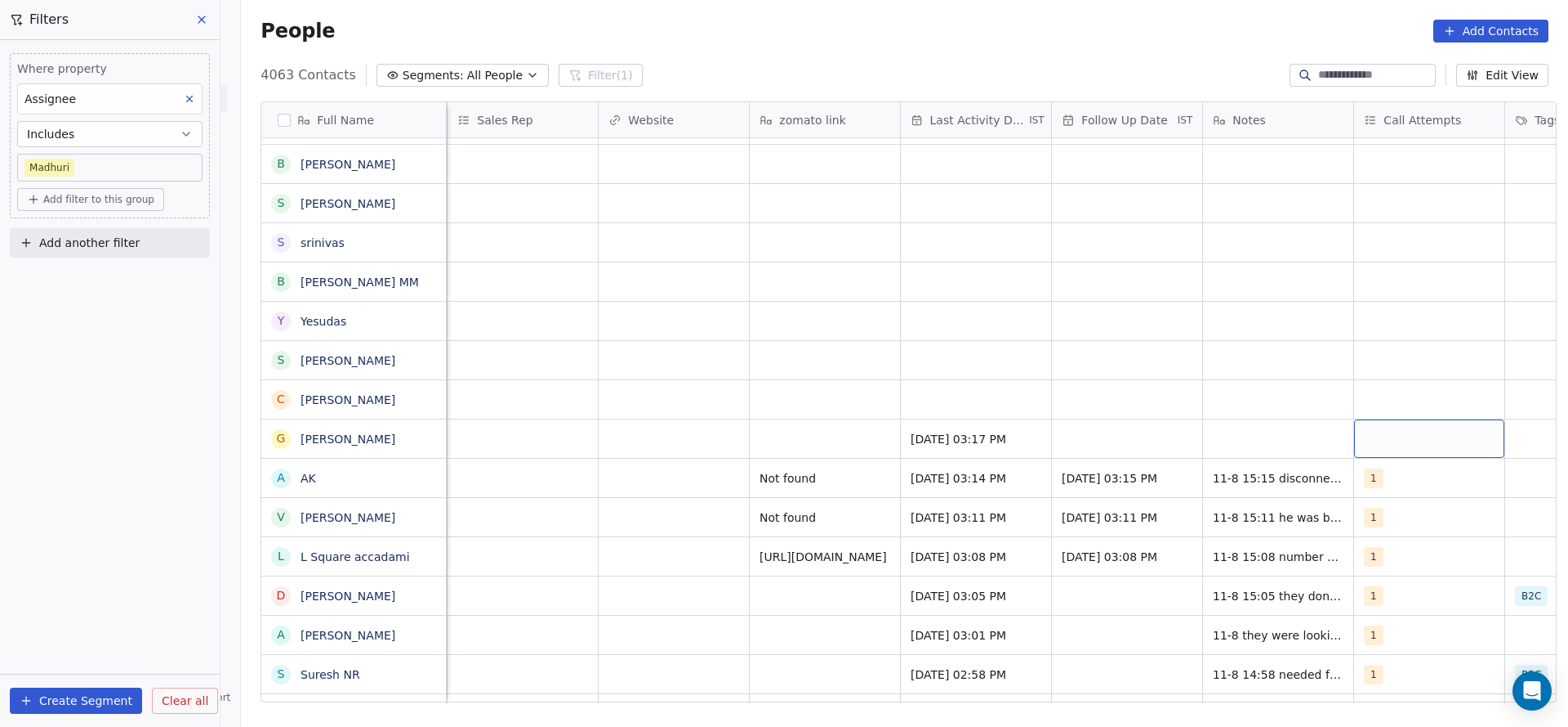
click at [1391, 436] on div "grid" at bounding box center [1429, 438] width 150 height 38
click at [1423, 219] on div "1" at bounding box center [1451, 204] width 198 height 32
click at [1253, 305] on html "On2Cook India Pvt. Ltd. Contacts People Marketing Workflows Campaigns Sales Pip…" at bounding box center [784, 363] width 1568 height 727
click at [1129, 431] on div "grid" at bounding box center [1127, 438] width 150 height 38
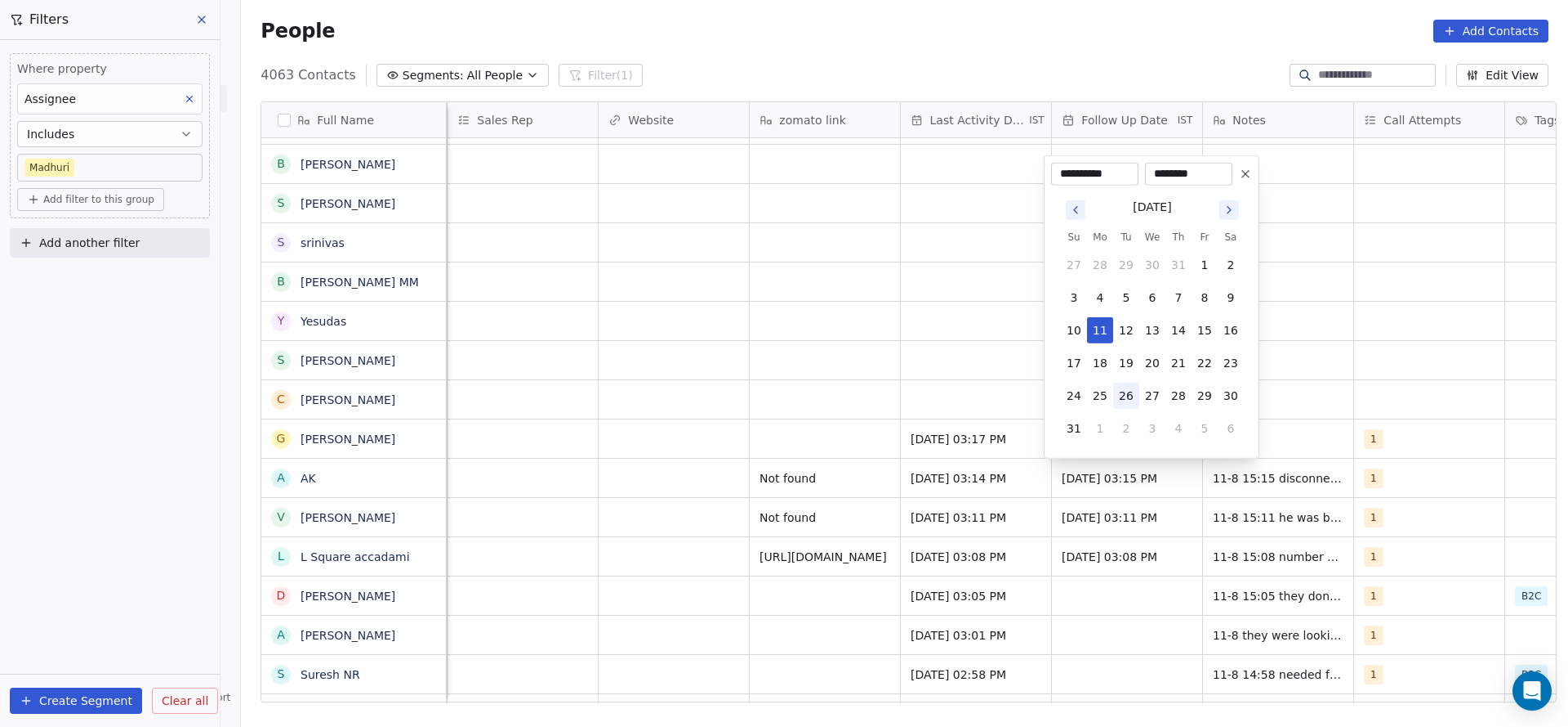
click at [1132, 392] on button "26" at bounding box center [1126, 396] width 27 height 27
type input "**********"
click at [753, 419] on html "On2Cook India Pvt. Ltd. Contacts People Marketing Workflows Campaigns Sales Pip…" at bounding box center [784, 363] width 1568 height 727
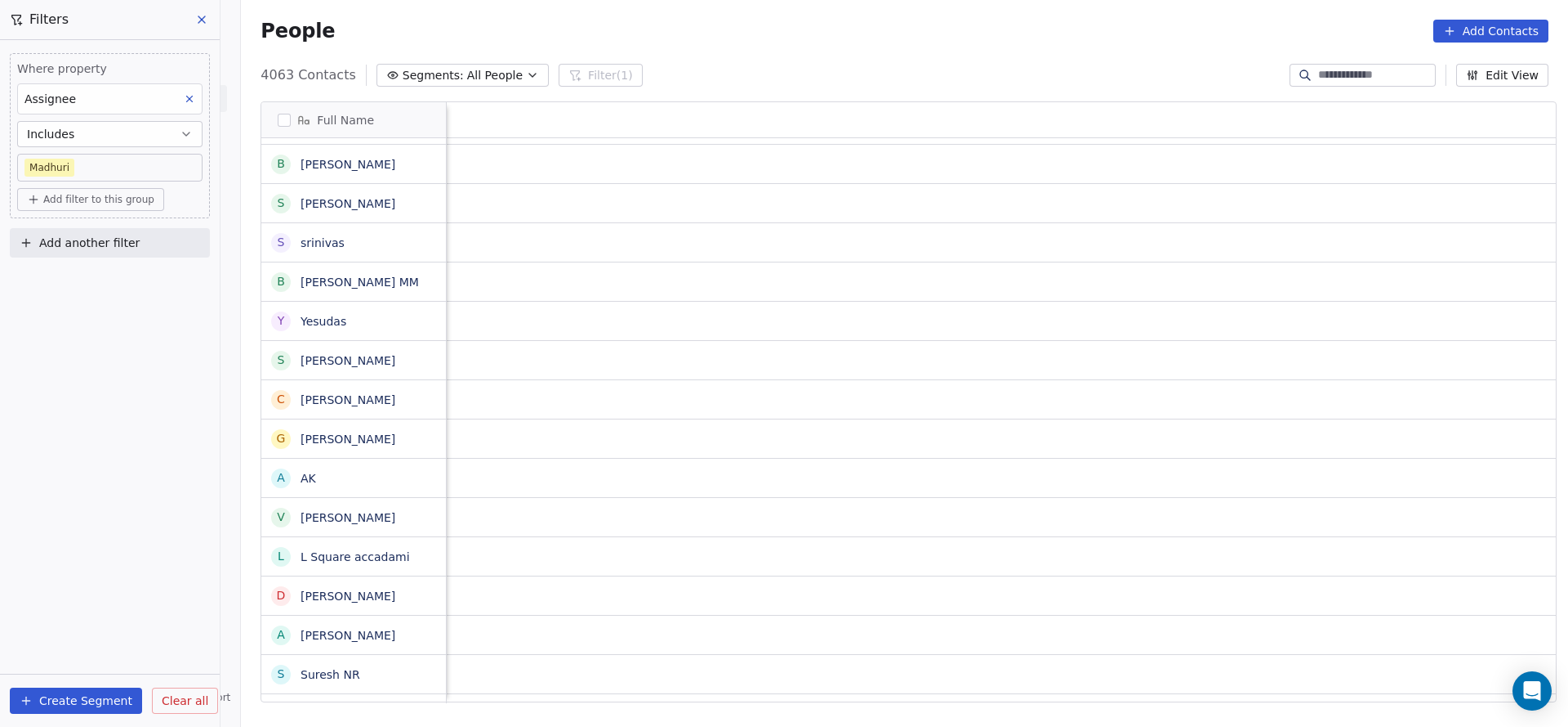
scroll to position [0, 1971]
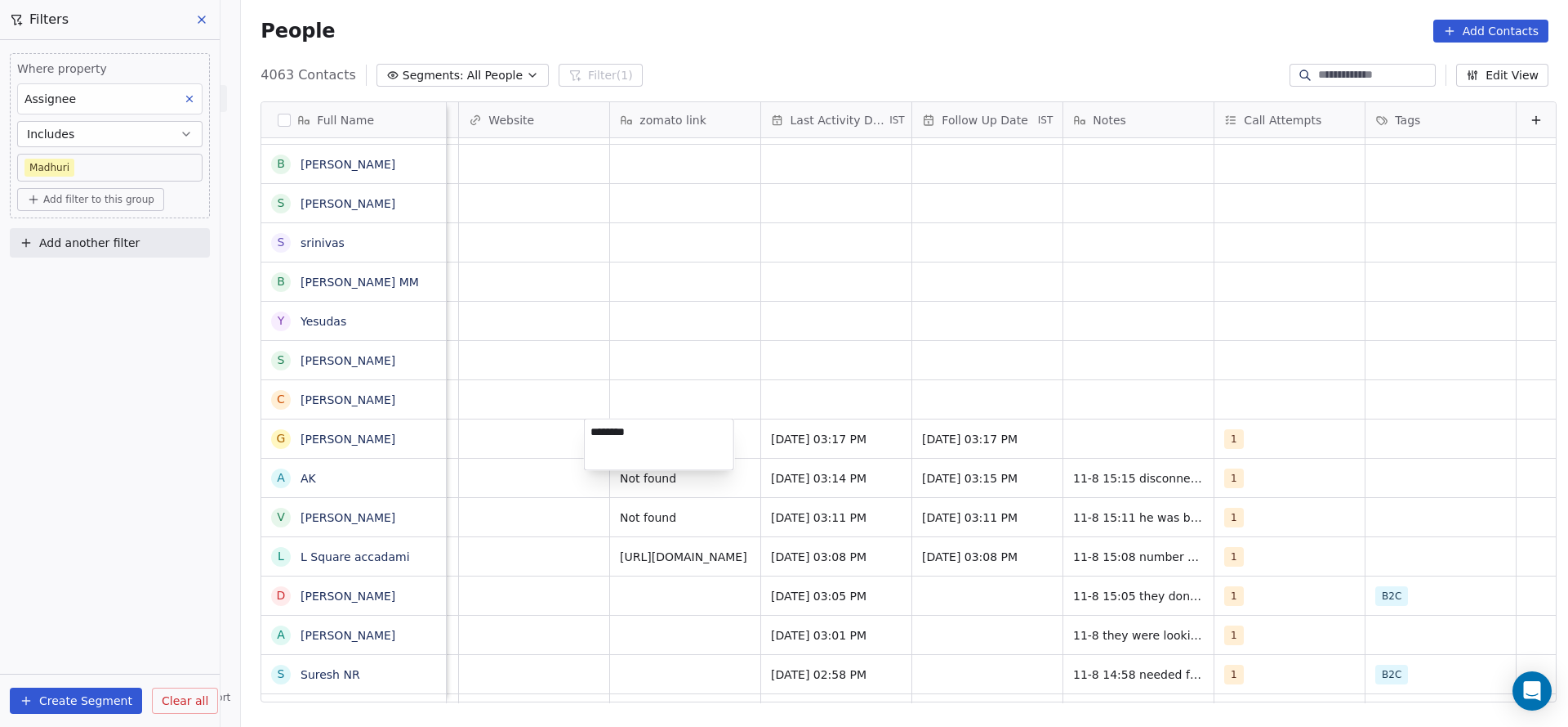
type textarea "*********"
click at [1002, 483] on html "On2Cook India Pvt. Ltd. Contacts People Marketing Workflows Campaigns Sales Pip…" at bounding box center [784, 363] width 1568 height 727
click at [1084, 424] on div "grid" at bounding box center [1139, 438] width 150 height 38
type textarea "*"
type textarea "**********"
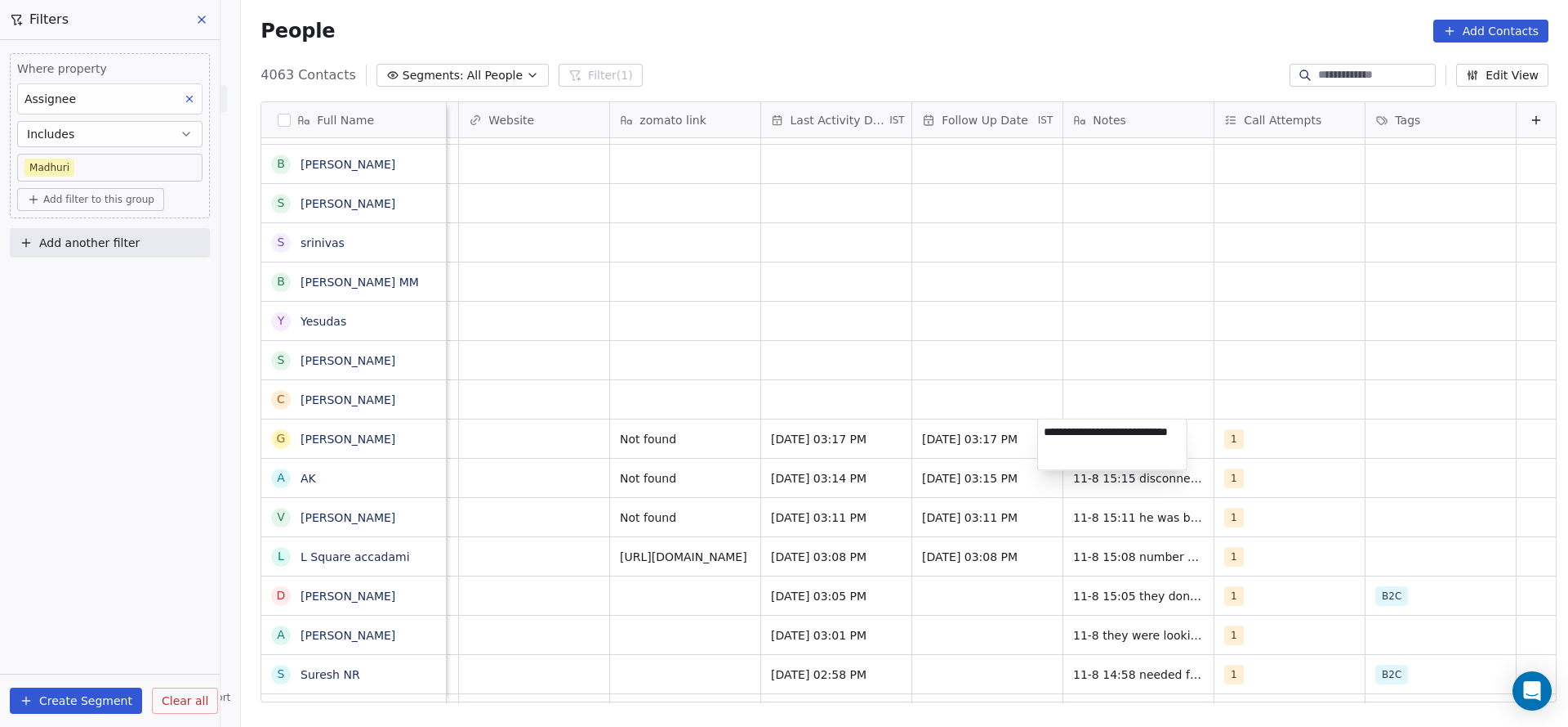
click at [582, 418] on html "On2Cook India Pvt. Ltd. Contacts People Marketing Workflows Campaigns Sales Pip…" at bounding box center [784, 363] width 1568 height 727
click at [708, 379] on div "Madhuri" at bounding box center [26, 398] width 3062 height 39
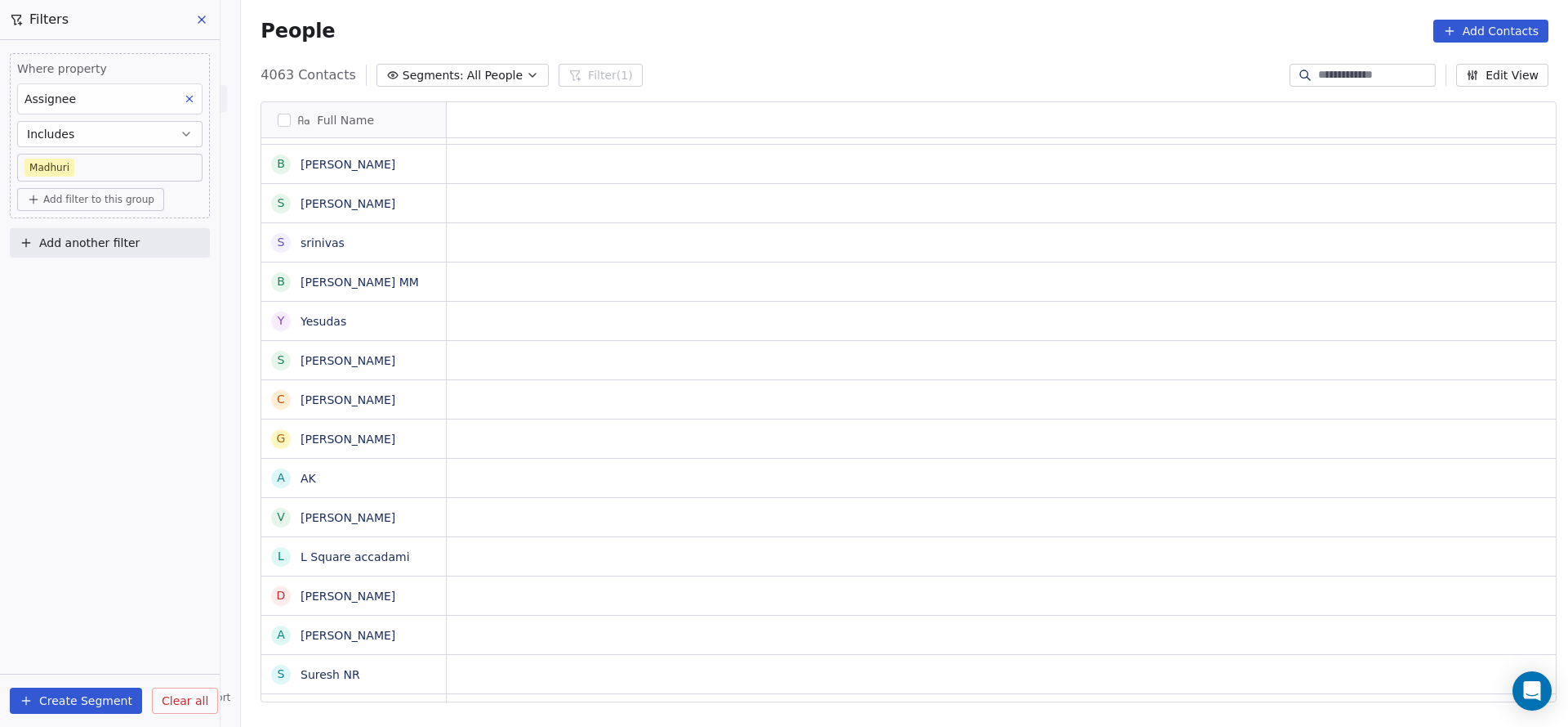
scroll to position [0, 0]
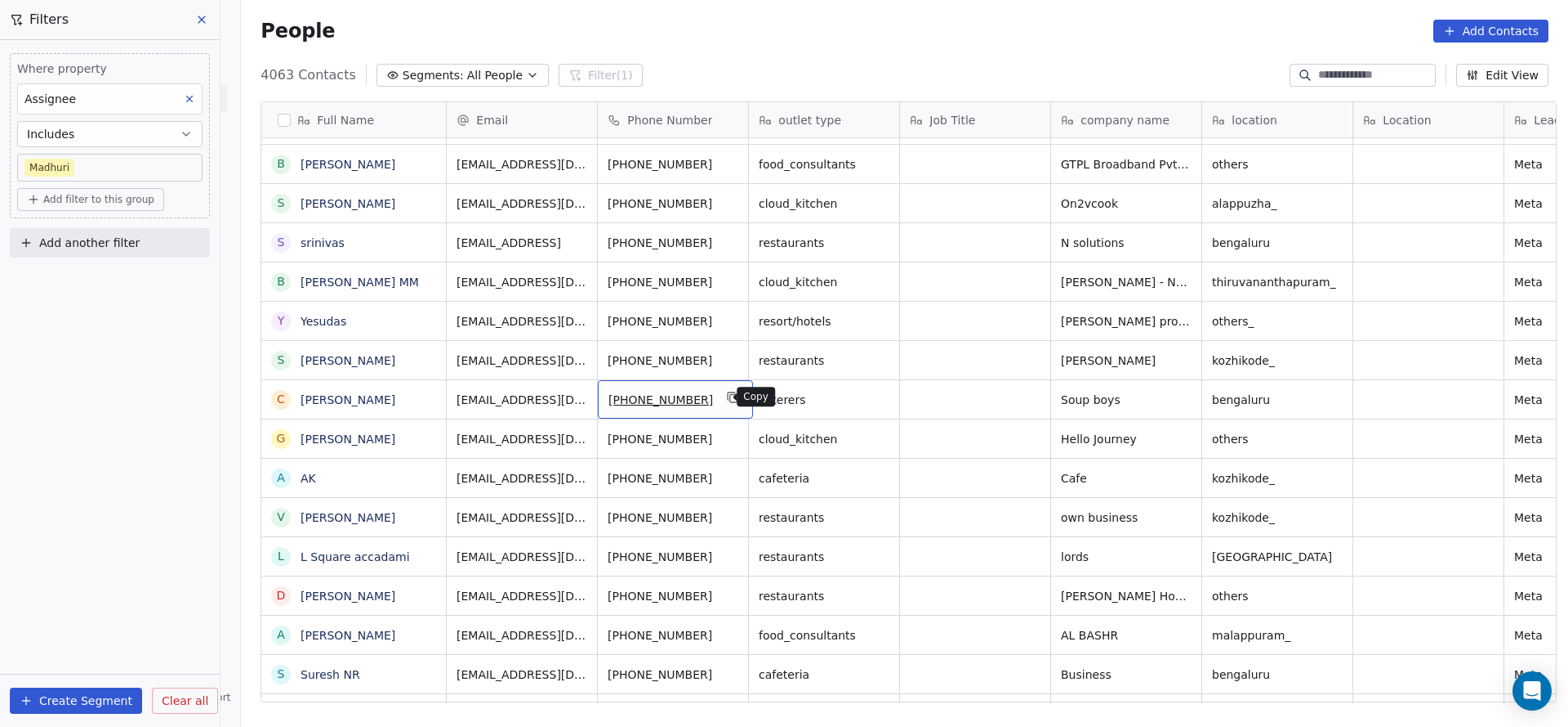
click at [727, 401] on icon "grid" at bounding box center [733, 397] width 13 height 13
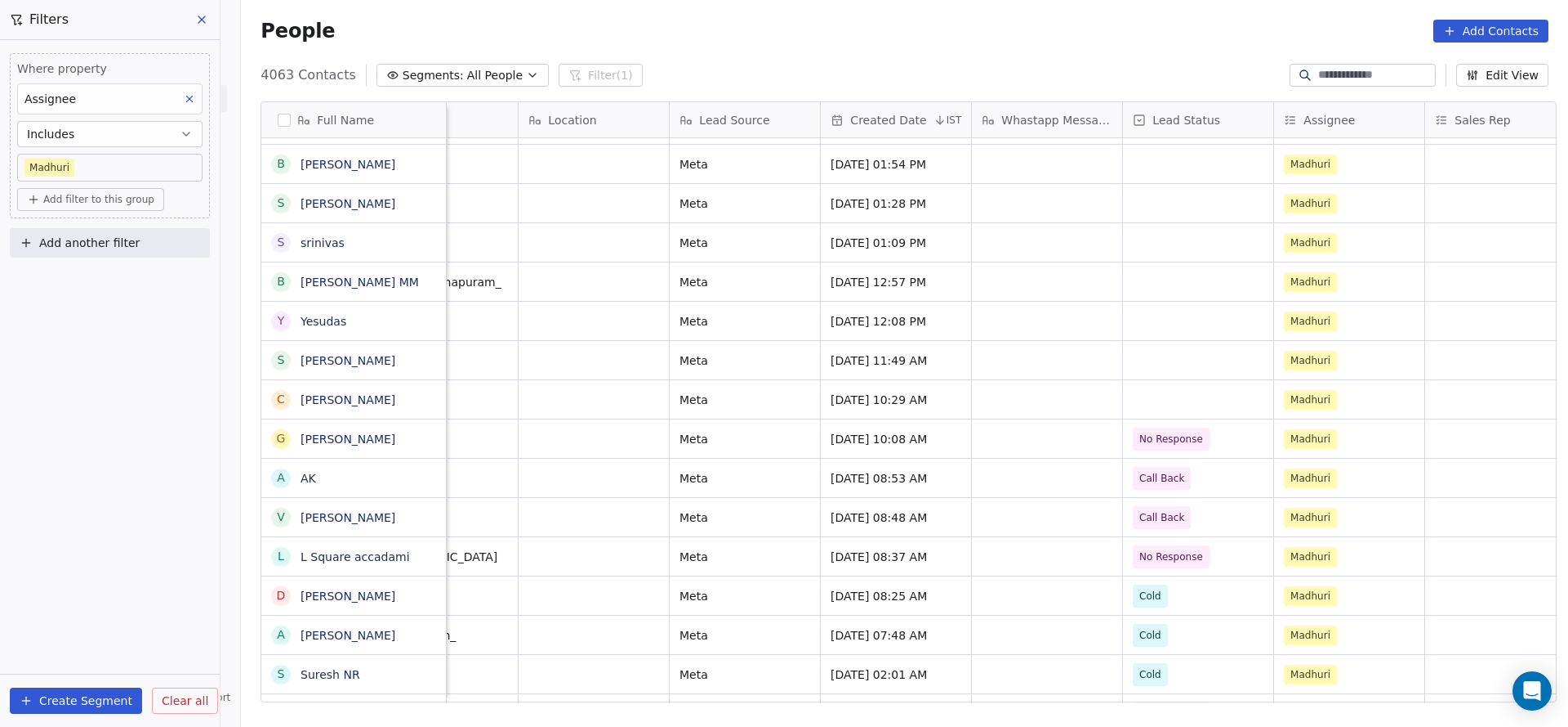
scroll to position [0, 1083]
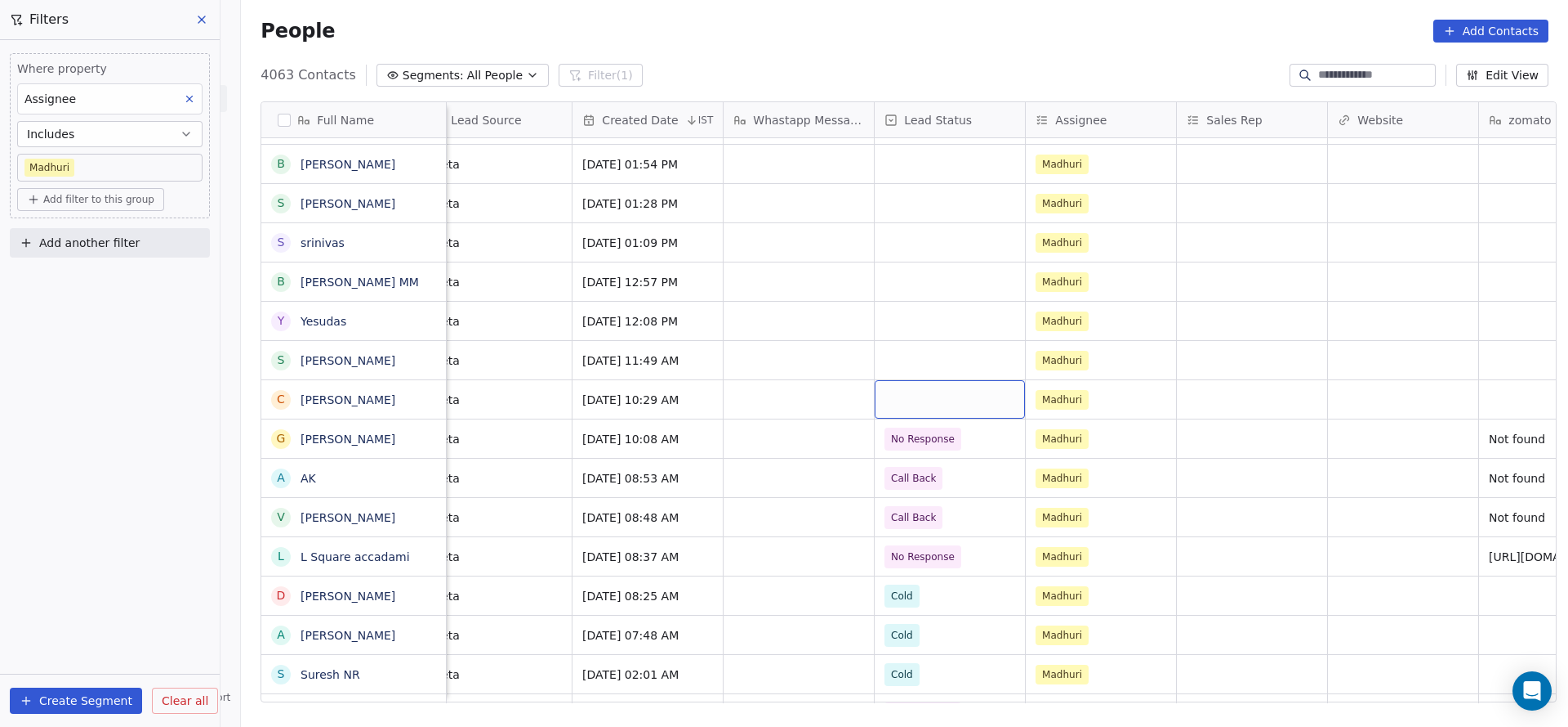
click at [941, 402] on div "grid" at bounding box center [950, 399] width 150 height 38
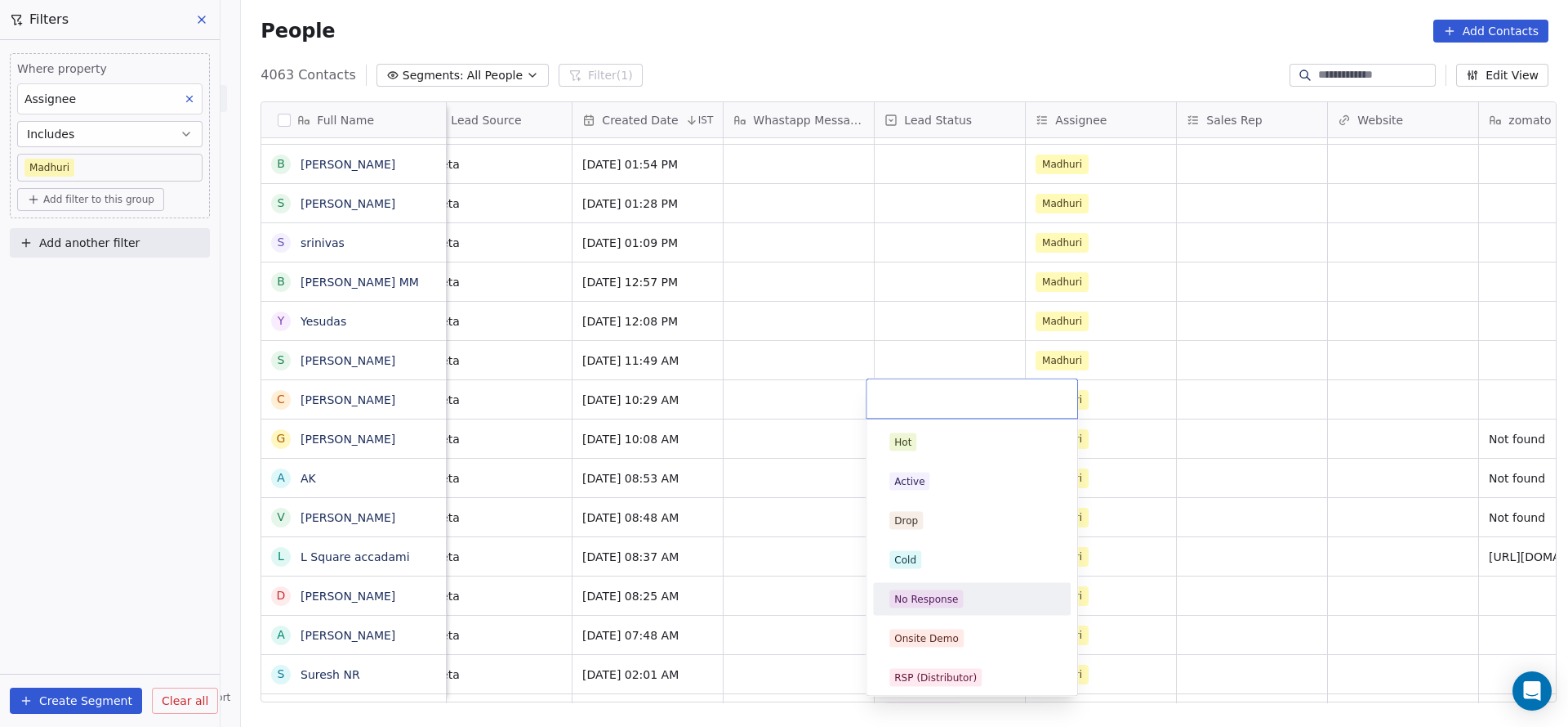
drag, startPoint x: 924, startPoint y: 603, endPoint x: 1085, endPoint y: 651, distance: 168.0
click at [926, 603] on div "No Response" at bounding box center [926, 599] width 64 height 14
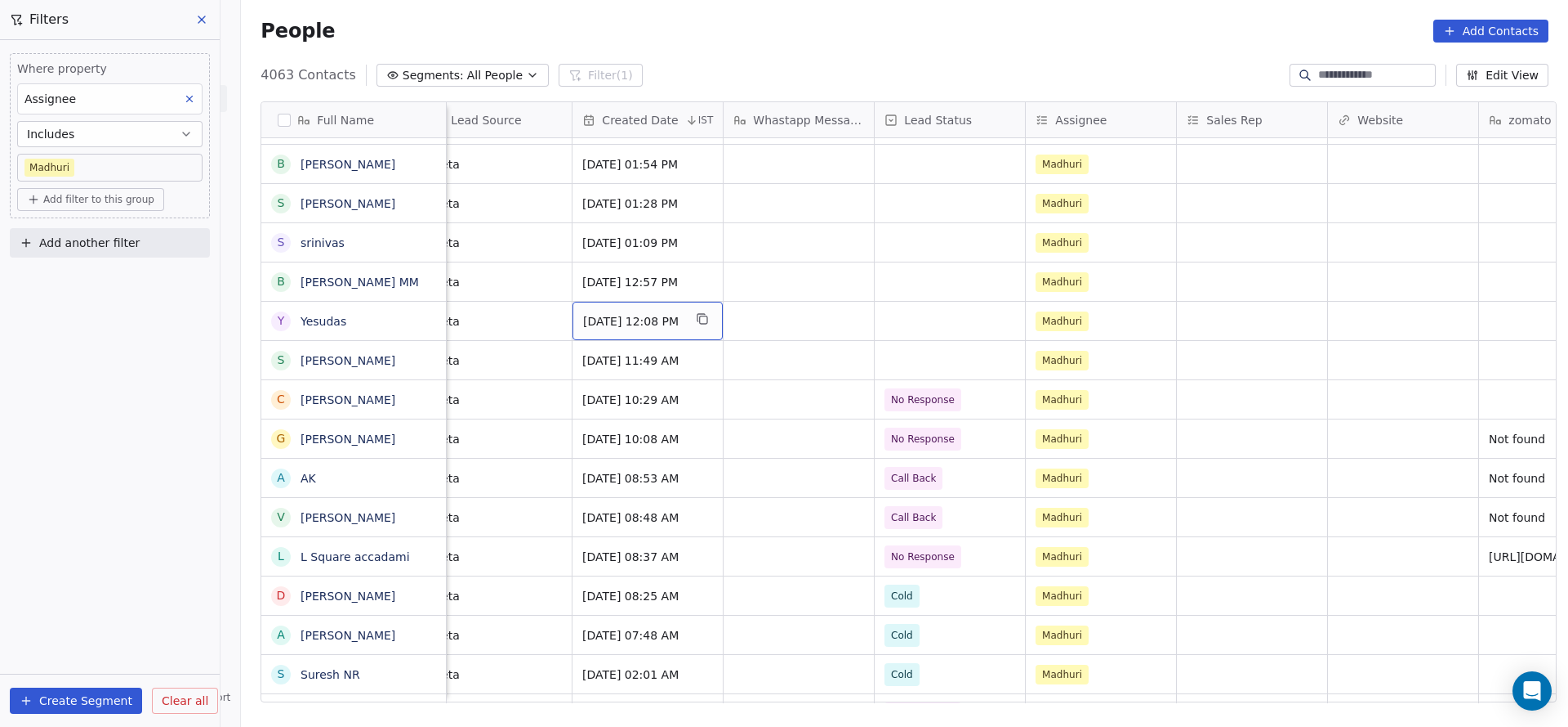
scroll to position [0, 1531]
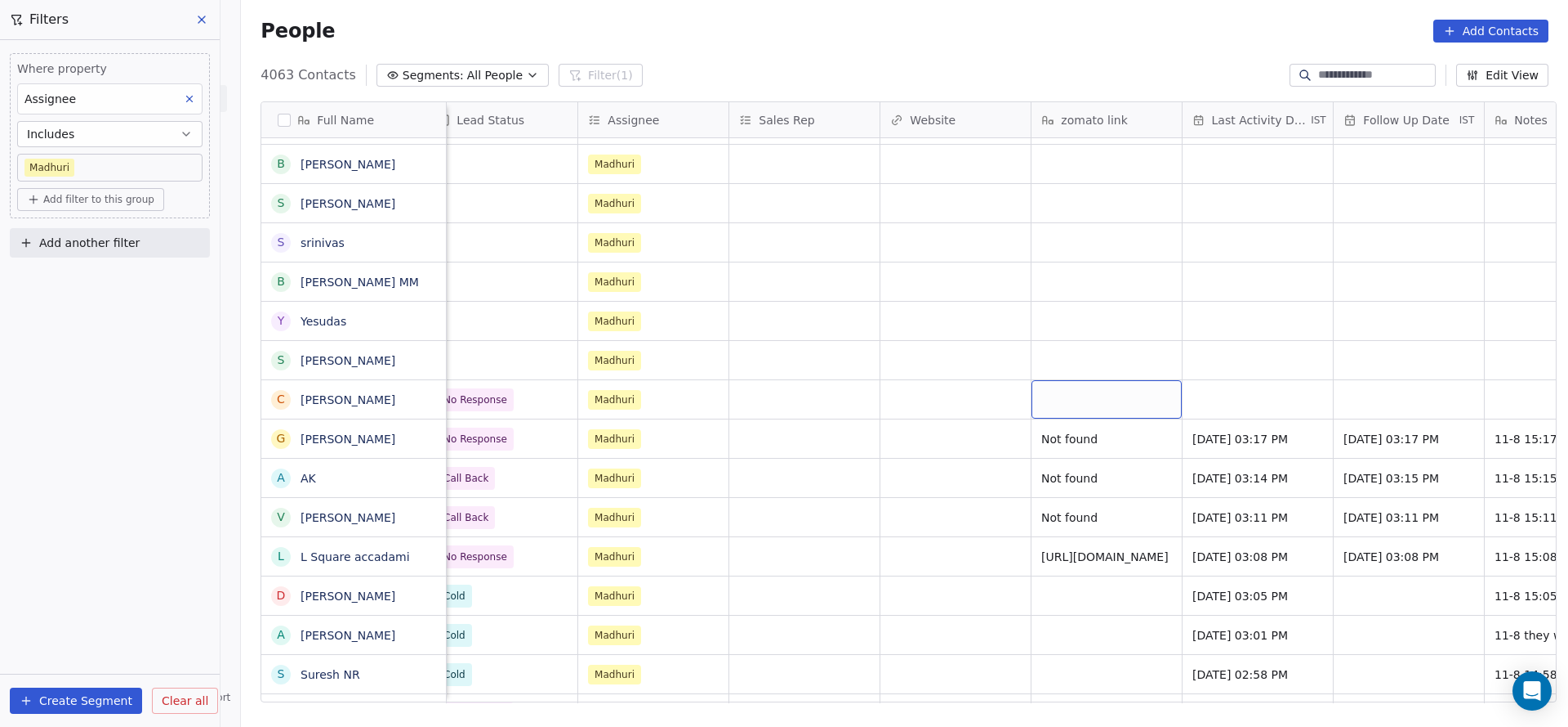
click at [1048, 392] on div "grid" at bounding box center [1106, 399] width 150 height 38
click at [902, 419] on html "On2Cook India Pvt. Ltd. Contacts People Marketing Workflows Campaigns Sales Pip…" at bounding box center [784, 363] width 1568 height 727
click at [1208, 392] on div "grid" at bounding box center [1257, 399] width 150 height 38
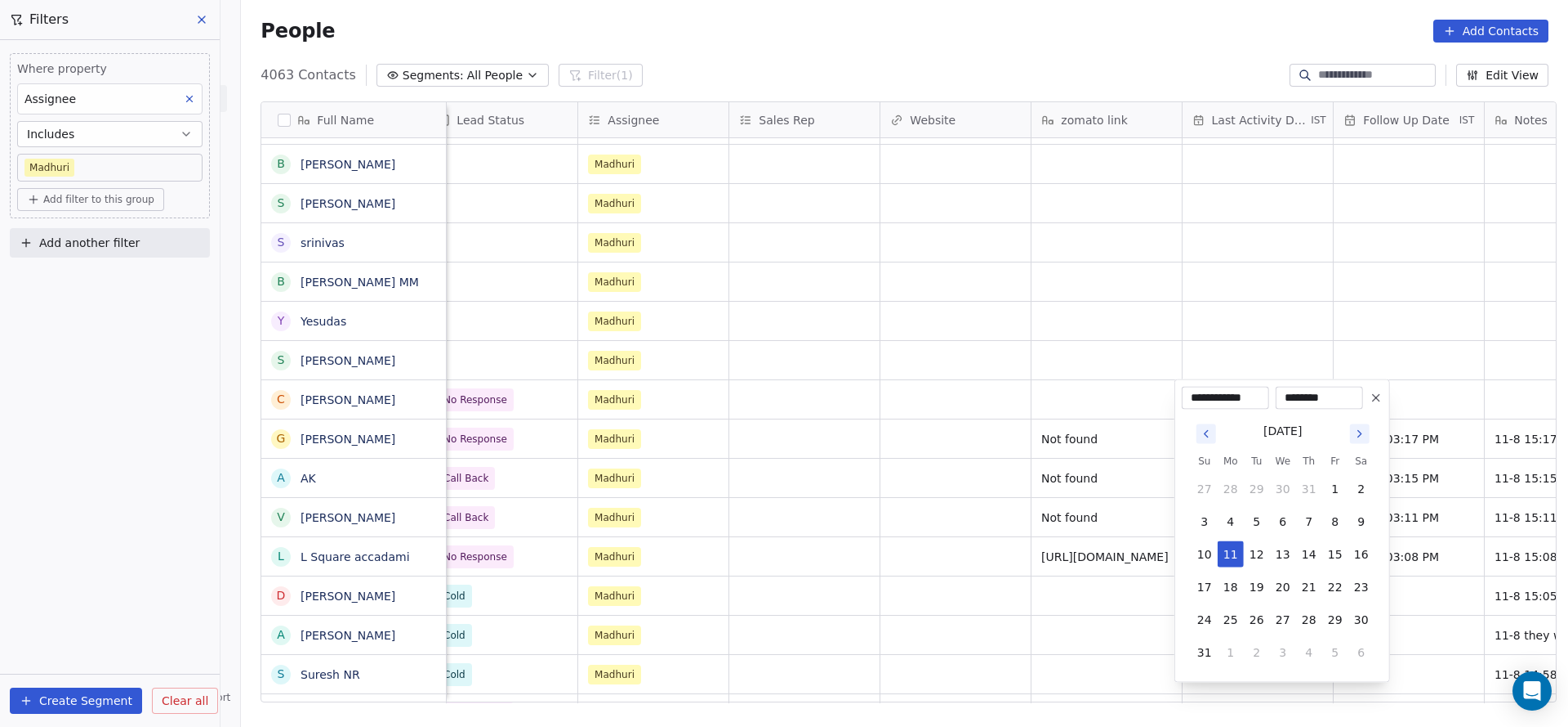
click at [1231, 555] on button "11" at bounding box center [1231, 554] width 27 height 27
click at [899, 478] on html "On2Cook India Pvt. Ltd. Contacts People Marketing Workflows Campaigns Sales Pip…" at bounding box center [784, 363] width 1568 height 727
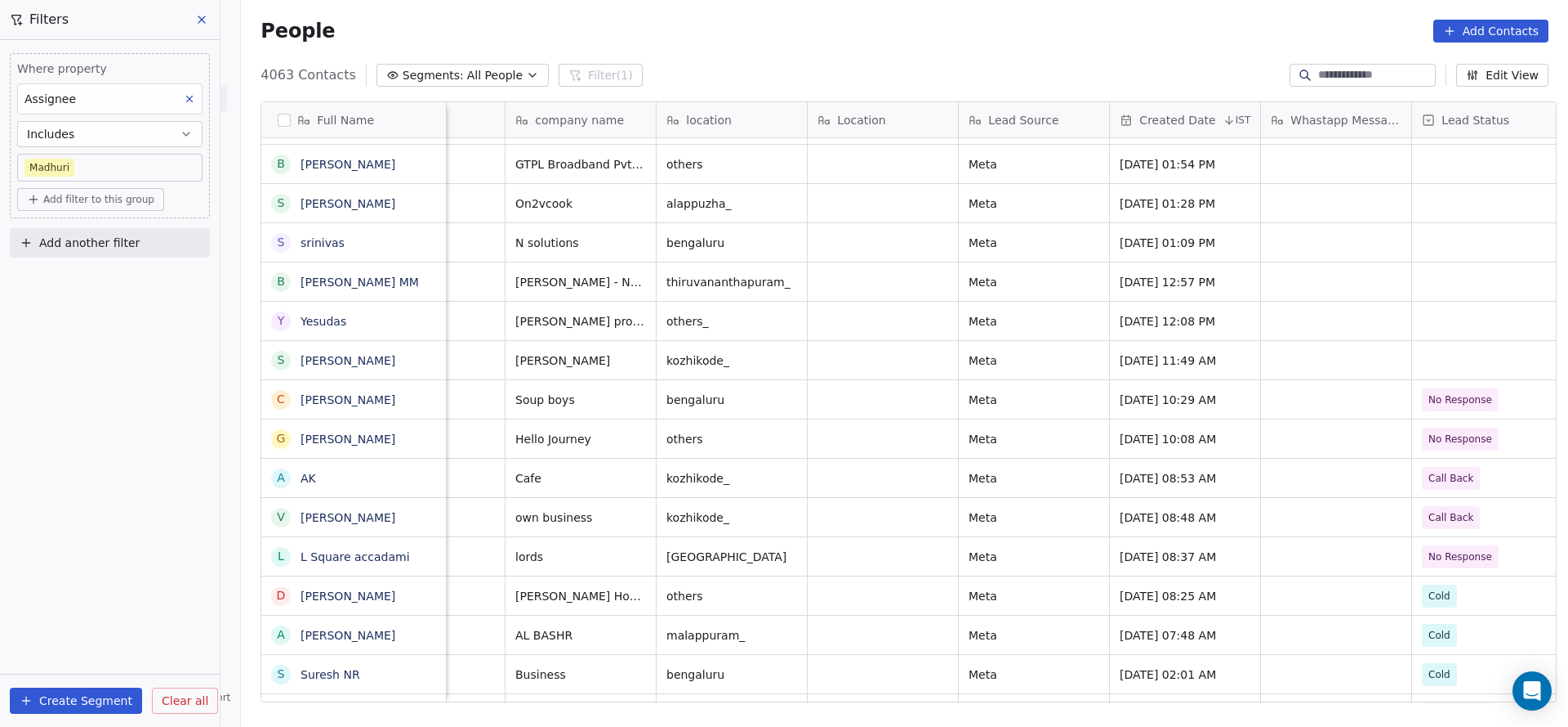
scroll to position [0, 429]
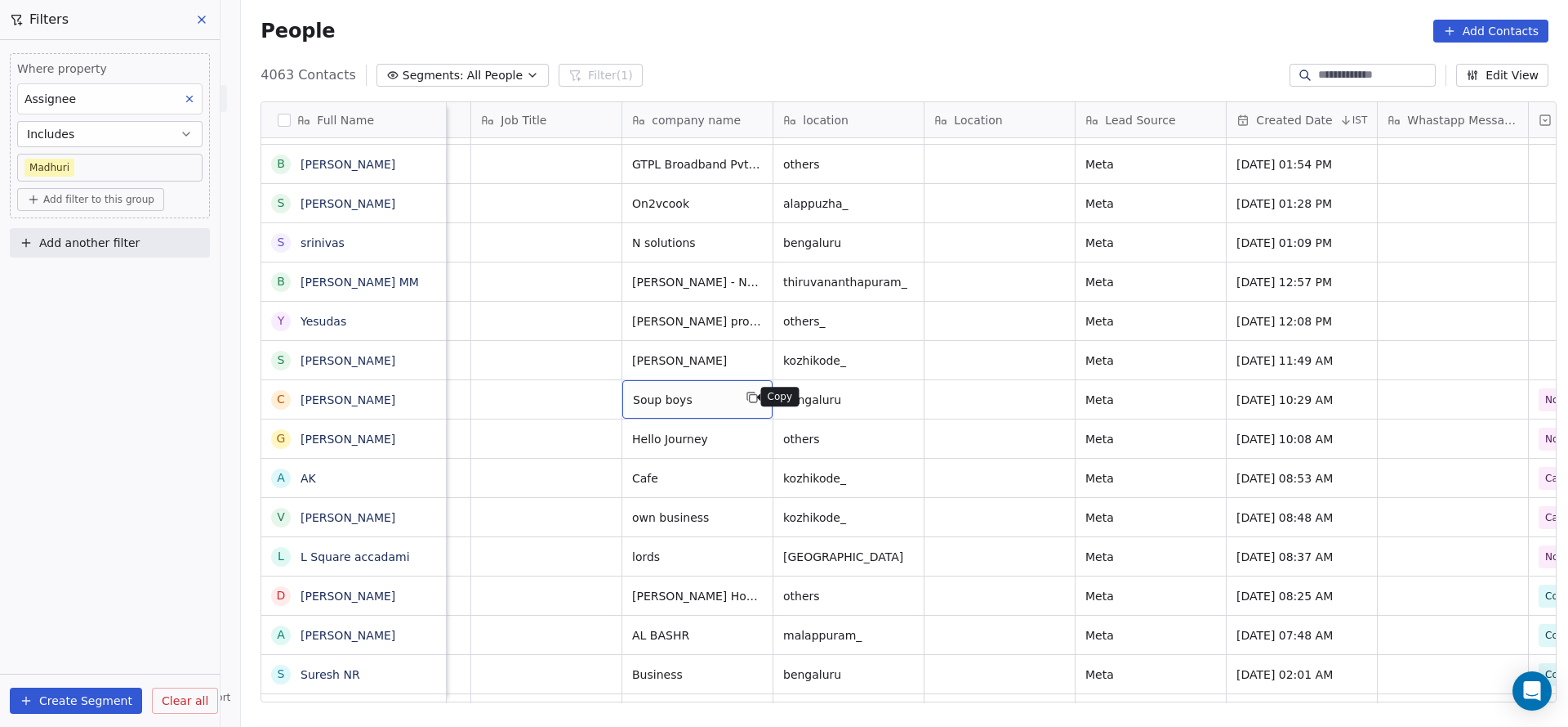
click at [746, 400] on icon "grid" at bounding box center [752, 397] width 13 height 13
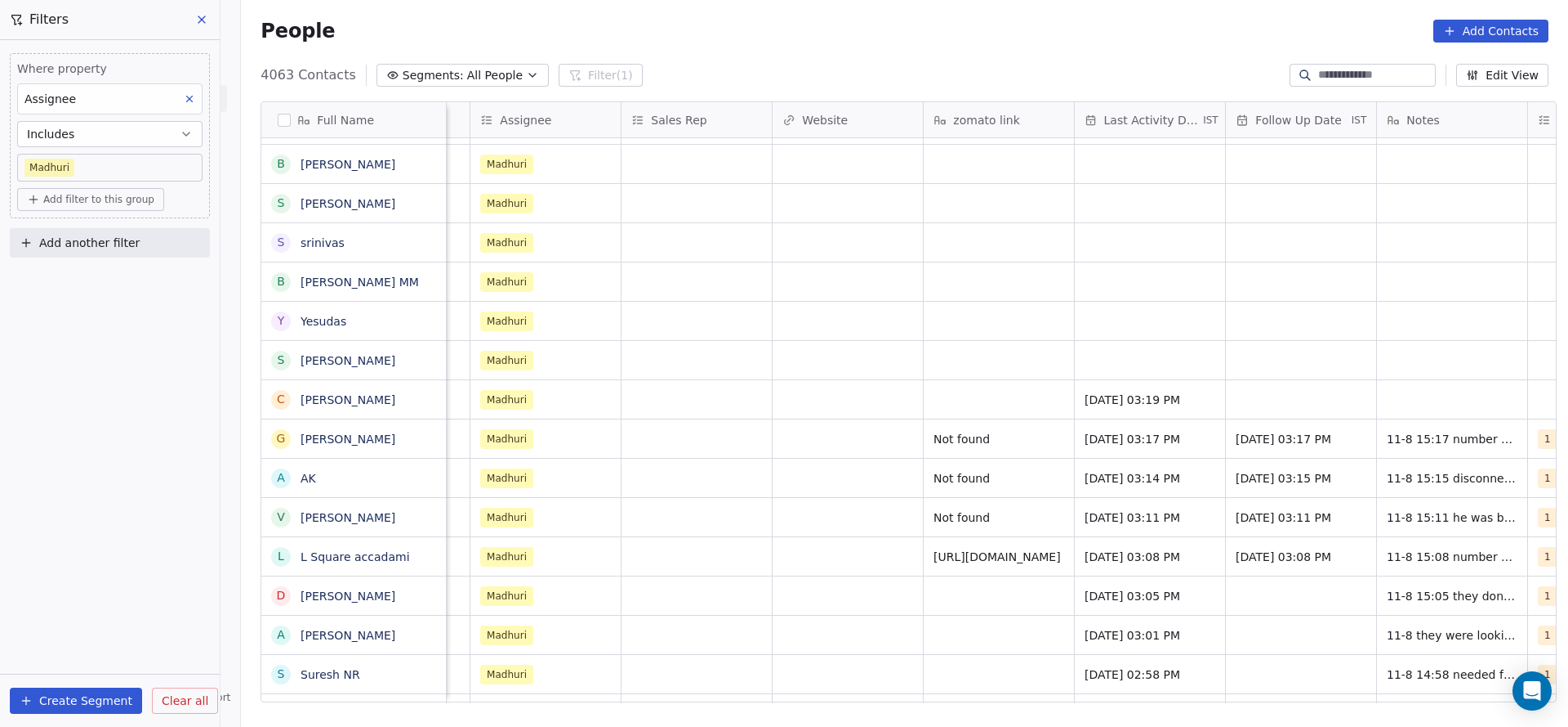
scroll to position [0, 1971]
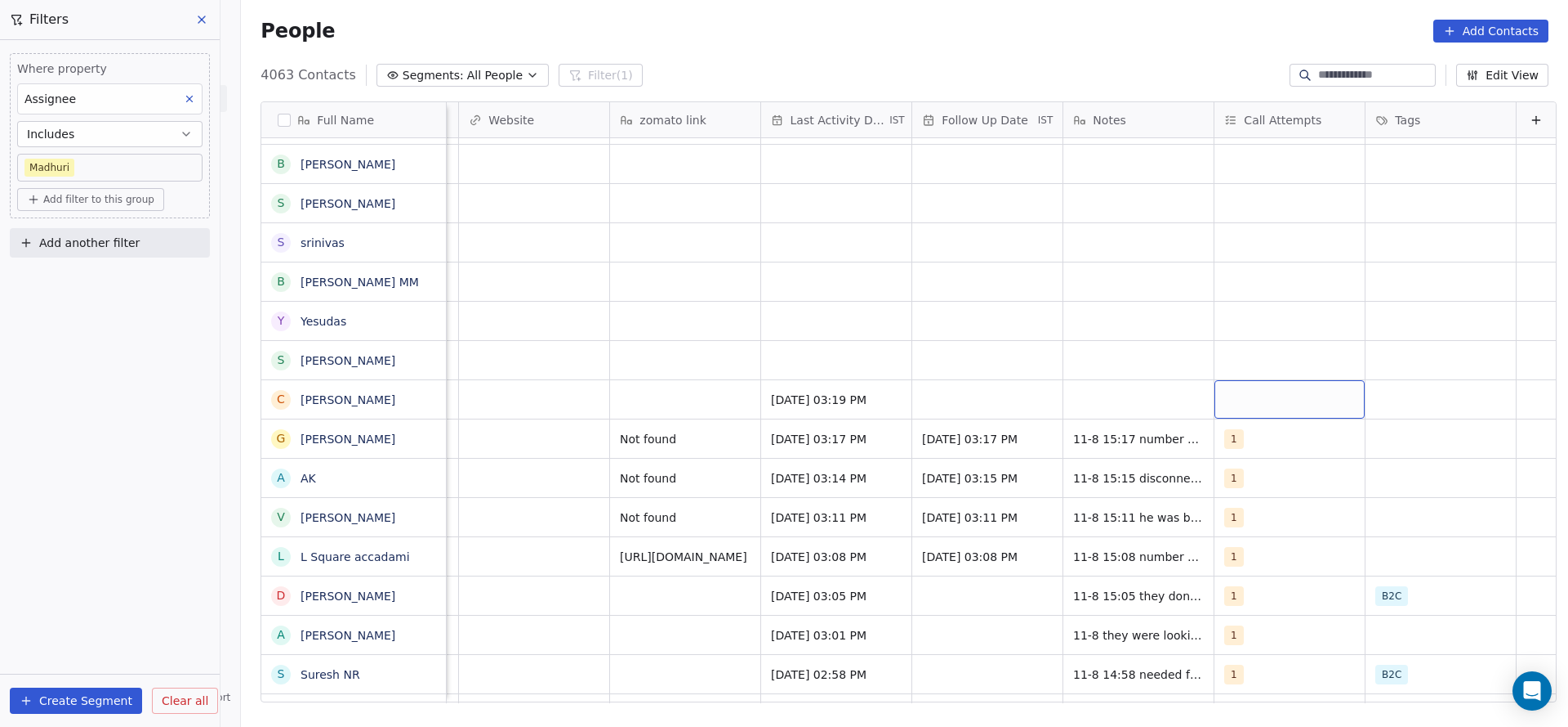
click at [1221, 394] on div "grid" at bounding box center [1290, 399] width 150 height 38
click at [1235, 455] on div "1" at bounding box center [1294, 442] width 198 height 32
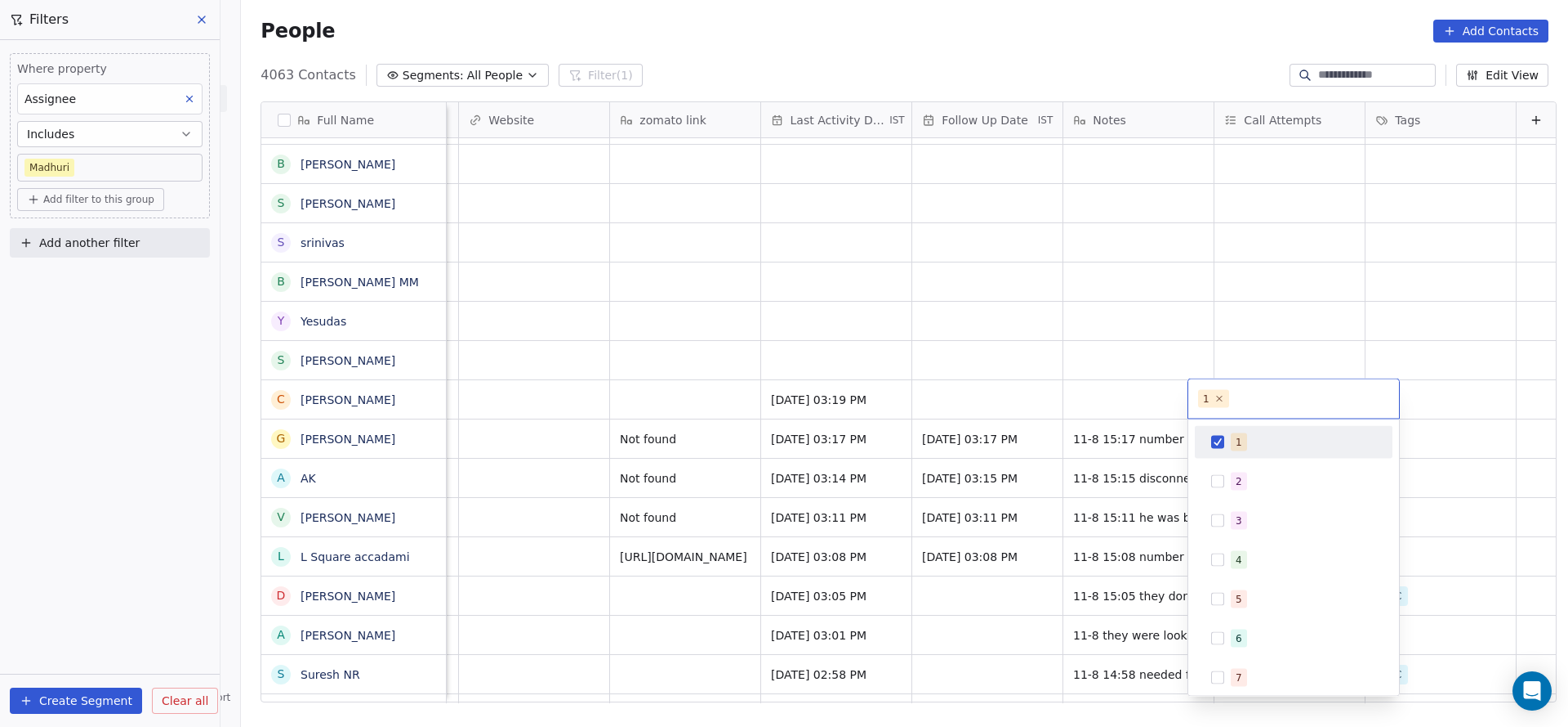
click at [987, 426] on html "On2Cook India Pvt. Ltd. Contacts People Marketing Workflows Campaigns Sales Pip…" at bounding box center [784, 363] width 1568 height 727
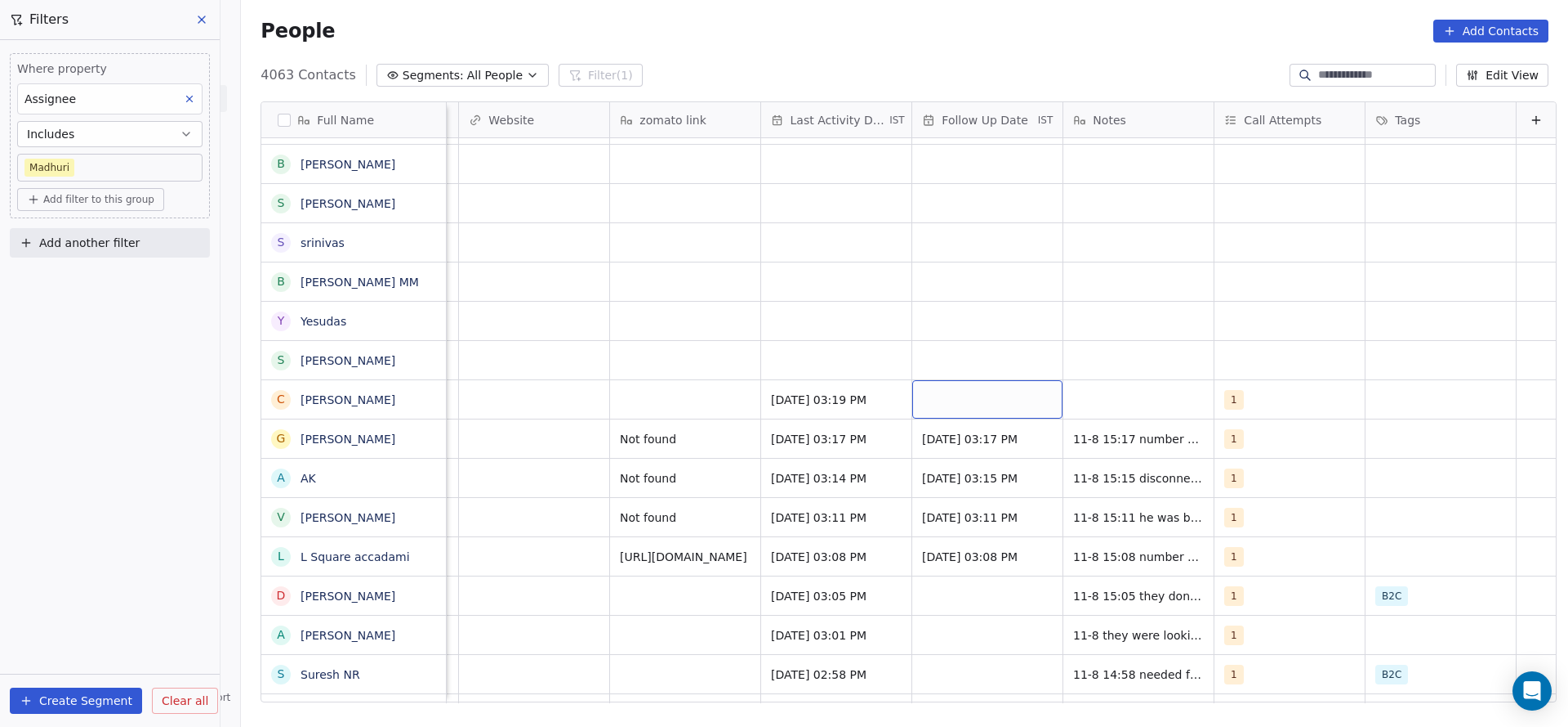
click at [960, 400] on div "grid" at bounding box center [988, 399] width 150 height 38
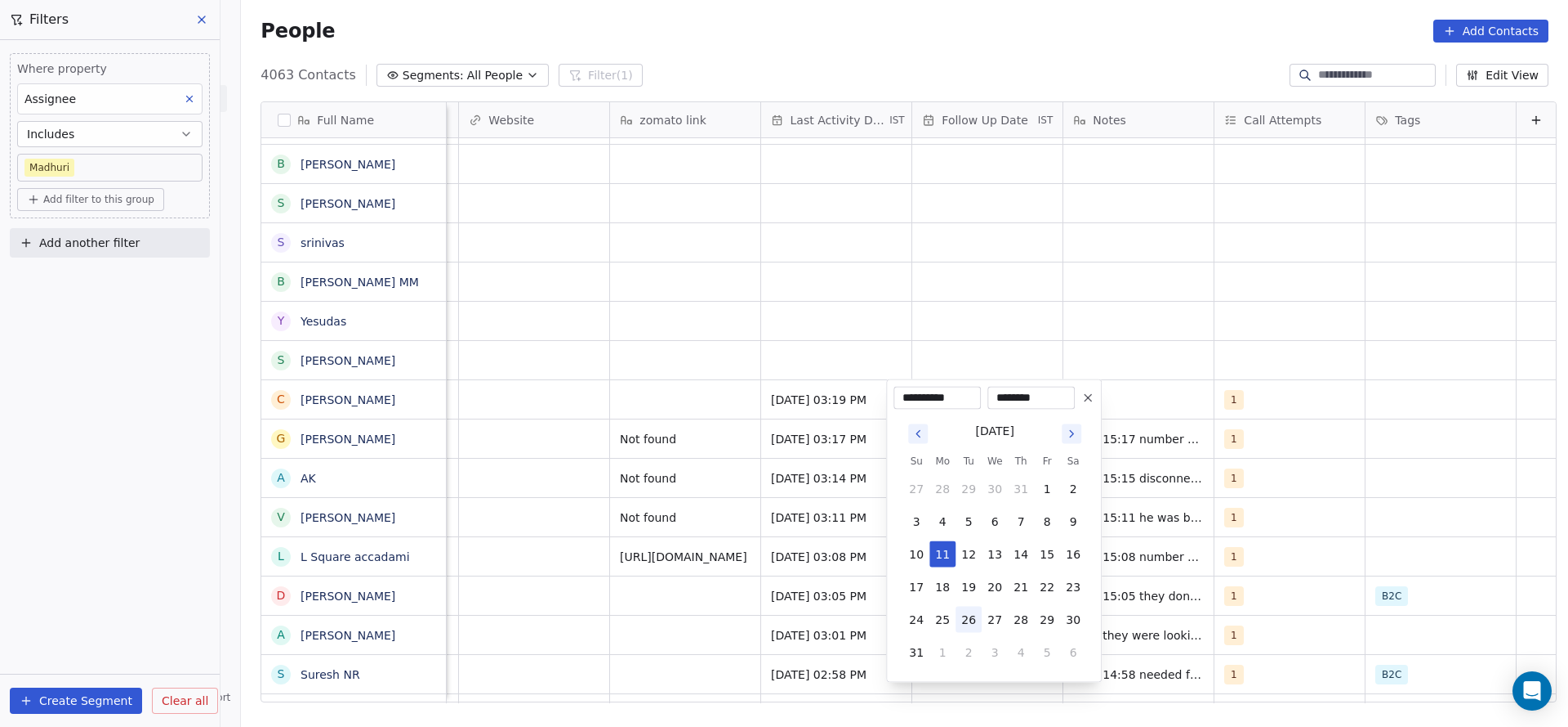
click at [972, 618] on button "26" at bounding box center [969, 620] width 27 height 27
type input "**********"
click at [1114, 351] on html "On2Cook India Pvt. Ltd. Contacts People Marketing Workflows Campaigns Sales Pip…" at bounding box center [784, 363] width 1568 height 727
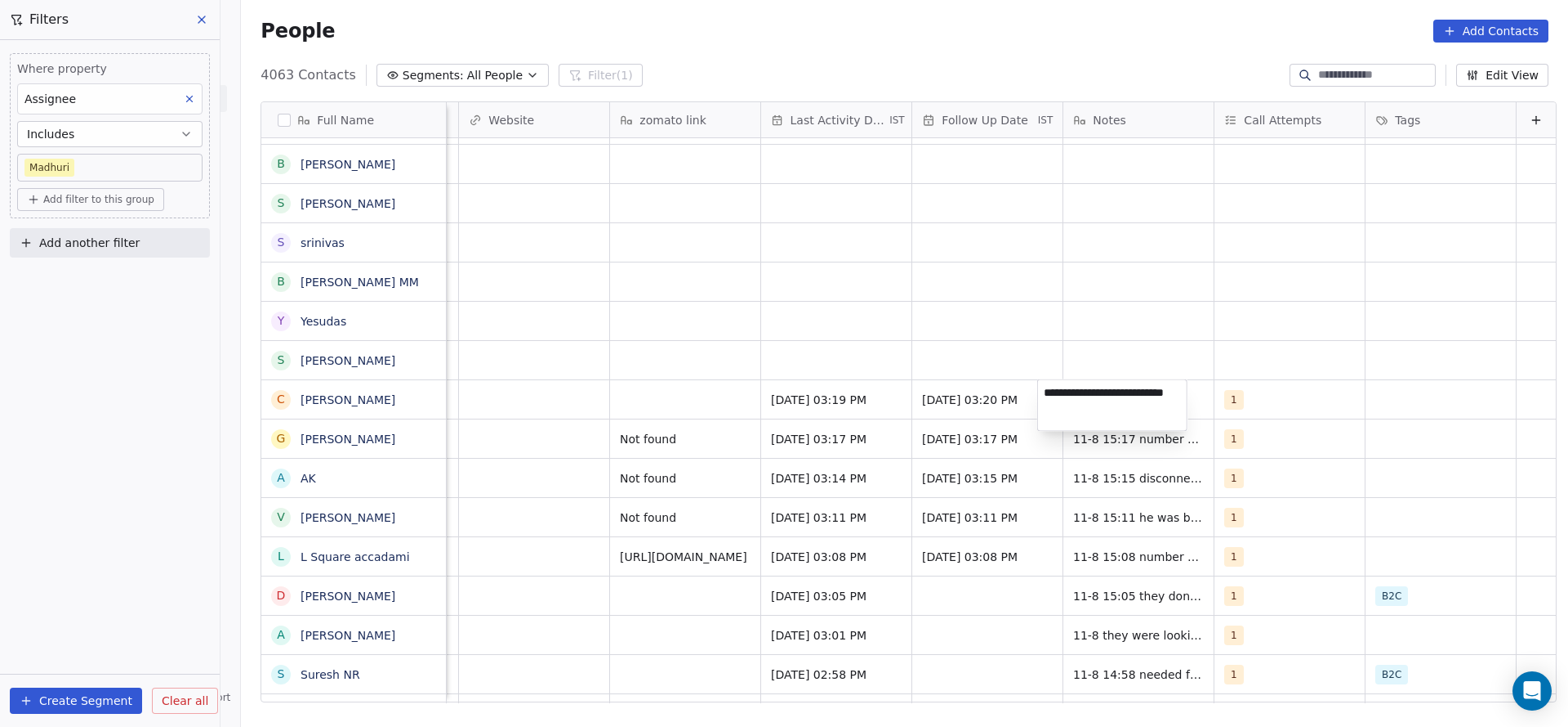
type textarea "**********"
click at [593, 222] on html "On2Cook India Pvt. Ltd. Contacts People Marketing Workflows Campaigns Sales Pip…" at bounding box center [784, 363] width 1568 height 727
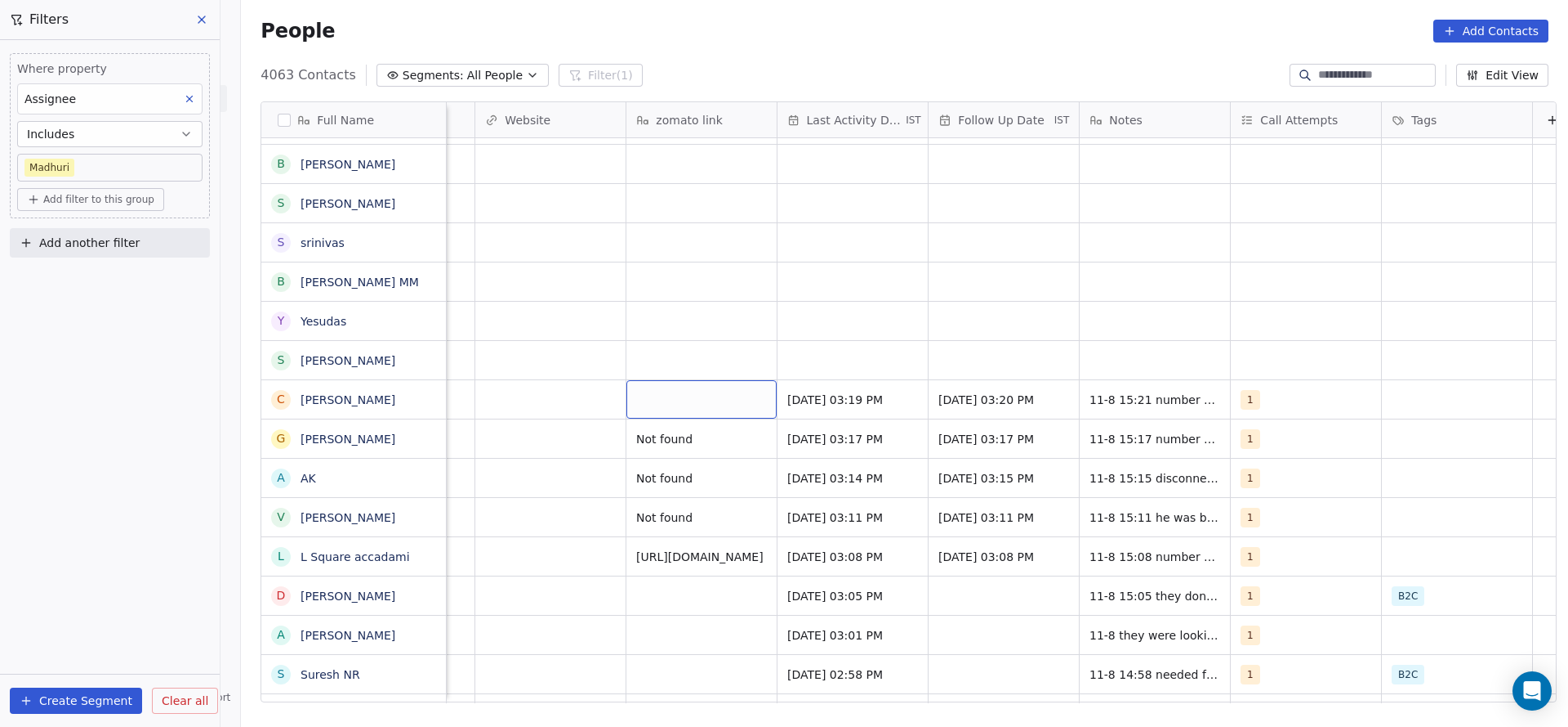
click at [666, 389] on div "grid" at bounding box center [702, 399] width 150 height 38
type textarea "**********"
click at [478, 448] on html "On2Cook India Pvt. Ltd. Contacts People Marketing Workflows Campaigns Sales Pip…" at bounding box center [784, 363] width 1568 height 727
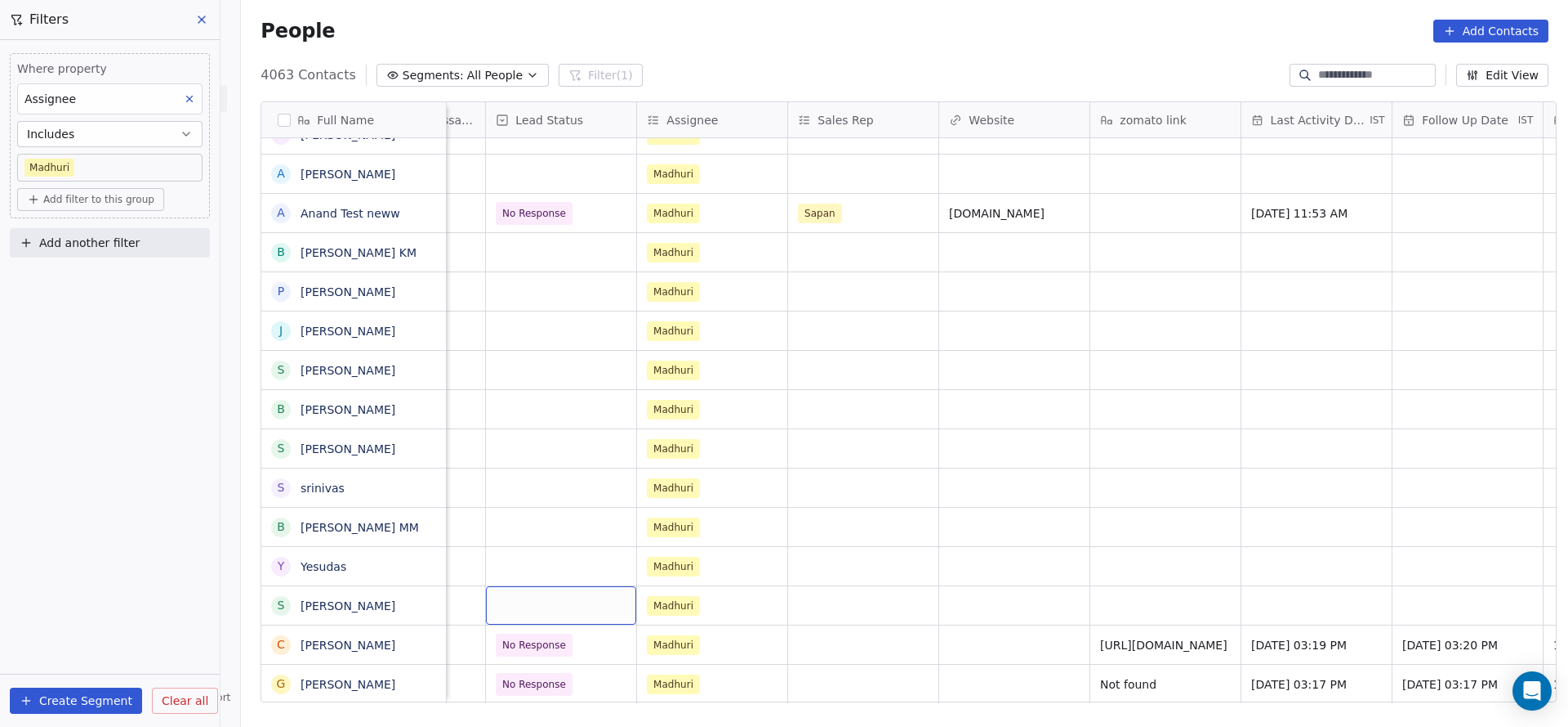
scroll to position [0, 0]
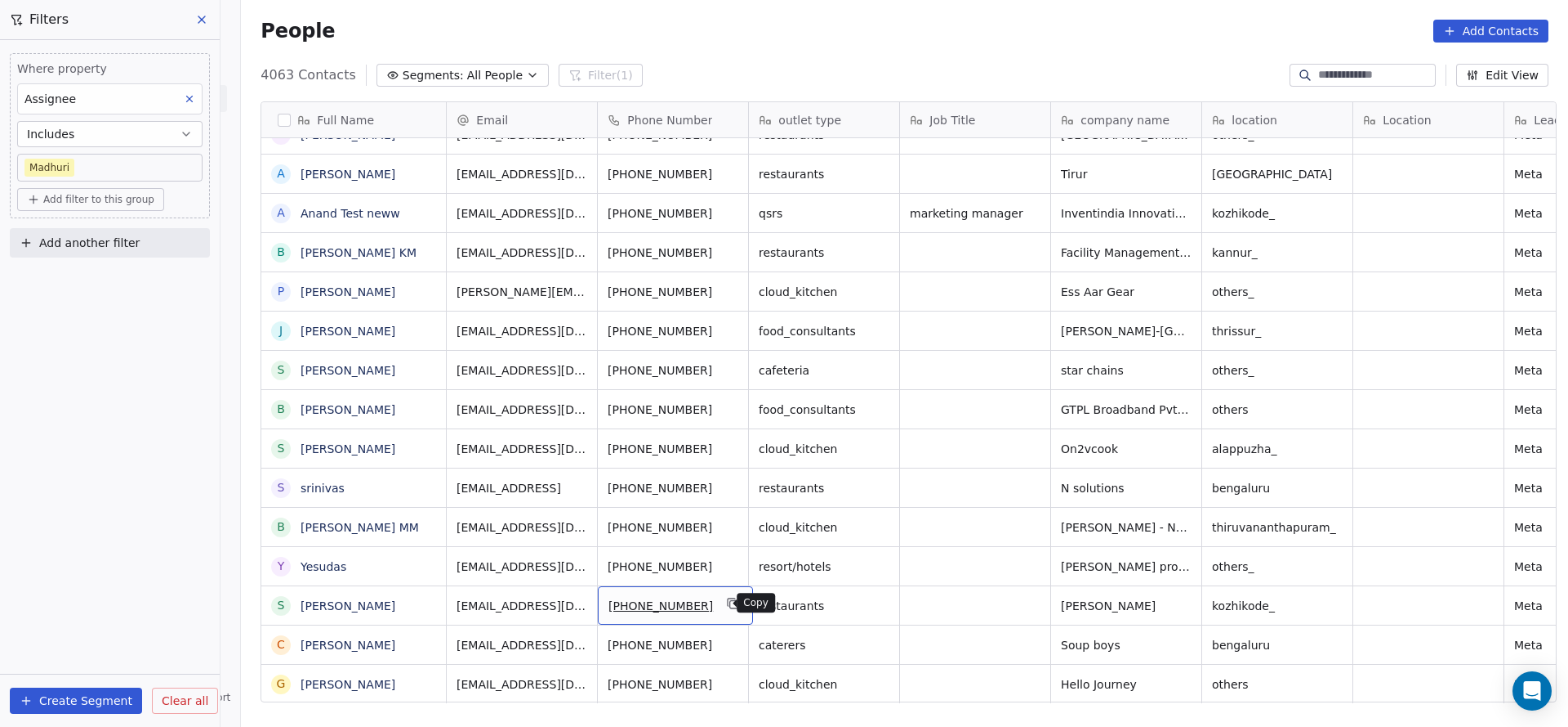
click at [730, 604] on icon "grid" at bounding box center [734, 604] width 8 height 8
click at [1181, 599] on button "grid" at bounding box center [1181, 603] width 20 height 20
click at [1330, 601] on icon "grid" at bounding box center [1333, 604] width 8 height 8
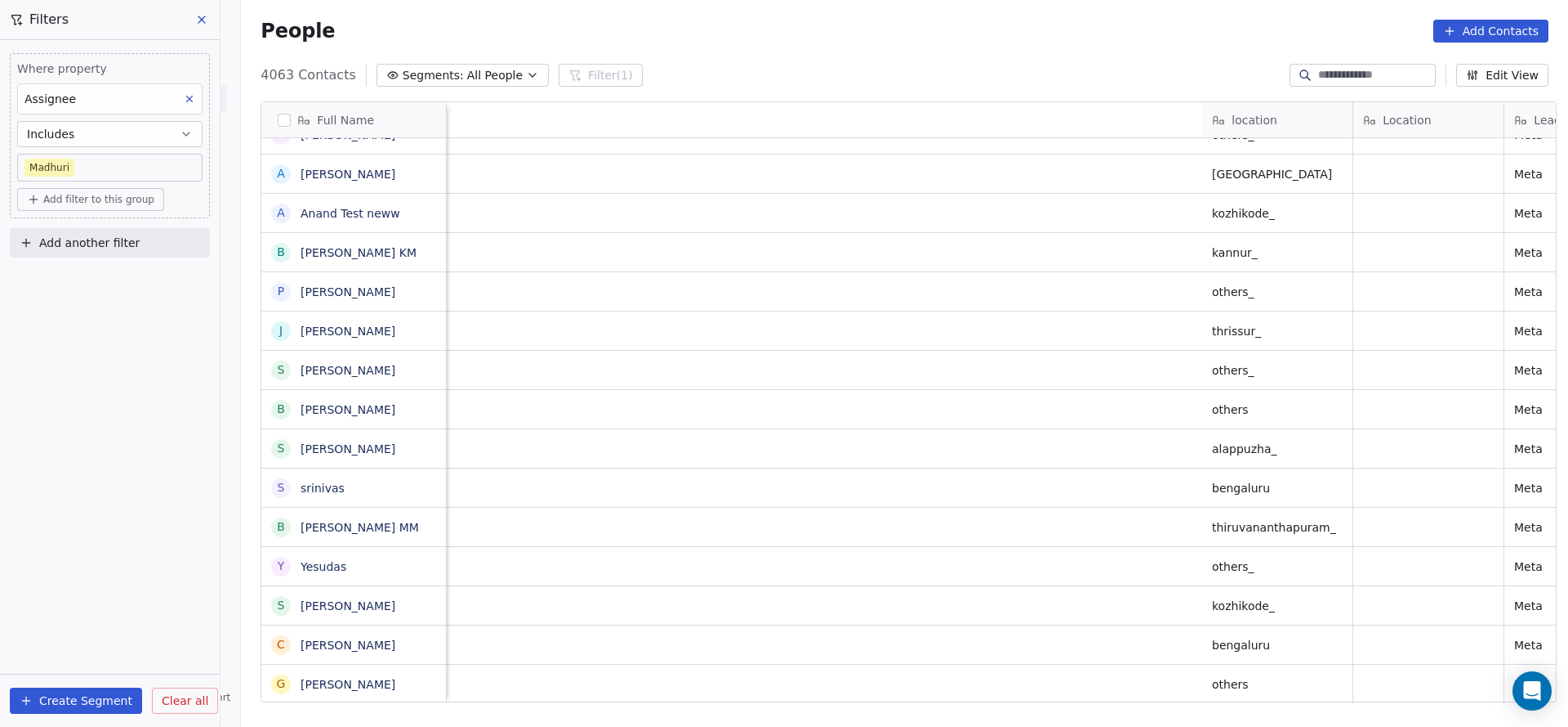
scroll to position [0, 1264]
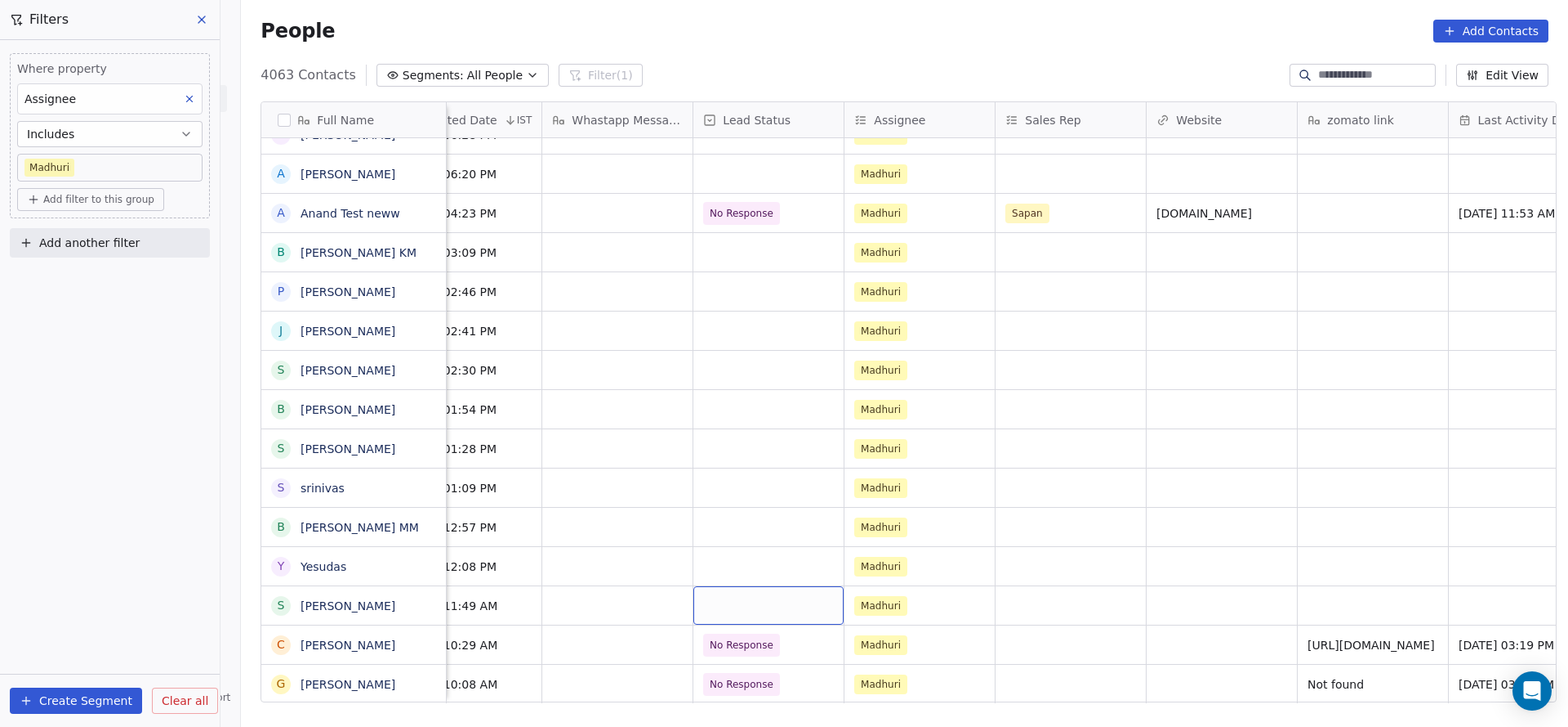
click at [723, 613] on div "grid" at bounding box center [768, 605] width 150 height 38
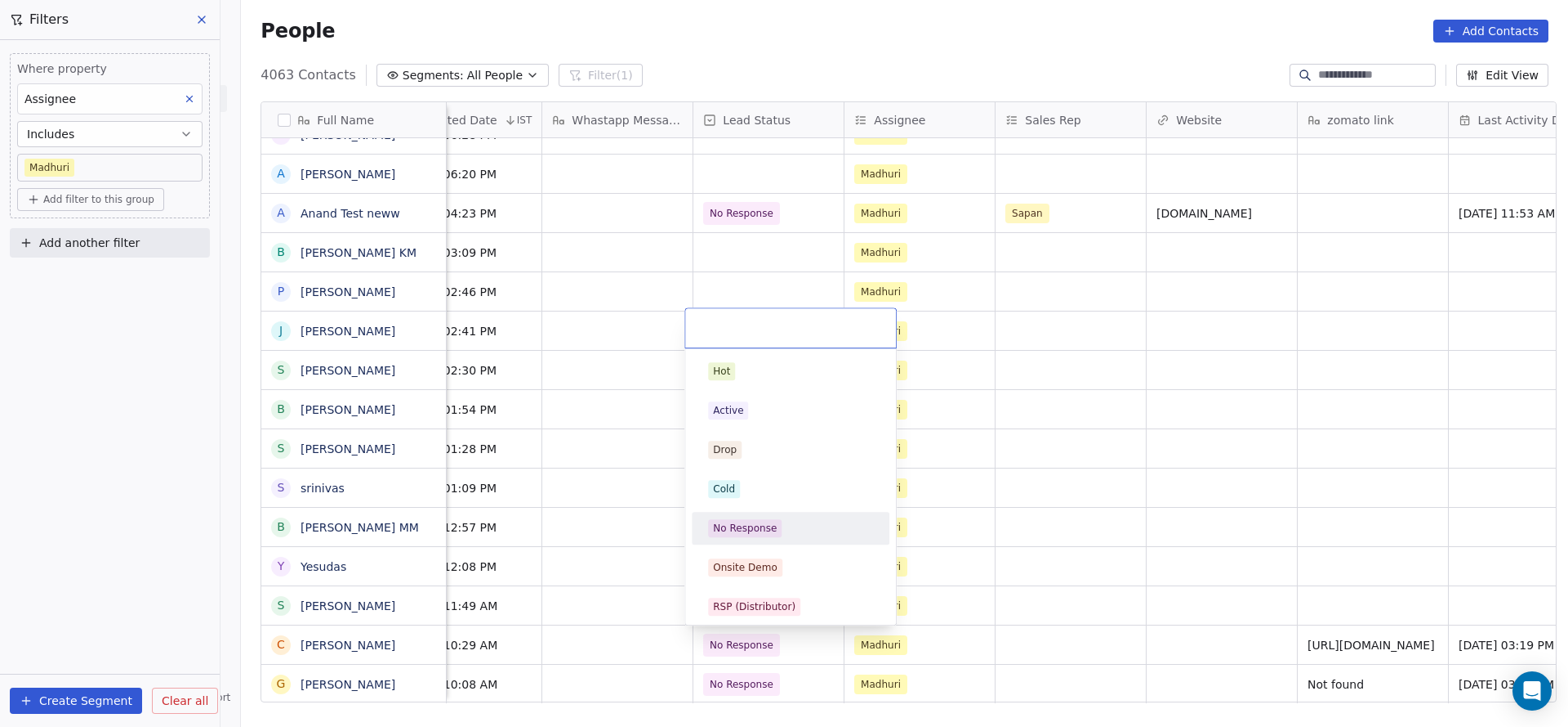
click at [738, 527] on div "No Response" at bounding box center [745, 527] width 64 height 14
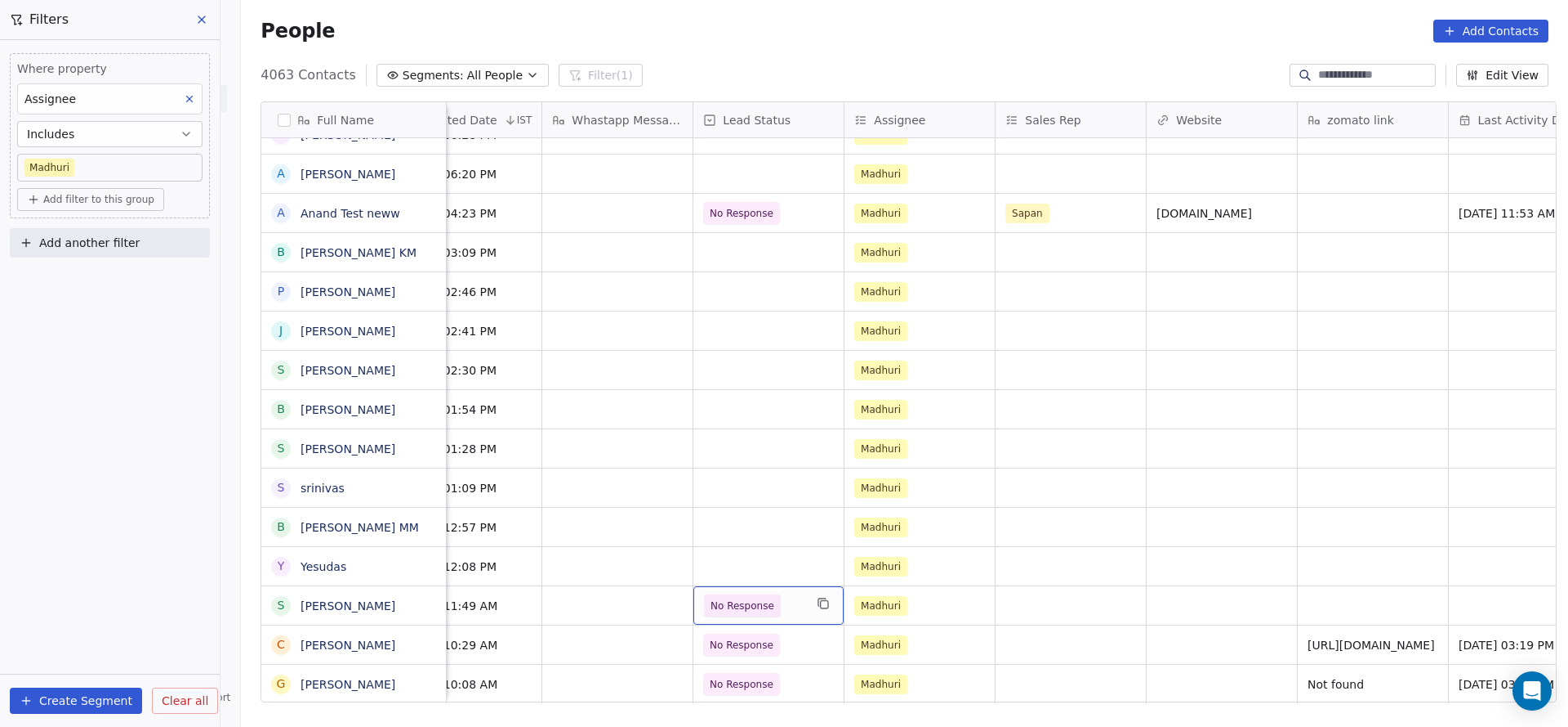
click at [732, 609] on span "No Response" at bounding box center [742, 605] width 64 height 16
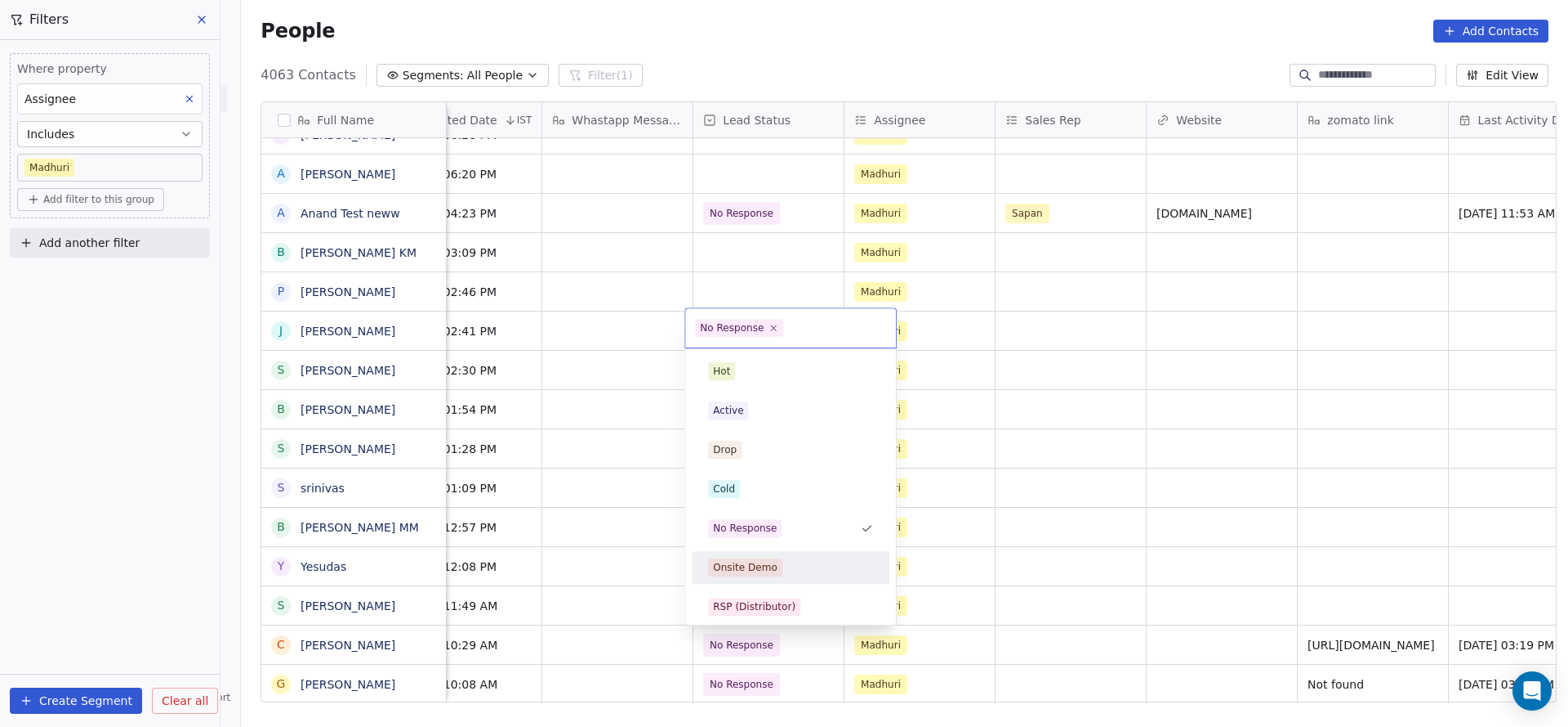
scroll to position [245, 0]
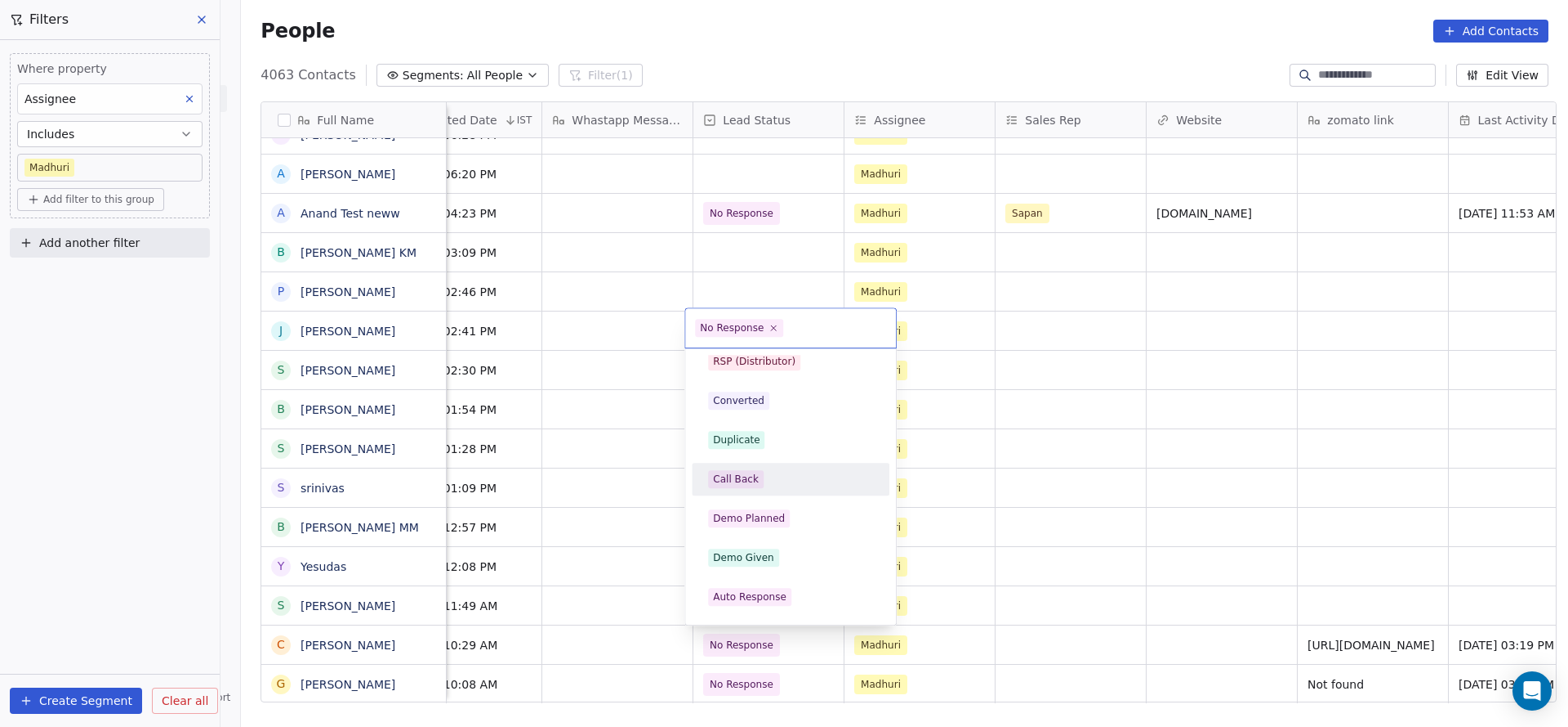
click at [737, 483] on div "Call Back" at bounding box center [736, 478] width 46 height 14
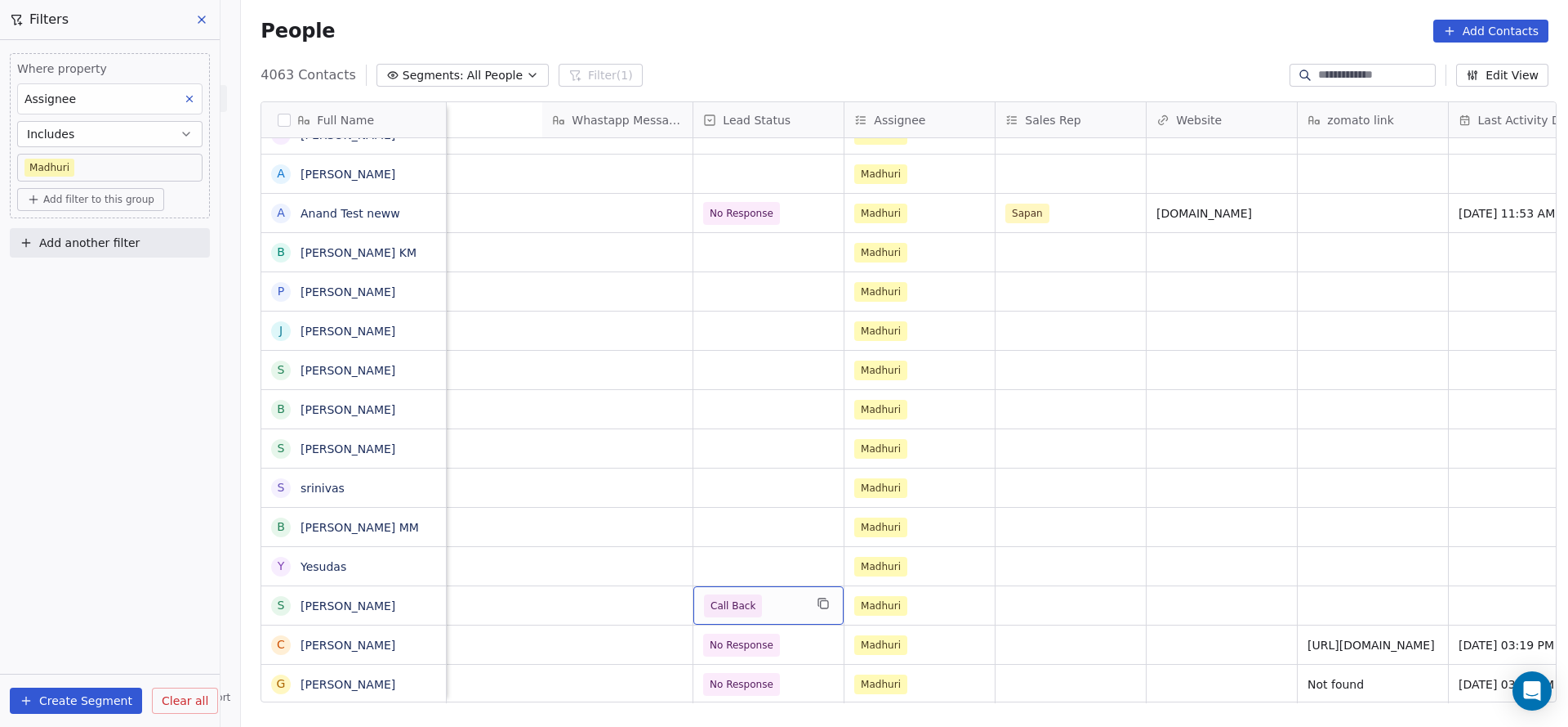
scroll to position [0, 1821]
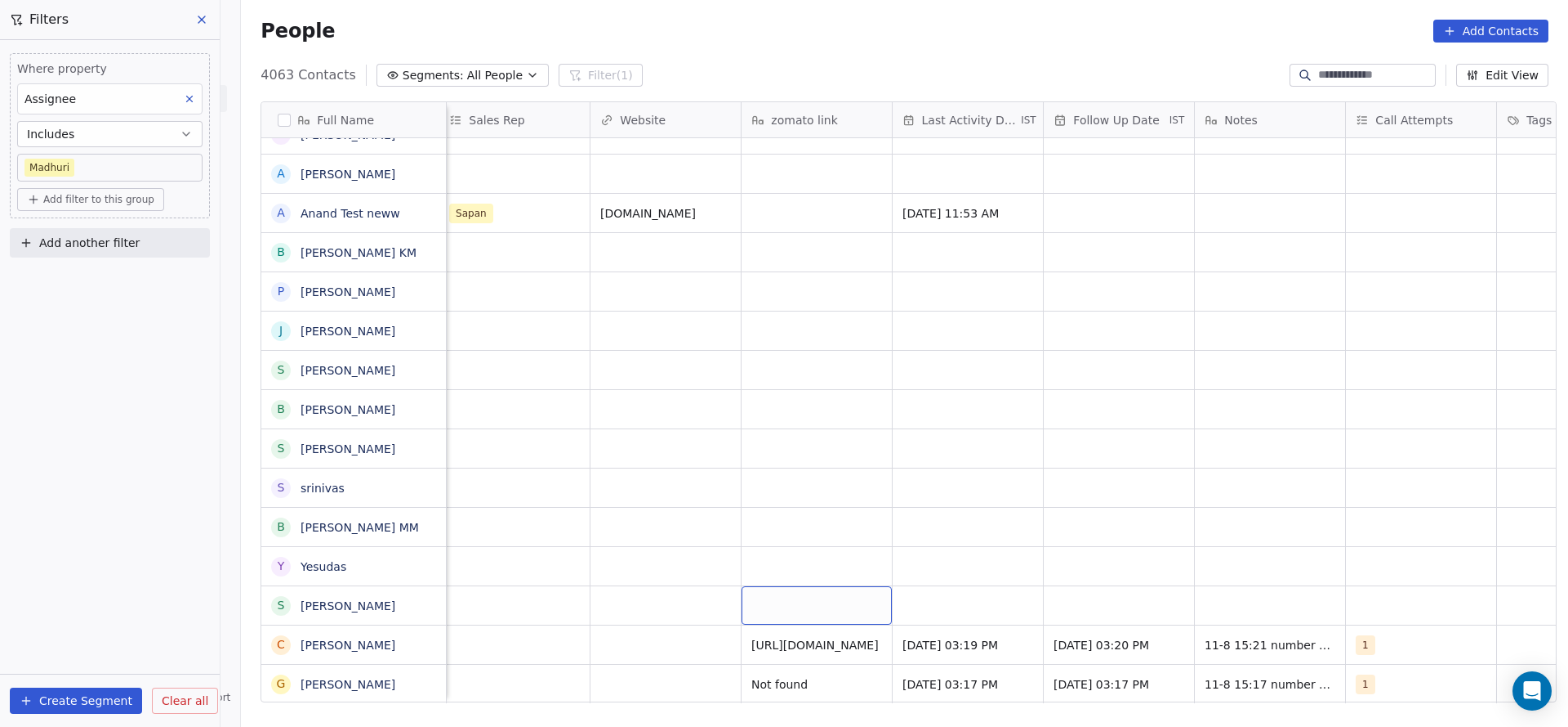
click at [781, 601] on div "grid" at bounding box center [817, 605] width 150 height 38
type textarea "*********"
drag, startPoint x: 1071, startPoint y: 576, endPoint x: 1389, endPoint y: 605, distance: 319.3
click at [1071, 576] on html "On2Cook India Pvt. Ltd. Contacts People Marketing Workflows Campaigns Sales Pip…" at bounding box center [784, 363] width 1568 height 727
click at [1389, 605] on div "grid" at bounding box center [1421, 605] width 150 height 38
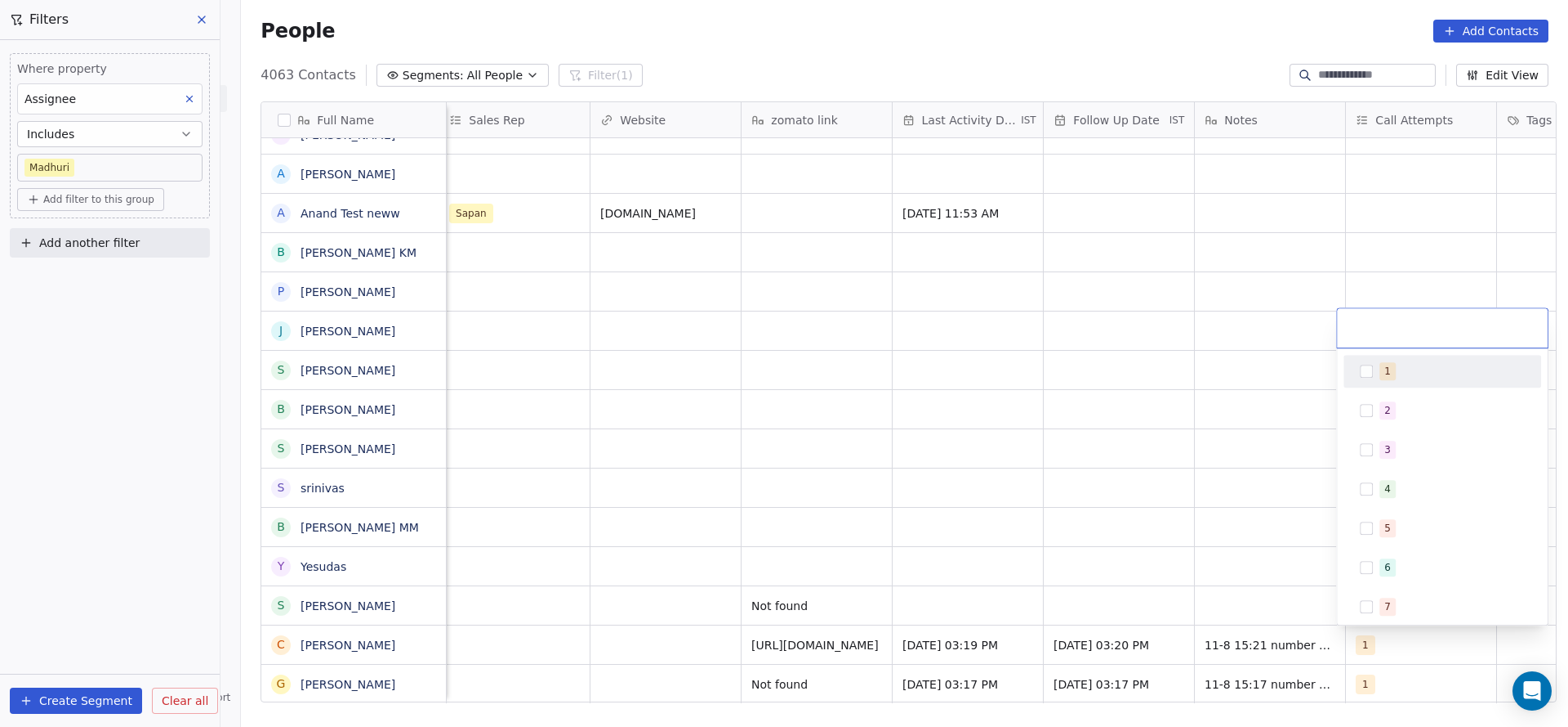
click at [1432, 365] on div "1" at bounding box center [1452, 371] width 145 height 18
click at [920, 557] on html "On2Cook India Pvt. Ltd. Contacts People Marketing Workflows Campaigns Sales Pip…" at bounding box center [784, 363] width 1568 height 727
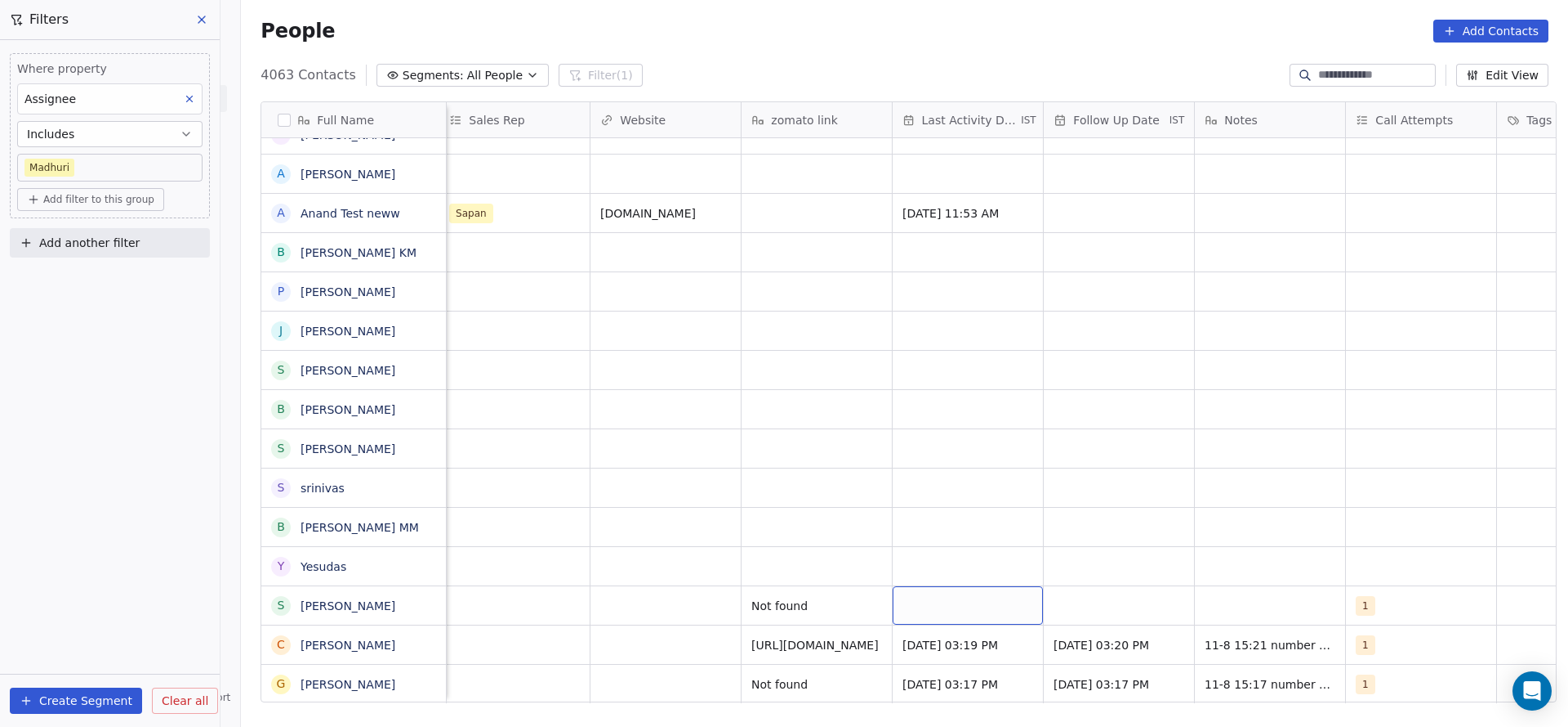
click at [899, 603] on div "grid" at bounding box center [968, 605] width 150 height 38
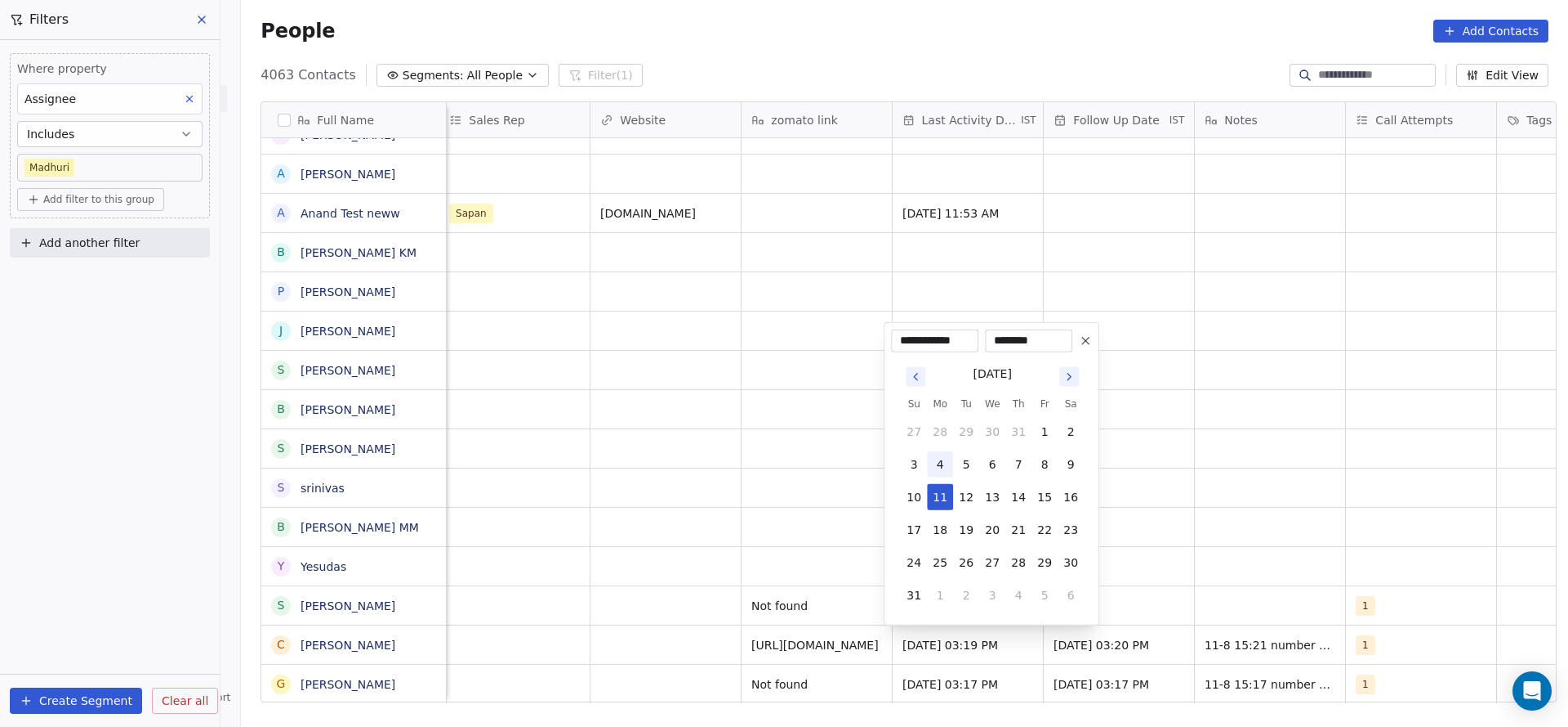
click at [941, 474] on button "4" at bounding box center [940, 465] width 27 height 27
type input "**********"
click at [1220, 515] on html "On2Cook India Pvt. Ltd. Contacts People Marketing Workflows Campaigns Sales Pip…" at bounding box center [784, 363] width 1568 height 727
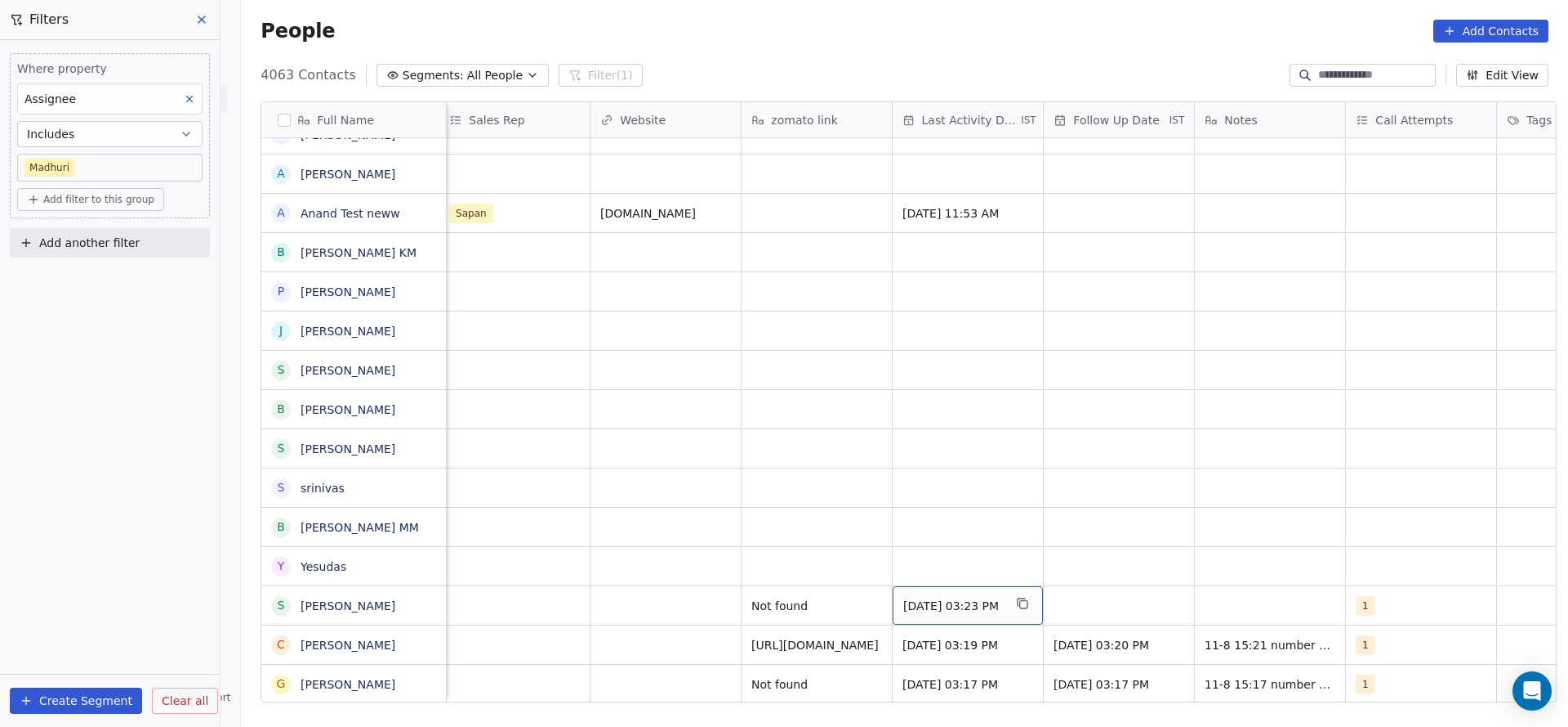
click at [969, 601] on span "[DATE] 03:23 PM" at bounding box center [953, 605] width 100 height 16
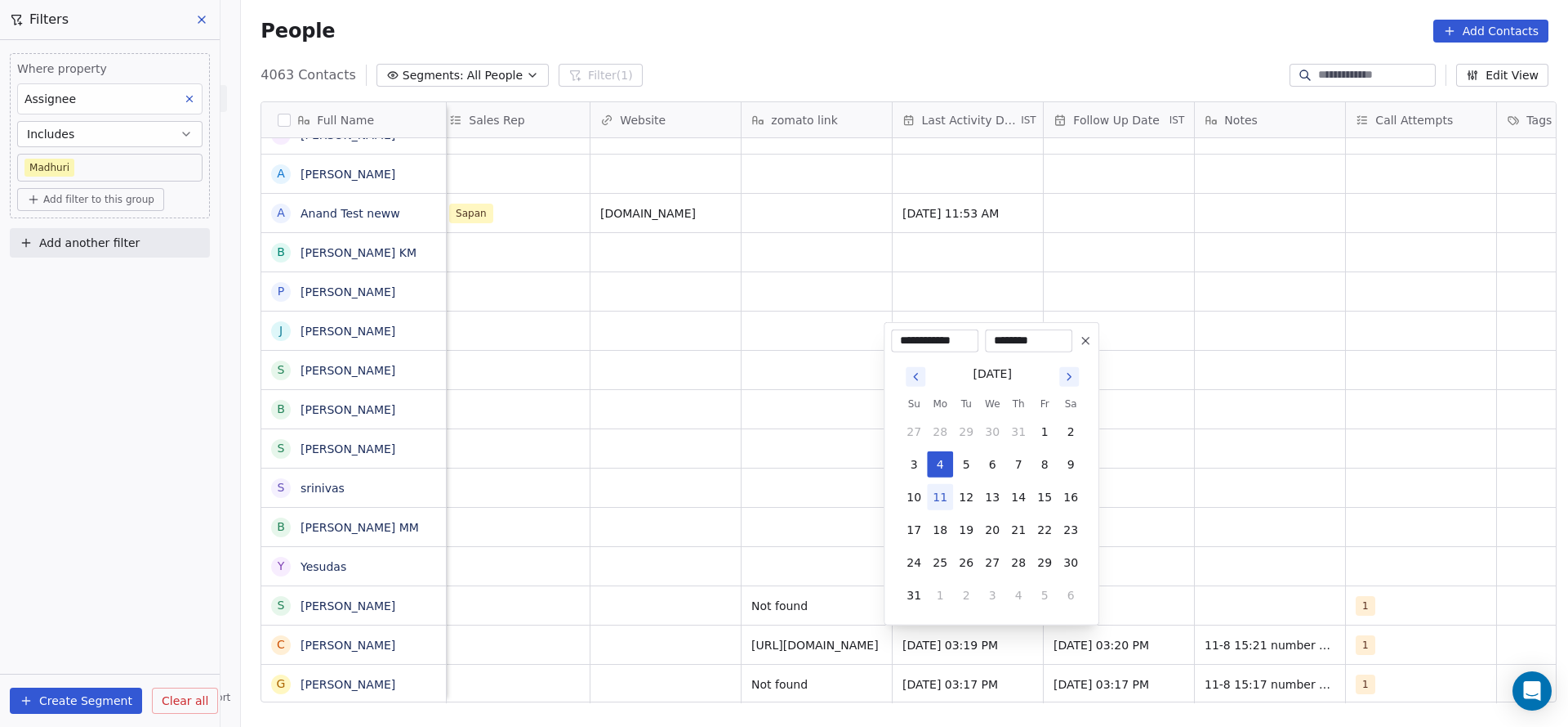
click at [929, 497] on button "11" at bounding box center [940, 497] width 27 height 27
type input "**********"
click at [936, 500] on button "11" at bounding box center [940, 497] width 27 height 27
click at [1169, 535] on html "On2Cook India Pvt. Ltd. Contacts People Marketing Workflows Campaigns Sales Pip…" at bounding box center [784, 363] width 1568 height 727
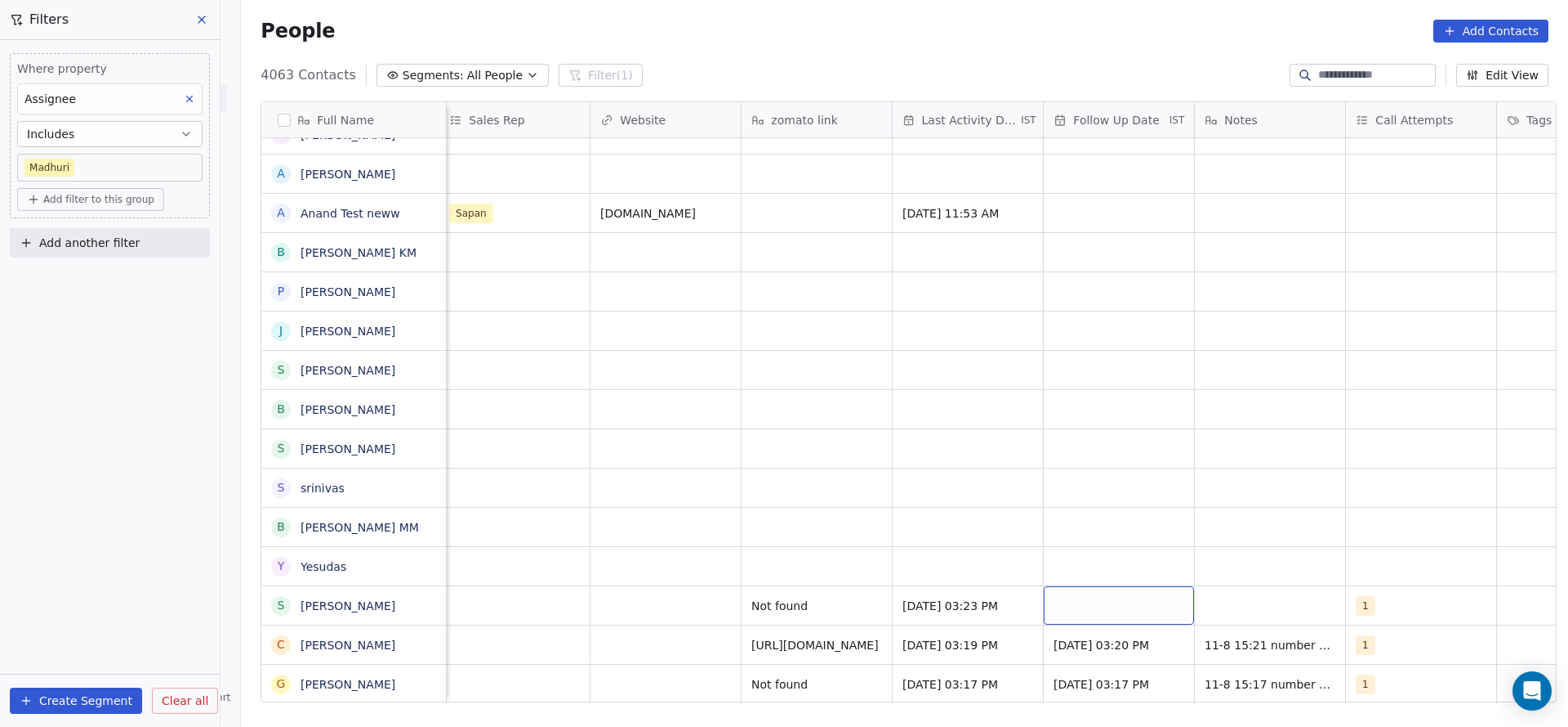
click at [1156, 606] on div "grid" at bounding box center [1119, 605] width 150 height 38
click at [1106, 589] on div "grid" at bounding box center [1119, 605] width 150 height 38
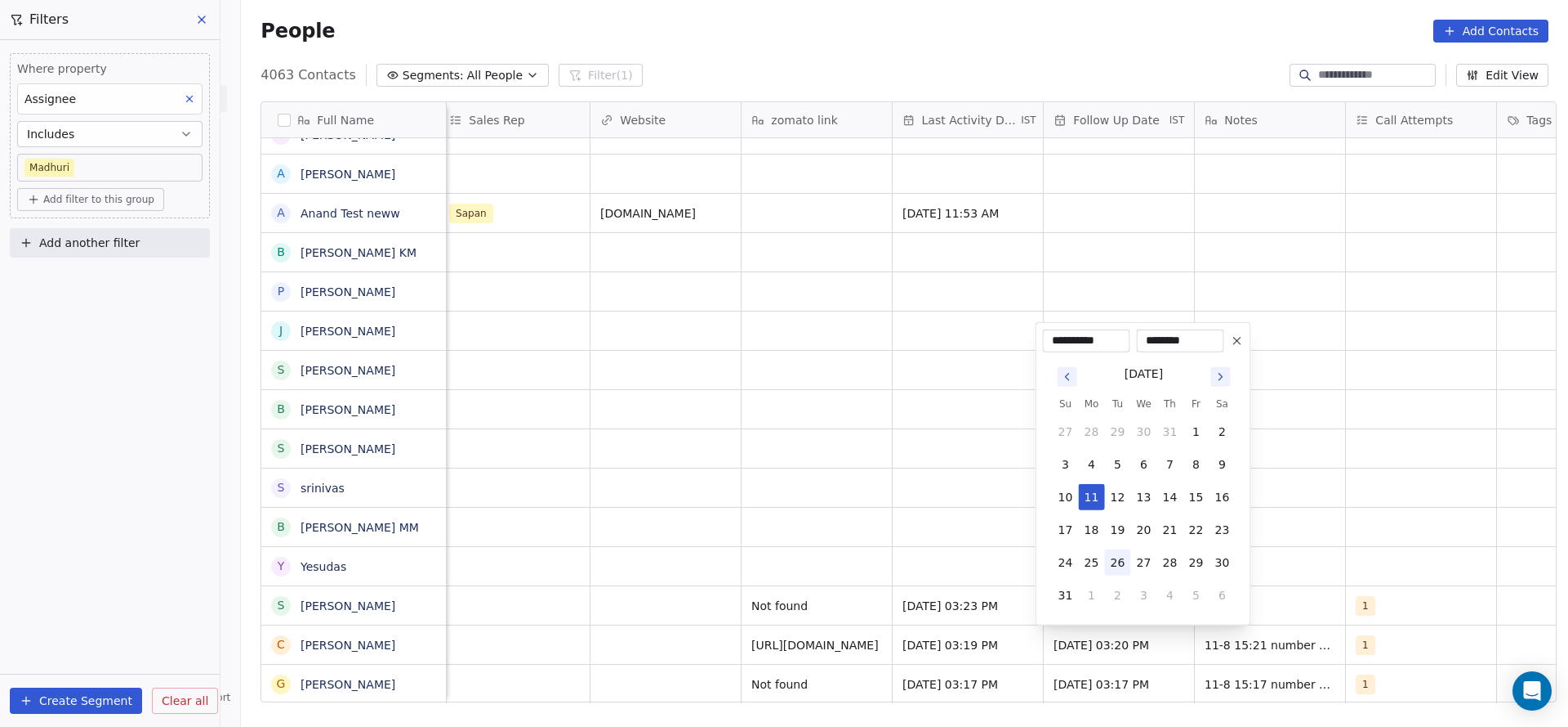
click at [1112, 558] on button "26" at bounding box center [1119, 563] width 27 height 27
type input "**********"
drag, startPoint x: 1388, startPoint y: 500, endPoint x: 1276, endPoint y: 605, distance: 153.5
click at [1388, 501] on html "On2Cook India Pvt. Ltd. Contacts People Marketing Workflows Campaigns Sales Pip…" at bounding box center [784, 363] width 1568 height 727
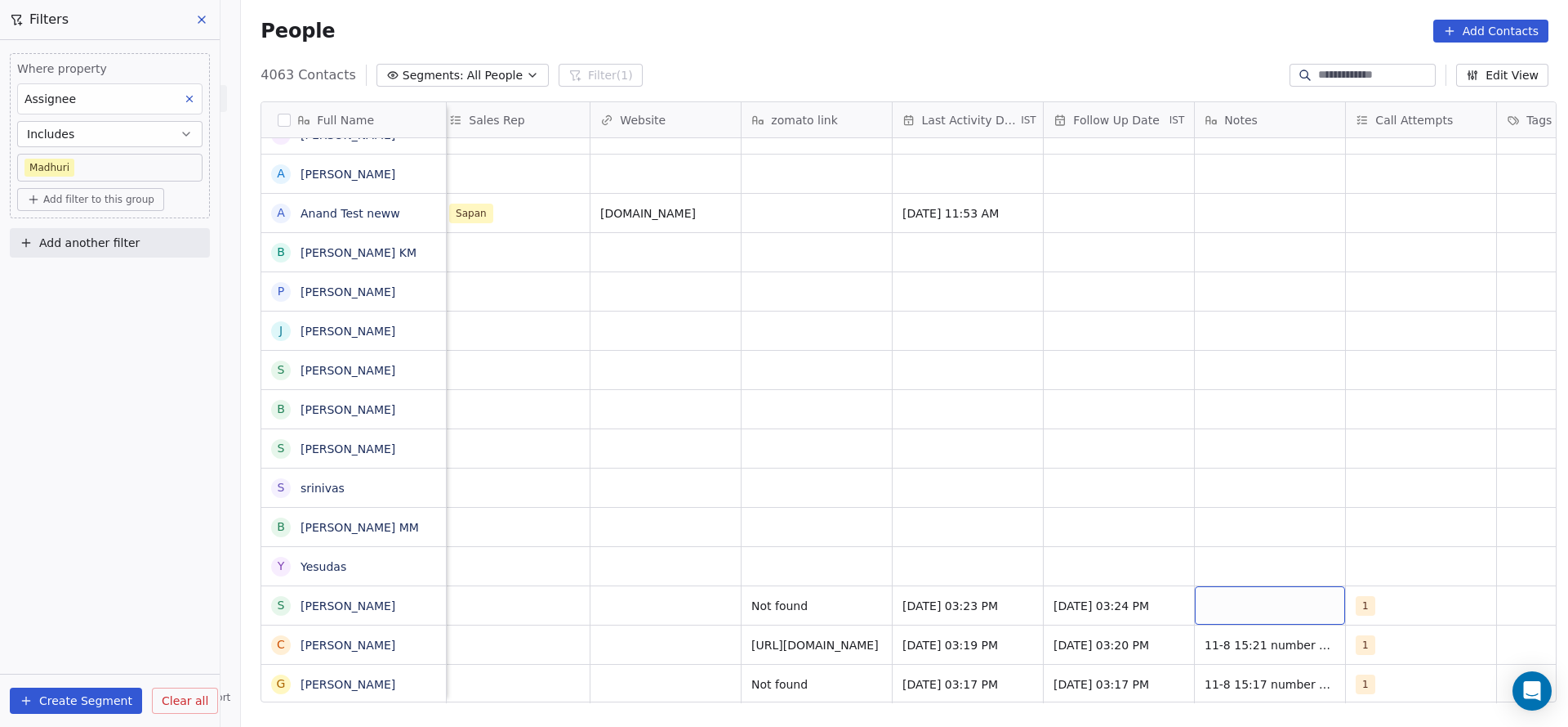
click at [1276, 605] on div "grid" at bounding box center [1270, 605] width 150 height 38
type textarea "**********"
click at [539, 583] on html "On2Cook India Pvt. Ltd. Contacts People Marketing Workflows Campaigns Sales Pip…" at bounding box center [784, 363] width 1568 height 727
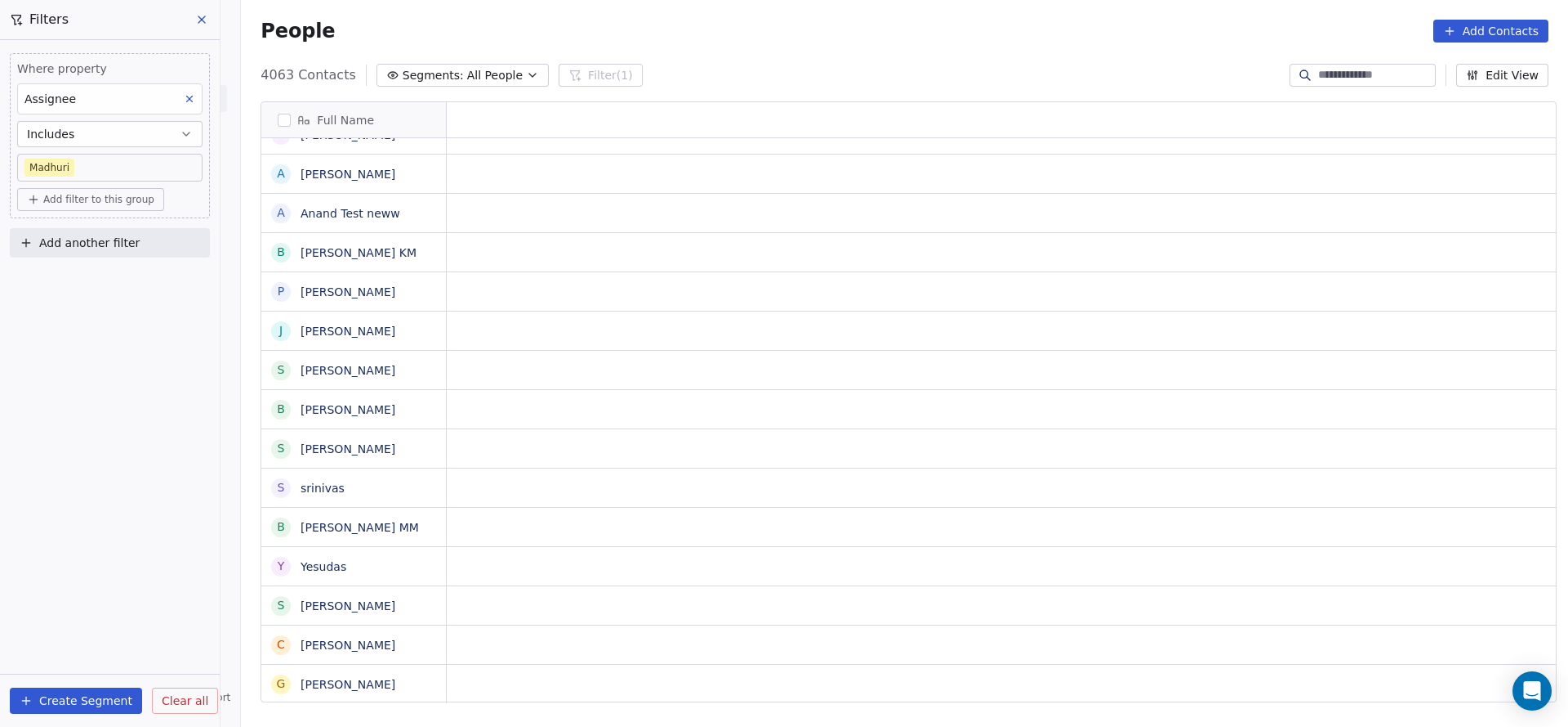
scroll to position [0, 0]
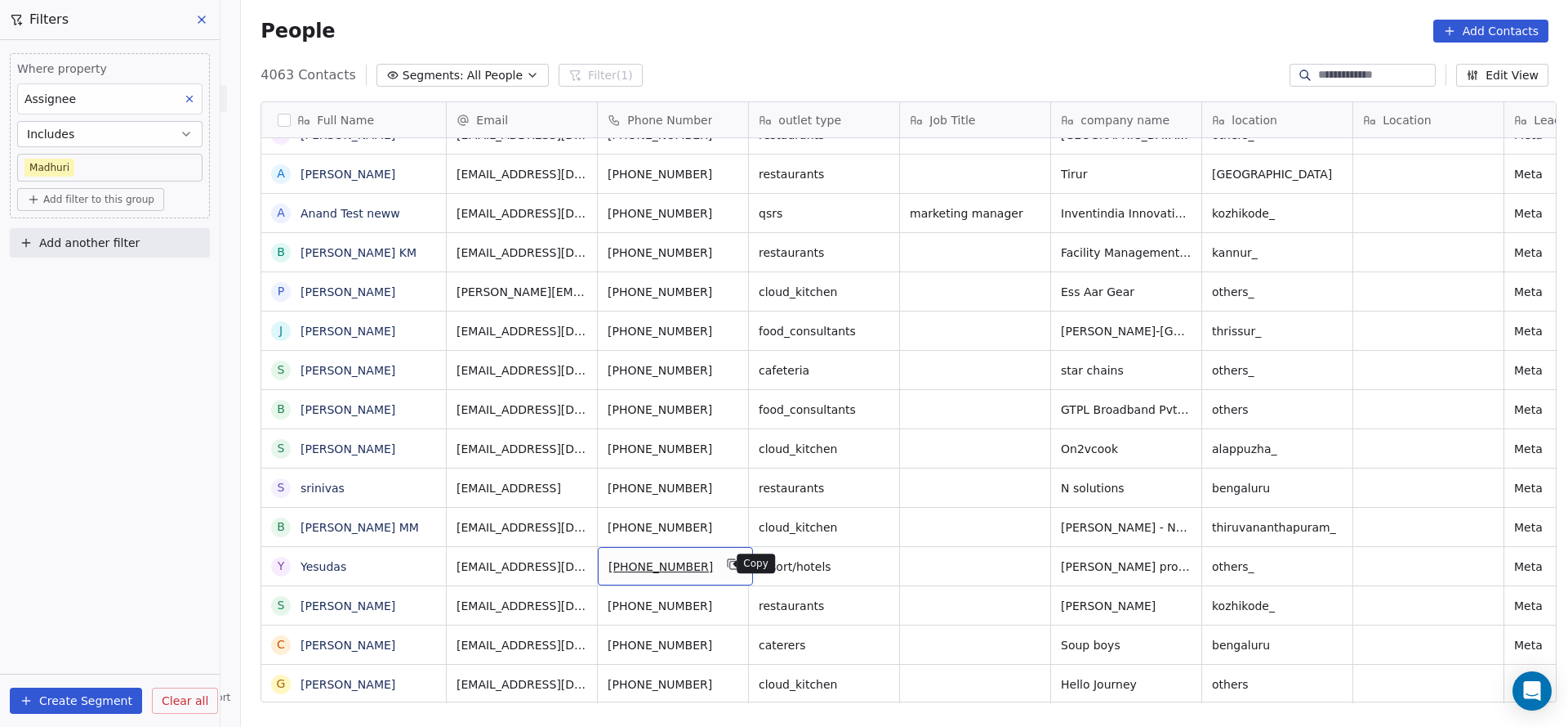
click at [727, 564] on icon "grid" at bounding box center [733, 564] width 13 height 13
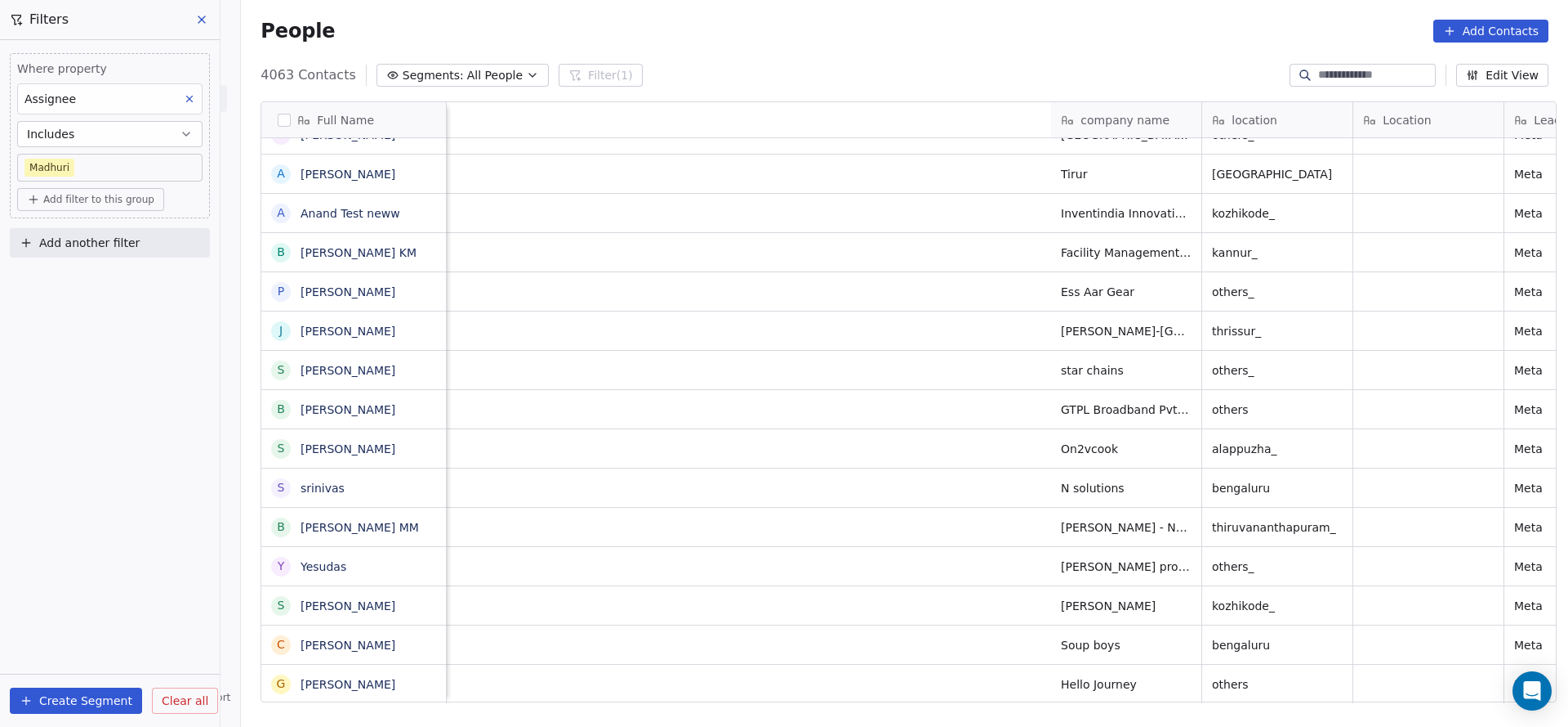
scroll to position [0, 1199]
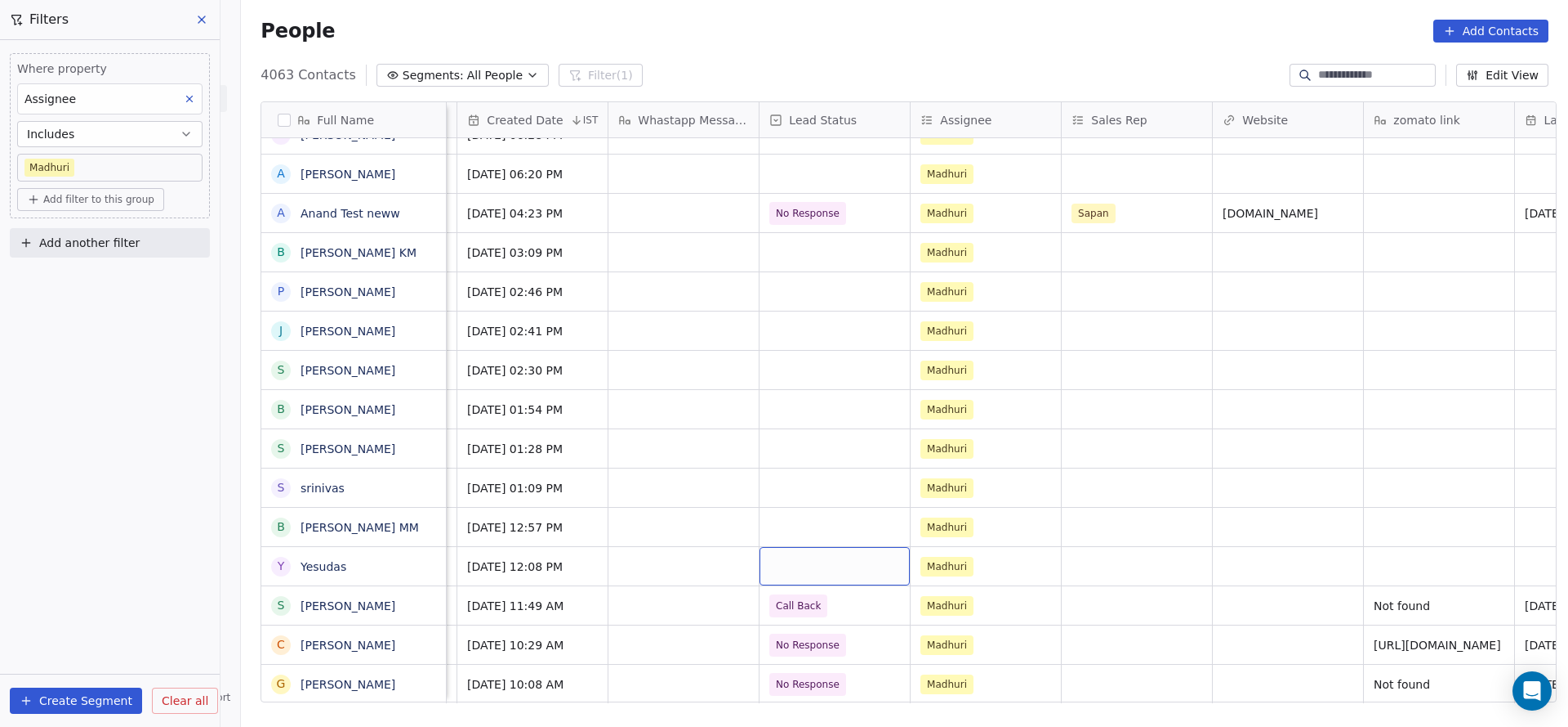
click at [833, 569] on div "grid" at bounding box center [835, 565] width 150 height 38
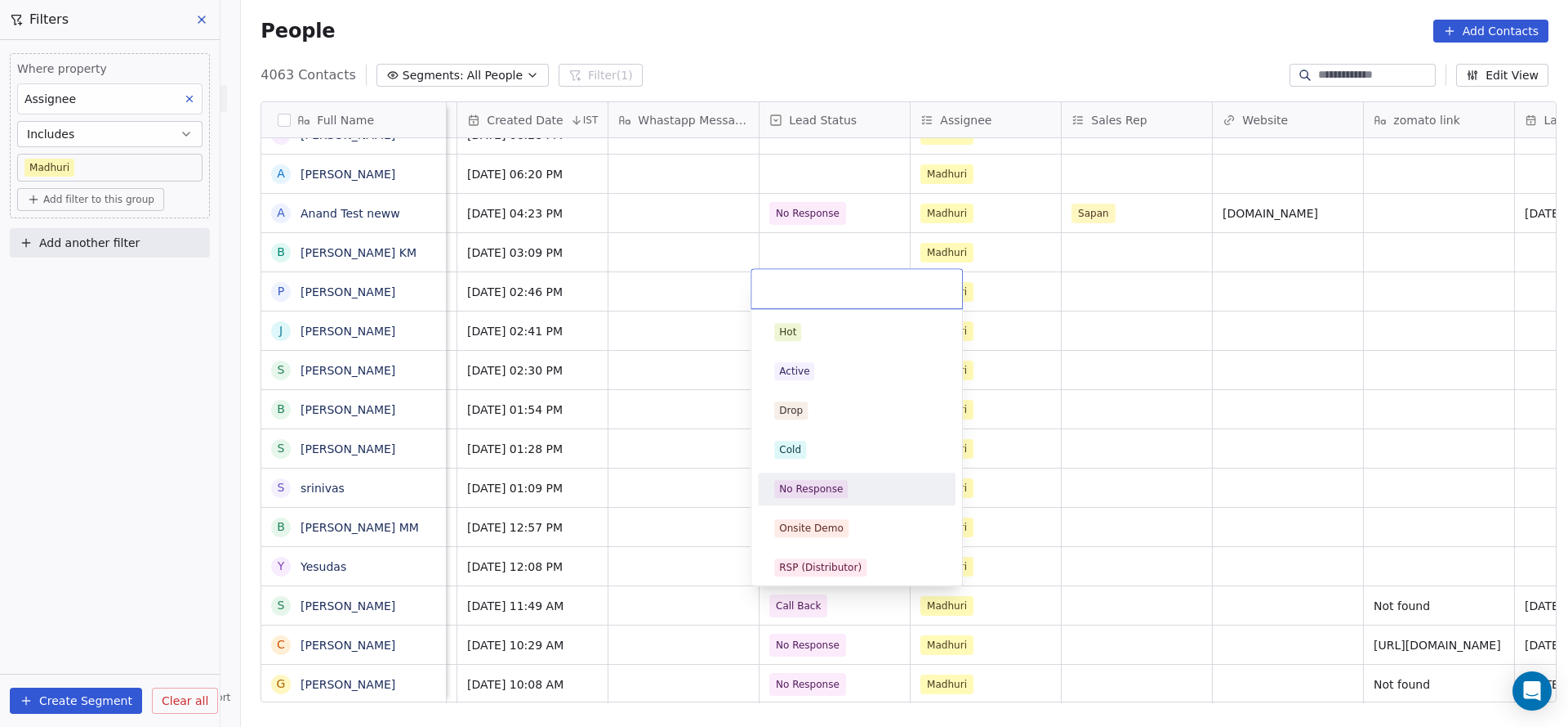
click at [843, 489] on span "No Response" at bounding box center [810, 488] width 73 height 18
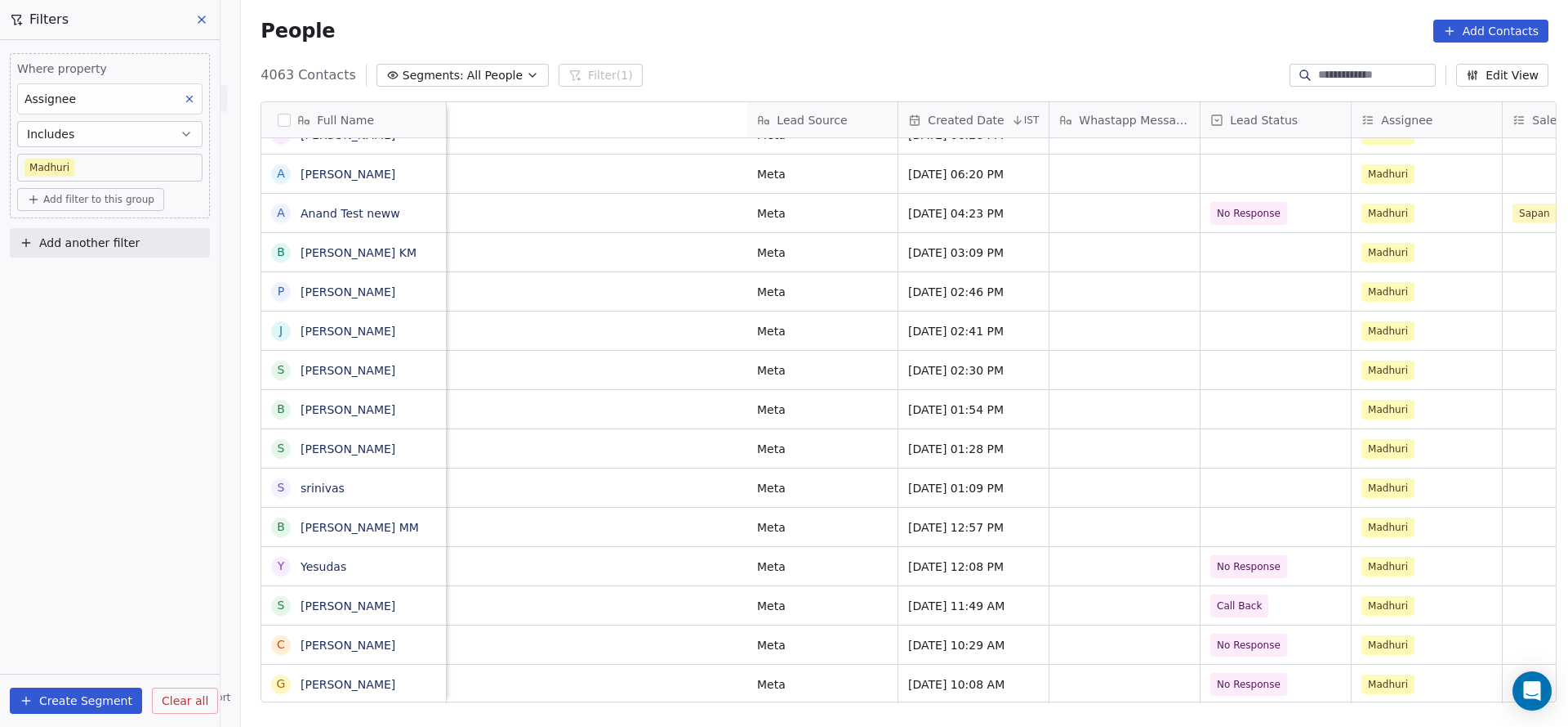
scroll to position [0, 1652]
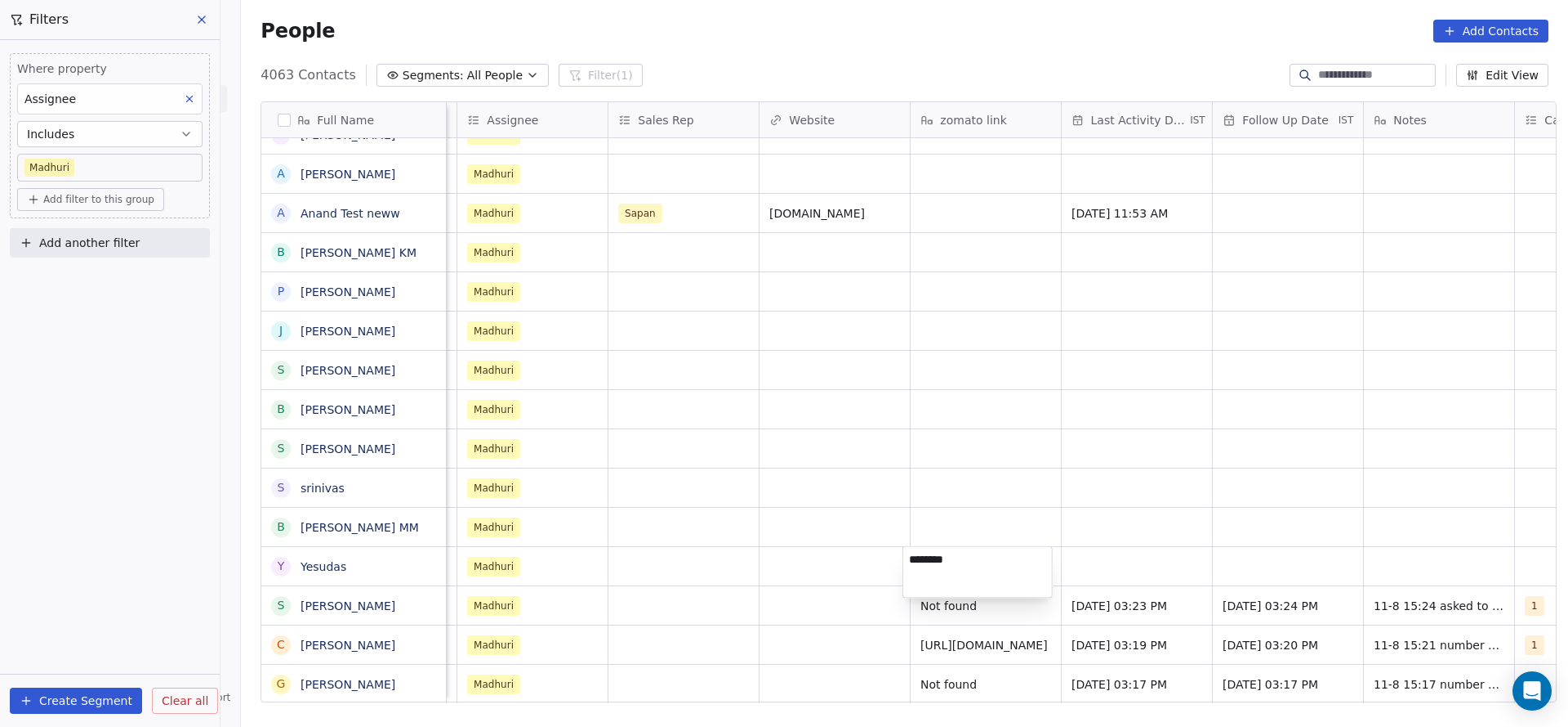
type textarea "*********"
click at [1124, 553] on html "On2Cook India Pvt. Ltd. Contacts People Marketing Workflows Campaigns Sales Pip…" at bounding box center [784, 363] width 1568 height 727
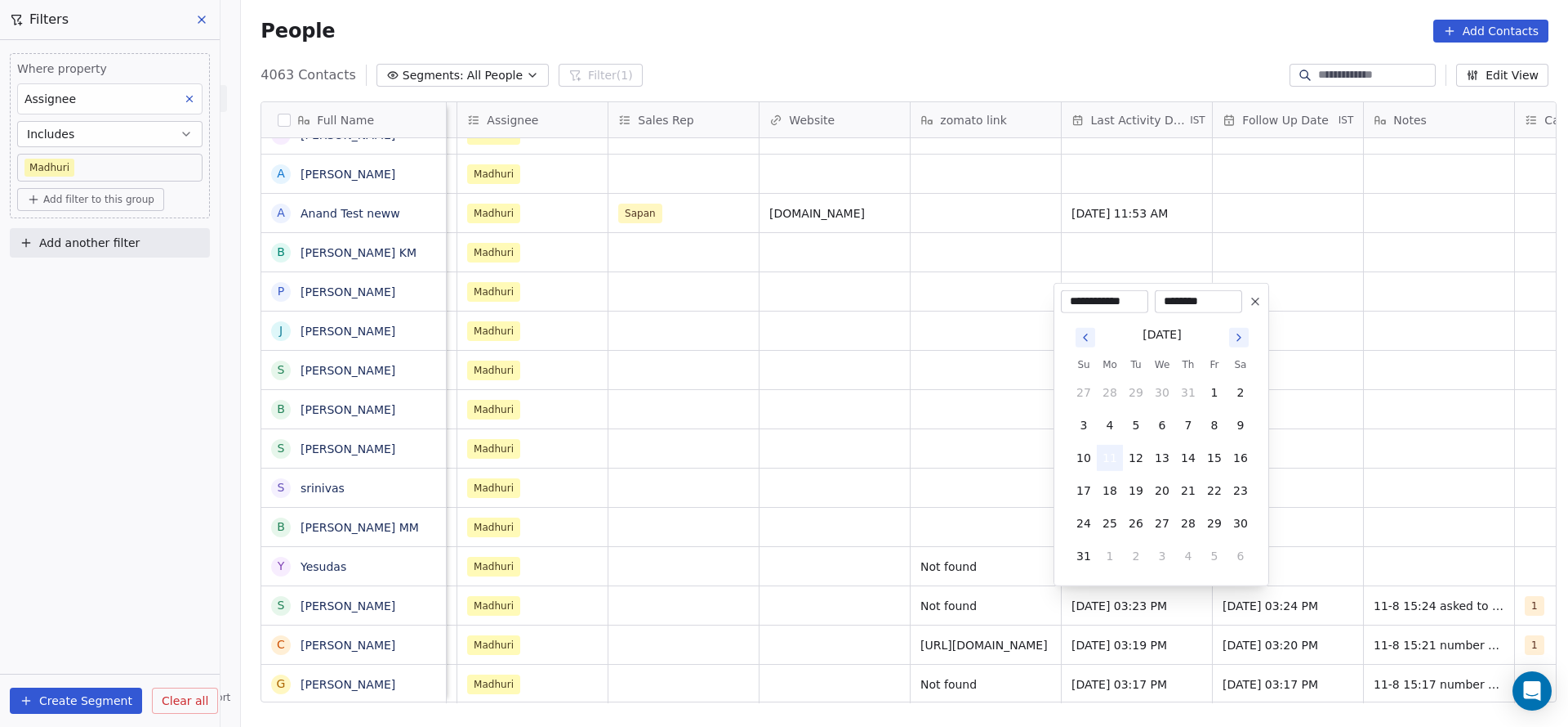
click at [1118, 459] on button "11" at bounding box center [1110, 458] width 27 height 27
click at [960, 542] on html "On2Cook India Pvt. Ltd. Contacts People Marketing Workflows Campaigns Sales Pip…" at bounding box center [784, 363] width 1568 height 727
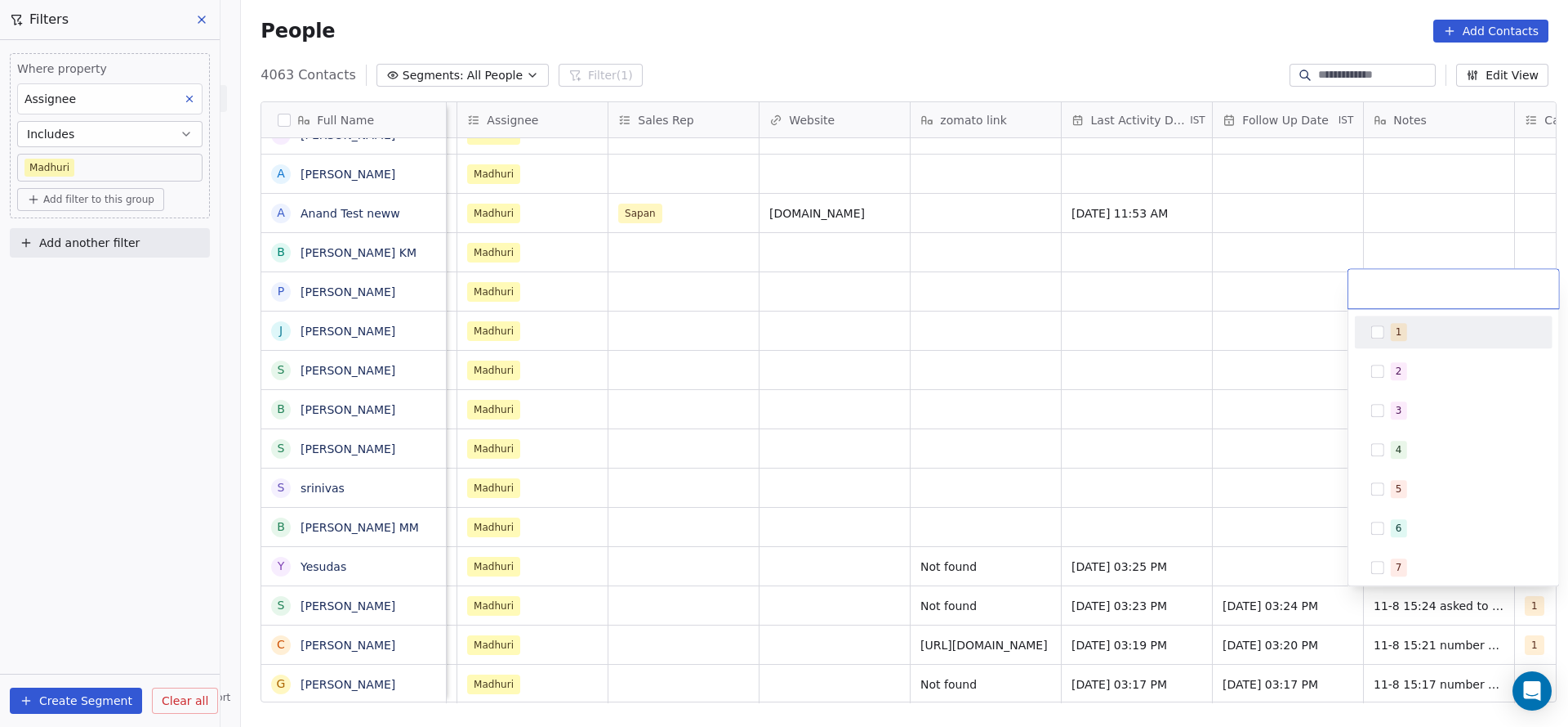
scroll to position [0, 1779]
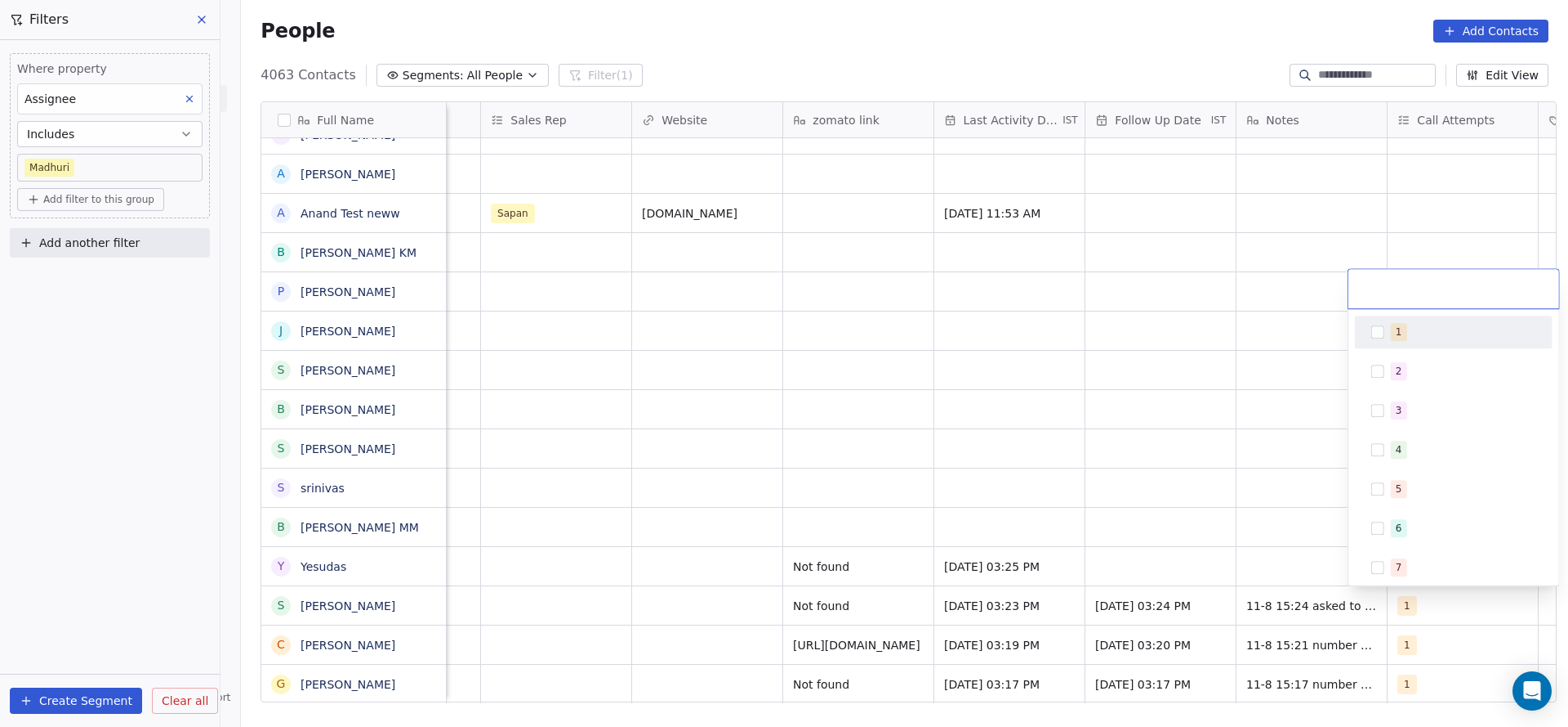
click at [1374, 330] on button "Suggestions" at bounding box center [1378, 332] width 13 height 13
click at [1179, 515] on html "On2Cook India Pvt. Ltd. Contacts People Marketing Workflows Campaigns Sales Pip…" at bounding box center [784, 363] width 1568 height 727
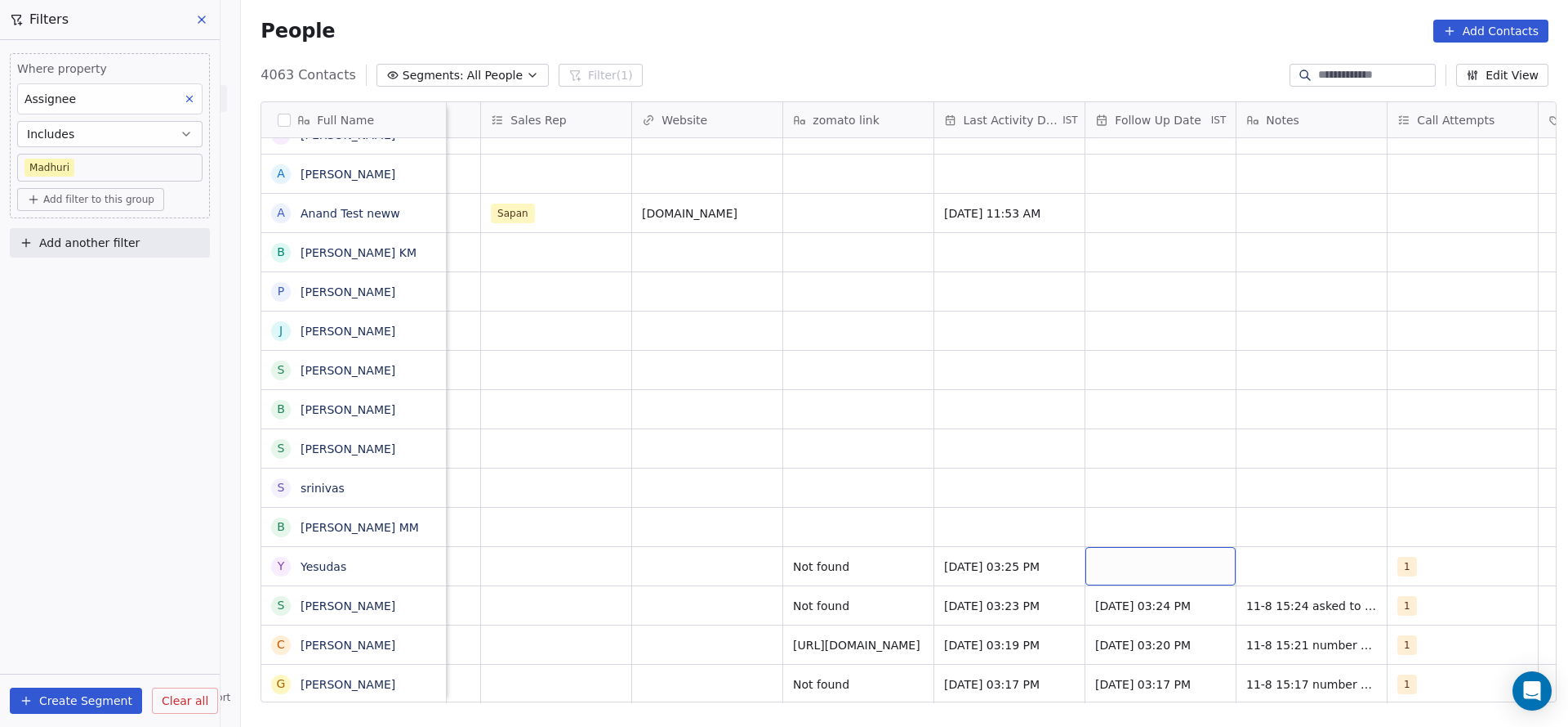
click at [1174, 557] on div "grid" at bounding box center [1161, 565] width 150 height 38
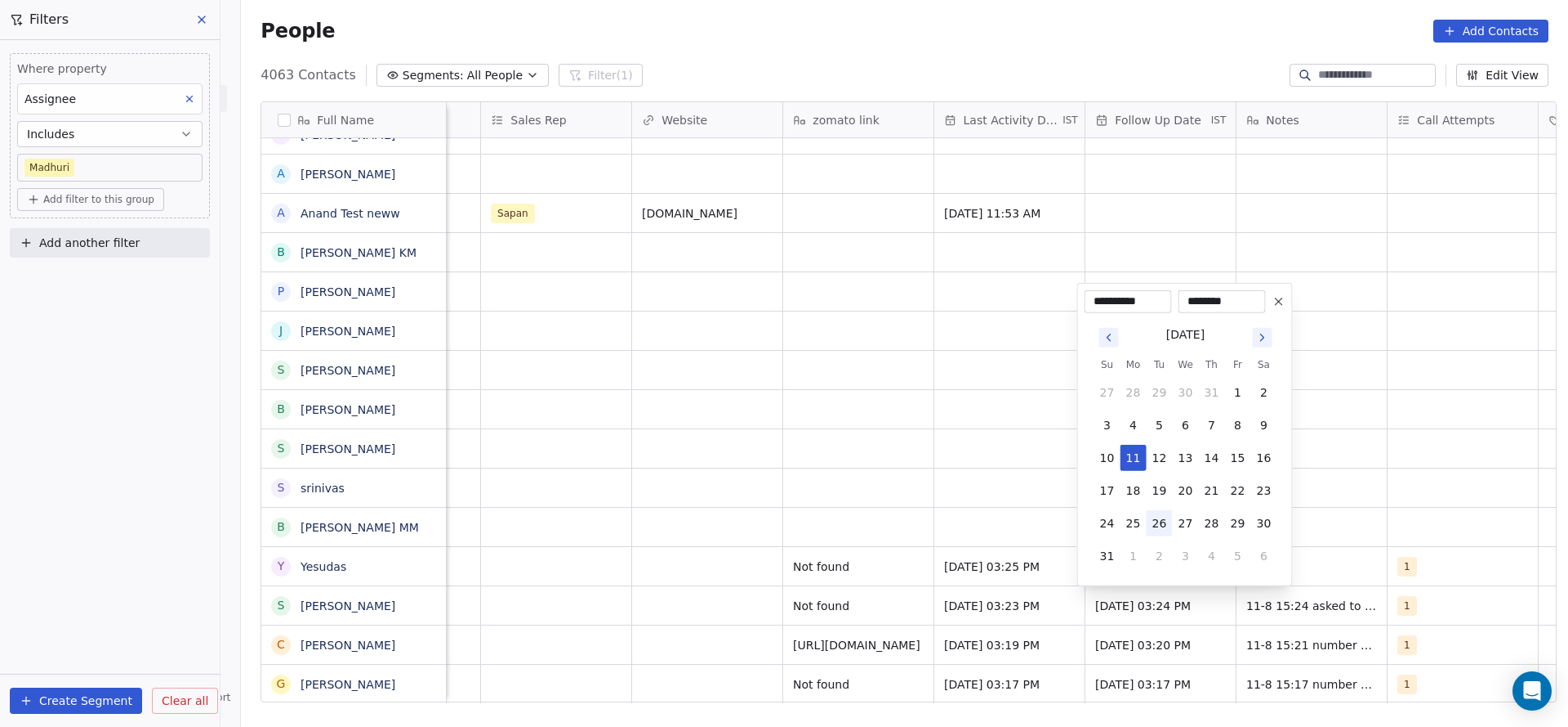
click at [1166, 528] on button "26" at bounding box center [1161, 524] width 27 height 27
type input "**********"
click at [829, 570] on html "On2Cook India Pvt. Ltd. Contacts People Marketing Workflows Campaigns Sales Pip…" at bounding box center [784, 363] width 1568 height 727
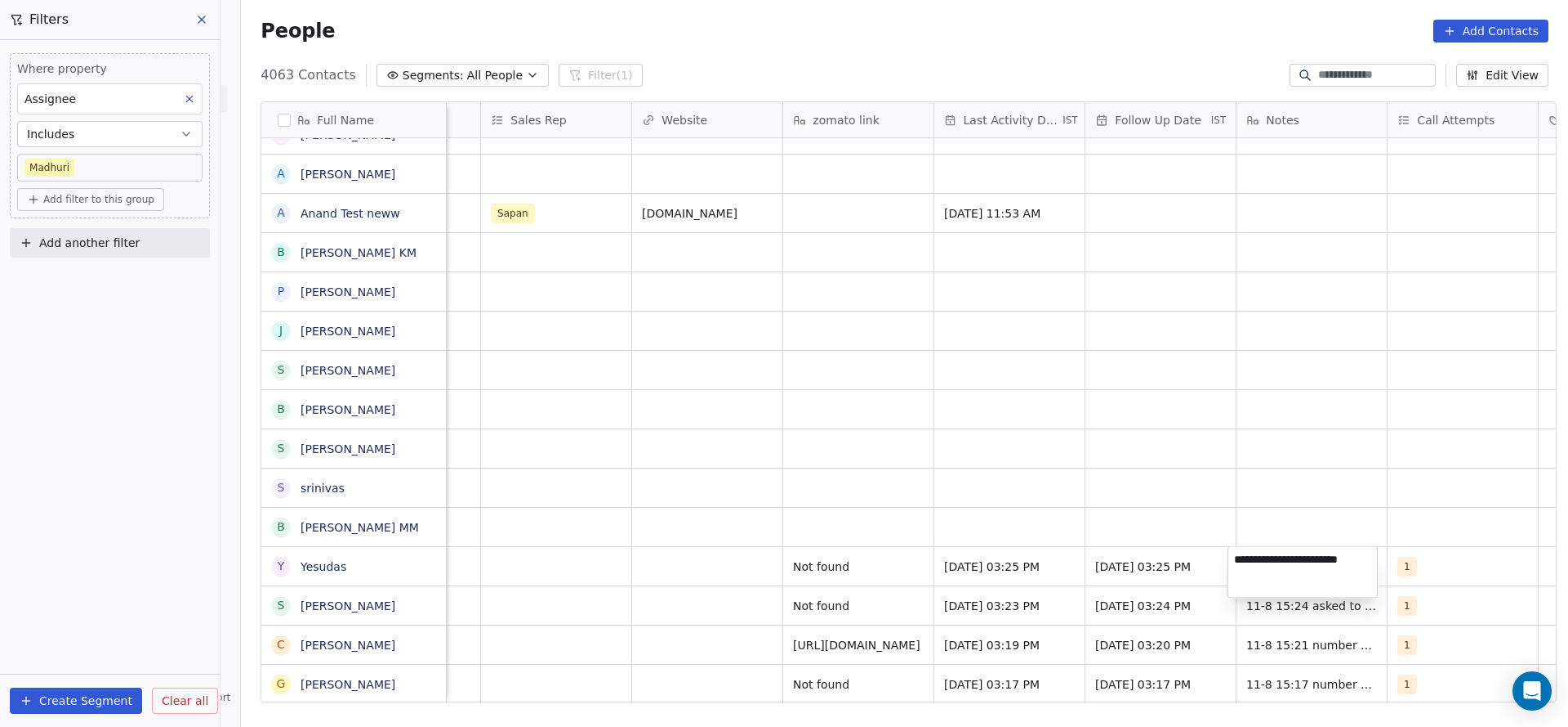
type textarea "**********"
click at [797, 484] on html "On2Cook India Pvt. Ltd. Contacts People Marketing Workflows Campaigns Sales Pip…" at bounding box center [784, 363] width 1568 height 727
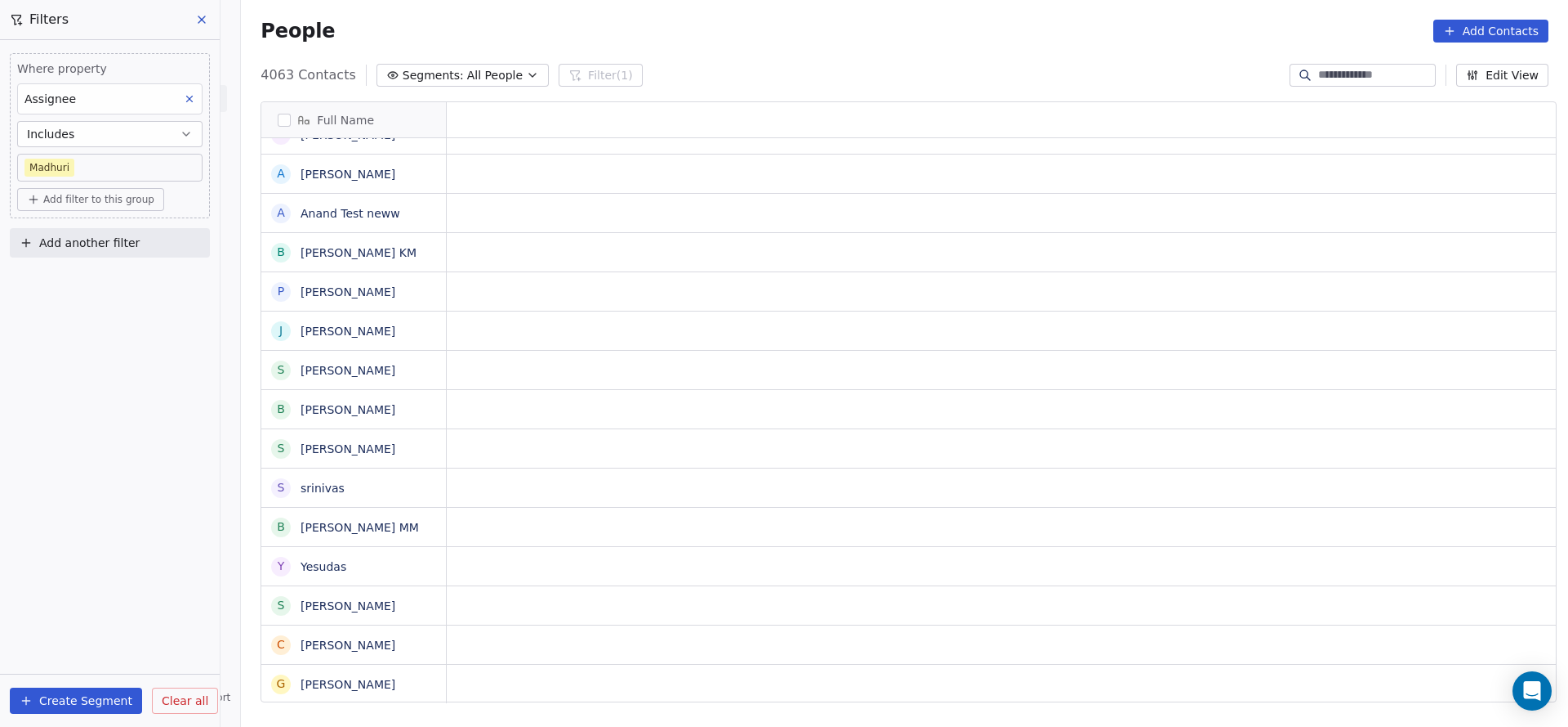
scroll to position [0, 0]
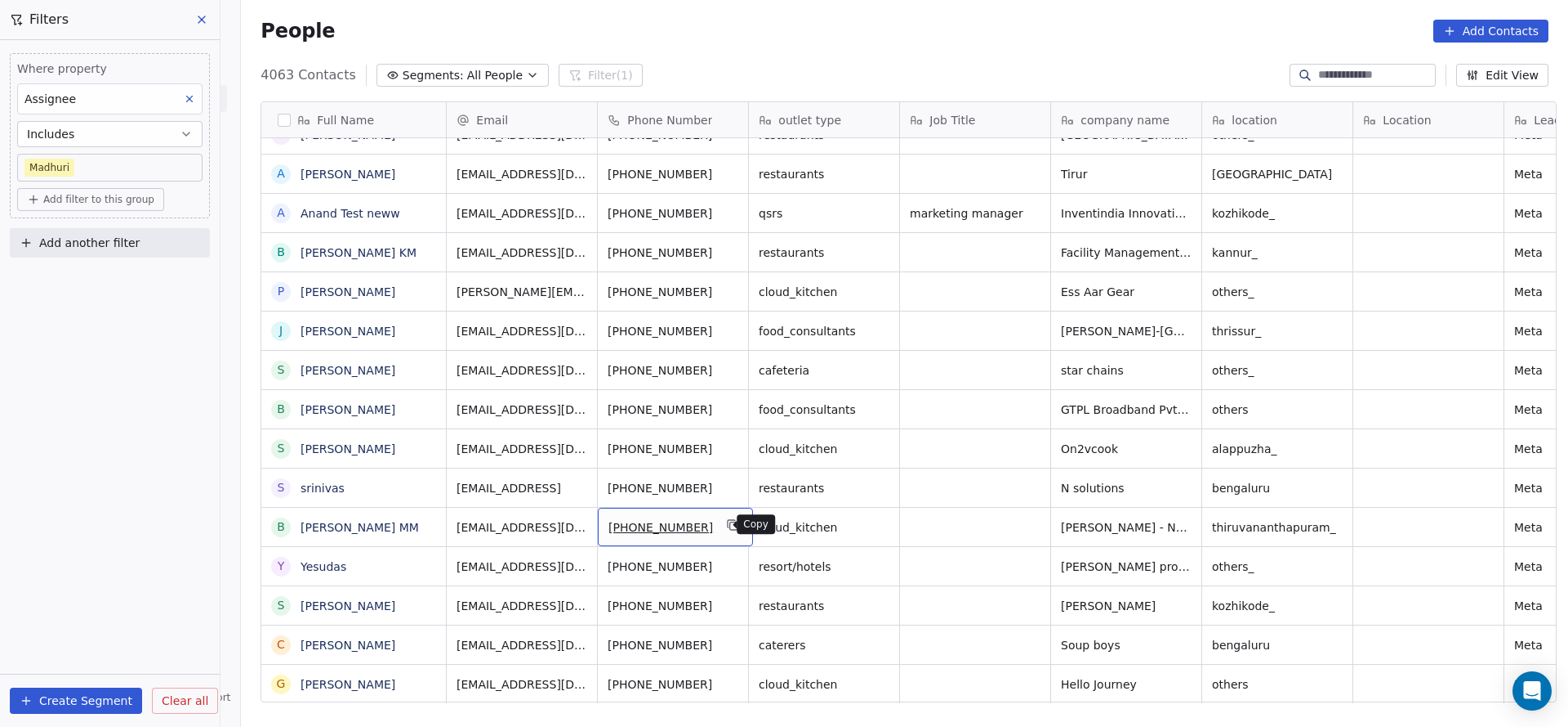
click at [730, 526] on icon "grid" at bounding box center [734, 526] width 8 height 8
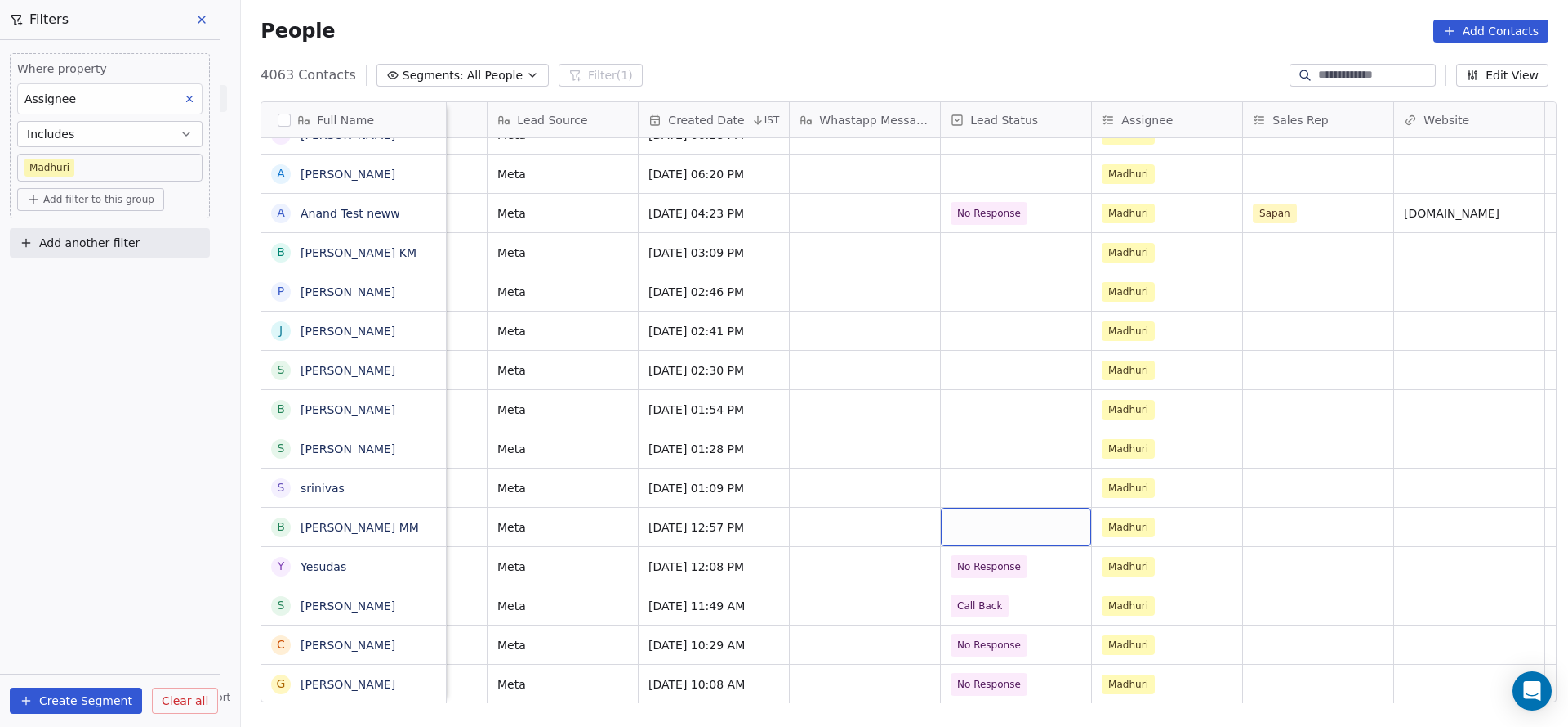
scroll to position [0, 1100]
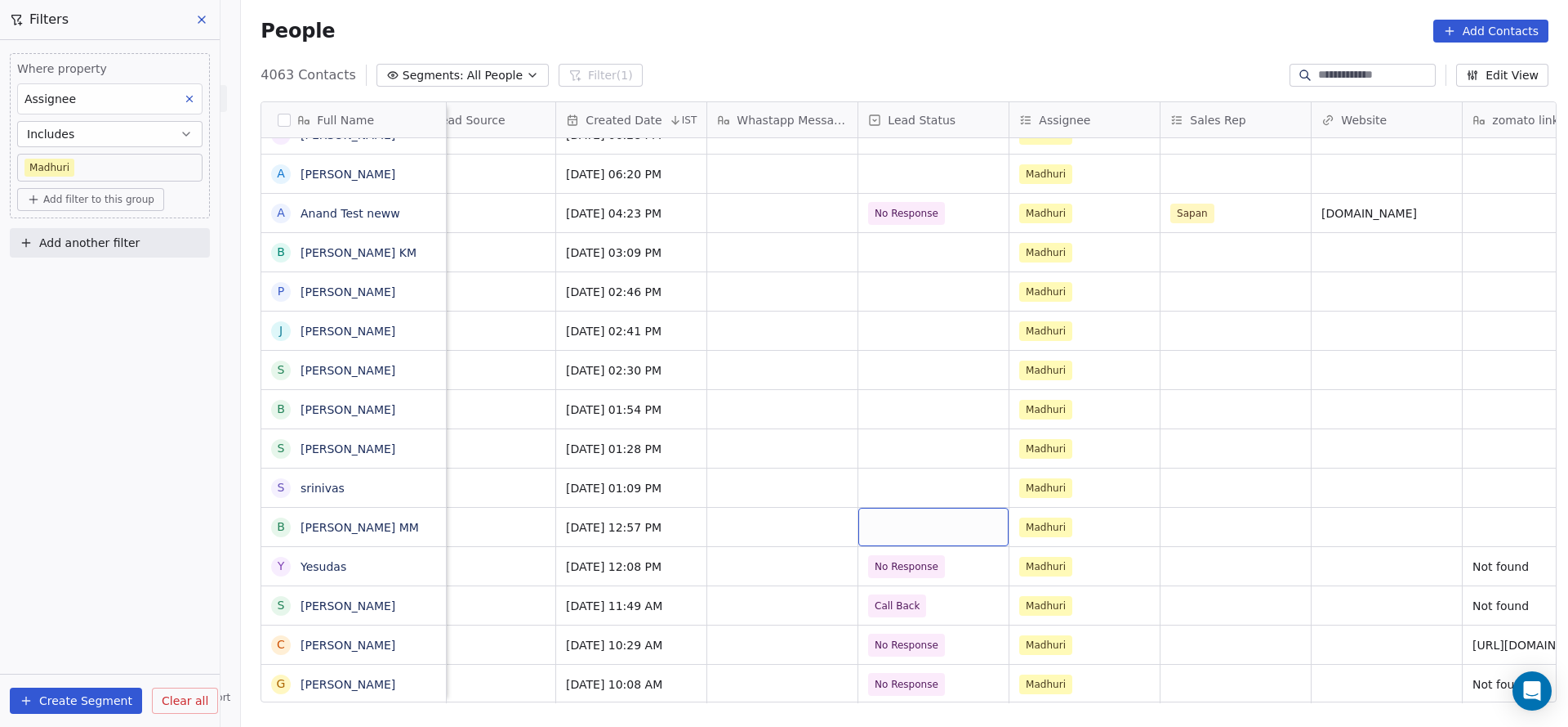
click at [910, 526] on div "grid" at bounding box center [934, 526] width 150 height 38
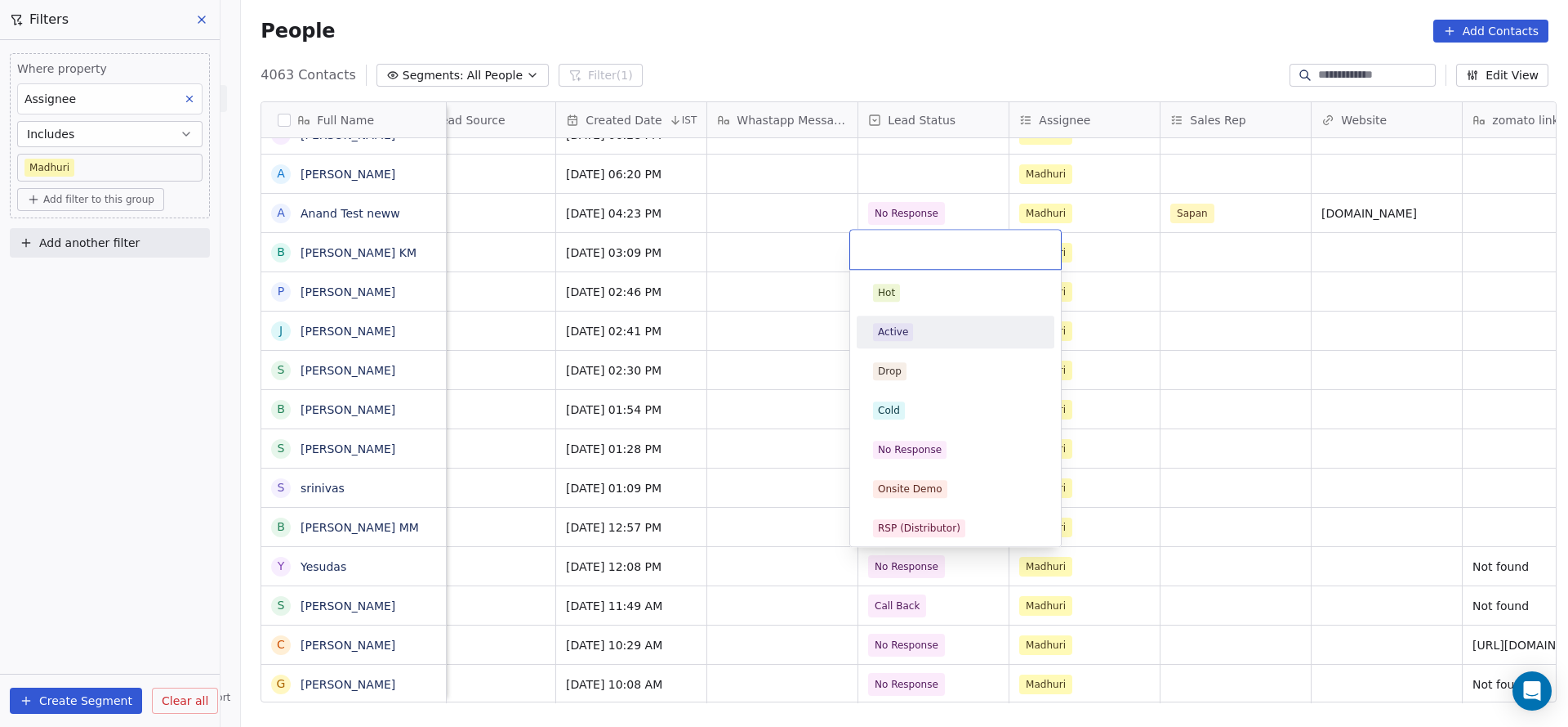
click at [914, 341] on div "Active" at bounding box center [955, 332] width 184 height 27
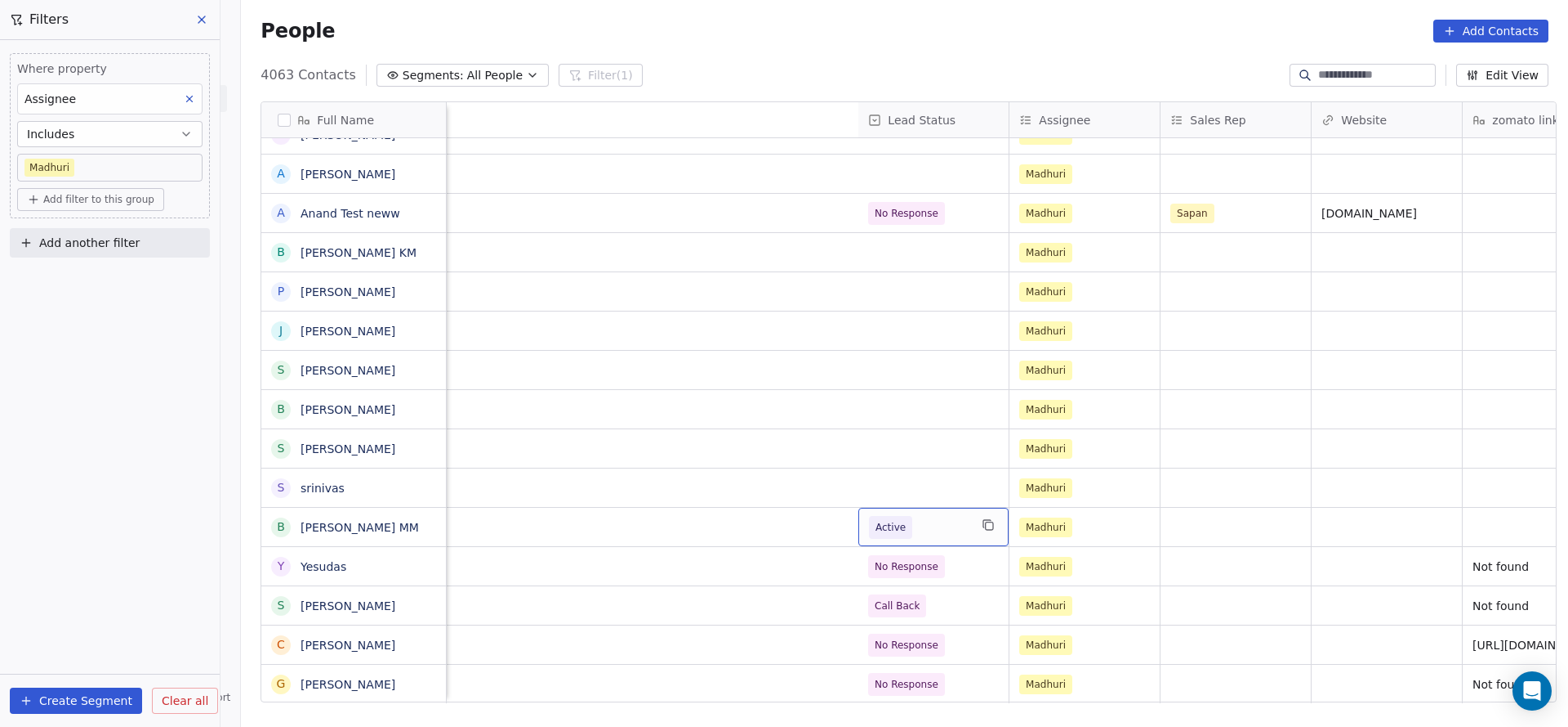
scroll to position [0, 1971]
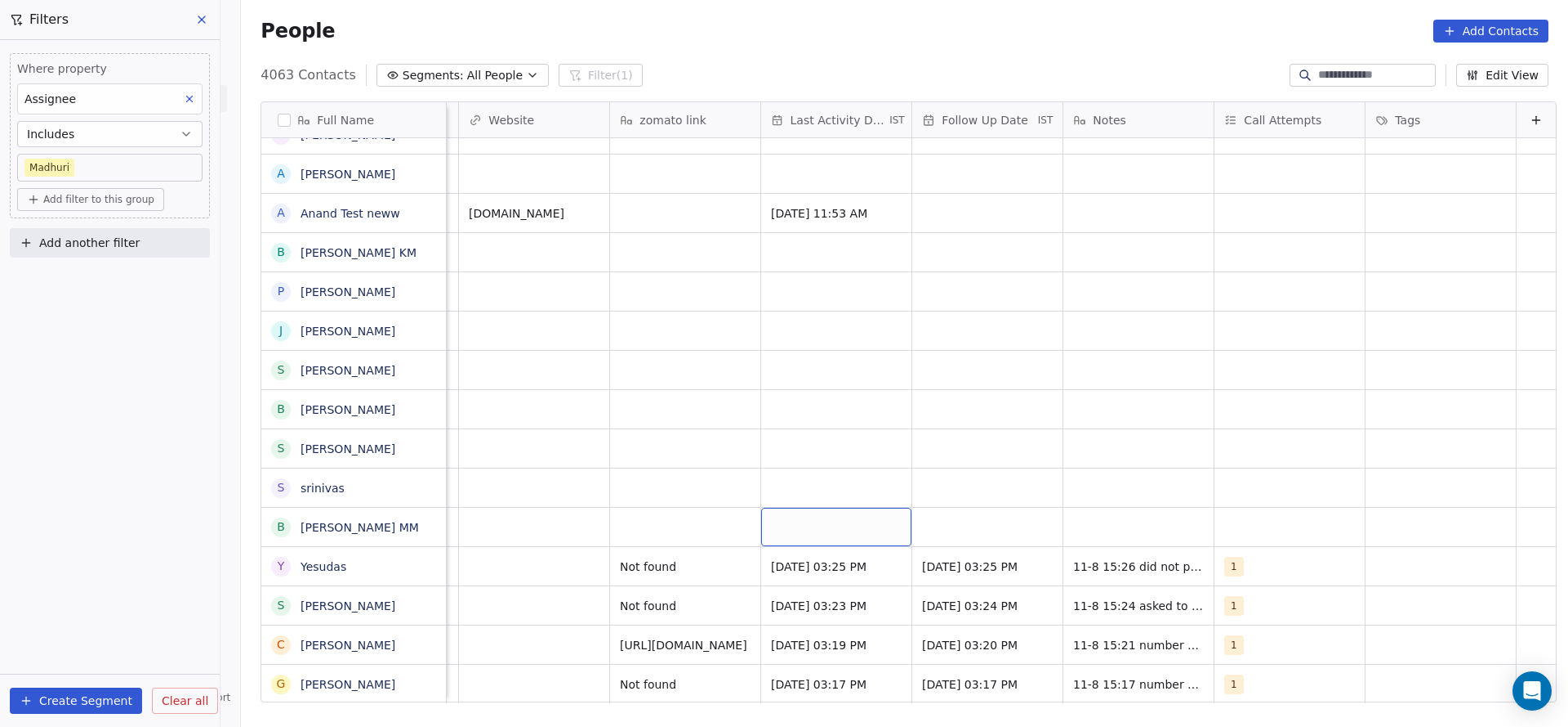
click at [790, 537] on div "grid" at bounding box center [837, 526] width 150 height 38
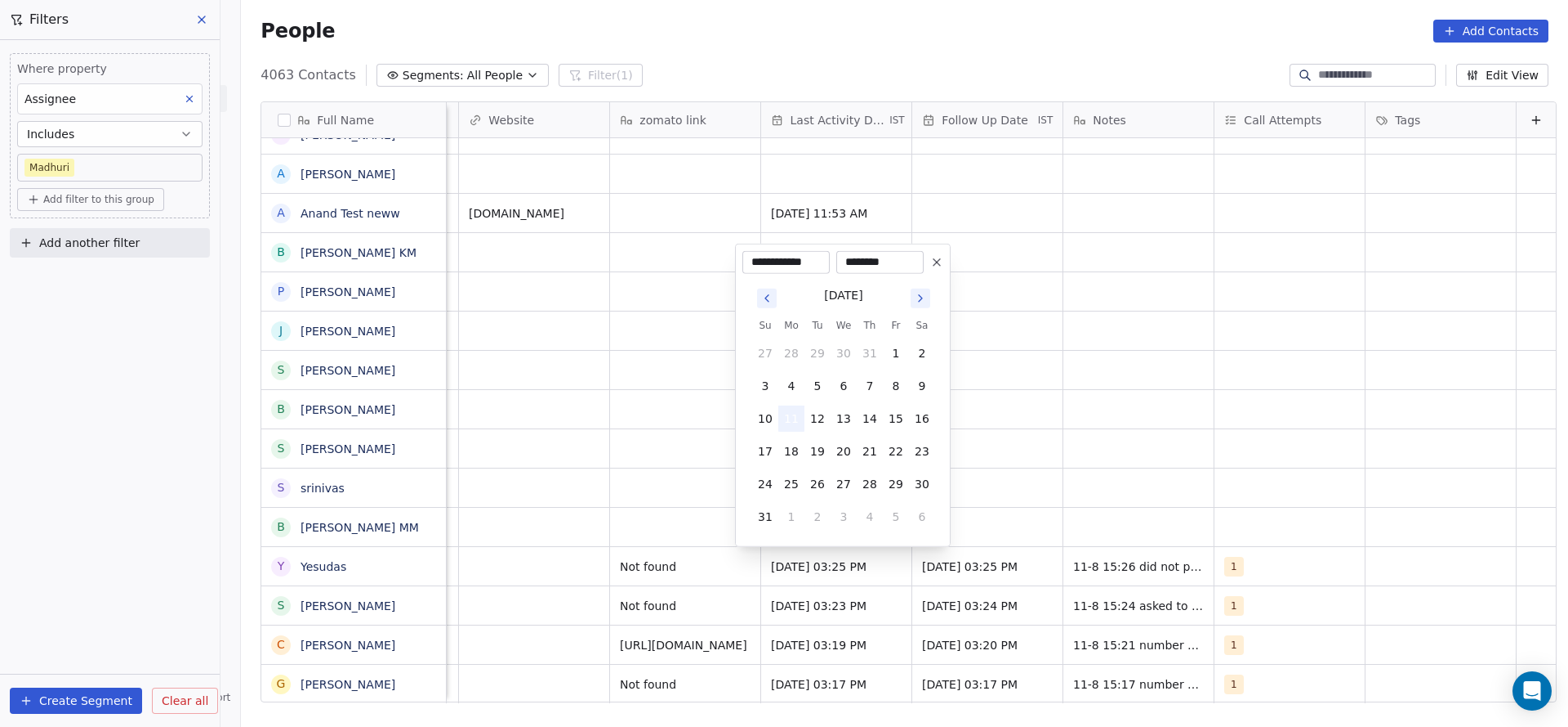
click at [785, 415] on button "11" at bounding box center [792, 419] width 27 height 27
click at [657, 524] on html "On2Cook India Pvt. Ltd. Contacts People Marketing Workflows Campaigns Sales Pip…" at bounding box center [784, 363] width 1568 height 727
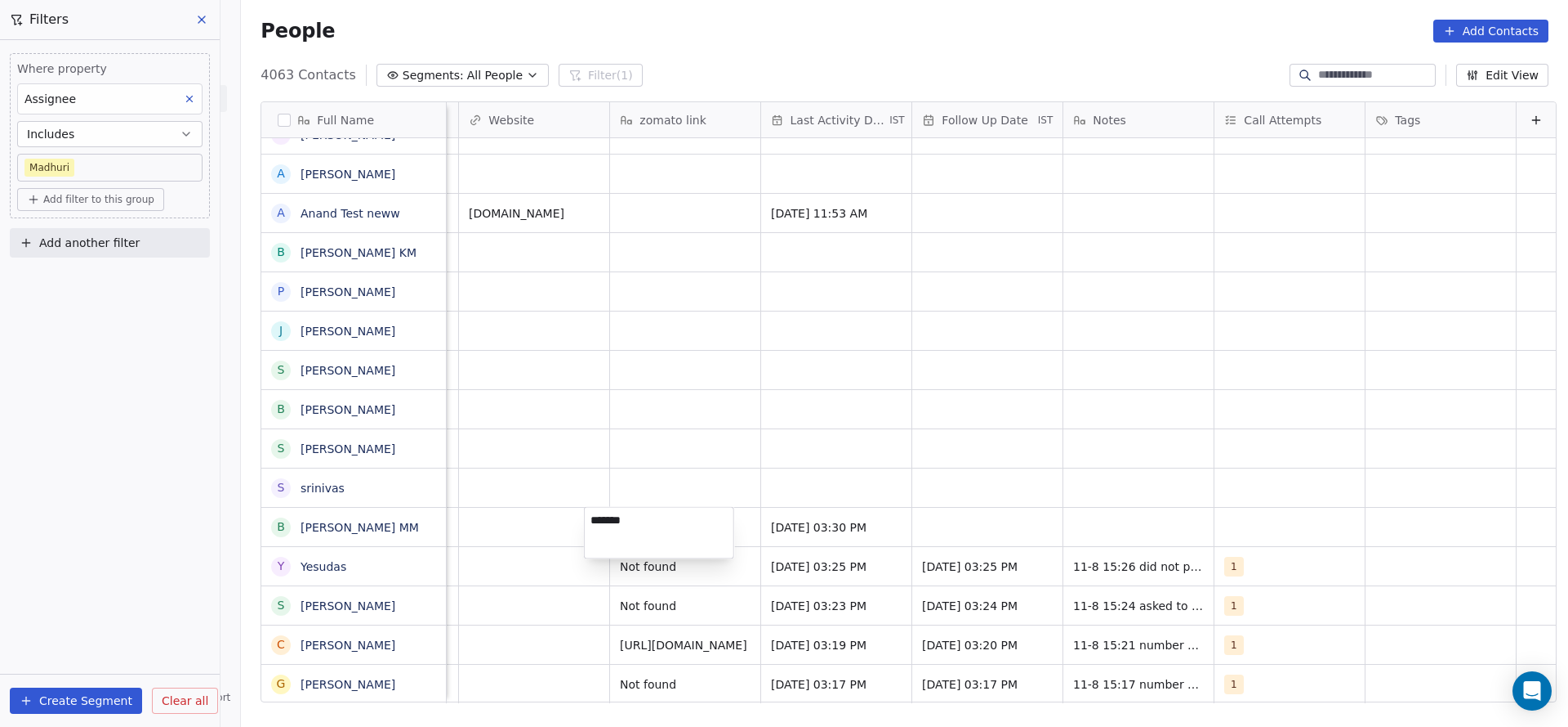
type textarea "********"
click at [952, 542] on html "On2Cook India Pvt. Ltd. Contacts People Marketing Workflows Campaigns Sales Pip…" at bounding box center [784, 363] width 1568 height 727
click at [960, 532] on div "grid" at bounding box center [988, 526] width 150 height 38
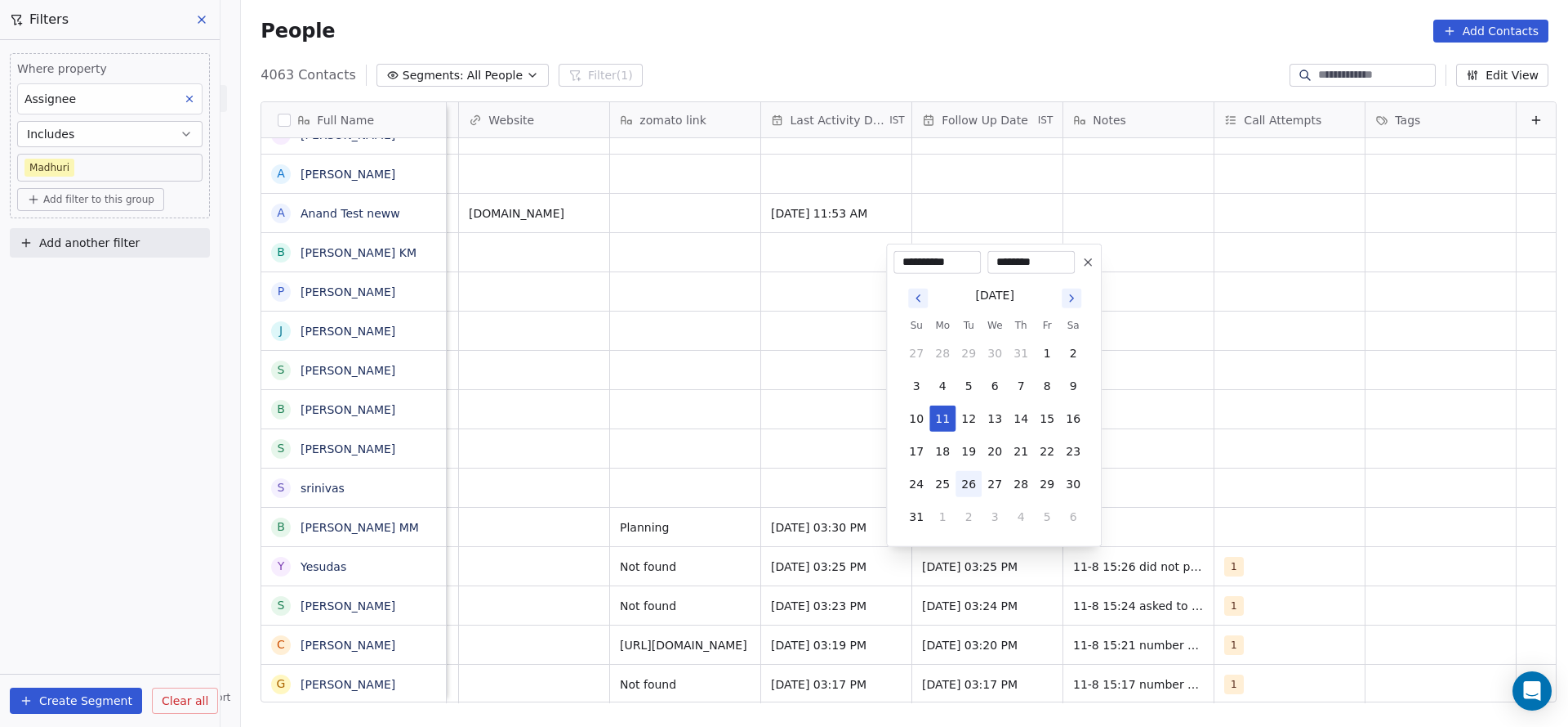
click at [967, 481] on button "26" at bounding box center [969, 484] width 27 height 27
type input "**********"
click at [1124, 469] on html "On2Cook India Pvt. Ltd. Contacts People Marketing Workflows Campaigns Sales Pip…" at bounding box center [784, 363] width 1568 height 727
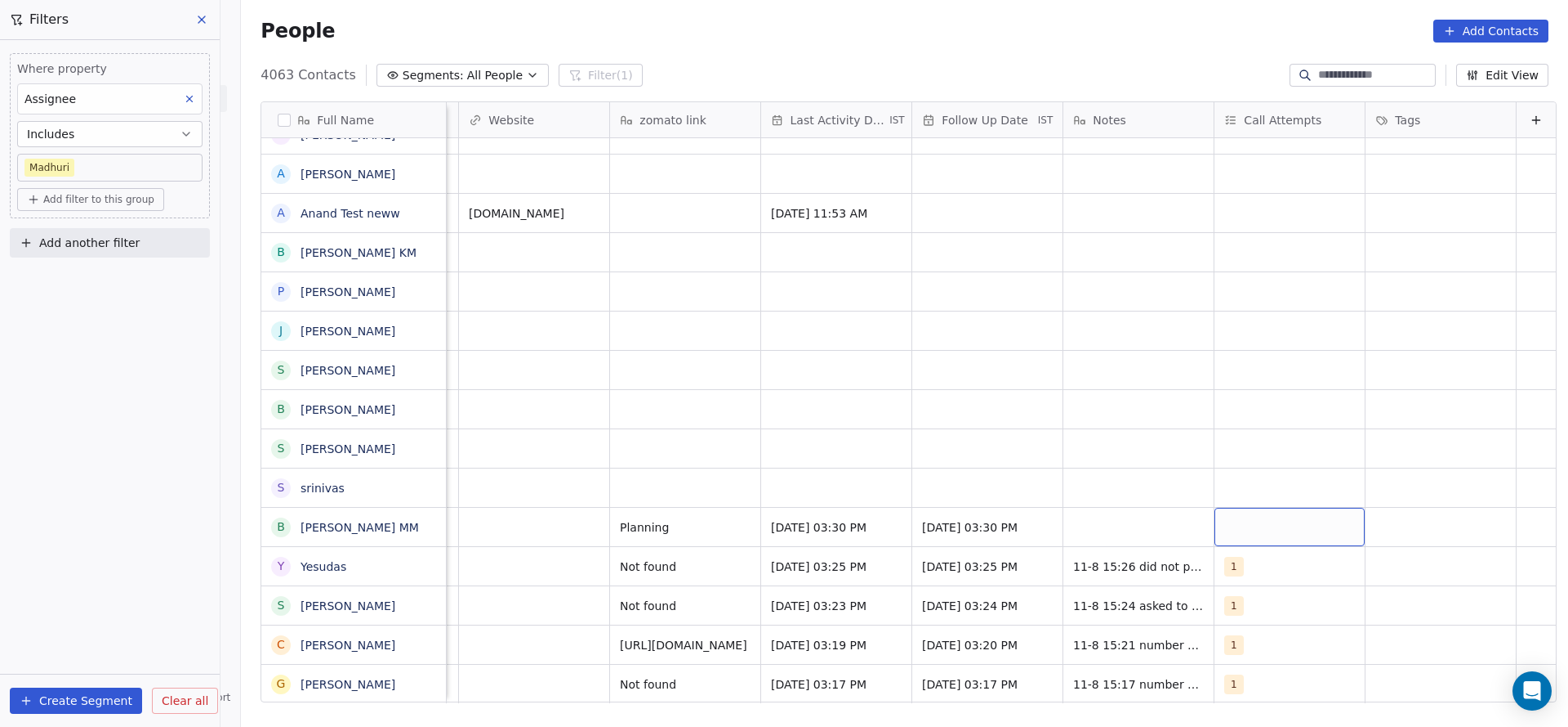
click at [1257, 538] on div "grid" at bounding box center [1290, 526] width 150 height 38
click at [1240, 292] on span "1" at bounding box center [1238, 292] width 16 height 18
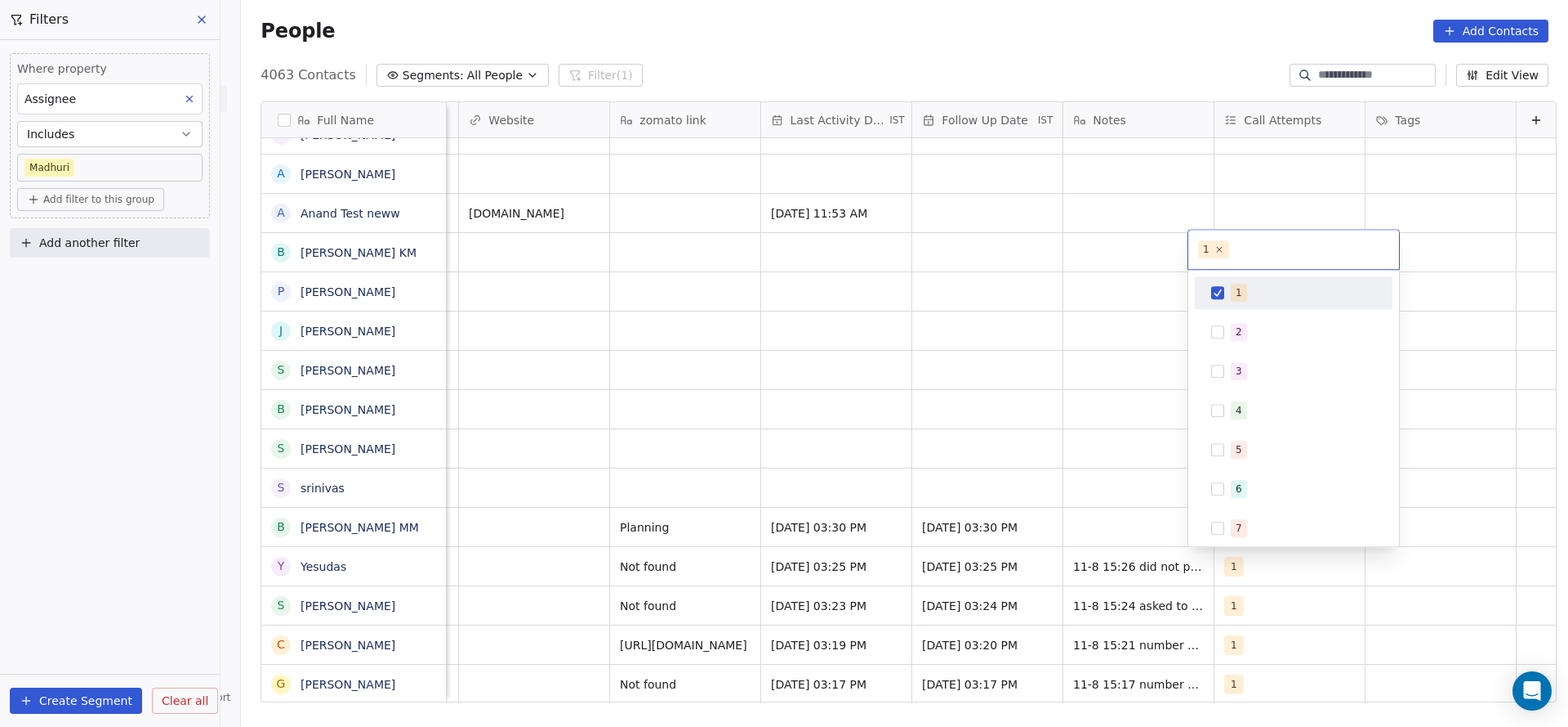
click at [1076, 435] on html "On2Cook India Pvt. Ltd. Contacts People Marketing Workflows Campaigns Sales Pip…" at bounding box center [784, 363] width 1568 height 727
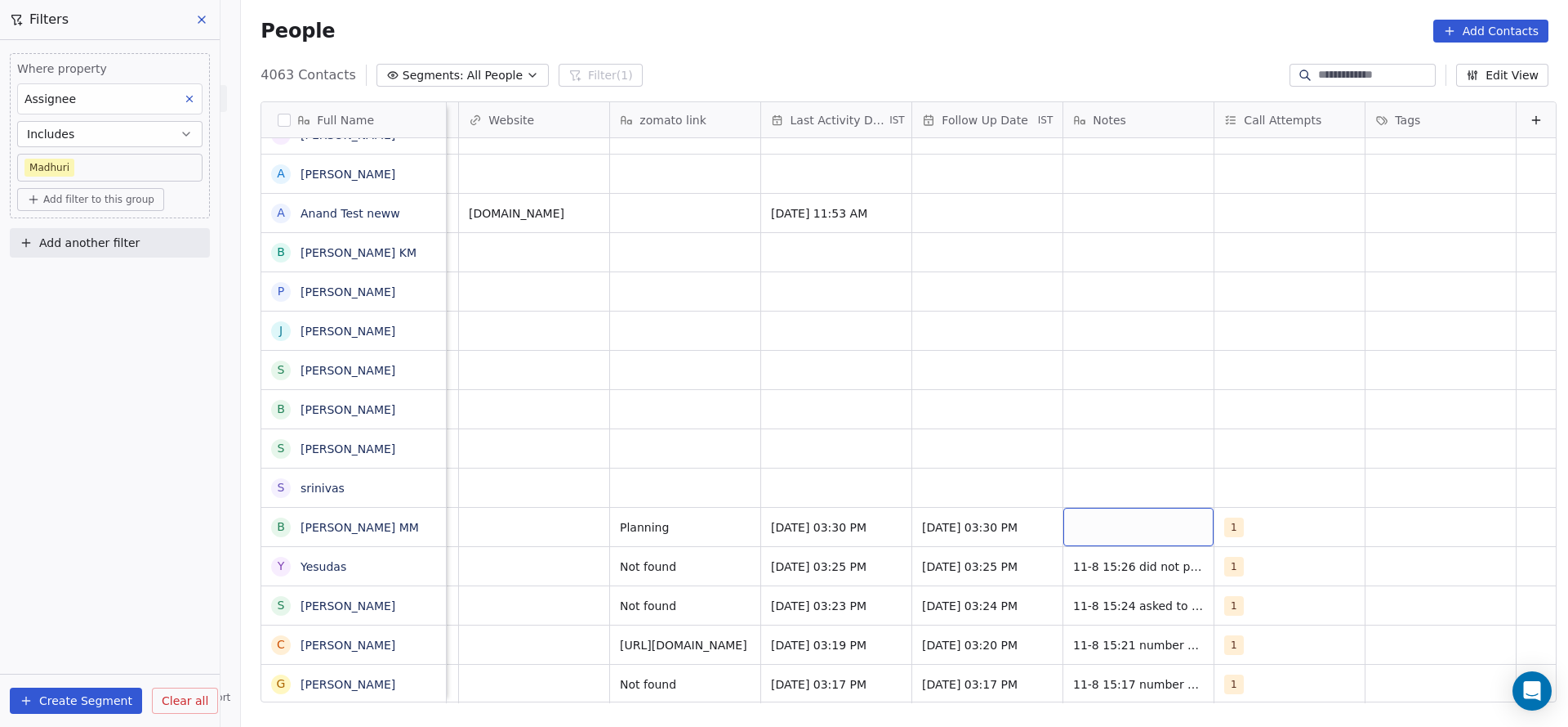
click at [1086, 527] on div "grid" at bounding box center [1139, 526] width 150 height 38
type textarea "**********"
click at [851, 435] on html "On2Cook India Pvt. Ltd. Contacts People Marketing Workflows Campaigns Sales Pip…" at bounding box center [784, 363] width 1568 height 727
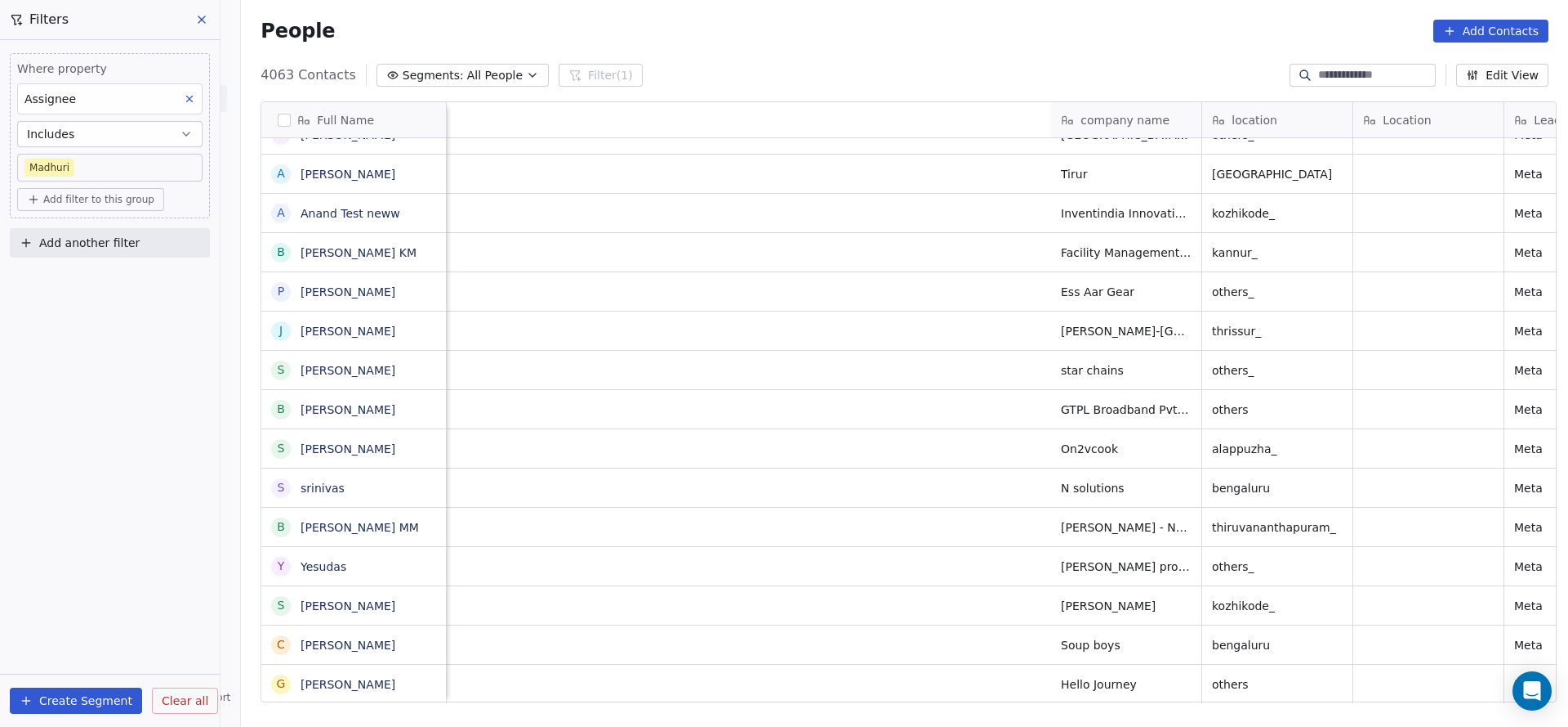
scroll to position [0, 1166]
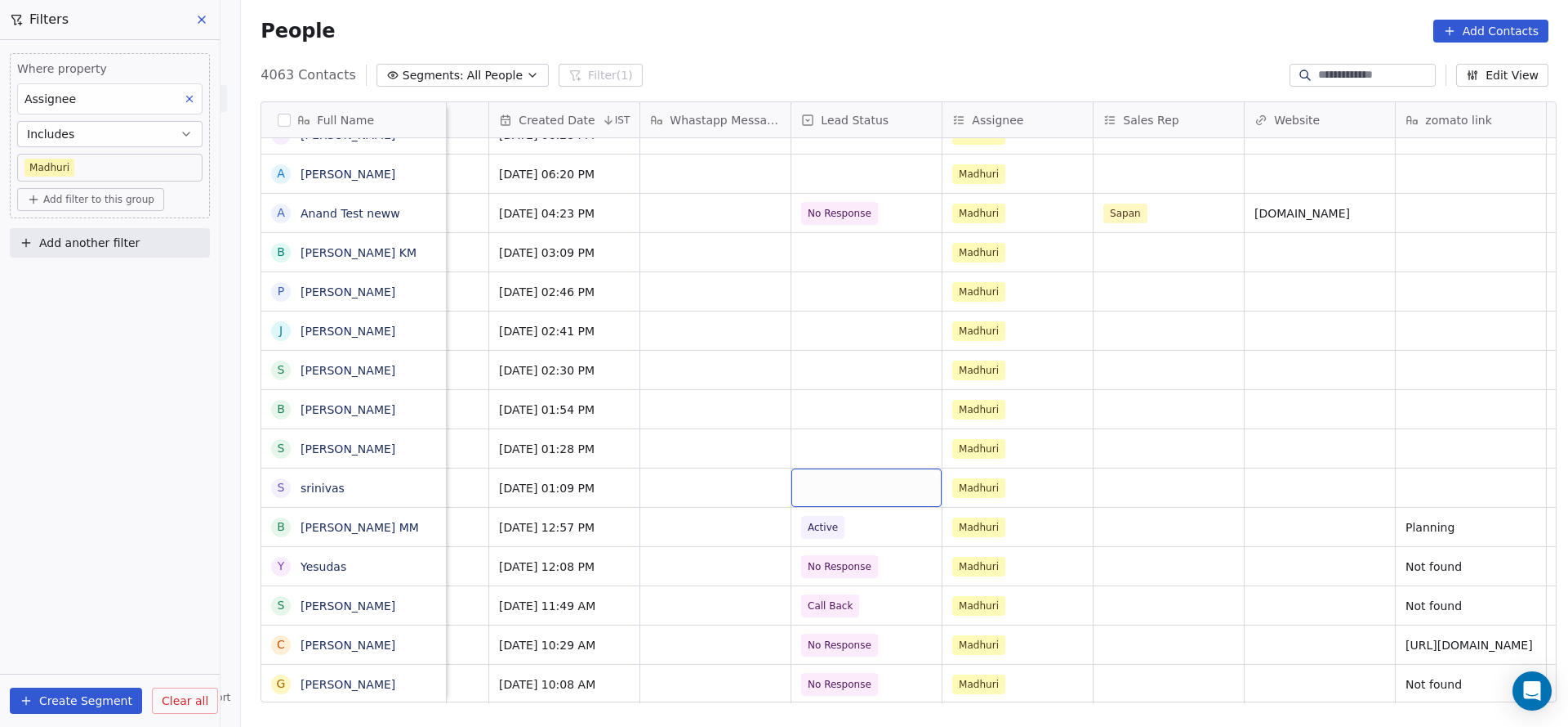
click at [826, 499] on div "grid" at bounding box center [866, 488] width 150 height 38
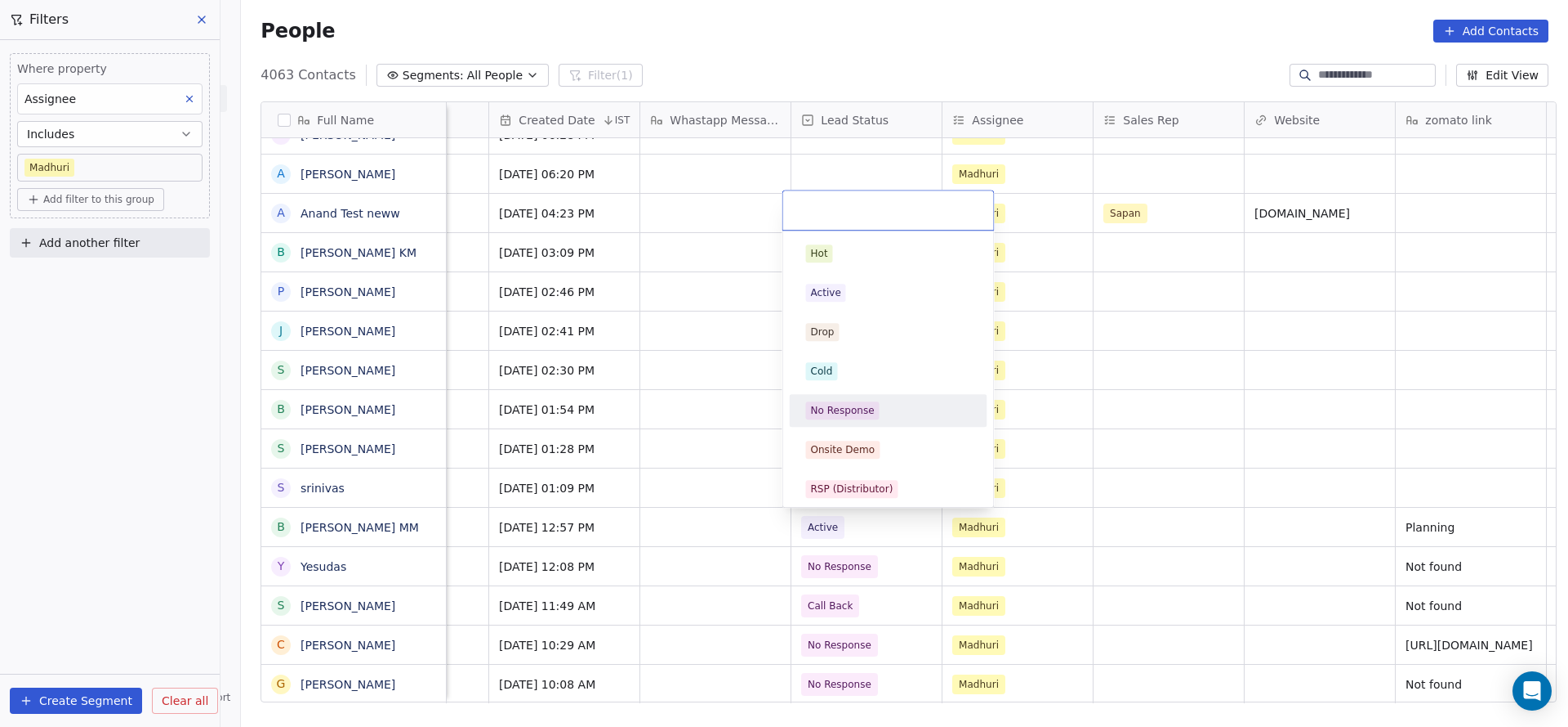
click at [838, 424] on div "No Response" at bounding box center [889, 411] width 198 height 32
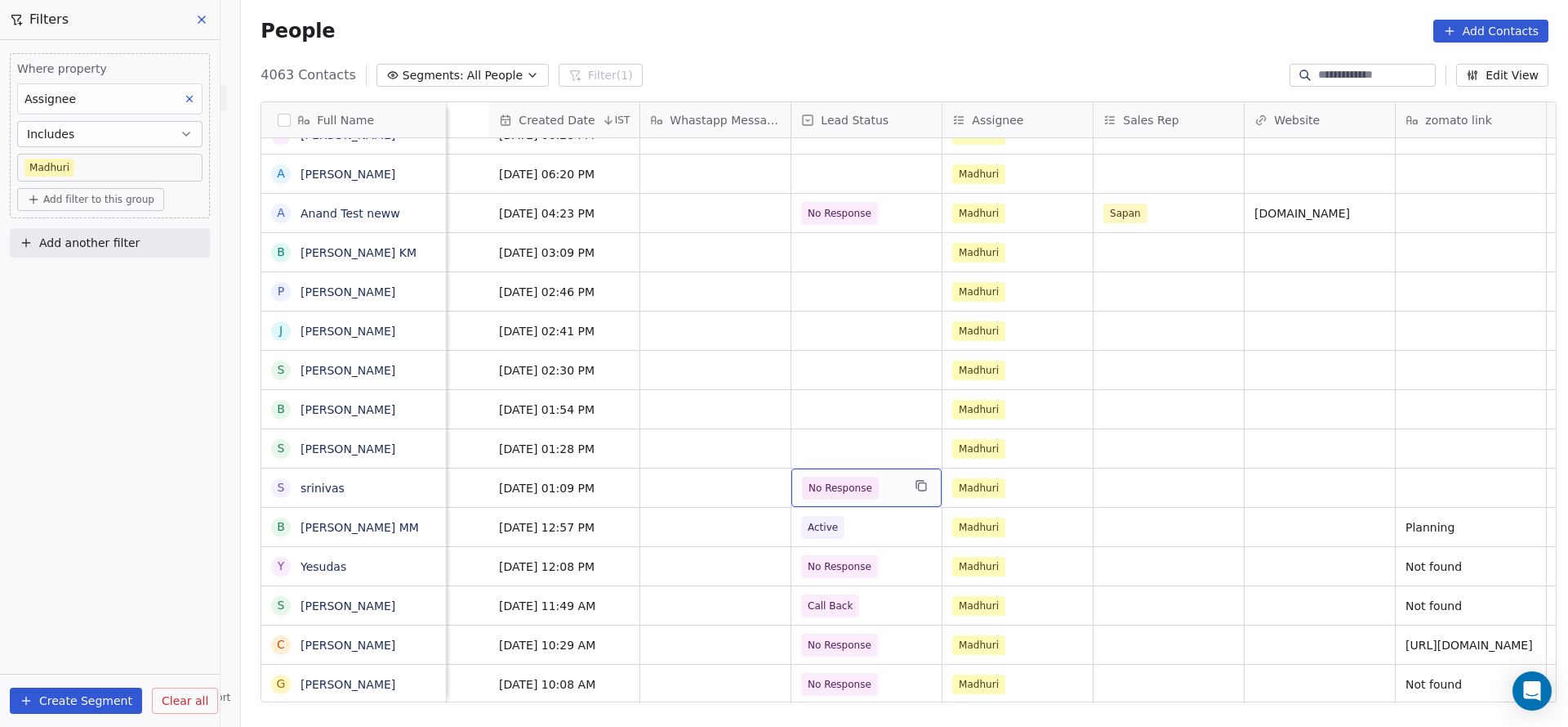
scroll to position [0, 1768]
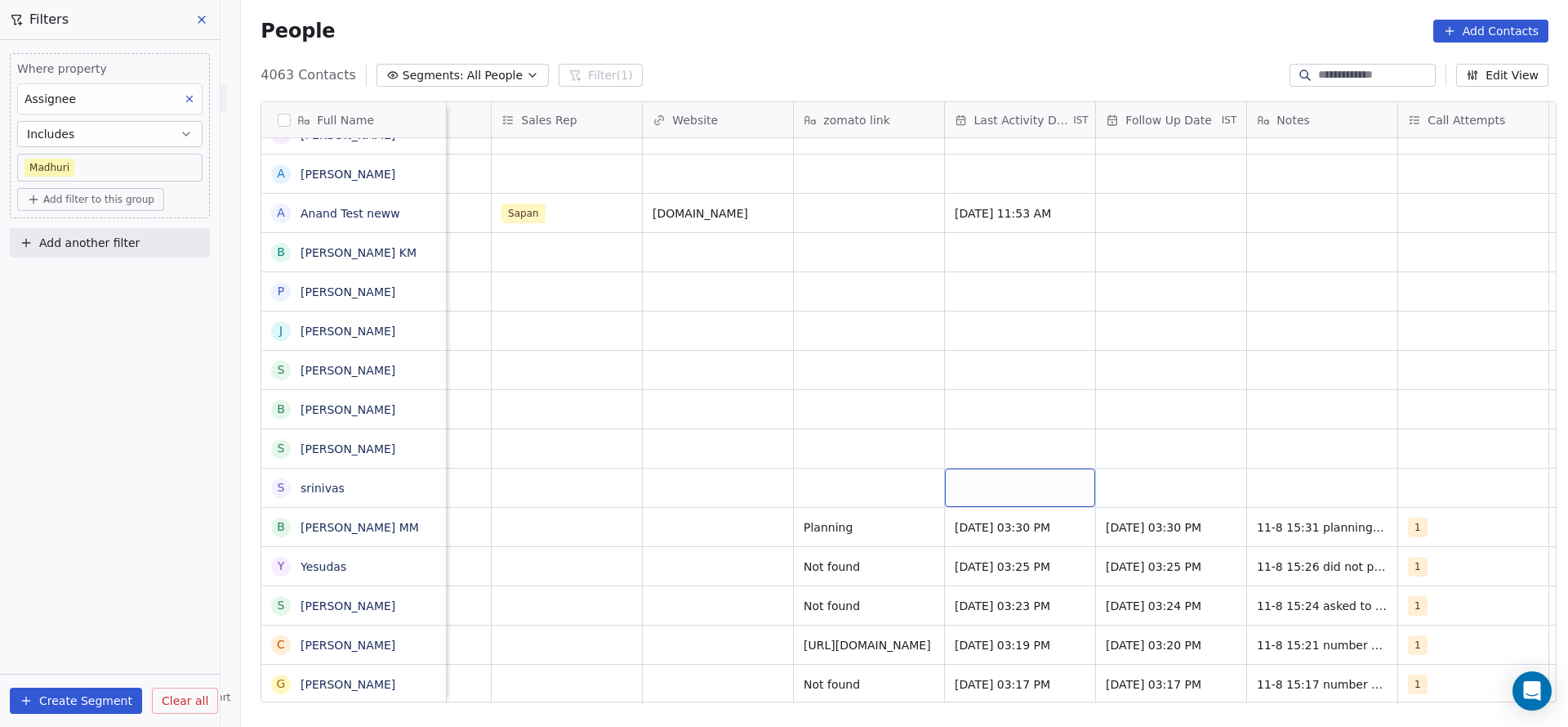
click at [998, 481] on div "grid" at bounding box center [1020, 488] width 150 height 38
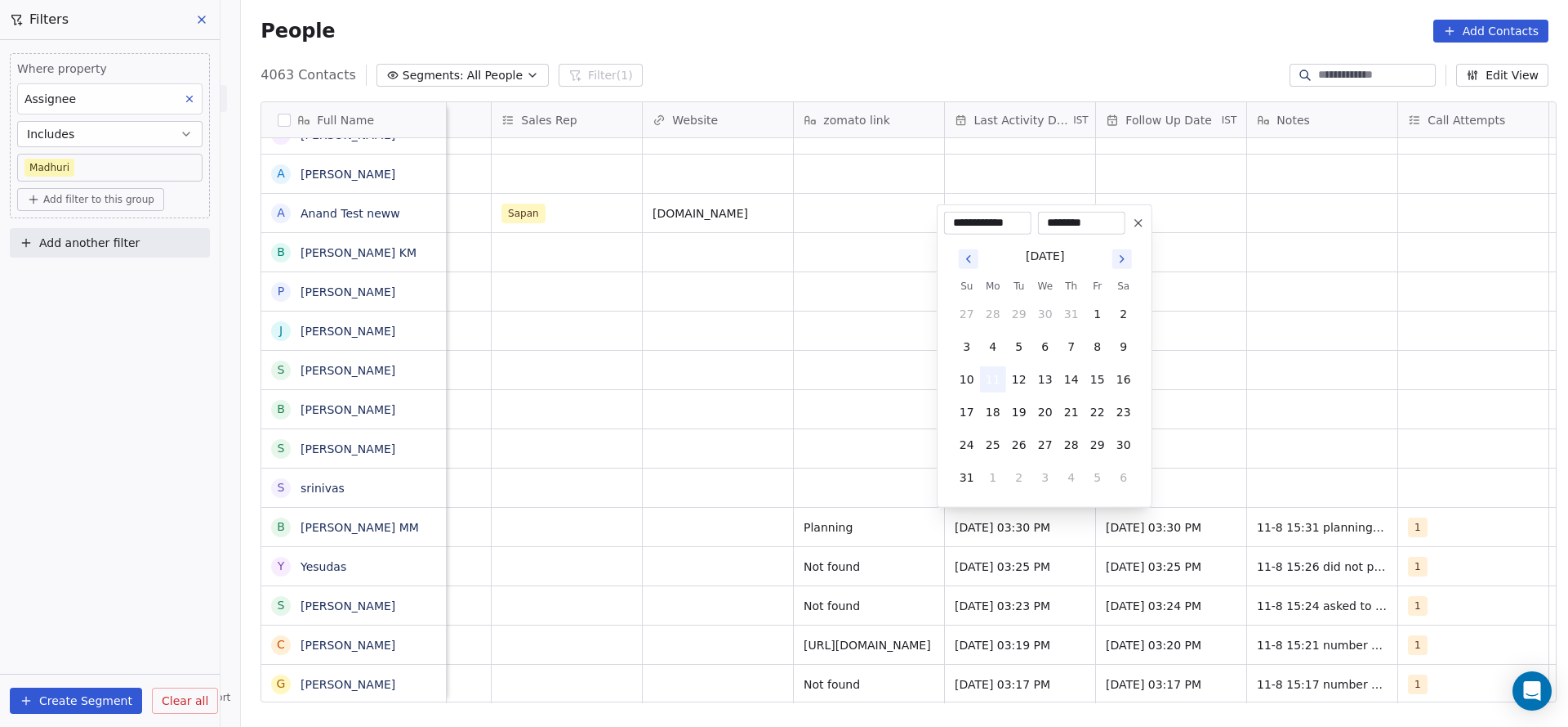
click at [995, 383] on button "11" at bounding box center [993, 379] width 27 height 27
click at [679, 493] on html "On2Cook India Pvt. Ltd. Contacts People Marketing Workflows Campaigns Sales Pip…" at bounding box center [784, 363] width 1568 height 727
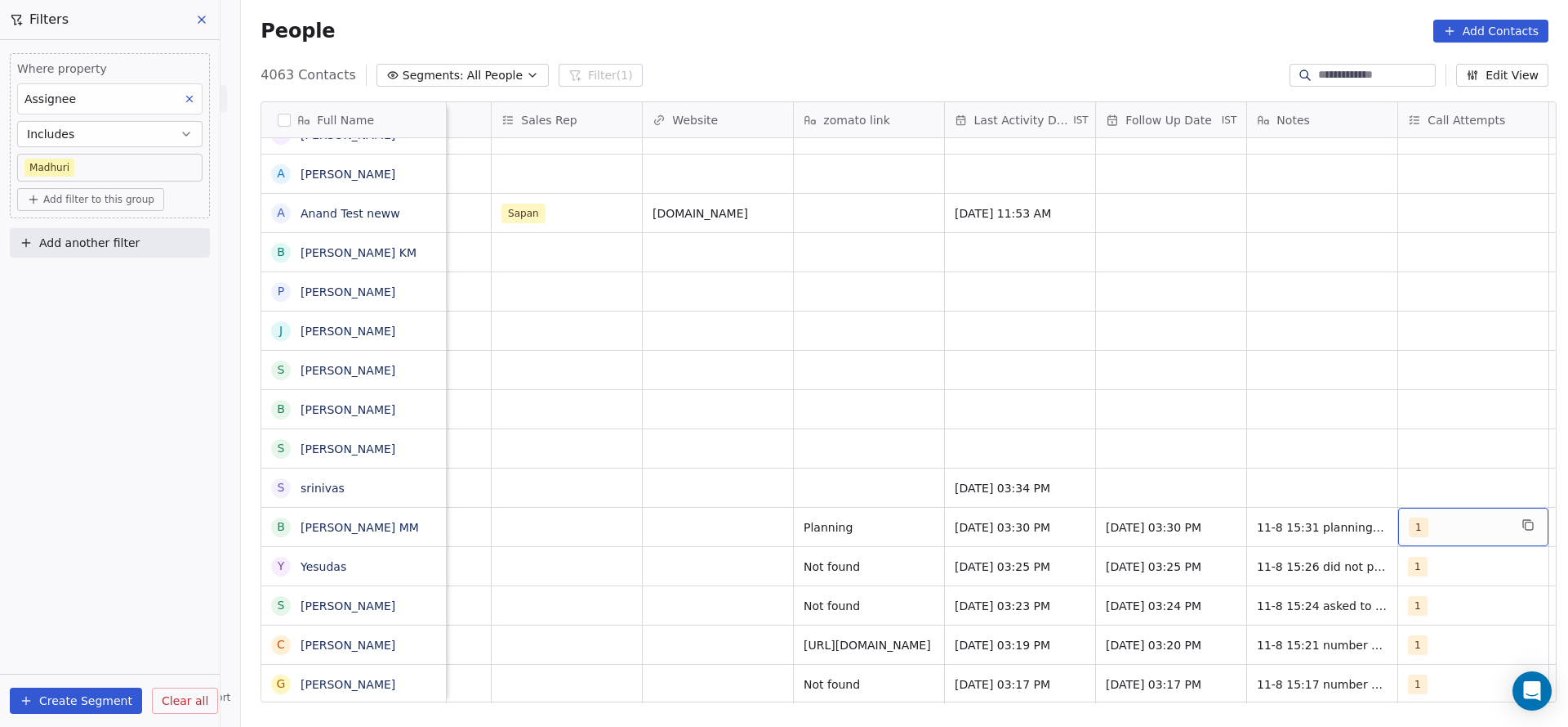
scroll to position [0, 1779]
click at [1460, 508] on div "1" at bounding box center [1463, 526] width 150 height 38
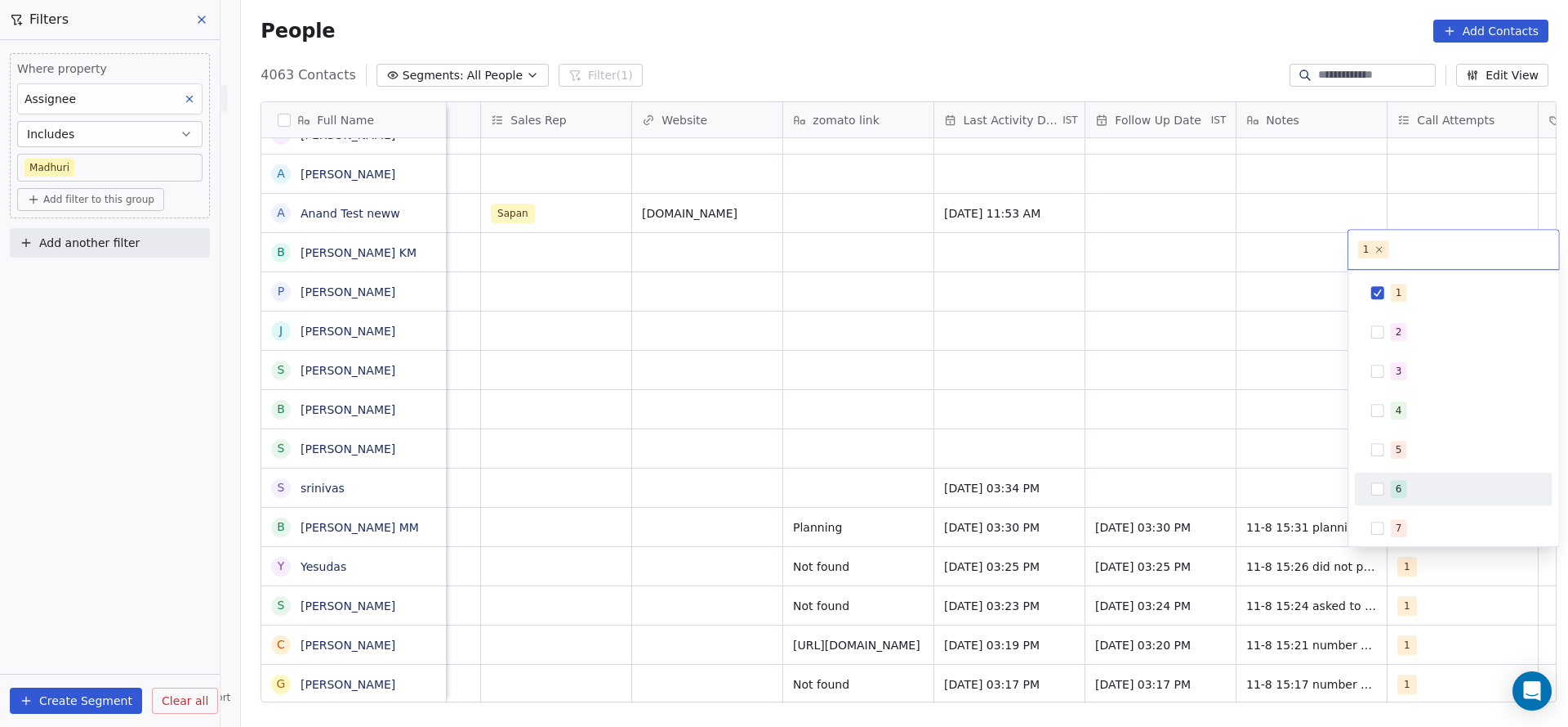
click at [1192, 471] on html "On2Cook India Pvt. Ltd. Contacts People Marketing Workflows Campaigns Sales Pip…" at bounding box center [784, 363] width 1568 height 727
click at [1400, 476] on div "grid" at bounding box center [1463, 488] width 150 height 38
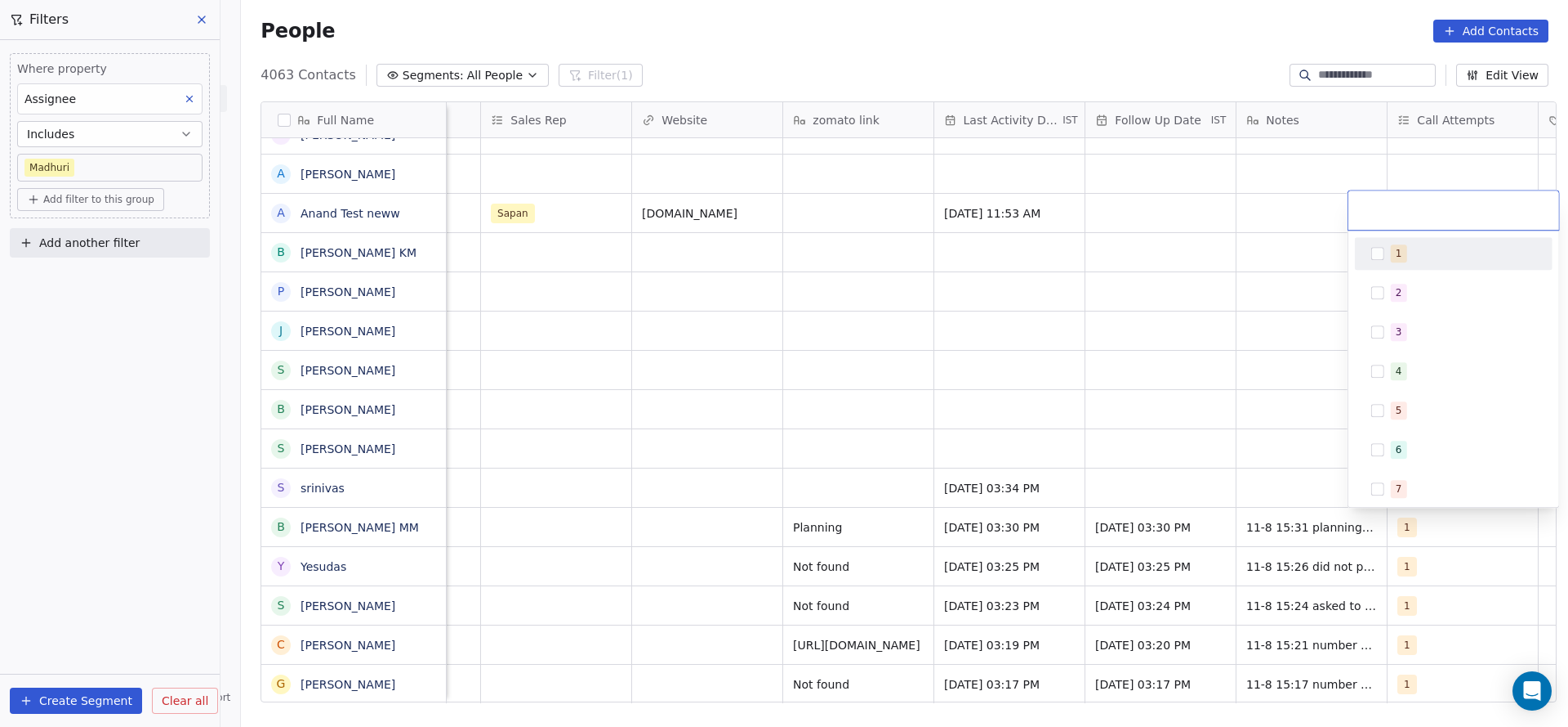
click at [1384, 258] on button "Suggestions" at bounding box center [1378, 254] width 13 height 13
click at [1136, 410] on html "On2Cook India Pvt. Ltd. Contacts People Marketing Workflows Campaigns Sales Pip…" at bounding box center [784, 363] width 1568 height 727
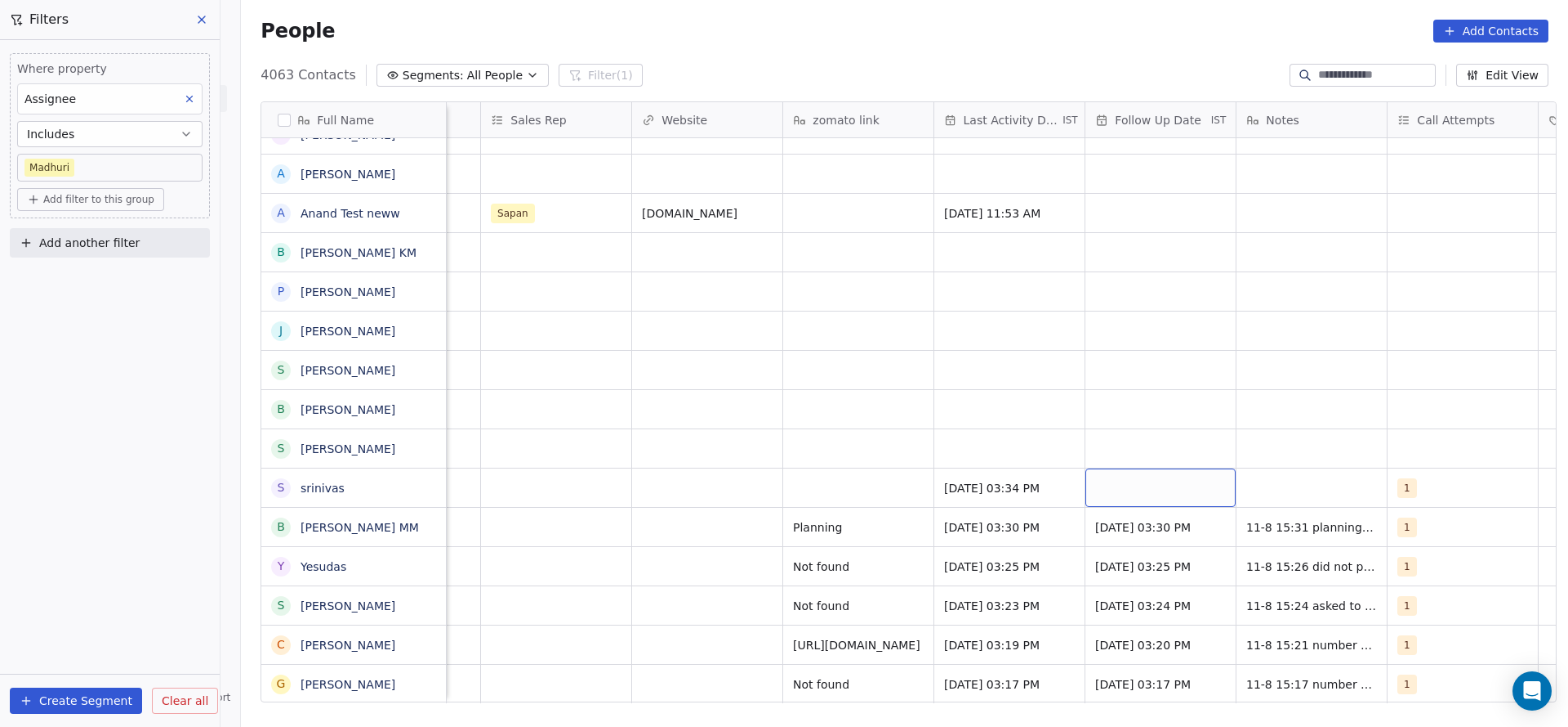
click at [1120, 490] on div "grid" at bounding box center [1161, 488] width 150 height 38
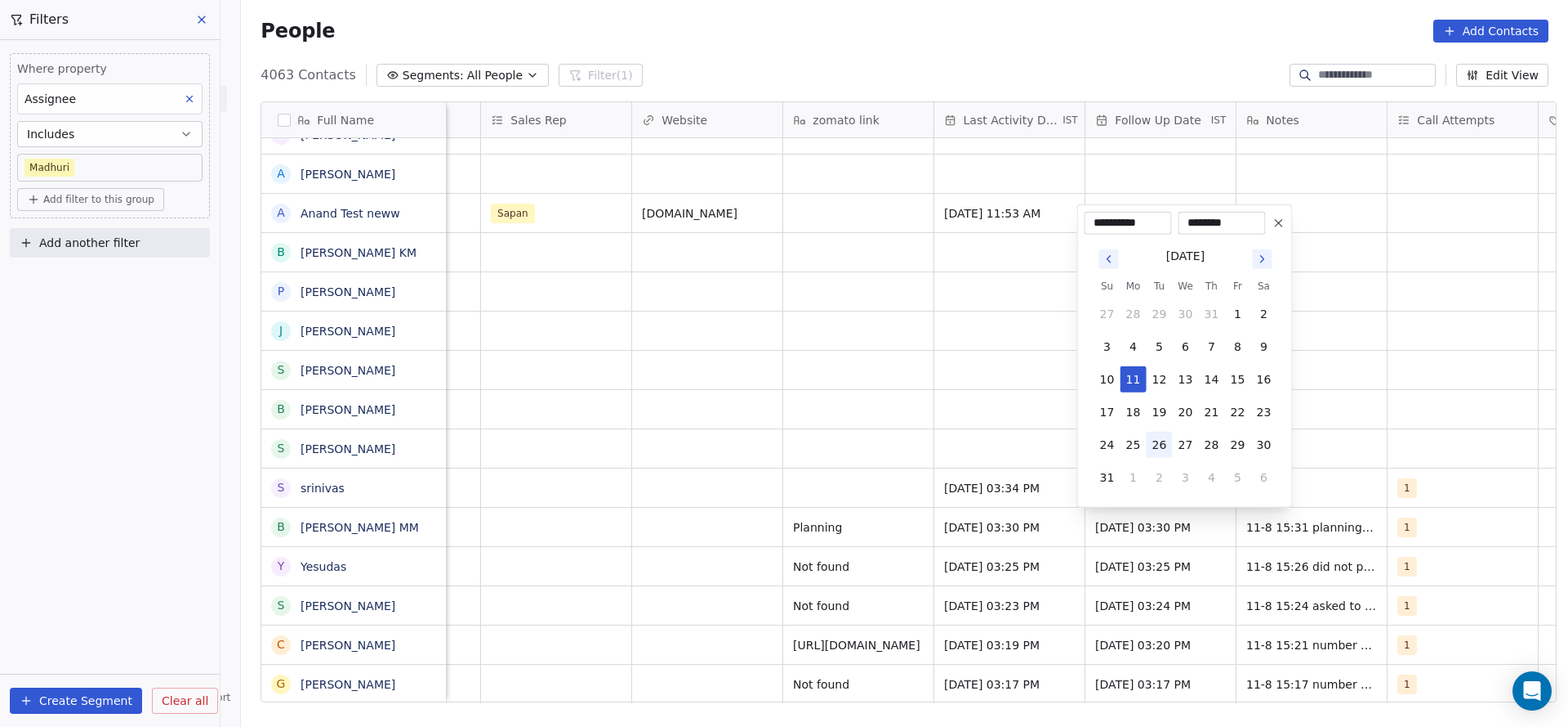
click at [1165, 439] on button "26" at bounding box center [1161, 445] width 27 height 27
type input "**********"
click at [663, 451] on html "On2Cook India Pvt. Ltd. Contacts People Marketing Workflows Campaigns Sales Pip…" at bounding box center [784, 363] width 1568 height 727
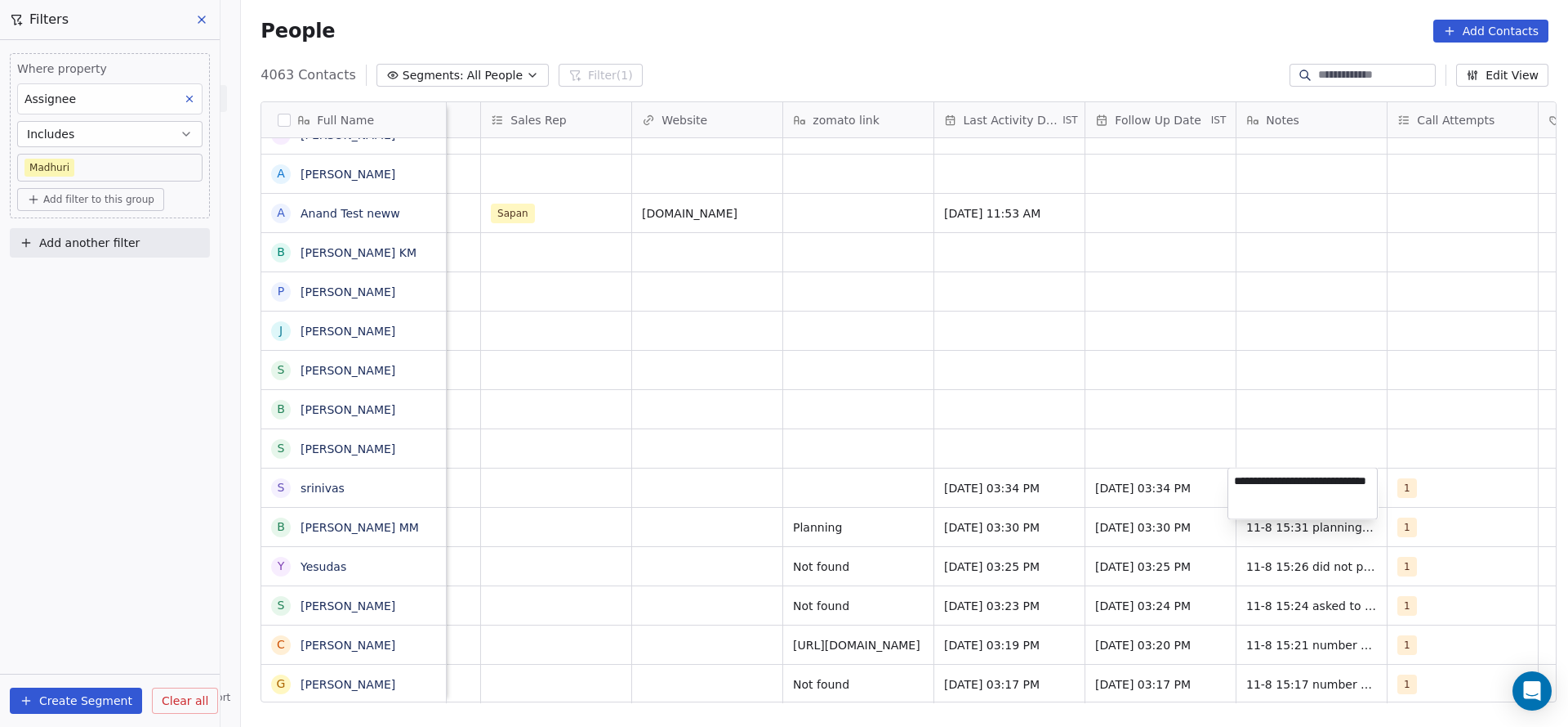
click at [1270, 491] on textarea "**********" at bounding box center [1303, 493] width 149 height 50
type textarea "**********"
click at [888, 478] on html "On2Cook India Pvt. Ltd. Contacts People Marketing Workflows Campaigns Sales Pip…" at bounding box center [784, 363] width 1568 height 727
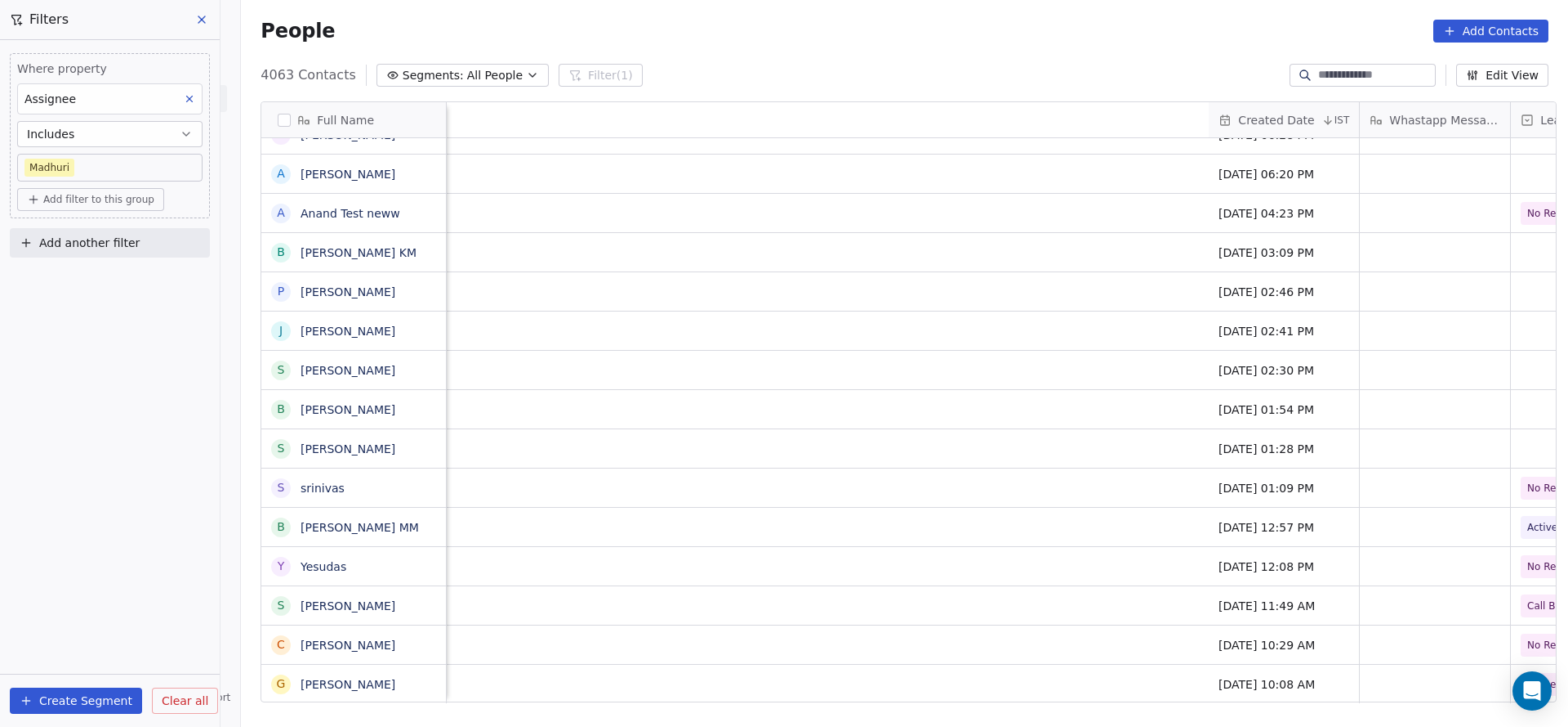
scroll to position [0, 1693]
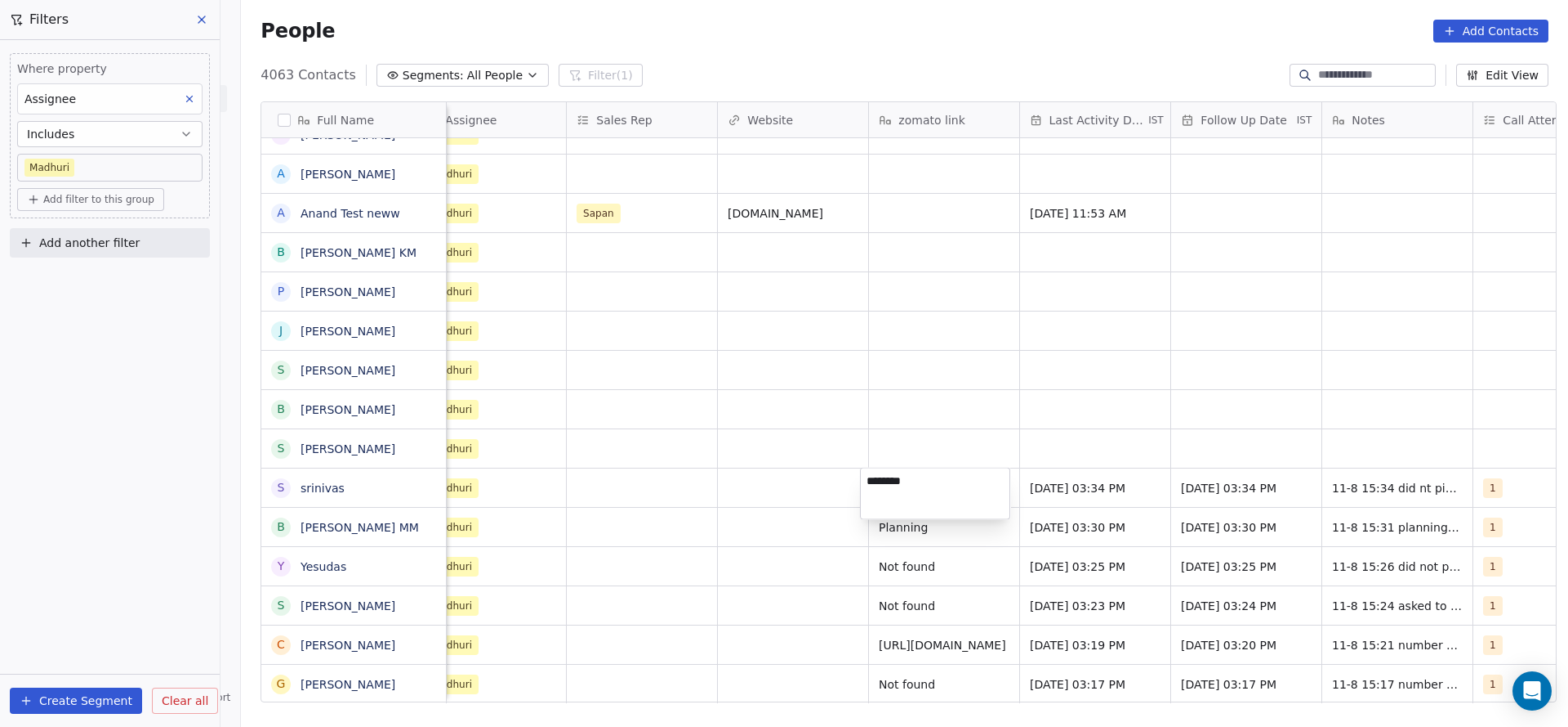
type textarea "*********"
click at [732, 438] on html "On2Cook India Pvt. Ltd. Contacts People Marketing Workflows Campaigns Sales Pip…" at bounding box center [784, 363] width 1568 height 727
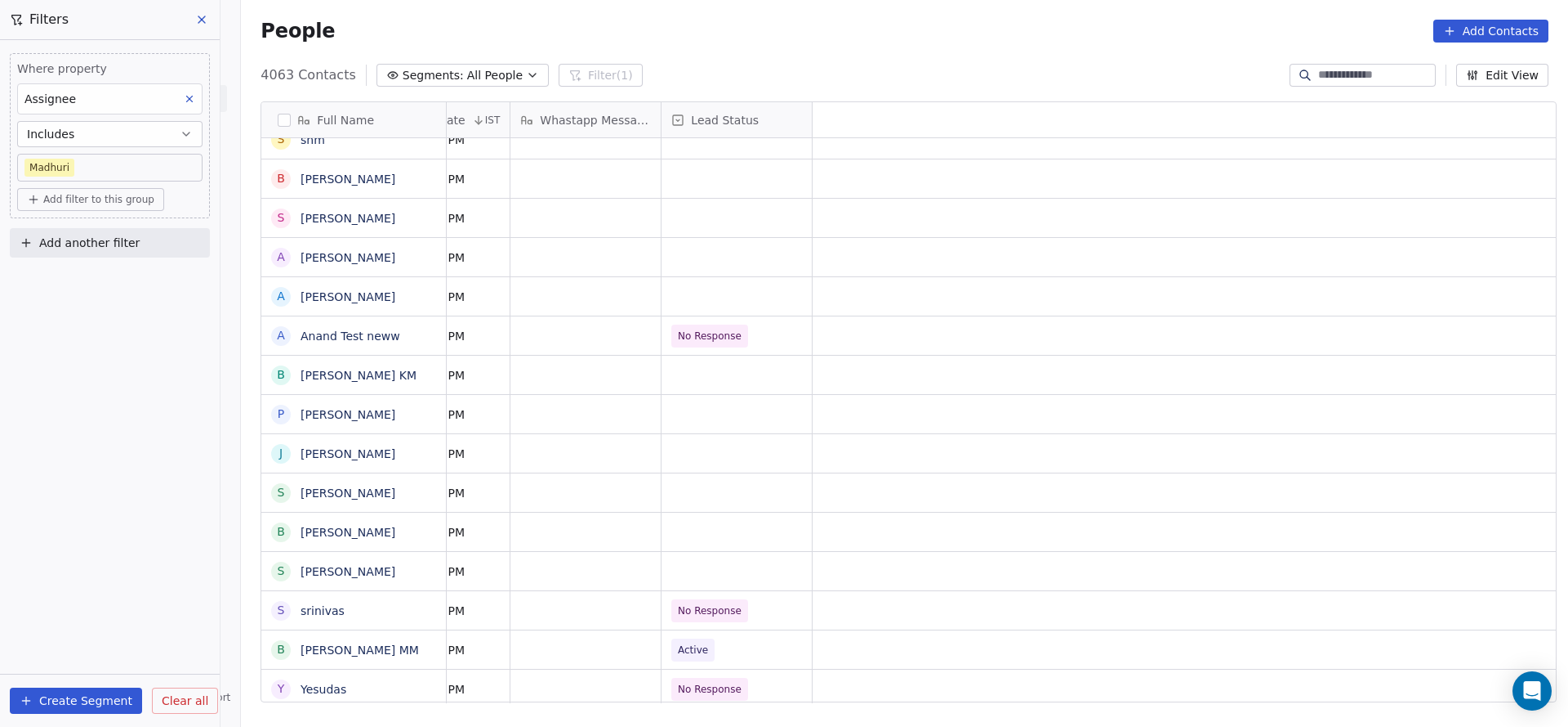
scroll to position [0, 0]
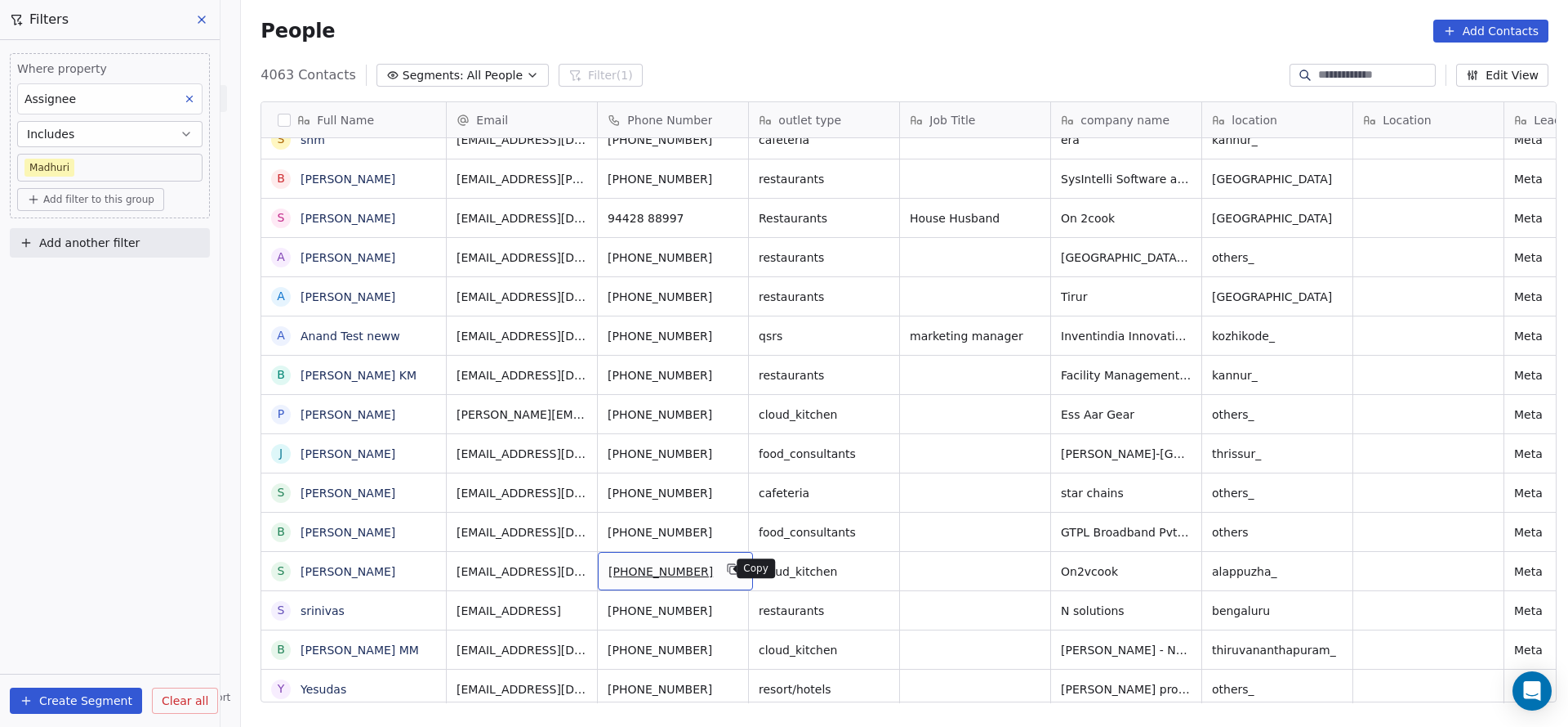
click at [728, 568] on icon "grid" at bounding box center [732, 567] width 8 height 8
drag, startPoint x: 745, startPoint y: 704, endPoint x: 837, endPoint y: 698, distance: 92.2
click at [837, 698] on div "Full Name T [PERSON_NAME] Bomb S [PERSON_NAME] [PERSON_NAME] S [PERSON_NAME] V …" at bounding box center [905, 408] width 1328 height 640
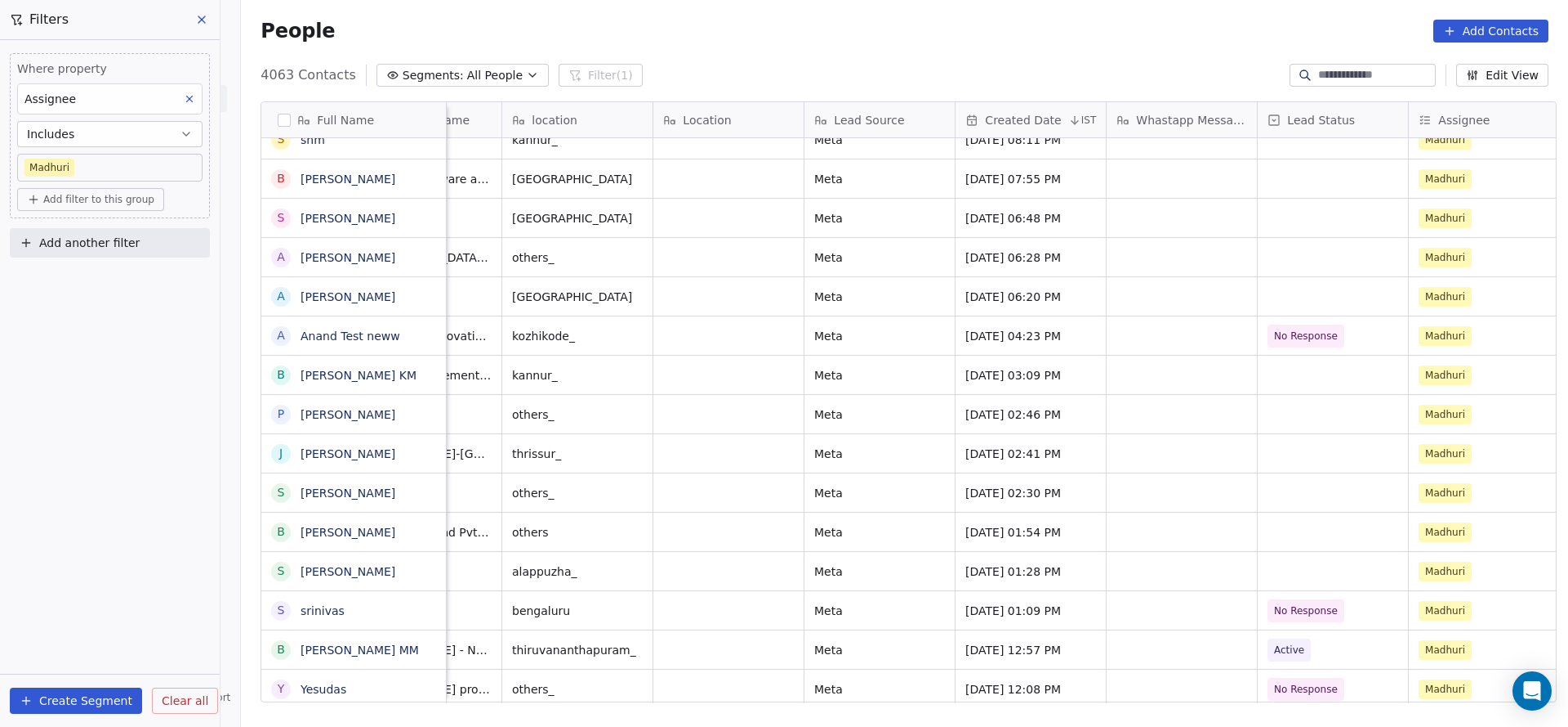
scroll to position [0, 1134]
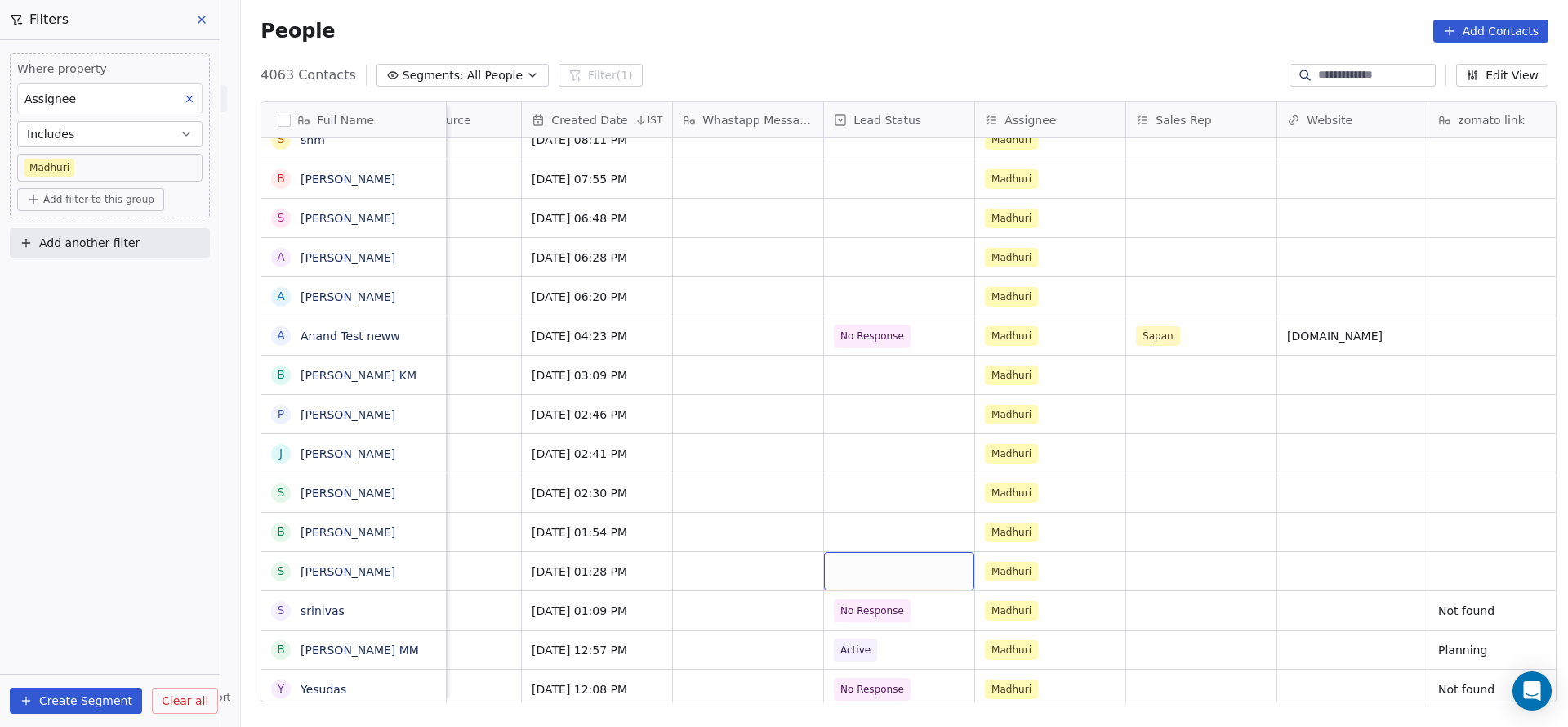
click at [904, 562] on div "grid" at bounding box center [899, 571] width 150 height 38
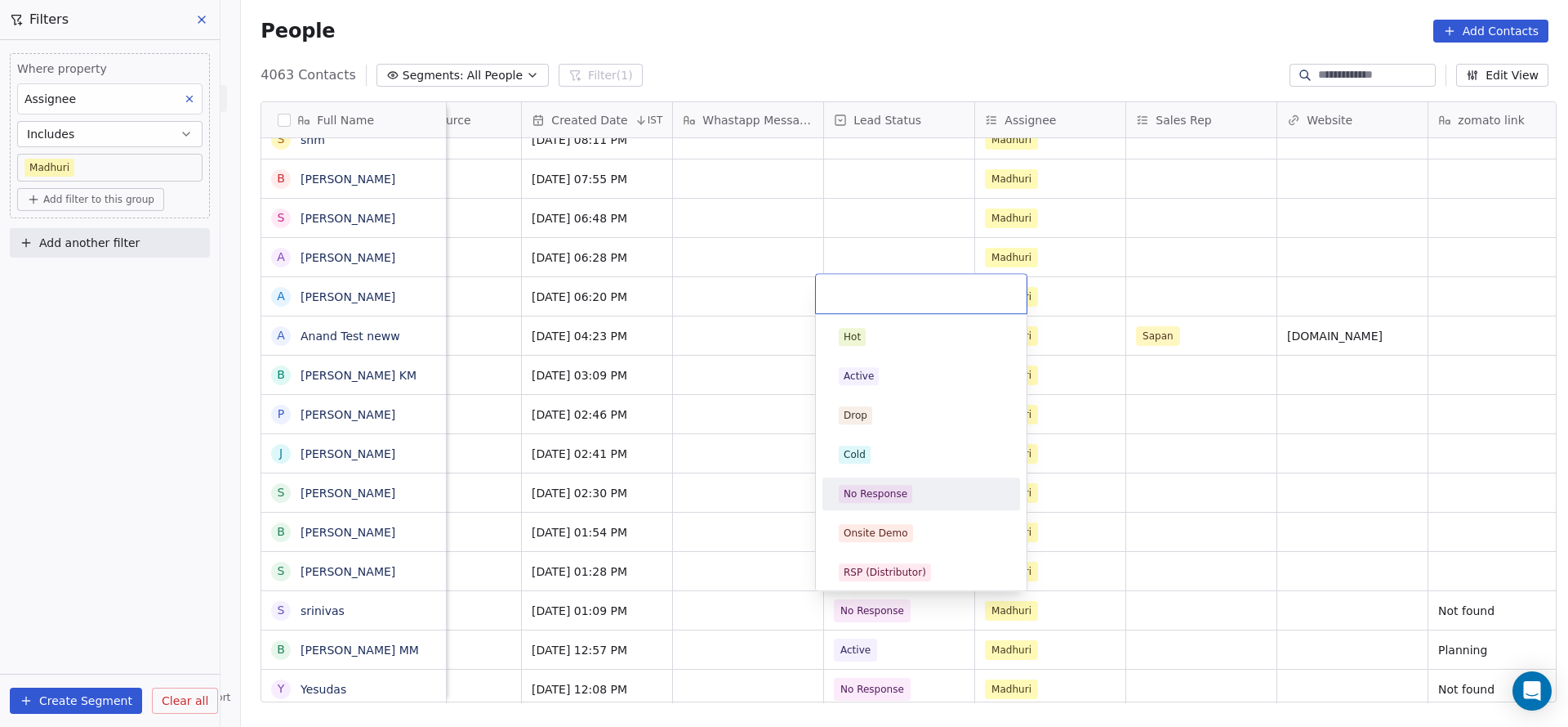
click at [894, 471] on div "Hot Active Drop Cold No Response Onsite Demo RSP (Distributor) Converted Duplic…" at bounding box center [921, 690] width 198 height 739
click at [897, 459] on div "Cold" at bounding box center [921, 454] width 165 height 18
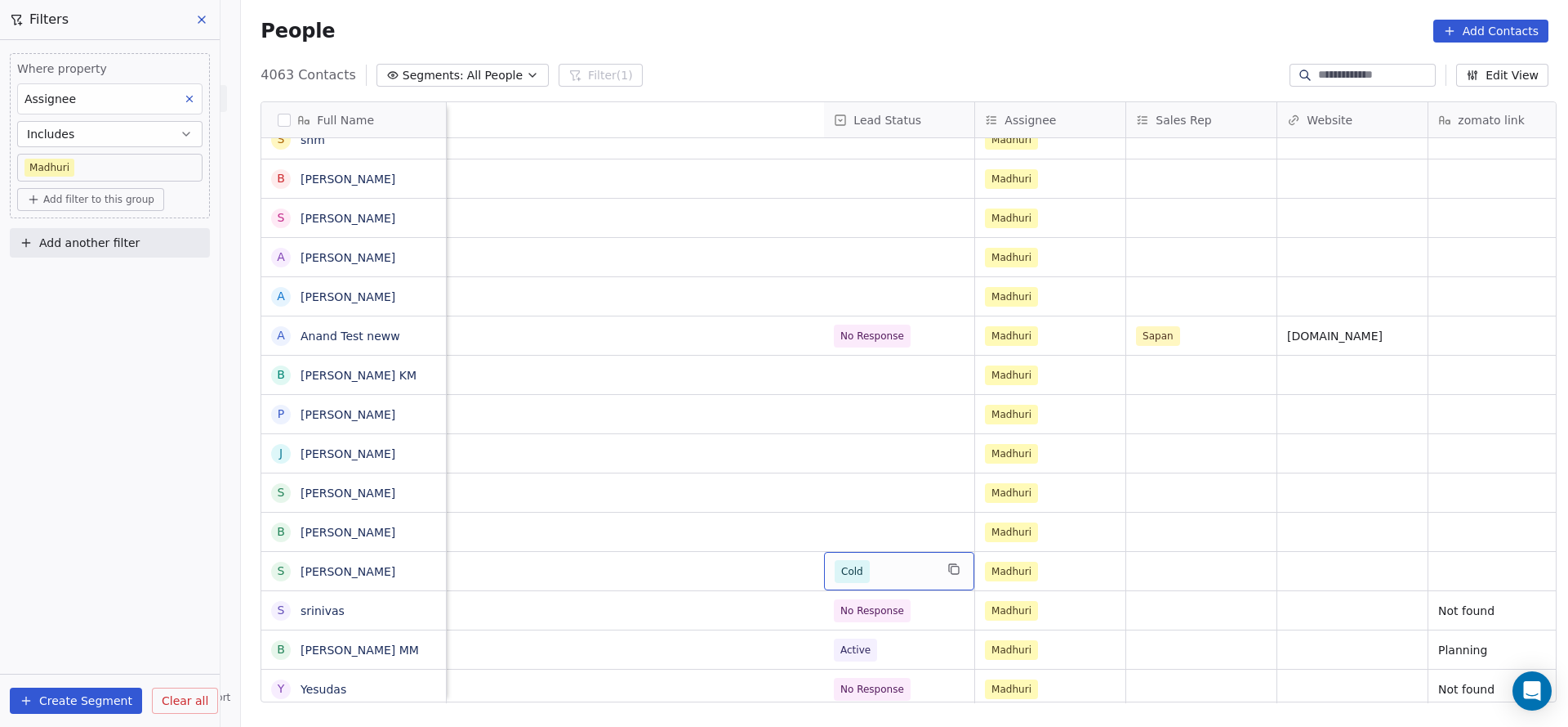
scroll to position [0, 1971]
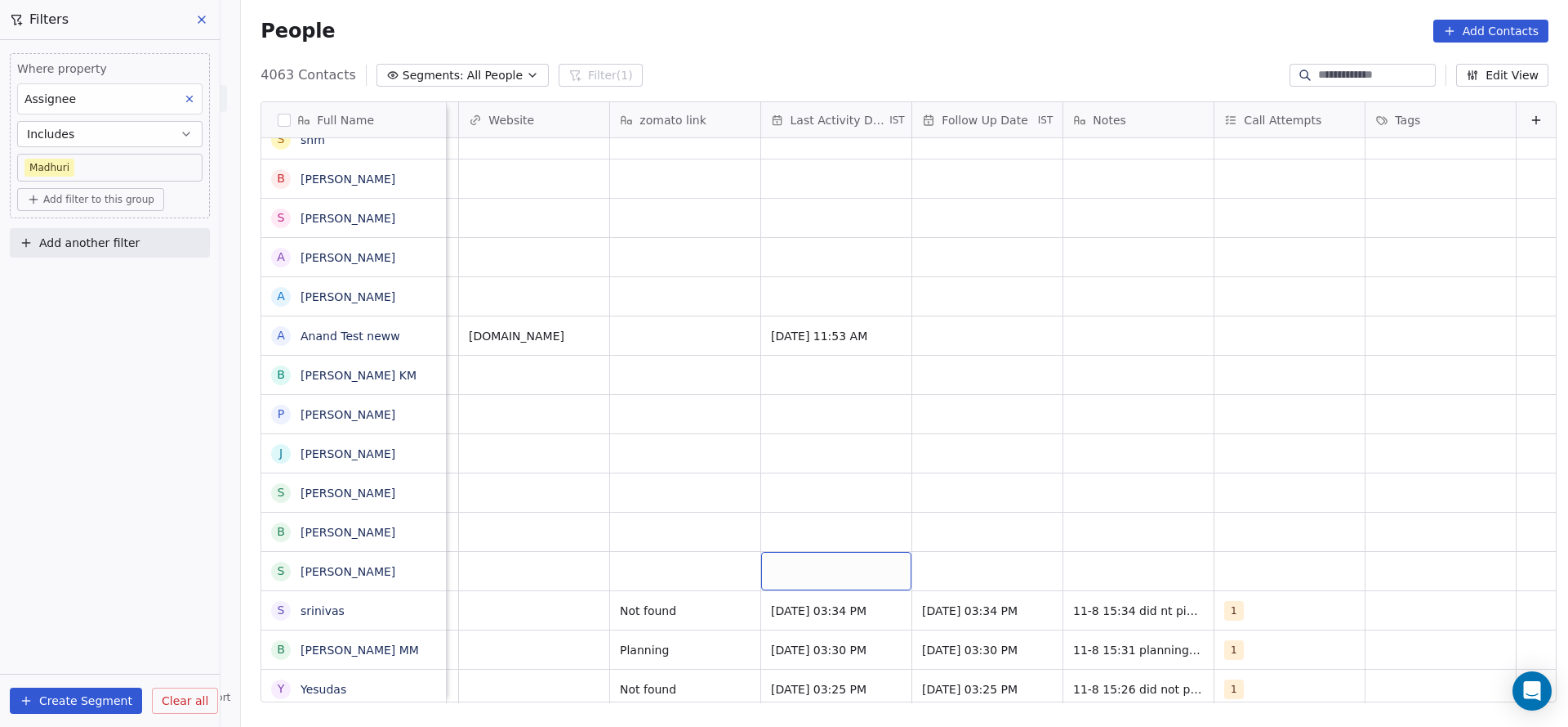
click at [797, 564] on div "grid" at bounding box center [837, 571] width 150 height 38
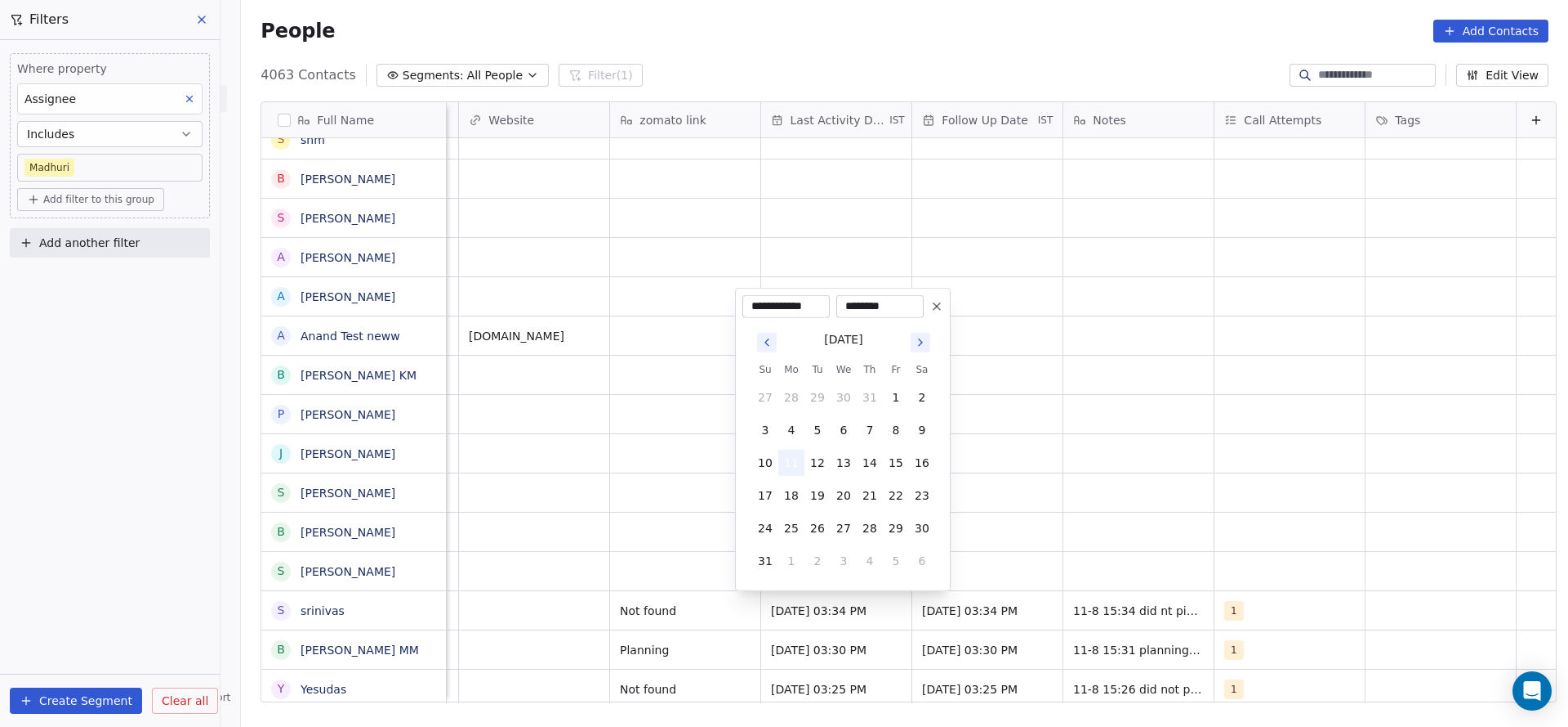
click at [791, 456] on button "11" at bounding box center [792, 463] width 27 height 27
click at [659, 520] on html "On2Cook India Pvt. Ltd. Contacts People Marketing Workflows Campaigns Sales Pip…" at bounding box center [784, 363] width 1568 height 727
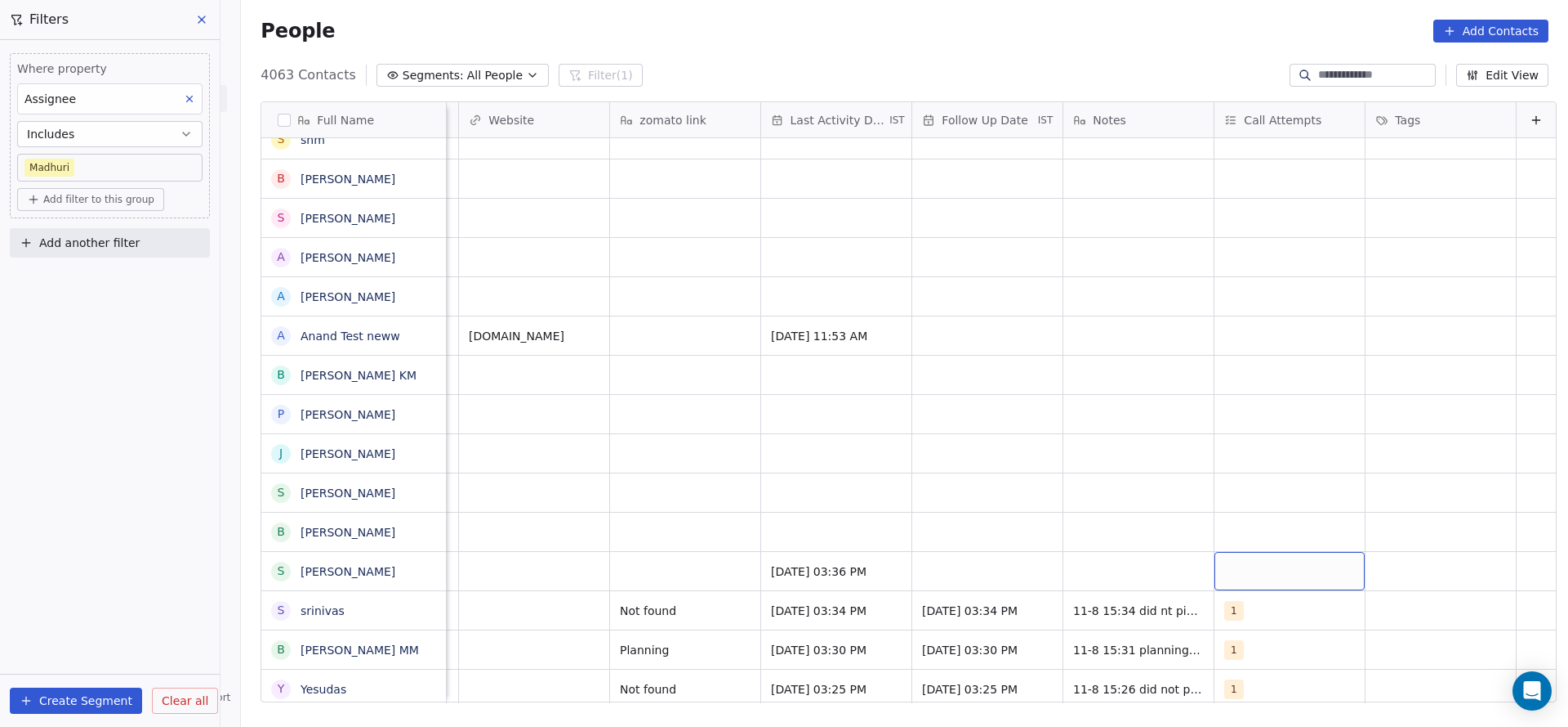
click at [1215, 567] on div "grid" at bounding box center [1290, 571] width 150 height 38
click at [1235, 349] on div "1" at bounding box center [1294, 337] width 184 height 27
click at [902, 478] on html "On2Cook India Pvt. Ltd. Contacts People Marketing Workflows Campaigns Sales Pip…" at bounding box center [784, 363] width 1568 height 727
click at [913, 565] on div "grid" at bounding box center [988, 571] width 150 height 38
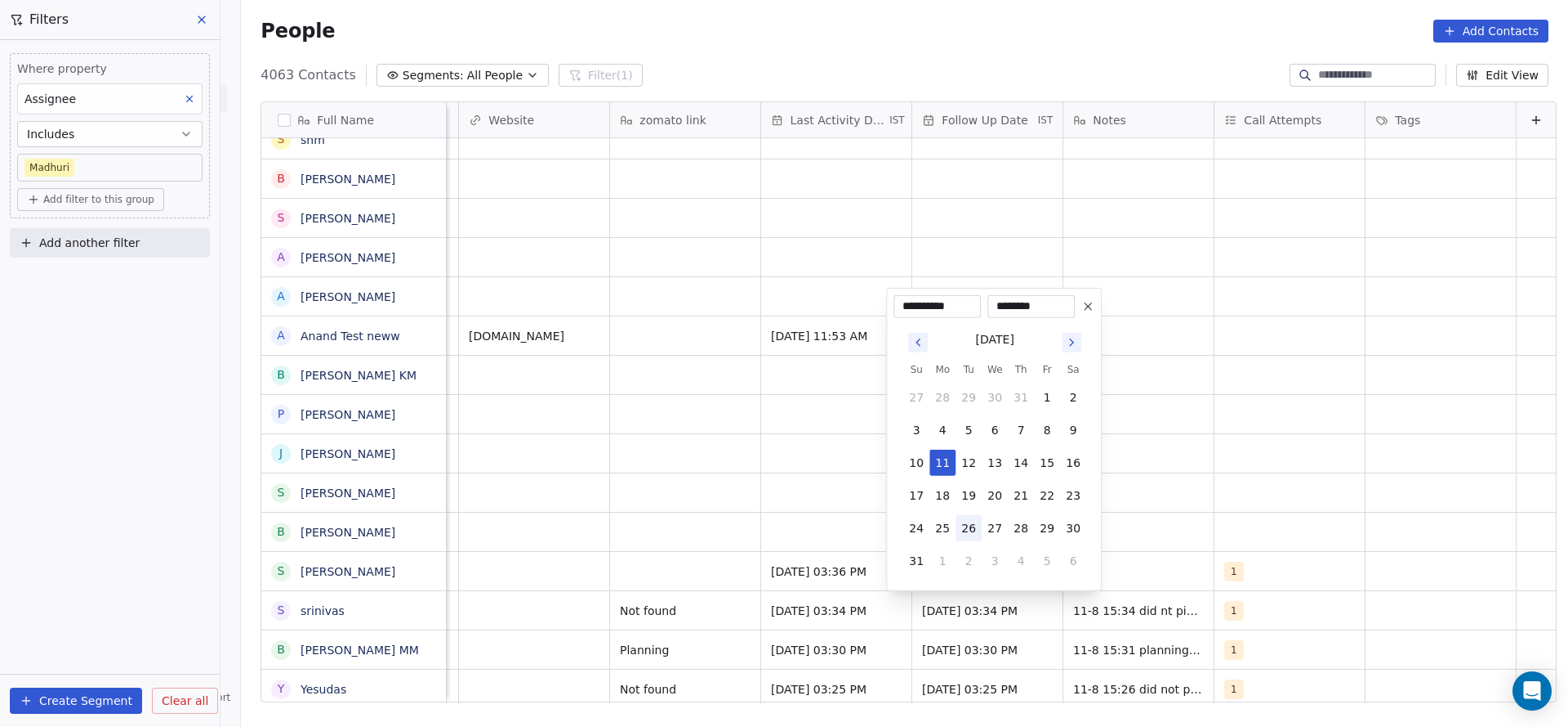
click at [955, 532] on button "26" at bounding box center [969, 528] width 27 height 27
type input "**********"
click at [719, 558] on html "On2Cook India Pvt. Ltd. Contacts People Marketing Workflows Campaigns Sales Pip…" at bounding box center [784, 363] width 1568 height 727
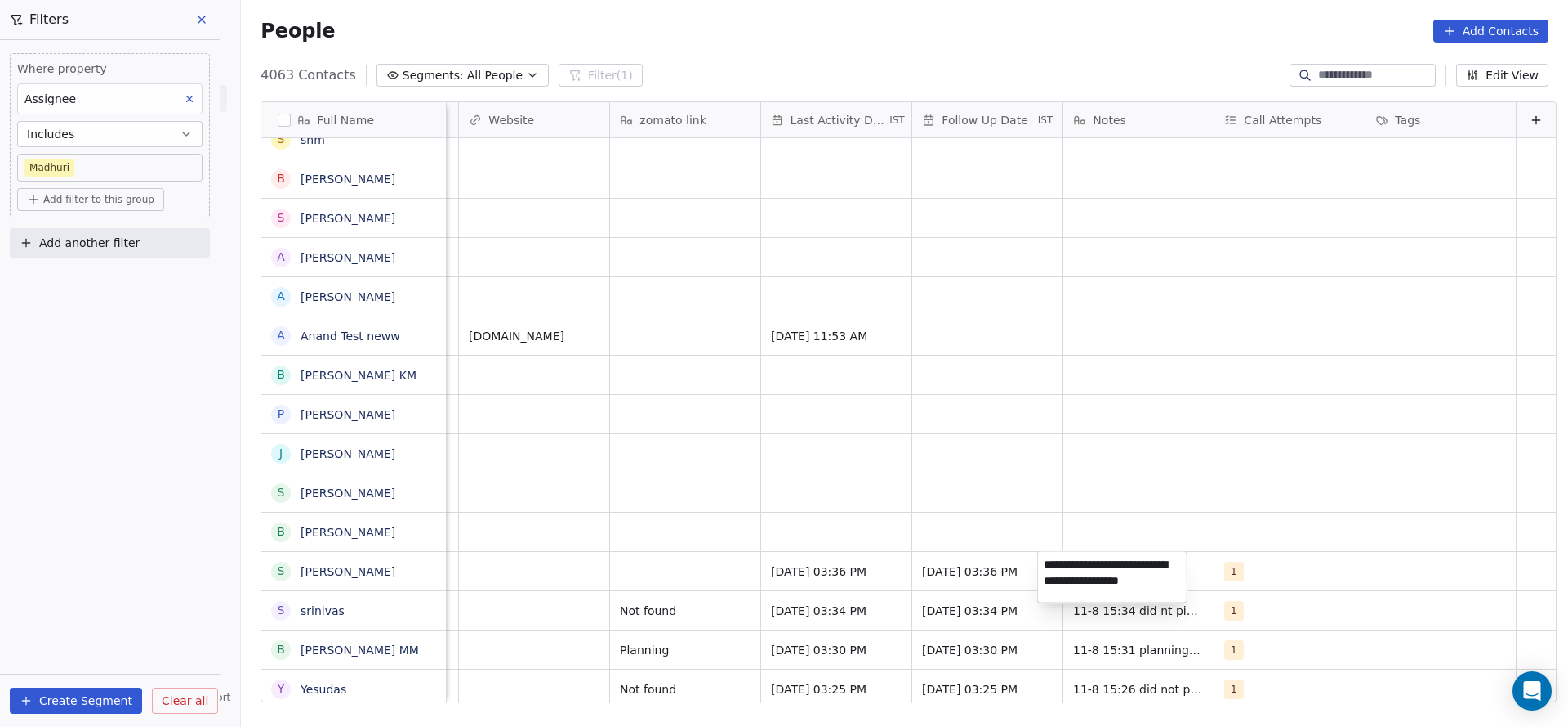
type textarea "**********"
click at [723, 498] on html "On2Cook India Pvt. Ltd. Contacts People Marketing Workflows Campaigns Sales Pip…" at bounding box center [784, 363] width 1568 height 727
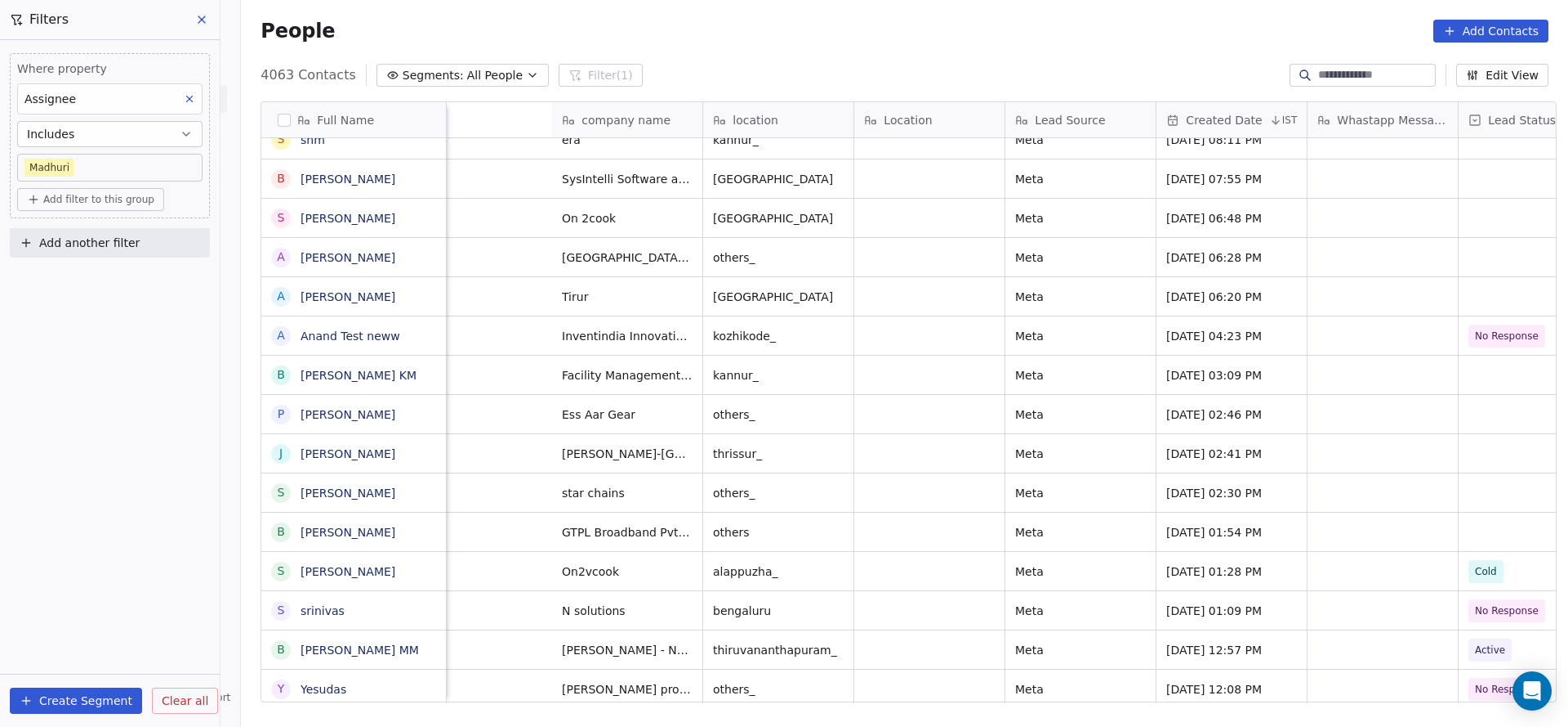
scroll to position [0, 1182]
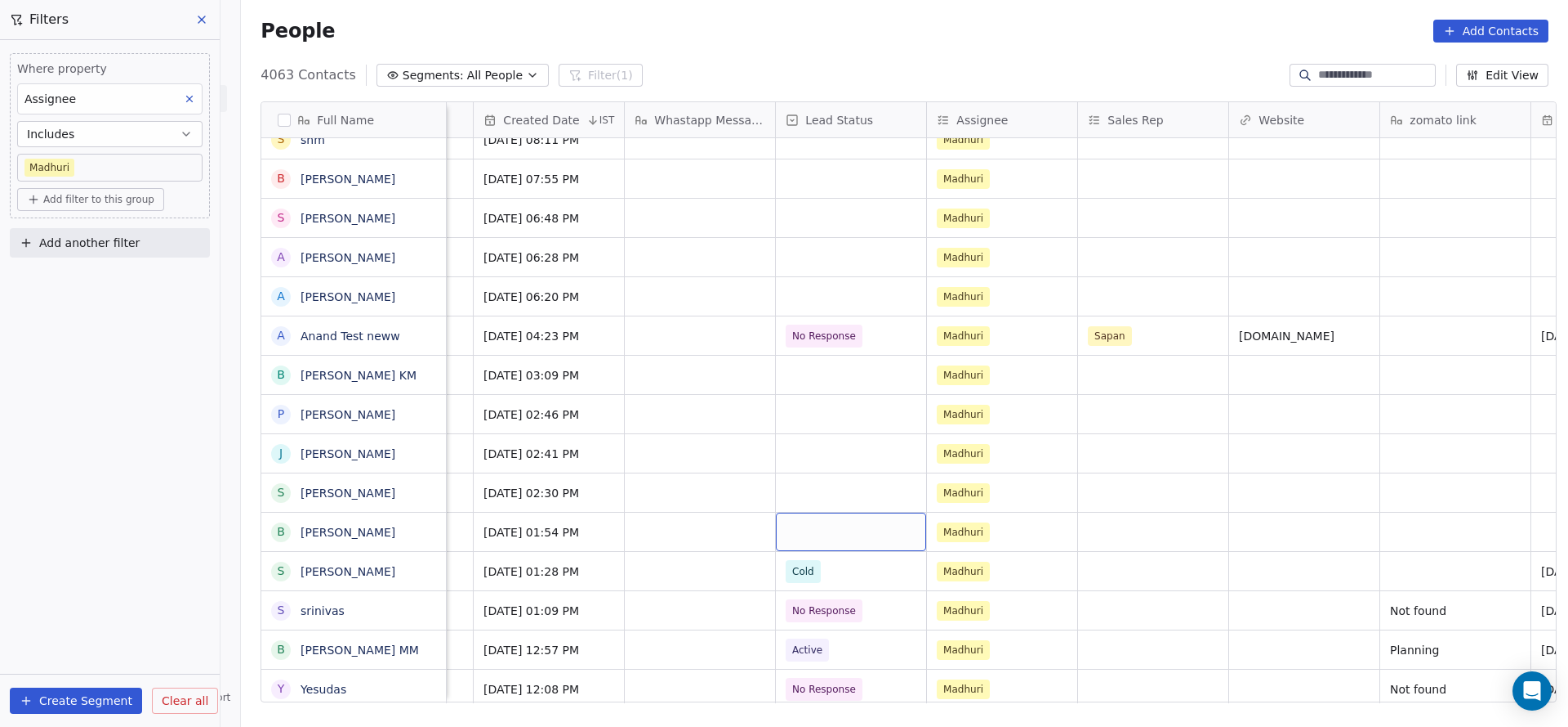
click at [806, 532] on div "grid" at bounding box center [851, 531] width 150 height 38
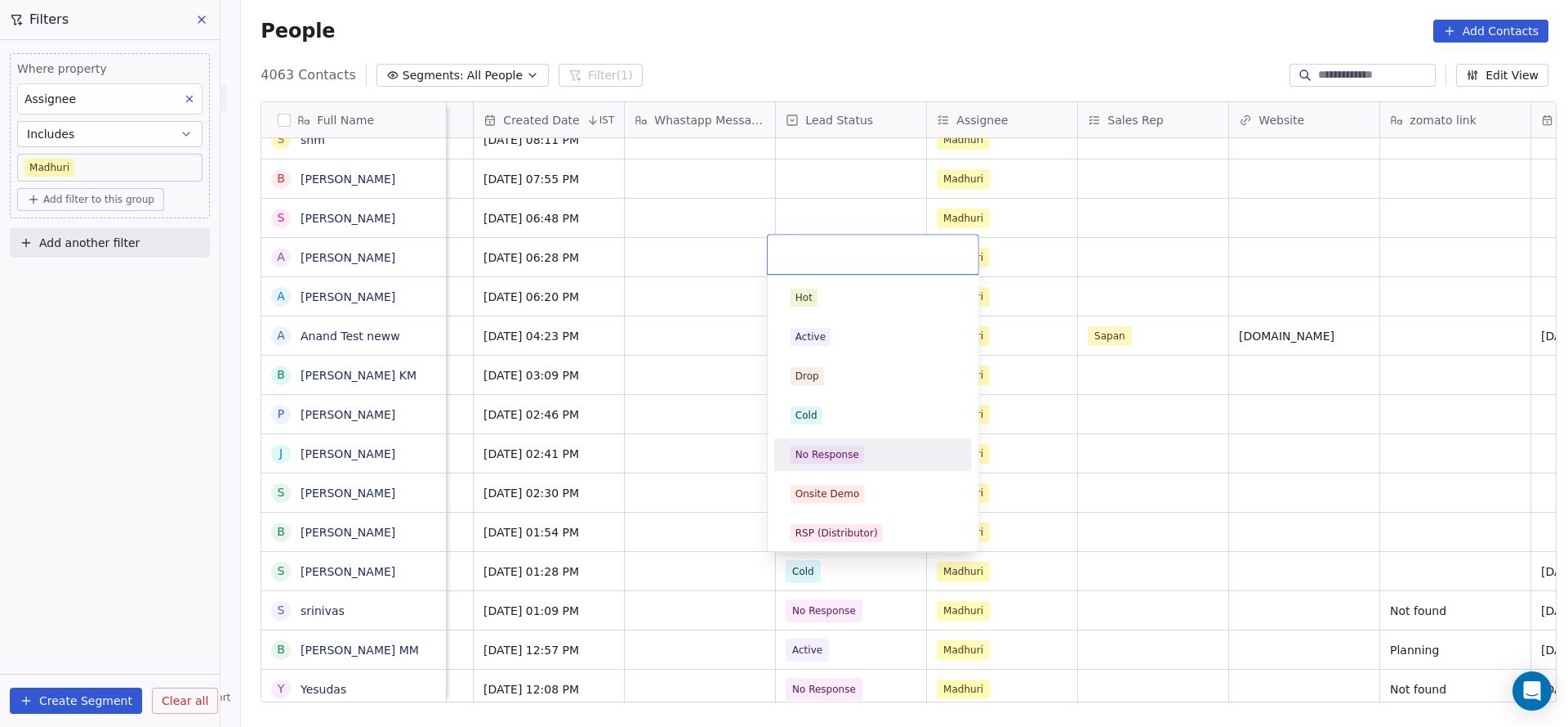
click at [832, 465] on div "No Response" at bounding box center [873, 454] width 184 height 27
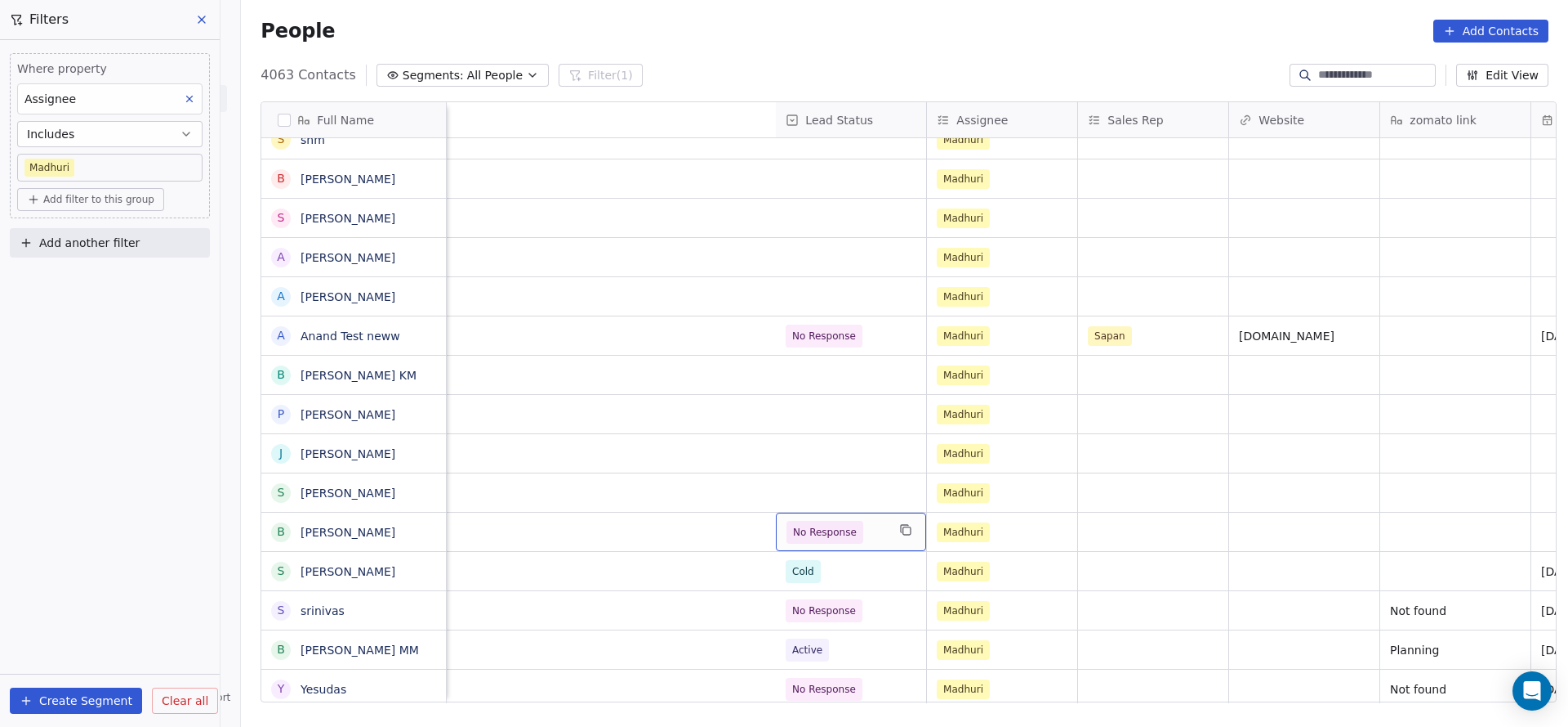
scroll to position [0, 1971]
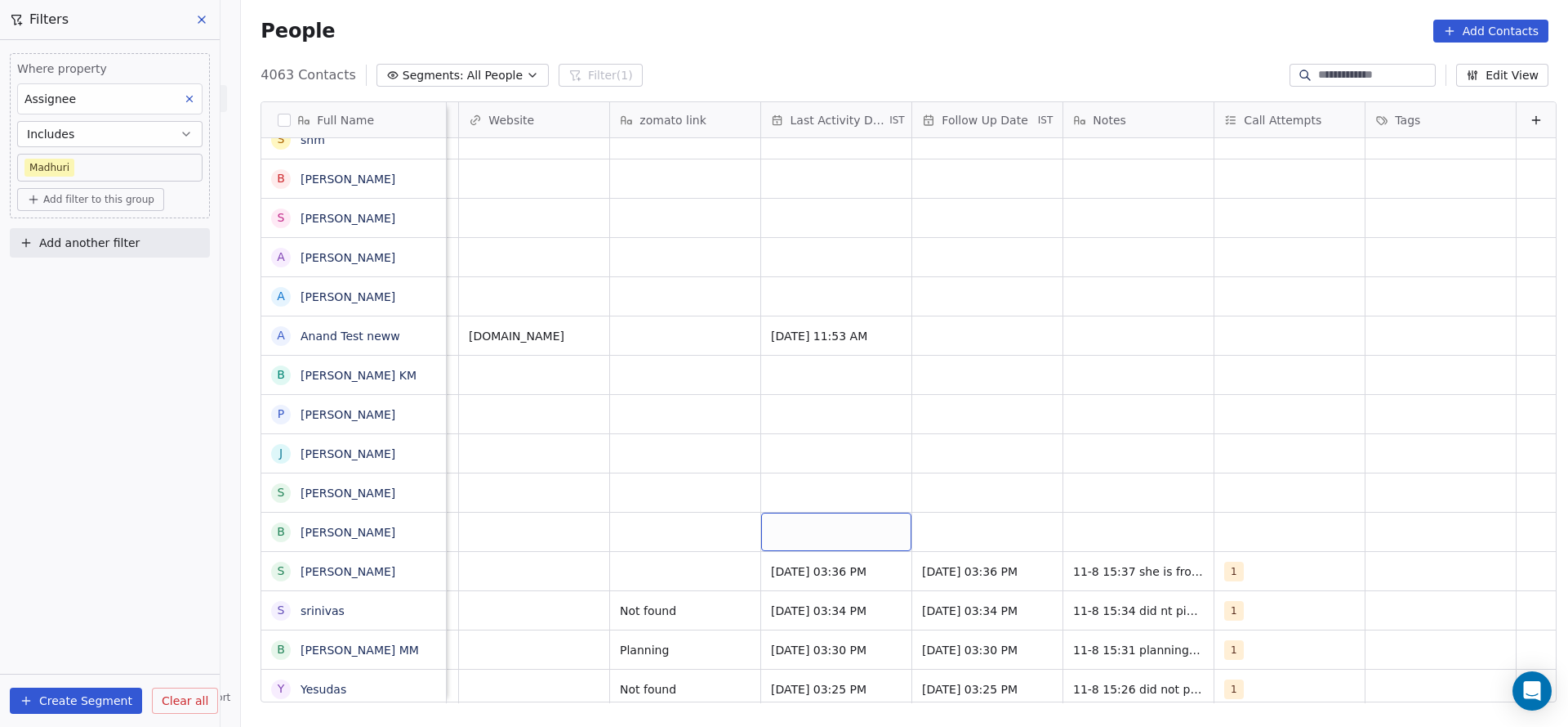
click at [848, 541] on div "grid" at bounding box center [837, 531] width 150 height 38
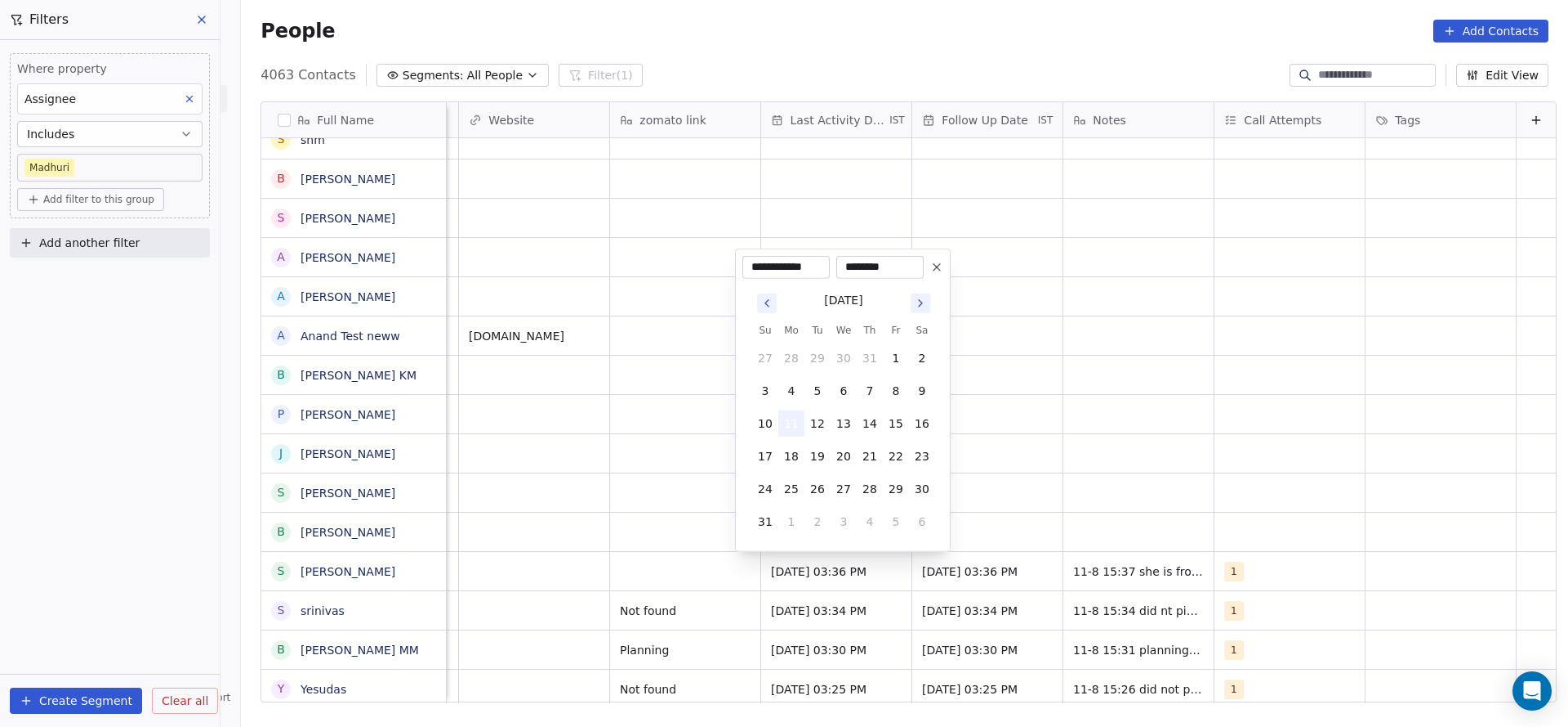
click at [796, 425] on button "11" at bounding box center [792, 424] width 27 height 27
click at [435, 454] on html "On2Cook India Pvt. Ltd. Contacts People Marketing Workflows Campaigns Sales Pip…" at bounding box center [784, 363] width 1568 height 727
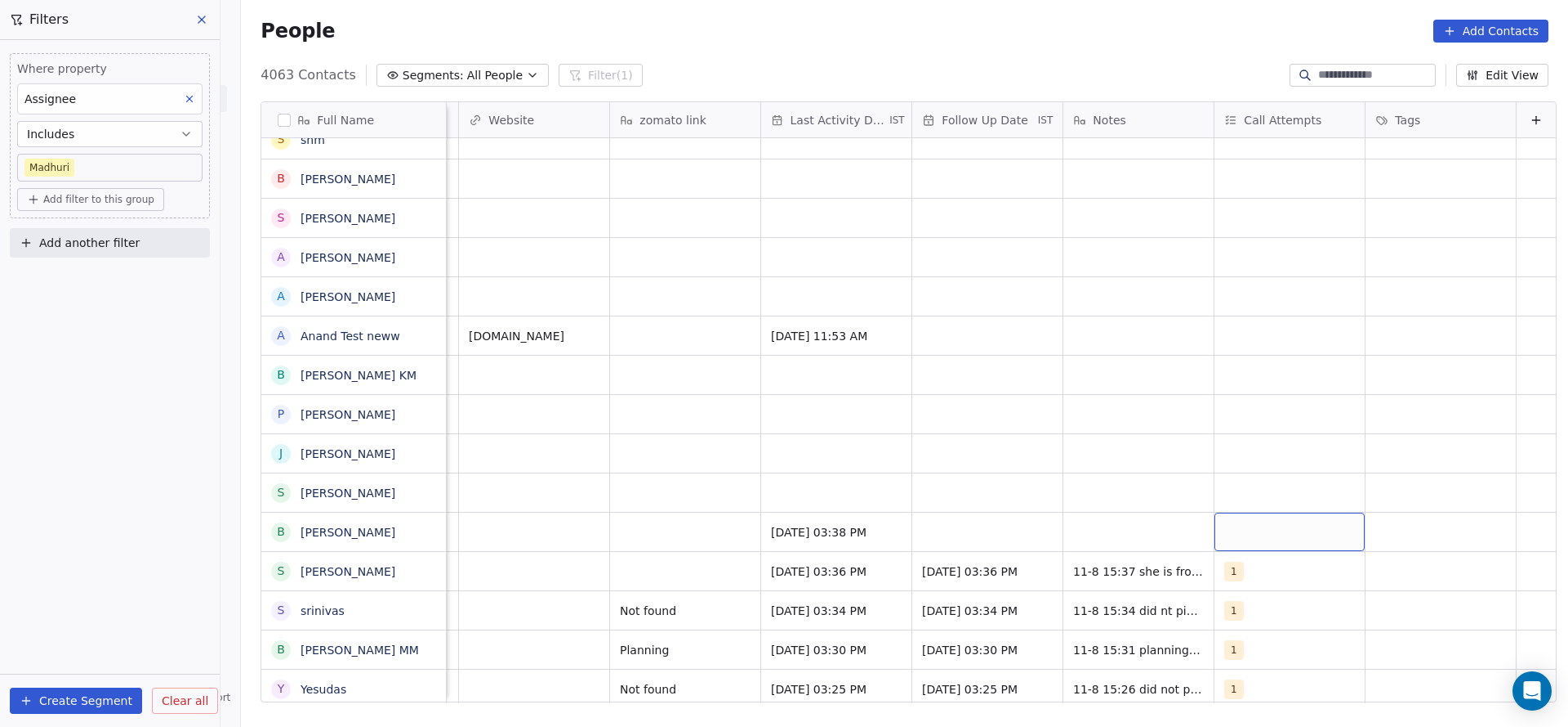
click at [1240, 521] on div "grid" at bounding box center [1290, 531] width 150 height 38
click at [1275, 300] on div "1" at bounding box center [1303, 297] width 145 height 18
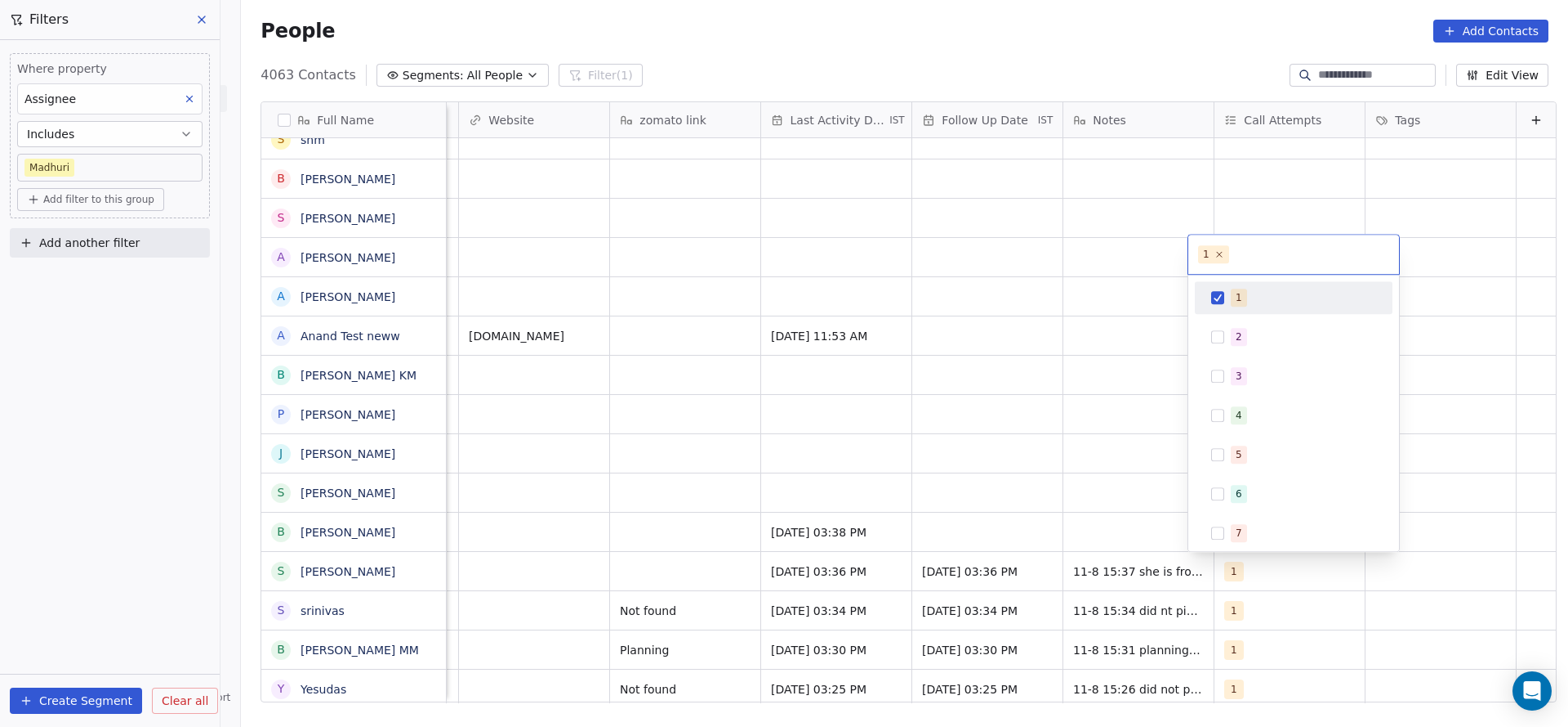
click at [870, 366] on html "On2Cook India Pvt. Ltd. Contacts People Marketing Workflows Campaigns Sales Pip…" at bounding box center [784, 363] width 1568 height 727
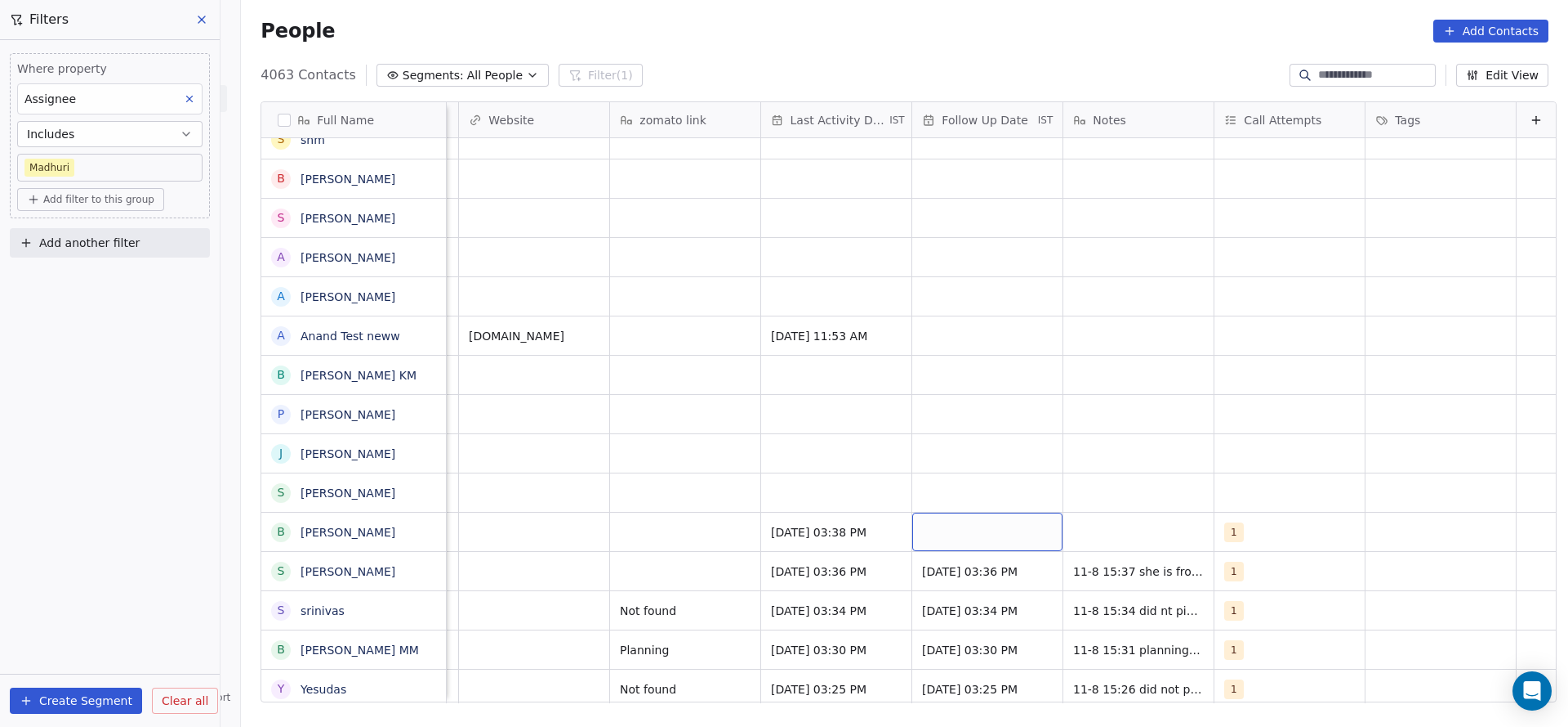
click at [949, 527] on div "grid" at bounding box center [988, 531] width 150 height 38
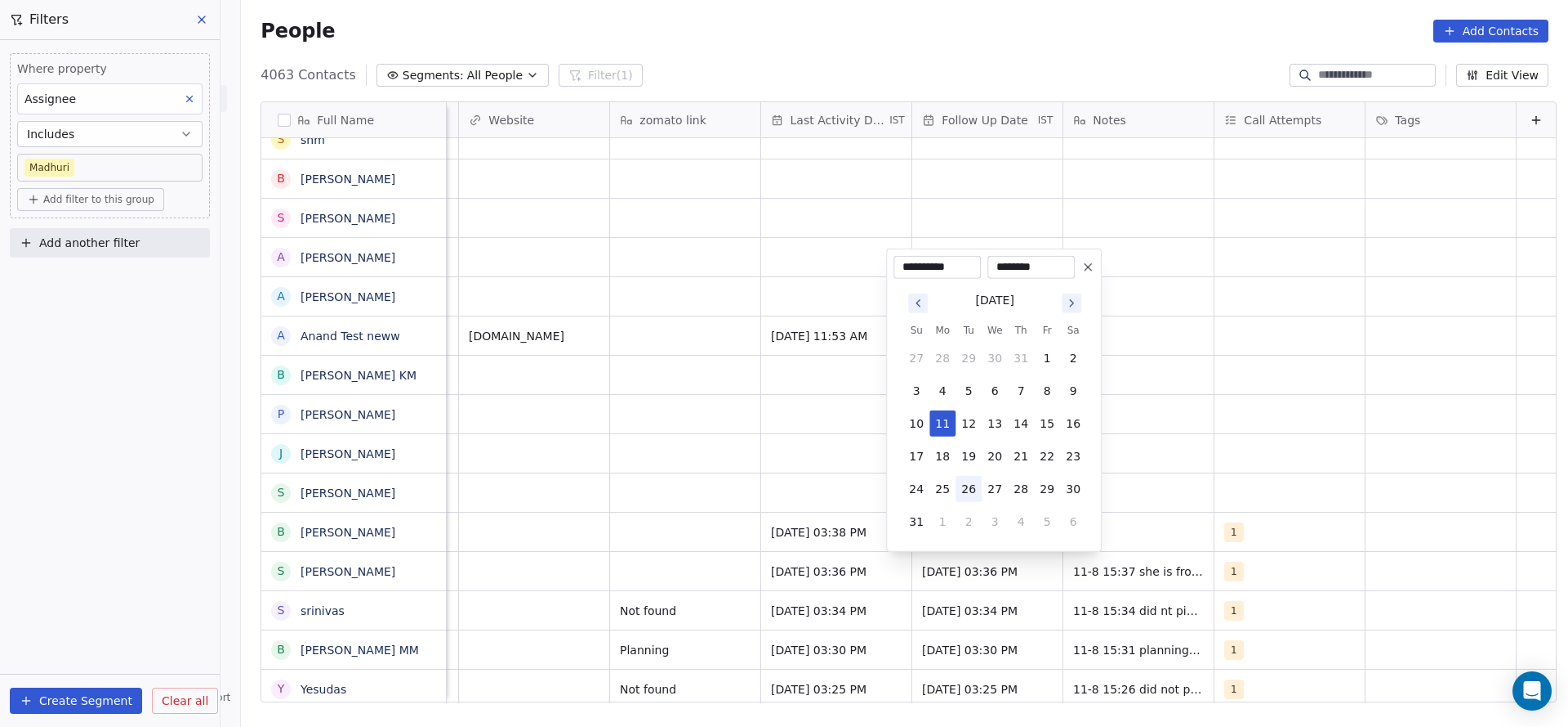
click at [976, 482] on button "26" at bounding box center [969, 489] width 27 height 27
type input "**********"
click at [776, 534] on html "On2Cook India Pvt. Ltd. Contacts People Marketing Workflows Campaigns Sales Pip…" at bounding box center [784, 363] width 1568 height 727
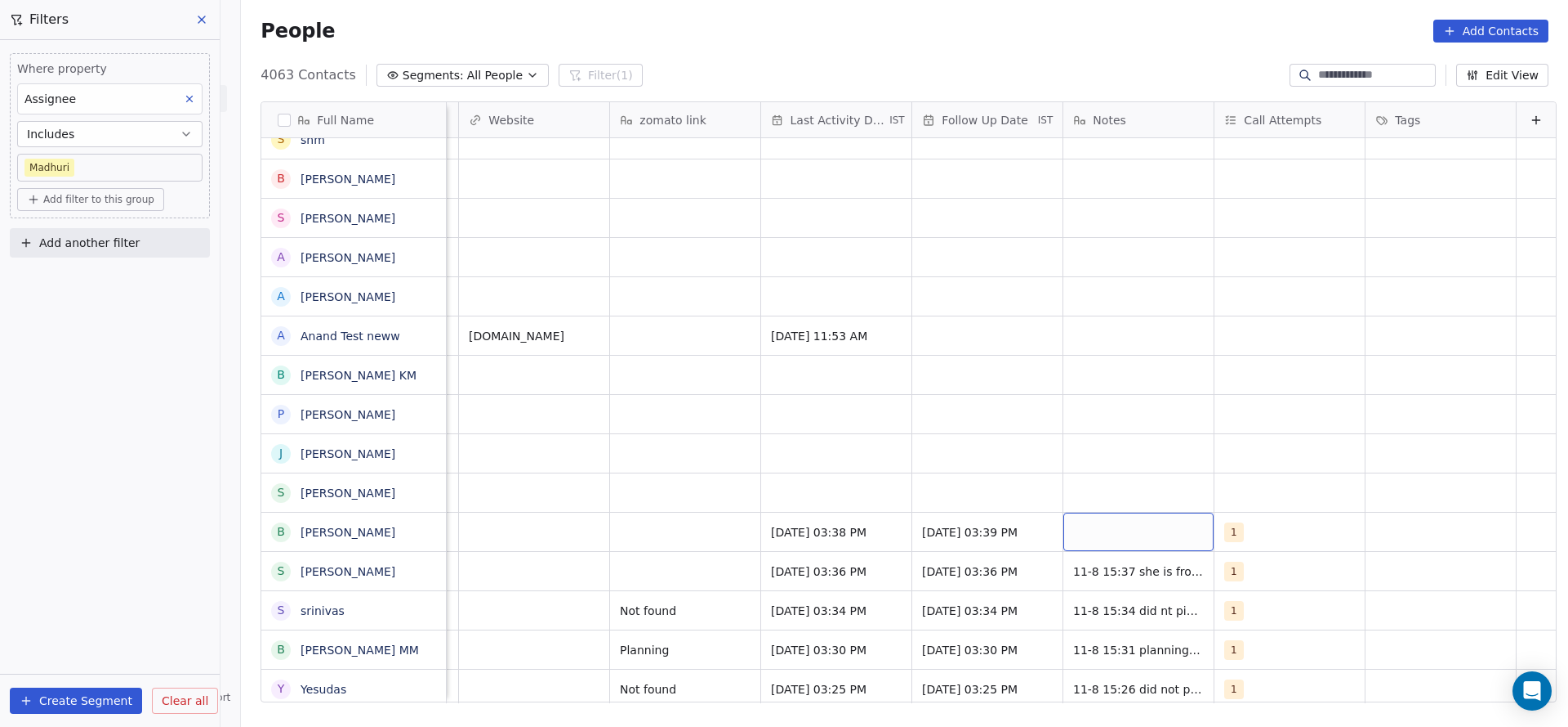
click at [1145, 523] on div "grid" at bounding box center [1139, 531] width 150 height 38
type textarea "**********"
click at [490, 620] on html "On2Cook India Pvt. Ltd. Contacts People Marketing Workflows Campaigns Sales Pip…" at bounding box center [784, 363] width 1568 height 727
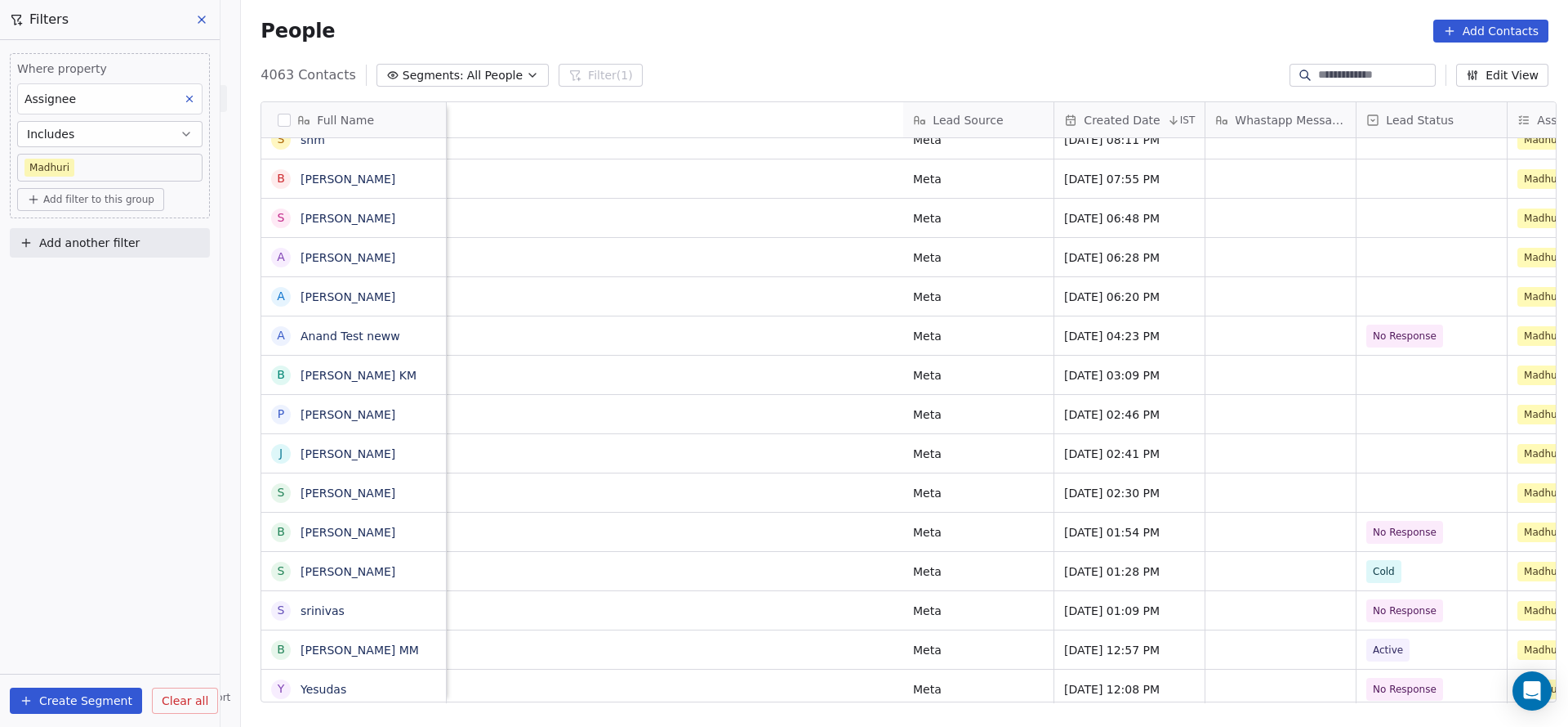
scroll to position [0, 1640]
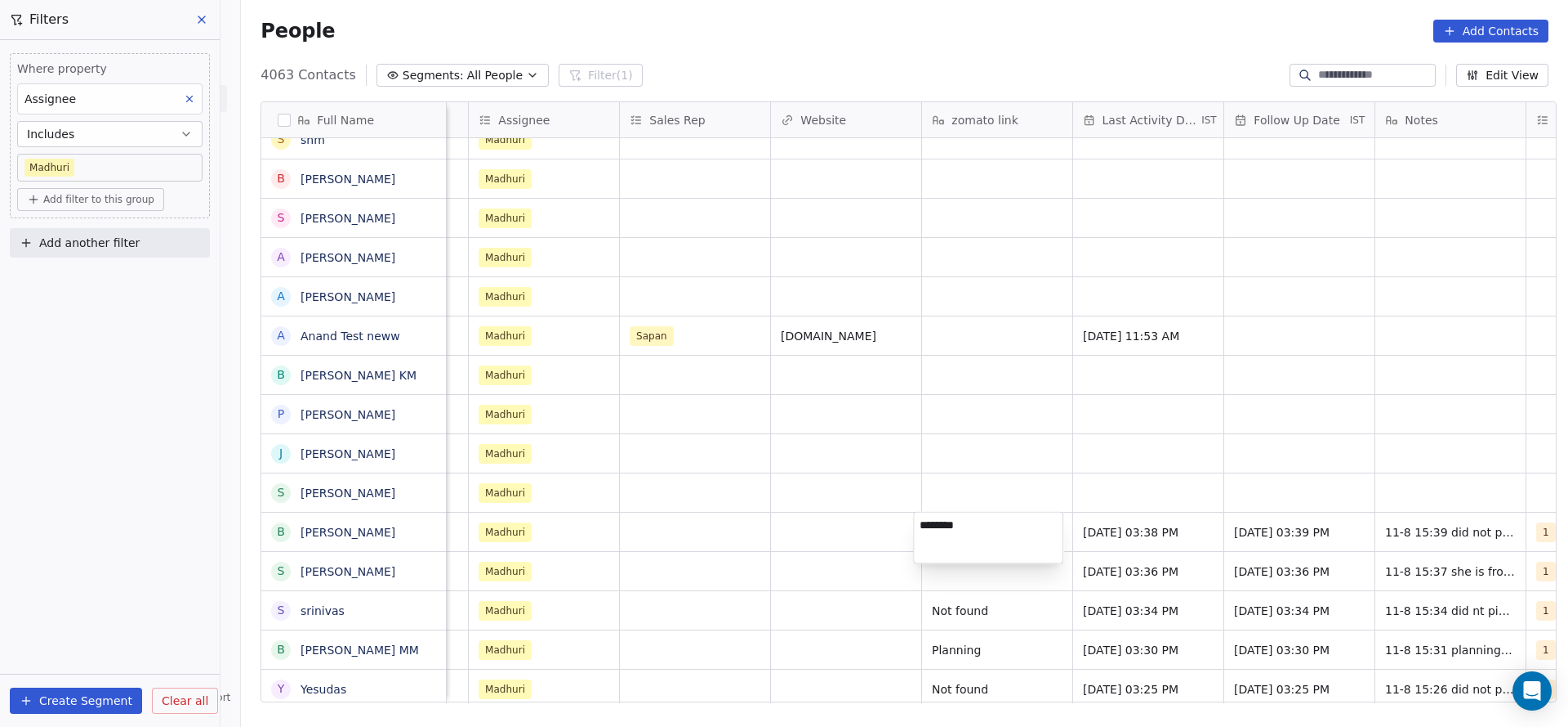
type textarea "*********"
click at [845, 534] on html "On2Cook India Pvt. Ltd. Contacts People Marketing Workflows Campaigns Sales Pip…" at bounding box center [784, 363] width 1568 height 727
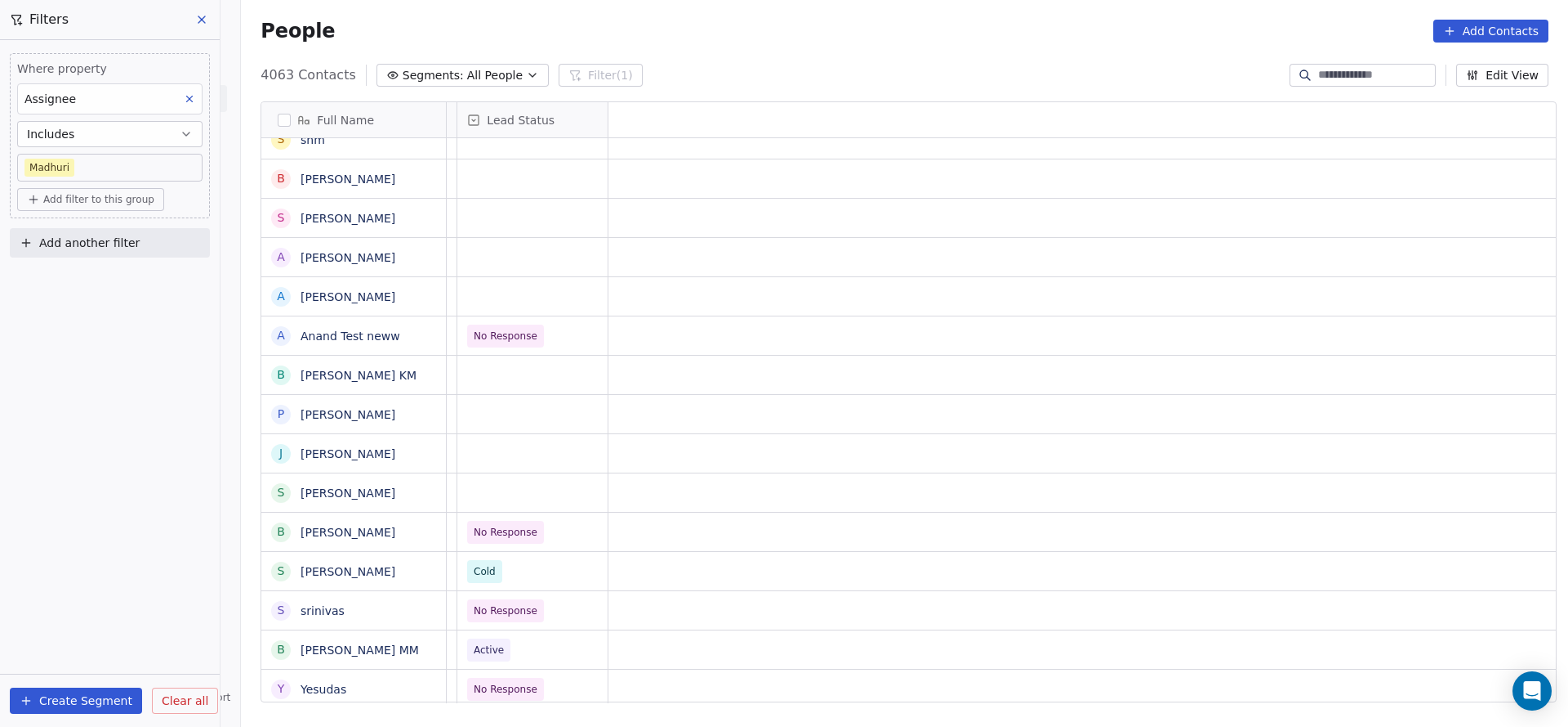
scroll to position [0, 0]
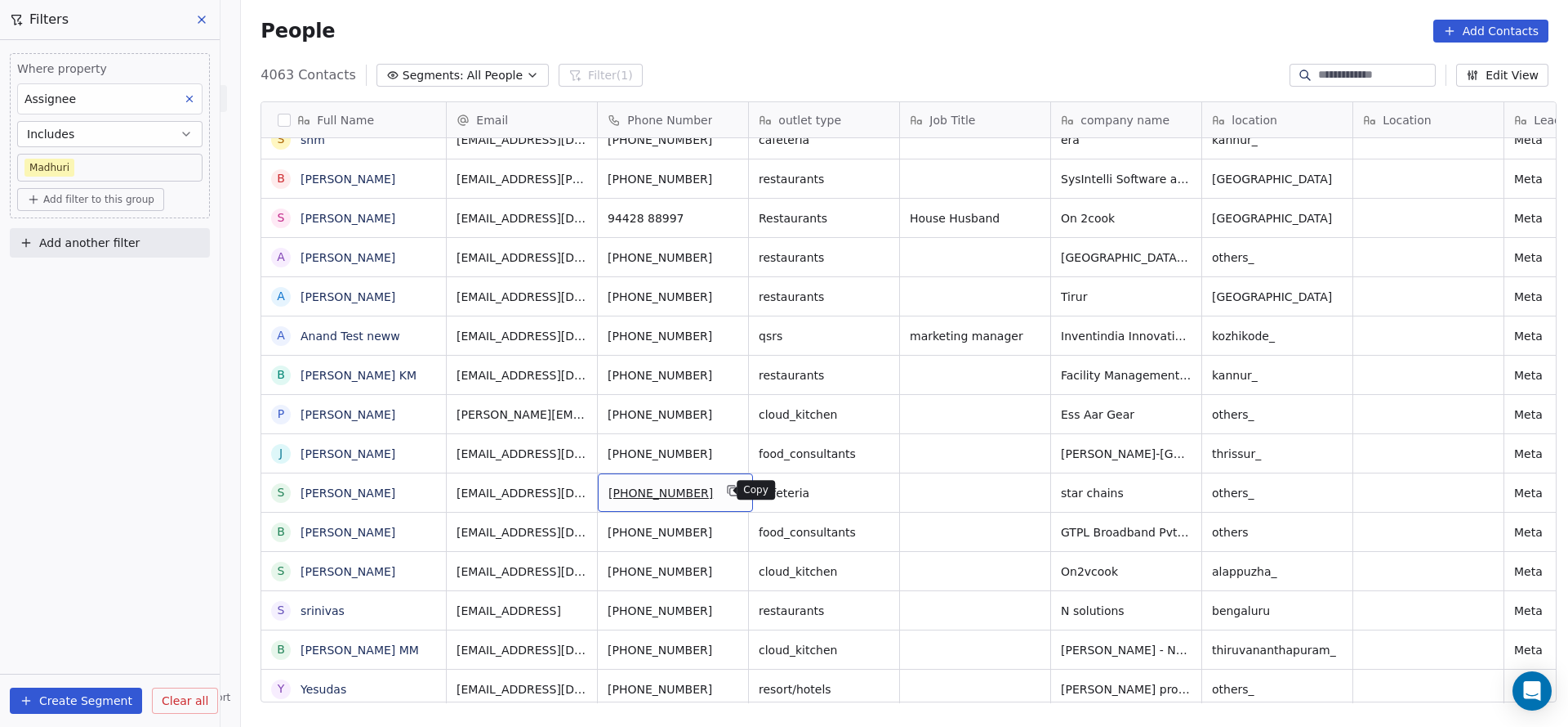
click at [727, 490] on icon "grid" at bounding box center [733, 490] width 13 height 13
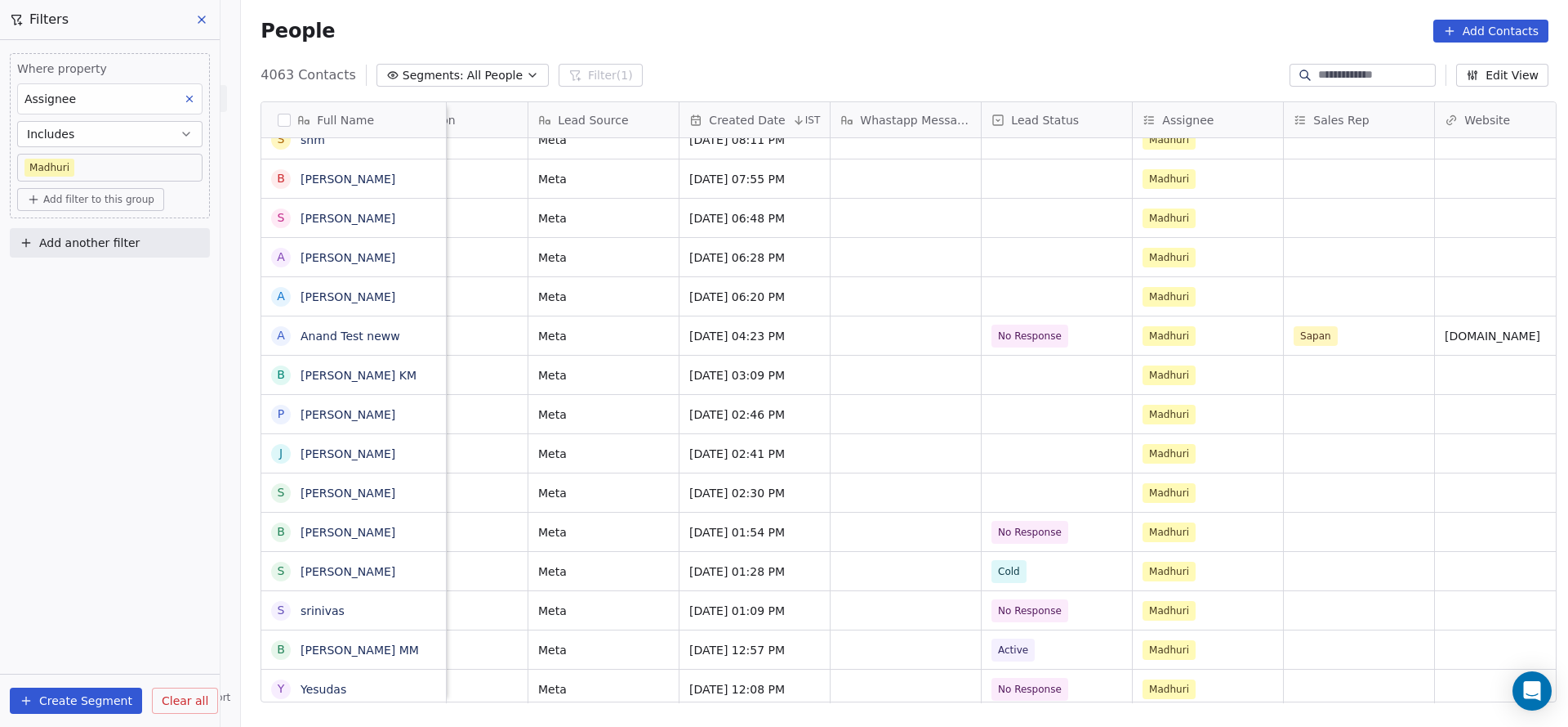
scroll to position [0, 1008]
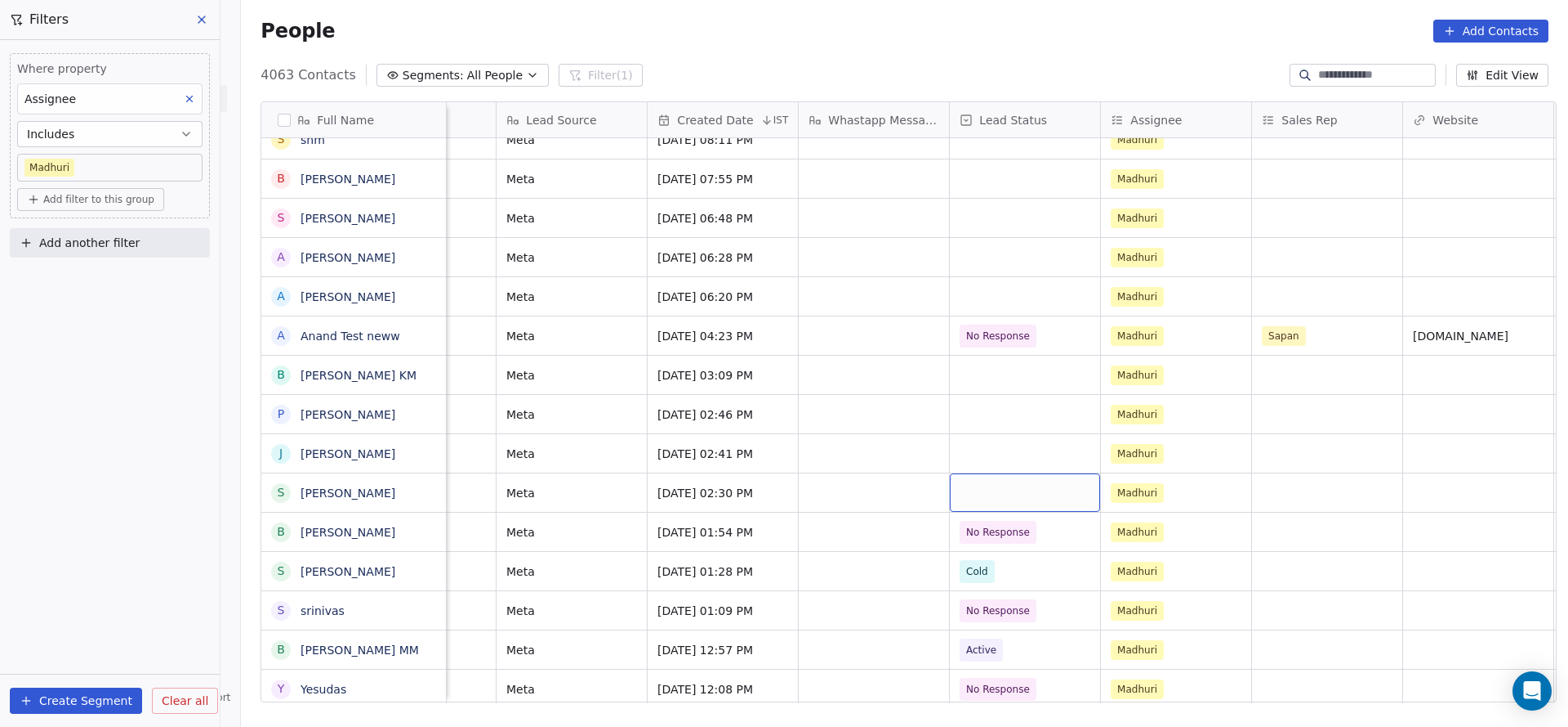
click at [985, 490] on div "grid" at bounding box center [1025, 492] width 150 height 38
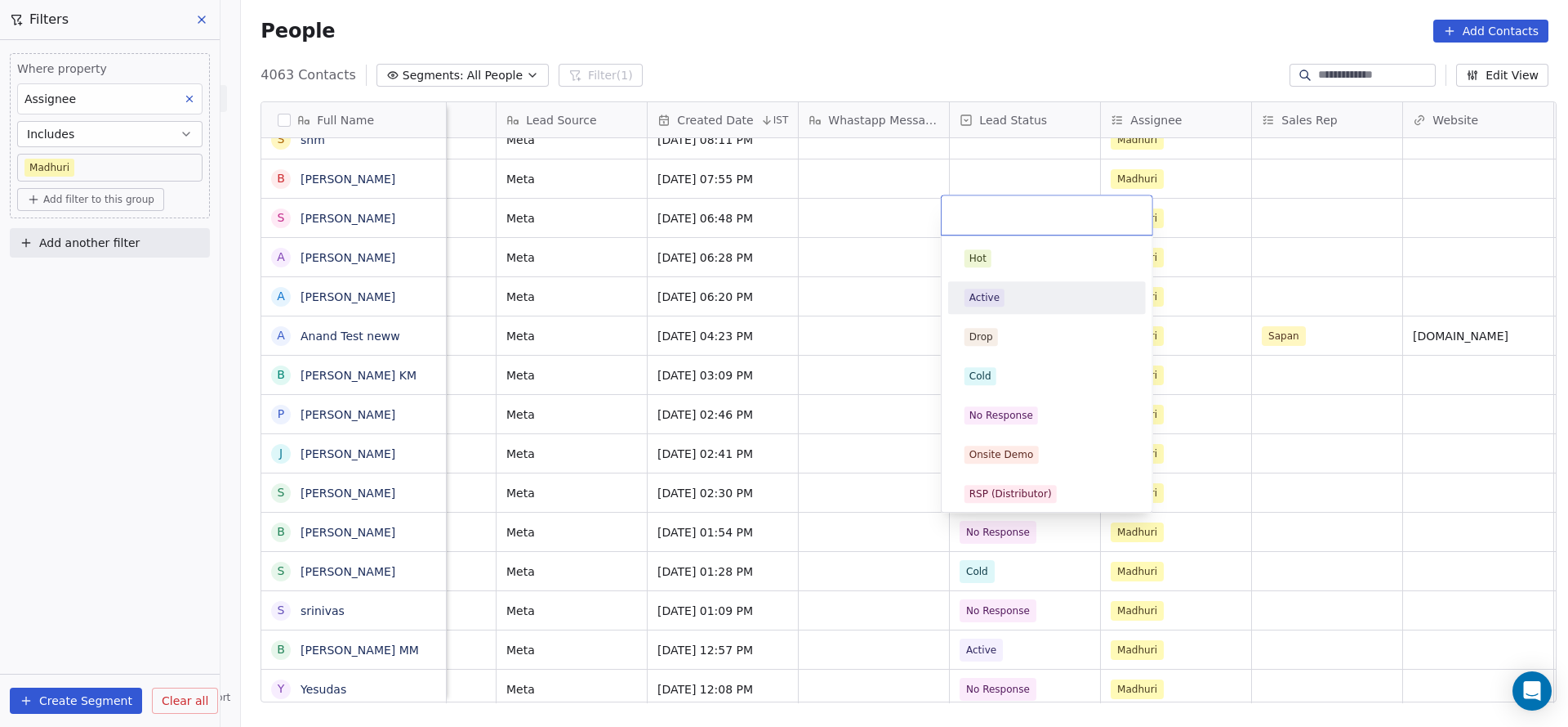
click at [981, 302] on div "Active" at bounding box center [985, 297] width 30 height 14
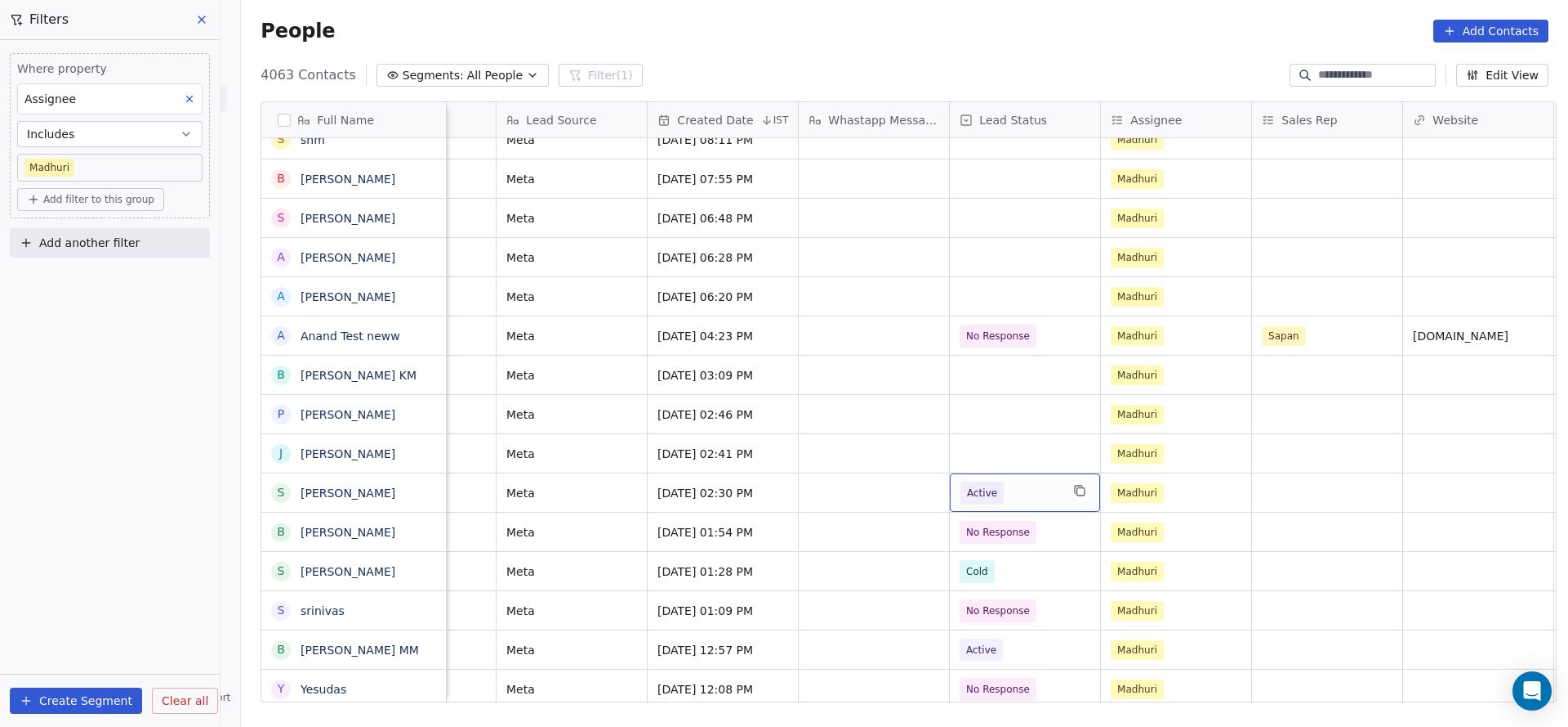
scroll to position [0, 603]
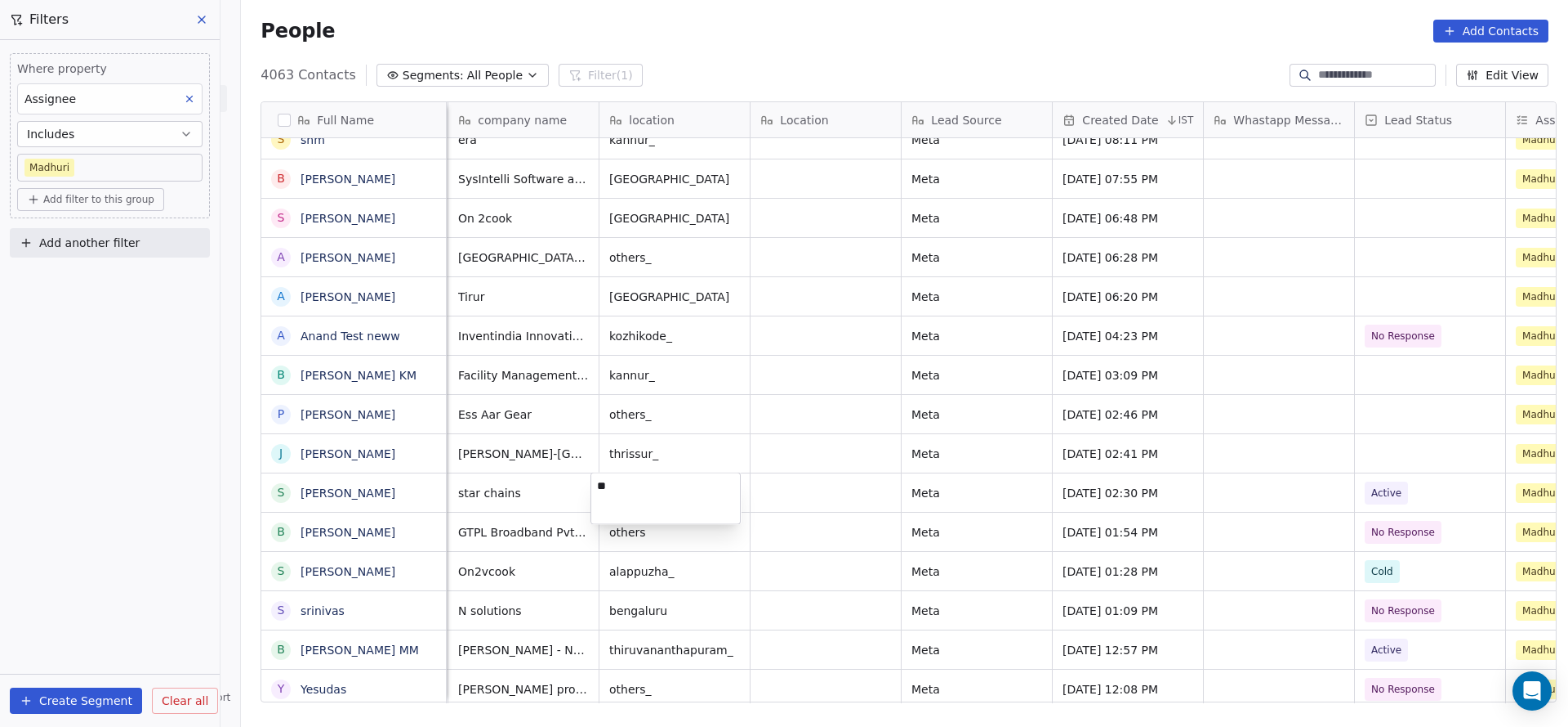
type textarea "*"
type textarea "**********"
click at [773, 466] on html "On2Cook India Pvt. Ltd. Contacts People Marketing Workflows Campaigns Sales Pip…" at bounding box center [784, 363] width 1568 height 727
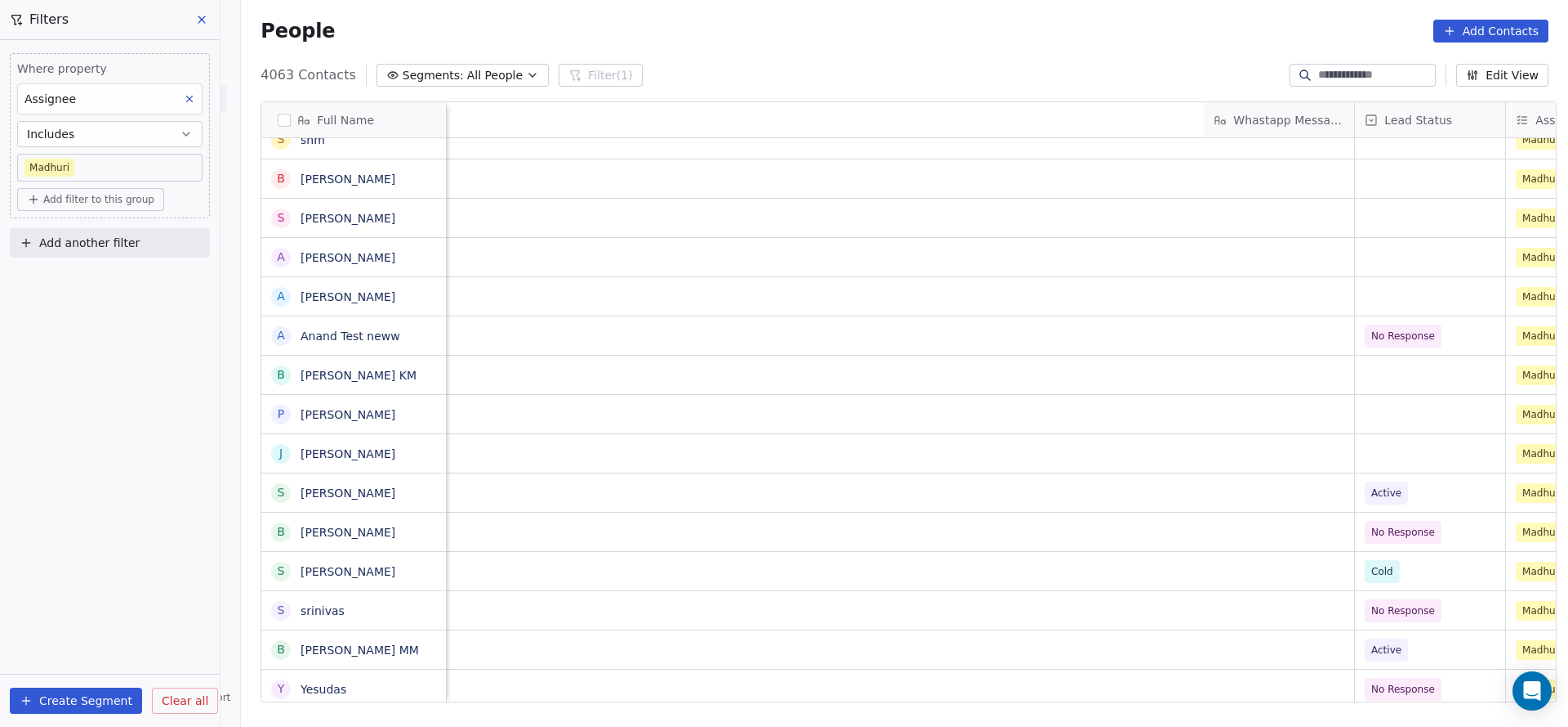
scroll to position [0, 1826]
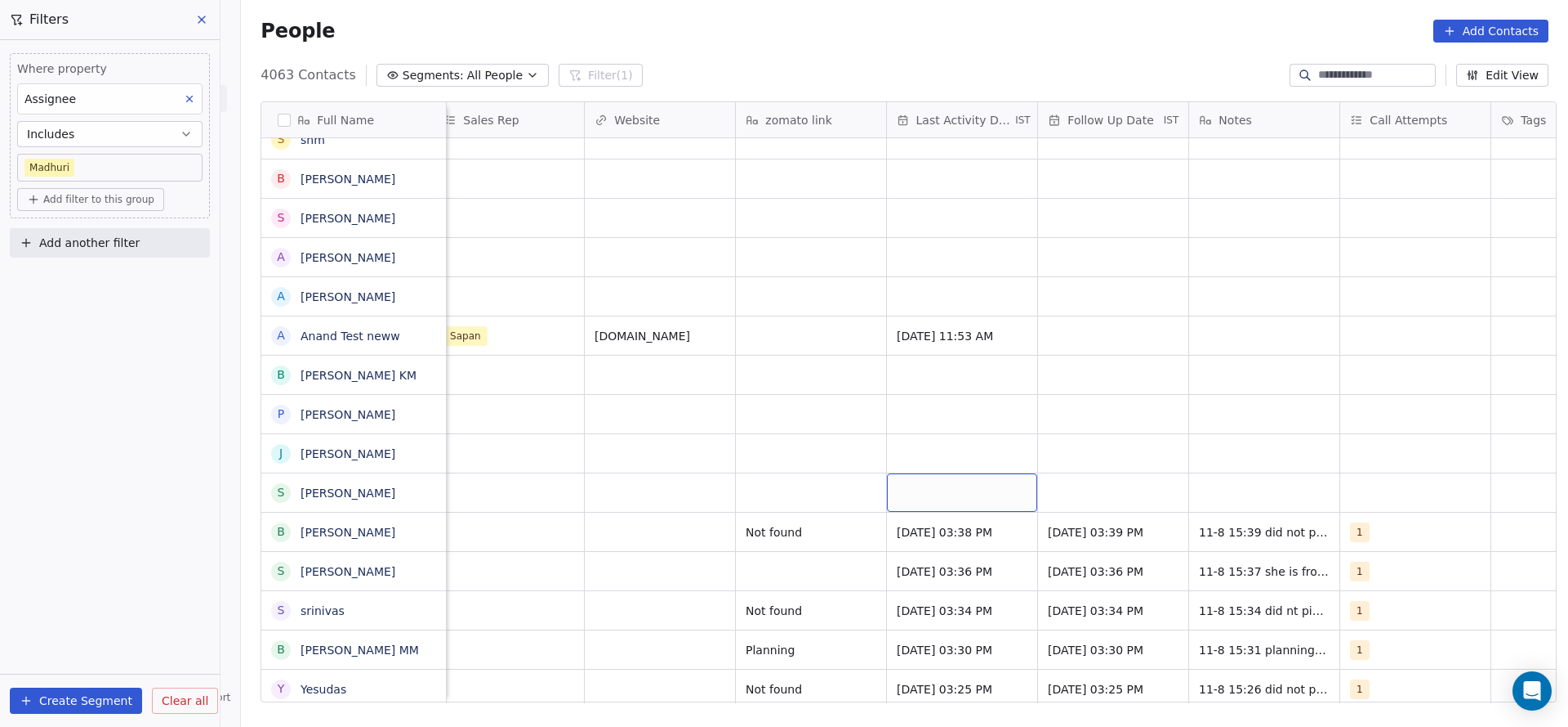
click at [919, 498] on div "grid" at bounding box center [962, 492] width 150 height 38
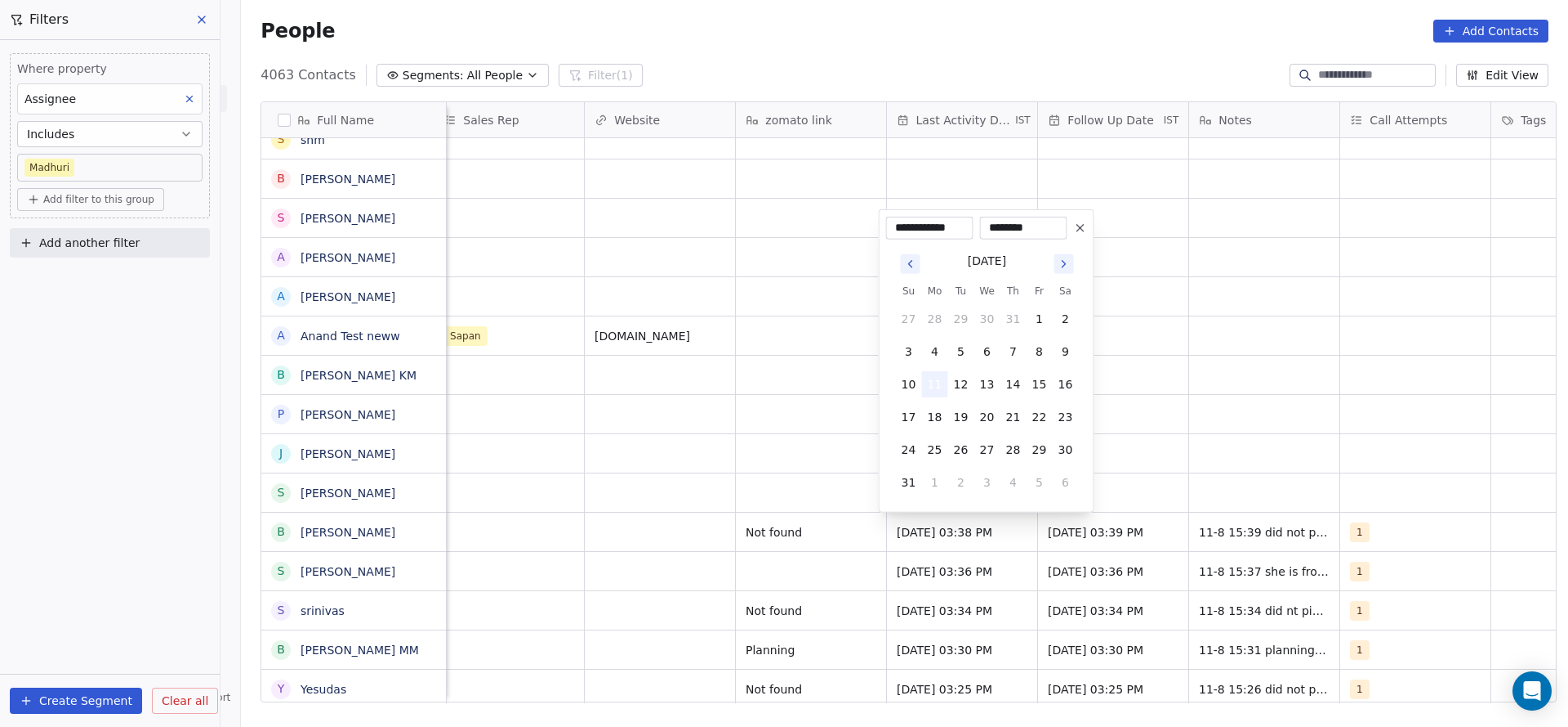
click at [922, 378] on button "11" at bounding box center [935, 384] width 27 height 27
click at [740, 431] on html "On2Cook India Pvt. Ltd. Contacts People Marketing Workflows Campaigns Sales Pip…" at bounding box center [784, 363] width 1568 height 727
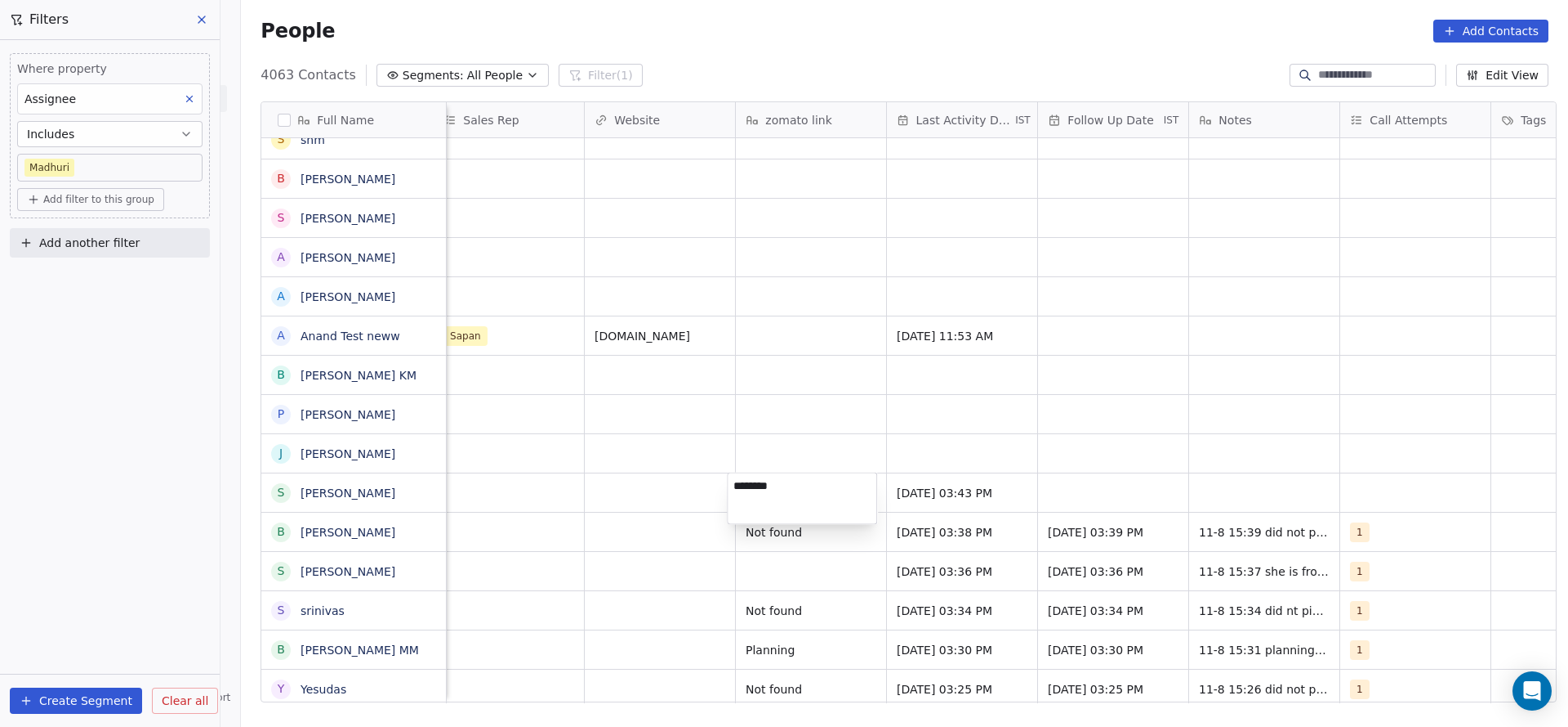
type textarea "*********"
click at [1154, 470] on html "On2Cook India Pvt. Ltd. Contacts People Marketing Workflows Campaigns Sales Pip…" at bounding box center [784, 363] width 1568 height 727
click at [1093, 473] on div "grid" at bounding box center [1113, 492] width 150 height 38
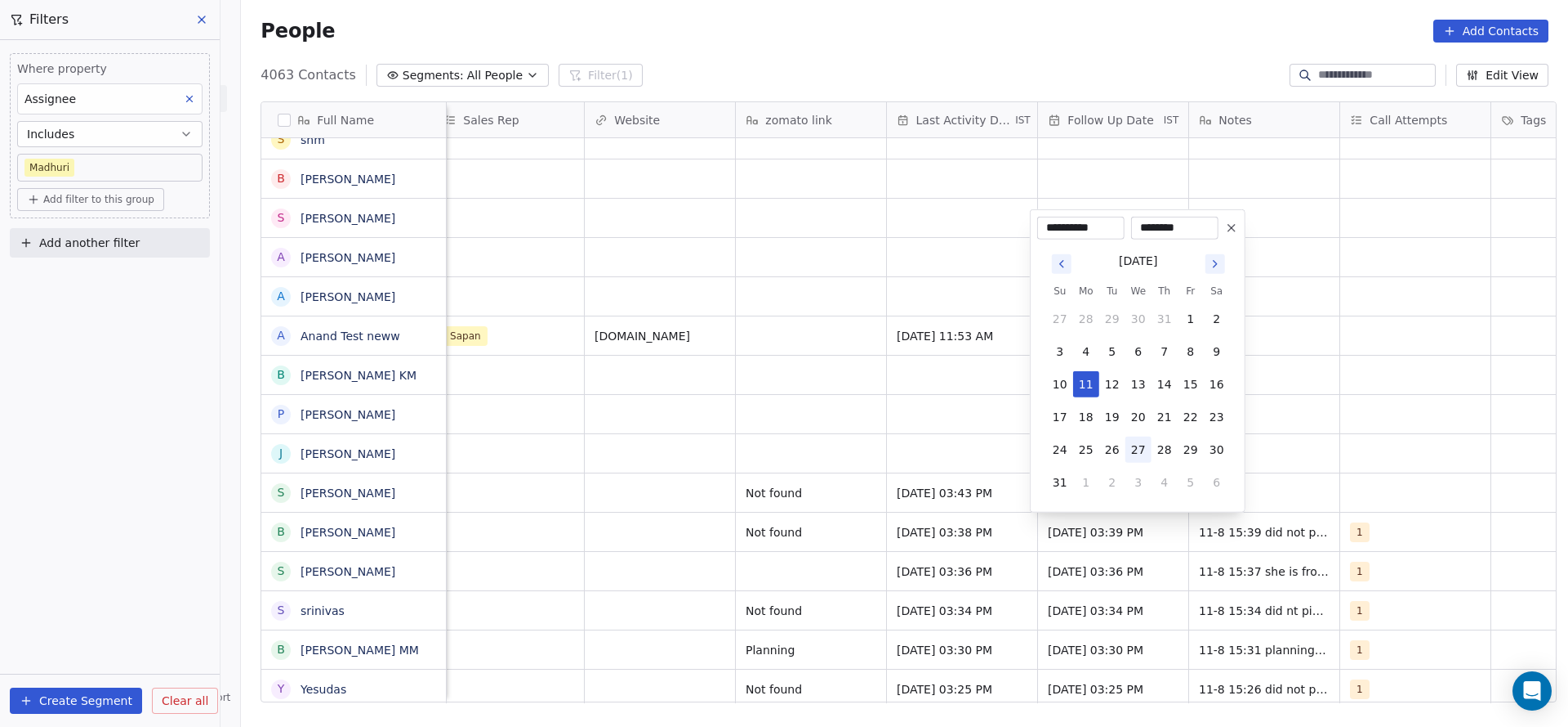
click at [1139, 453] on button "27" at bounding box center [1139, 450] width 27 height 27
type input "**********"
click at [1324, 462] on html "On2Cook India Pvt. Ltd. Contacts People Marketing Workflows Campaigns Sales Pip…" at bounding box center [784, 363] width 1568 height 727
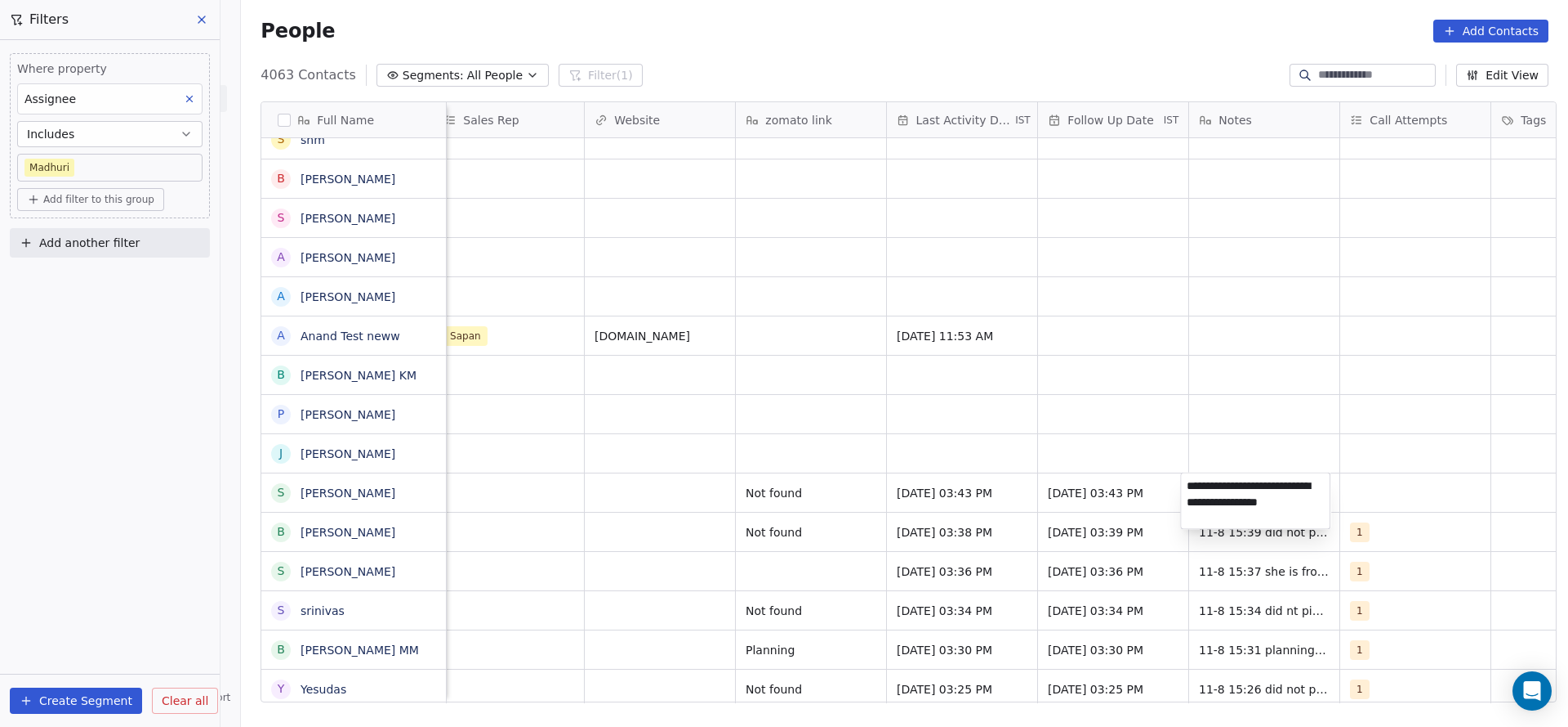
type textarea "**********"
click at [1059, 442] on html "On2Cook India Pvt. Ltd. Contacts People Marketing Workflows Campaigns Sales Pip…" at bounding box center [784, 363] width 1568 height 727
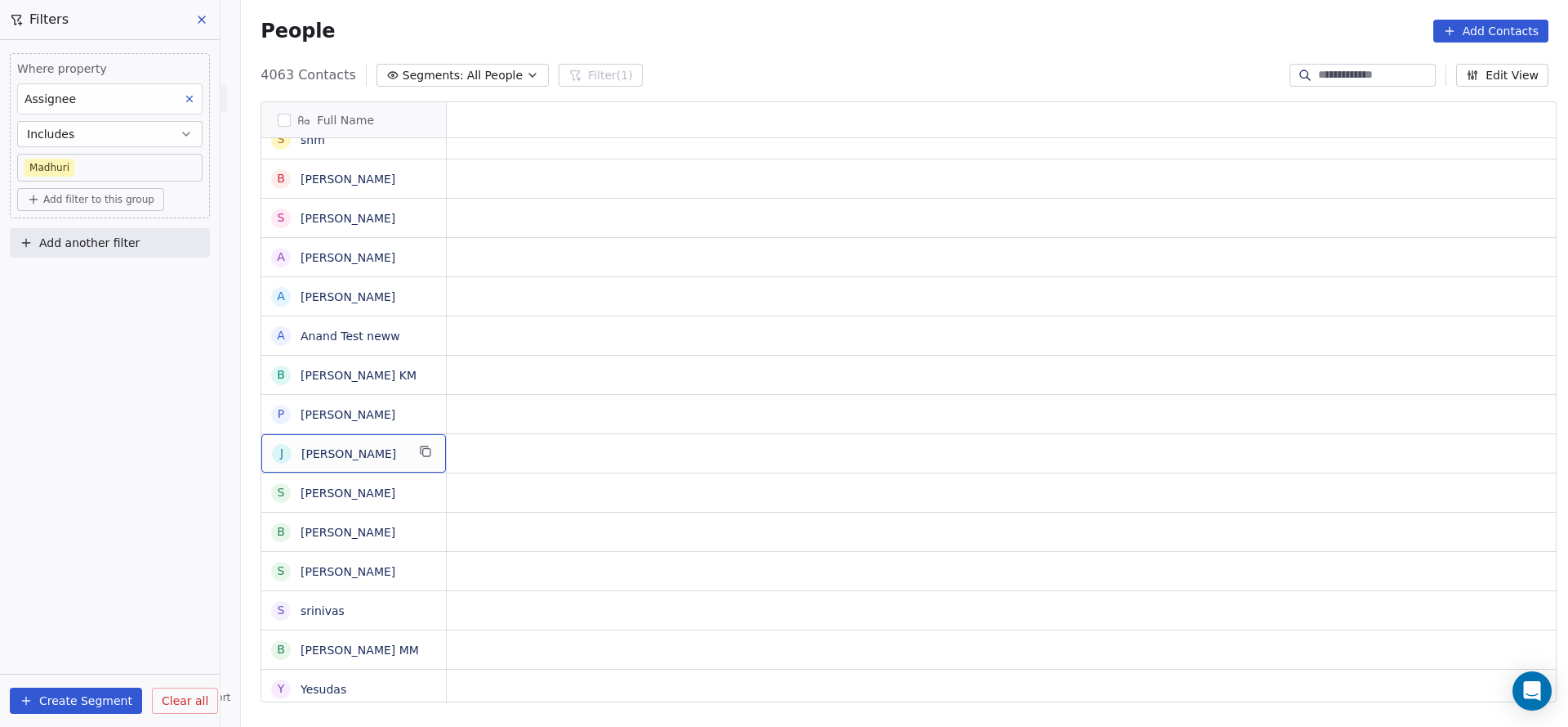
scroll to position [0, 0]
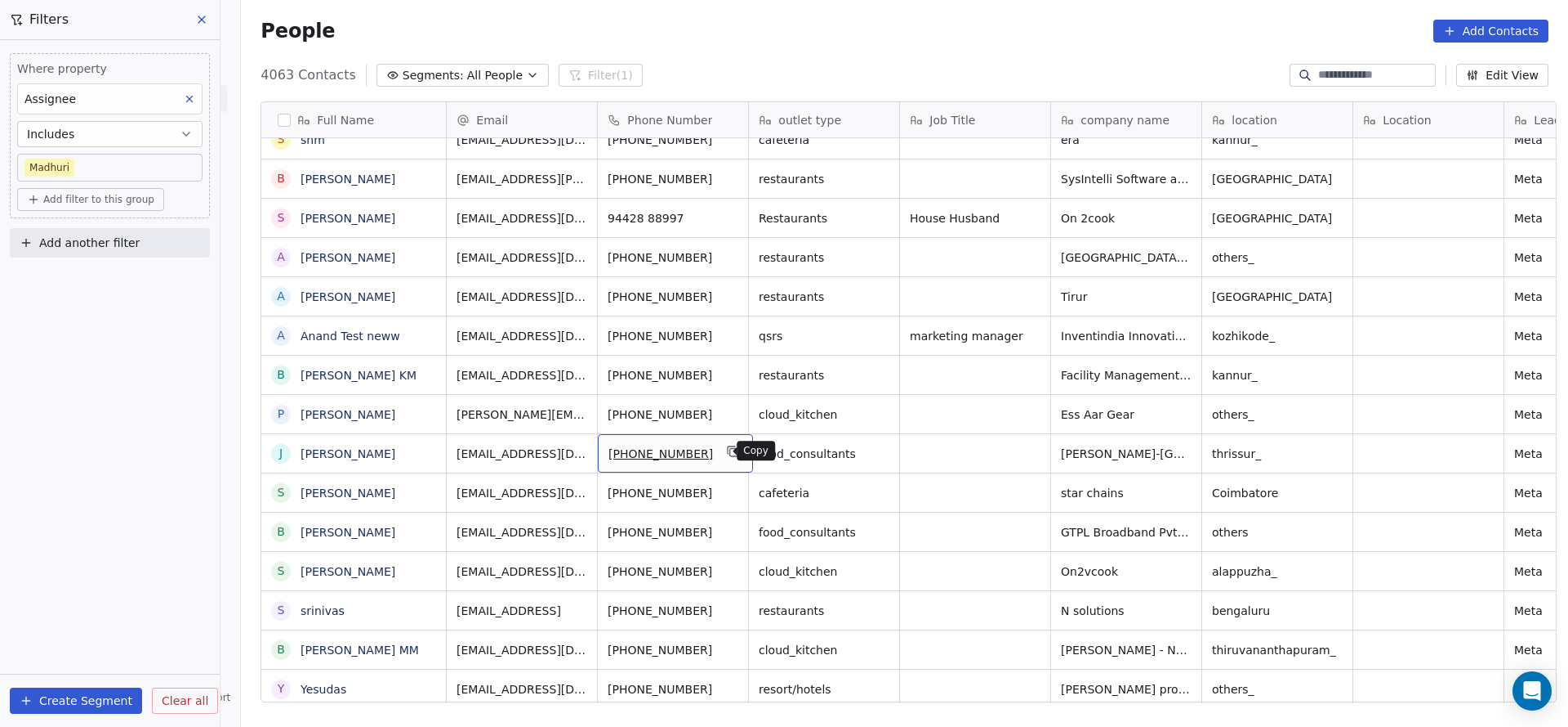
click at [726, 455] on button "grid" at bounding box center [733, 450] width 20 height 20
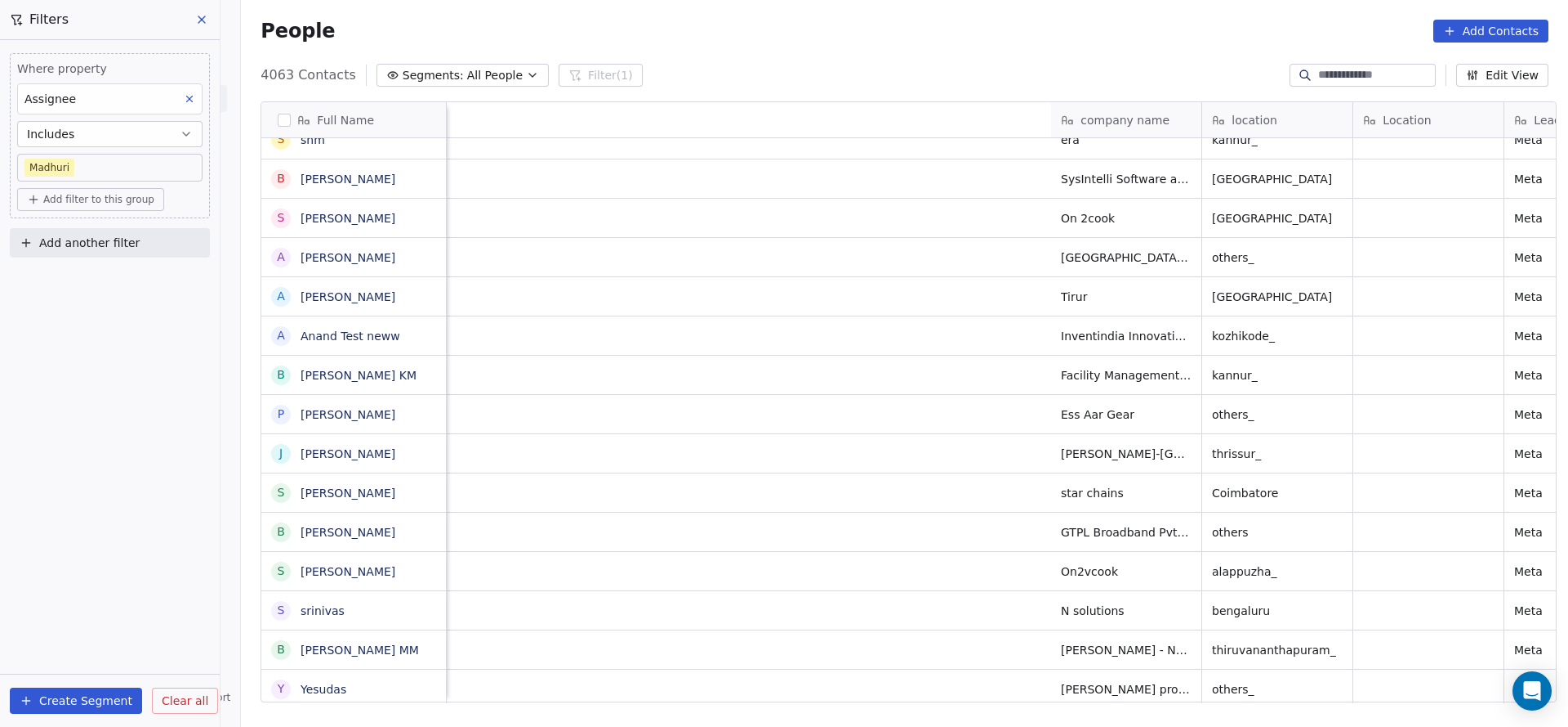
scroll to position [0, 1119]
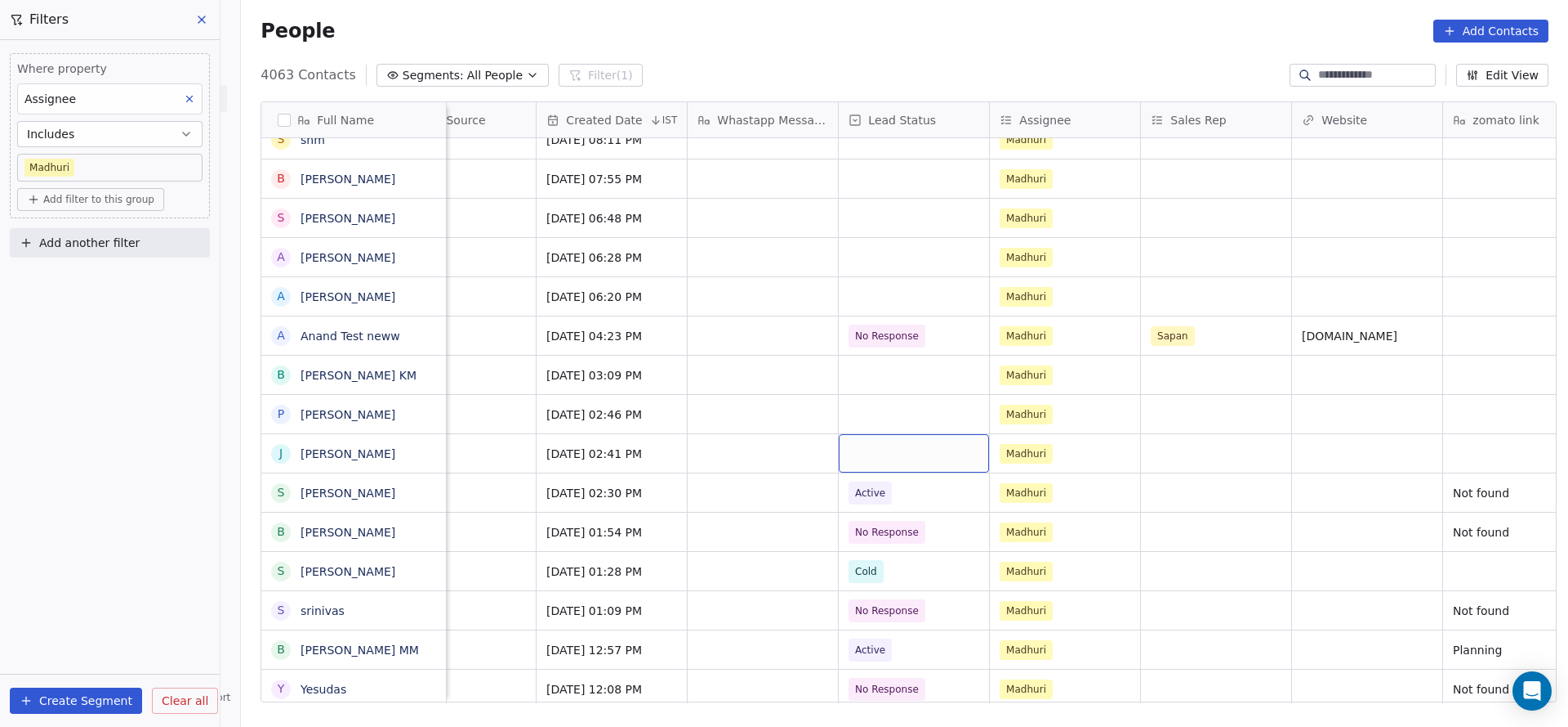
click at [873, 451] on div "grid" at bounding box center [914, 453] width 150 height 38
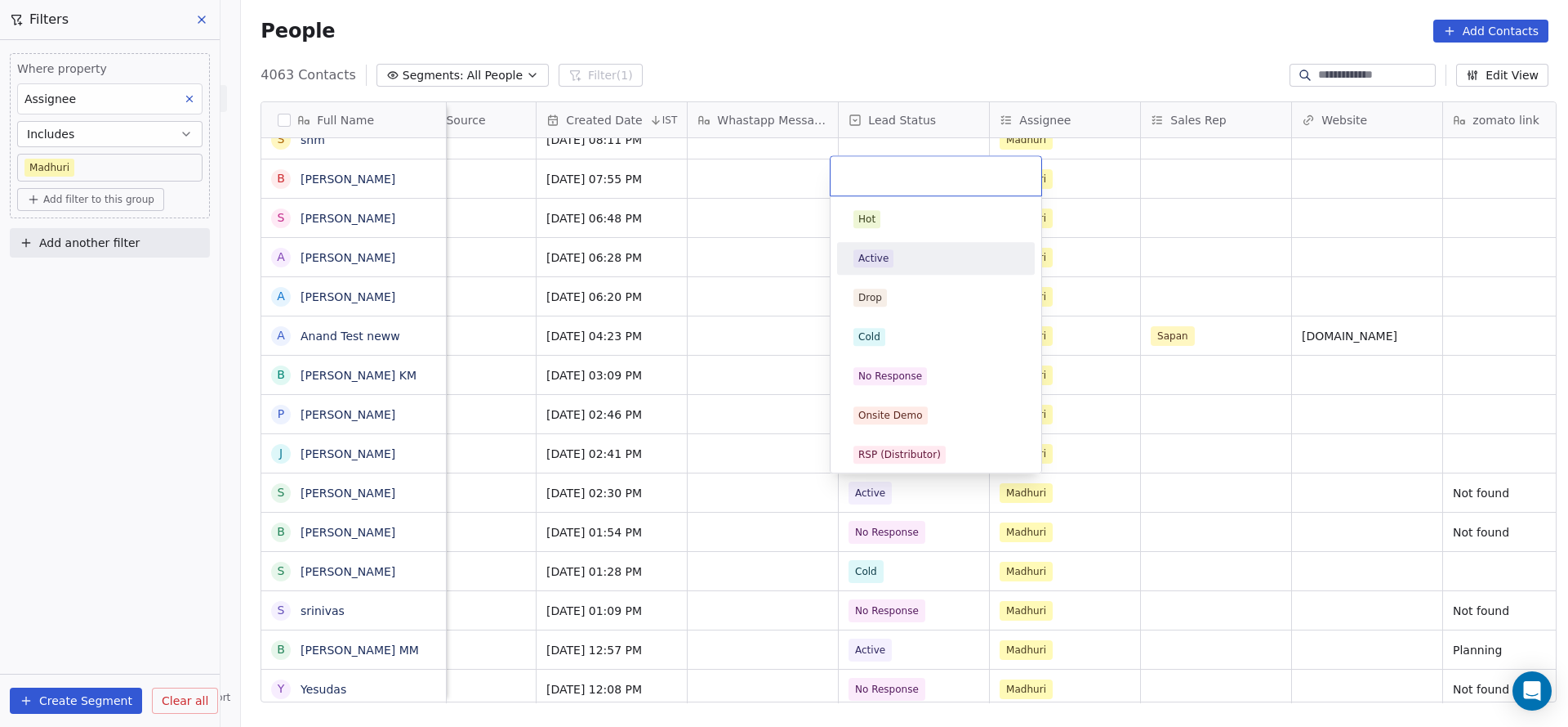
click at [882, 262] on div "Active" at bounding box center [874, 258] width 30 height 14
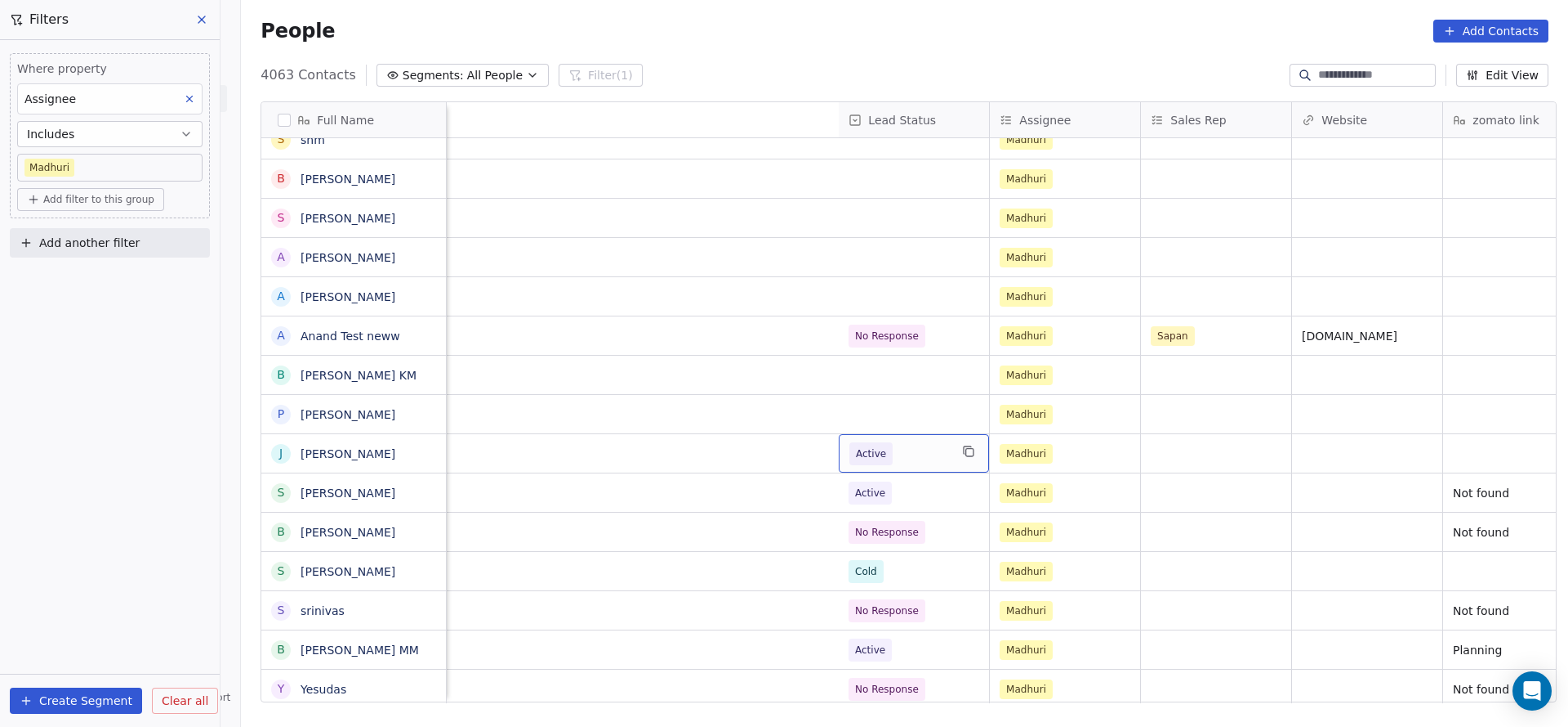
scroll to position [0, 1971]
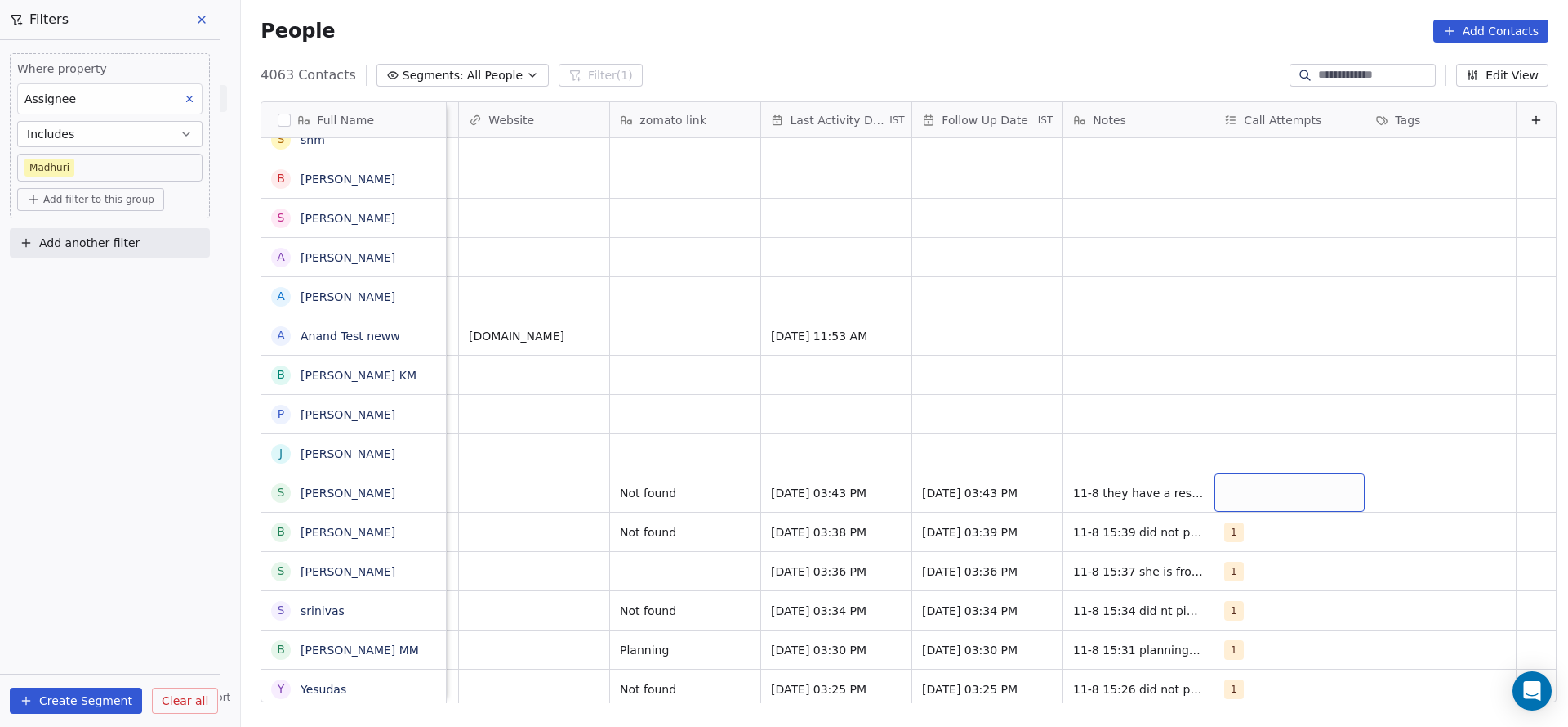
click at [1216, 478] on div "grid" at bounding box center [1290, 492] width 150 height 38
click at [1261, 264] on div "1" at bounding box center [1303, 258] width 145 height 18
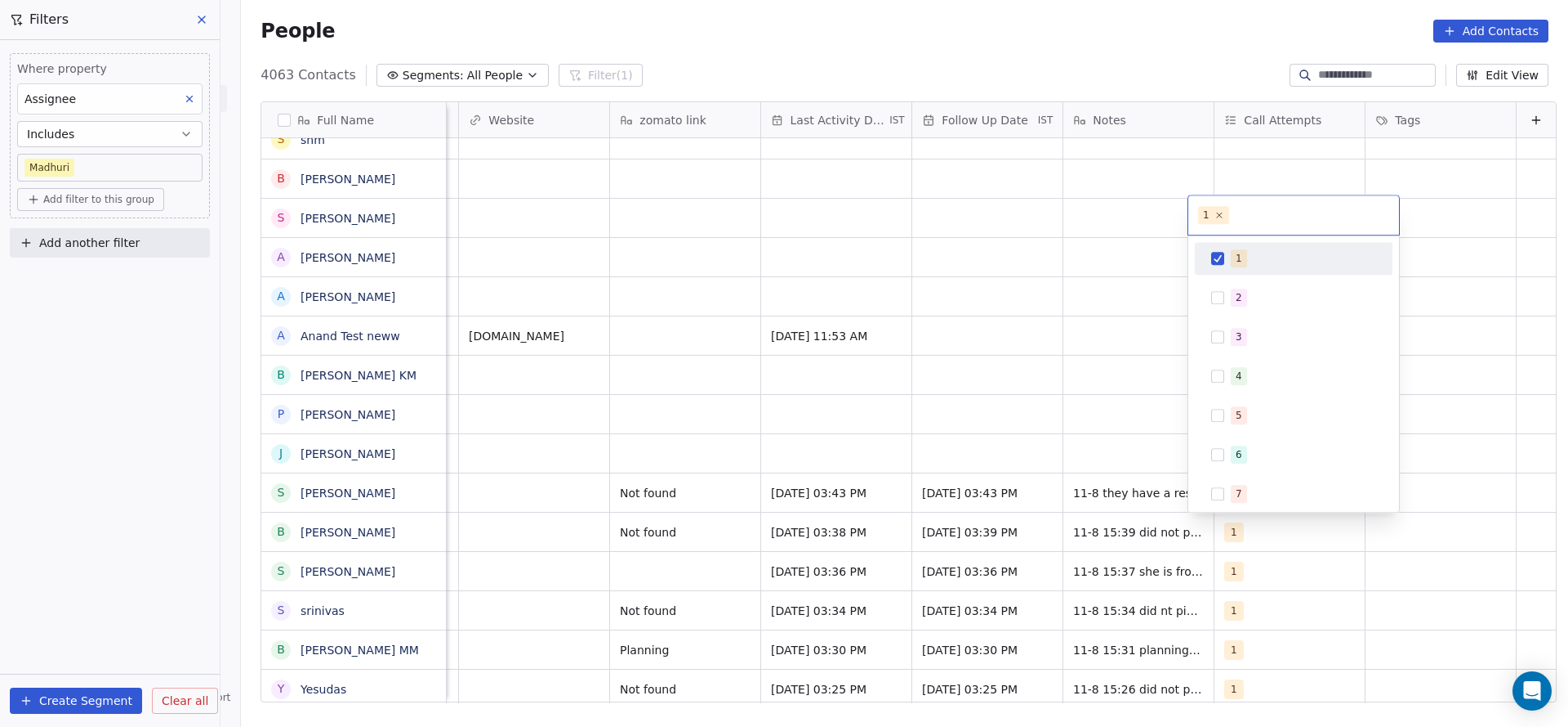
click at [895, 395] on html "On2Cook India Pvt. Ltd. Contacts People Marketing Workflows Campaigns Sales Pip…" at bounding box center [784, 363] width 1568 height 727
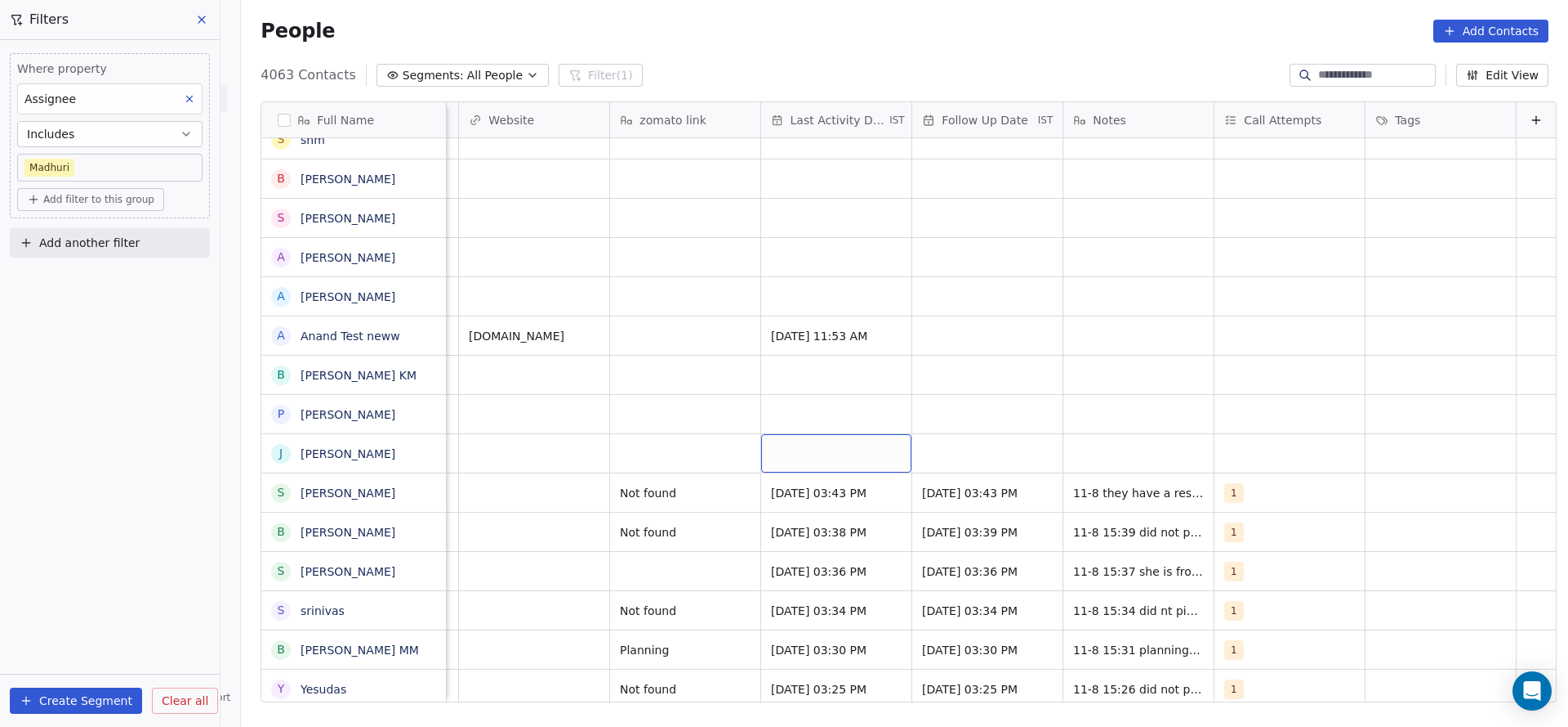
click at [762, 455] on div "grid" at bounding box center [837, 453] width 150 height 38
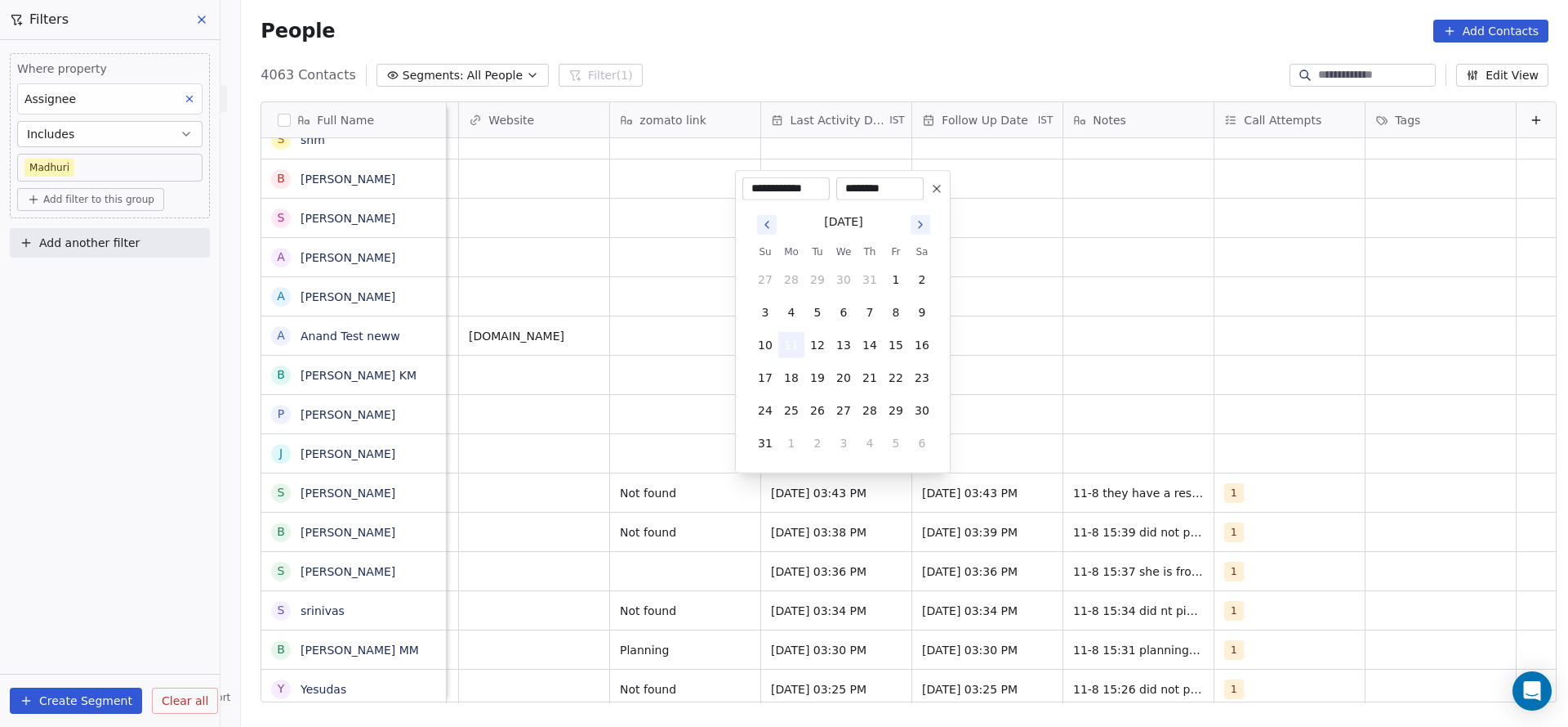
click at [789, 349] on button "11" at bounding box center [792, 345] width 27 height 27
click at [1158, 398] on html "On2Cook India Pvt. Ltd. Contacts People Marketing Workflows Campaigns Sales Pip…" at bounding box center [784, 363] width 1568 height 727
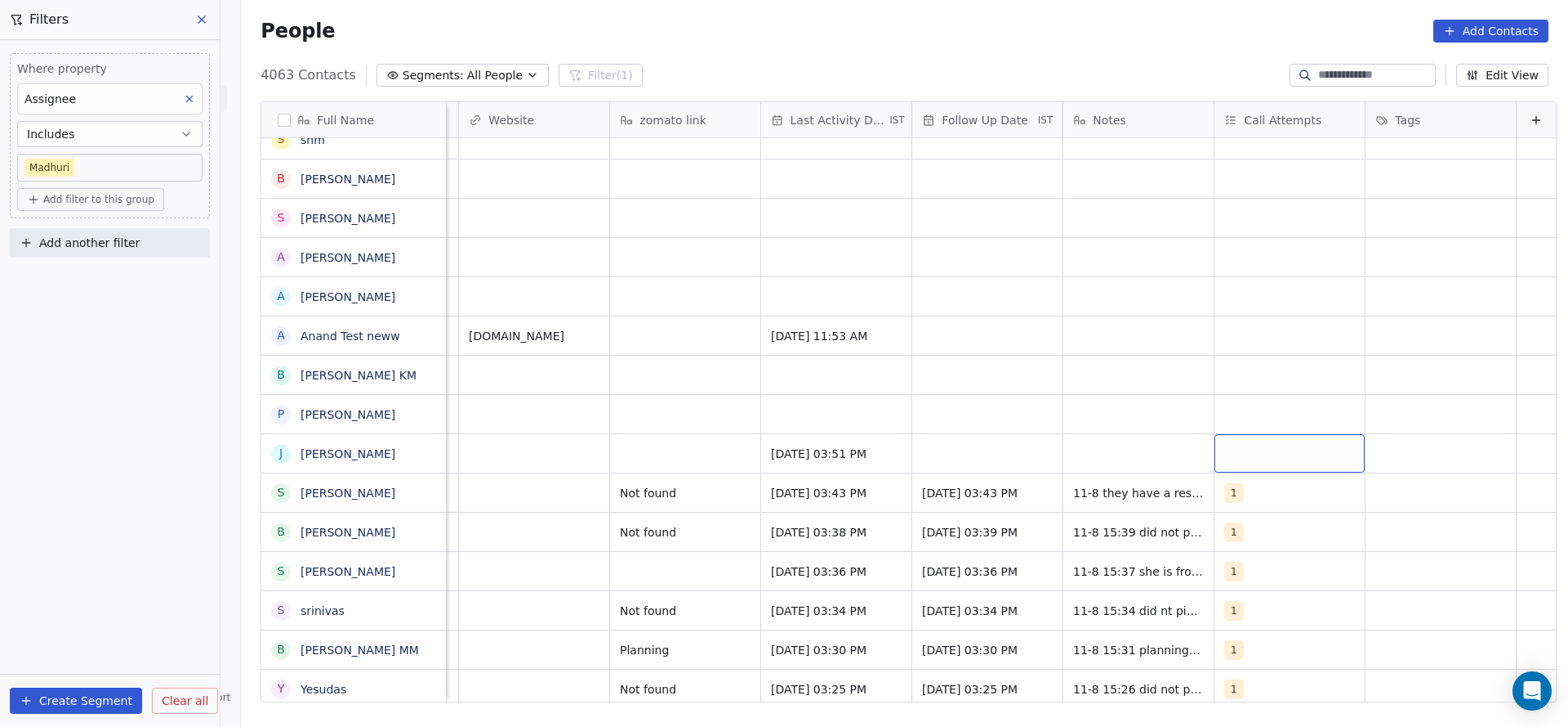
click at [1254, 452] on div "grid" at bounding box center [1290, 453] width 150 height 38
click at [1274, 226] on div "1" at bounding box center [1303, 219] width 145 height 18
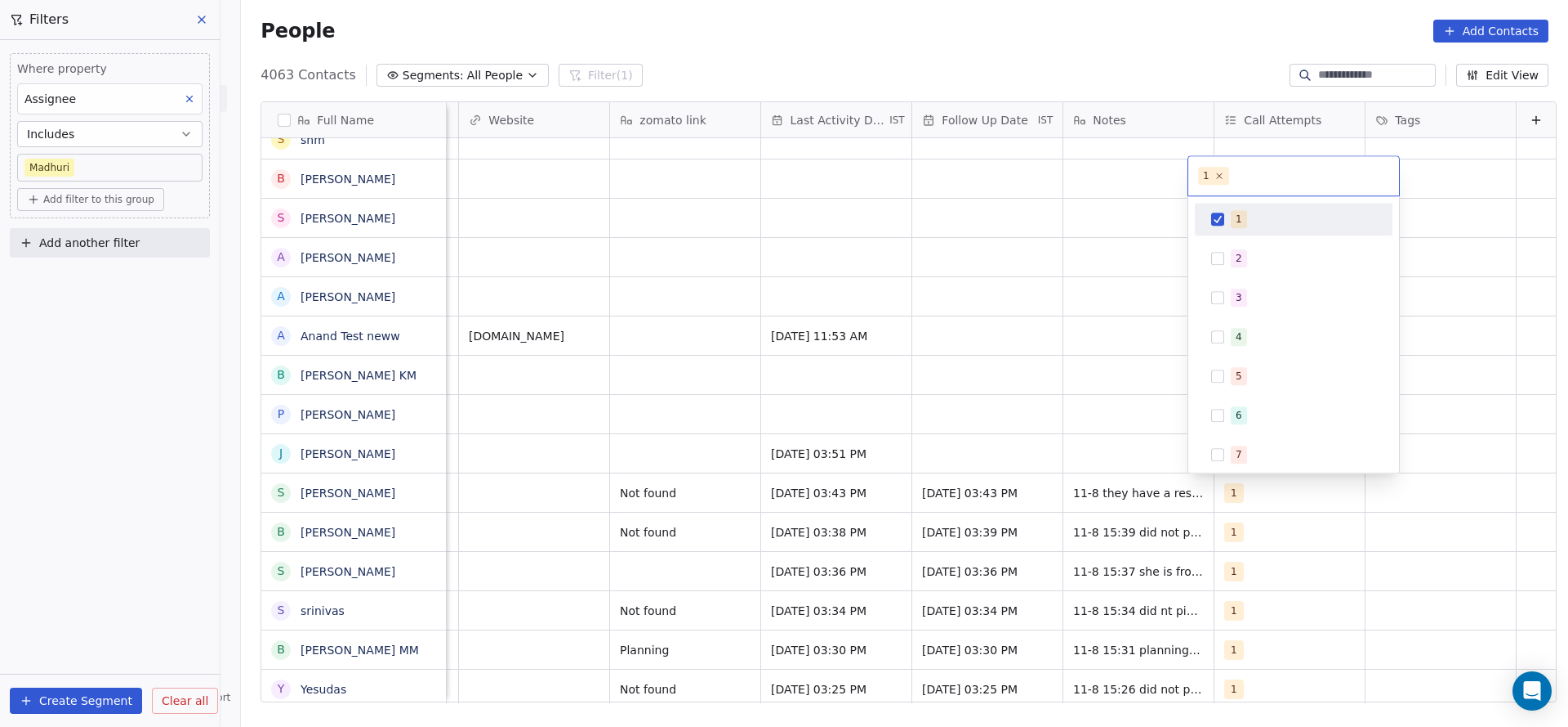
drag, startPoint x: 996, startPoint y: 277, endPoint x: 937, endPoint y: 458, distance: 190.4
click at [996, 277] on html "On2Cook India Pvt. Ltd. Contacts People Marketing Workflows Campaigns Sales Pip…" at bounding box center [784, 363] width 1568 height 727
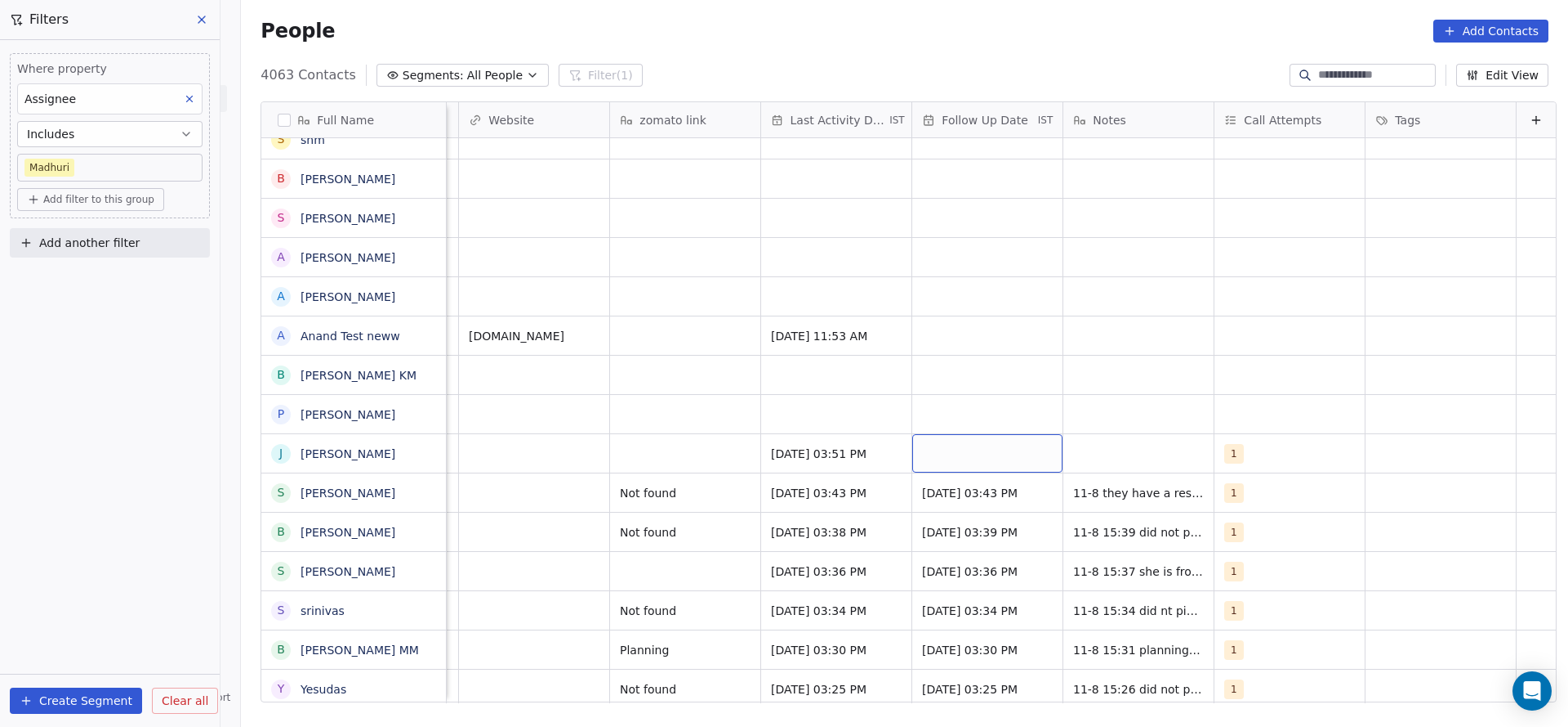
click at [937, 458] on div "grid" at bounding box center [988, 453] width 150 height 38
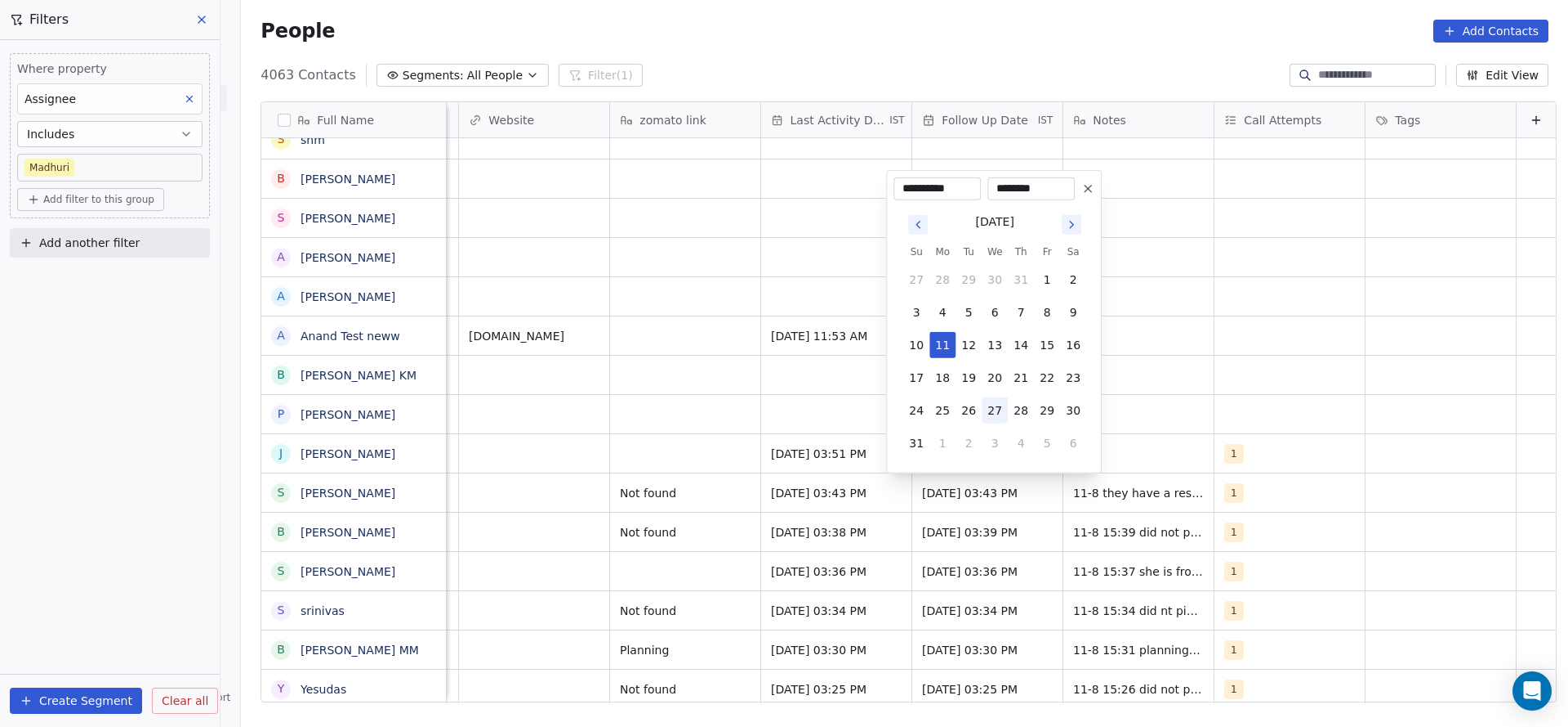
click at [993, 411] on button "27" at bounding box center [995, 411] width 27 height 27
type input "**********"
click at [1218, 363] on html "On2Cook India Pvt. Ltd. Contacts People Marketing Workflows Campaigns Sales Pip…" at bounding box center [784, 363] width 1568 height 727
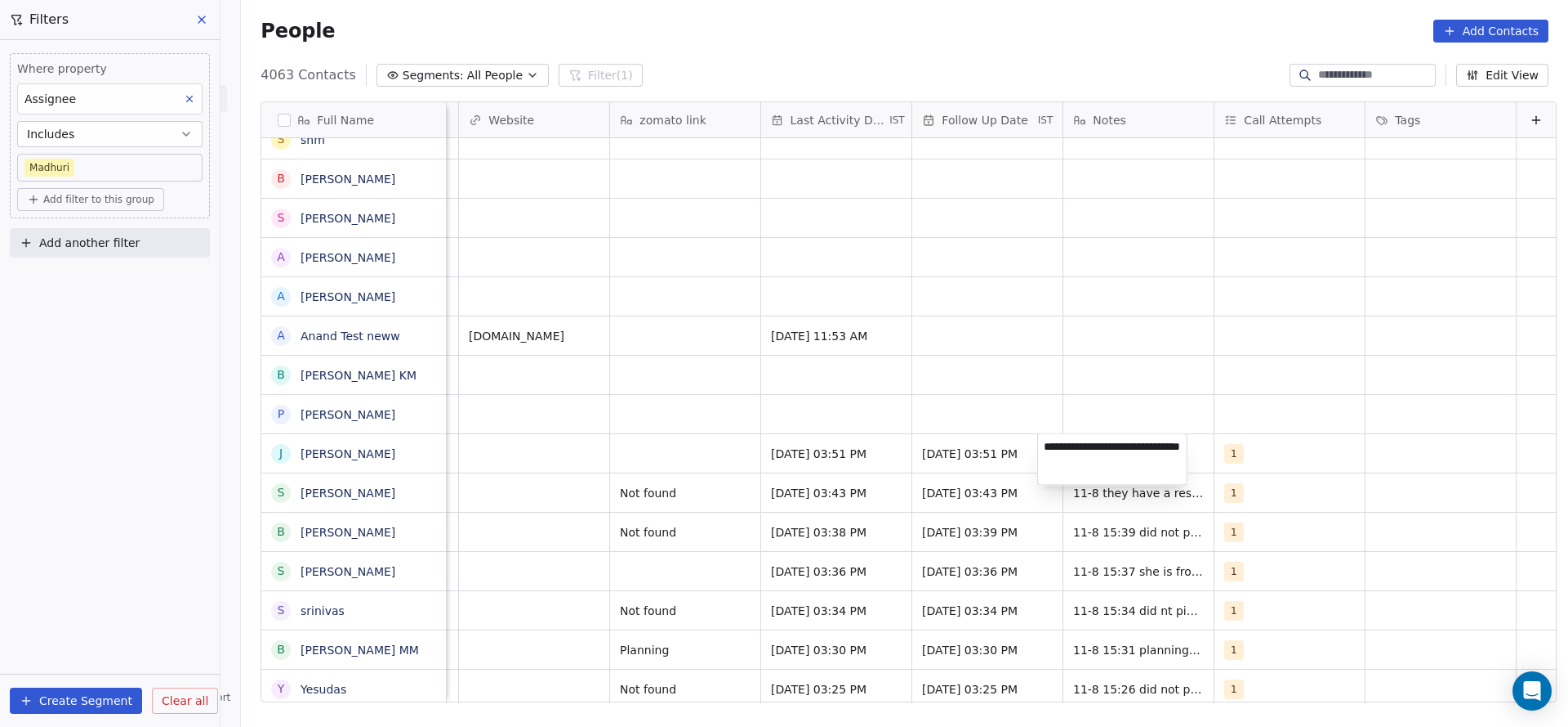
type textarea "**********"
click at [665, 397] on html "On2Cook India Pvt. Ltd. Contacts People Marketing Workflows Campaigns Sales Pip…" at bounding box center [784, 363] width 1568 height 727
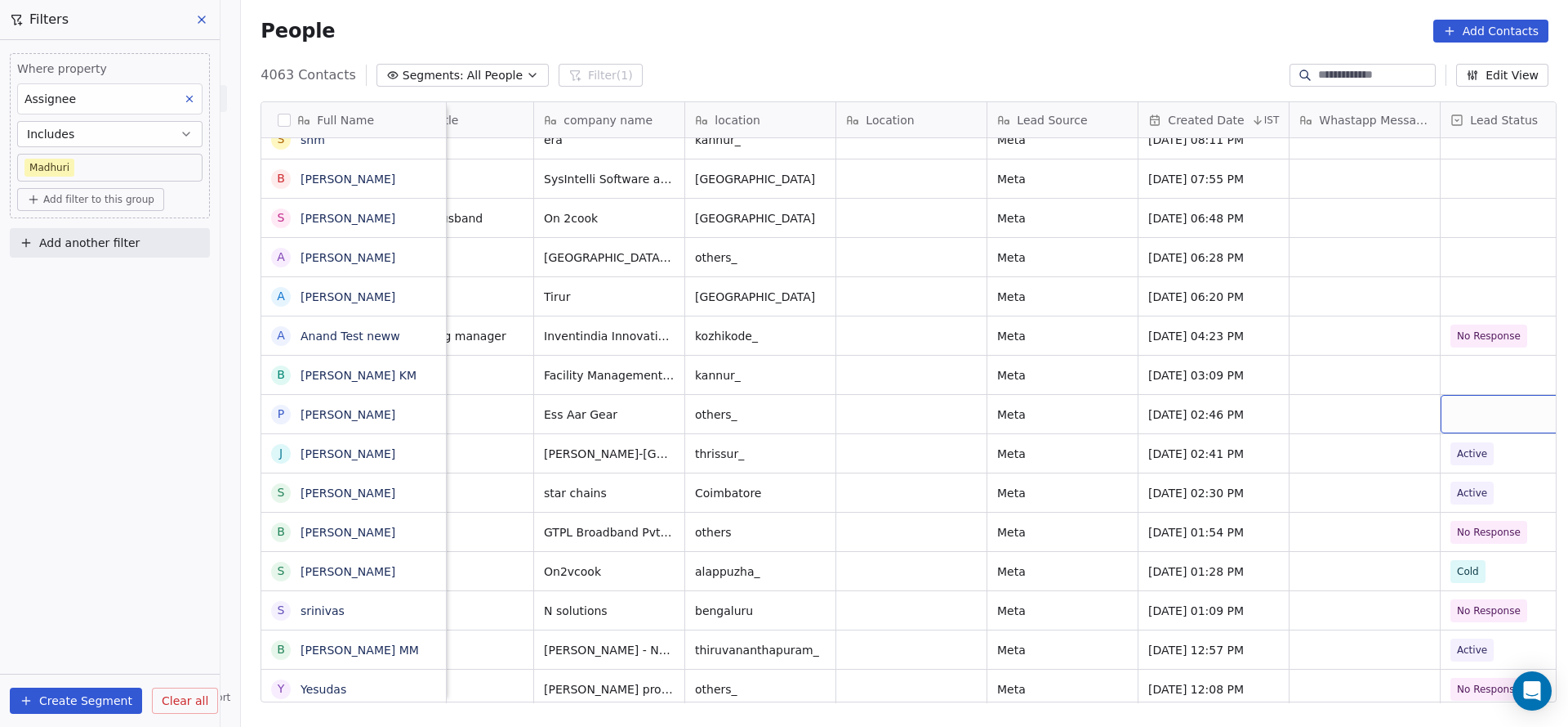
scroll to position [0, 0]
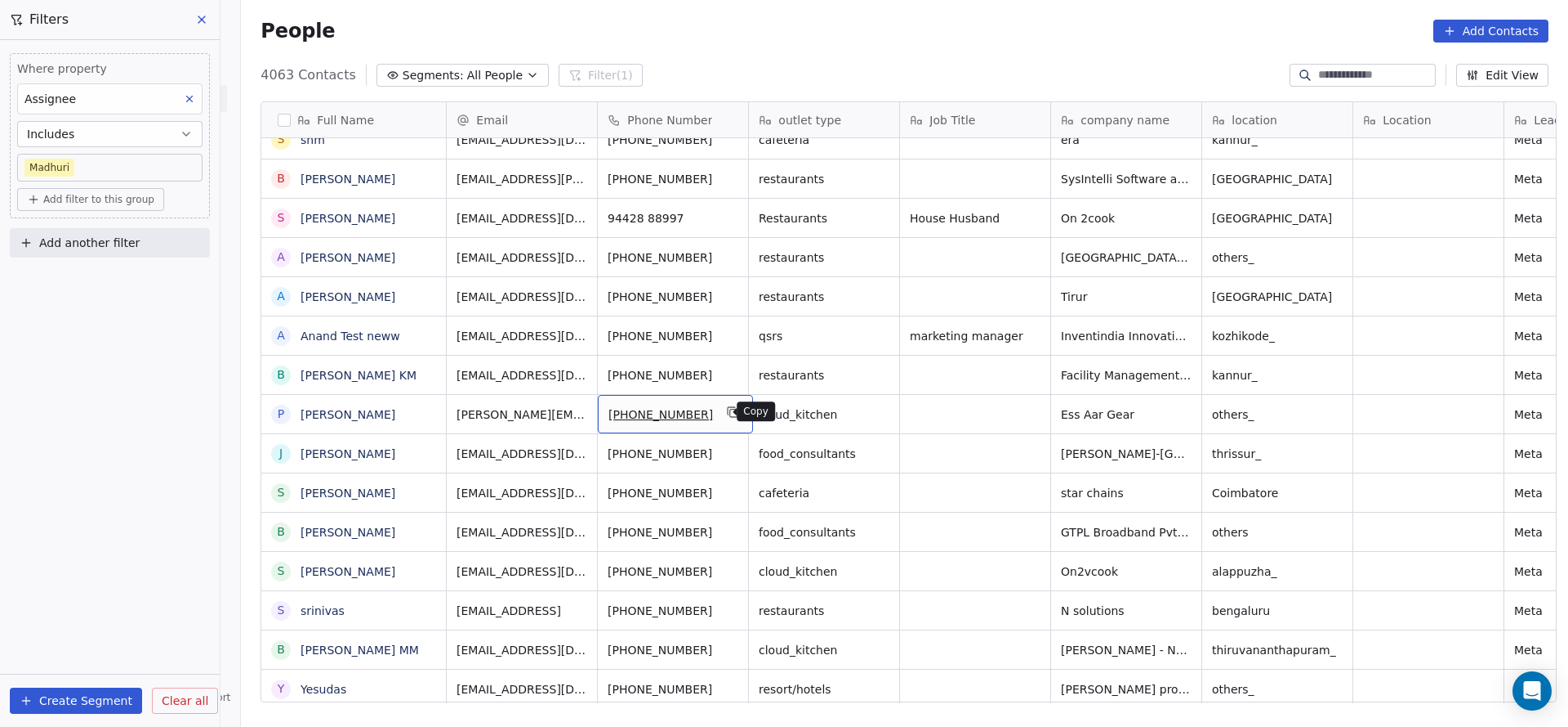
click at [727, 413] on button "grid" at bounding box center [733, 411] width 20 height 20
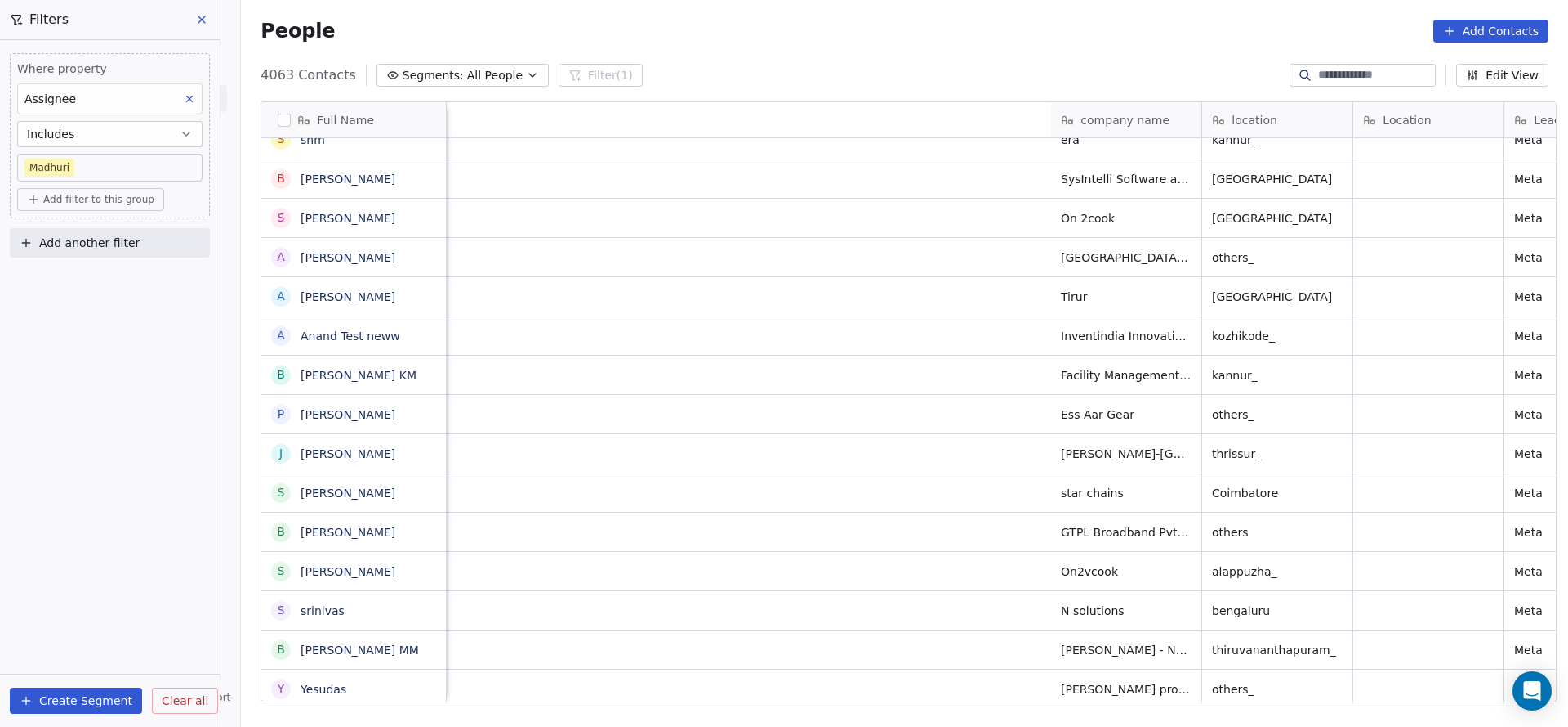
scroll to position [0, 1101]
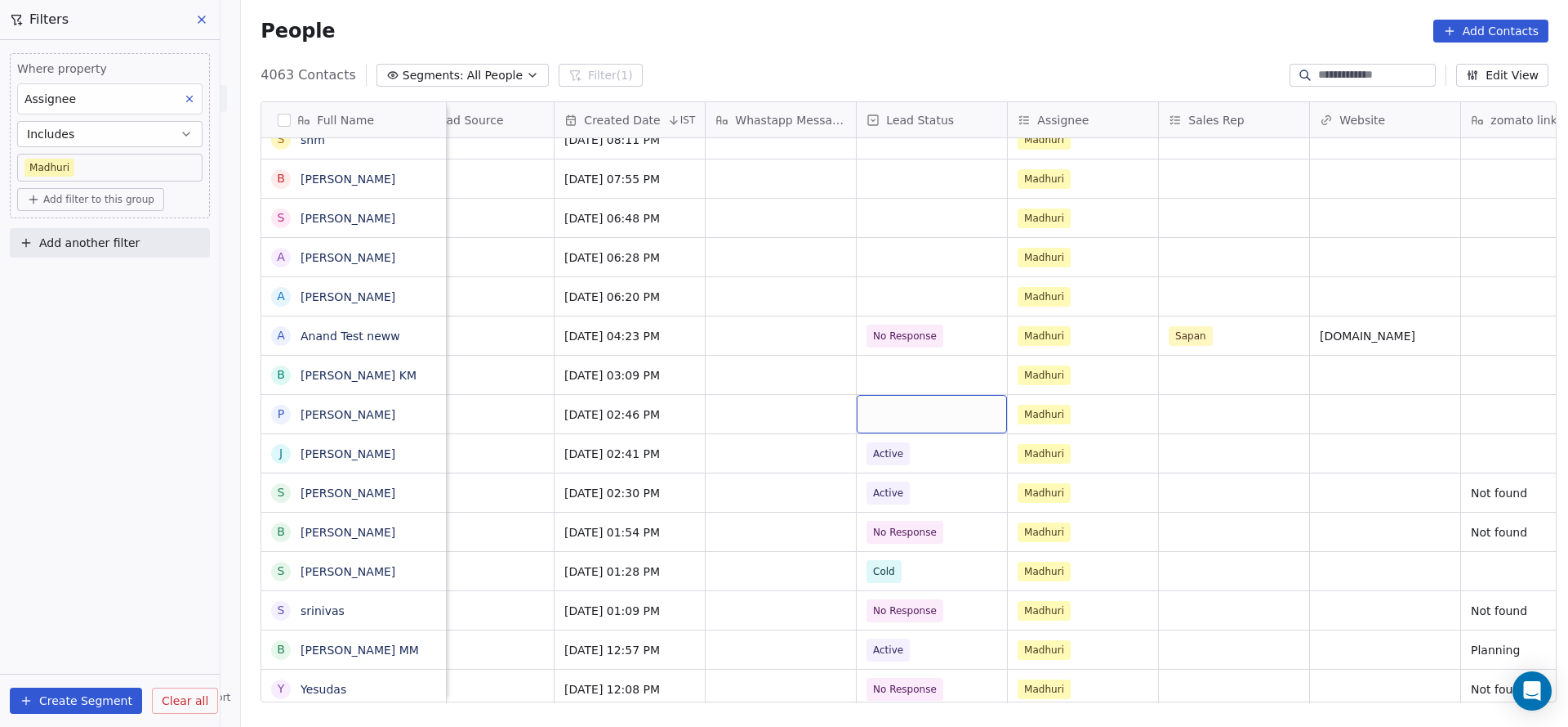
click at [882, 417] on div "grid" at bounding box center [932, 413] width 150 height 38
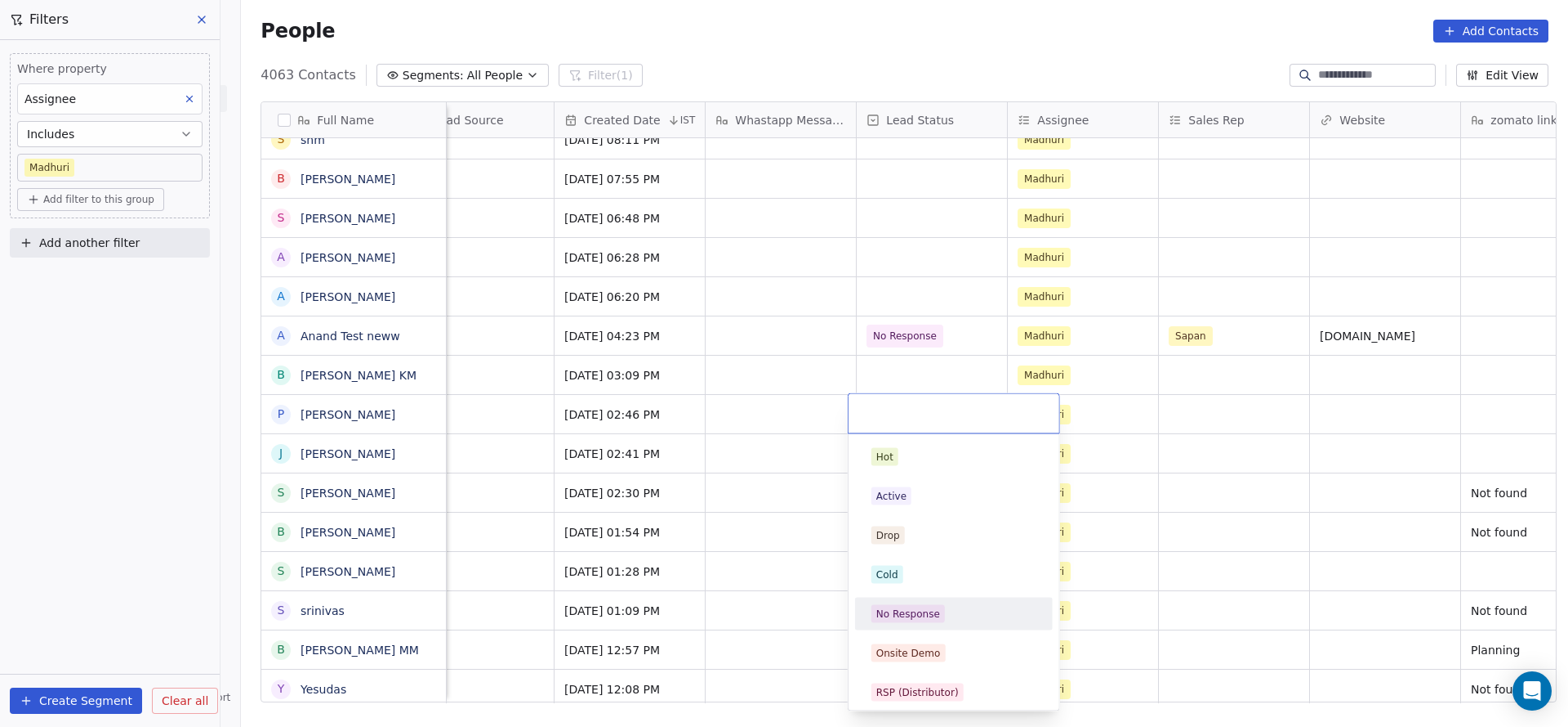
click at [921, 610] on div "No Response" at bounding box center [908, 613] width 64 height 14
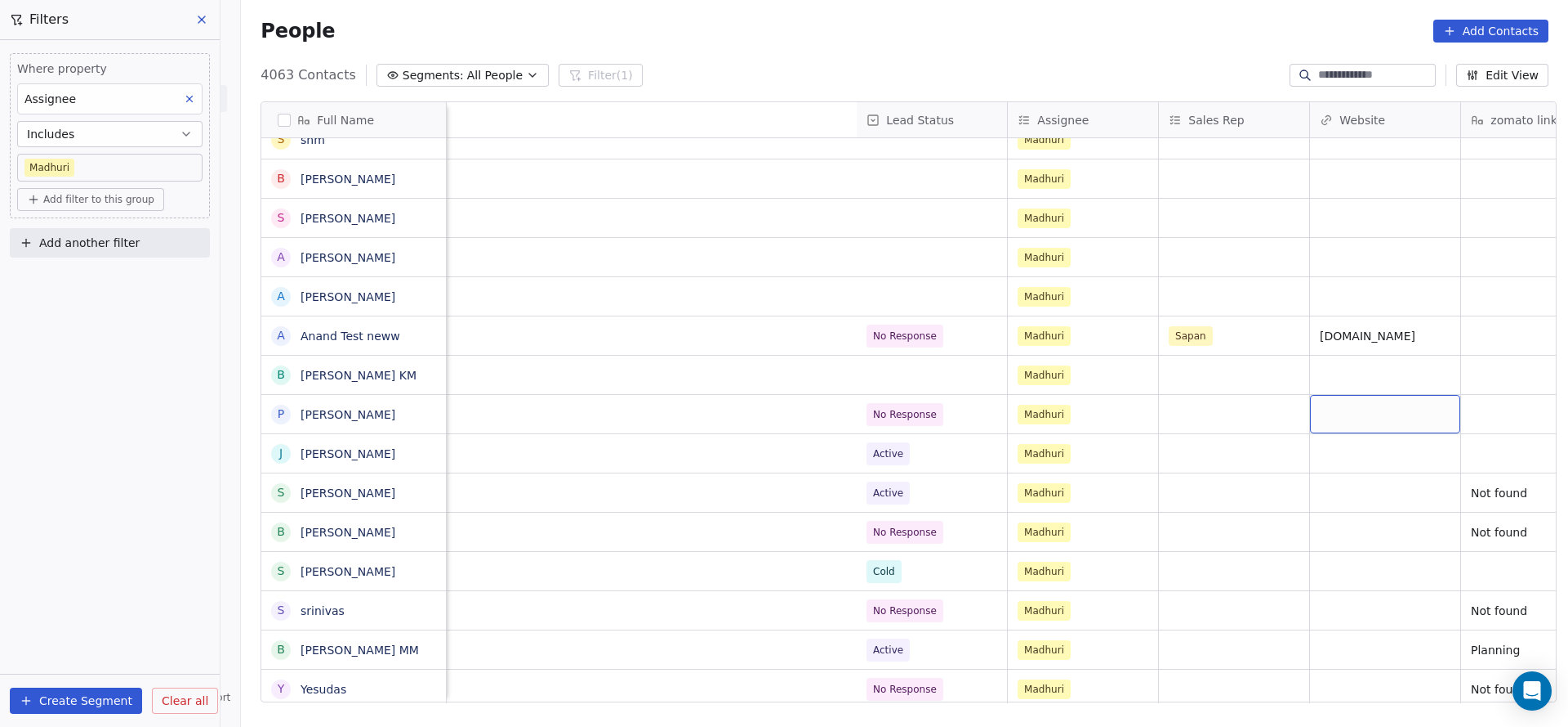
scroll to position [0, 1971]
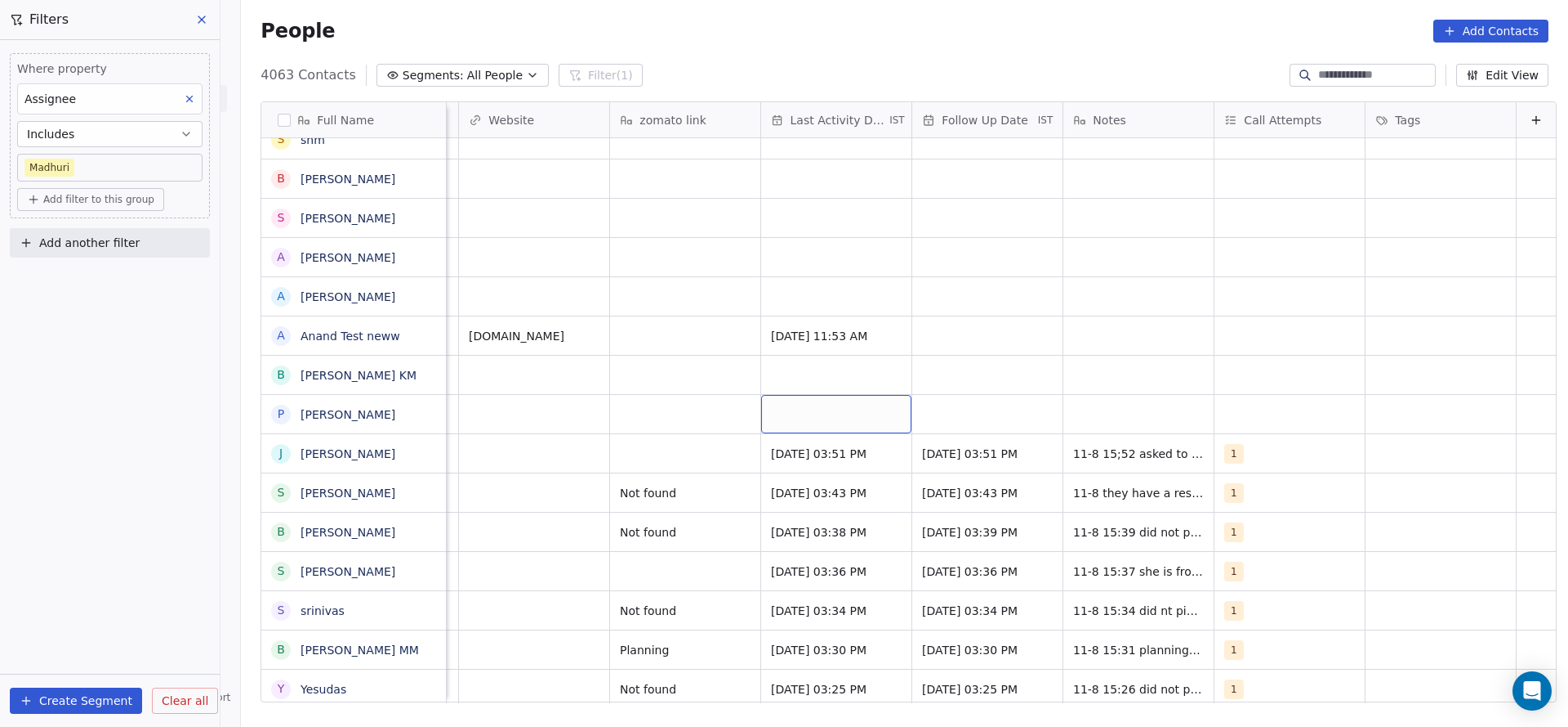
click at [797, 430] on div "grid" at bounding box center [837, 413] width 150 height 38
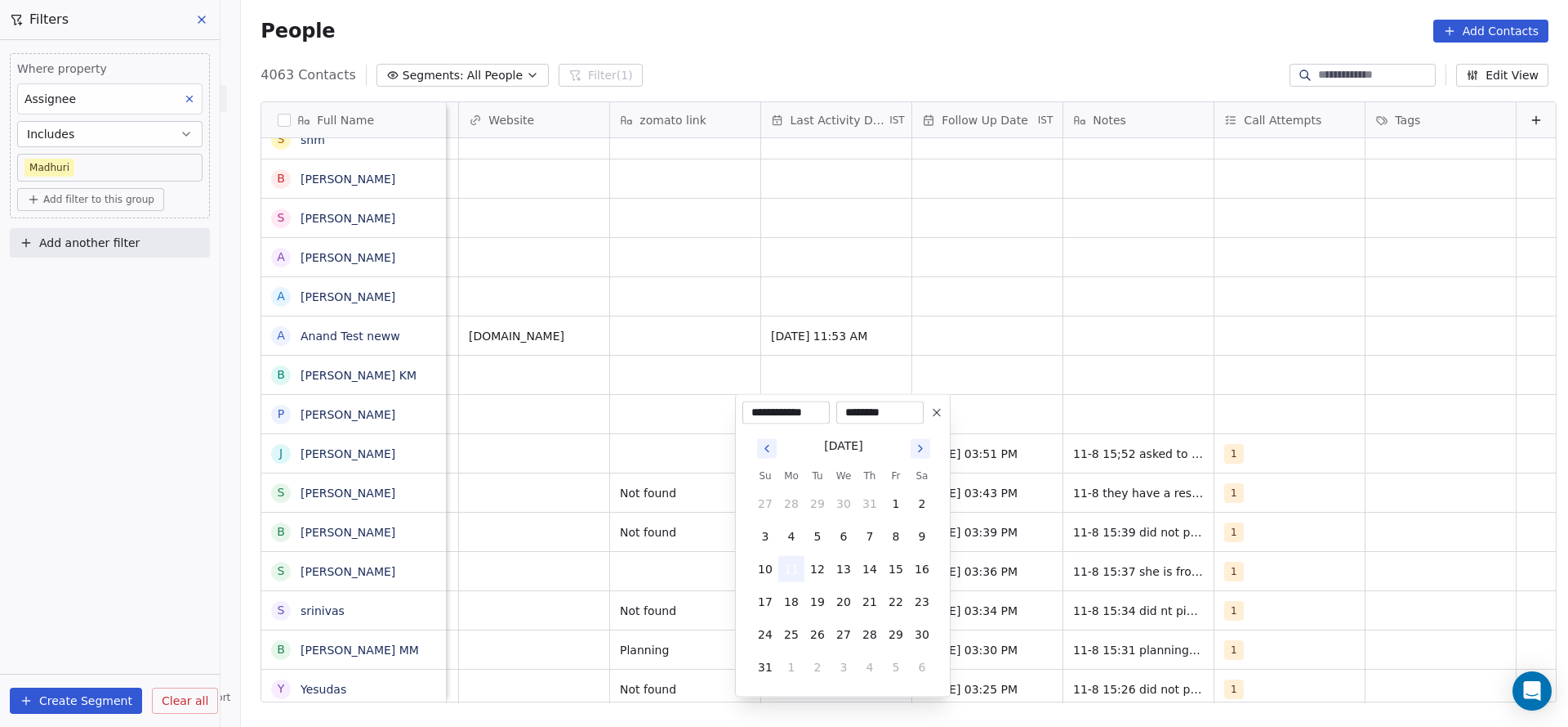
click at [785, 569] on button "11" at bounding box center [792, 569] width 27 height 27
click at [733, 422] on html "On2Cook India Pvt. Ltd. Contacts People Marketing Workflows Campaigns Sales Pip…" at bounding box center [784, 363] width 1568 height 727
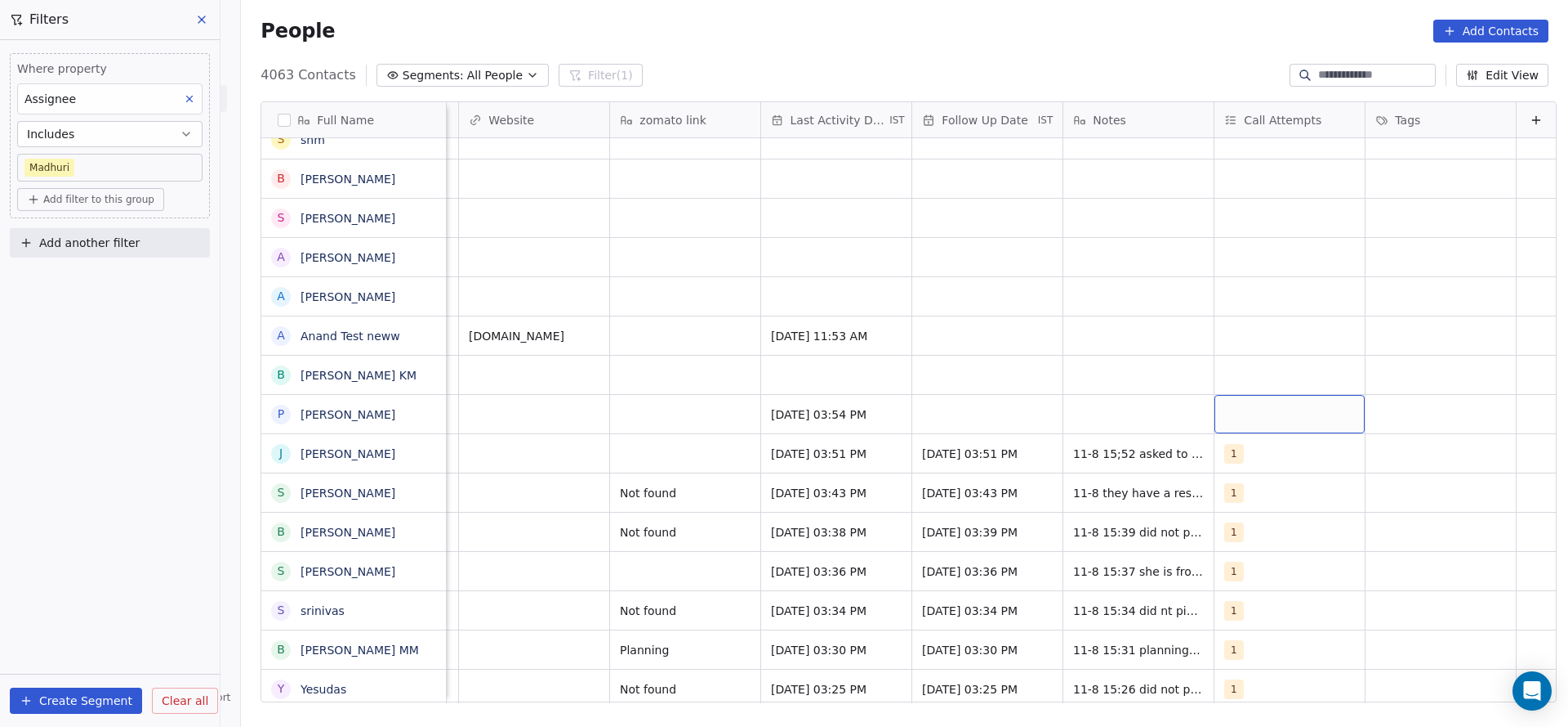
click at [1246, 402] on div "grid" at bounding box center [1290, 413] width 150 height 38
click at [1236, 459] on div "1" at bounding box center [1238, 456] width 7 height 14
click at [947, 405] on html "On2Cook India Pvt. Ltd. Contacts People Marketing Workflows Campaigns Sales Pip…" at bounding box center [784, 363] width 1568 height 727
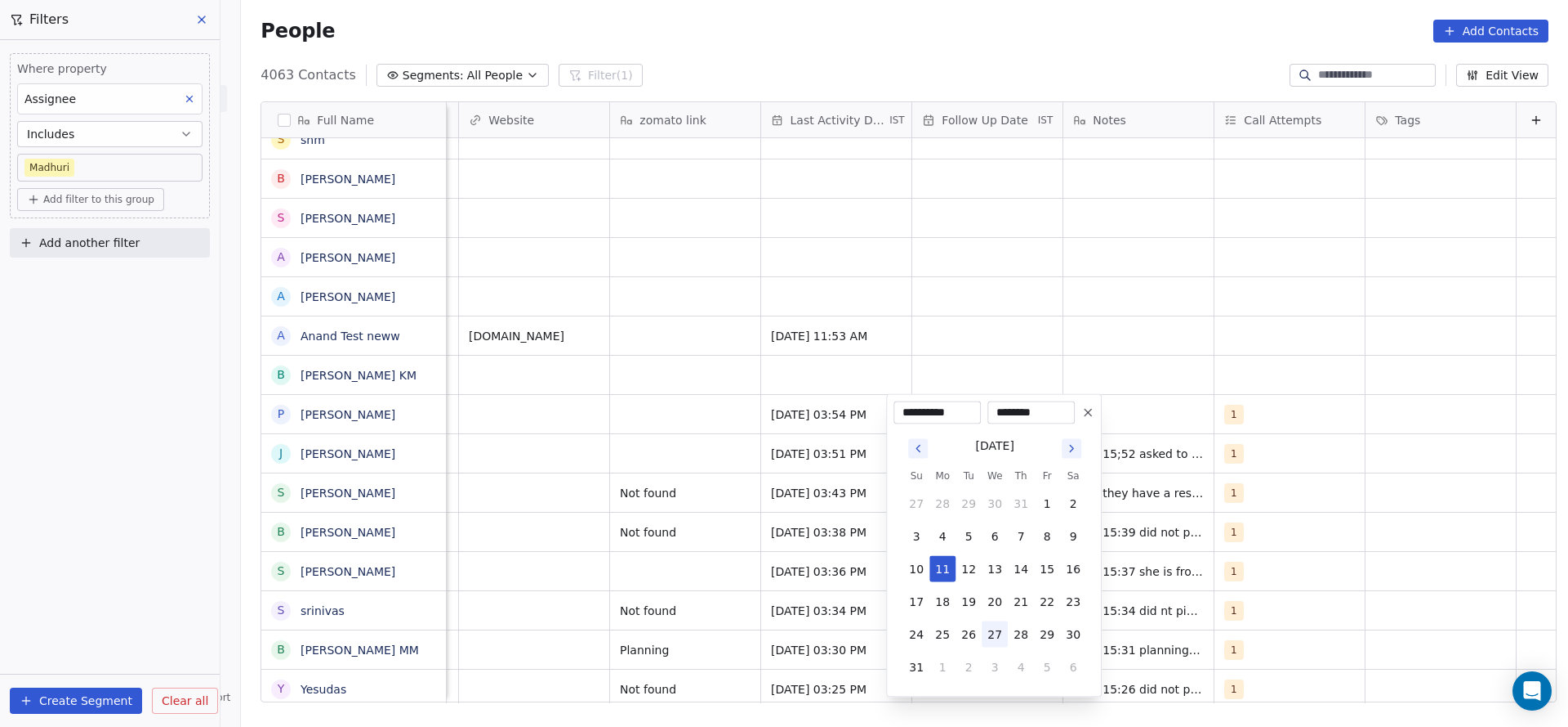
click at [988, 626] on button "27" at bounding box center [995, 635] width 27 height 27
type input "**********"
click at [1103, 260] on html "On2Cook India Pvt. Ltd. Contacts People Marketing Workflows Campaigns Sales Pip…" at bounding box center [784, 363] width 1568 height 727
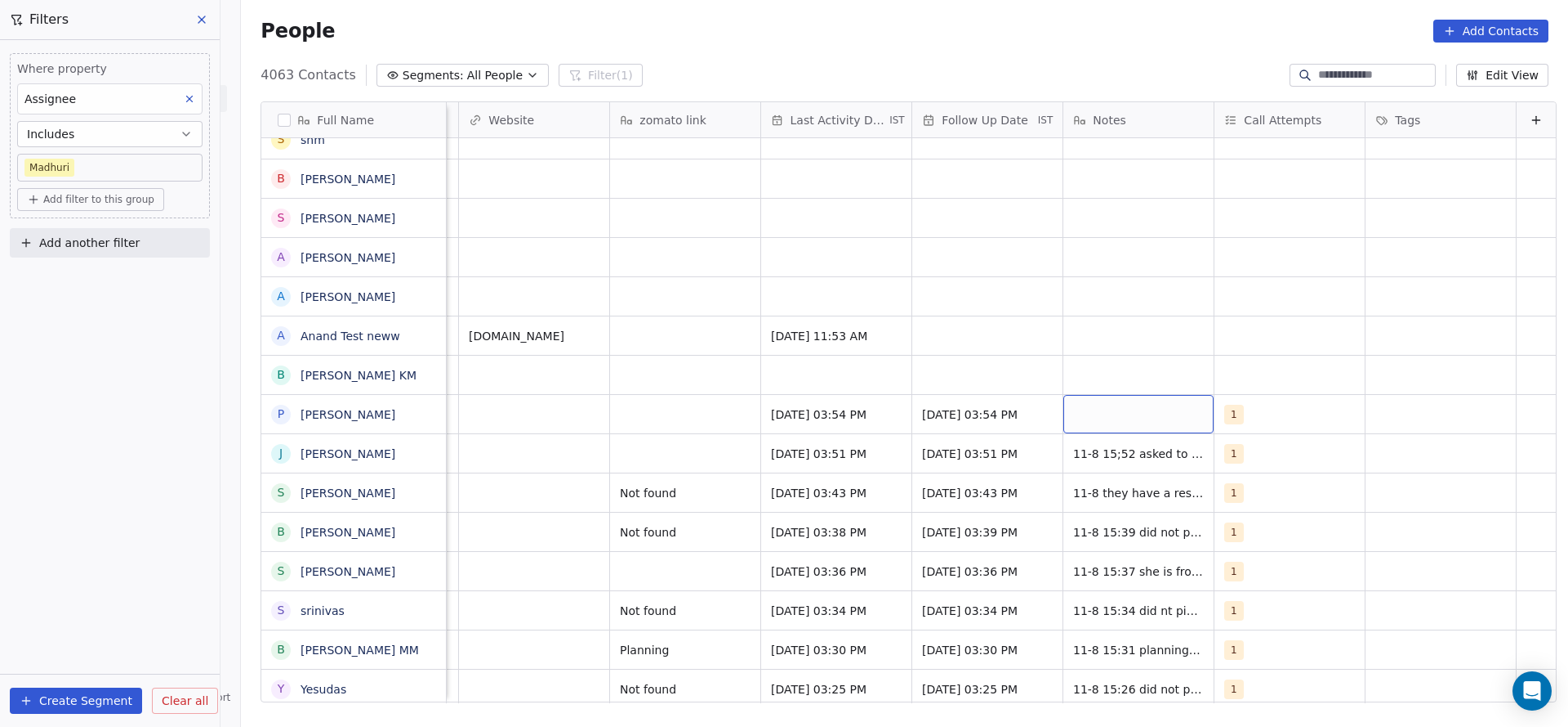
click at [1140, 417] on div "grid" at bounding box center [1139, 413] width 150 height 38
type textarea "**********"
click at [527, 435] on html "On2Cook India Pvt. Ltd. Contacts People Marketing Workflows Campaigns Sales Pip…" at bounding box center [784, 363] width 1568 height 727
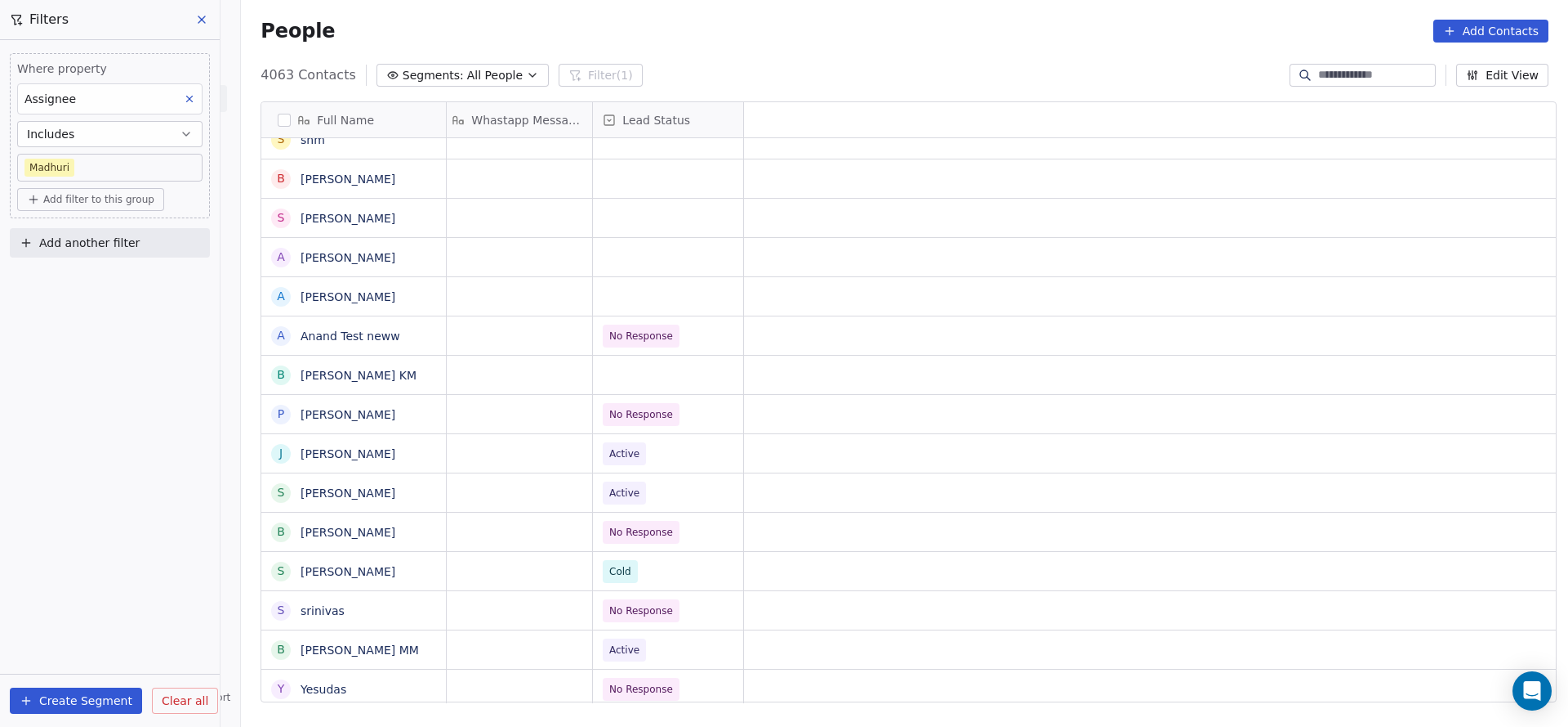
scroll to position [0, 0]
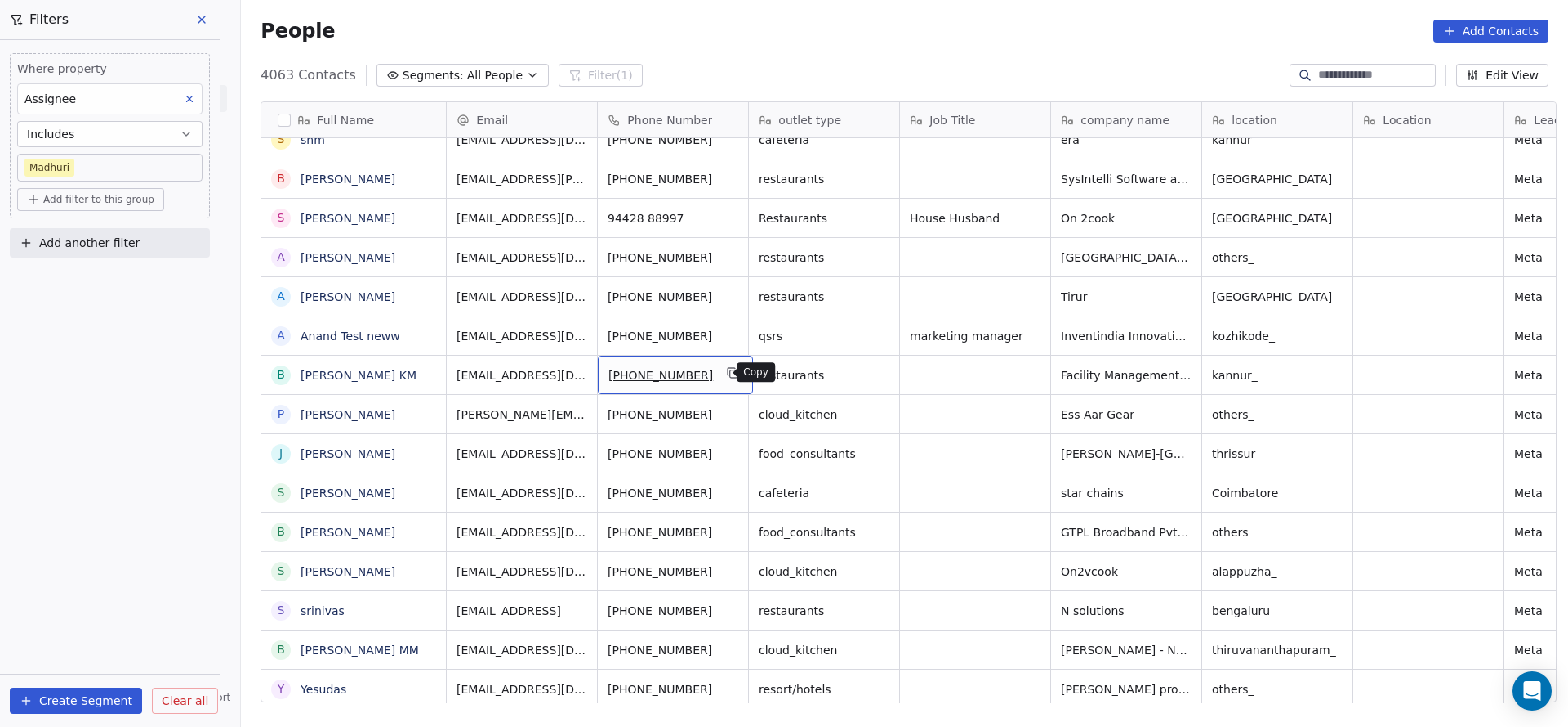
click at [730, 376] on icon "grid" at bounding box center [734, 374] width 8 height 8
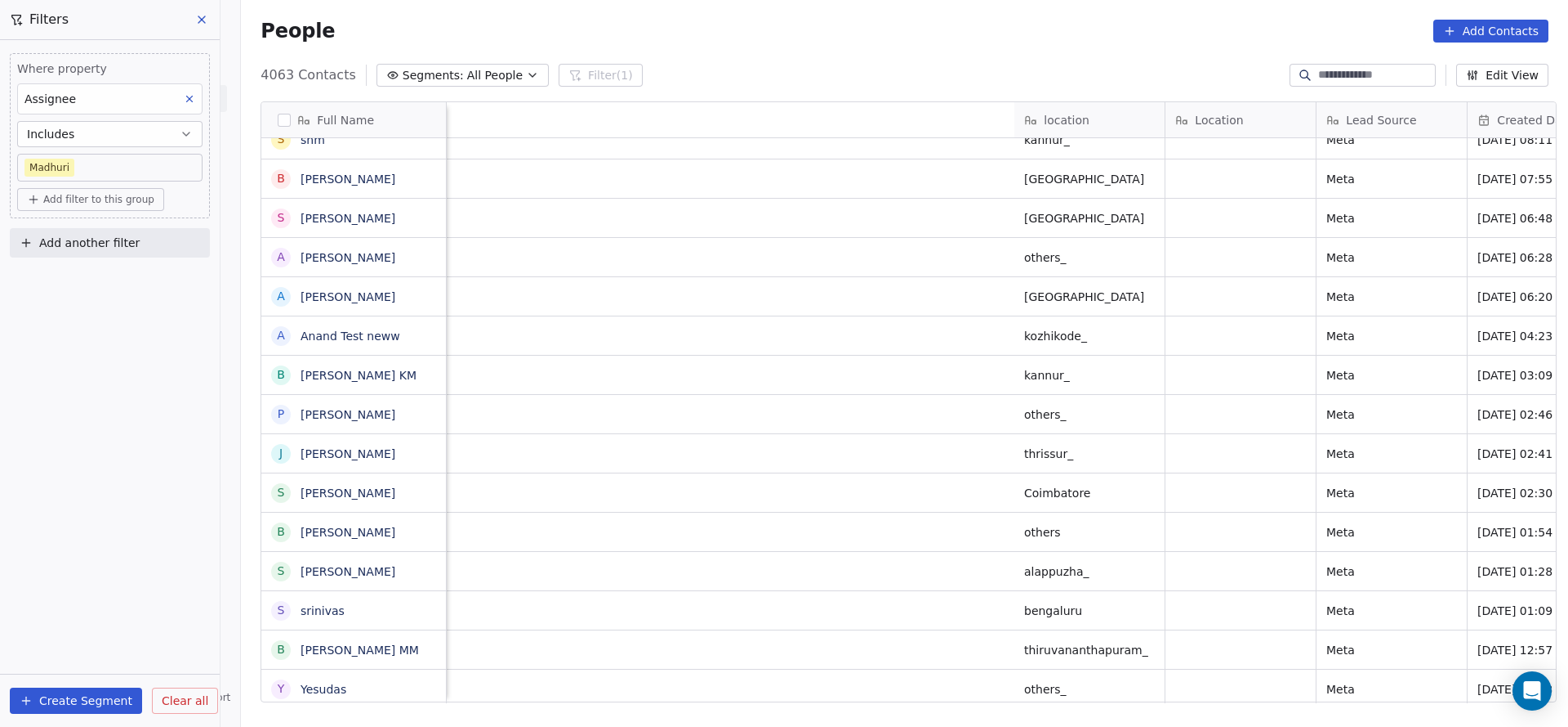
scroll to position [0, 1328]
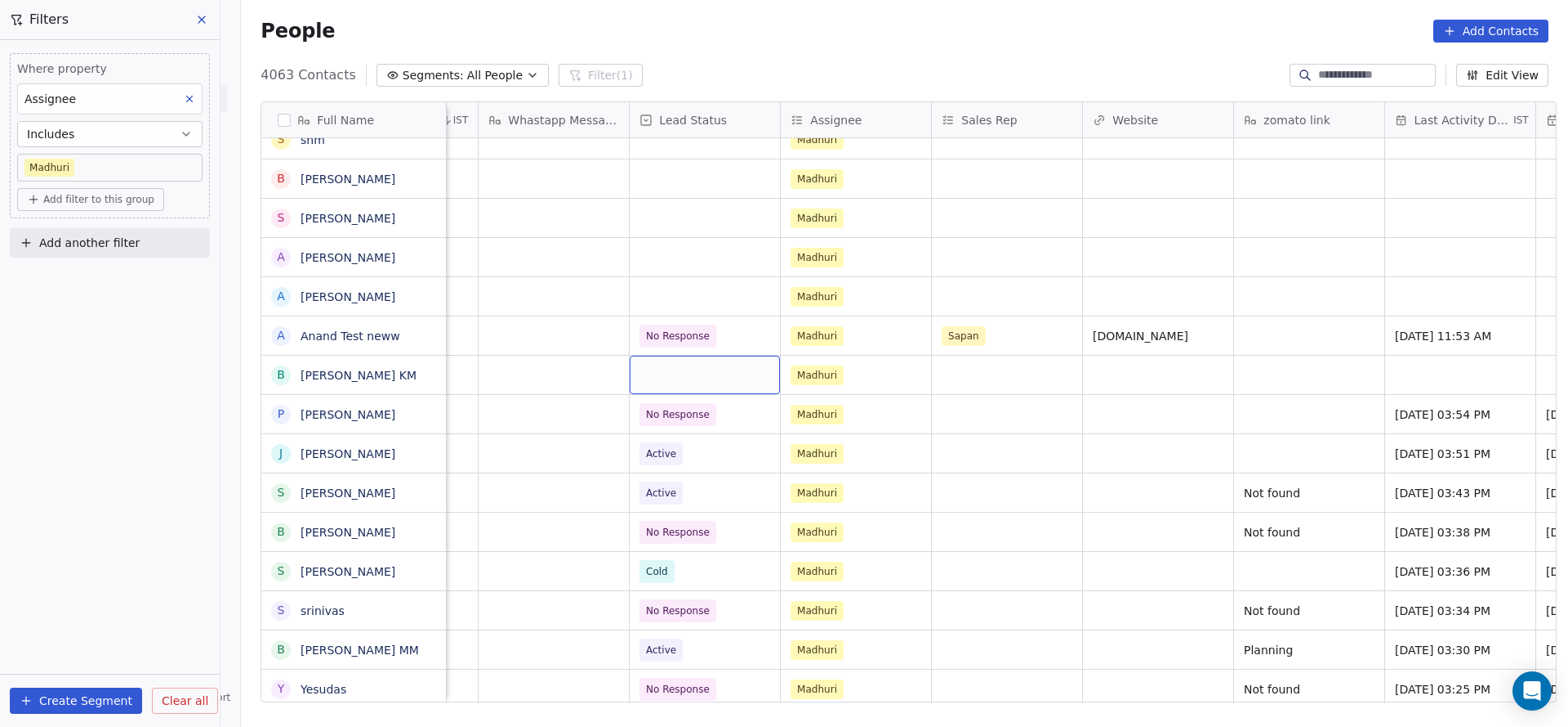
click at [652, 368] on div "grid" at bounding box center [705, 374] width 150 height 38
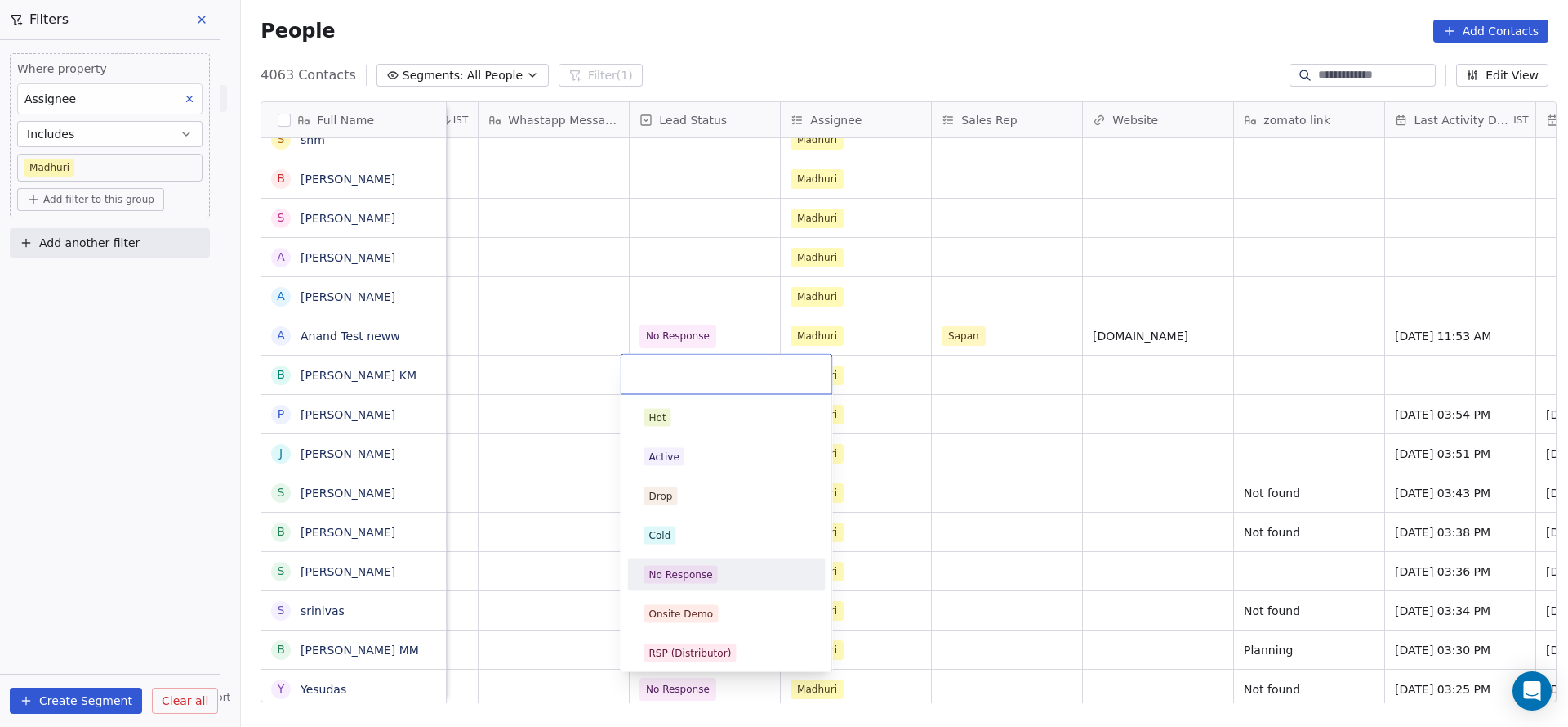
click at [698, 584] on div "No Response" at bounding box center [727, 575] width 184 height 27
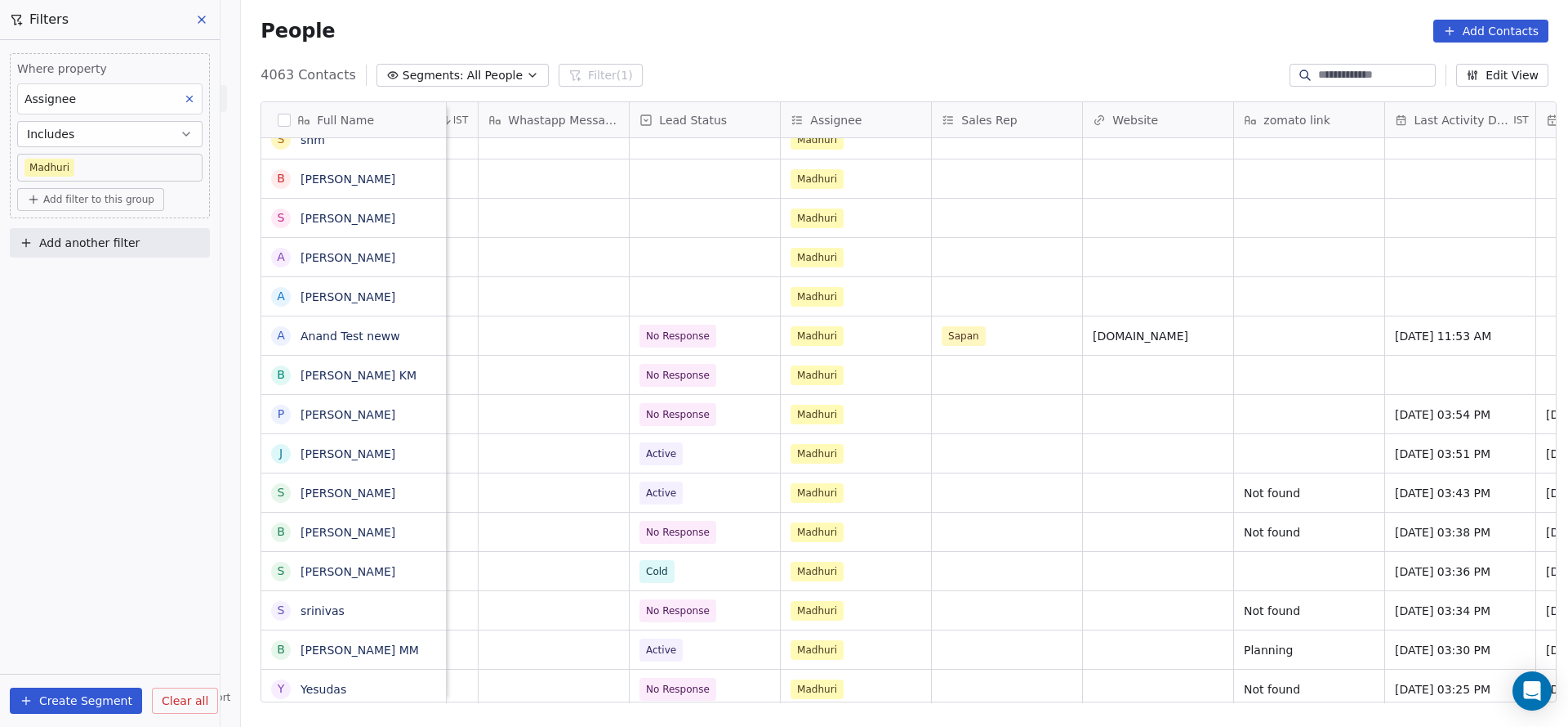
drag, startPoint x: 1017, startPoint y: 701, endPoint x: 1409, endPoint y: 373, distance: 511.1
click at [1102, 669] on div "Full Name T [PERSON_NAME] Bomb S [PERSON_NAME] [PERSON_NAME] S [PERSON_NAME] V …" at bounding box center [905, 408] width 1328 height 640
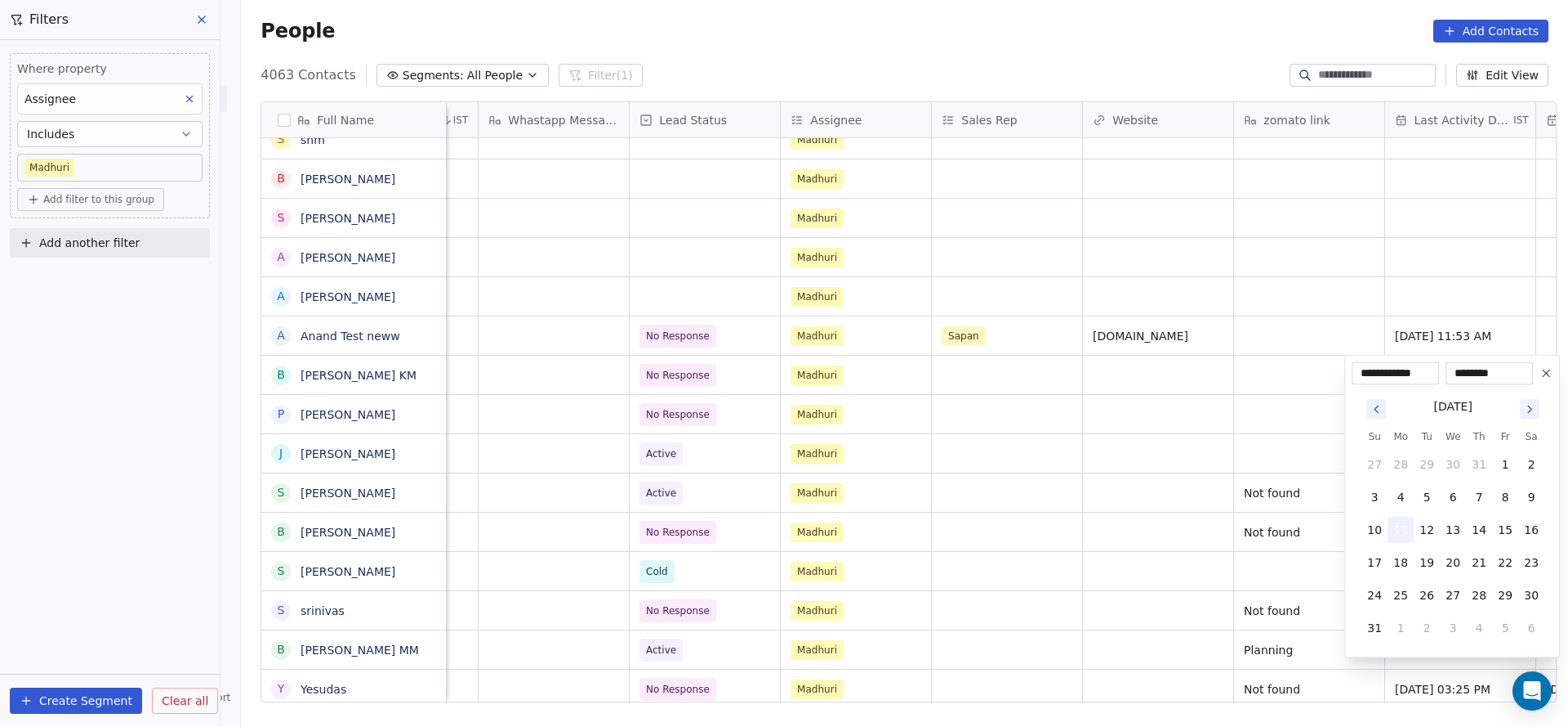
click at [1404, 536] on button "11" at bounding box center [1401, 530] width 27 height 27
click at [1053, 470] on html "On2Cook India Pvt. Ltd. Contacts People Marketing Workflows Campaigns Sales Pip…" at bounding box center [784, 363] width 1568 height 727
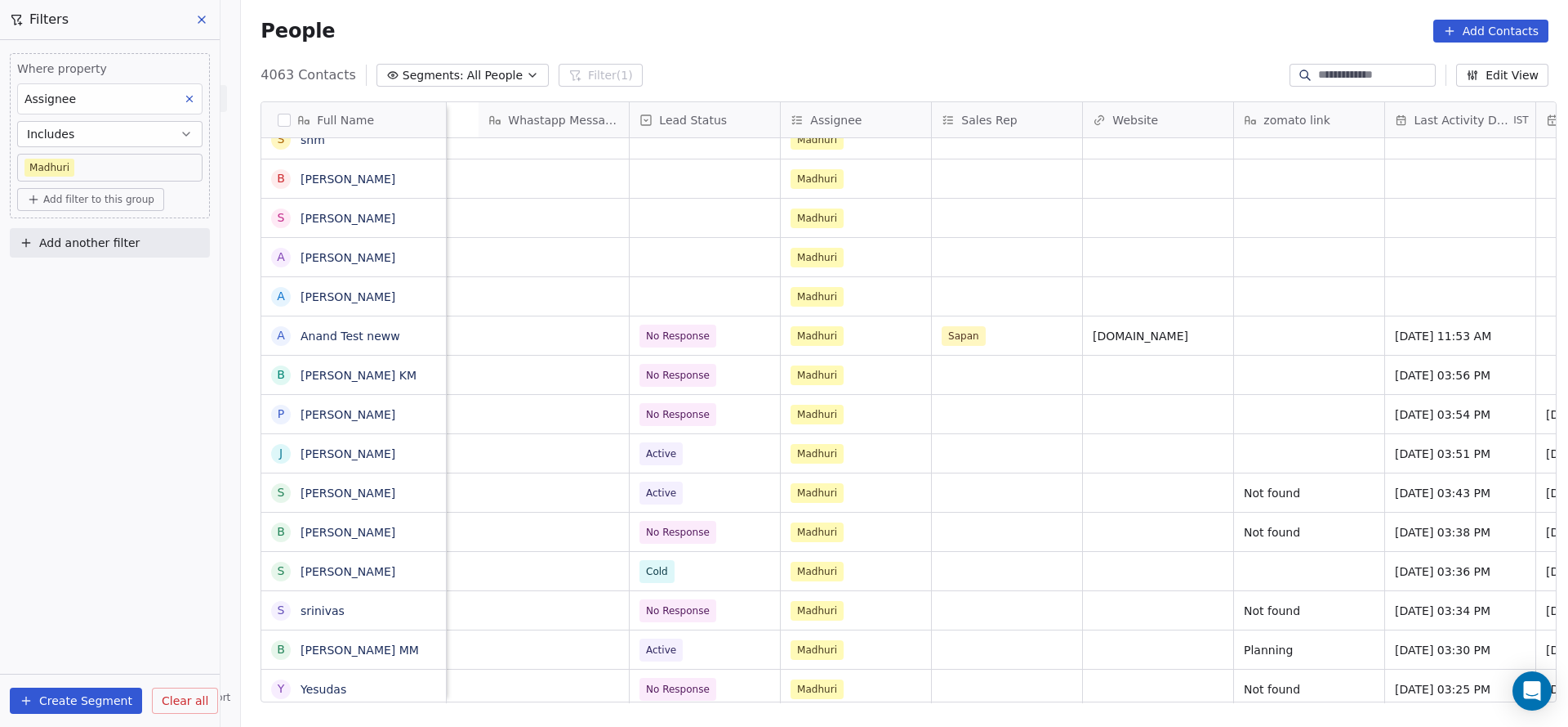
scroll to position [0, 1887]
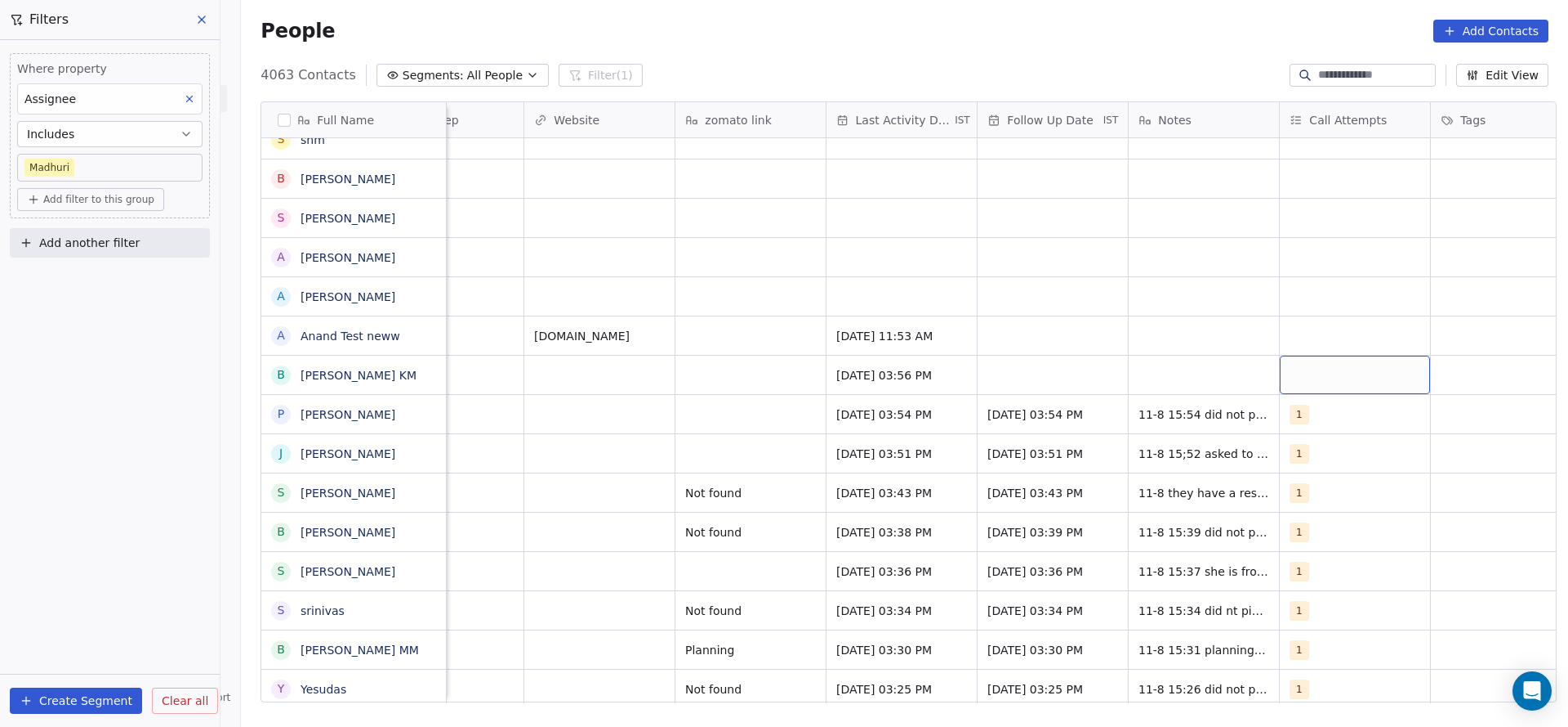
click at [1301, 361] on div "grid" at bounding box center [1355, 374] width 150 height 38
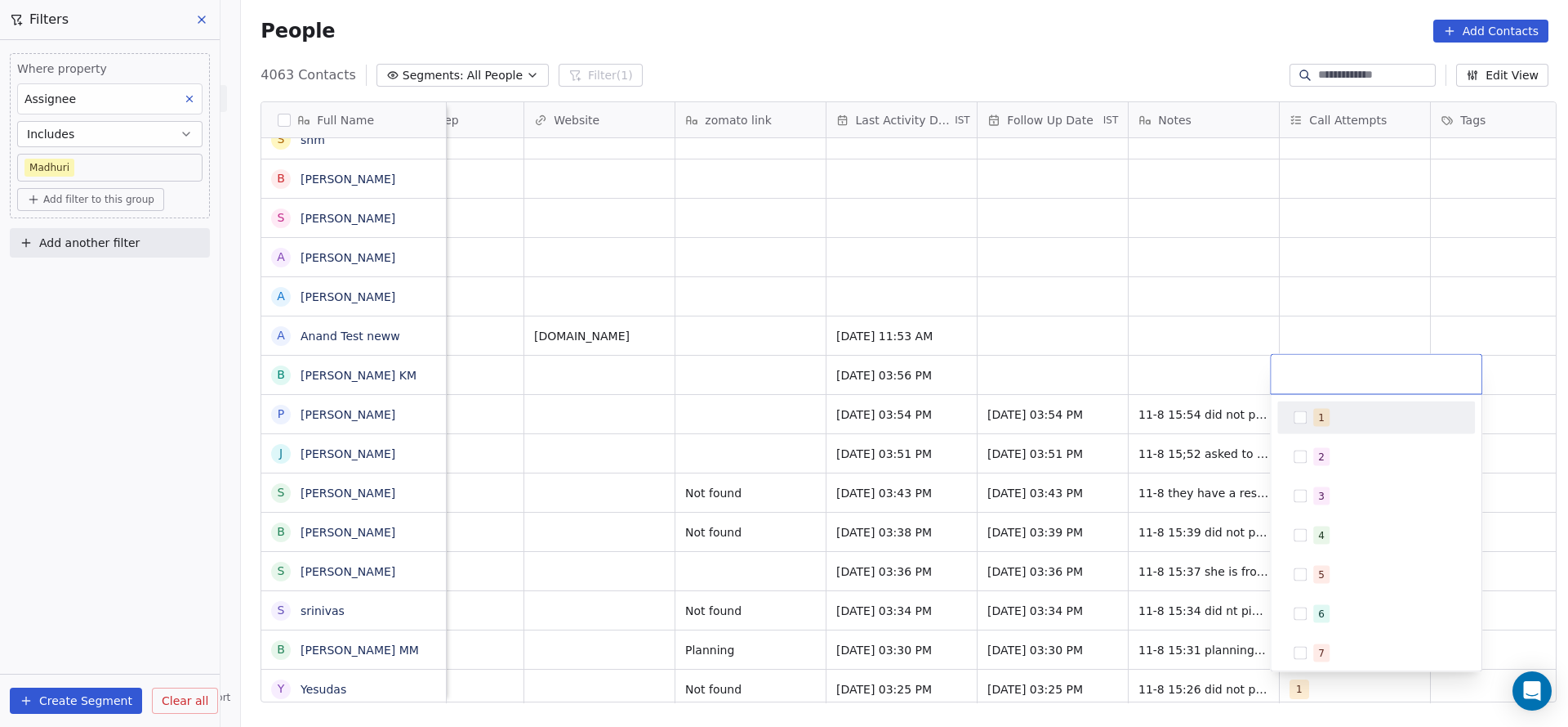
click at [1300, 422] on button "Suggestions" at bounding box center [1300, 418] width 13 height 13
click at [1027, 396] on html "On2Cook India Pvt. Ltd. Contacts People Marketing Workflows Campaigns Sales Pip…" at bounding box center [784, 363] width 1568 height 727
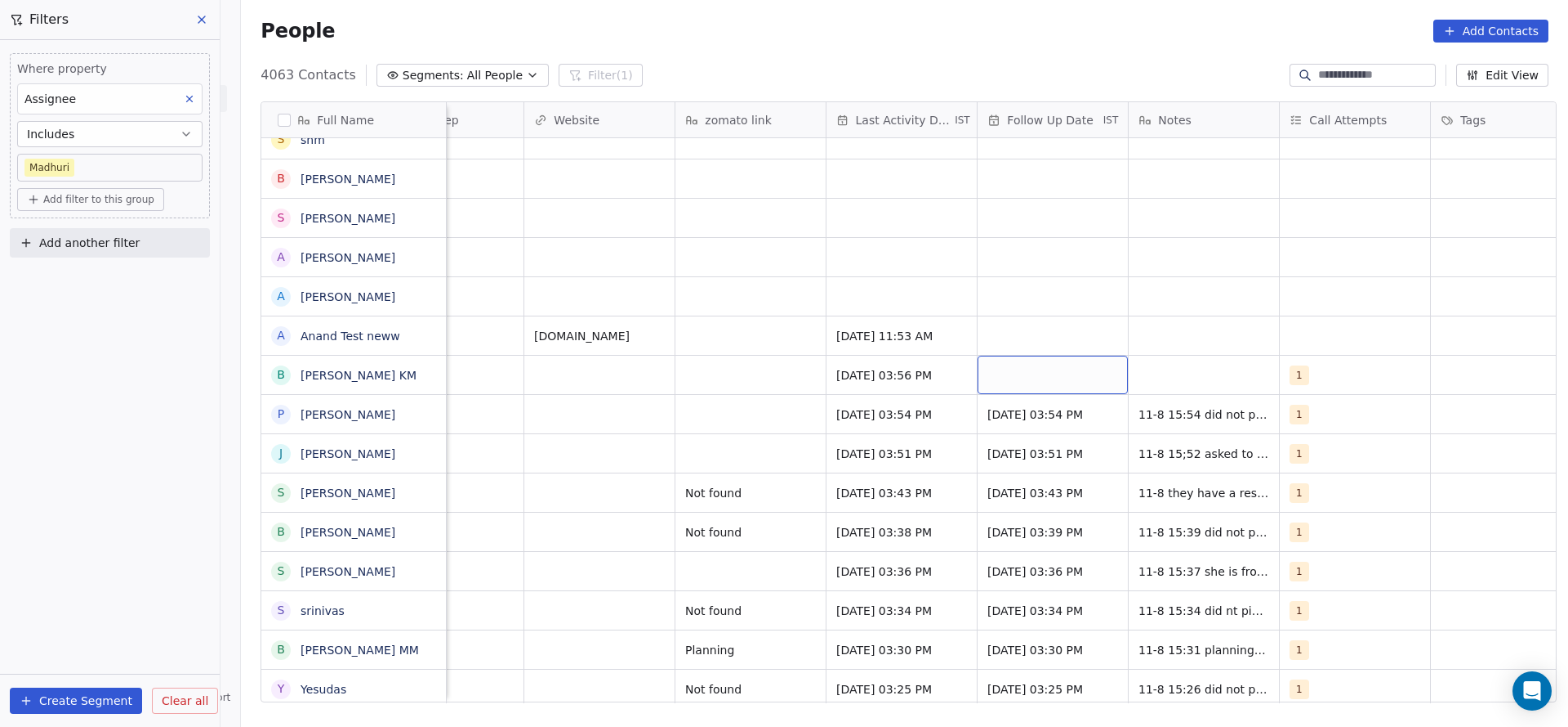
click at [1025, 360] on div "grid" at bounding box center [1053, 374] width 150 height 38
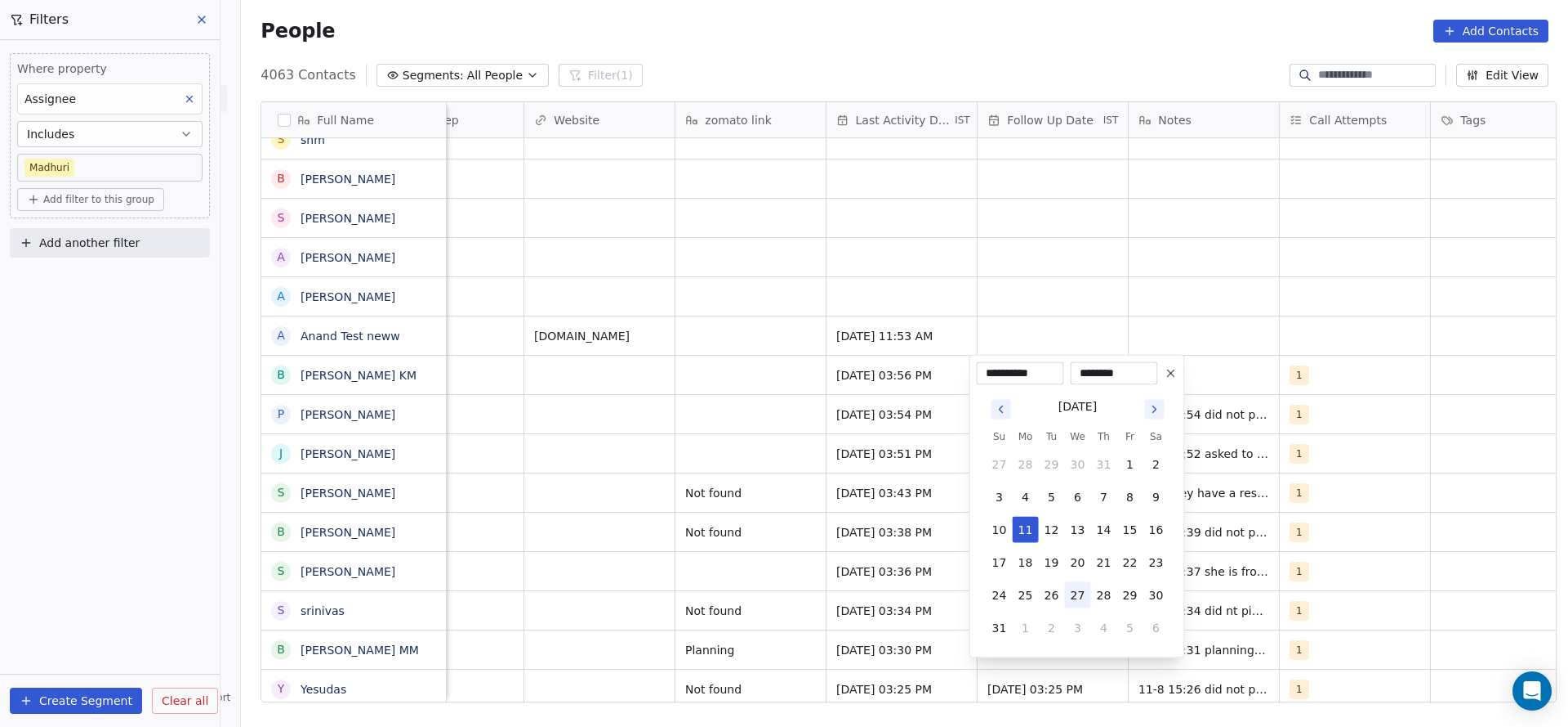
click at [1078, 593] on button "27" at bounding box center [1079, 595] width 27 height 27
type input "**********"
click at [1220, 207] on html "On2Cook India Pvt. Ltd. Contacts People Marketing Workflows Campaigns Sales Pip…" at bounding box center [784, 363] width 1568 height 727
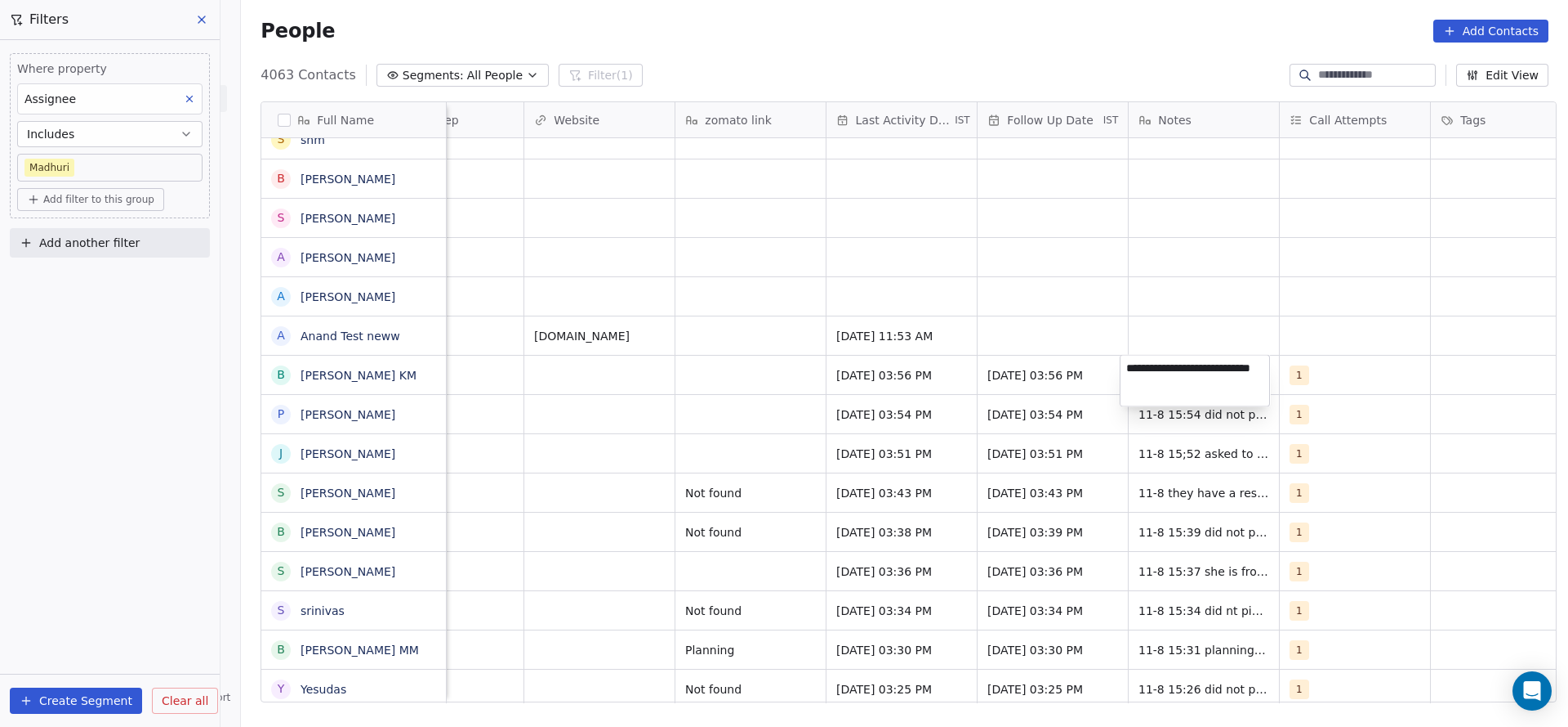
type textarea "**********"
click at [569, 228] on html "On2Cook India Pvt. Ltd. Contacts People Marketing Workflows Campaigns Sales Pip…" at bounding box center [784, 363] width 1568 height 727
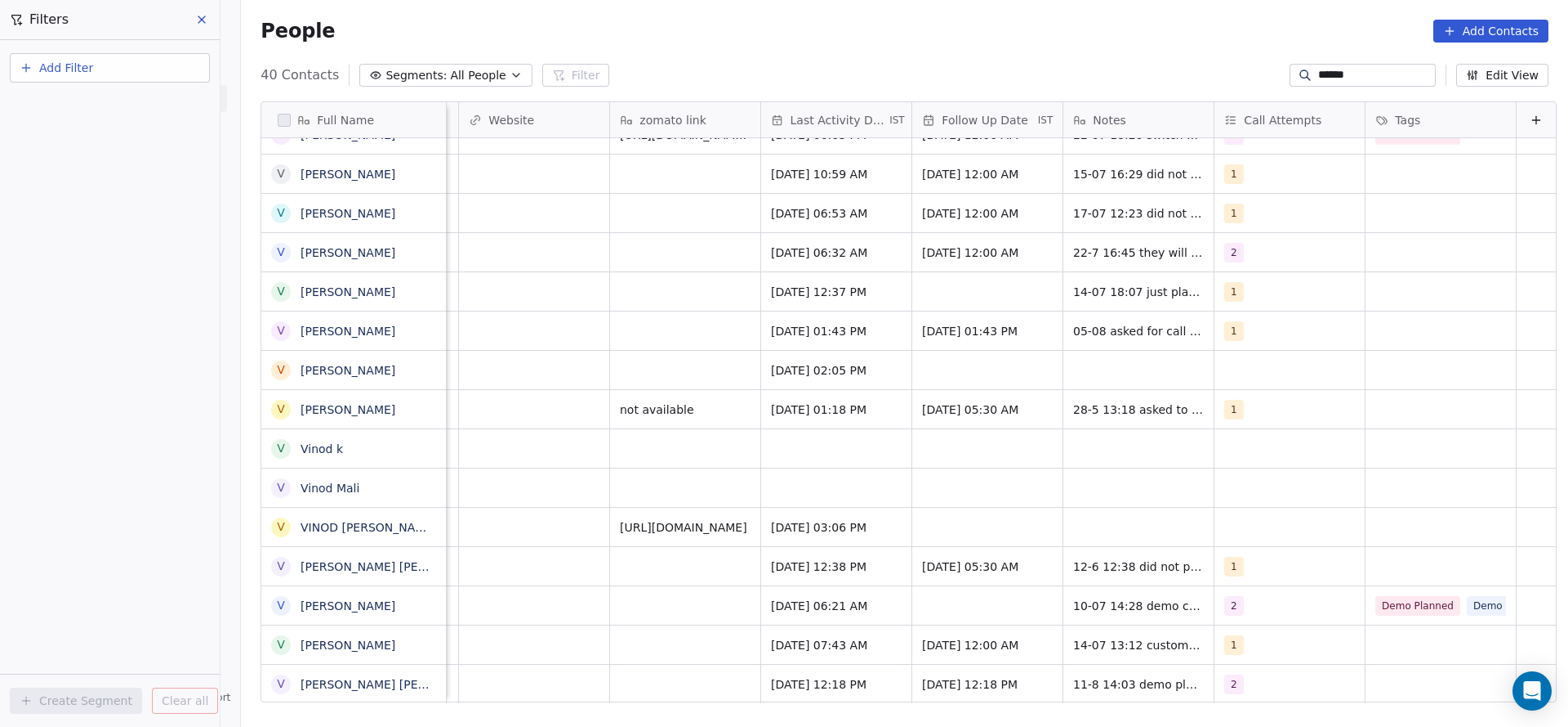
scroll to position [621, 1316]
click at [1323, 74] on input "*****" at bounding box center [1375, 75] width 114 height 16
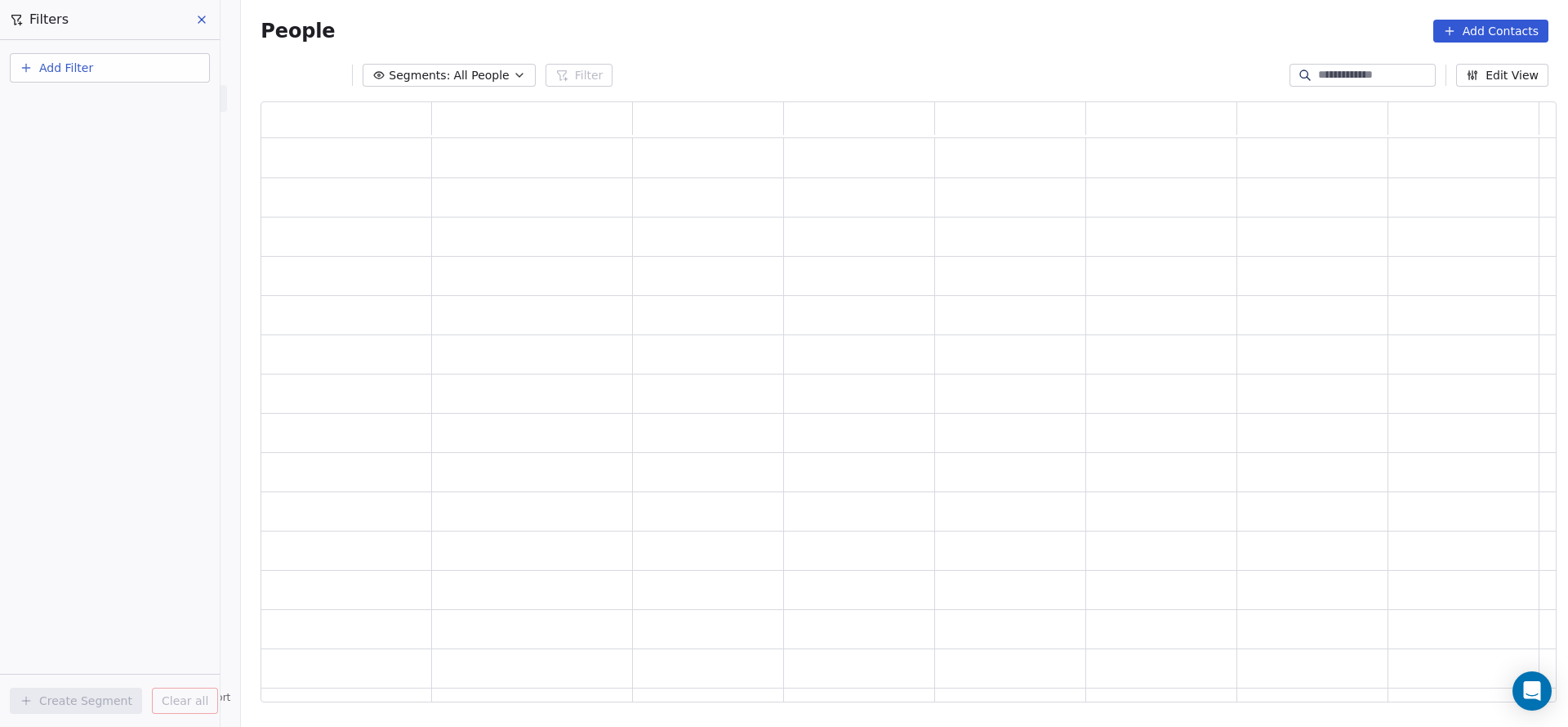
scroll to position [582, 1276]
click at [60, 67] on span "Add Filter" at bounding box center [66, 68] width 54 height 17
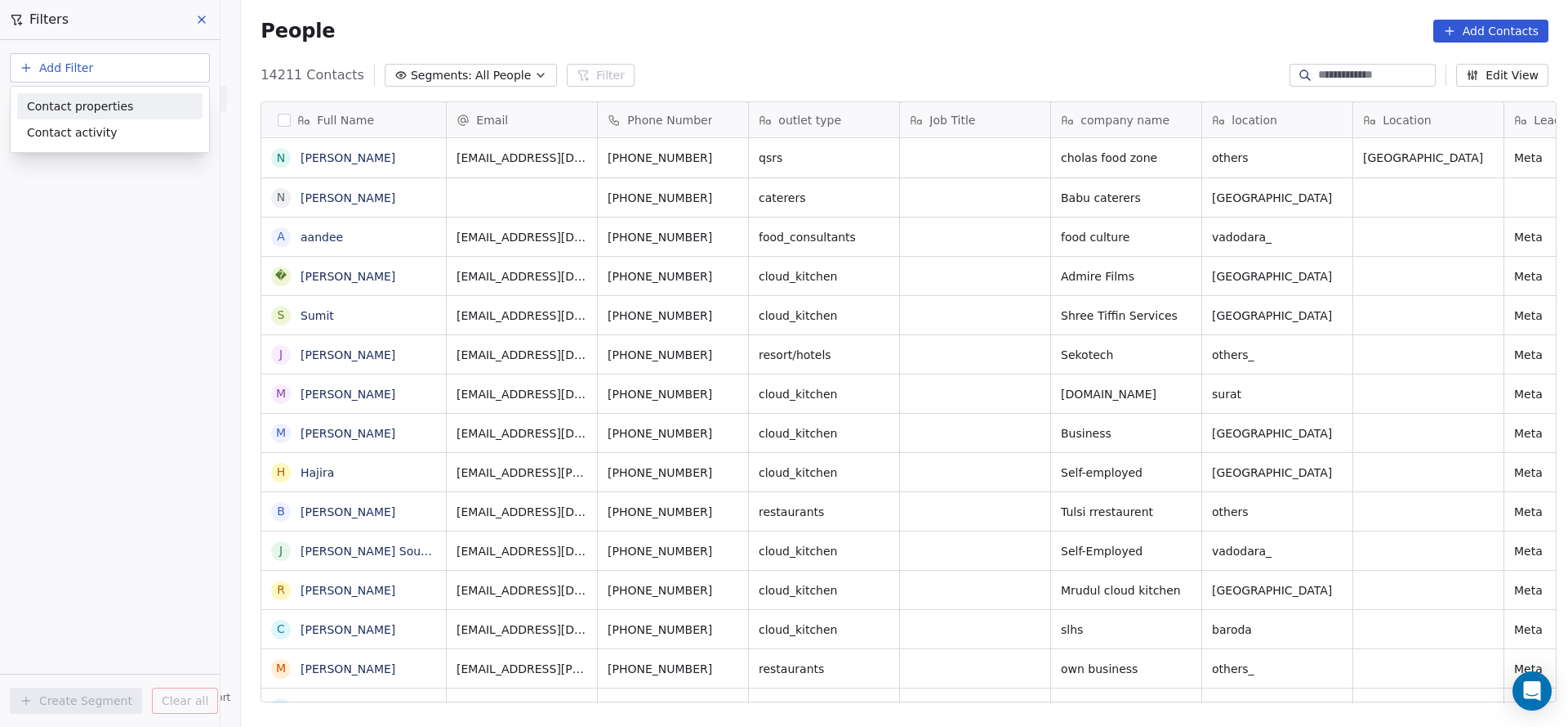
scroll to position [621, 1316]
click at [80, 111] on span "Contact properties" at bounding box center [80, 106] width 106 height 17
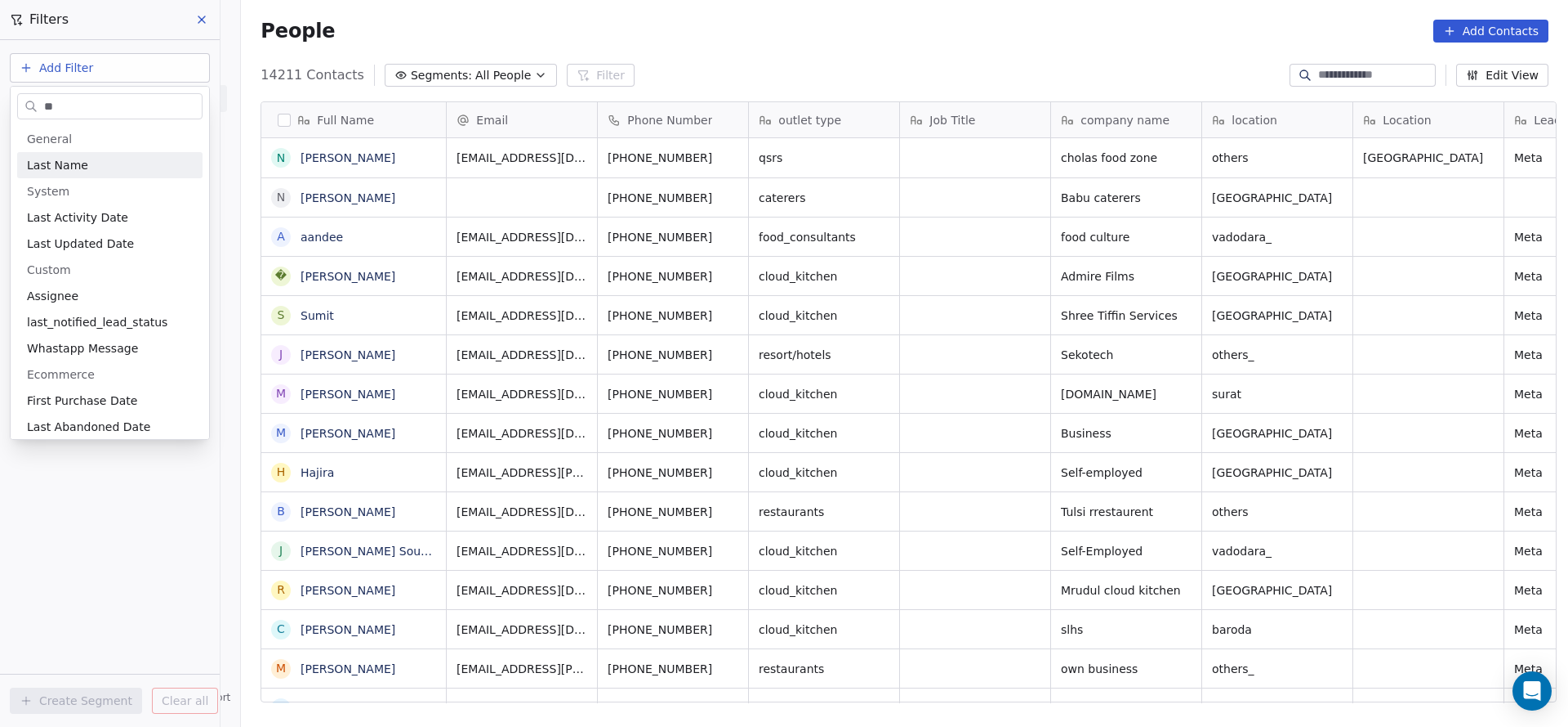
type input "***"
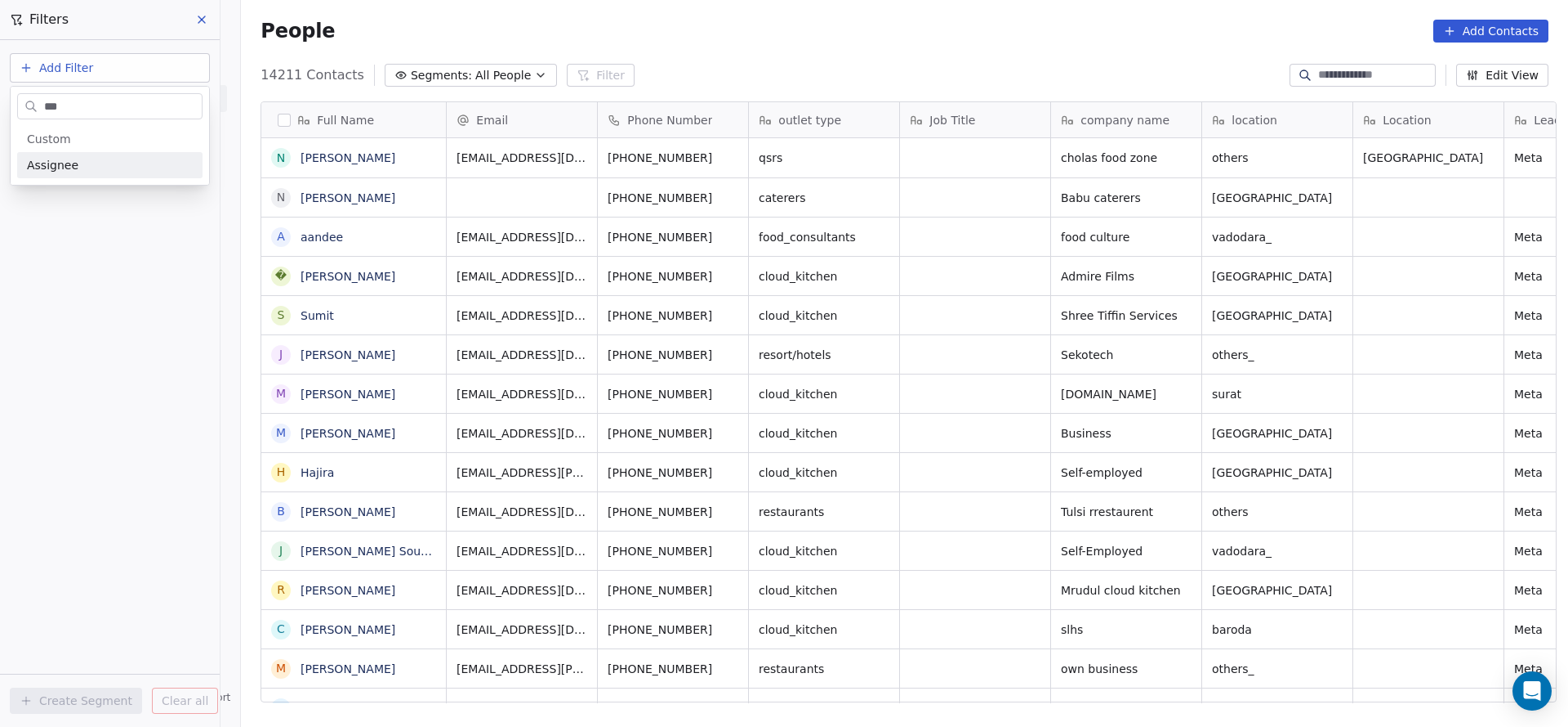
click at [79, 160] on div "Assignee" at bounding box center [109, 164] width 166 height 16
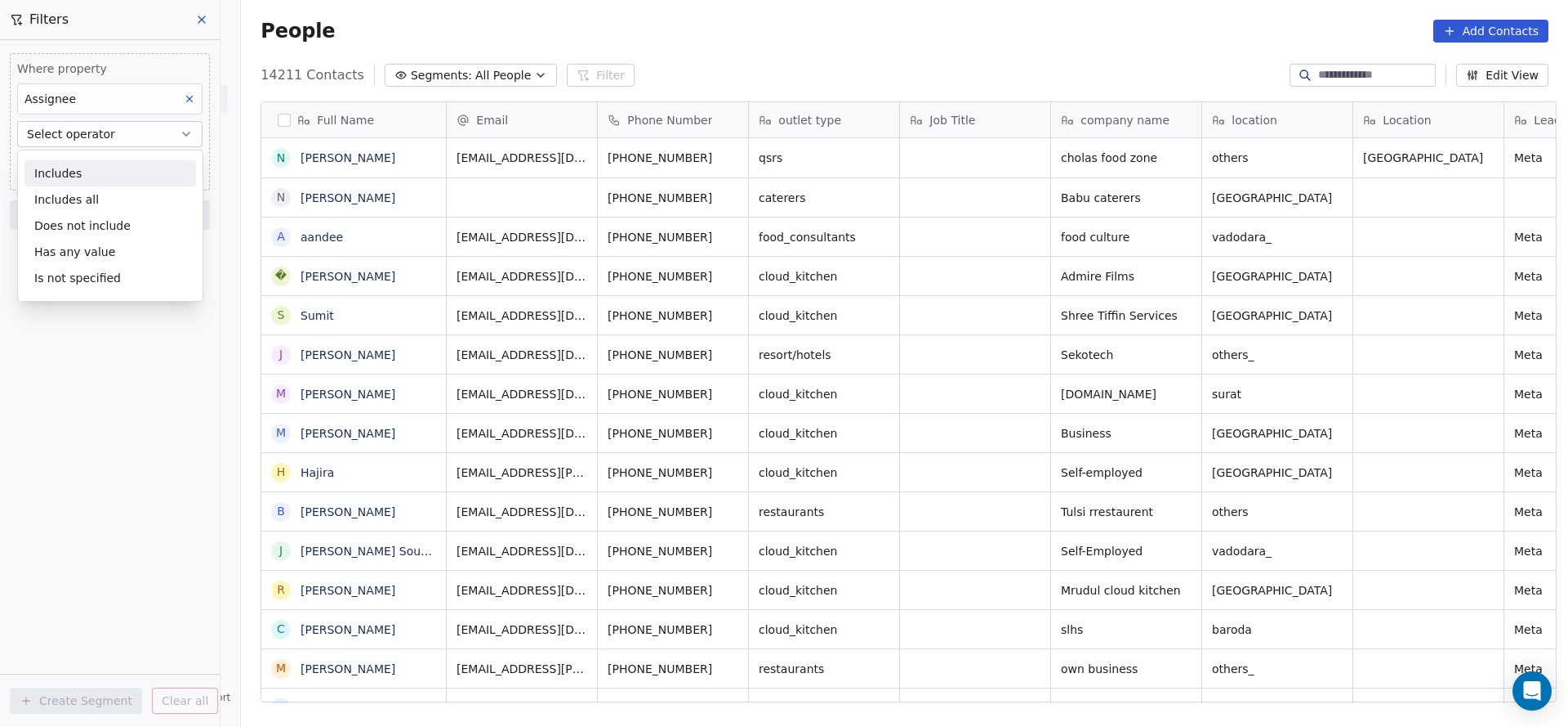
click at [85, 173] on div "Includes" at bounding box center [110, 174] width 172 height 27
click at [85, 158] on body "On2Cook India Pvt. Ltd. Contacts People Marketing Workflows Campaigns Sales Pip…" at bounding box center [784, 363] width 1568 height 727
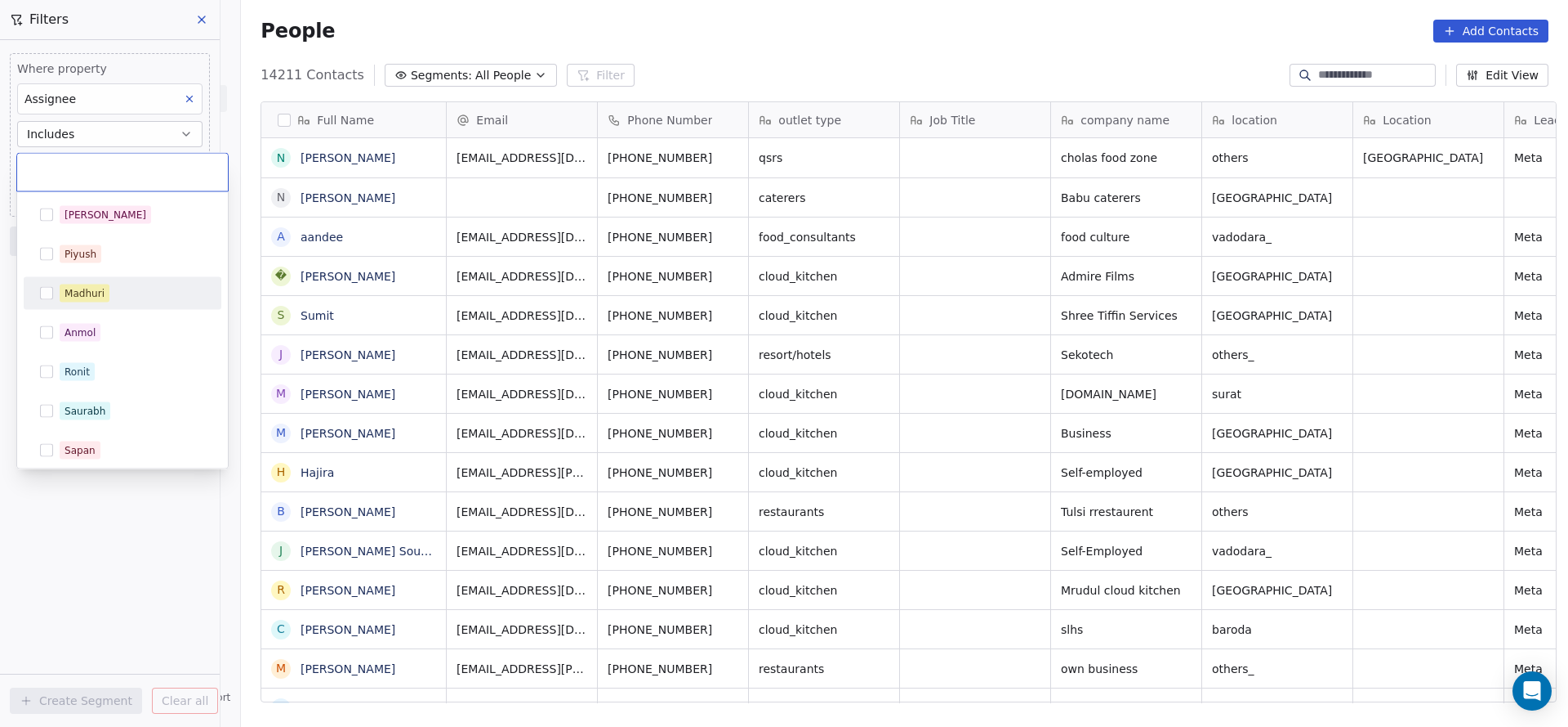
click at [96, 286] on div "Madhuri" at bounding box center [85, 293] width 40 height 14
click at [90, 482] on html "On2Cook India Pvt. Ltd. Contacts People Marketing Workflows Campaigns Sales Pip…" at bounding box center [784, 363] width 1568 height 727
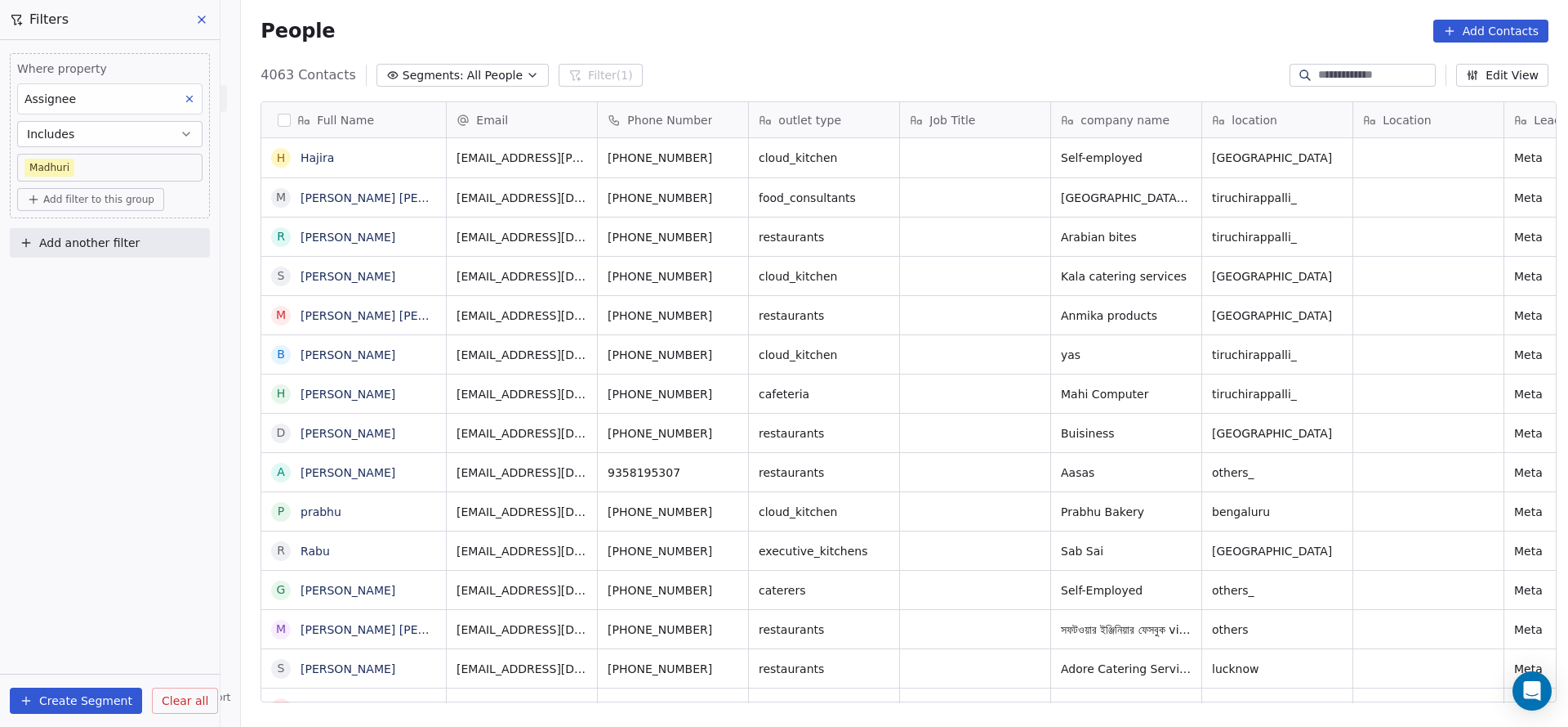
scroll to position [19, 19]
drag, startPoint x: 219, startPoint y: 261, endPoint x: 213, endPoint y: 255, distance: 8.5
click at [218, 262] on div "Filters Where property Assignee Includes Madhuri Add filter to this group Add a…" at bounding box center [110, 363] width 220 height 727
drag, startPoint x: 157, startPoint y: 268, endPoint x: 157, endPoint y: 255, distance: 13.0
click at [157, 258] on div "Where property Assignee Includes Madhuri Add filter to this group Add another f…" at bounding box center [109, 383] width 219 height 686
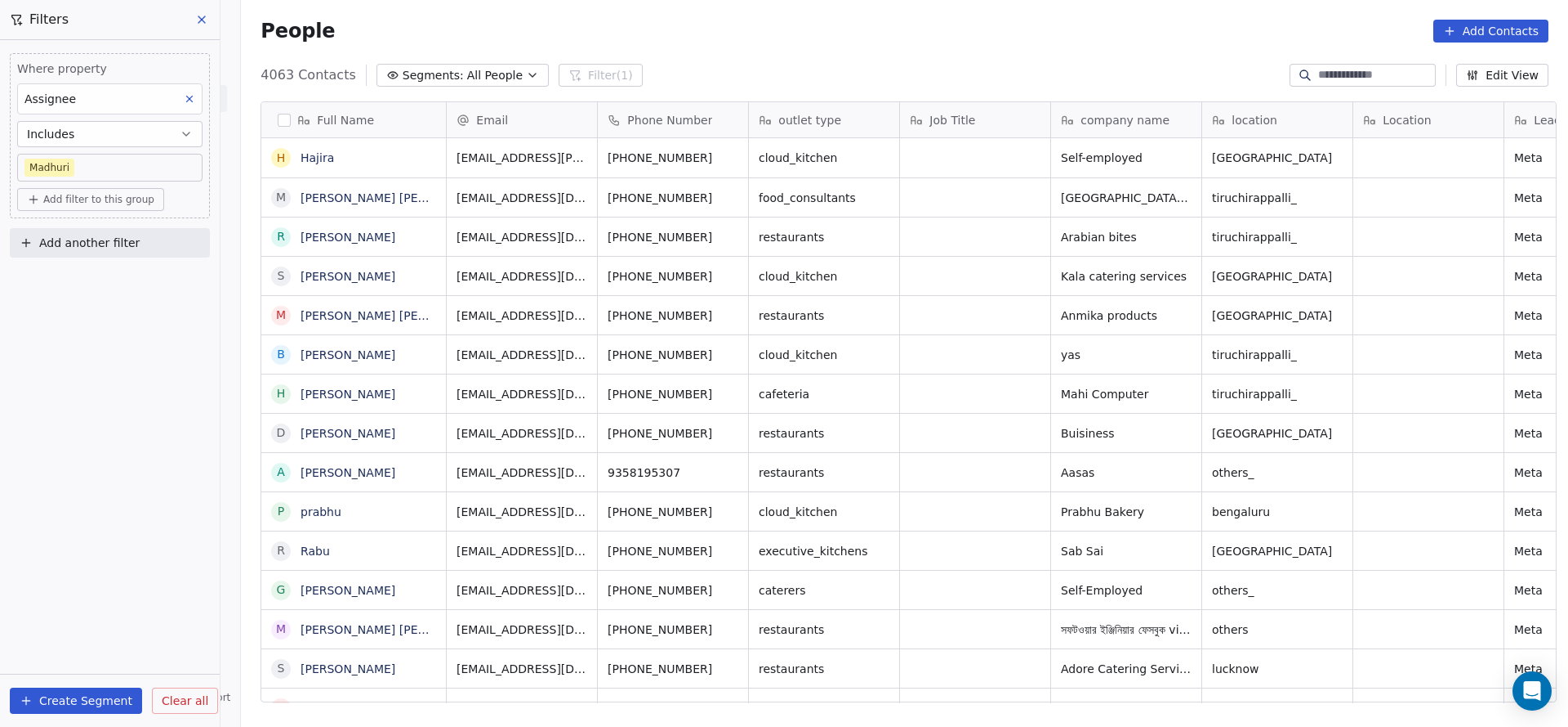
click at [176, 225] on div "Where property Assignee Includes Madhuri Add filter to this group Add another f…" at bounding box center [109, 152] width 219 height 224
click at [174, 245] on button "Add another filter" at bounding box center [109, 242] width 200 height 29
click at [190, 283] on div "Contact properties" at bounding box center [109, 280] width 166 height 17
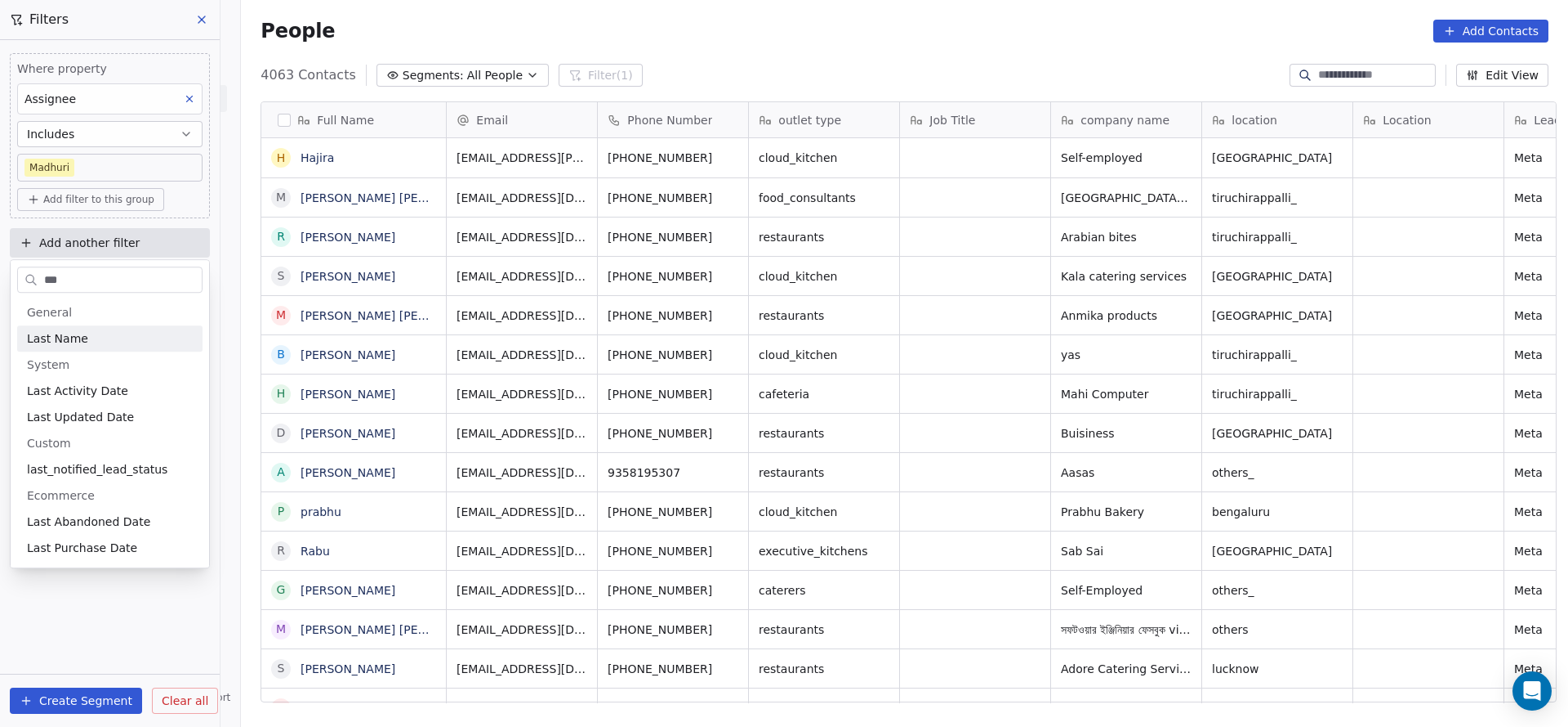
type input "***"
click at [120, 384] on div "Last Activity Date" at bounding box center [109, 391] width 166 height 16
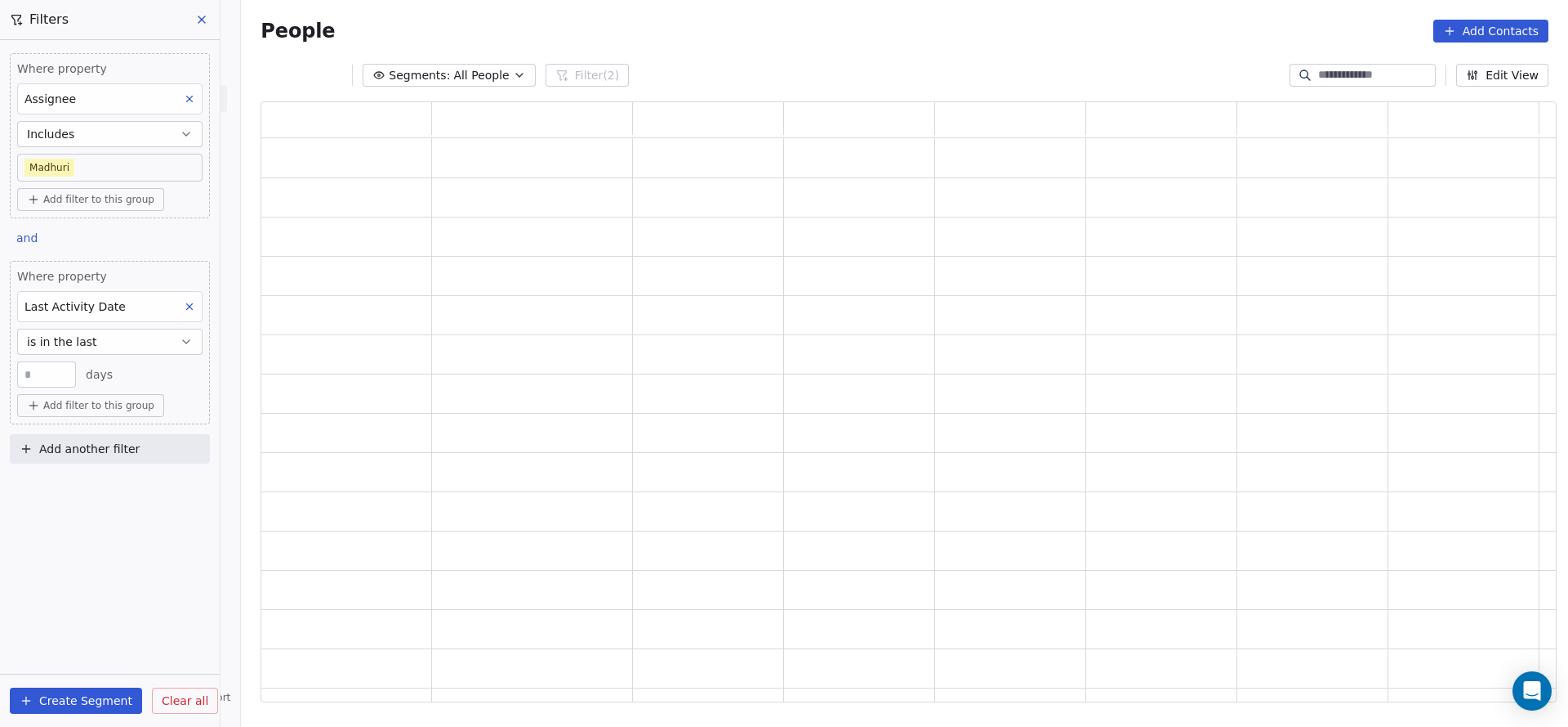
scroll to position [582, 1276]
click at [123, 330] on button "is in the last" at bounding box center [109, 342] width 185 height 27
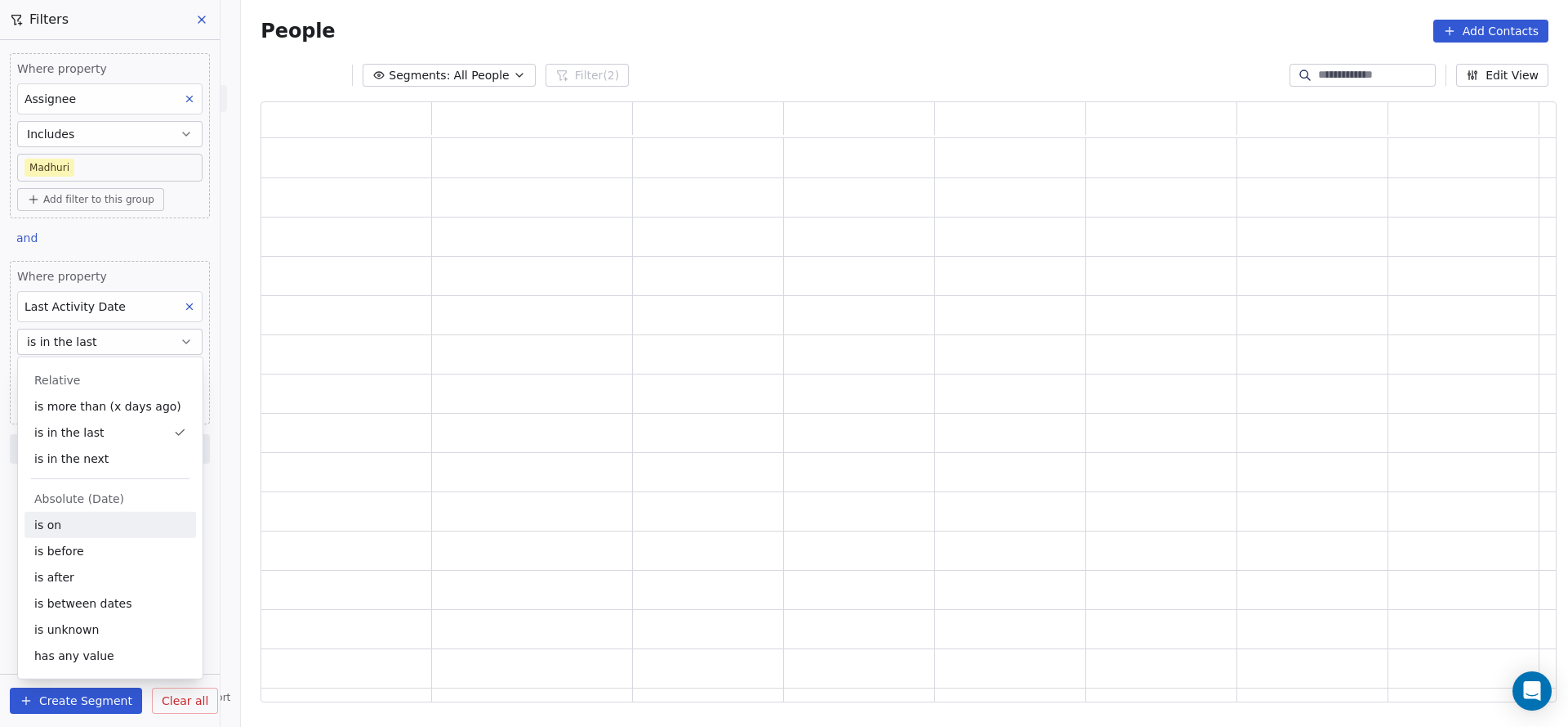
click at [90, 528] on div "is on" at bounding box center [110, 525] width 172 height 27
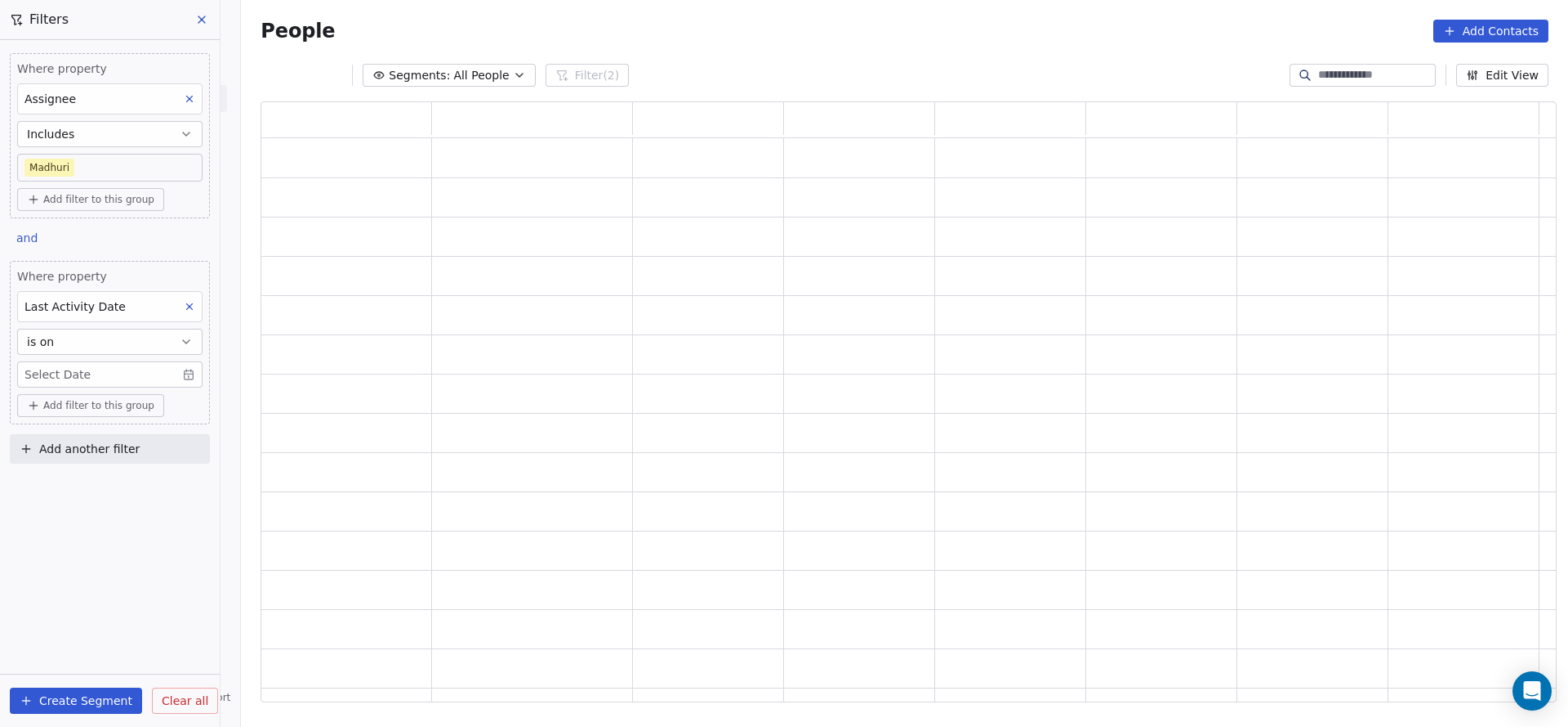
click at [135, 374] on body "On2Cook India Pvt. Ltd. Contacts People Marketing Workflows Campaigns Sales Pip…" at bounding box center [784, 363] width 1568 height 727
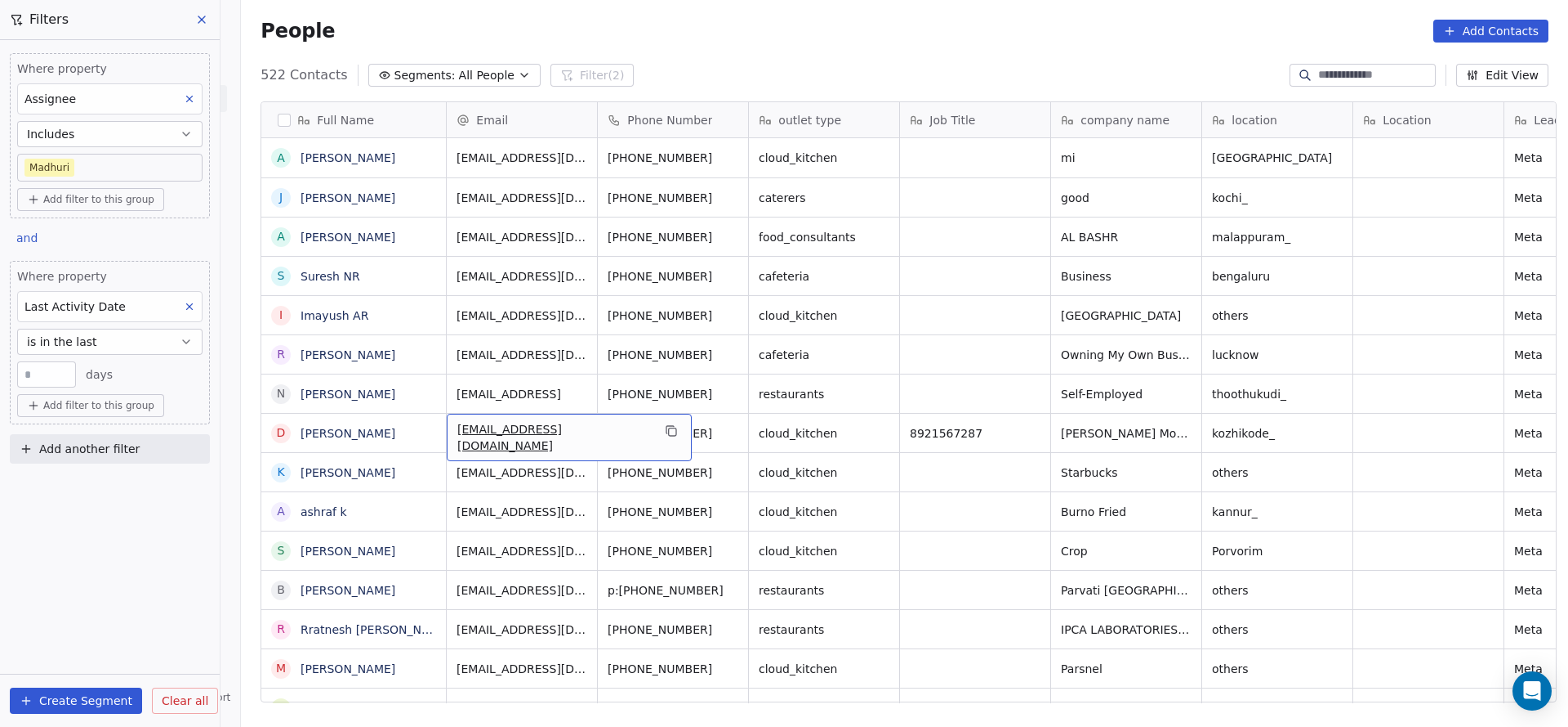
scroll to position [621, 1316]
click at [161, 348] on button "is in the last" at bounding box center [109, 342] width 185 height 27
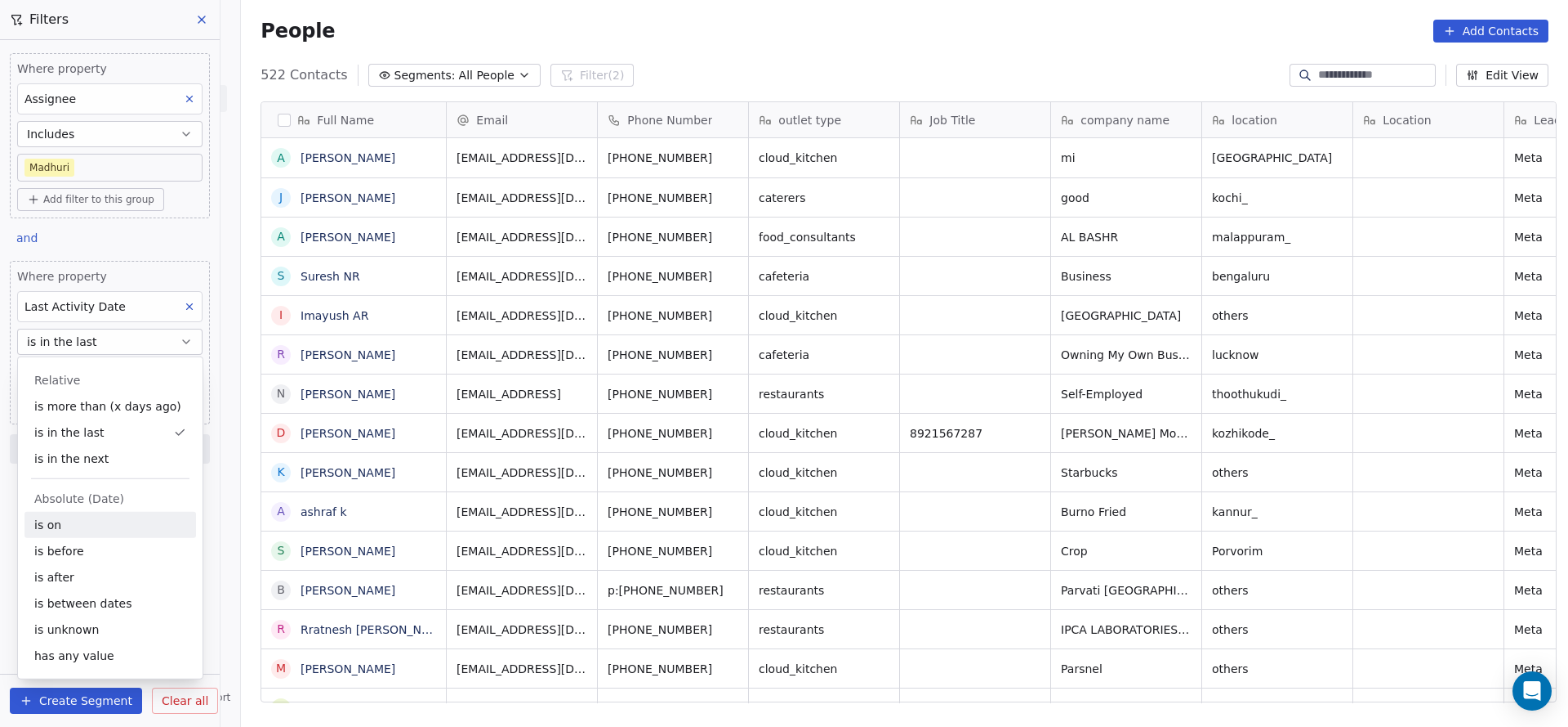
click at [102, 524] on div "is on" at bounding box center [110, 525] width 172 height 27
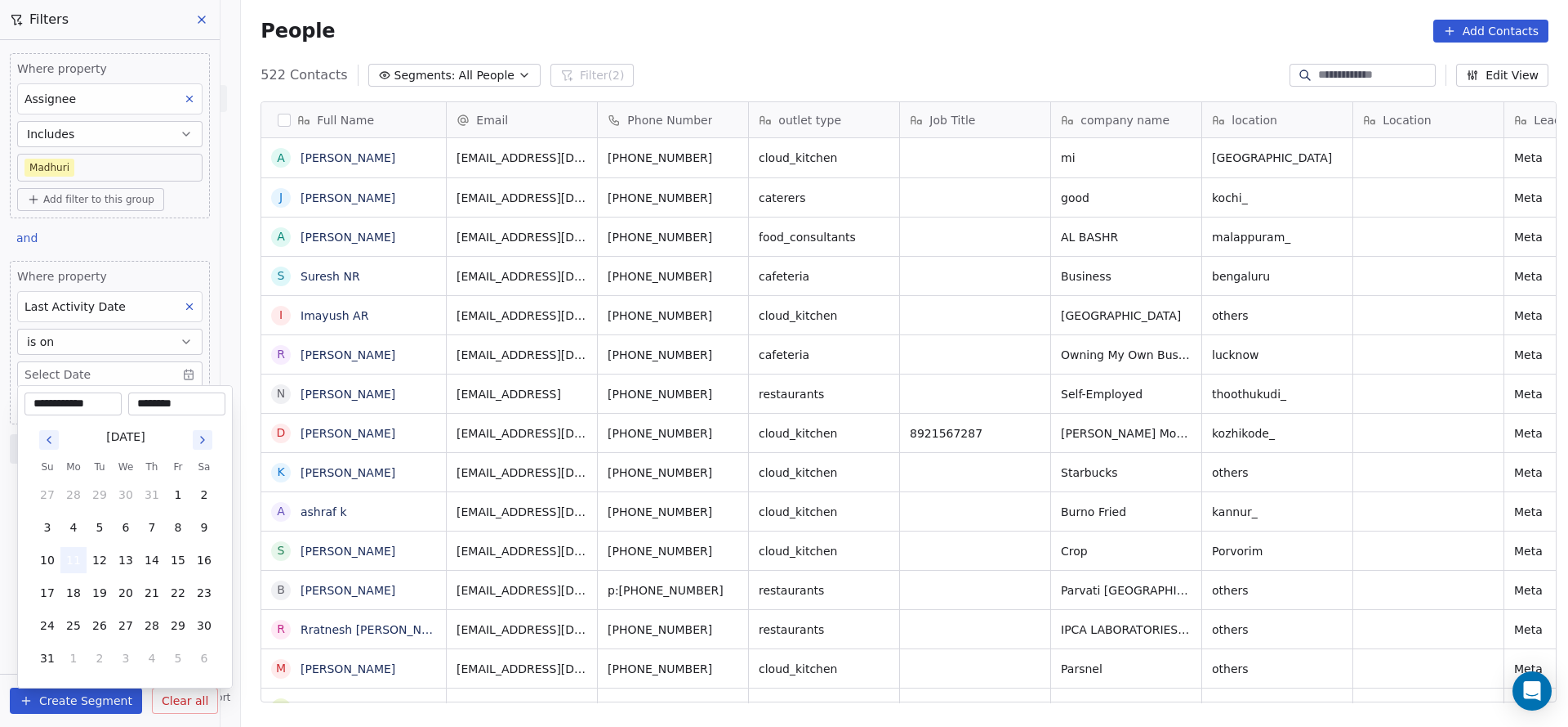
click at [77, 561] on button "11" at bounding box center [74, 560] width 27 height 27
click at [954, 440] on html "On2Cook India Pvt. Ltd. Contacts People Marketing Workflows Campaigns Sales Pip…" at bounding box center [784, 363] width 1568 height 727
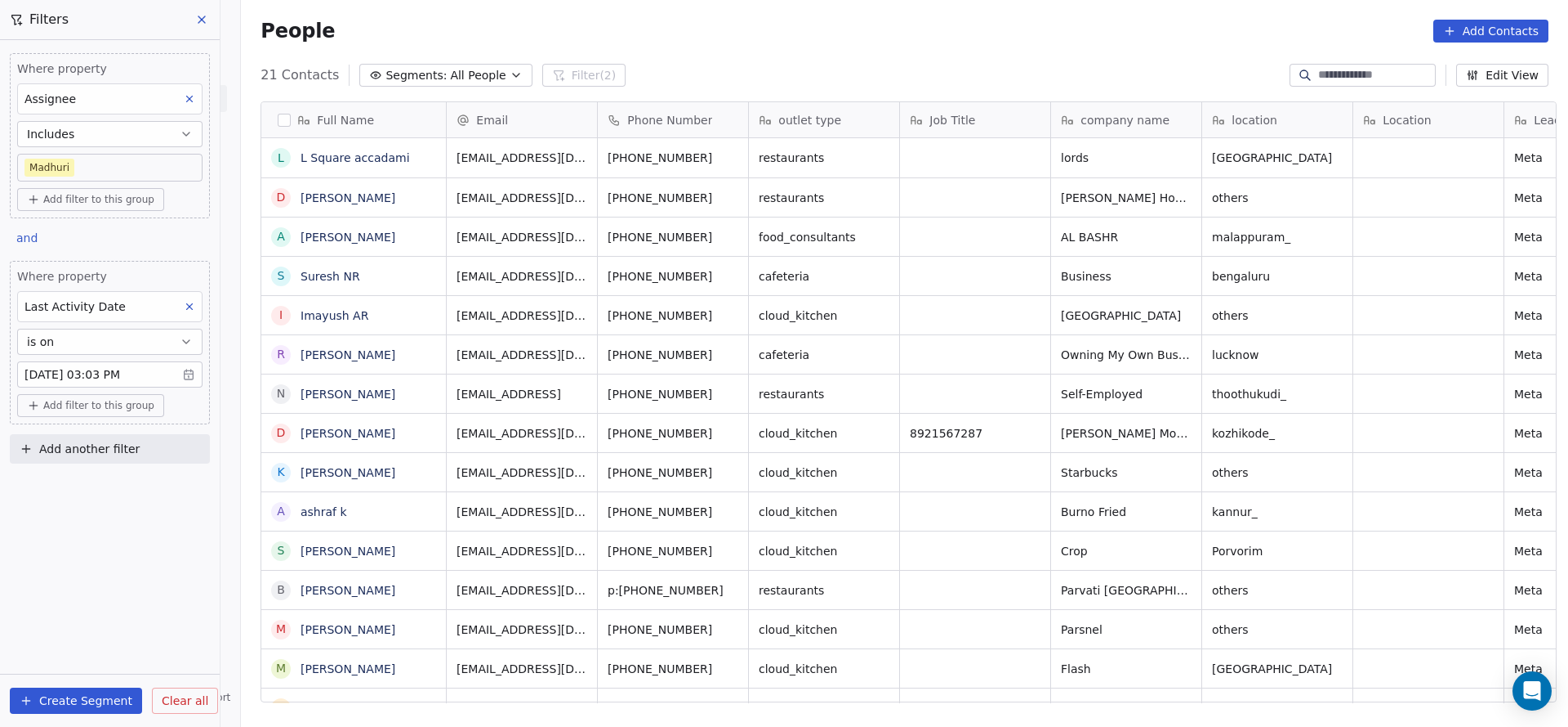
click at [151, 364] on body "On2Cook India Pvt. Ltd. Contacts People Marketing Workflows Campaigns Sales Pip…" at bounding box center [784, 363] width 1568 height 727
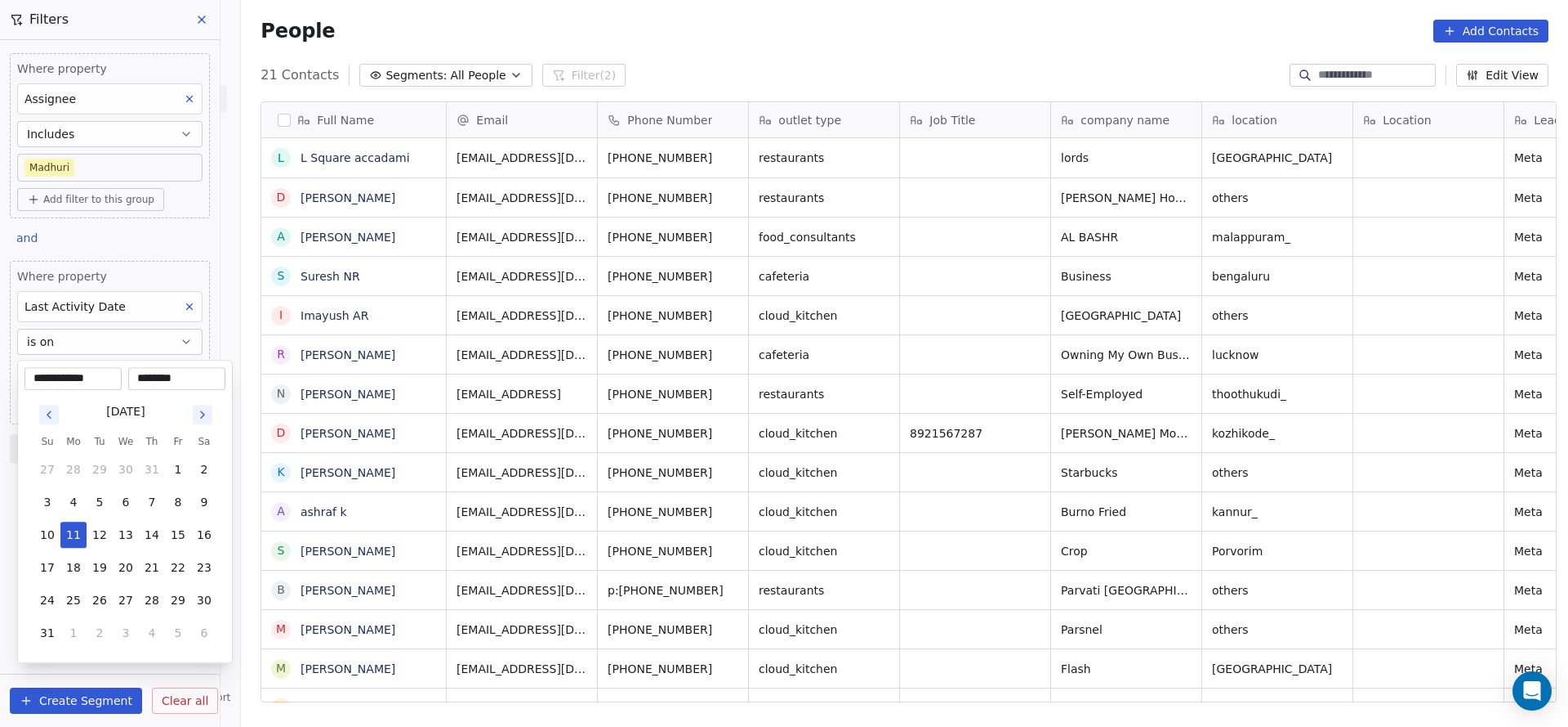
click at [165, 375] on input "********" at bounding box center [176, 378] width 90 height 16
type input "********"
click at [652, 482] on html "On2Cook India Pvt. Ltd. Contacts People Marketing Workflows Campaigns Sales Pip…" at bounding box center [784, 363] width 1568 height 727
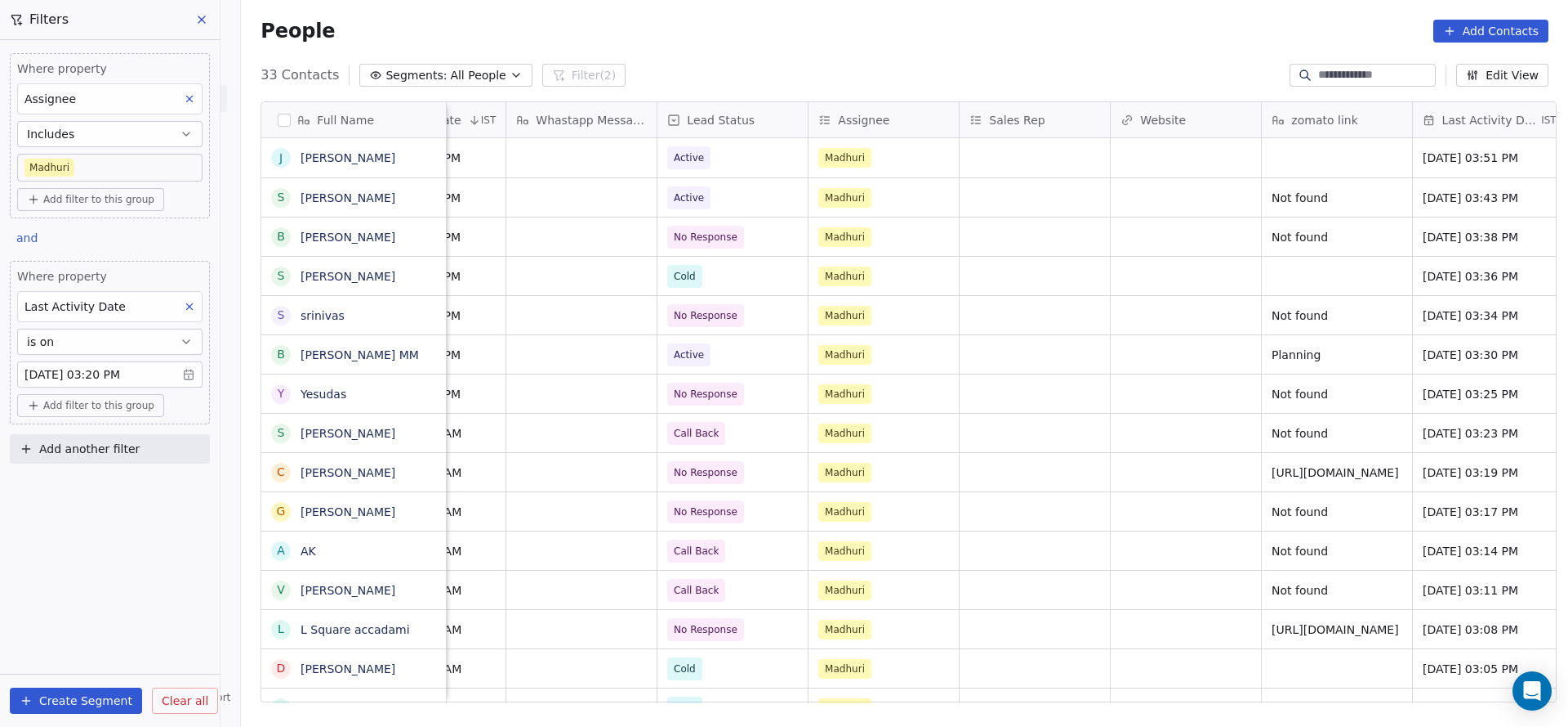
scroll to position [0, 1300]
